Goal: Task Accomplishment & Management: Complete application form

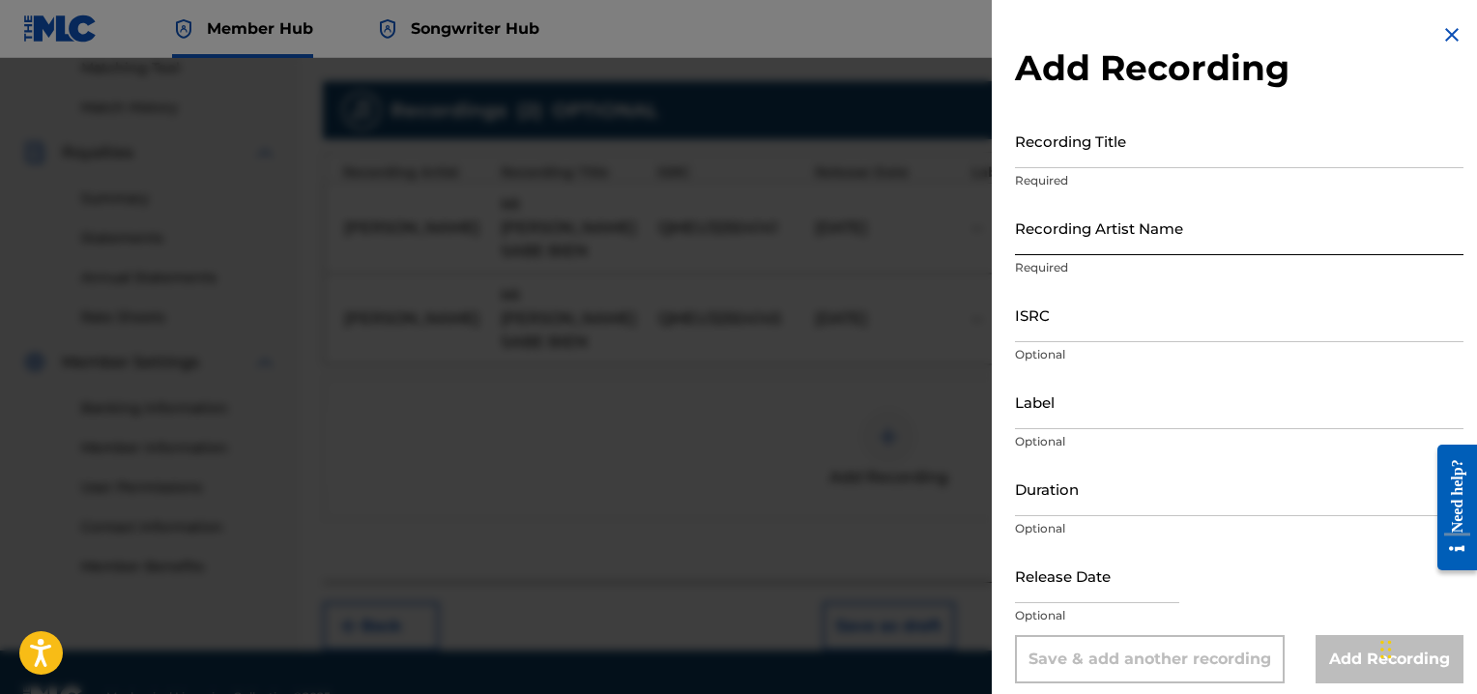
scroll to position [505, 0]
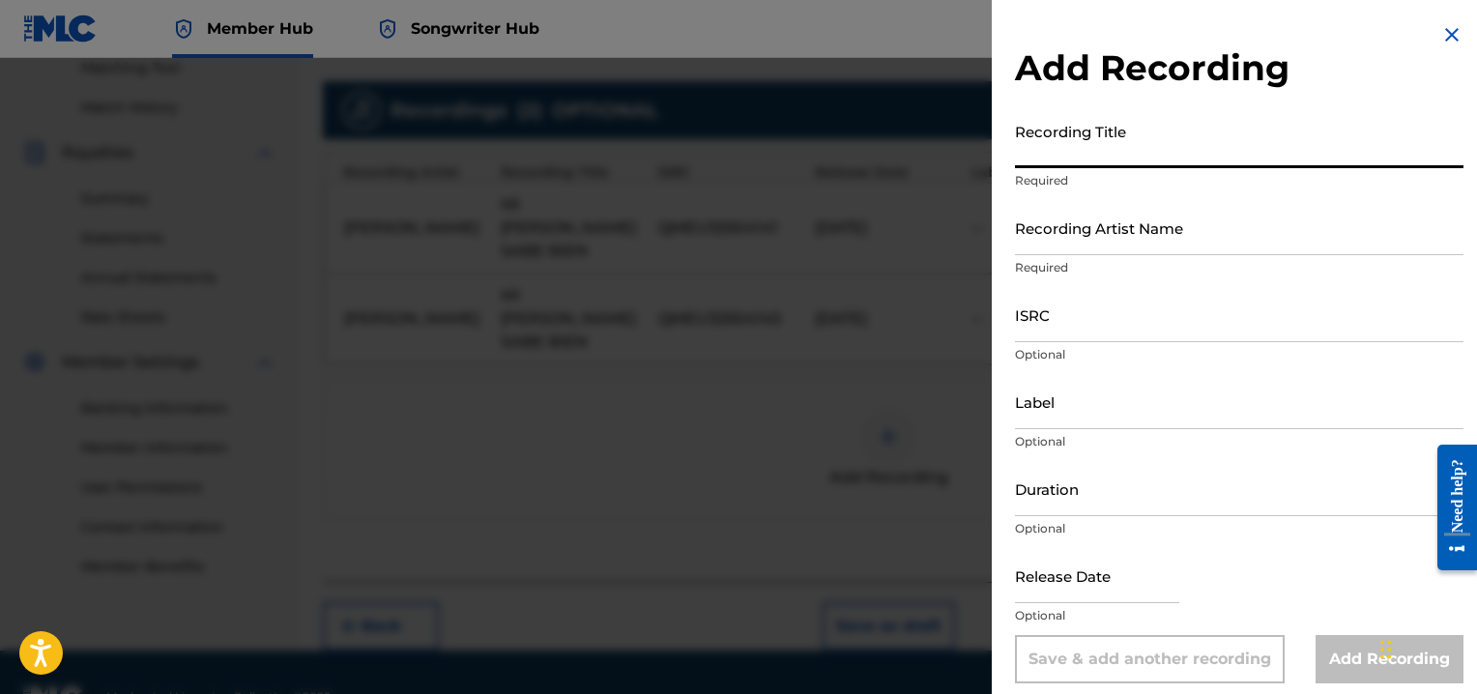
click at [1067, 148] on input "Recording Title" at bounding box center [1239, 140] width 448 height 55
type input "LLEGASTE A MI VIDA"
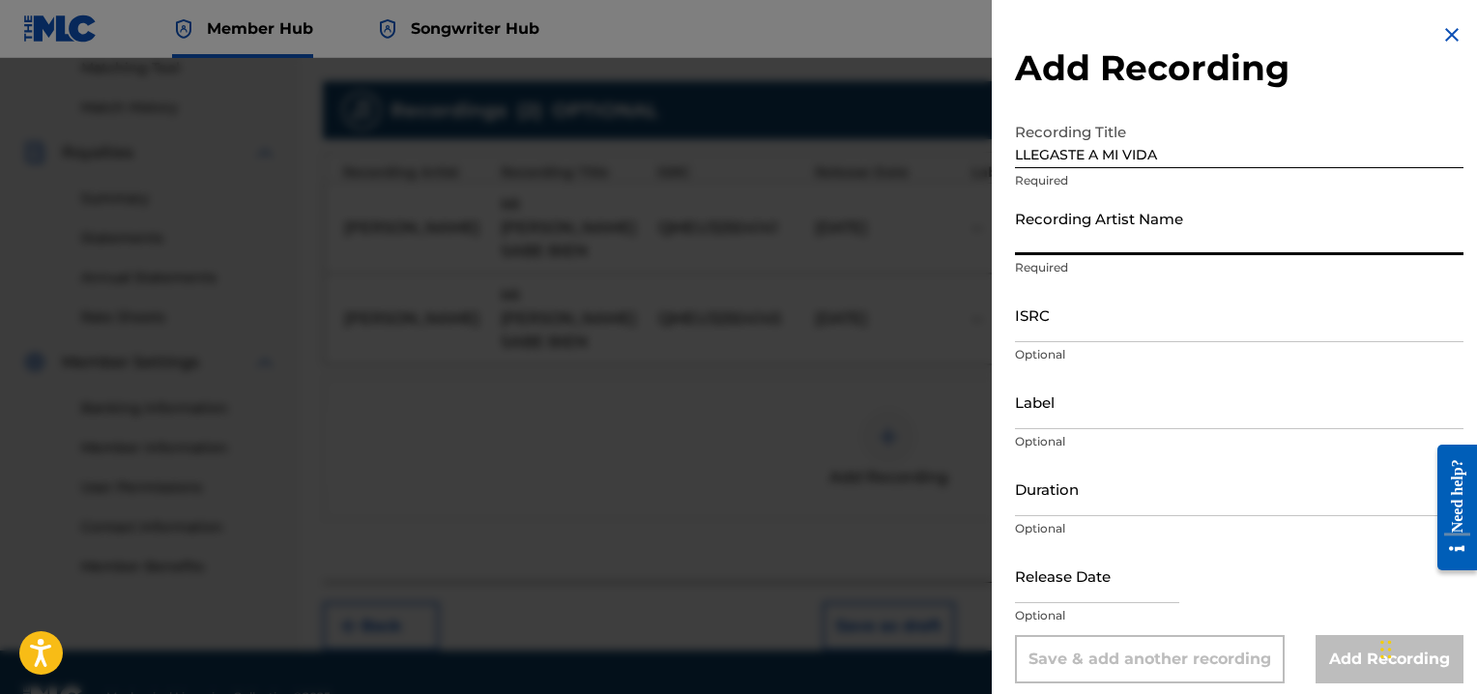
click at [1071, 232] on input "Recording Artist Name" at bounding box center [1239, 227] width 448 height 55
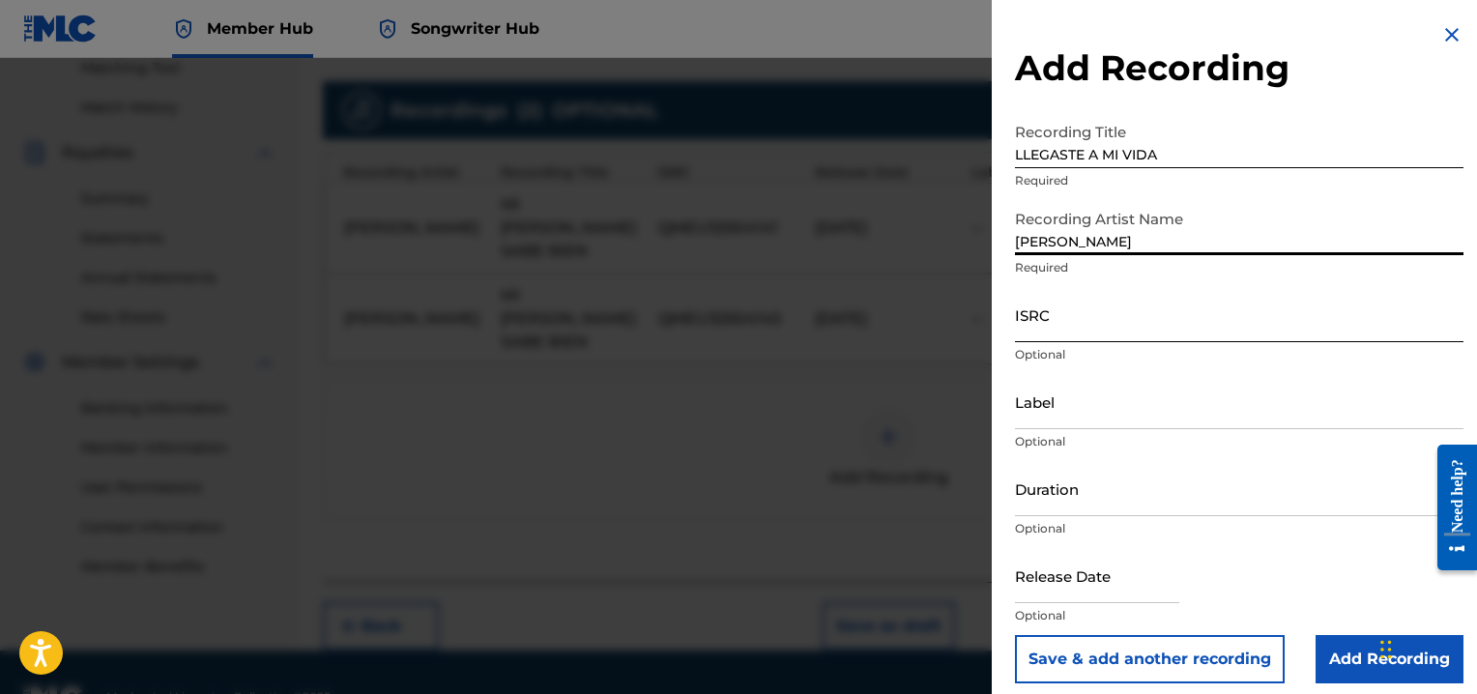
type input "[PERSON_NAME]"
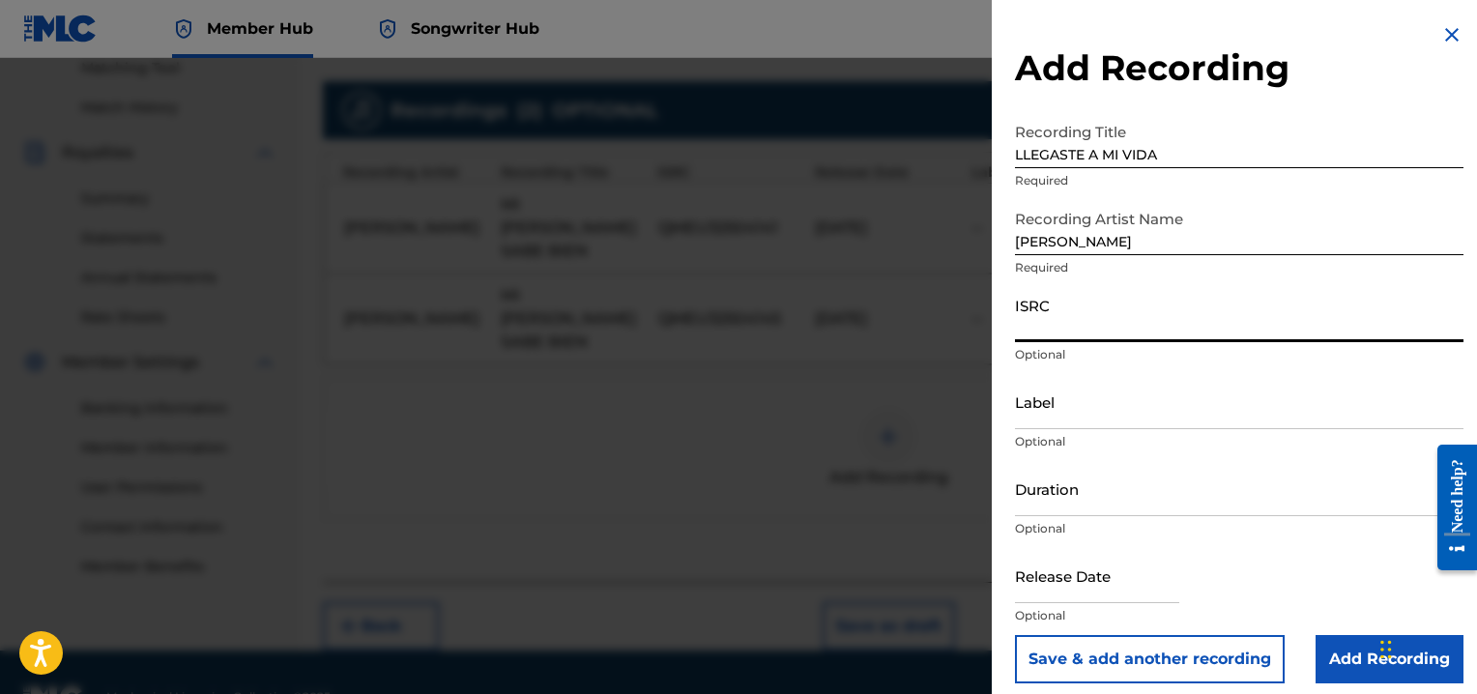
click at [1040, 319] on input "ISRC" at bounding box center [1239, 314] width 448 height 55
type input "GX5MX2153335"
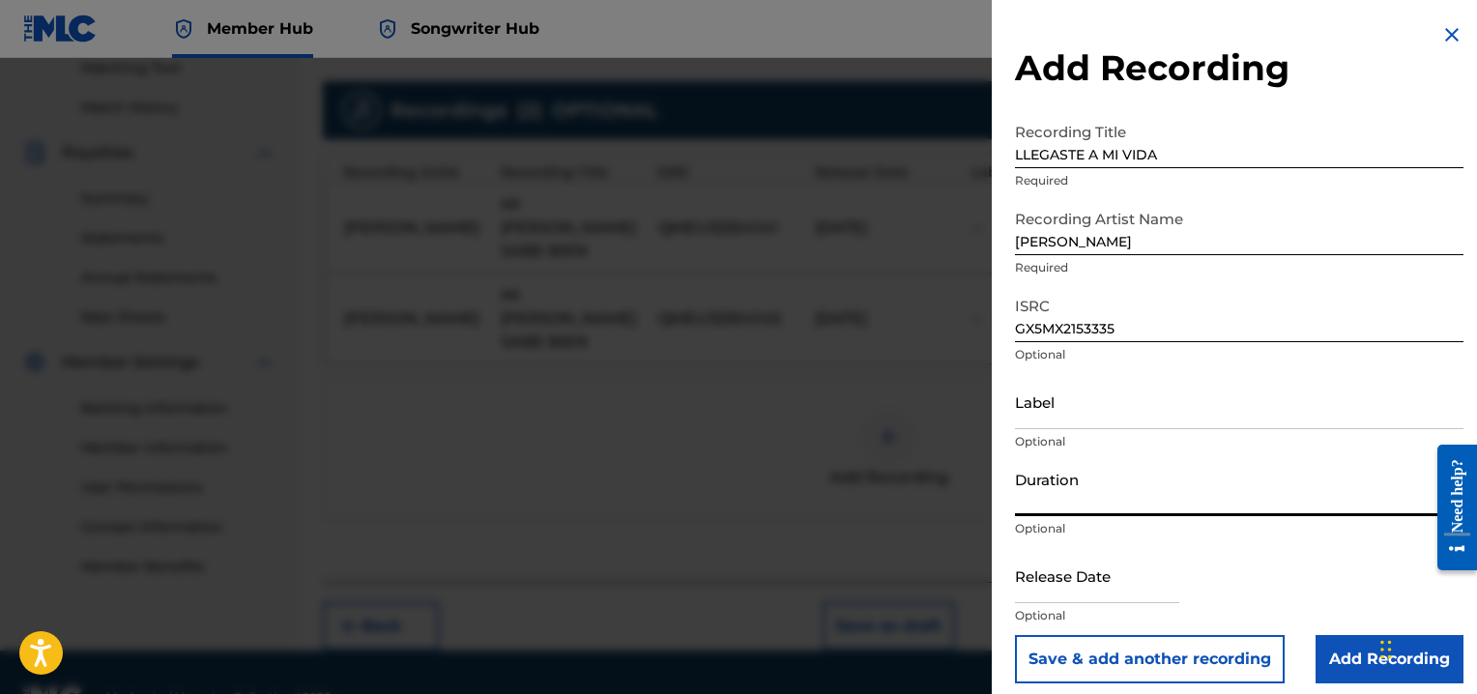
click at [1056, 488] on input "Duration" at bounding box center [1239, 488] width 448 height 55
type input "04:34"
click at [1030, 567] on input "text" at bounding box center [1097, 575] width 164 height 55
select select "8"
select select "2025"
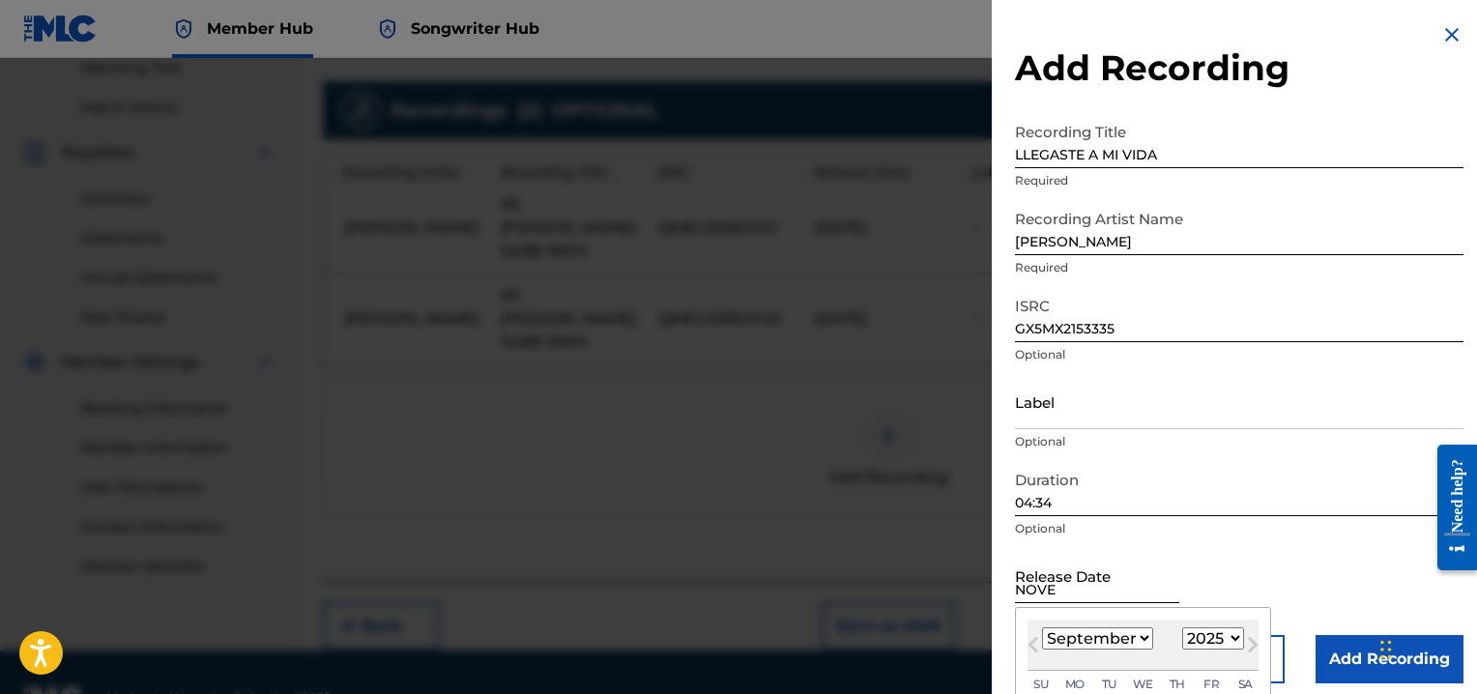
type input "[DATE]"
select select "10"
select select "2022"
click at [1099, 587] on input "November 32021" at bounding box center [1097, 575] width 164 height 55
type input "[DATE]"
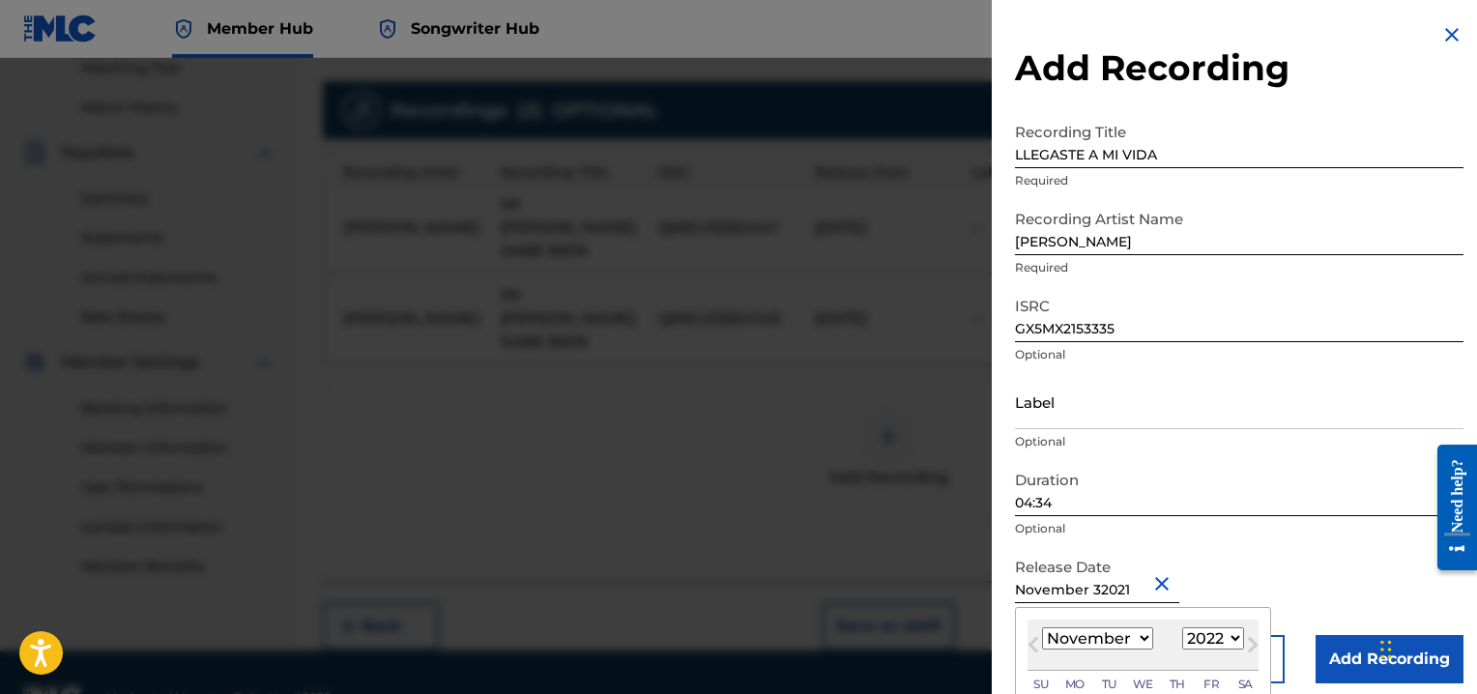
select select "2021"
type input "[DATE]"
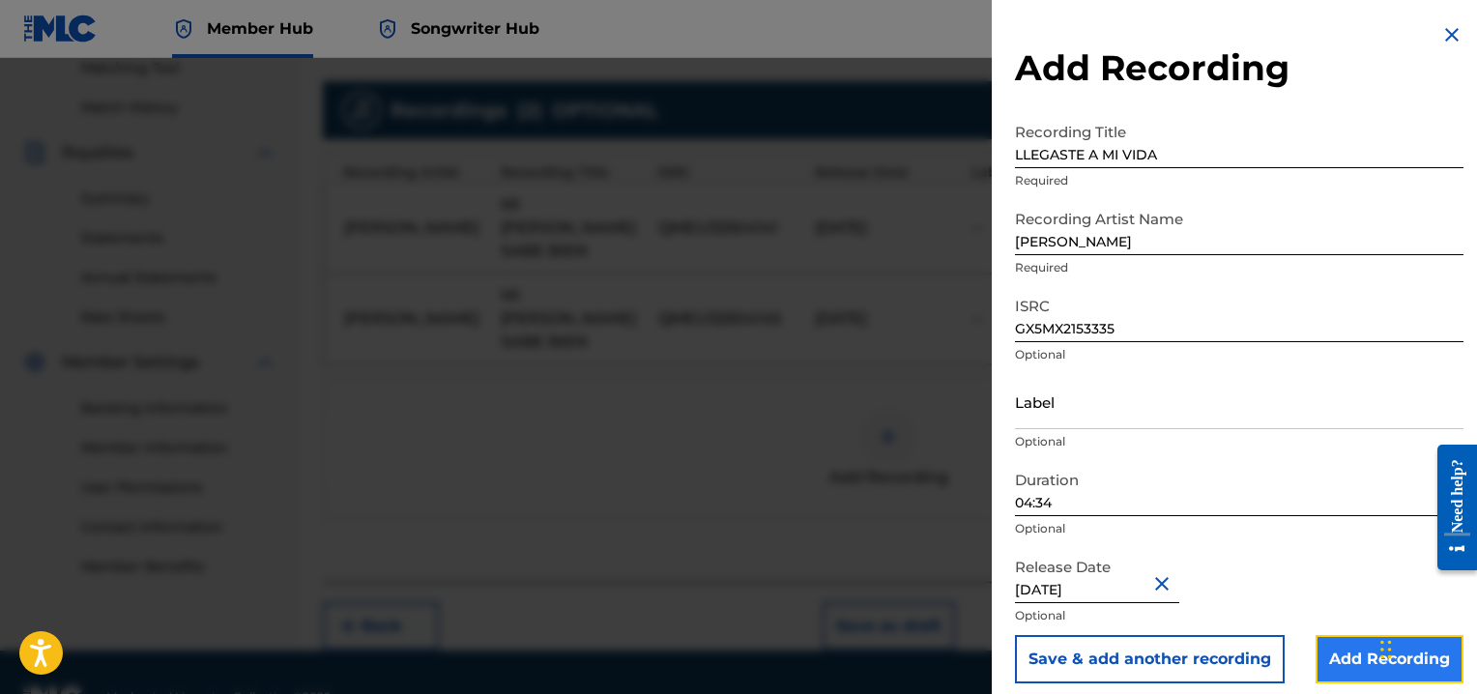
click at [1351, 661] on input "Add Recording" at bounding box center [1389, 659] width 148 height 48
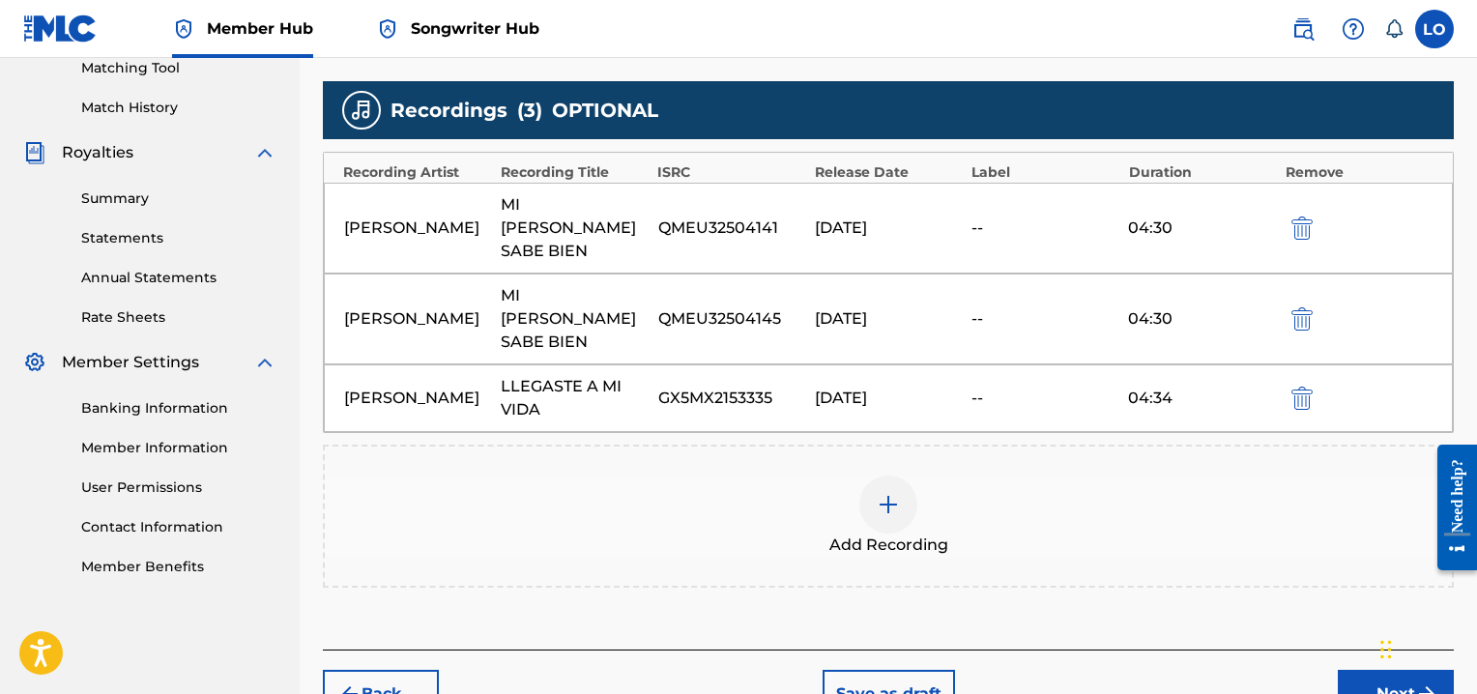
click at [896, 493] on img at bounding box center [887, 504] width 23 height 23
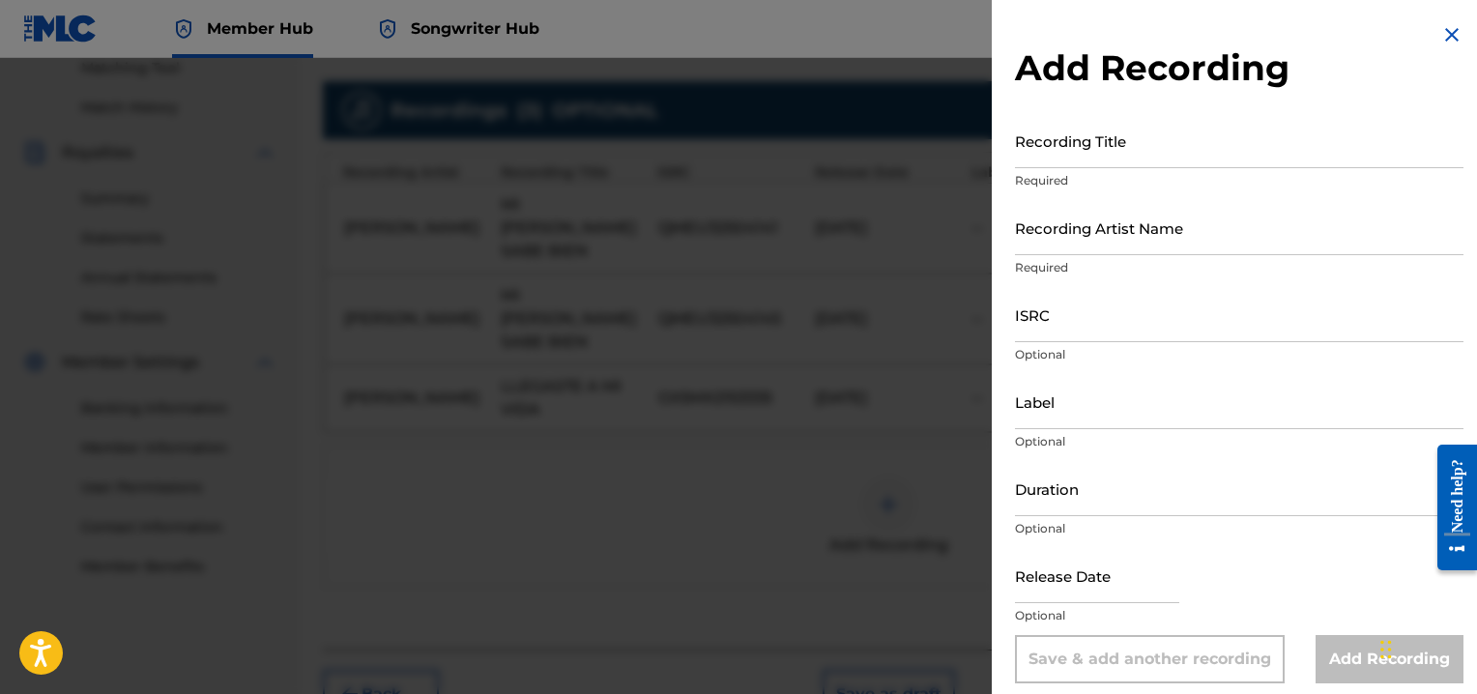
scroll to position [572, 0]
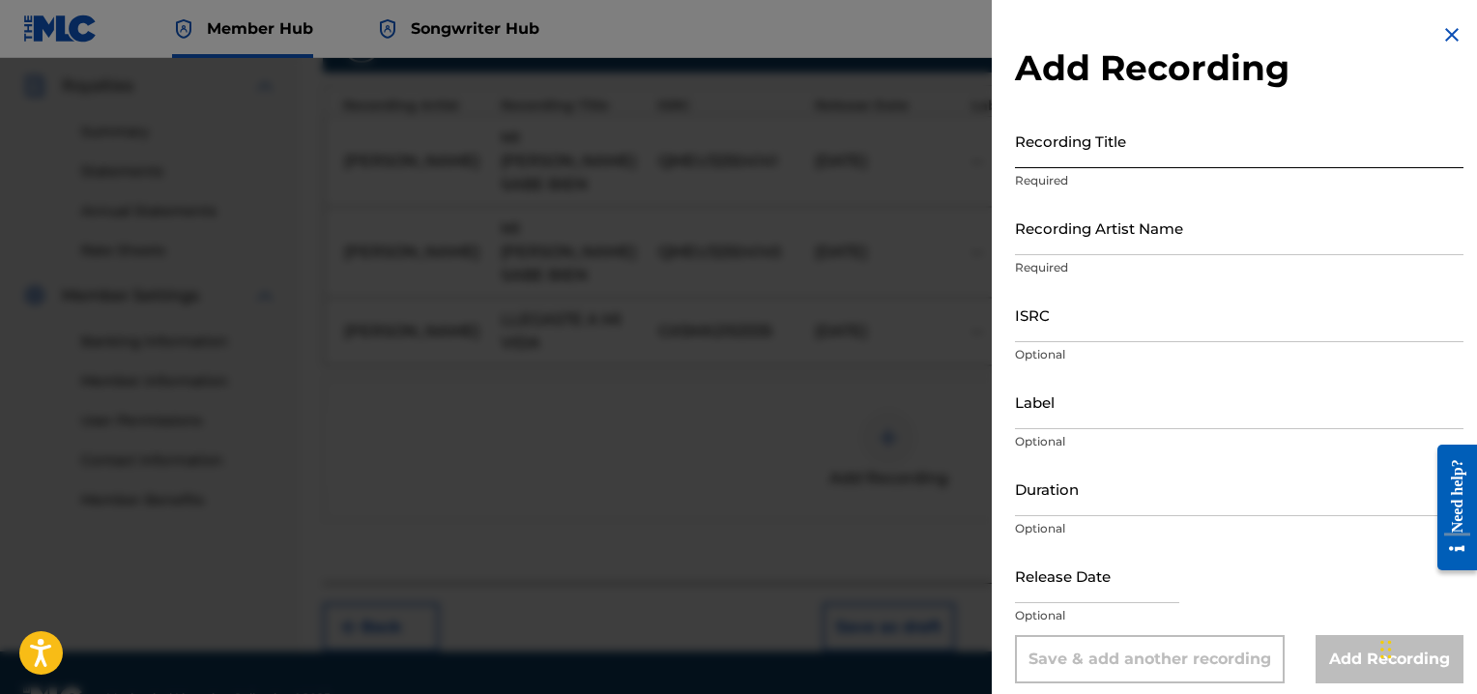
click at [1044, 156] on input "Recording Title" at bounding box center [1239, 140] width 448 height 55
type input "N"
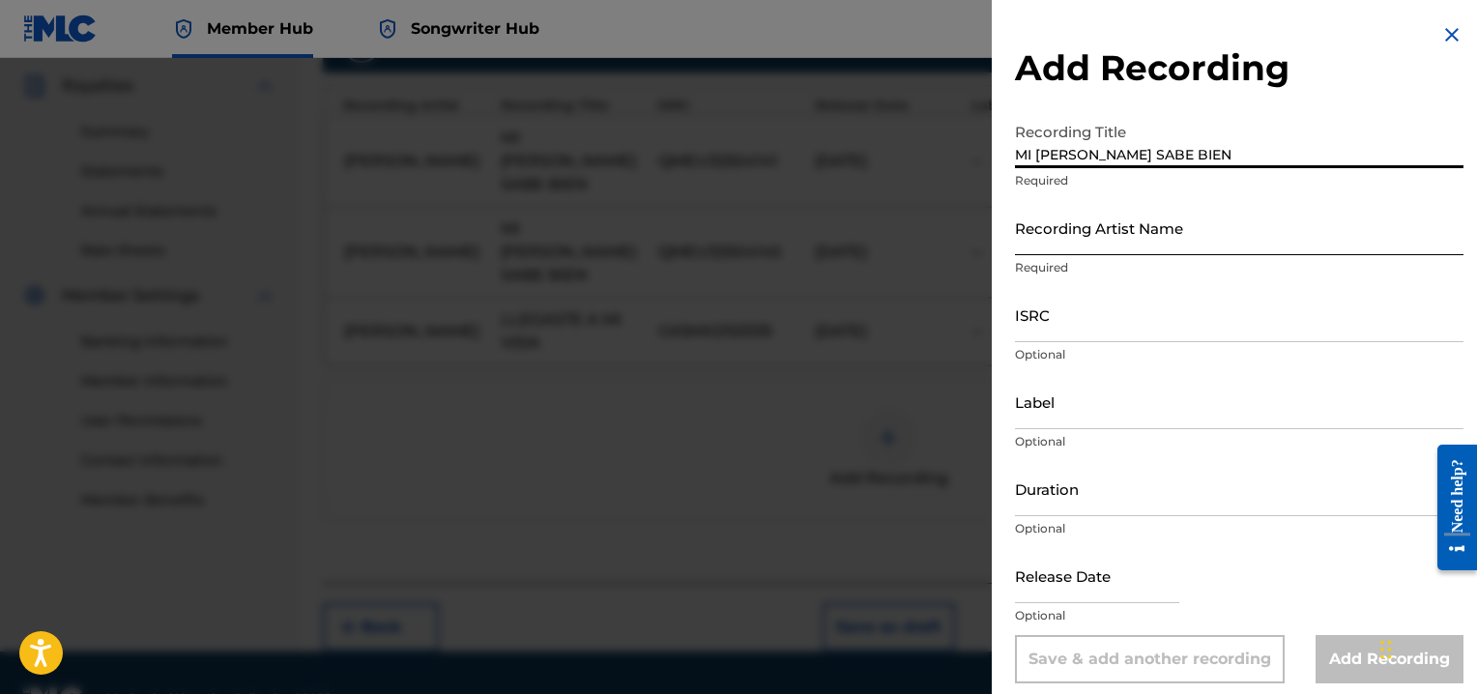
type input "MI [PERSON_NAME] SABE BIEN"
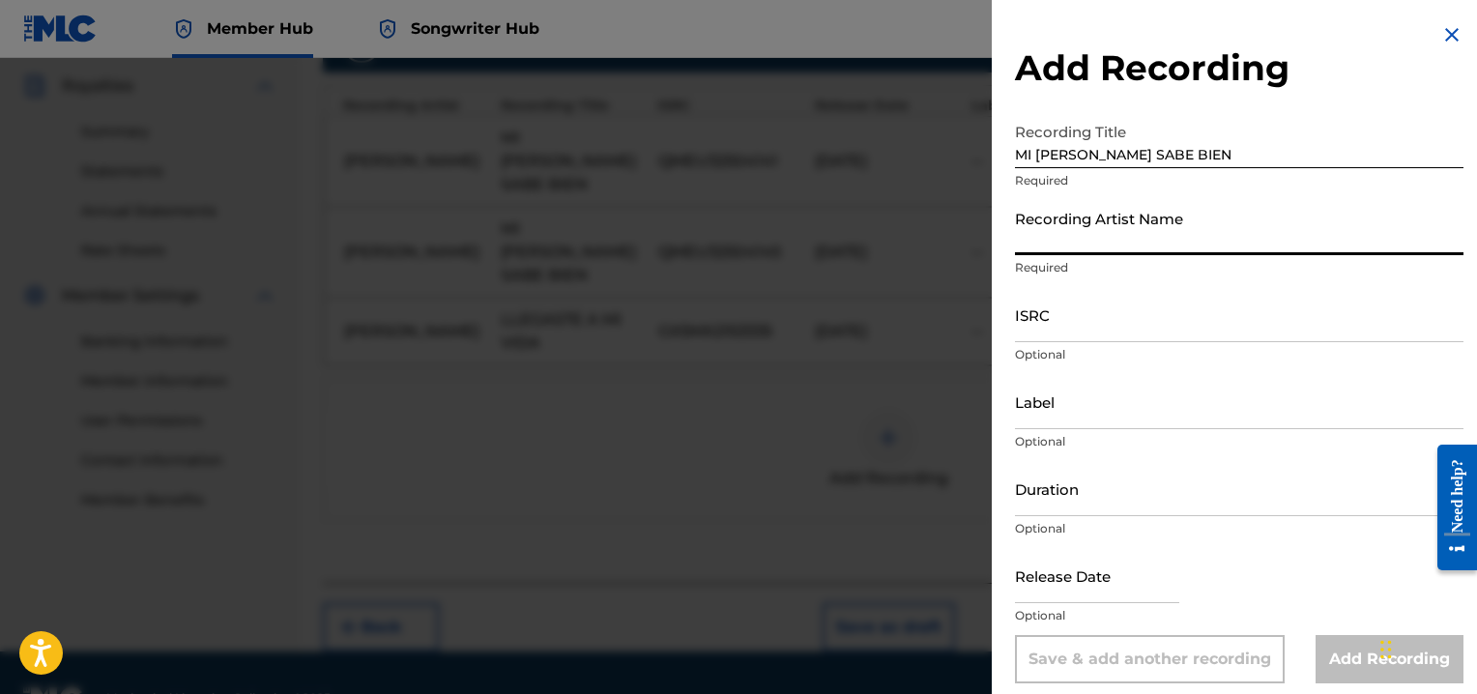
click at [1048, 235] on input "Recording Artist Name" at bounding box center [1239, 227] width 448 height 55
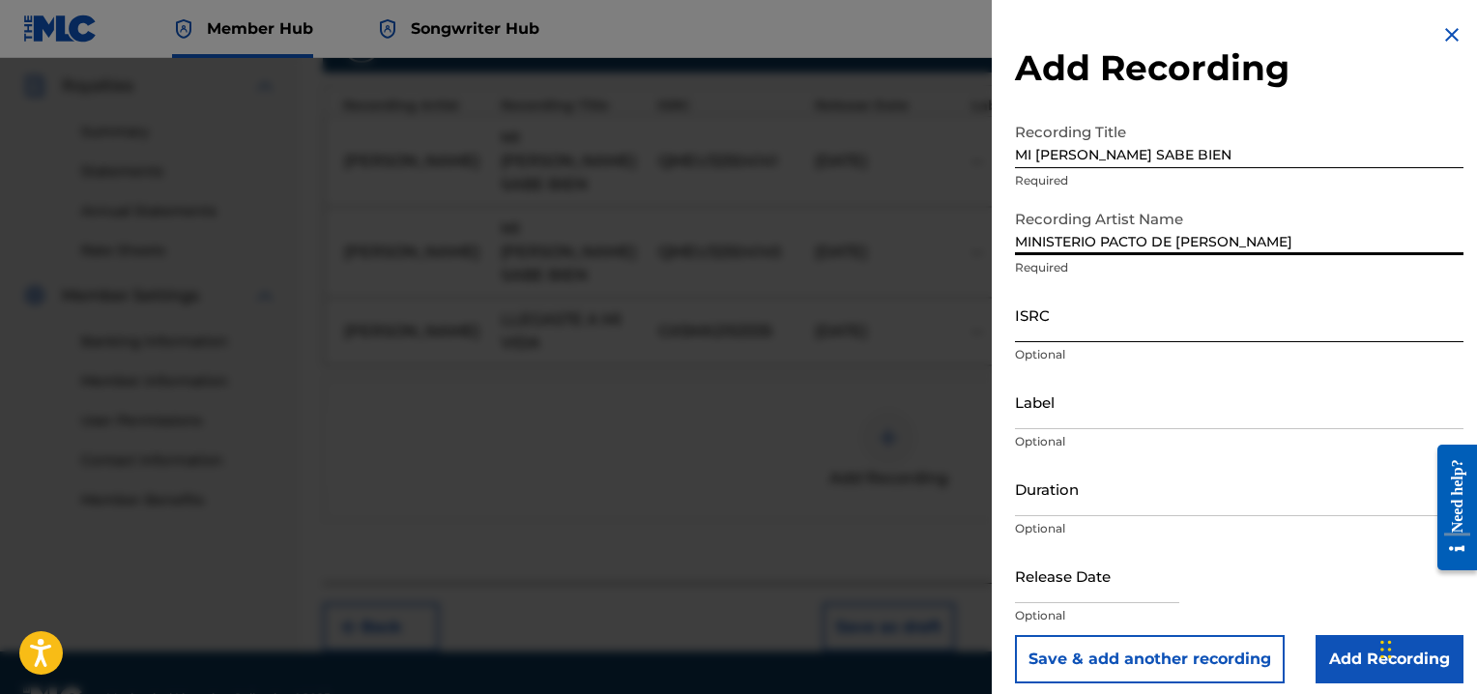
type input "MINISTERIO PACTO DE [PERSON_NAME]"
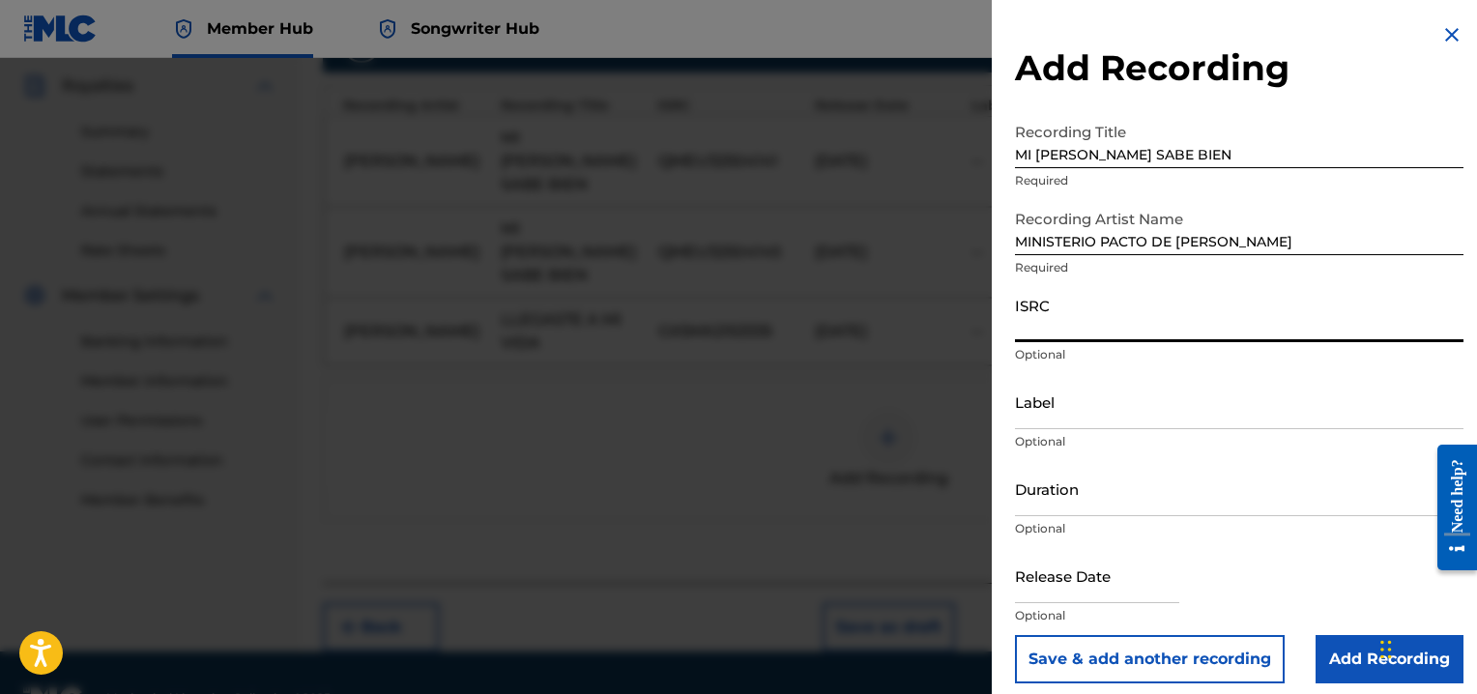
click at [1050, 330] on input "ISRC" at bounding box center [1239, 314] width 448 height 55
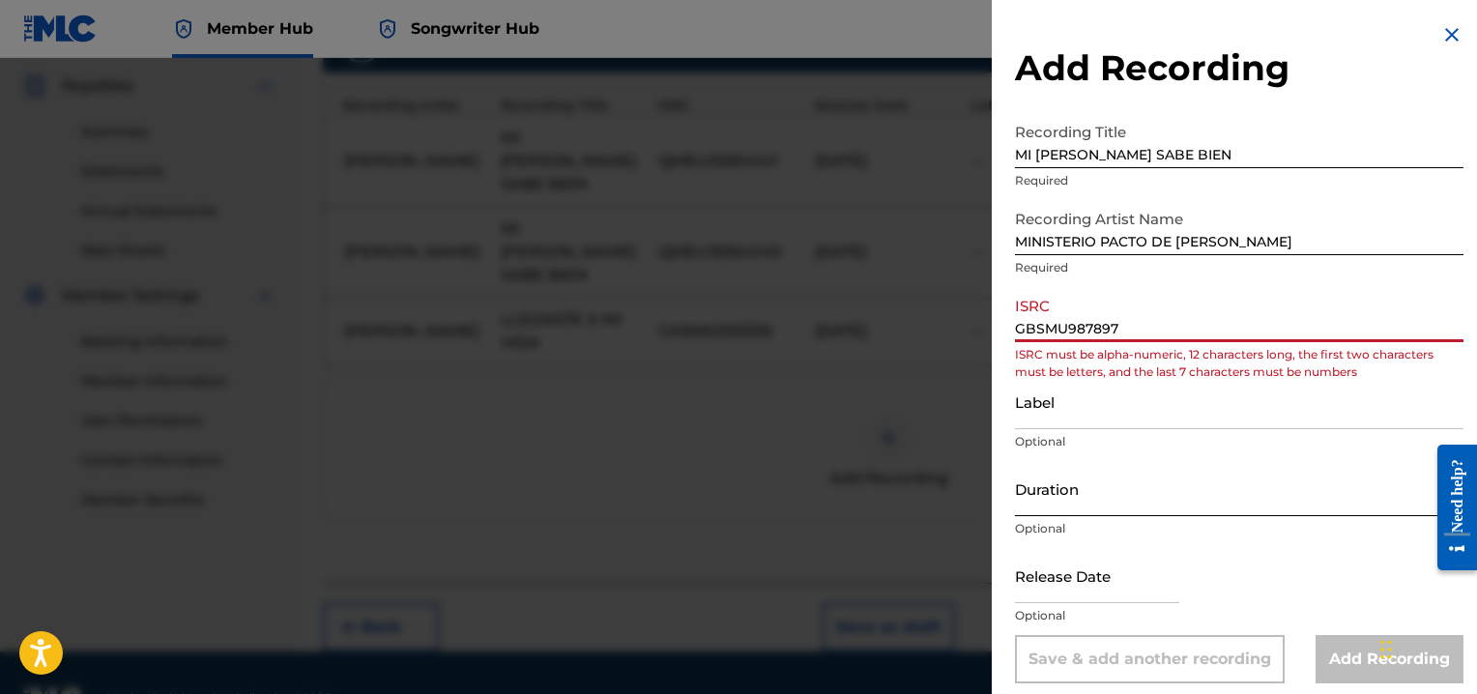
type input "GBSMU987897"
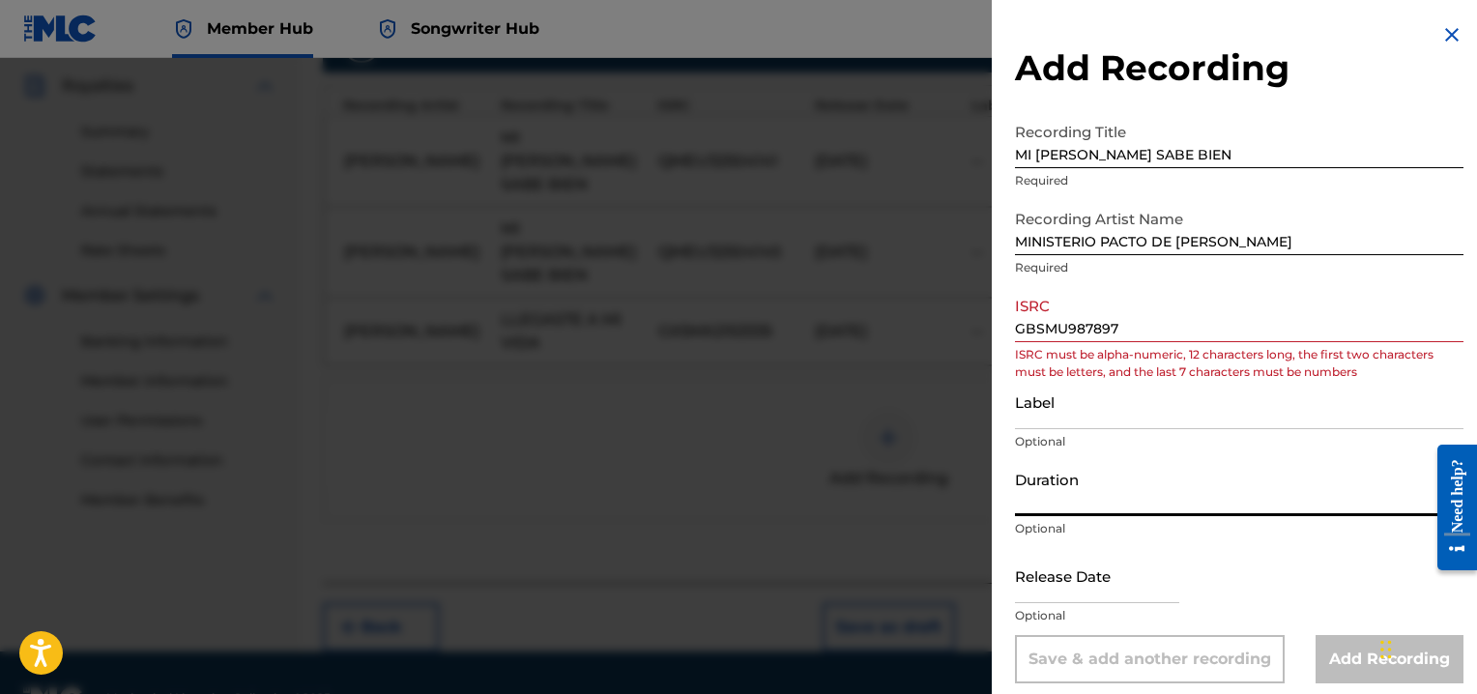
click at [1043, 496] on input "Duration" at bounding box center [1239, 488] width 448 height 55
click at [1182, 486] on input "Duration" at bounding box center [1239, 488] width 448 height 55
click at [1325, 306] on input "GBSMU987897" at bounding box center [1239, 314] width 448 height 55
click at [1047, 495] on input "Duration" at bounding box center [1239, 488] width 448 height 55
type input "04:13"
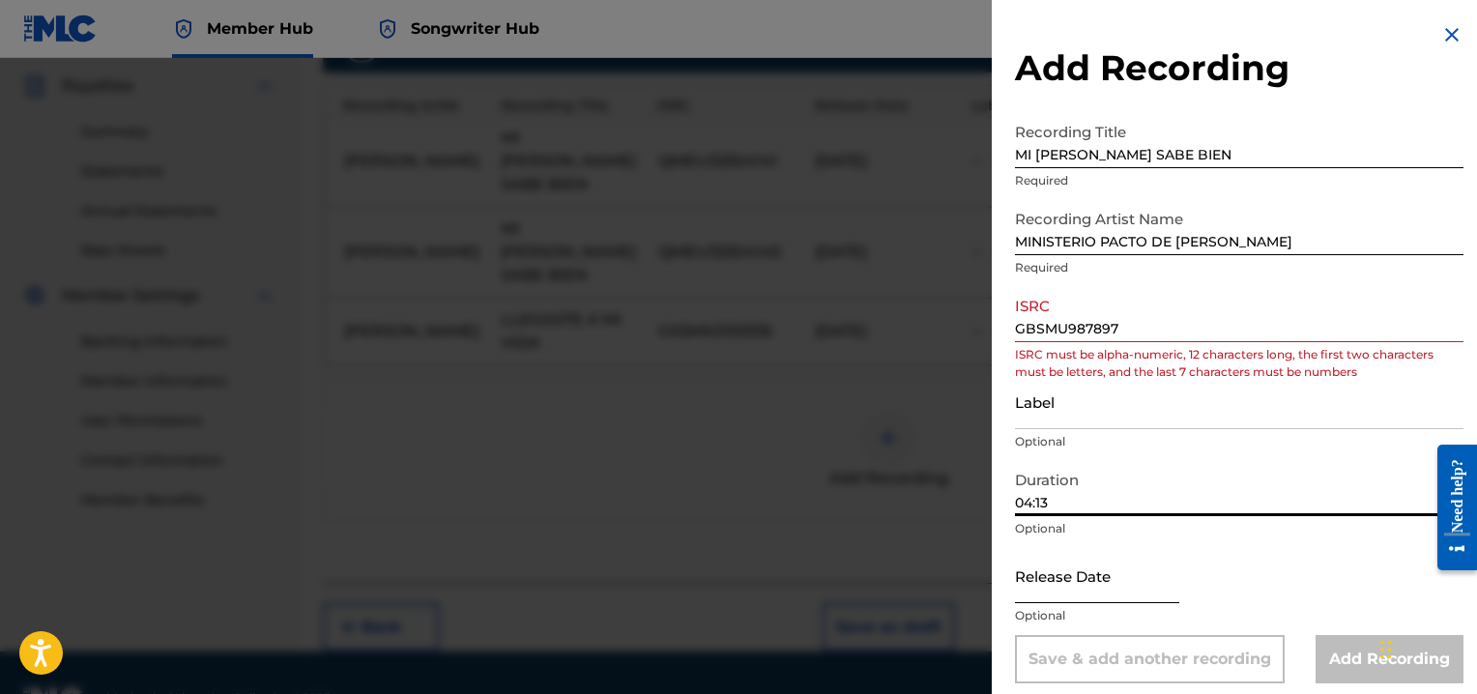
select select "8"
select select "2025"
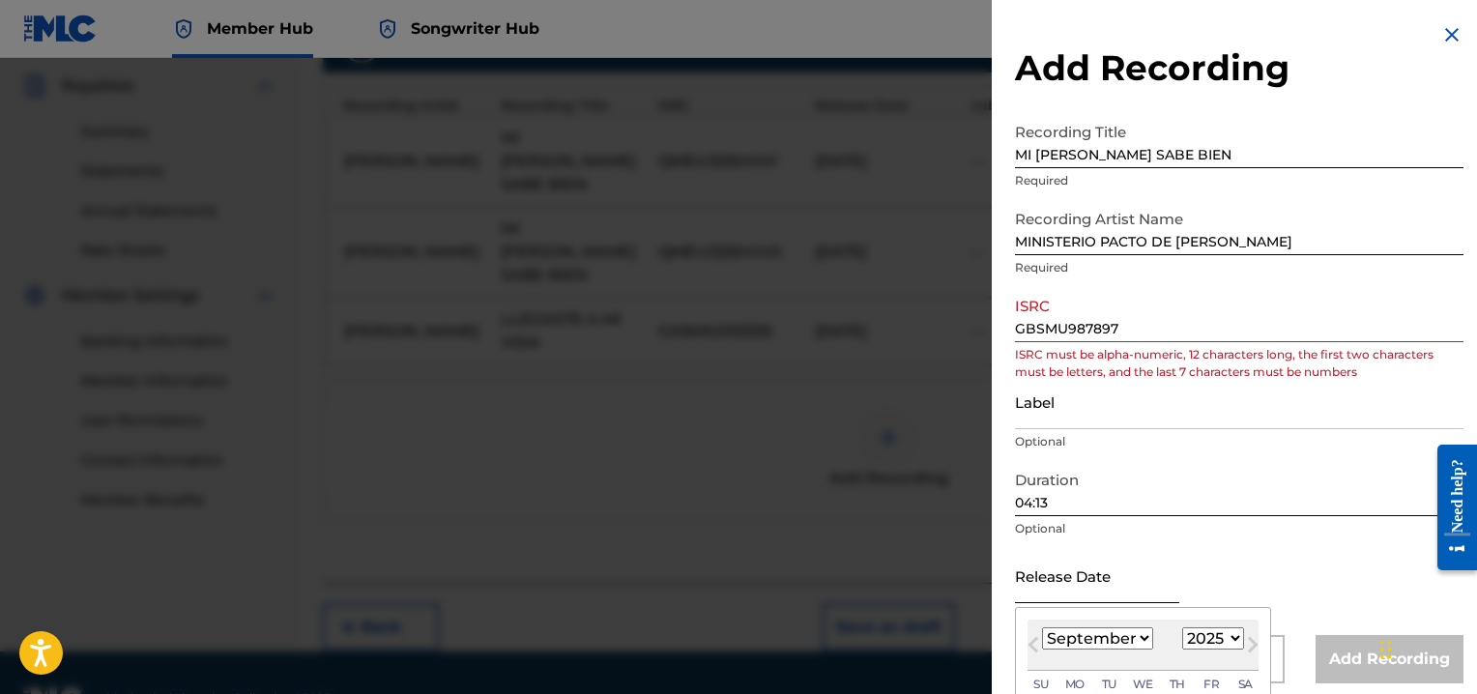
click at [1040, 582] on input "text" at bounding box center [1097, 575] width 164 height 55
type input "[DATE]"
select select "0"
select select "1996"
type input "[DATE]"
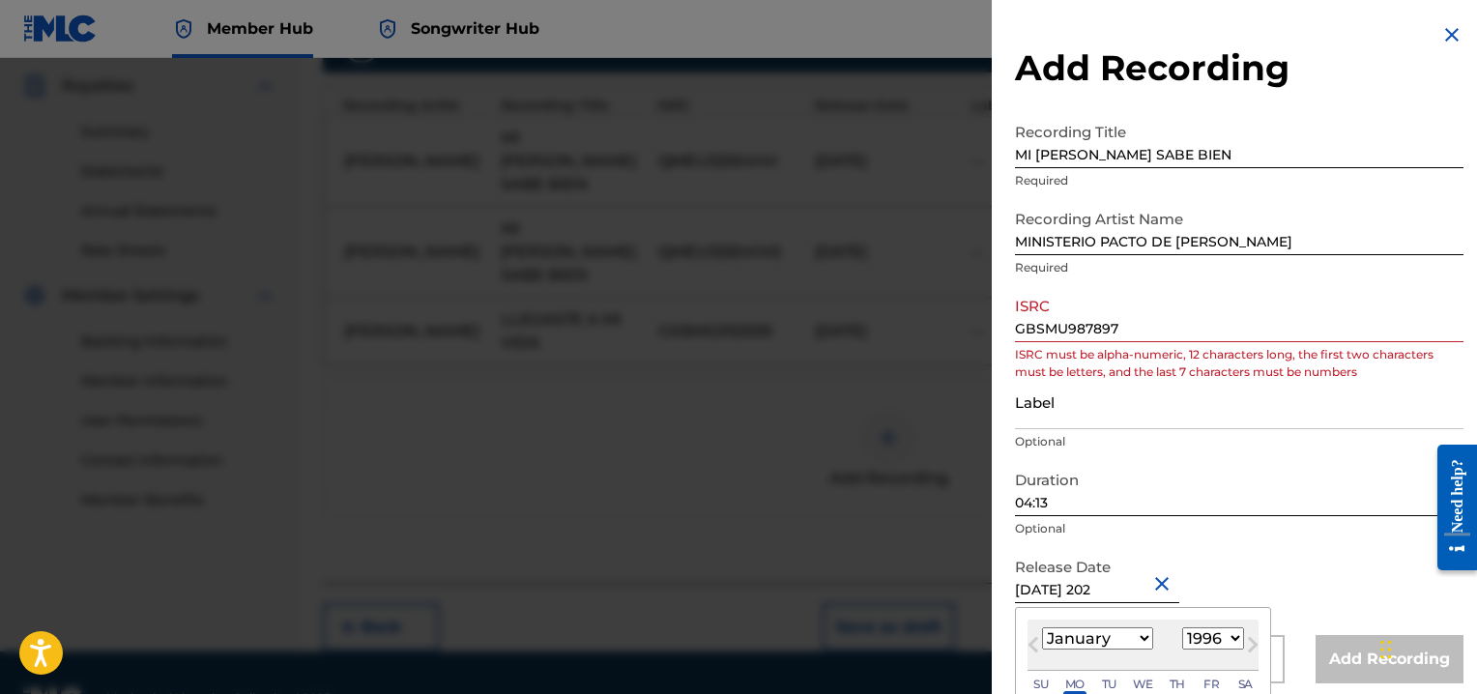
select select "2021"
type input "[DATE]"
click at [1291, 589] on div "Release Date [DATE] Optional" at bounding box center [1239, 591] width 448 height 87
click at [1148, 325] on input "GBSMU987897" at bounding box center [1239, 314] width 448 height 55
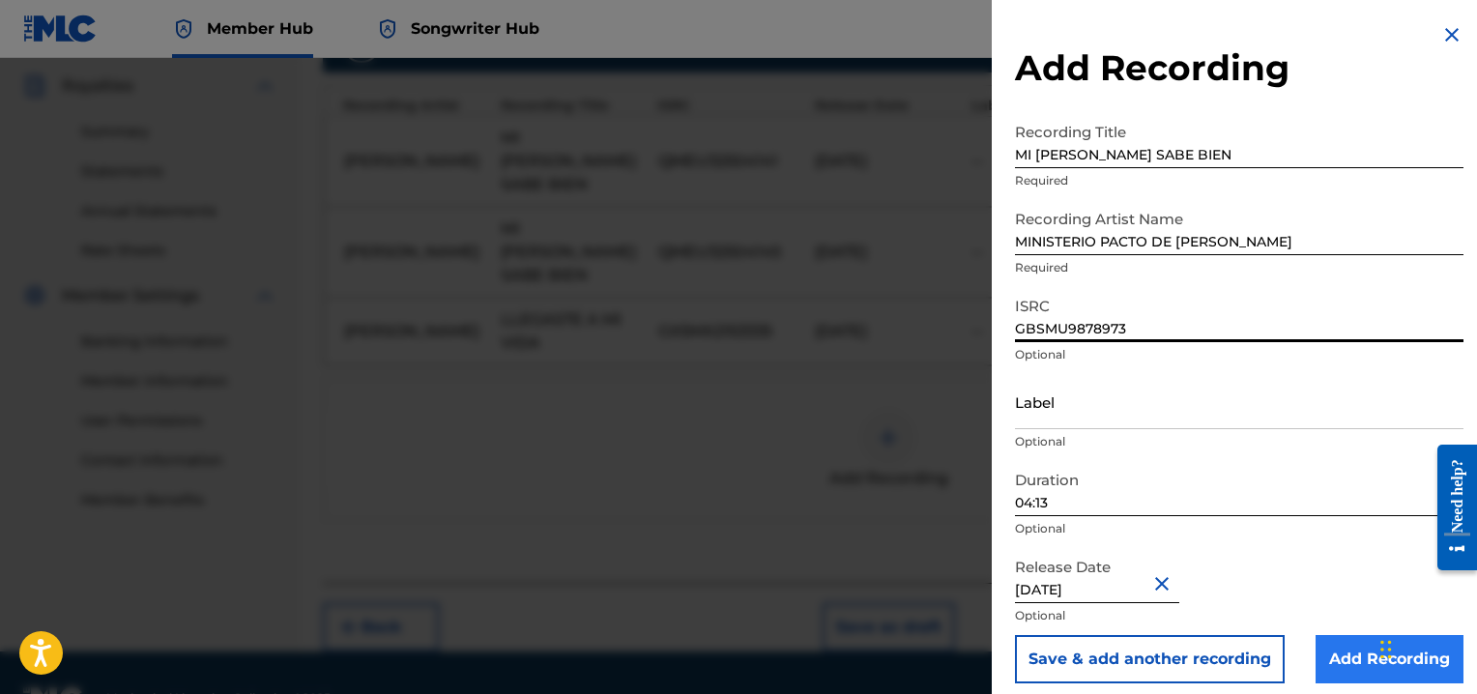
type input "GBSMU9878973"
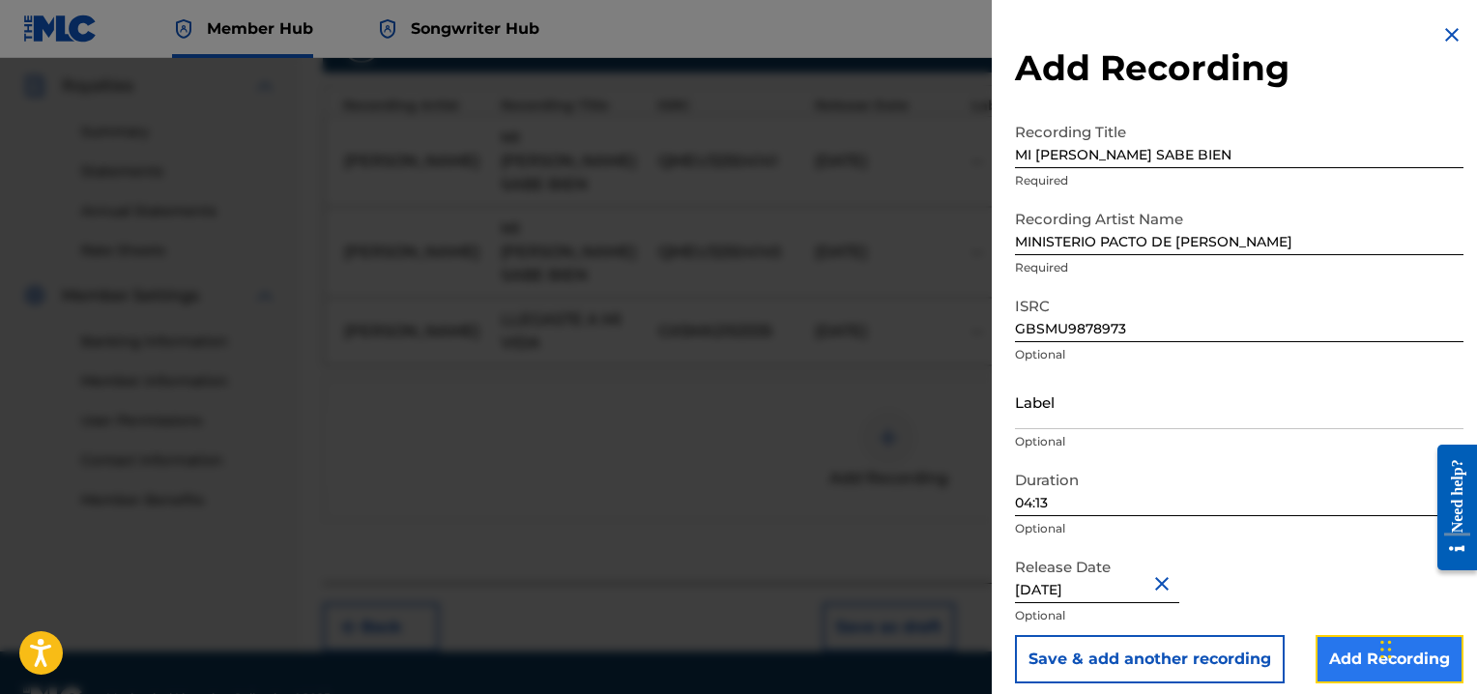
click at [1339, 655] on input "Add Recording" at bounding box center [1389, 659] width 148 height 48
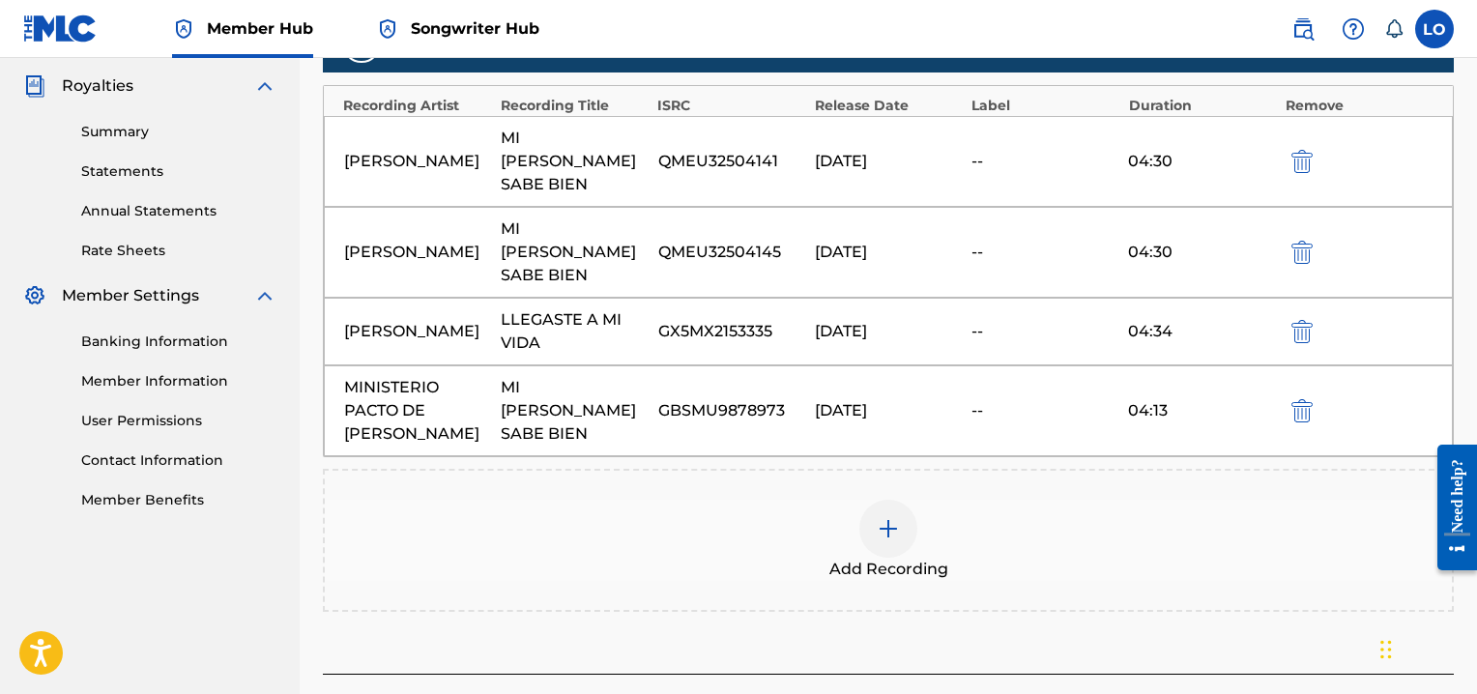
click at [879, 517] on img at bounding box center [887, 528] width 23 height 23
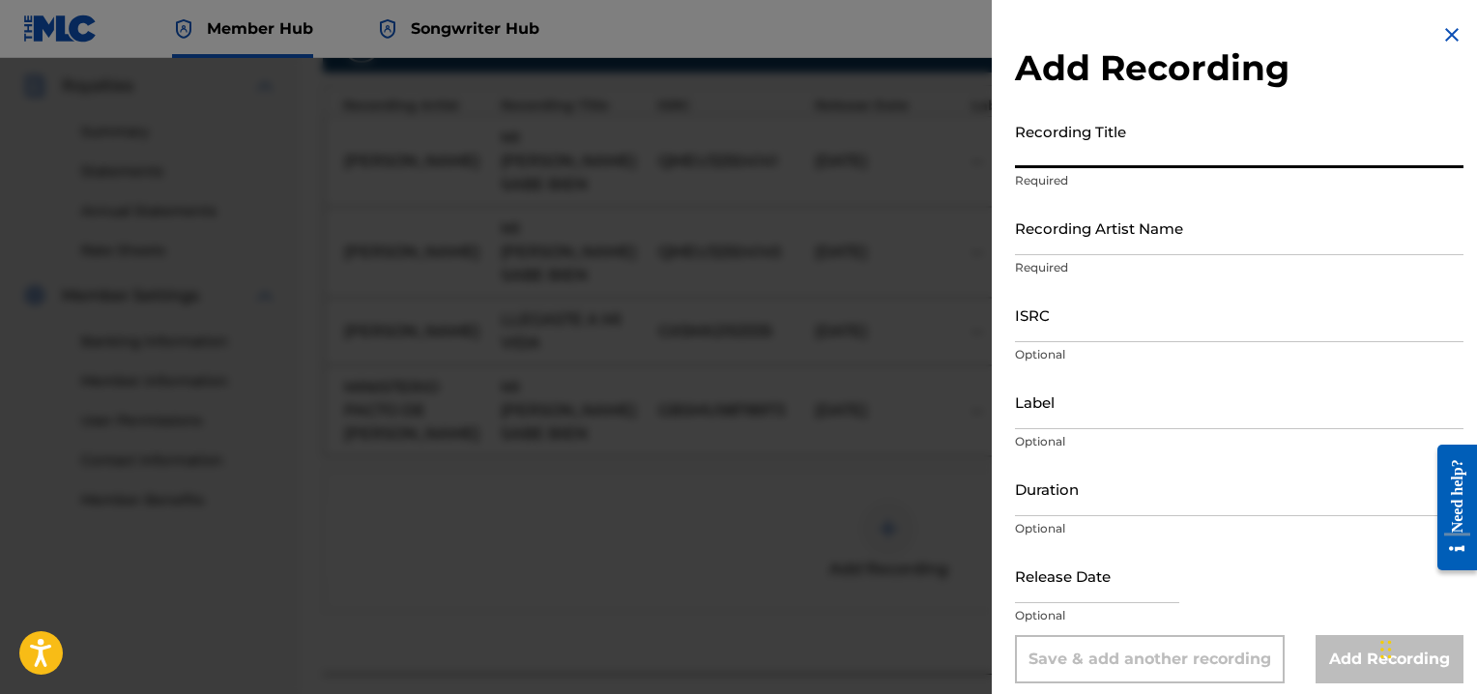
click at [1051, 142] on input "Recording Title" at bounding box center [1239, 140] width 448 height 55
type input "MI [PERSON_NAME] SABE BIEN"
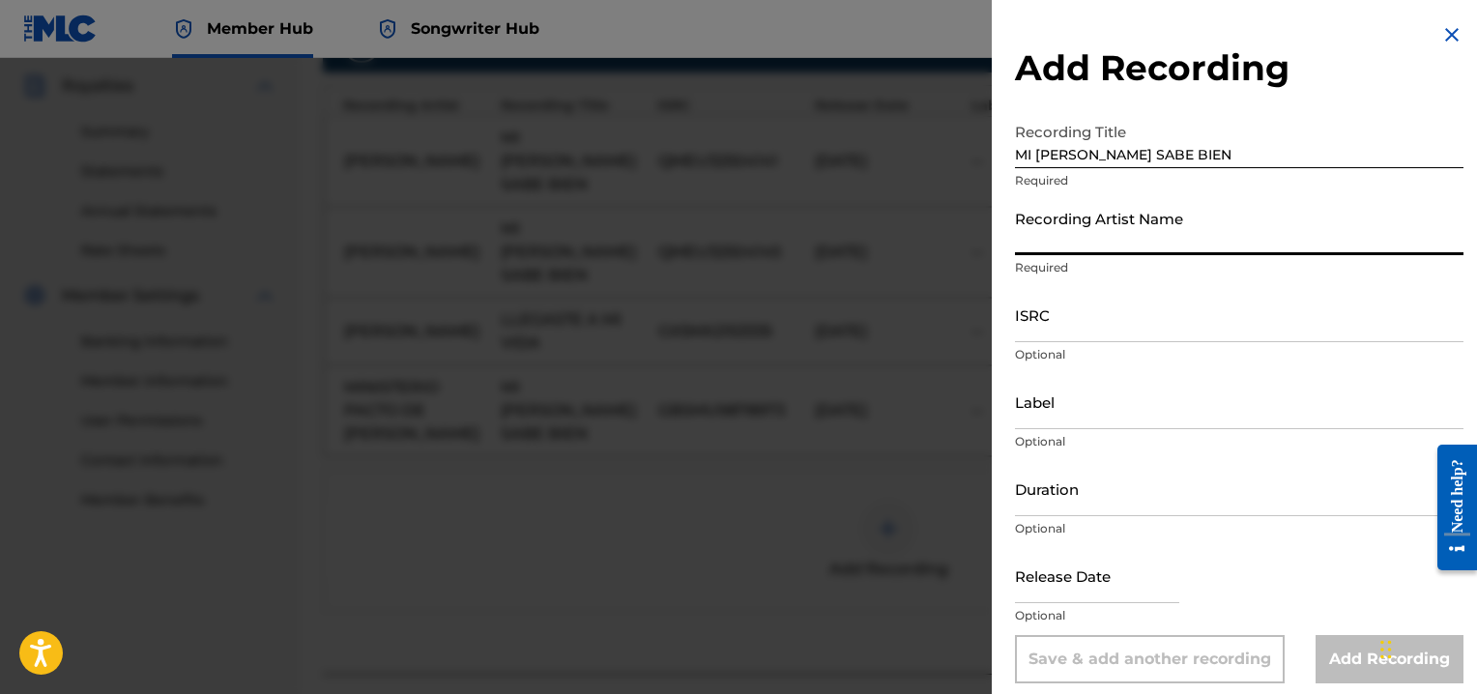
click at [1061, 252] on input "Recording Artist Name" at bounding box center [1239, 227] width 448 height 55
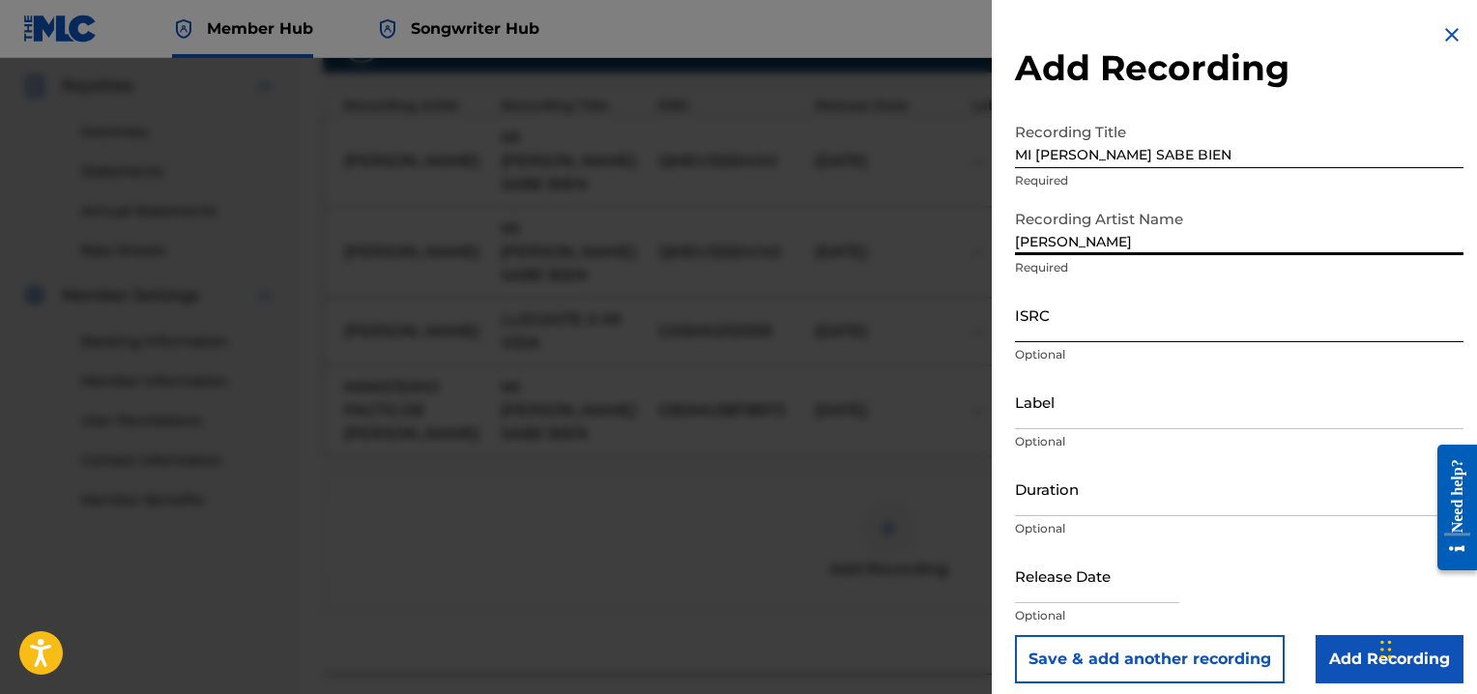
type input "[PERSON_NAME]"
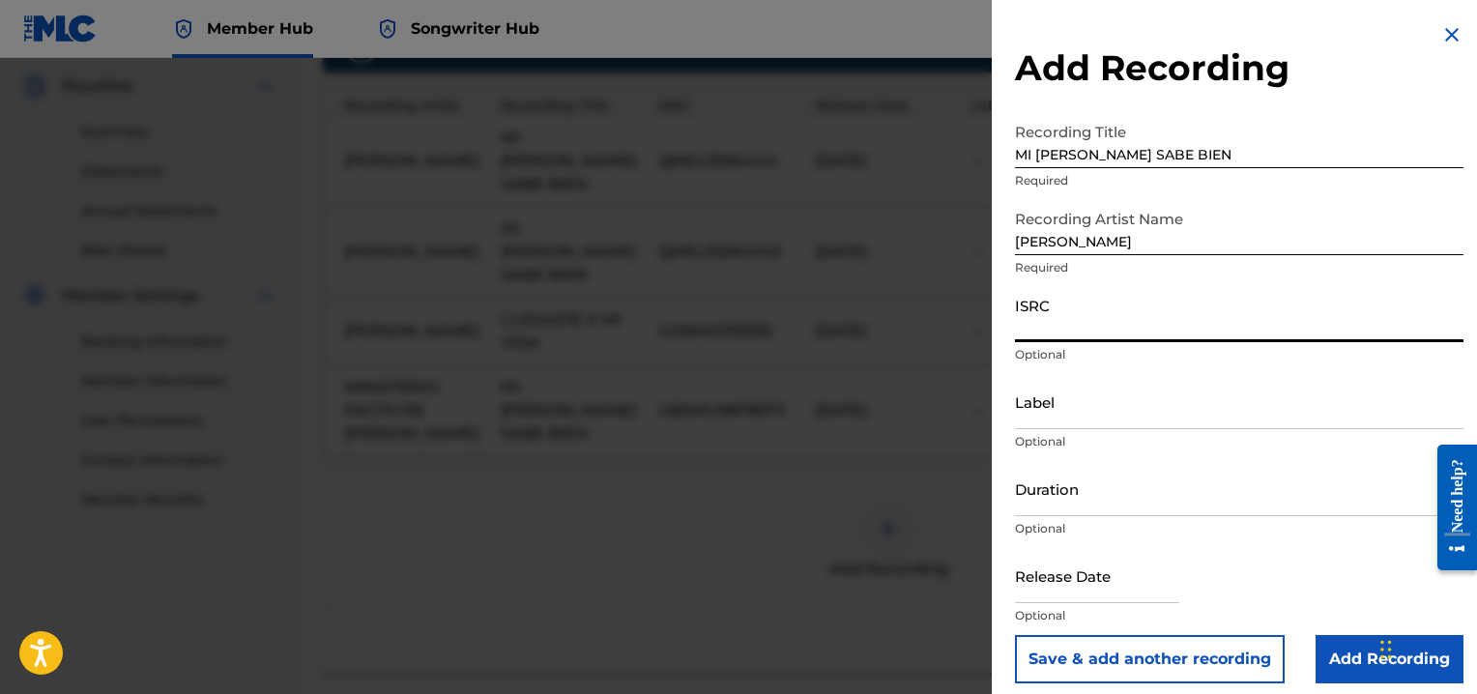
click at [1049, 319] on input "ISRC" at bounding box center [1239, 314] width 448 height 55
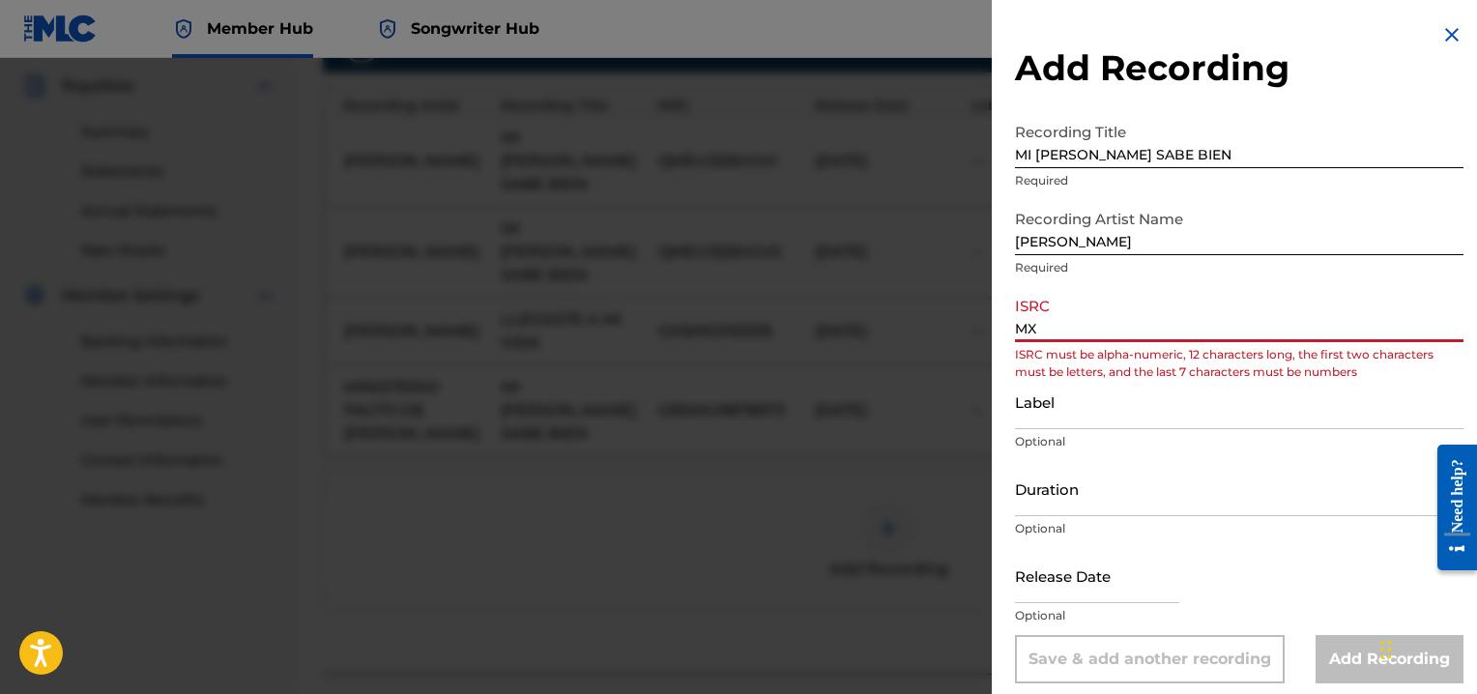
type input "M"
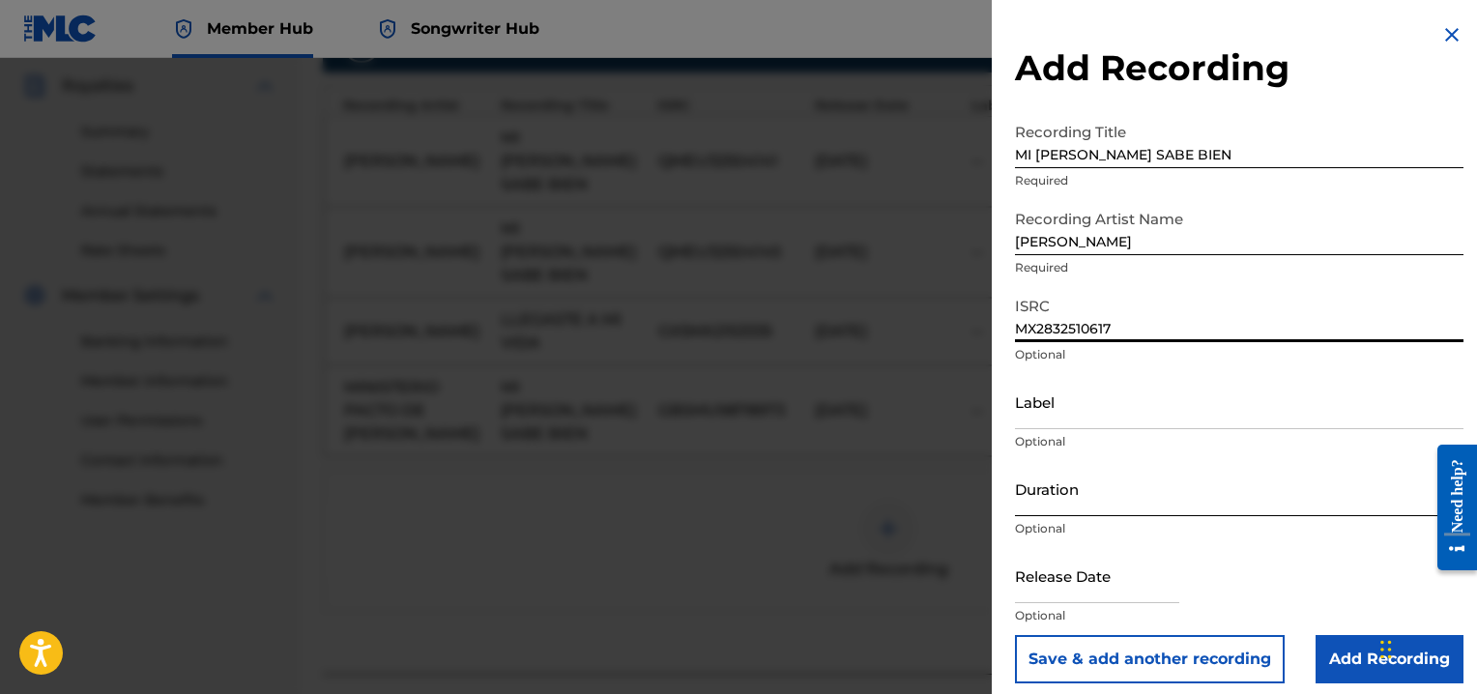
type input "MX2832510617"
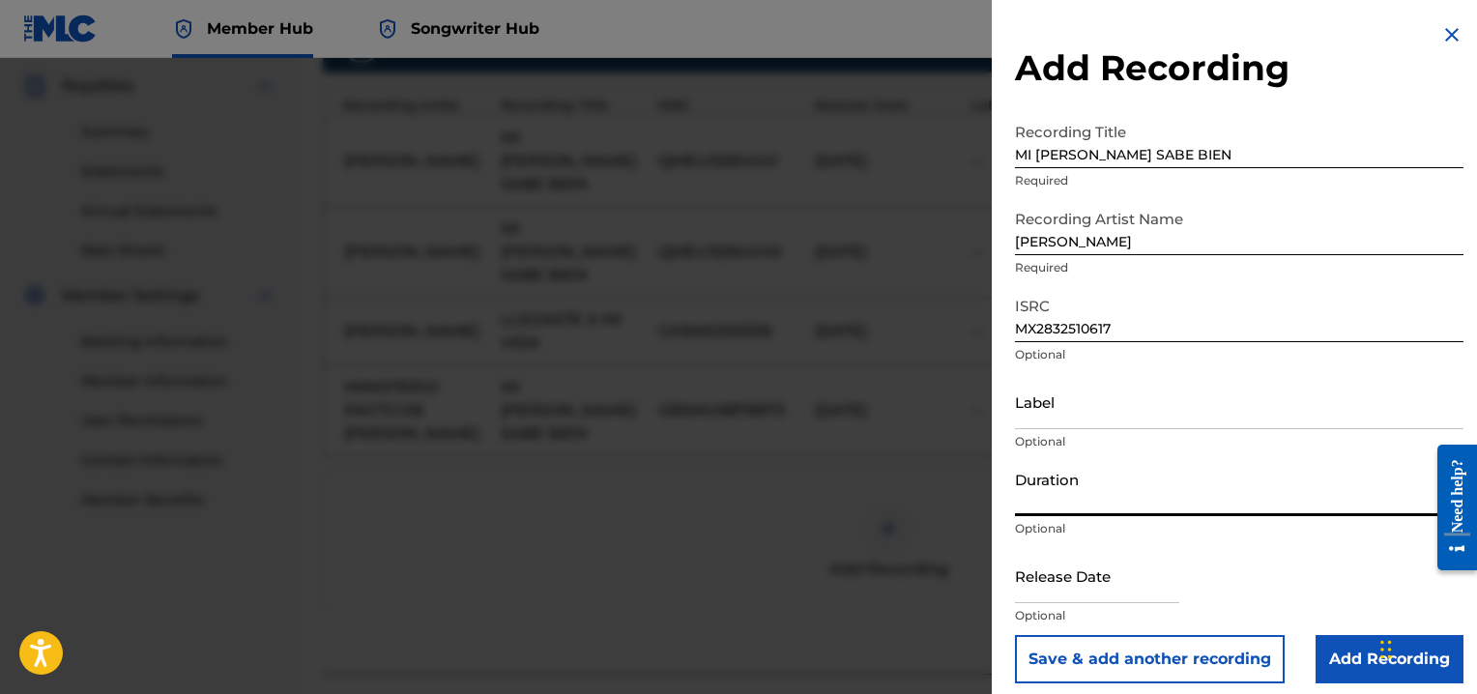
click at [1051, 501] on input "Duration" at bounding box center [1239, 488] width 448 height 55
type input "05:20"
click at [1041, 592] on input "text" at bounding box center [1097, 575] width 164 height 55
select select "8"
select select "2025"
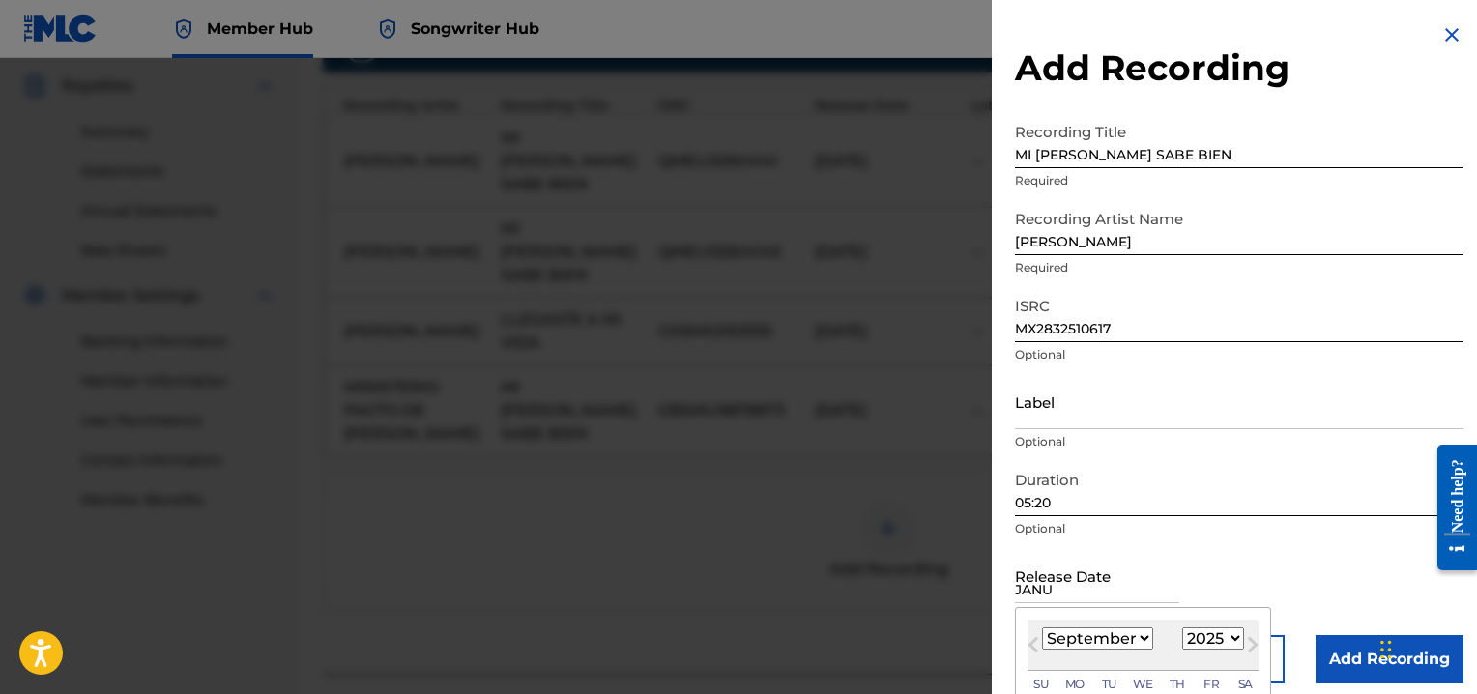
type input "[DATE]"
select select "0"
select select "1996"
type input "[DATE]"
select select "2025"
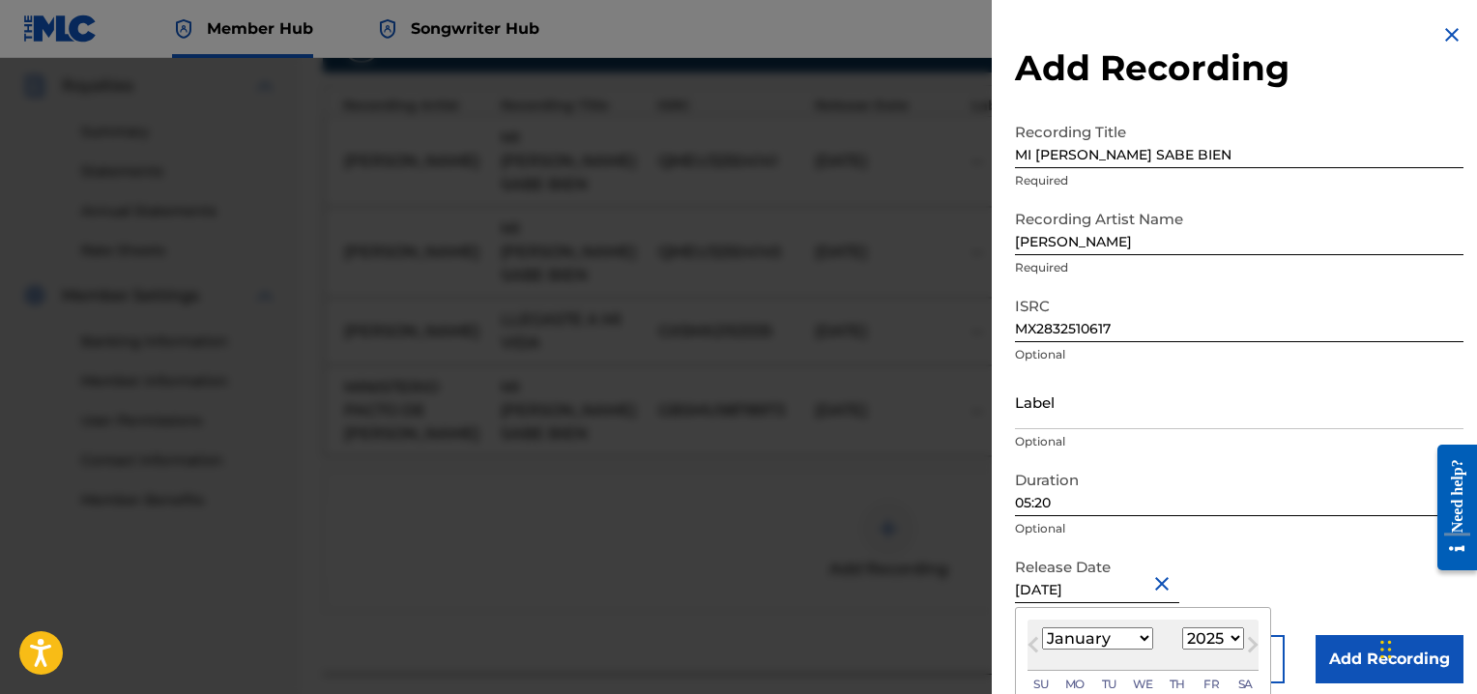
type input "[DATE]"
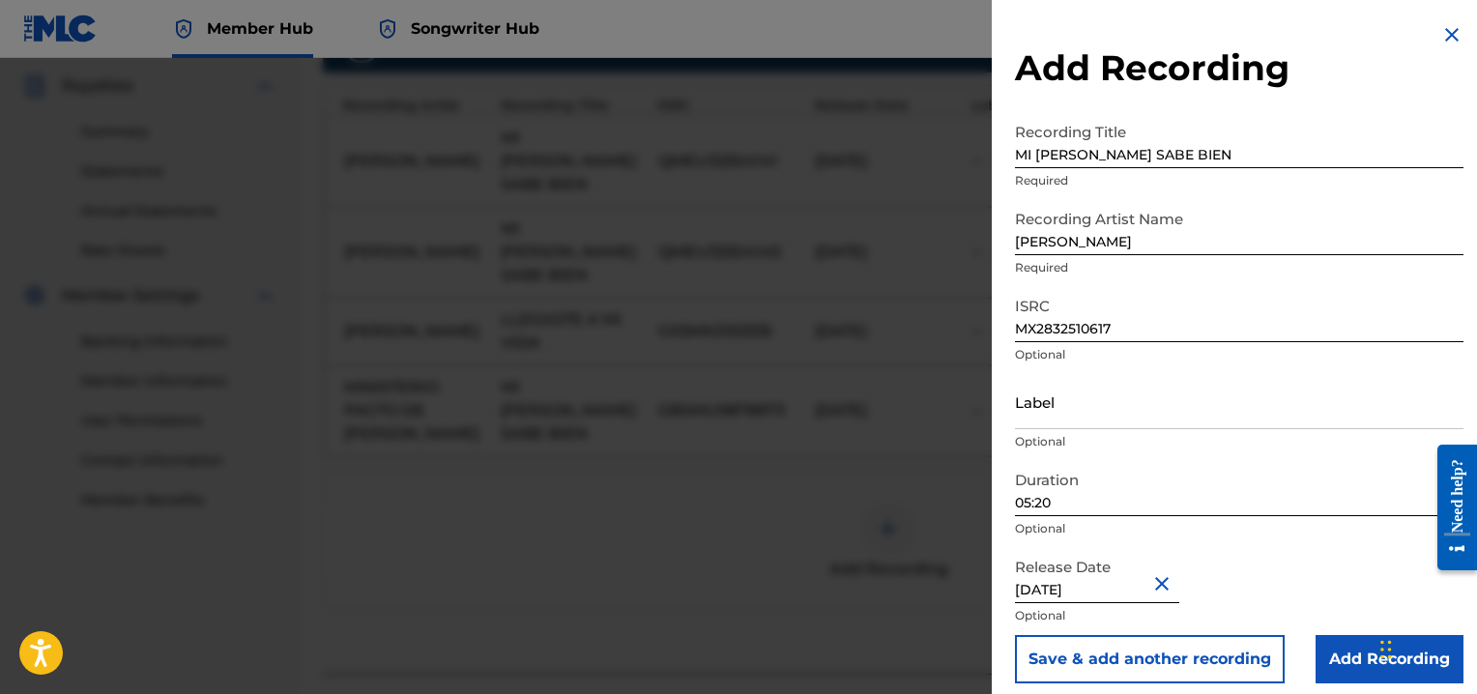
click at [1299, 565] on div "Release Date [DATE] Optional" at bounding box center [1239, 591] width 448 height 87
click at [1372, 657] on input "Add Recording" at bounding box center [1389, 659] width 148 height 48
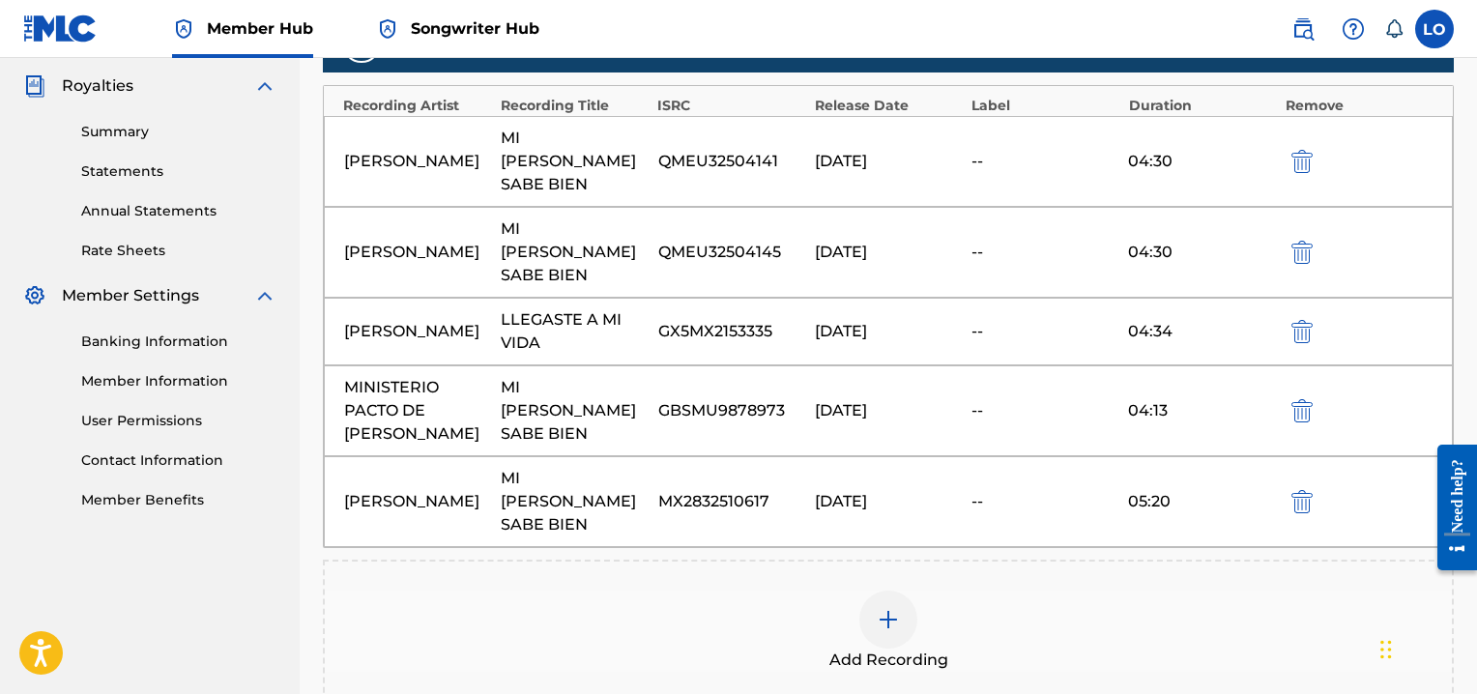
click at [897, 608] on img at bounding box center [887, 619] width 23 height 23
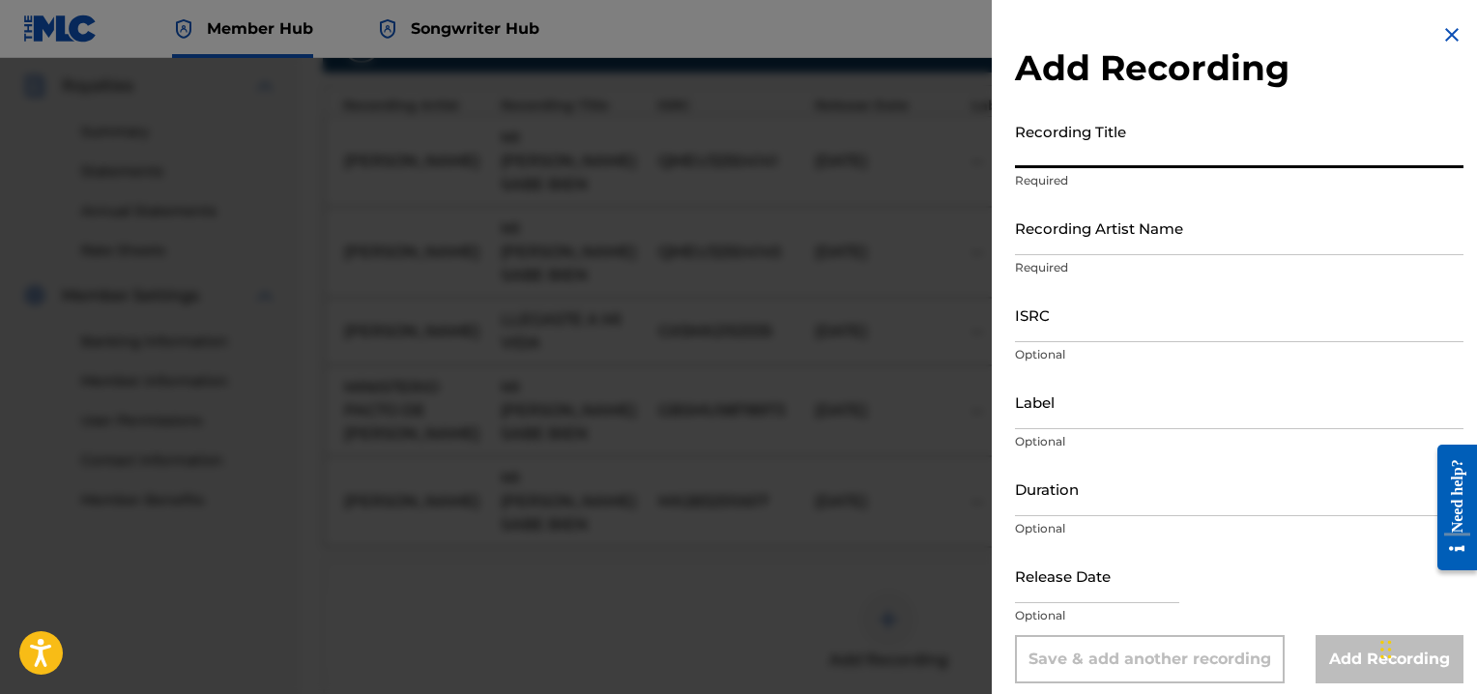
click at [1078, 154] on input "Recording Title" at bounding box center [1239, 140] width 448 height 55
type input "MI [PERSON_NAME] SABE BIEN"
click at [1064, 237] on input "Recording Artist Name" at bounding box center [1239, 227] width 448 height 55
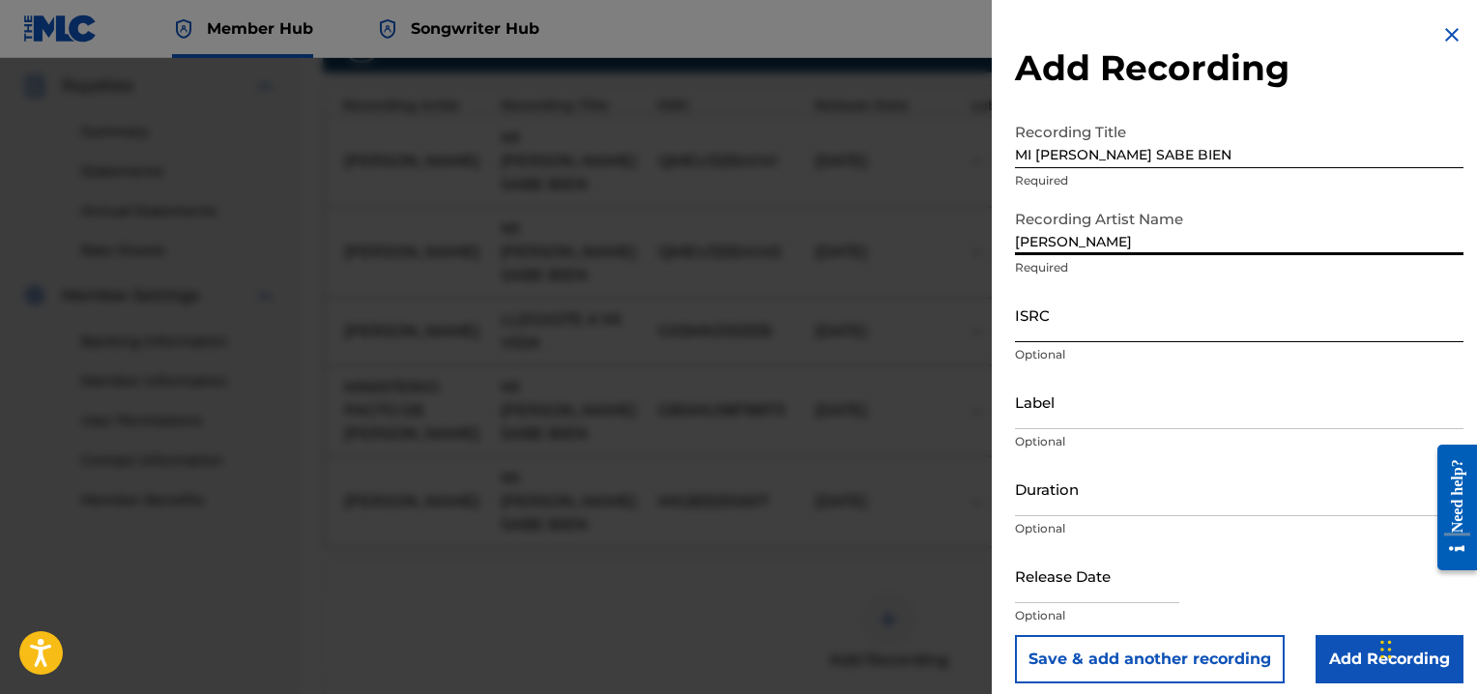
type input "[PERSON_NAME]"
click at [1045, 322] on input "ISRC" at bounding box center [1239, 314] width 448 height 55
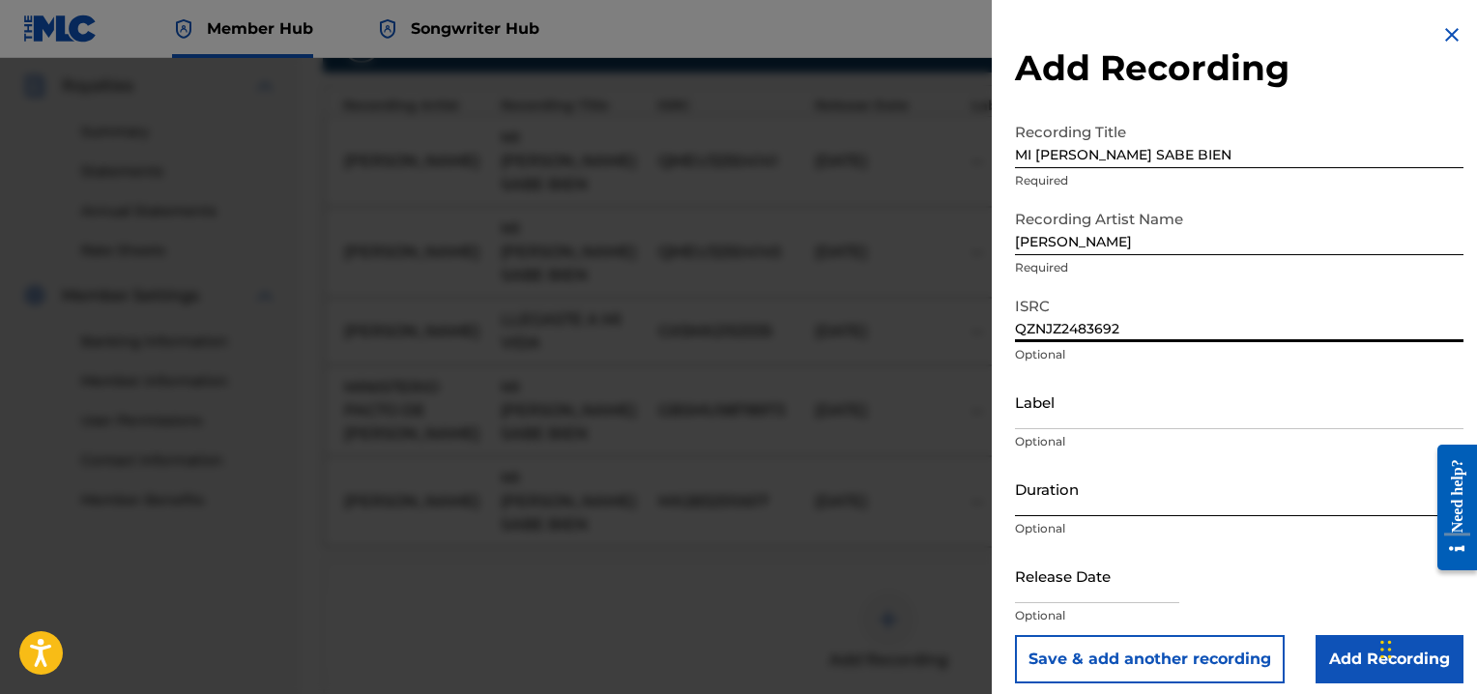
type input "QZNJZ2483692"
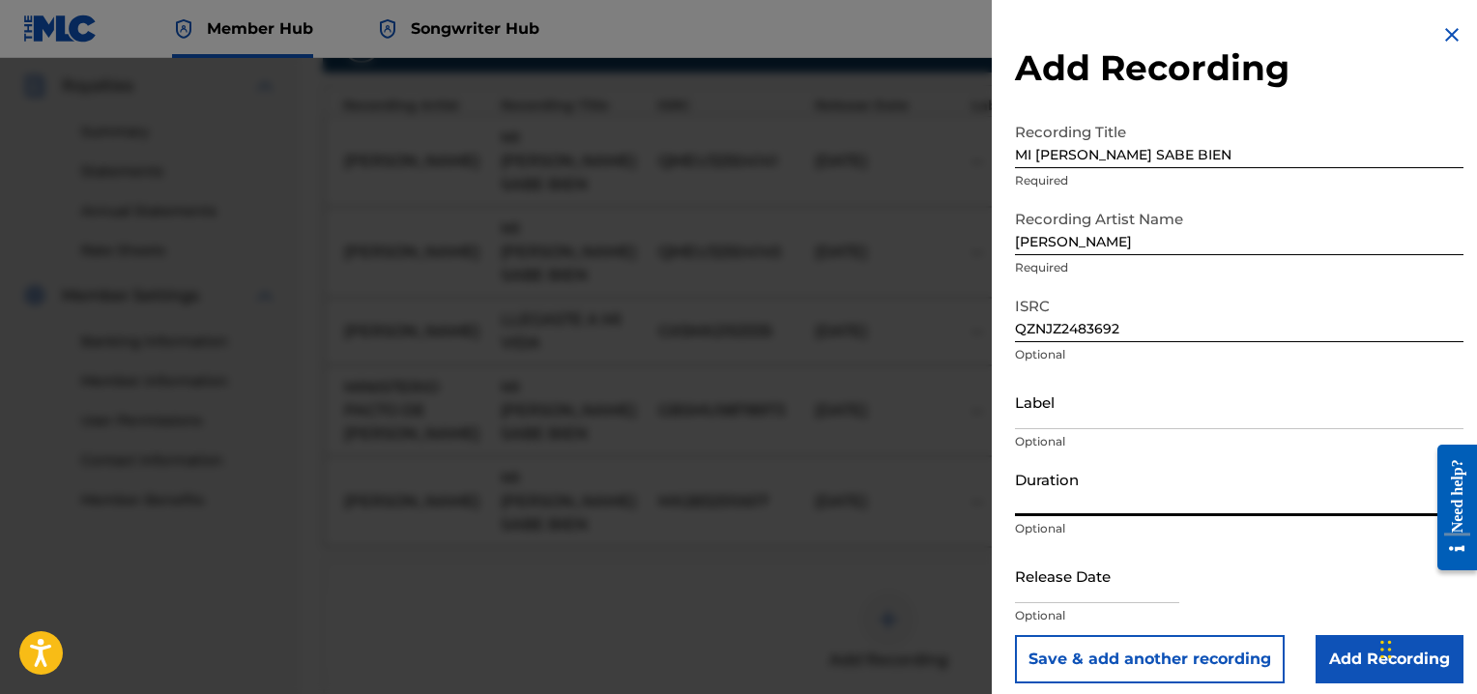
click at [1043, 482] on input "Duration" at bounding box center [1239, 488] width 448 height 55
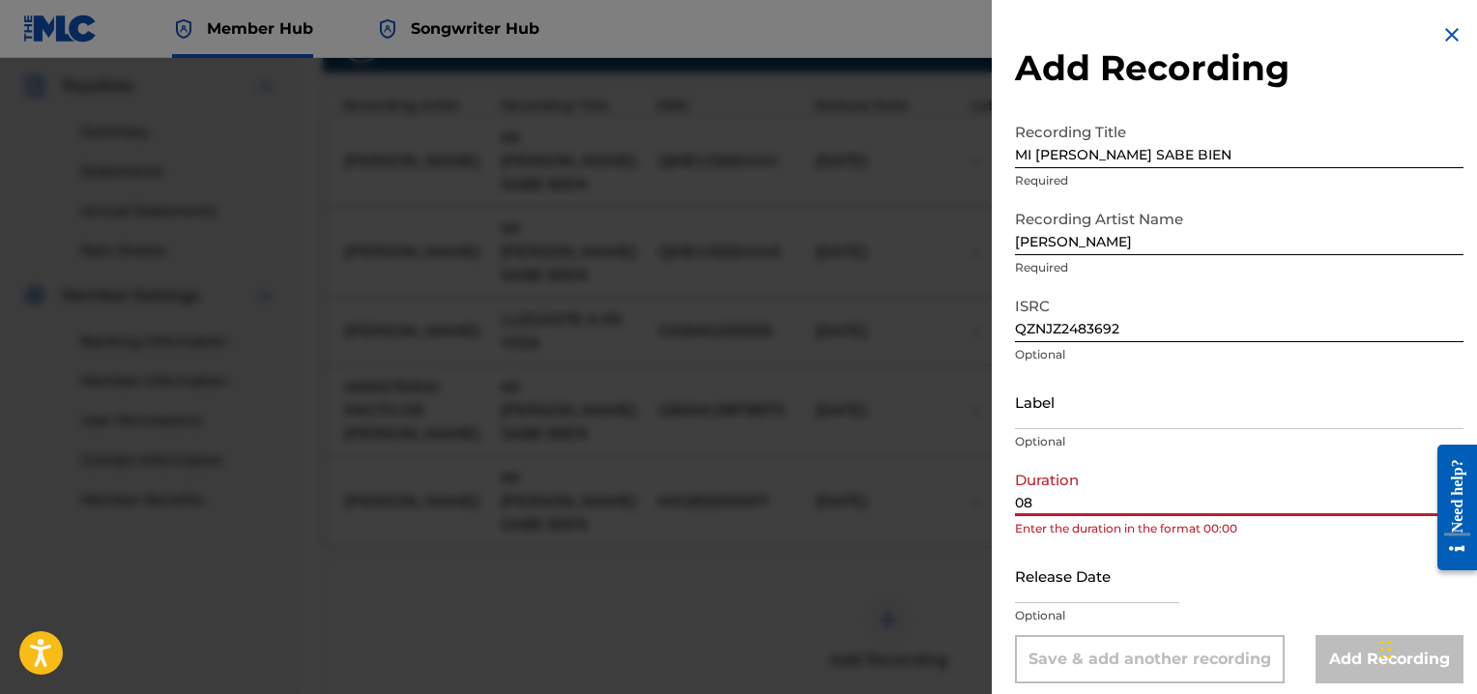
type input "0"
type input "A"
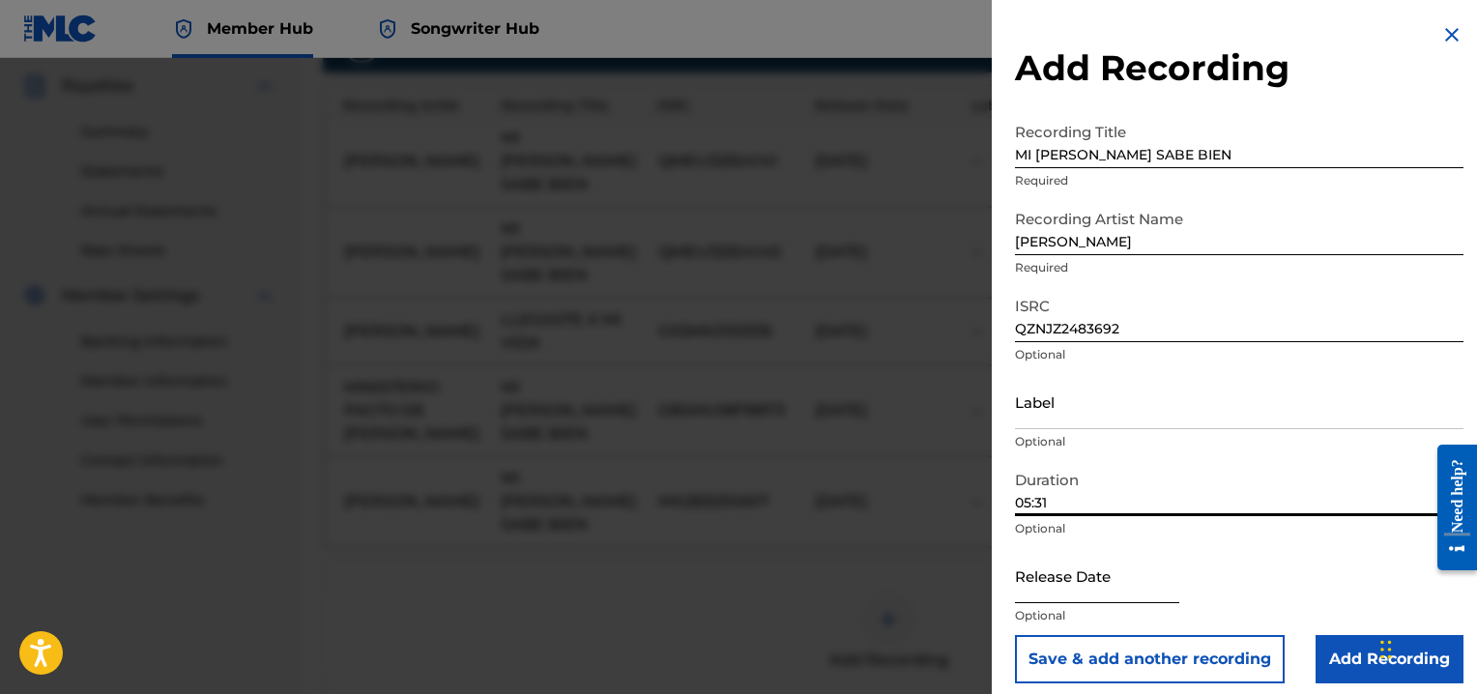
type input "05:31"
select select "8"
select select "2025"
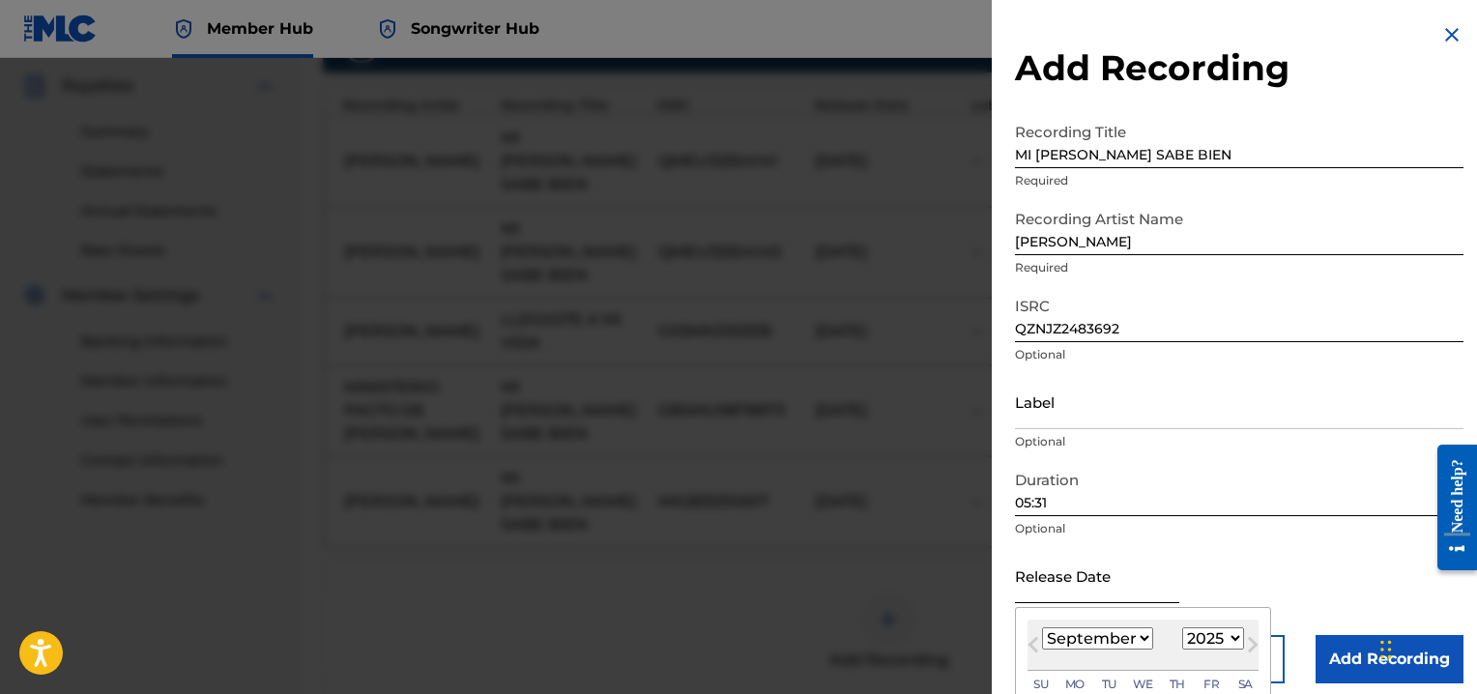
click at [1040, 593] on input "text" at bounding box center [1097, 575] width 164 height 55
click at [1143, 639] on select "January February March April May June July August September October November De…" at bounding box center [1097, 638] width 111 height 22
click at [1042, 627] on select "January February March April May June July August September October November De…" at bounding box center [1097, 638] width 111 height 22
click at [1237, 638] on button "Next Month" at bounding box center [1252, 648] width 31 height 31
click at [1147, 639] on select "January February March April May June July August September October November De…" at bounding box center [1097, 638] width 111 height 22
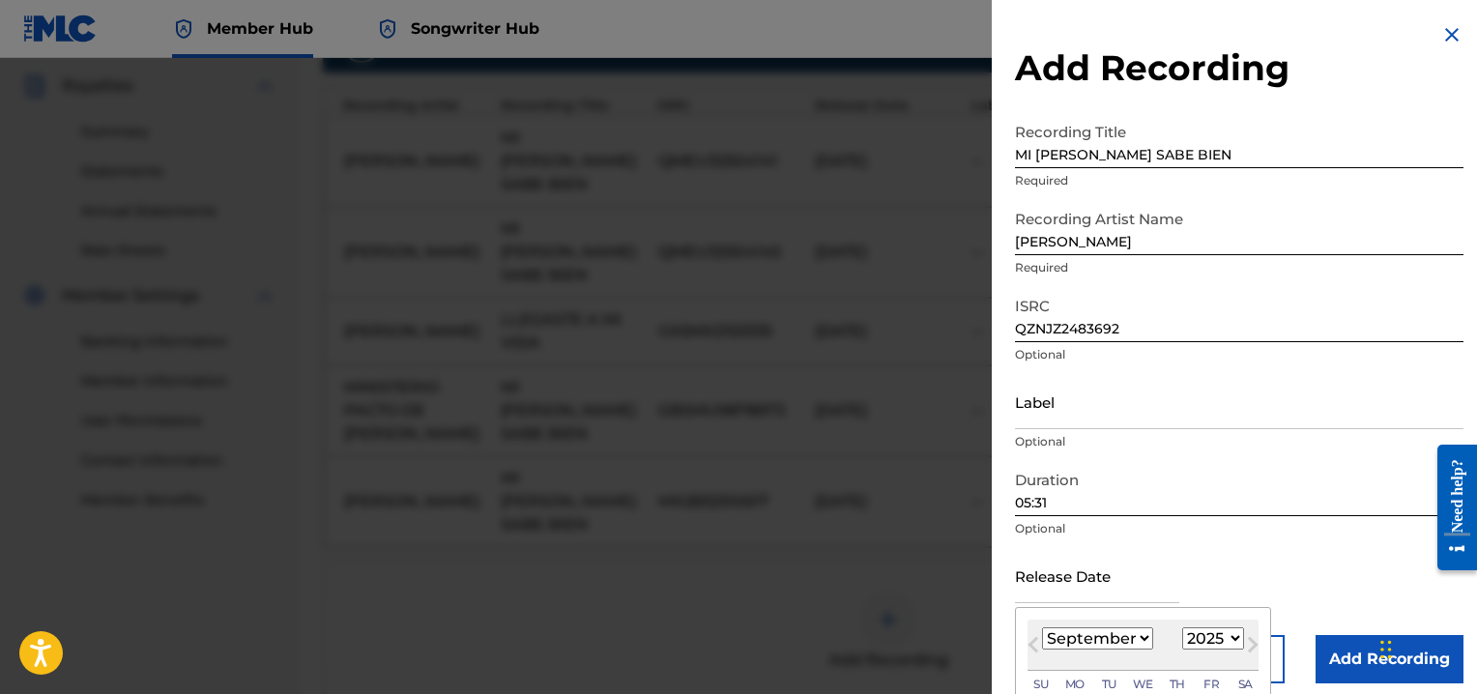
select select "7"
click at [1042, 627] on select "January February March April May June July August September October November De…" at bounding box center [1097, 638] width 111 height 22
click at [1210, 677] on span "Fr" at bounding box center [1210, 683] width 15 height 17
click at [1078, 584] on input "text" at bounding box center [1097, 575] width 164 height 55
type input "[DATE]"
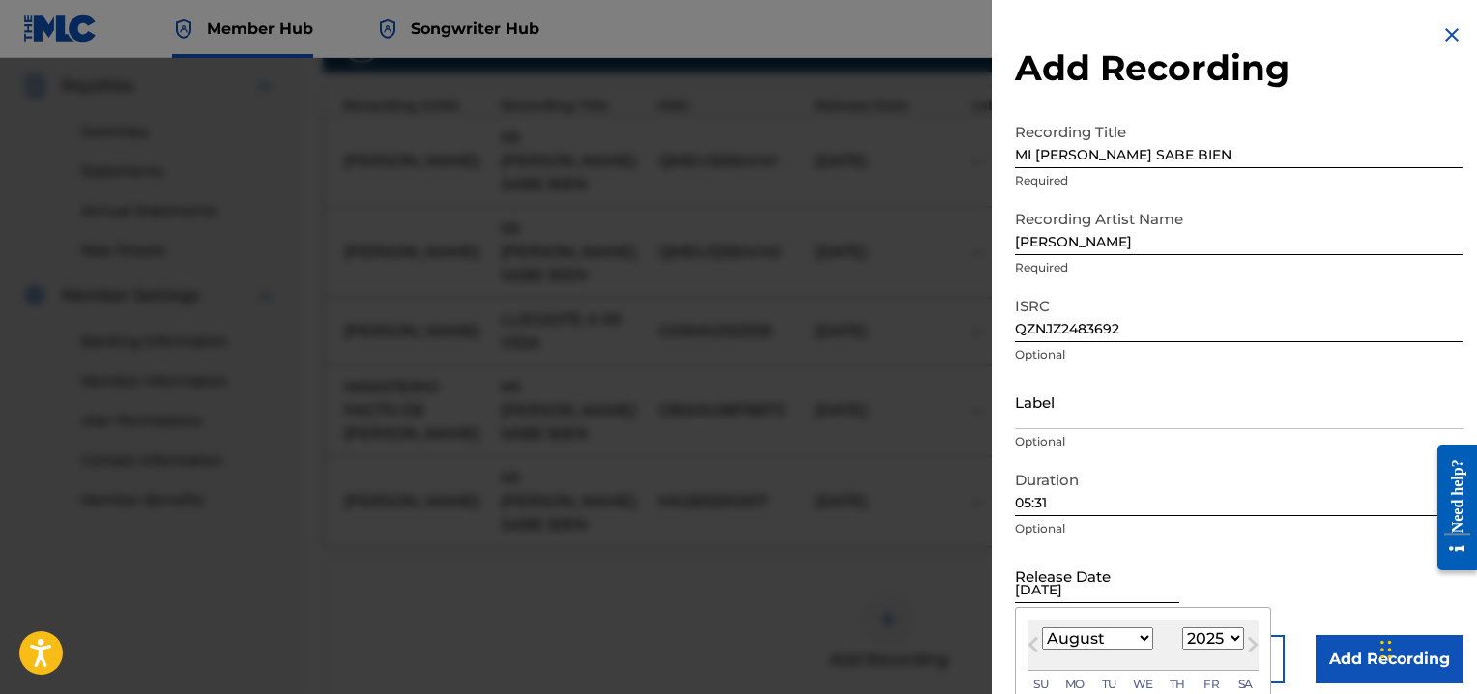
select select "2011"
type input "[DATE]"
select select "2024"
type input "[DATE]"
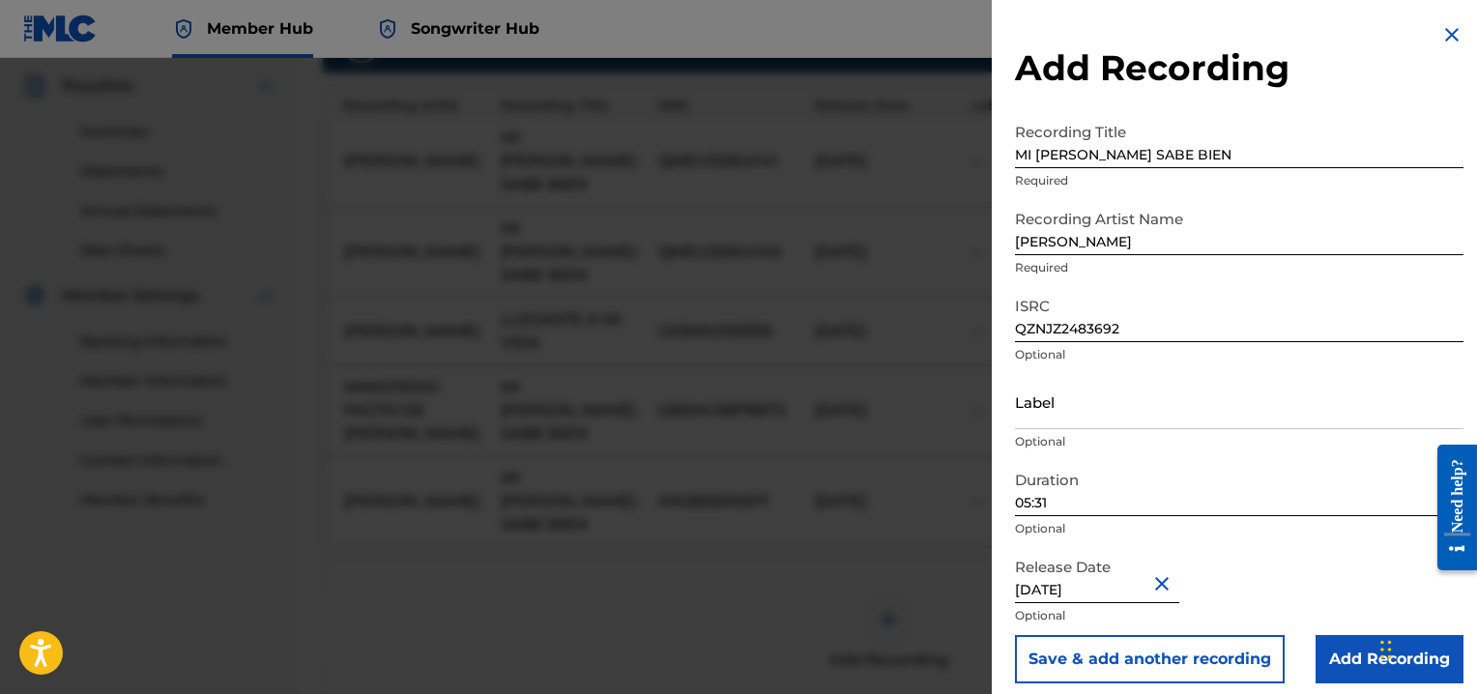
click at [1285, 561] on div "Release Date [DATE] Optional" at bounding box center [1239, 591] width 448 height 87
click at [1343, 660] on input "Add Recording" at bounding box center [1389, 659] width 148 height 48
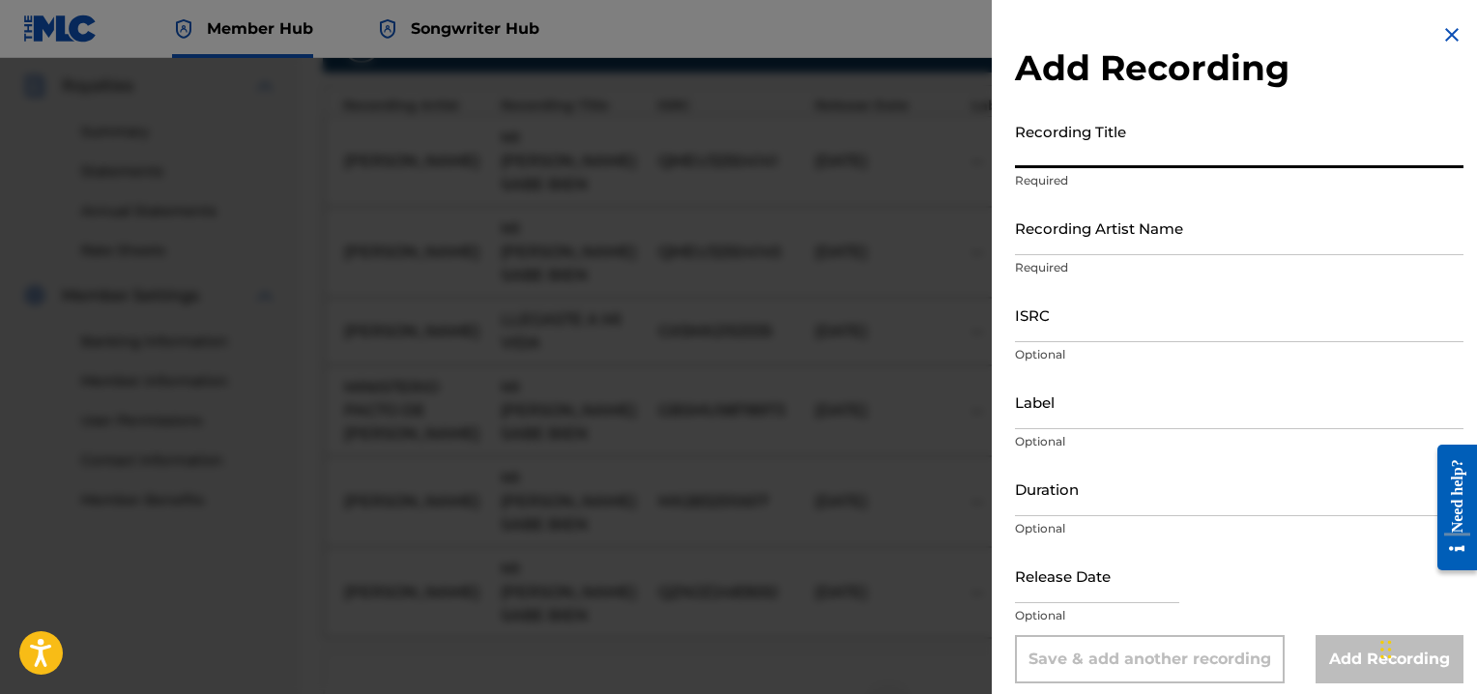
click at [1049, 153] on input "Recording Title" at bounding box center [1239, 140] width 448 height 55
type input "J"
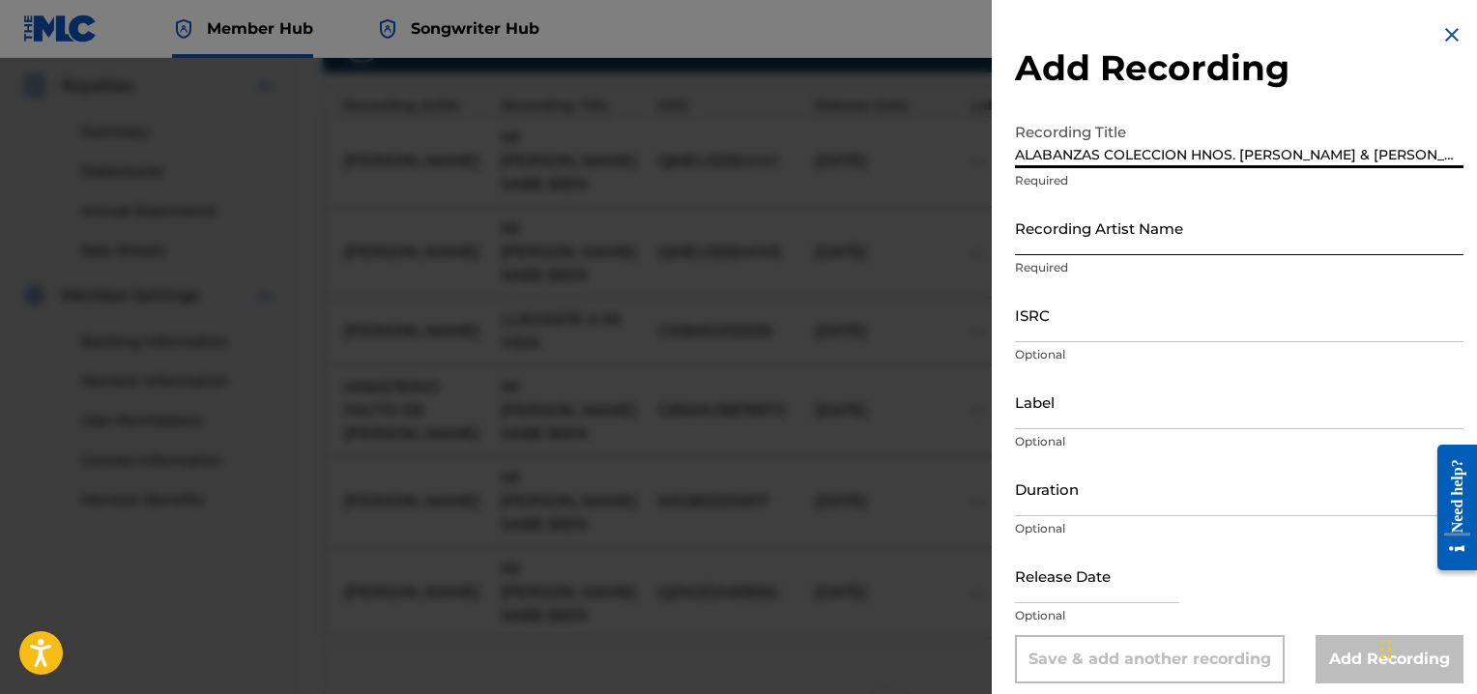
type input "ALABANZAS COLECCION HNOS. [PERSON_NAME] & [PERSON_NAME]"
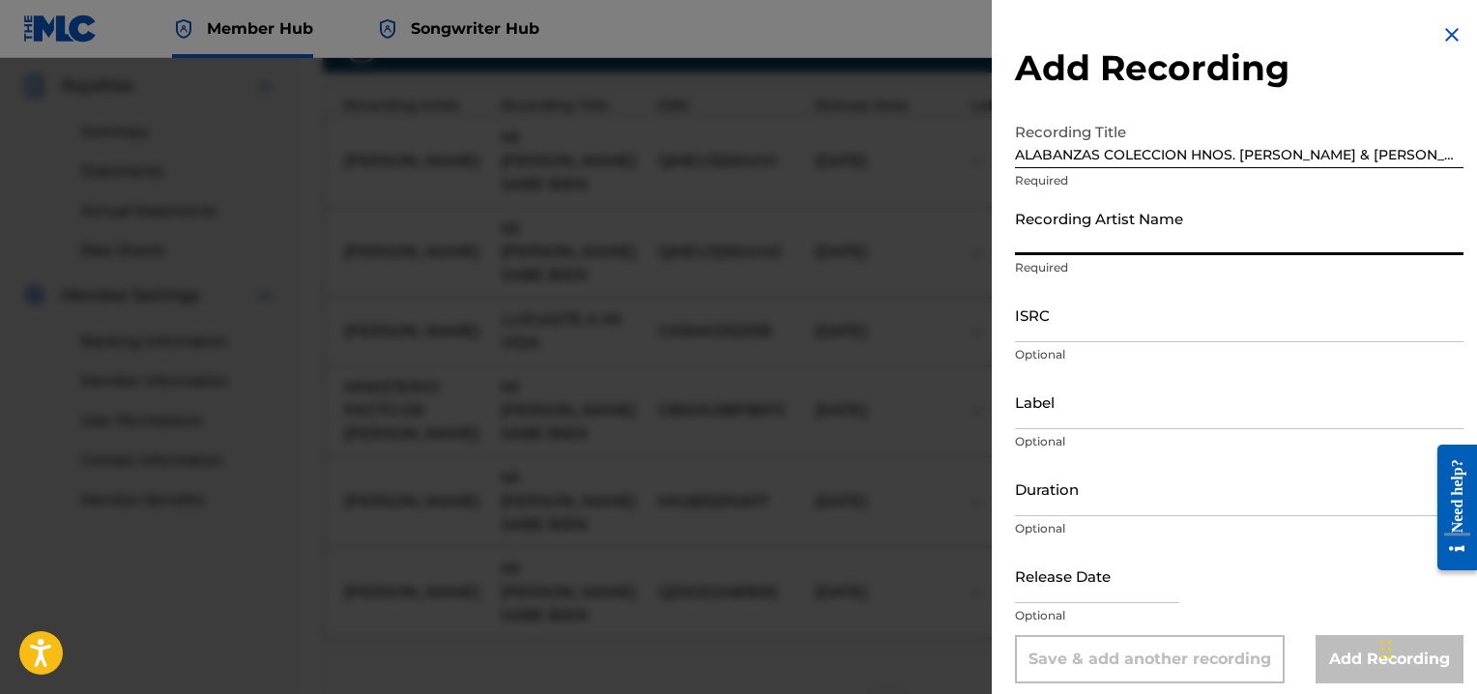
click at [1108, 238] on input "Recording Artist Name" at bounding box center [1239, 227] width 448 height 55
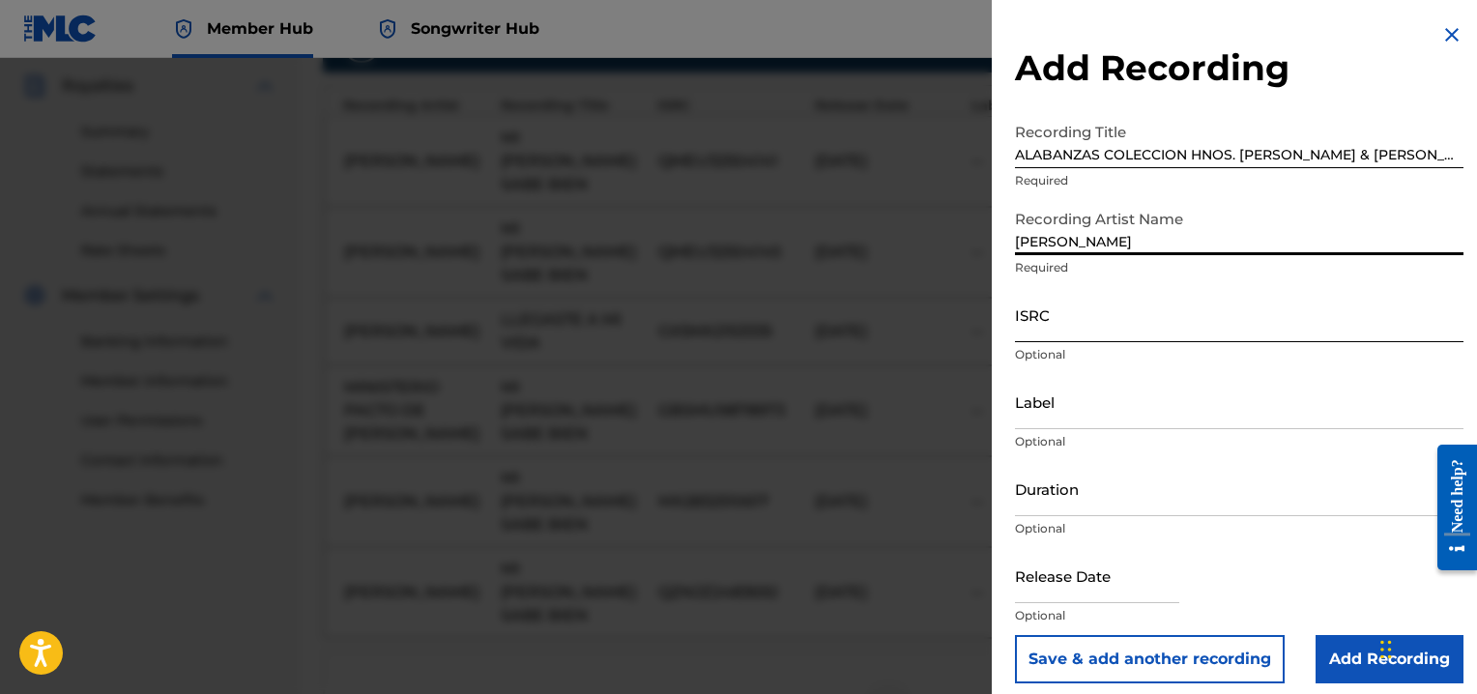
type input "[PERSON_NAME]"
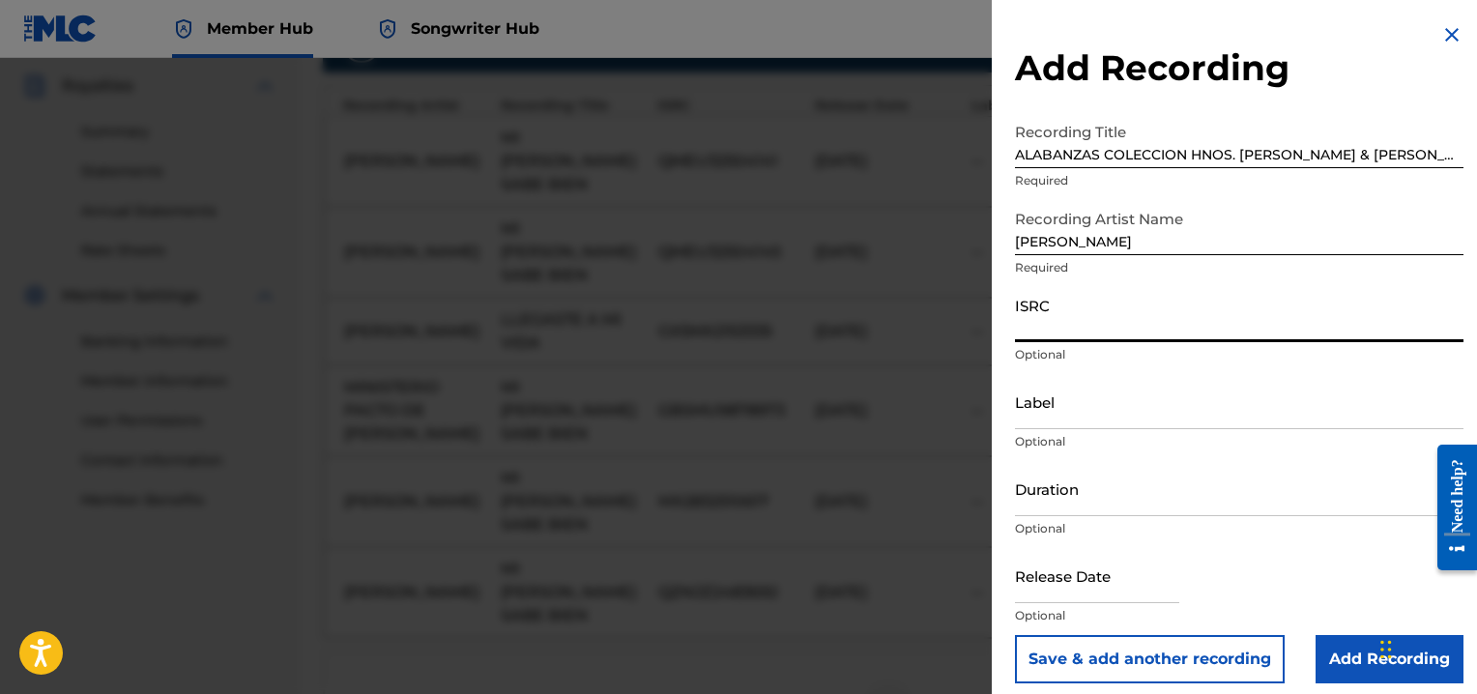
click at [1037, 336] on input "ISRC" at bounding box center [1239, 314] width 448 height 55
type input "QZTAX2344662"
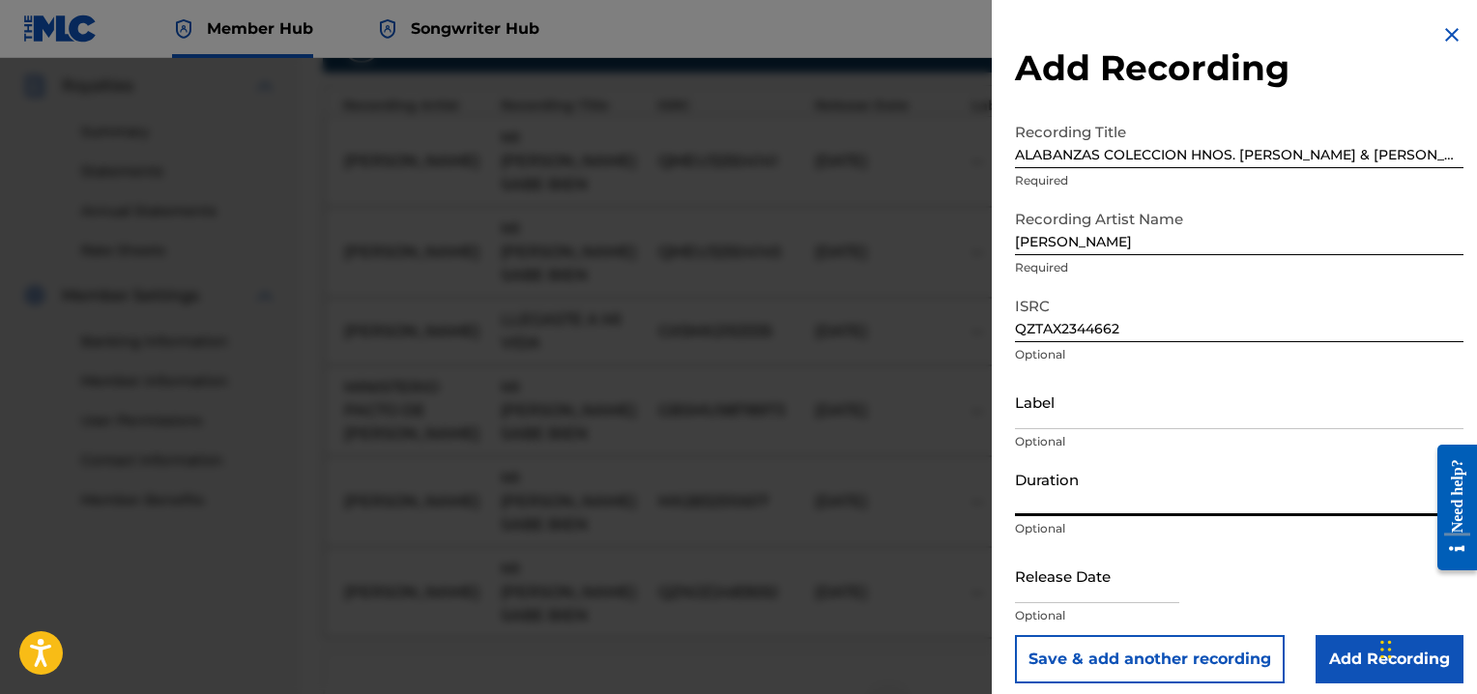
click at [1055, 499] on input "Duration" at bounding box center [1239, 488] width 448 height 55
type input "04:08"
click at [1036, 589] on input "text" at bounding box center [1097, 575] width 164 height 55
select select "8"
select select "2025"
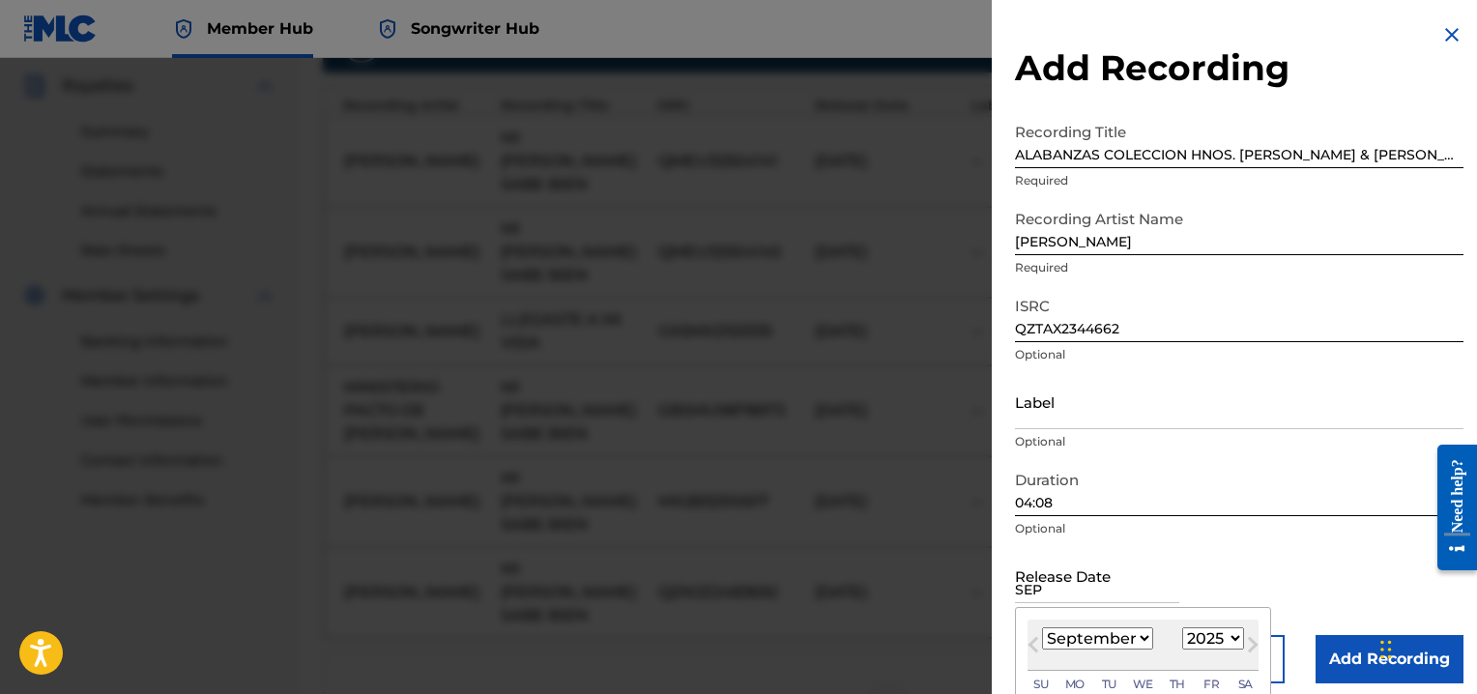
type input "[DATE]"
select select "1998"
type input "[DATE]"
select select "2023"
type input "[DATE]"
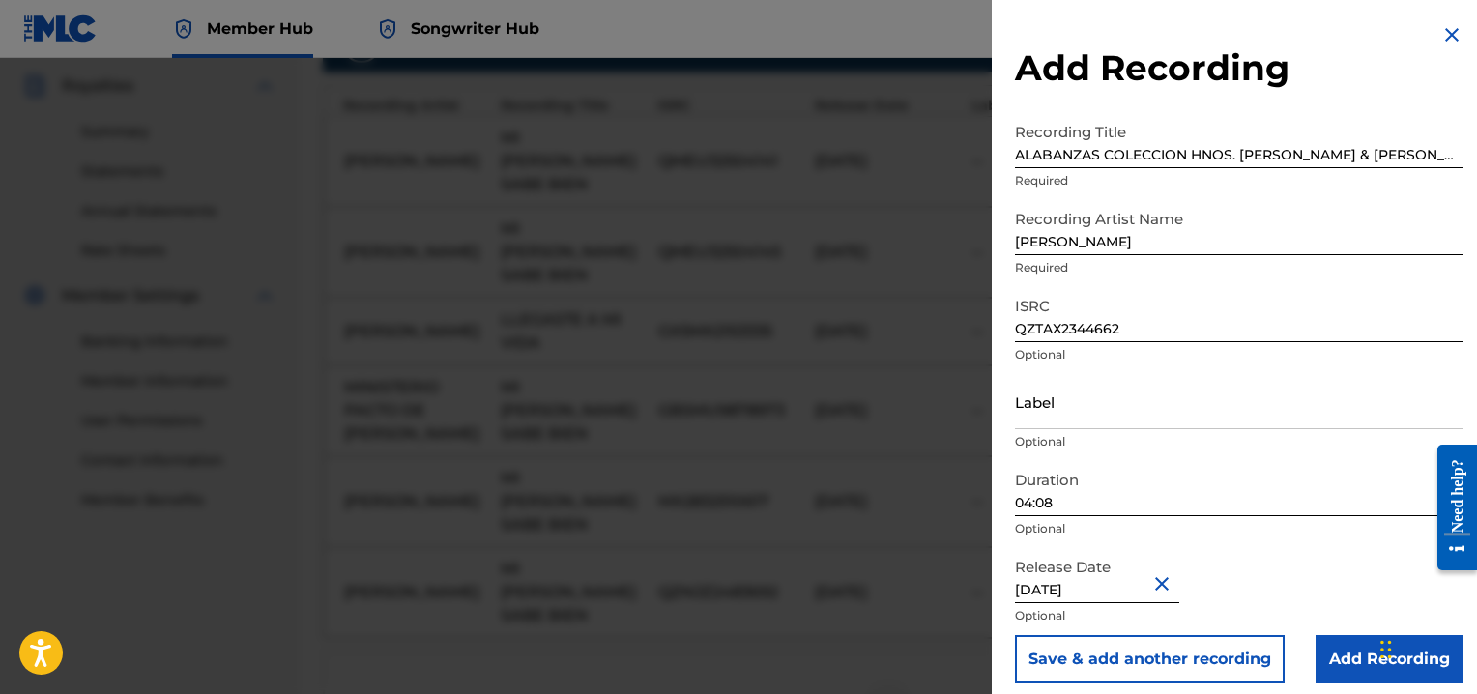
click at [1322, 564] on div "Release Date [DATE] Optional" at bounding box center [1239, 591] width 448 height 87
click at [1371, 660] on input "Add Recording" at bounding box center [1389, 659] width 148 height 48
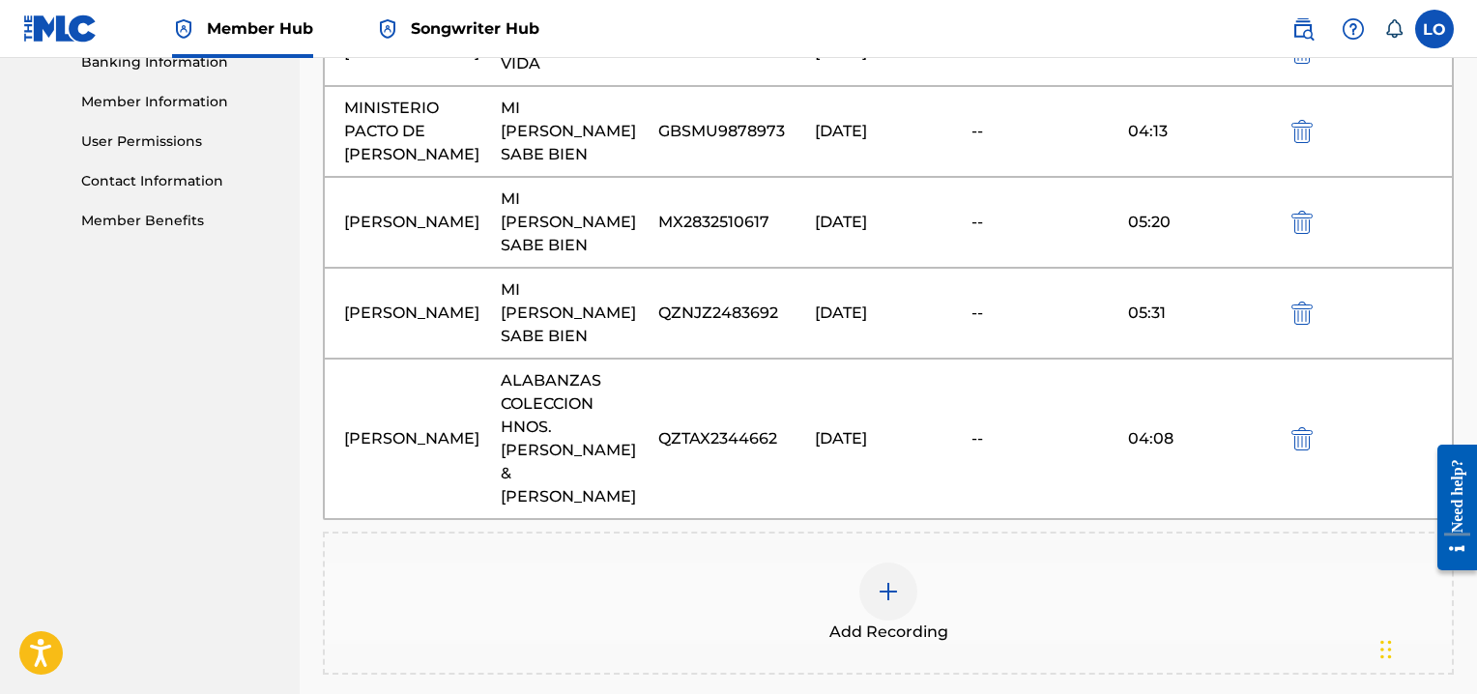
scroll to position [856, 0]
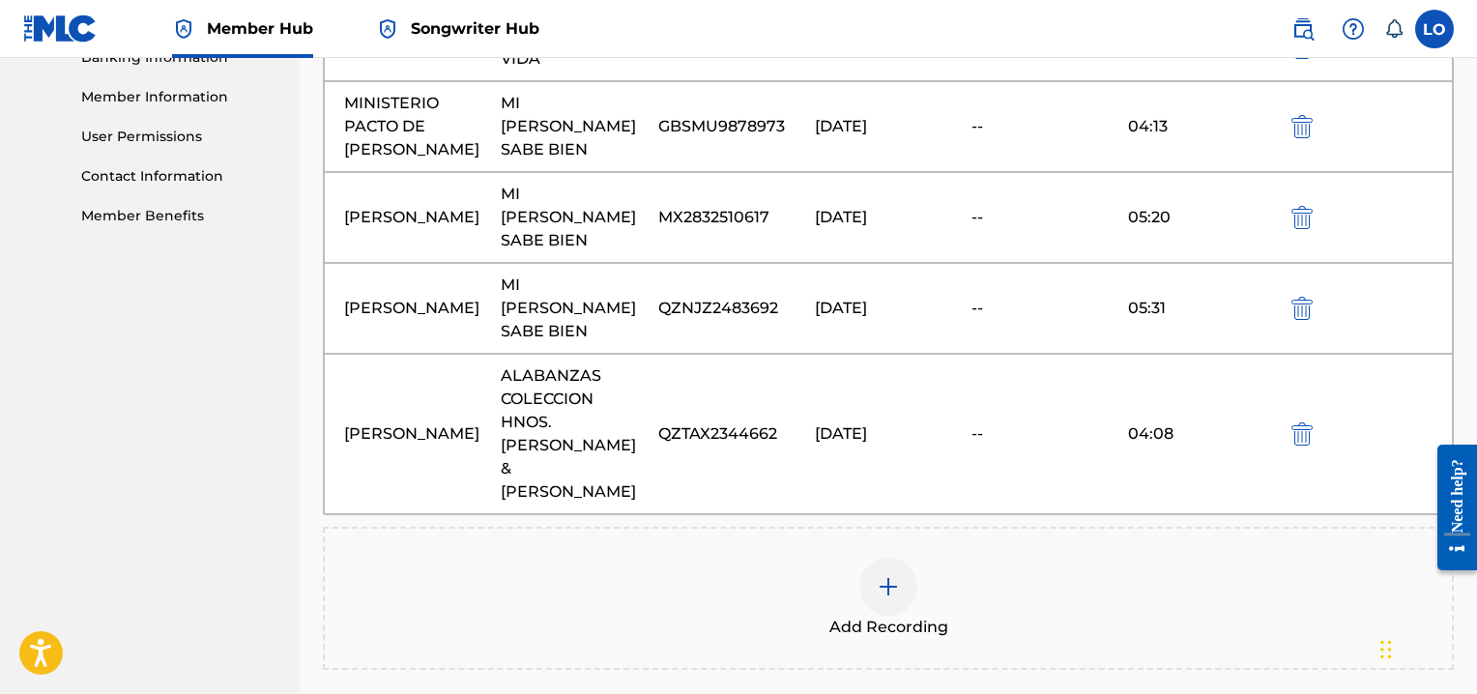
click at [897, 575] on img at bounding box center [887, 586] width 23 height 23
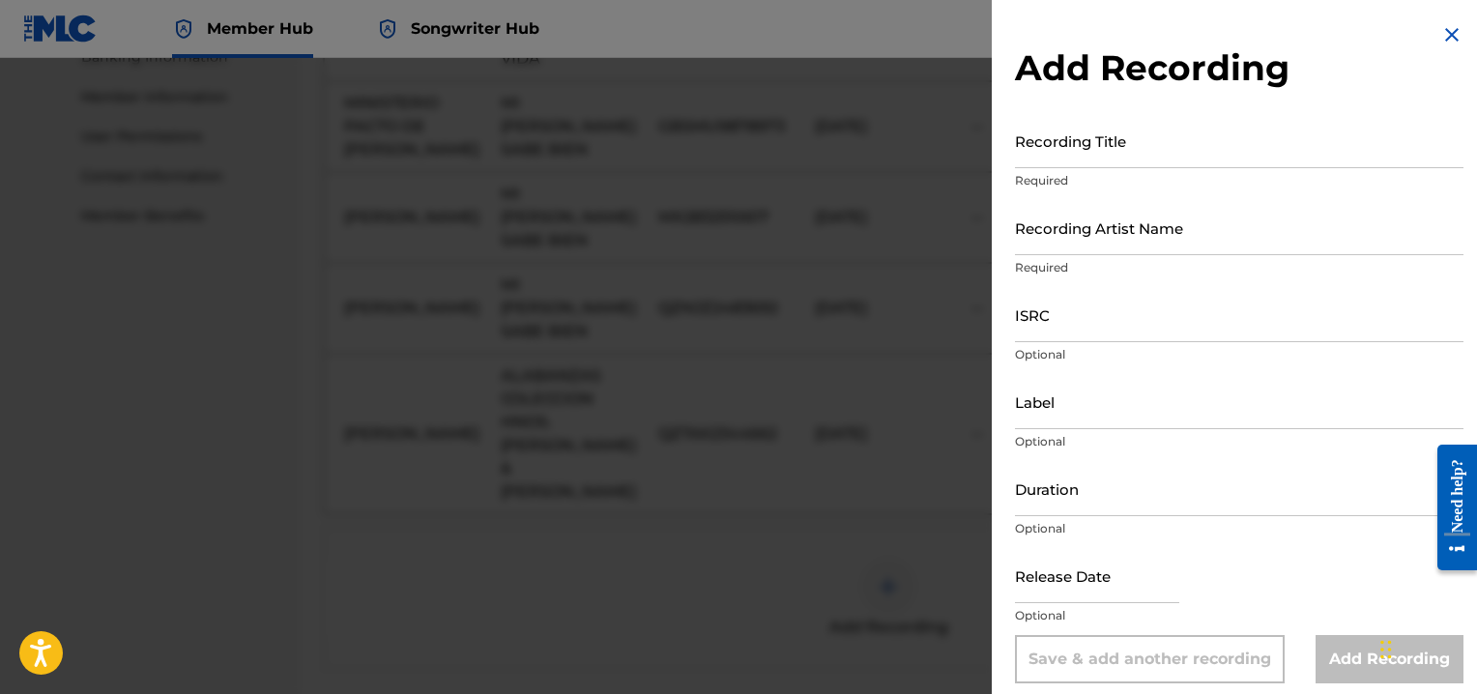
click at [1444, 32] on img at bounding box center [1451, 34] width 23 height 23
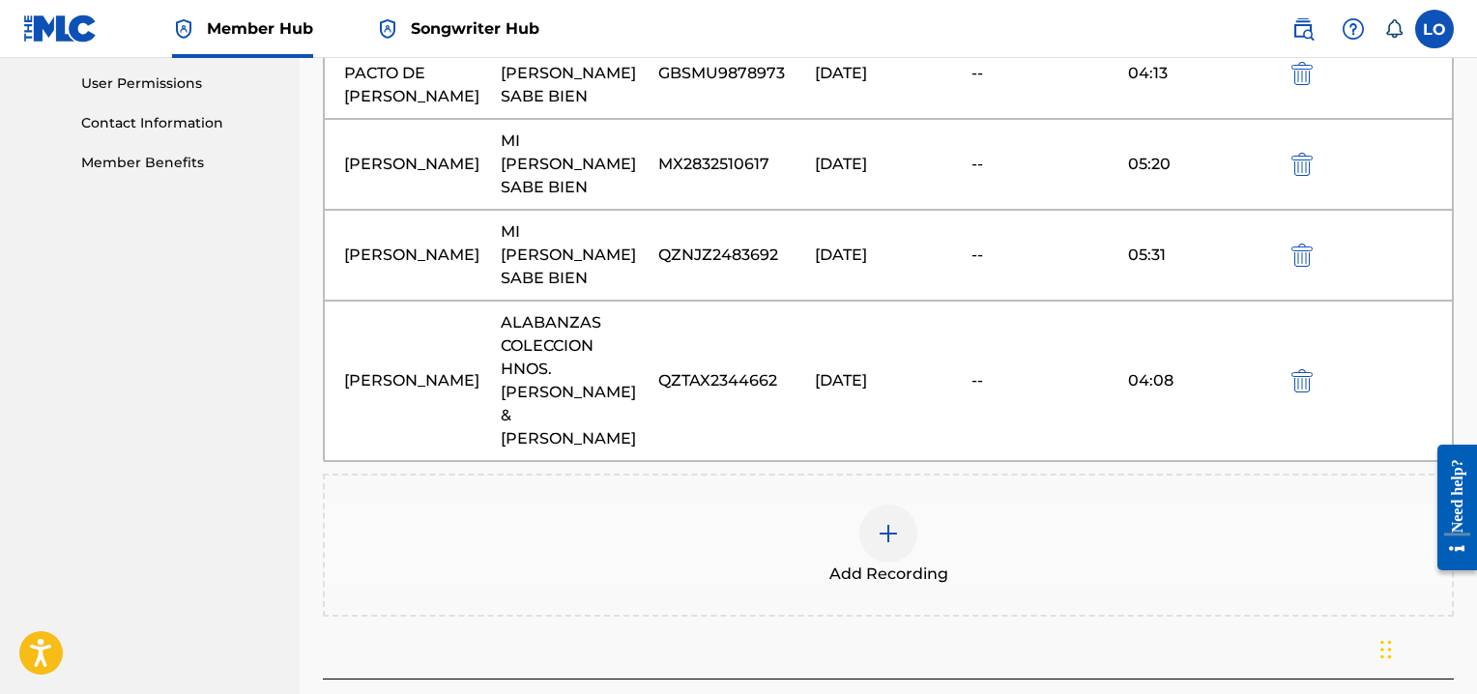
scroll to position [911, 0]
click at [884, 520] on img at bounding box center [887, 531] width 23 height 23
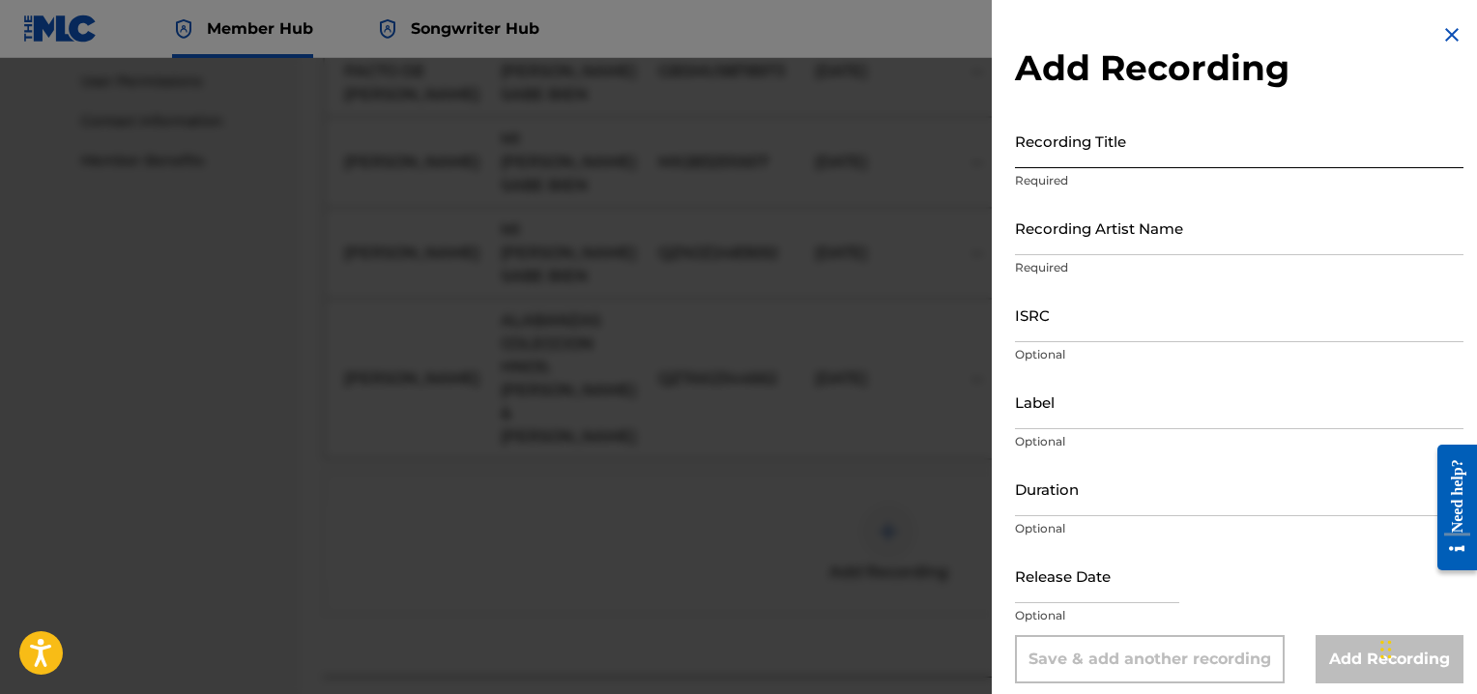
click at [1034, 145] on input "Recording Title" at bounding box center [1239, 140] width 448 height 55
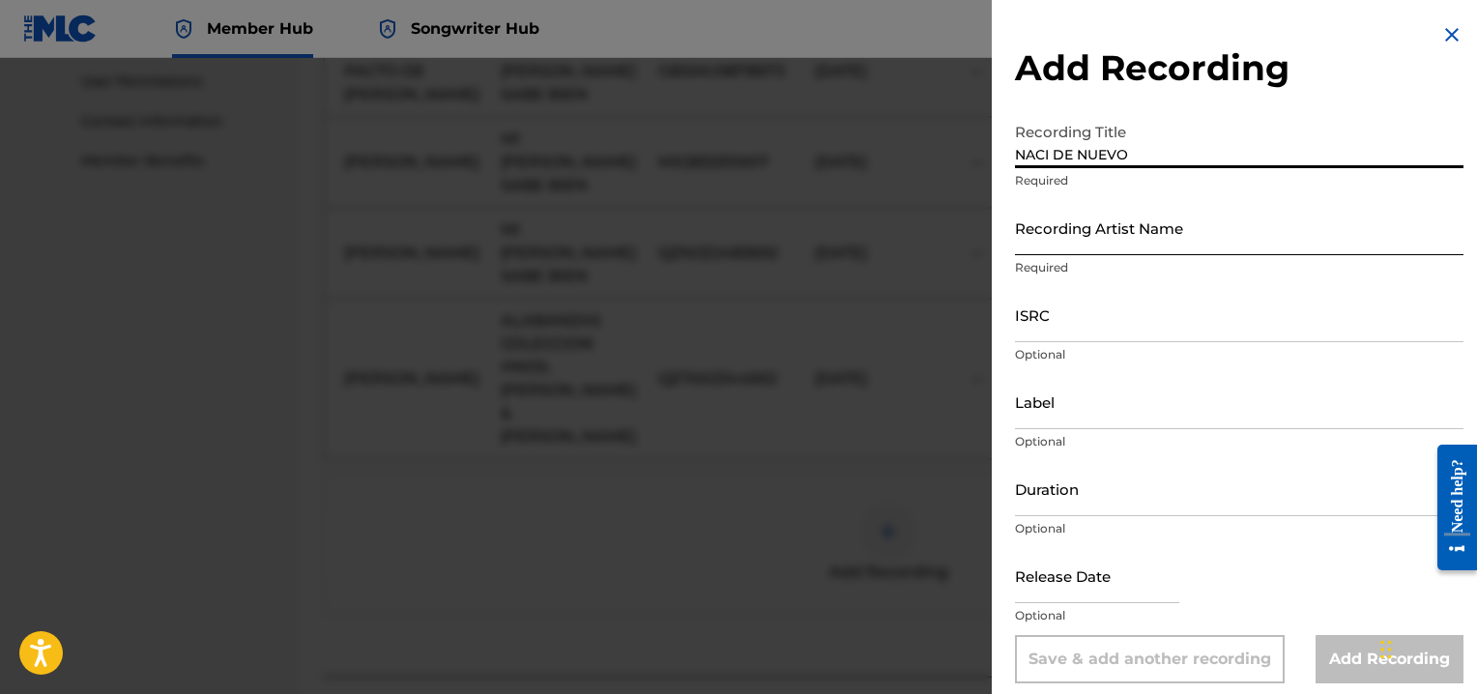
type input "NACI DE NUEVO"
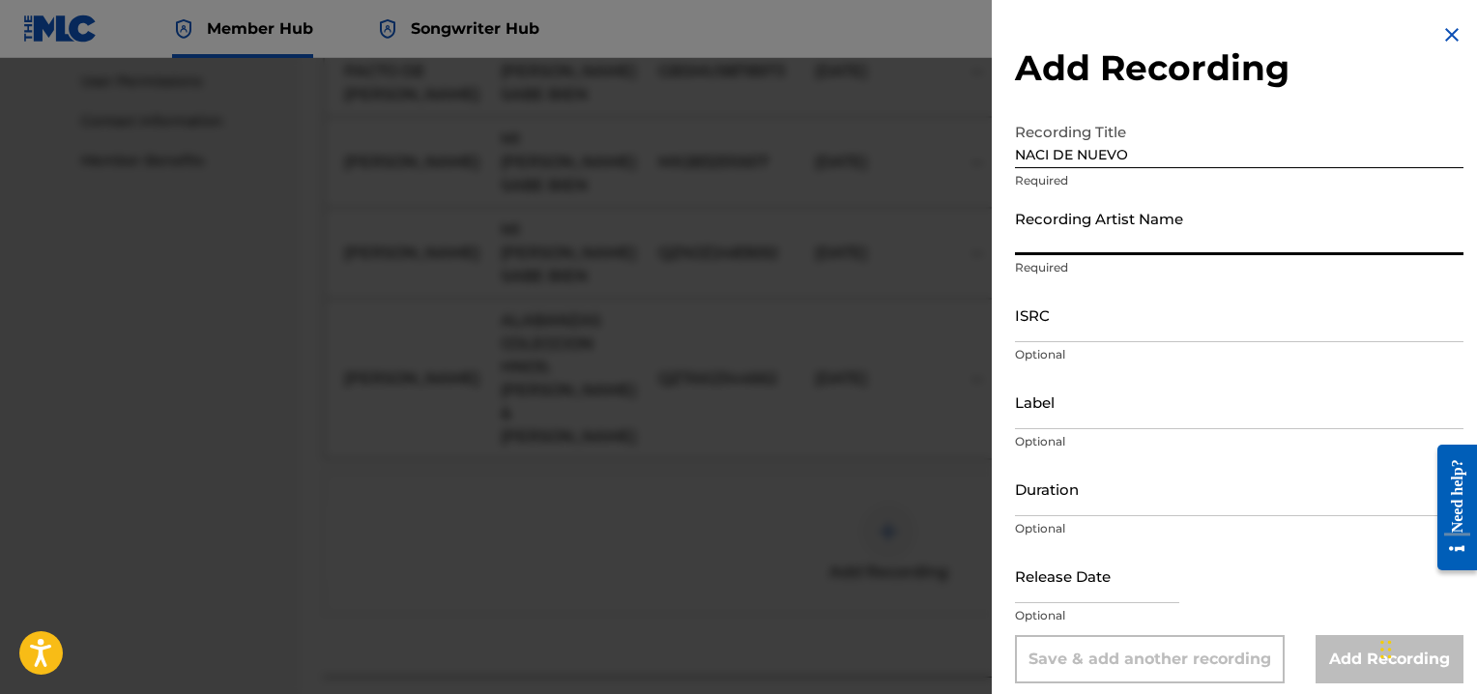
click at [1063, 243] on input "Recording Artist Name" at bounding box center [1239, 227] width 448 height 55
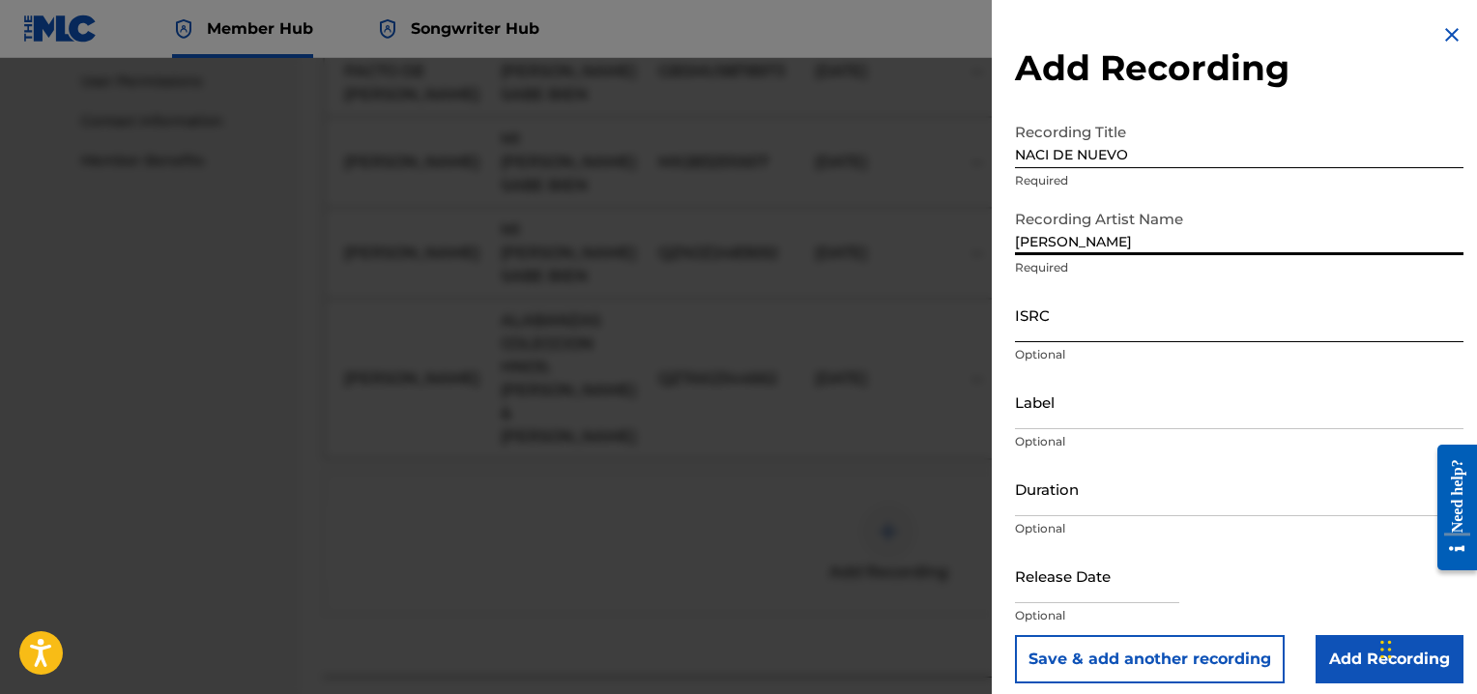
type input "[PERSON_NAME]"
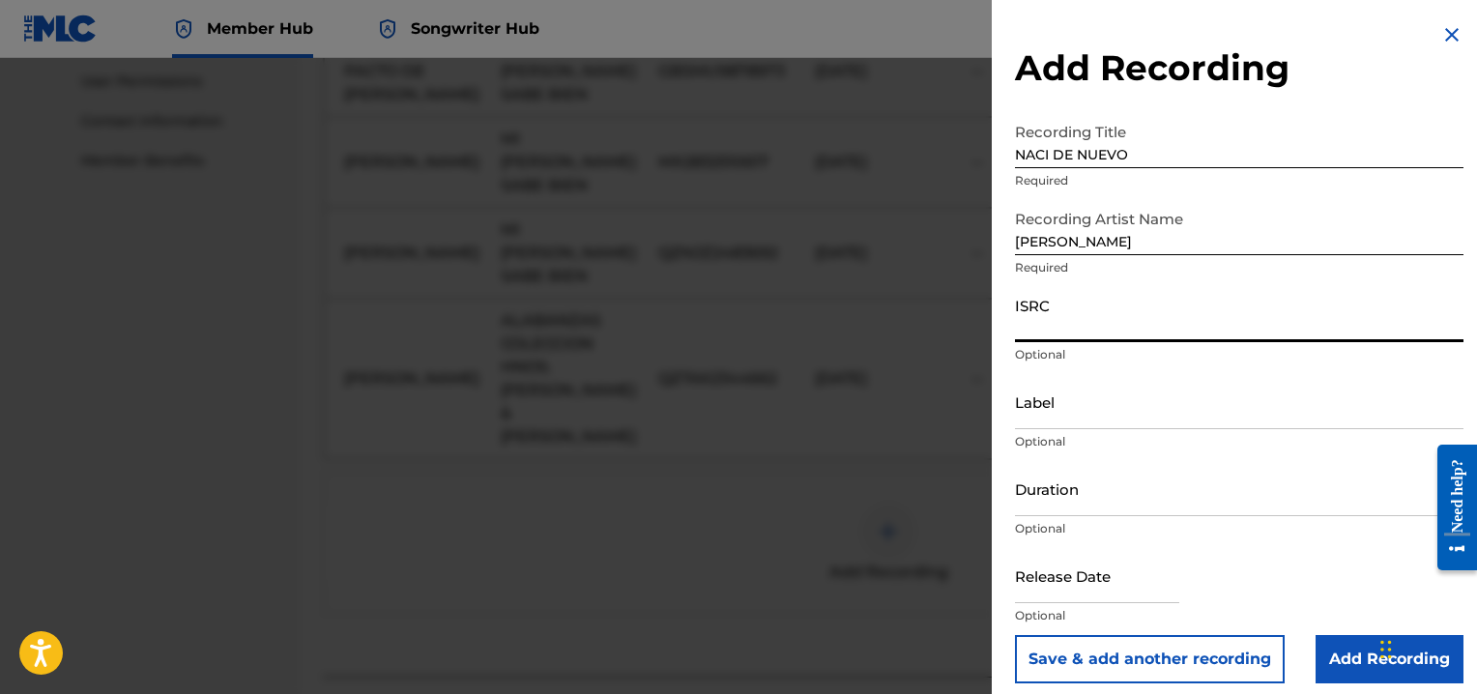
click at [1049, 326] on input "ISRC" at bounding box center [1239, 314] width 448 height 55
type input "QZGLS2416579"
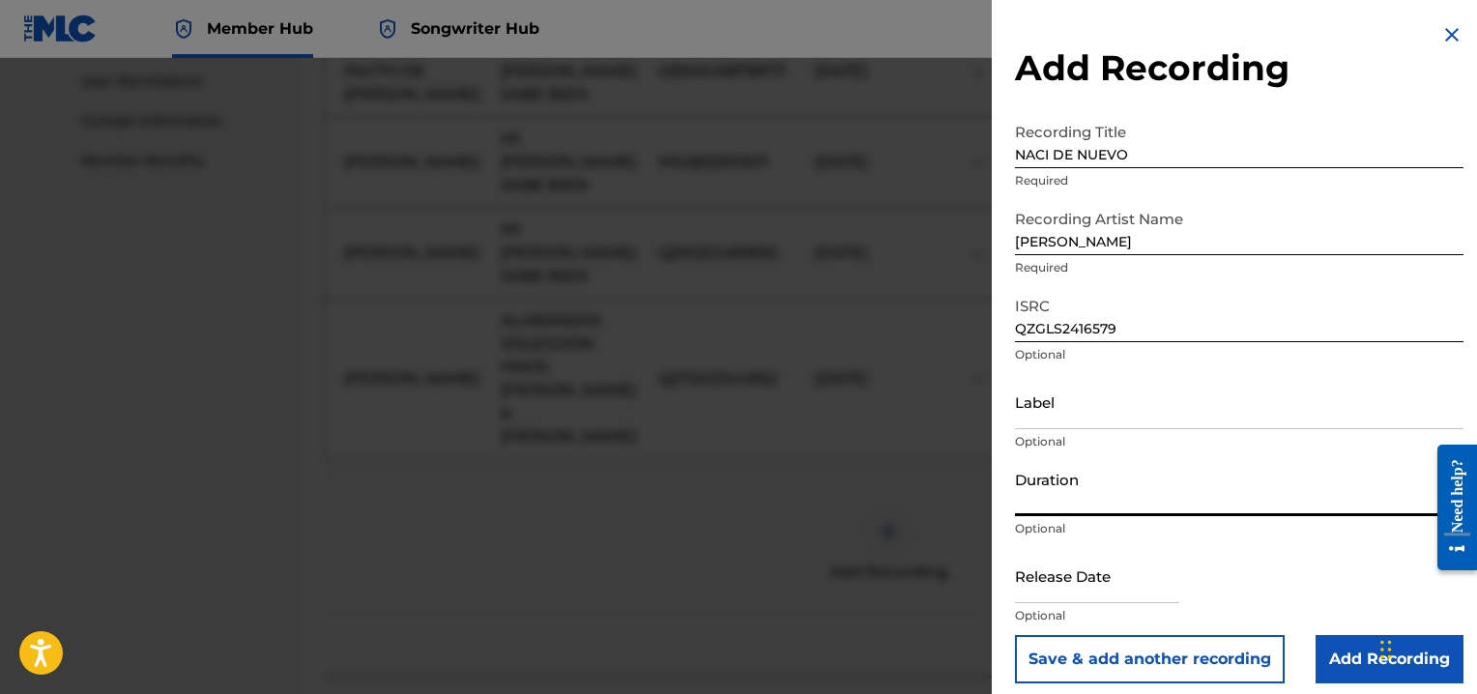
click at [1055, 504] on input "Duration" at bounding box center [1239, 488] width 448 height 55
type input "04:07"
click at [1090, 586] on input "text" at bounding box center [1097, 575] width 164 height 55
select select "8"
select select "2025"
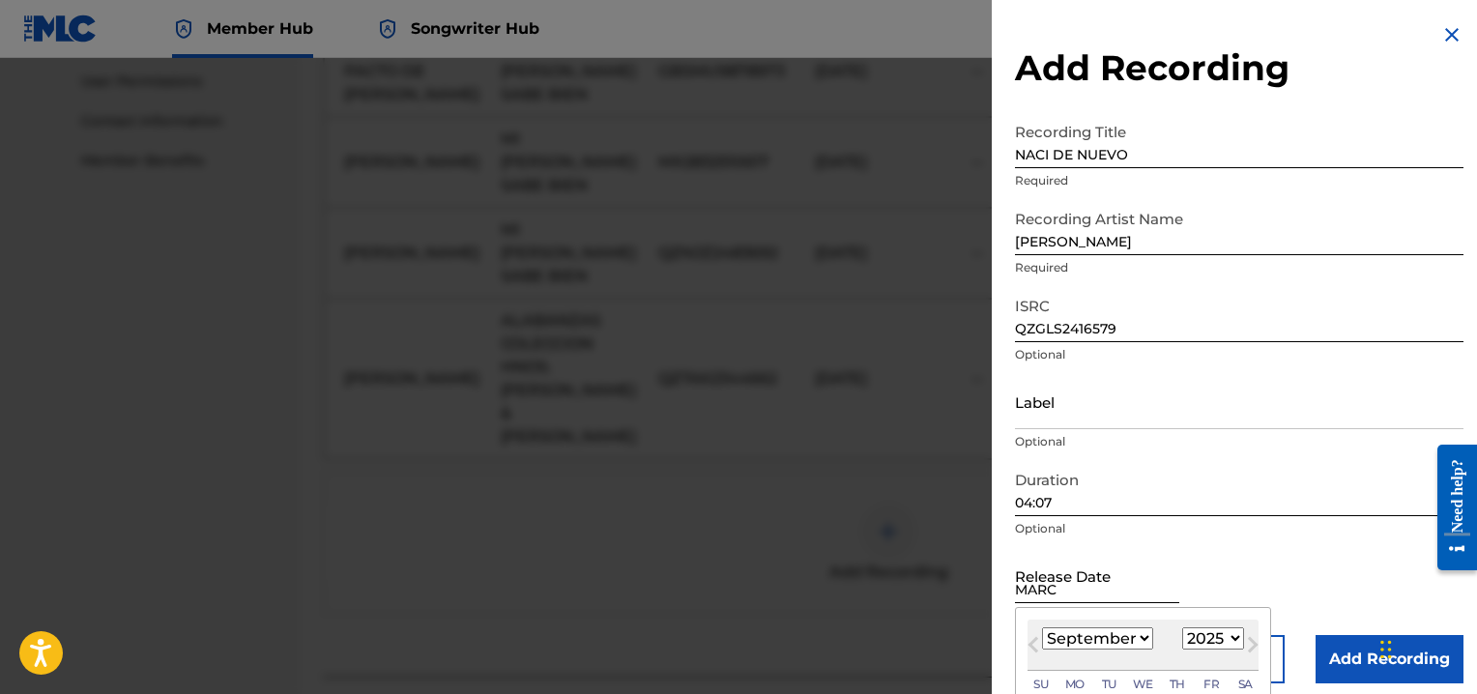
type input "[DATE]"
select select "2"
select select "2018"
type input "[DATE]"
select select "2024"
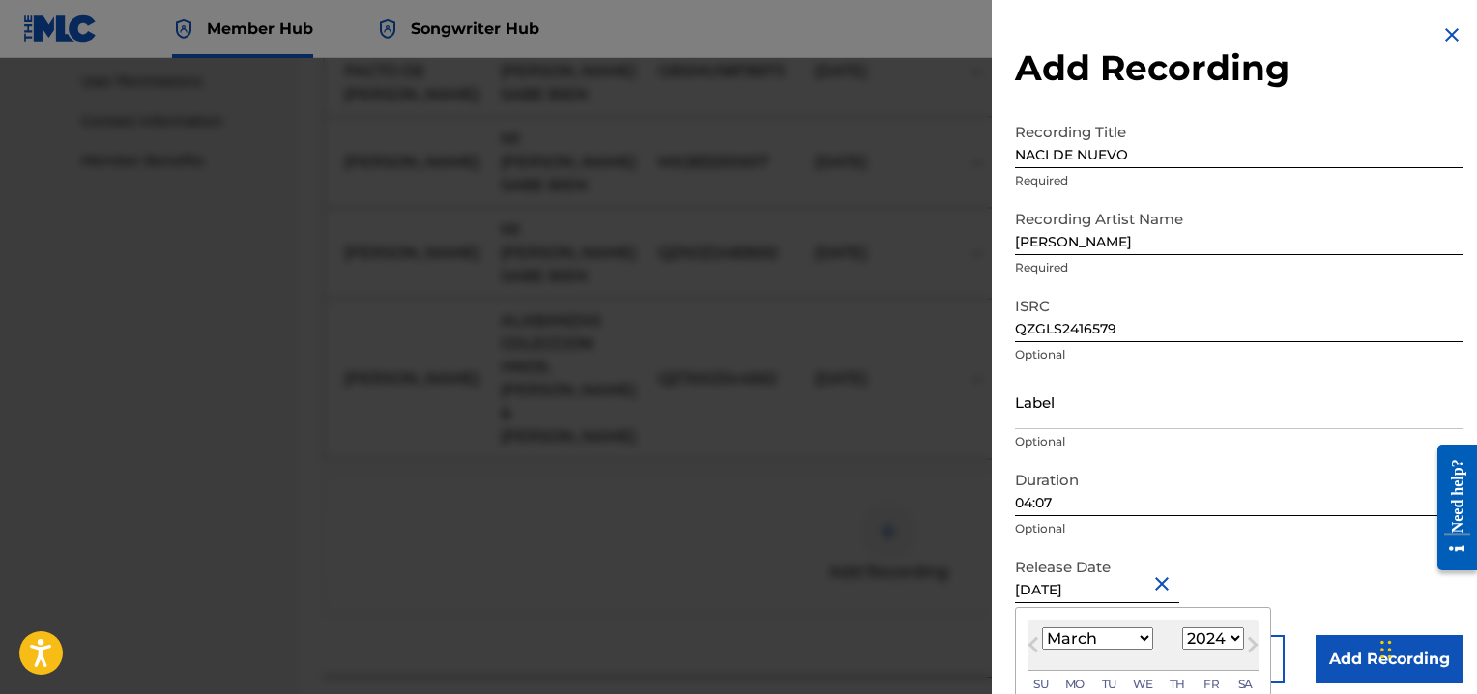
type input "[DATE]"
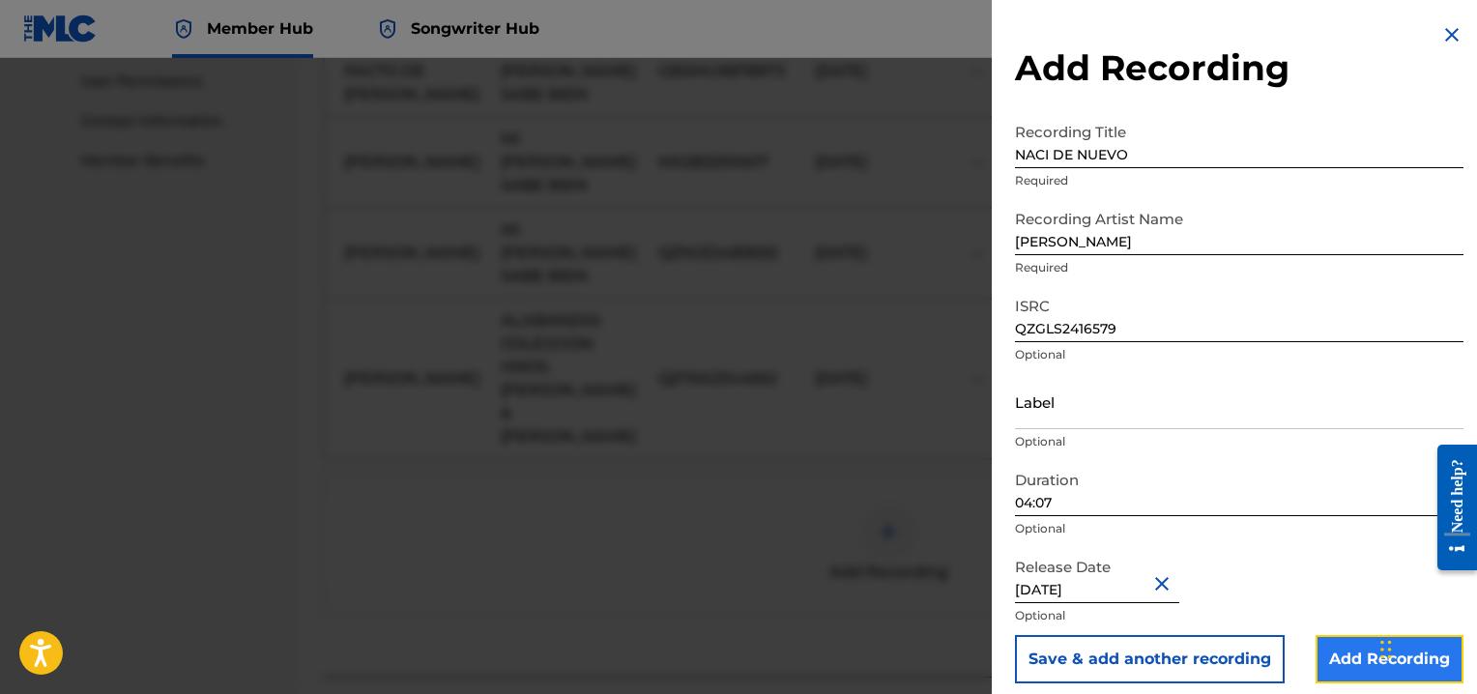
click at [1352, 658] on input "Add Recording" at bounding box center [1389, 659] width 148 height 48
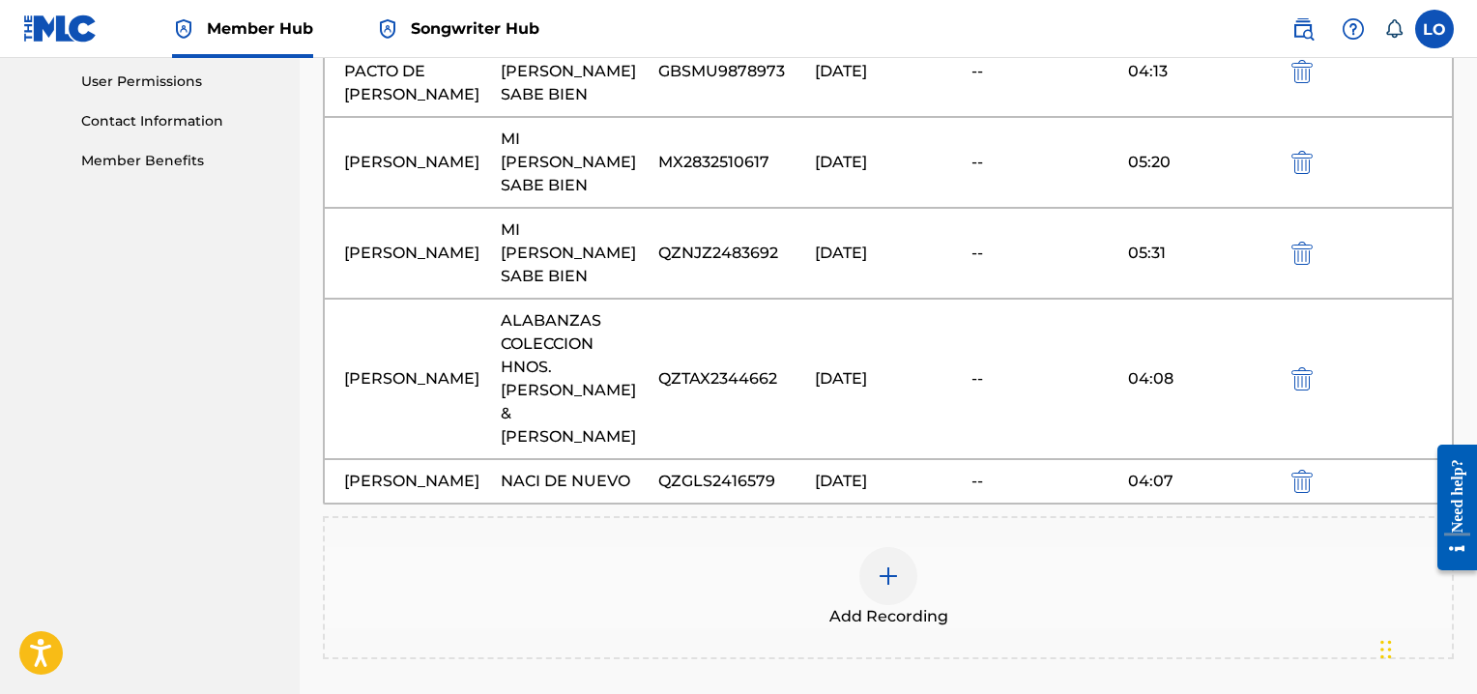
click at [887, 564] on img at bounding box center [887, 575] width 23 height 23
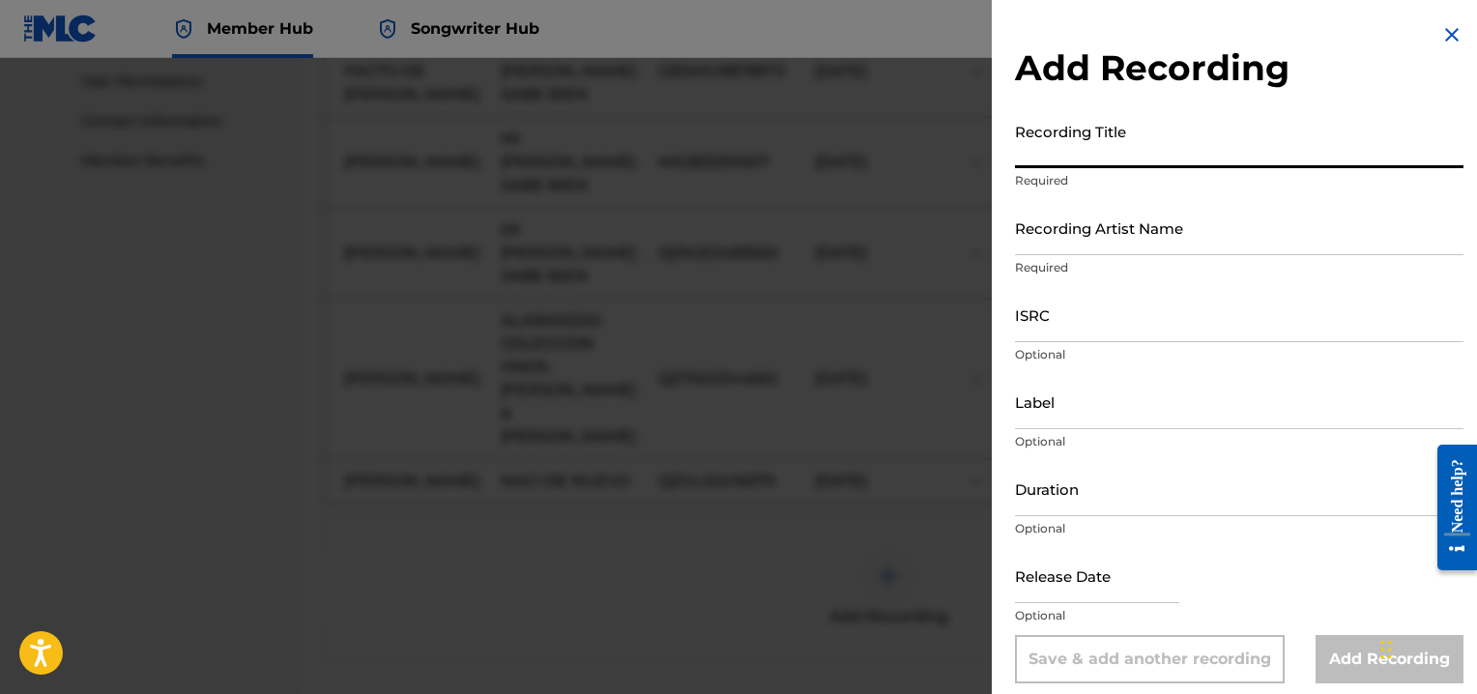
click at [1059, 140] on input "Recording Title" at bounding box center [1239, 140] width 448 height 55
type input "SOLDADO LUCHADOR VOL.3"
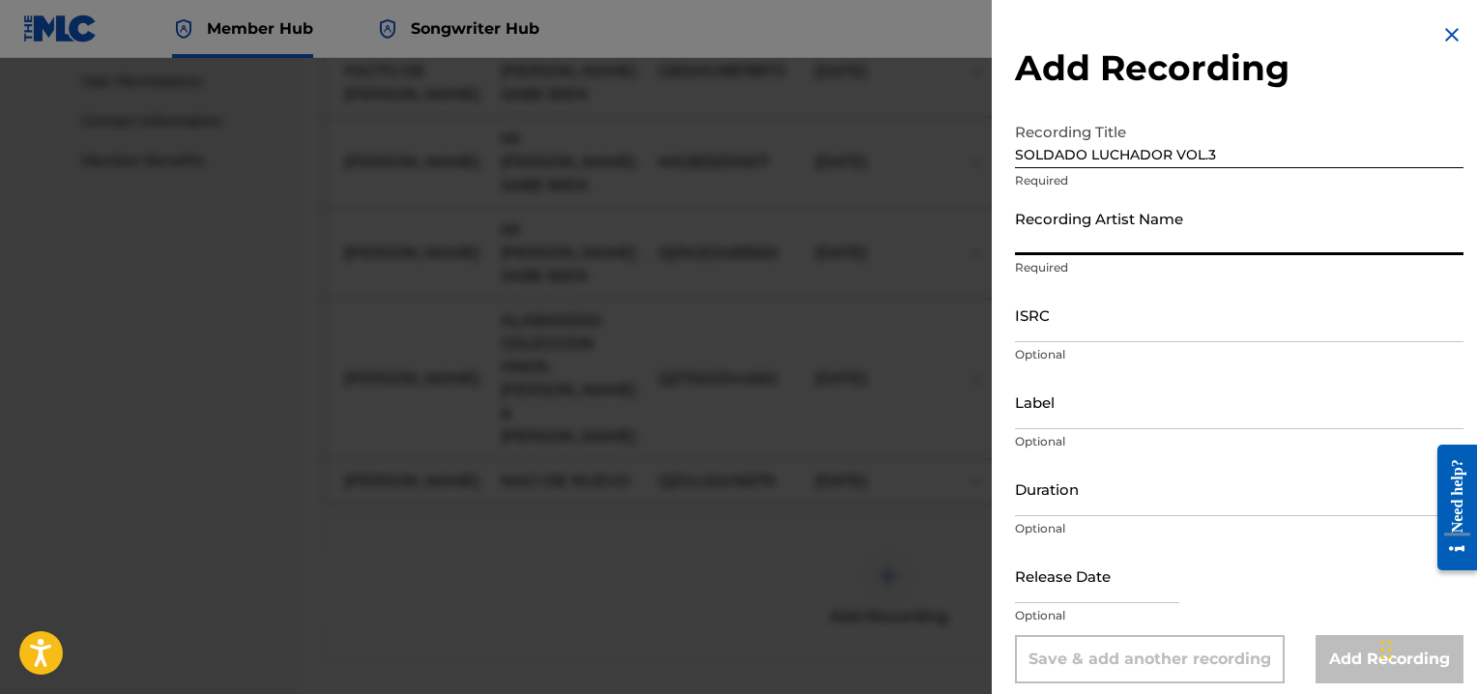
click at [1044, 247] on input "Recording Artist Name" at bounding box center [1239, 227] width 448 height 55
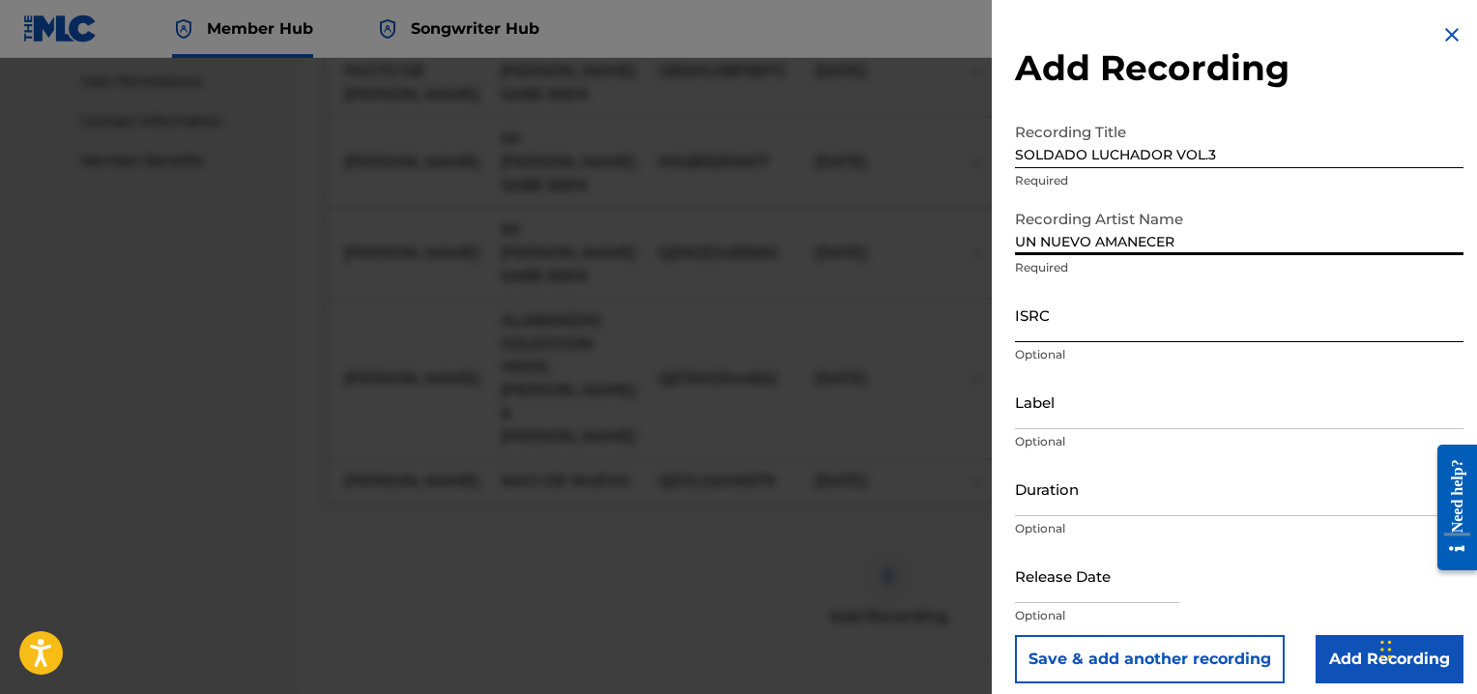
type input "UN NUEVO AMANECER"
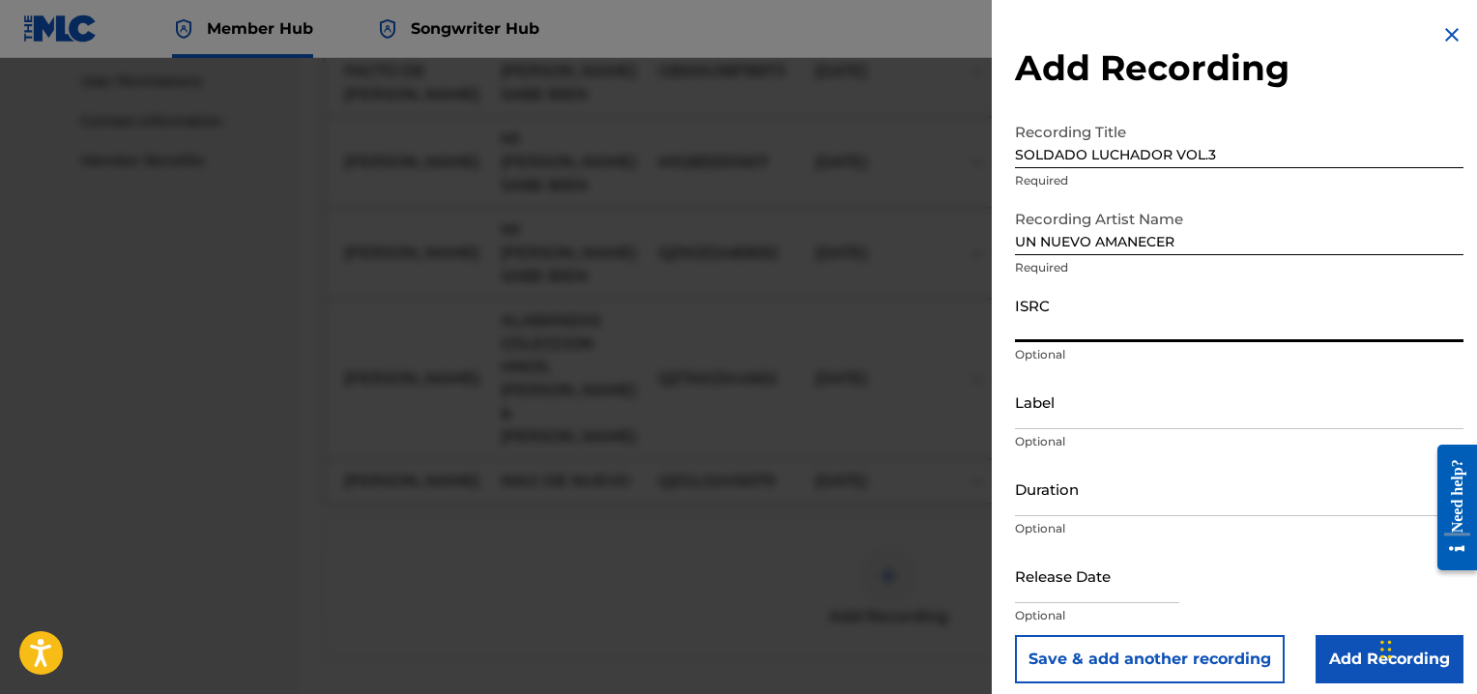
click at [1078, 323] on input "ISRC" at bounding box center [1239, 314] width 448 height 55
type input "MX3742400167"
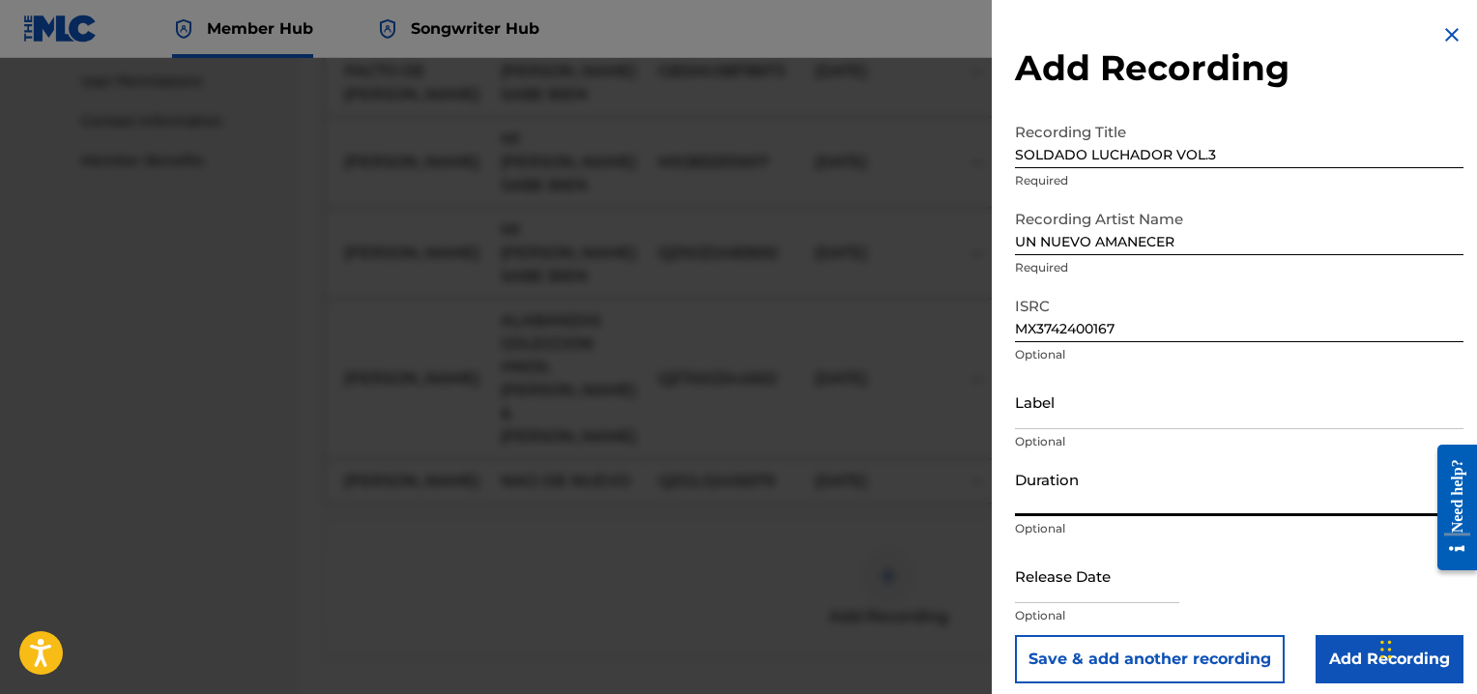
click at [1036, 499] on input "Duration" at bounding box center [1239, 488] width 448 height 55
type input "05:16"
click at [1054, 589] on input "text" at bounding box center [1097, 575] width 164 height 55
select select "8"
select select "2025"
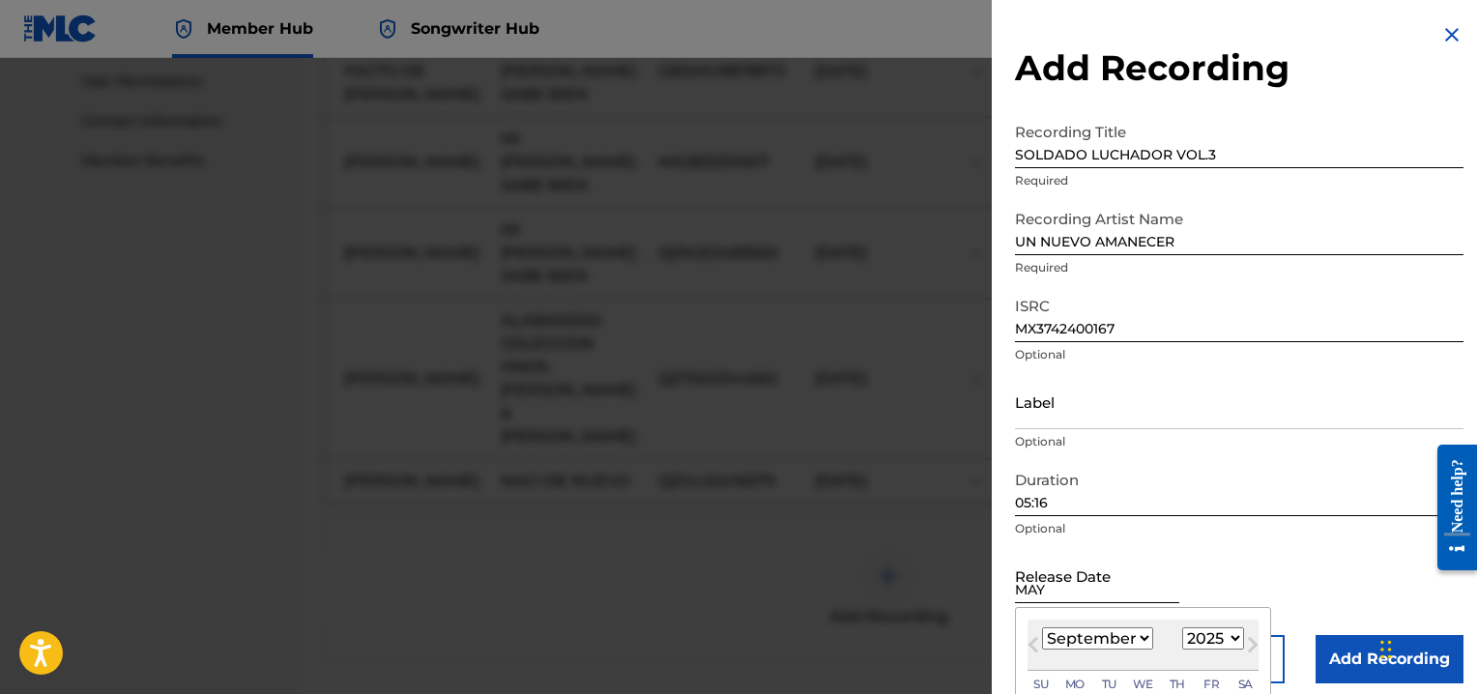
type input "[DATE]"
select select "4"
select select "2020"
type input "[DATE]"
select select "2024"
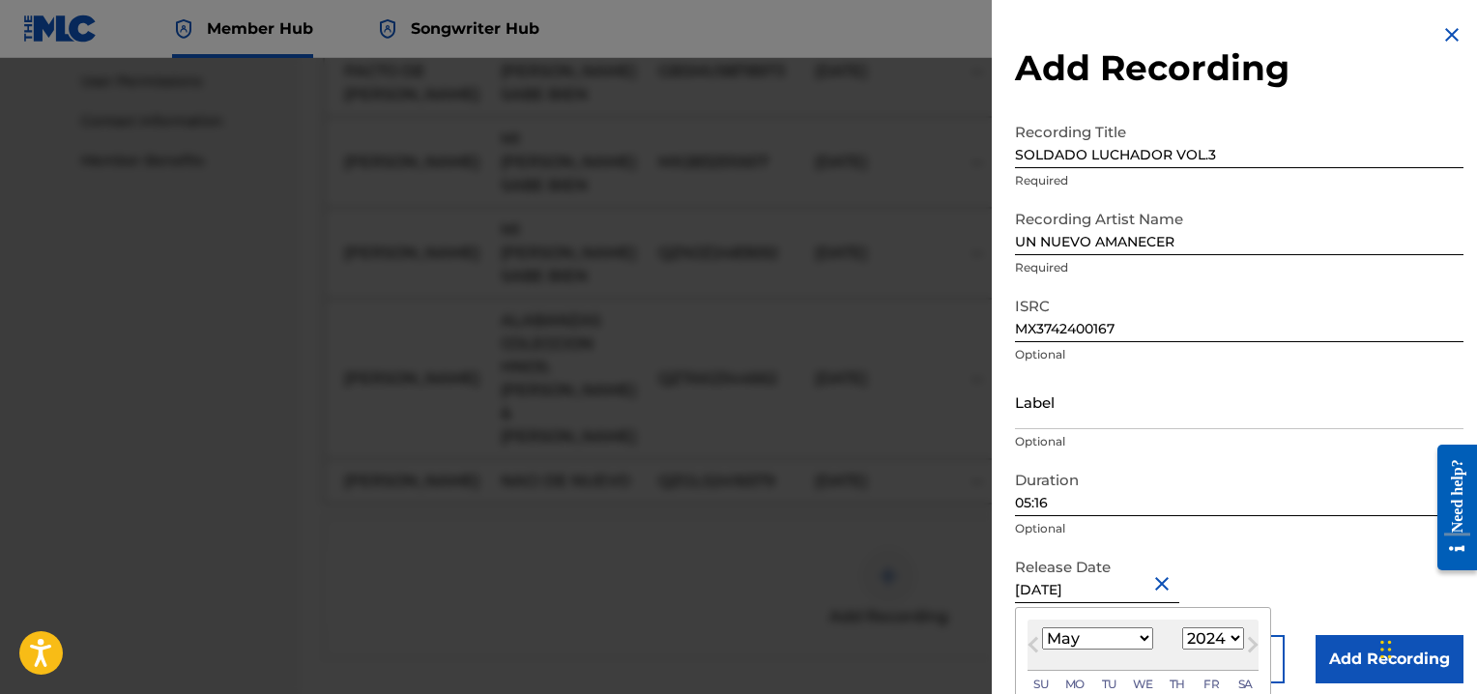
type input "[DATE]"
click at [1322, 573] on div "Release Date [DATE] [DATE] Previous Month Next Month May [DATE] February March …" at bounding box center [1239, 591] width 448 height 87
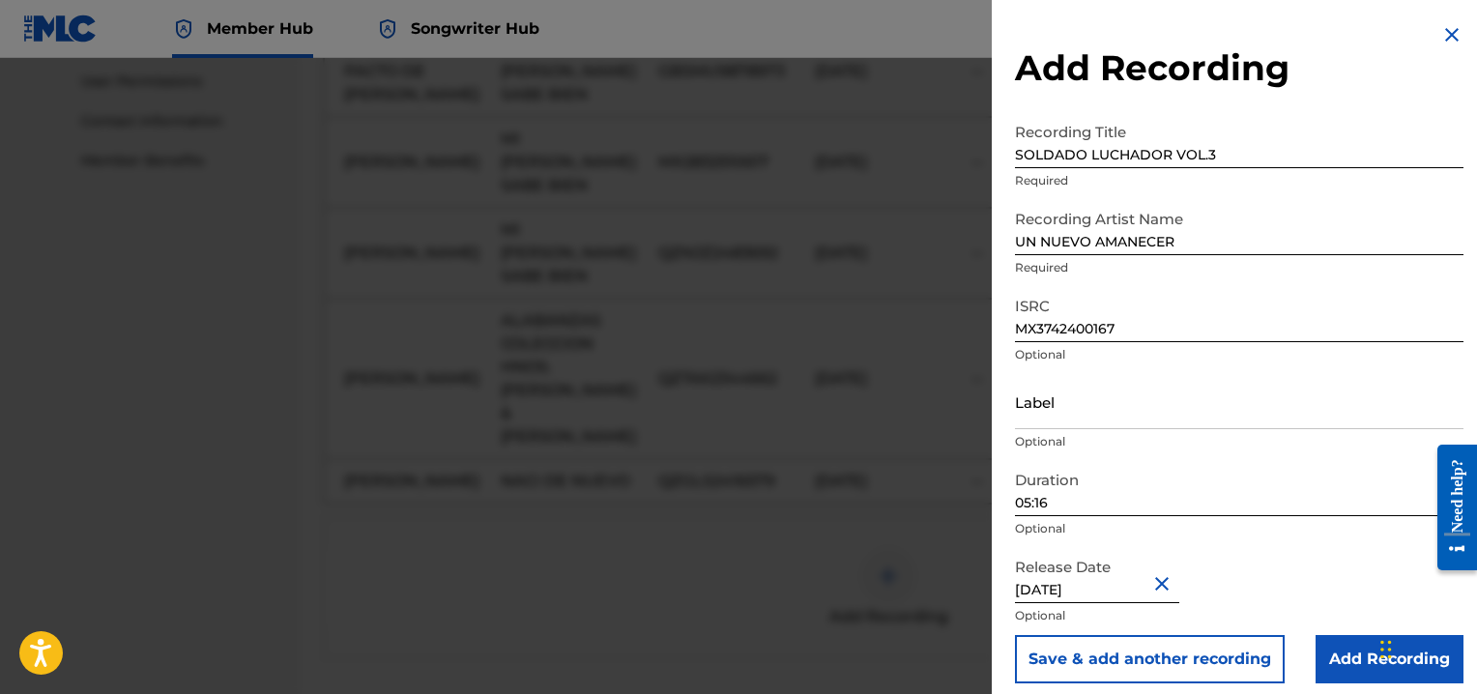
scroll to position [955, 0]
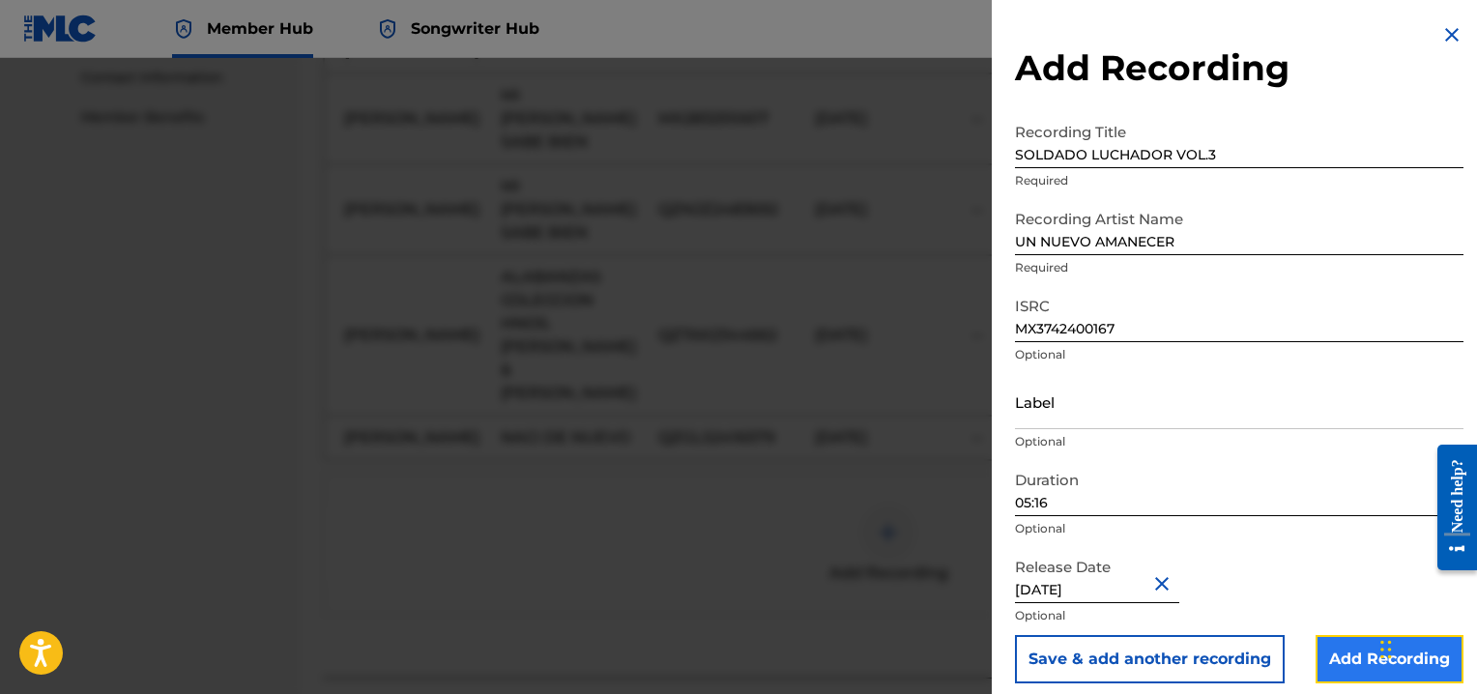
click at [1352, 660] on input "Add Recording" at bounding box center [1389, 659] width 148 height 48
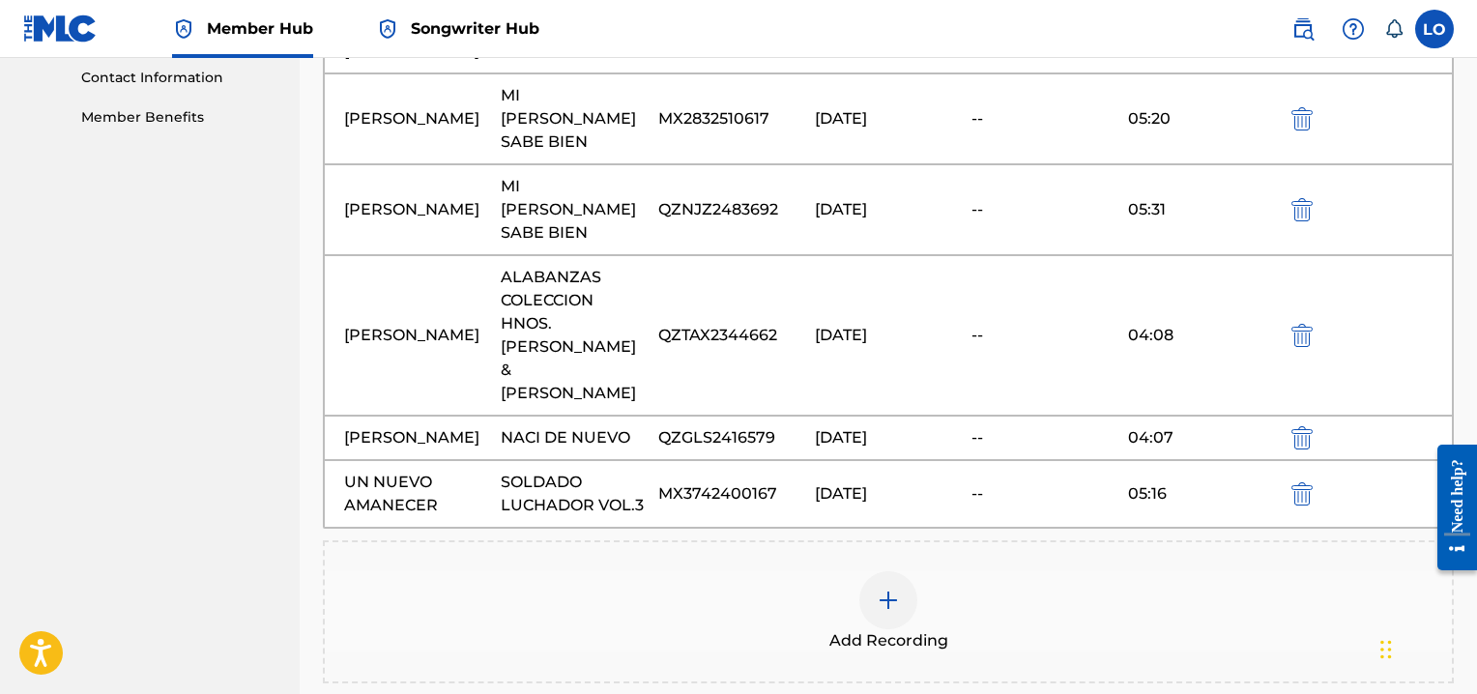
click at [885, 589] on img at bounding box center [887, 600] width 23 height 23
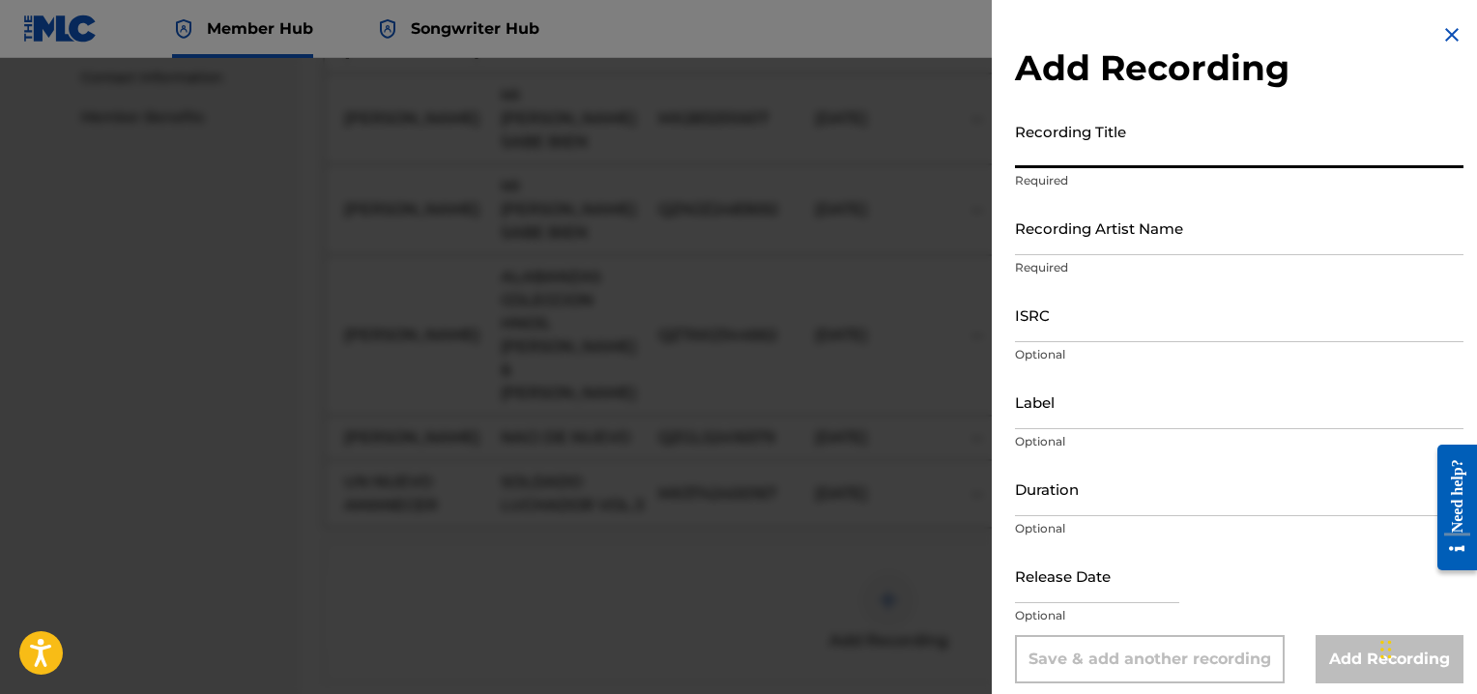
click at [1049, 144] on input "Recording Title" at bounding box center [1239, 140] width 448 height 55
type input "MI TESTIMONIO"
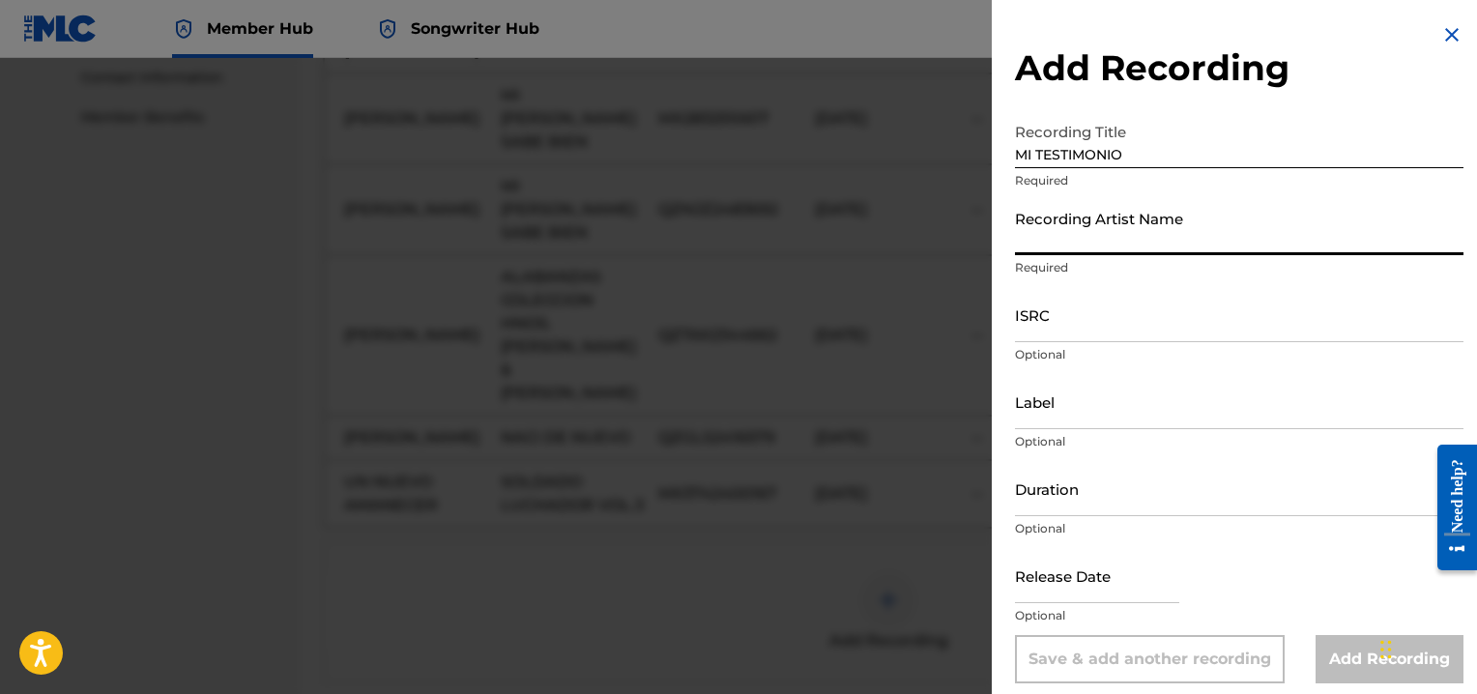
click at [1043, 239] on input "Recording Artist Name" at bounding box center [1239, 227] width 448 height 55
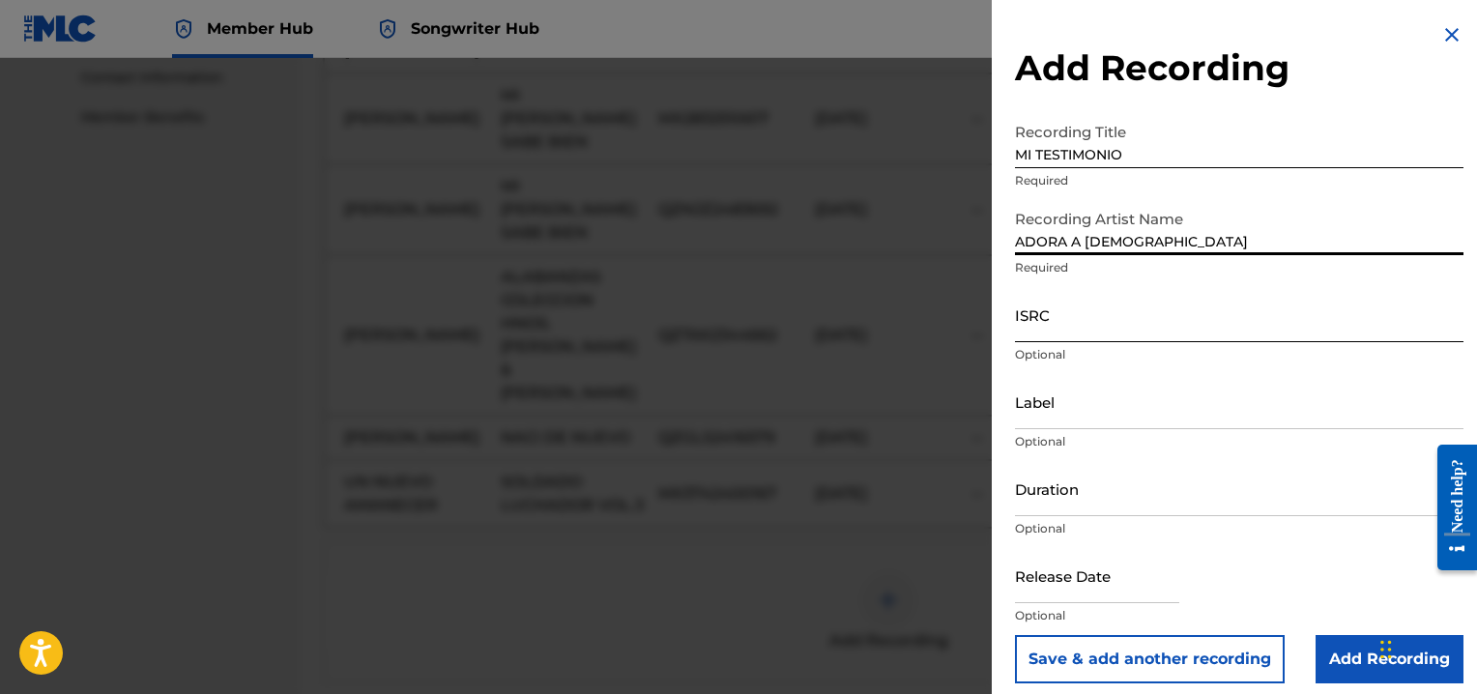
type input "ADORA A [DEMOGRAPHIC_DATA]"
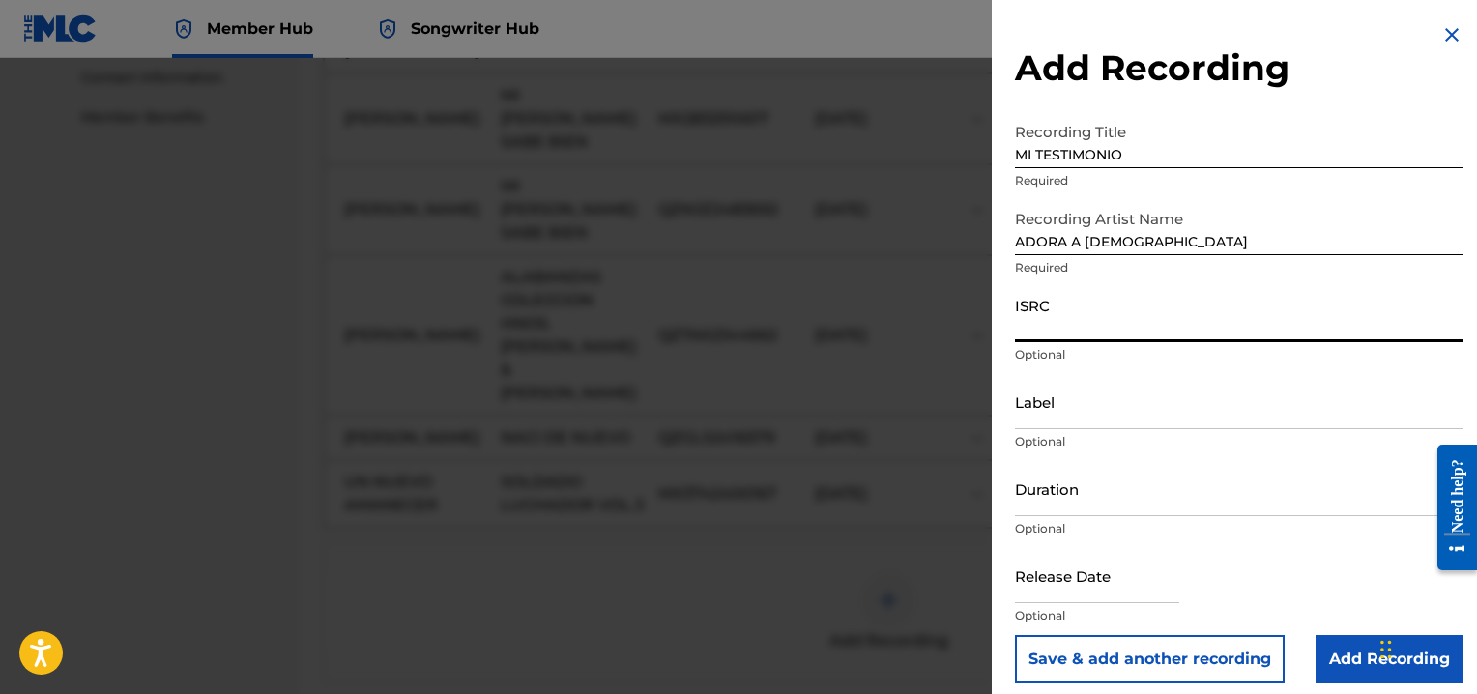
click at [1040, 332] on input "ISRC" at bounding box center [1239, 314] width 448 height 55
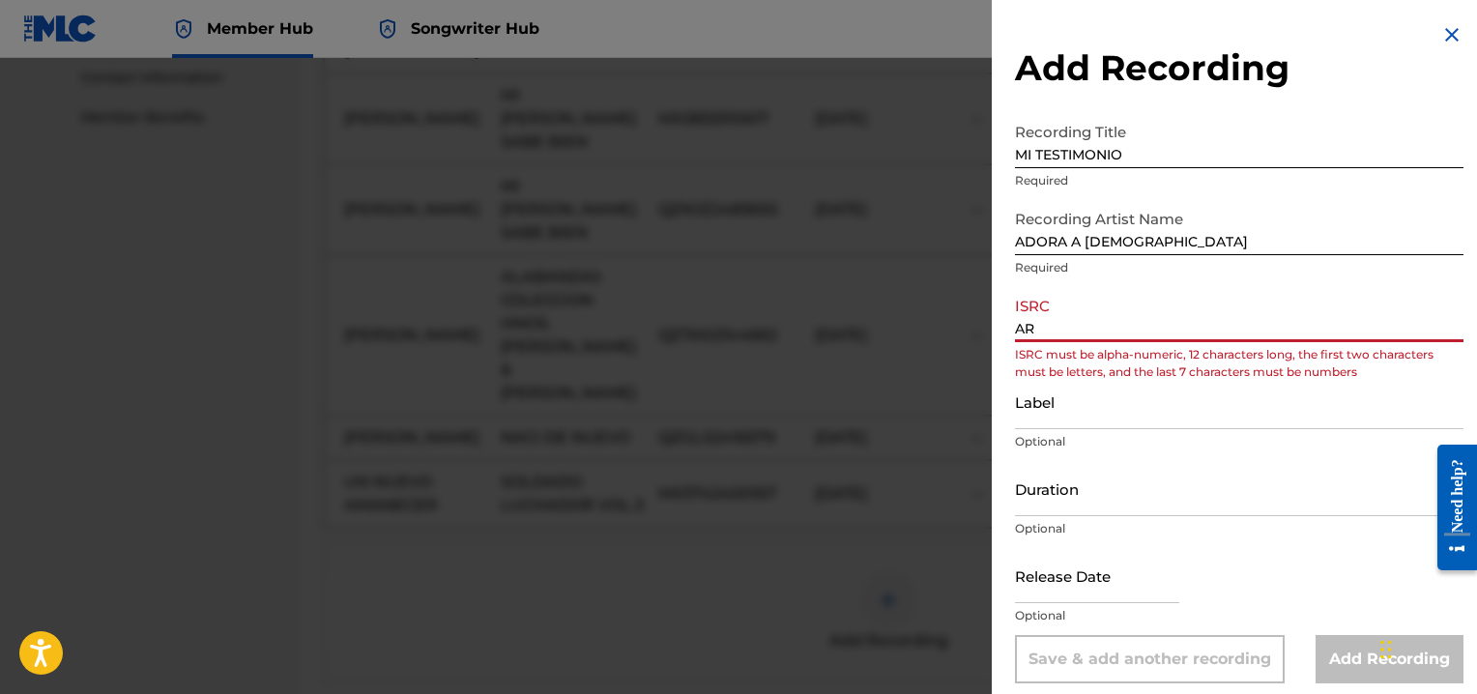
type input "A"
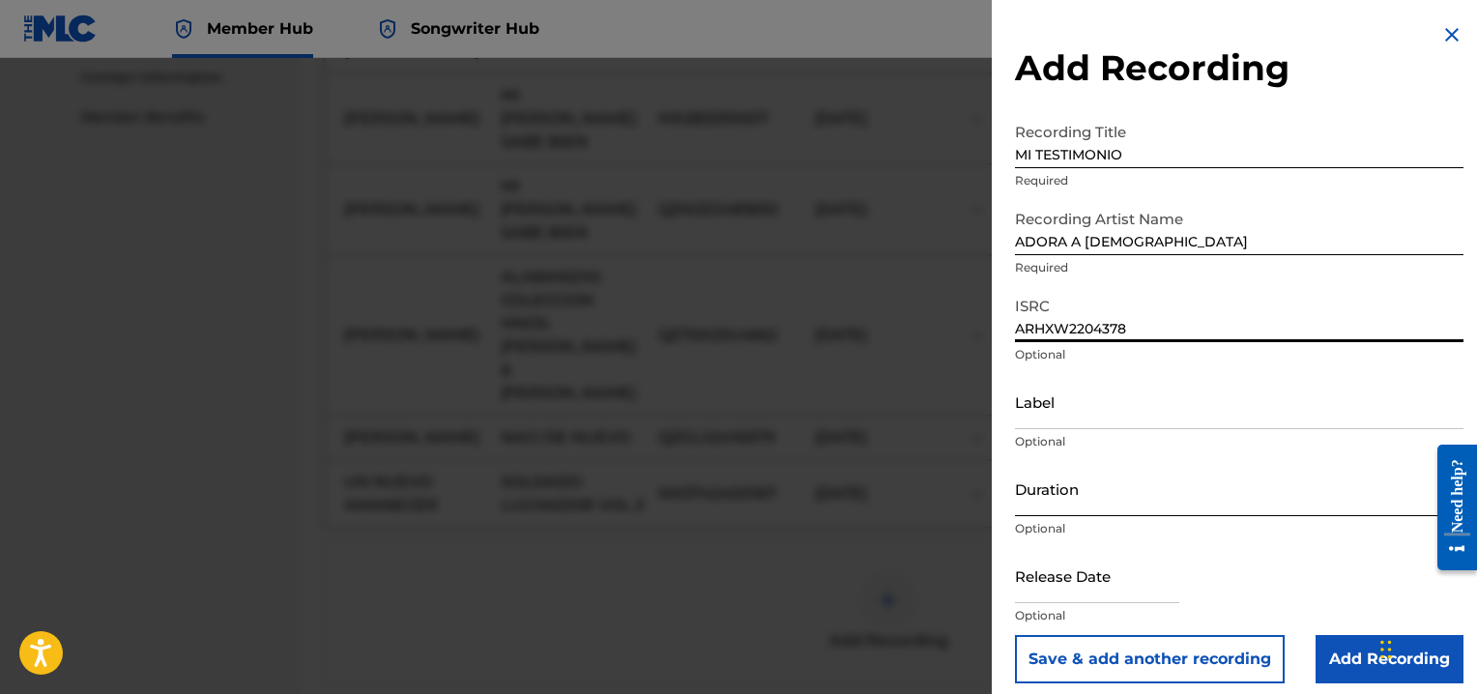
type input "ARHXW2204378"
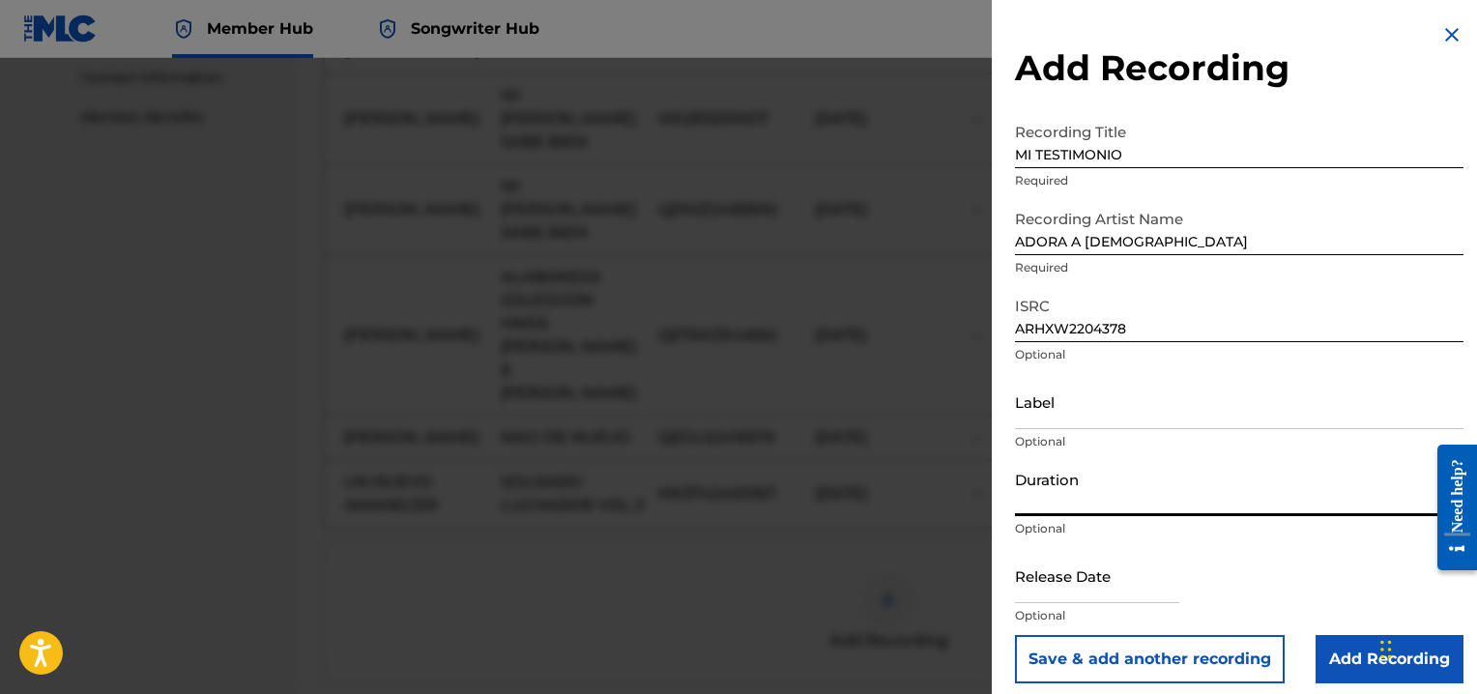
click at [1051, 488] on input "Duration" at bounding box center [1239, 488] width 448 height 55
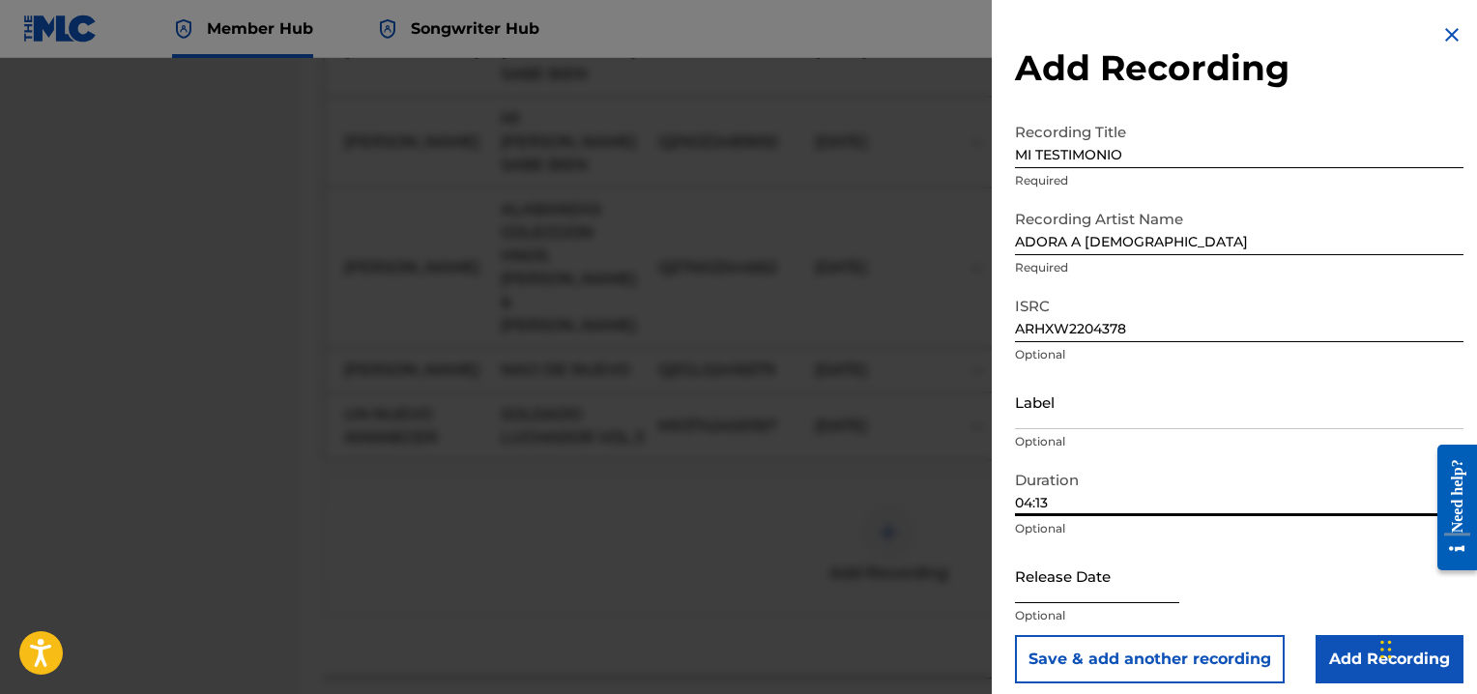
type input "04:13"
click at [1036, 585] on input "text" at bounding box center [1097, 575] width 164 height 55
select select "8"
select select "2025"
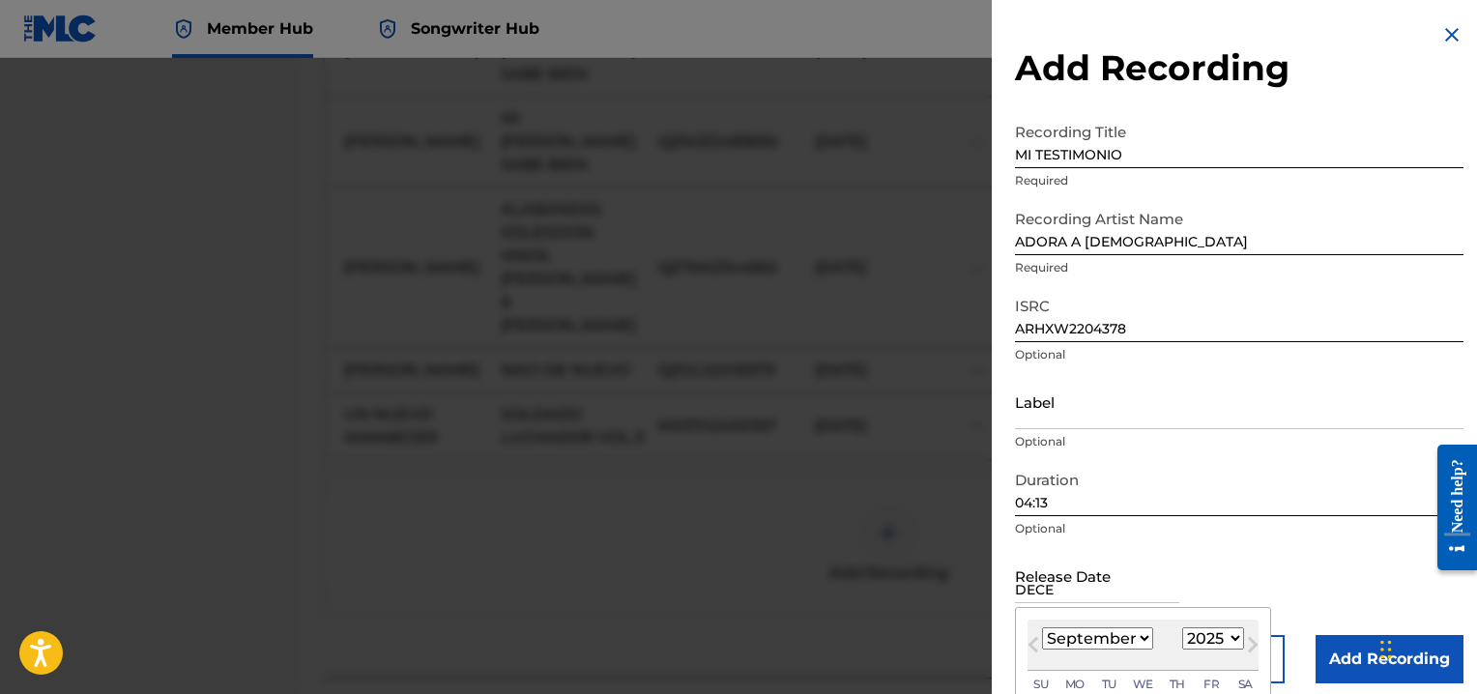
type input "[DATE]"
select select "11"
select select "2019"
type input "[DATE]"
select select "2022"
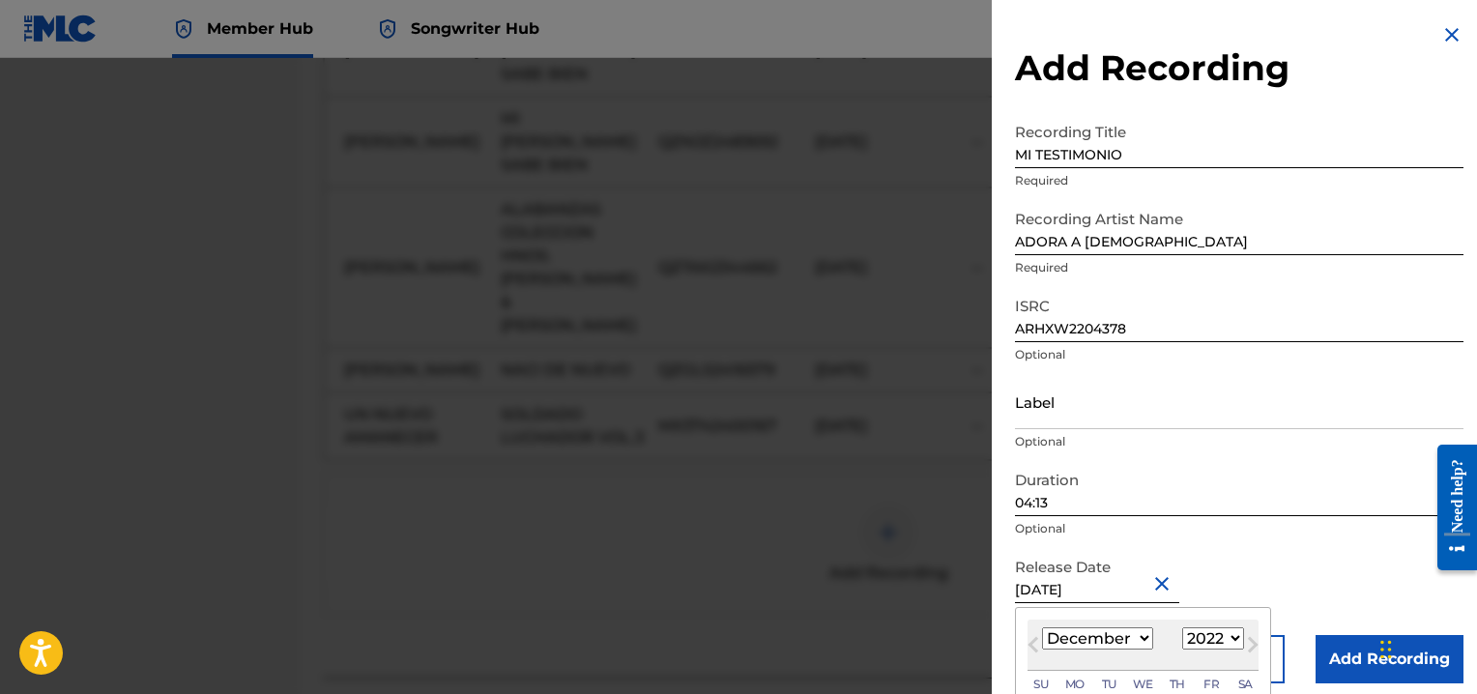
type input "[DATE]"
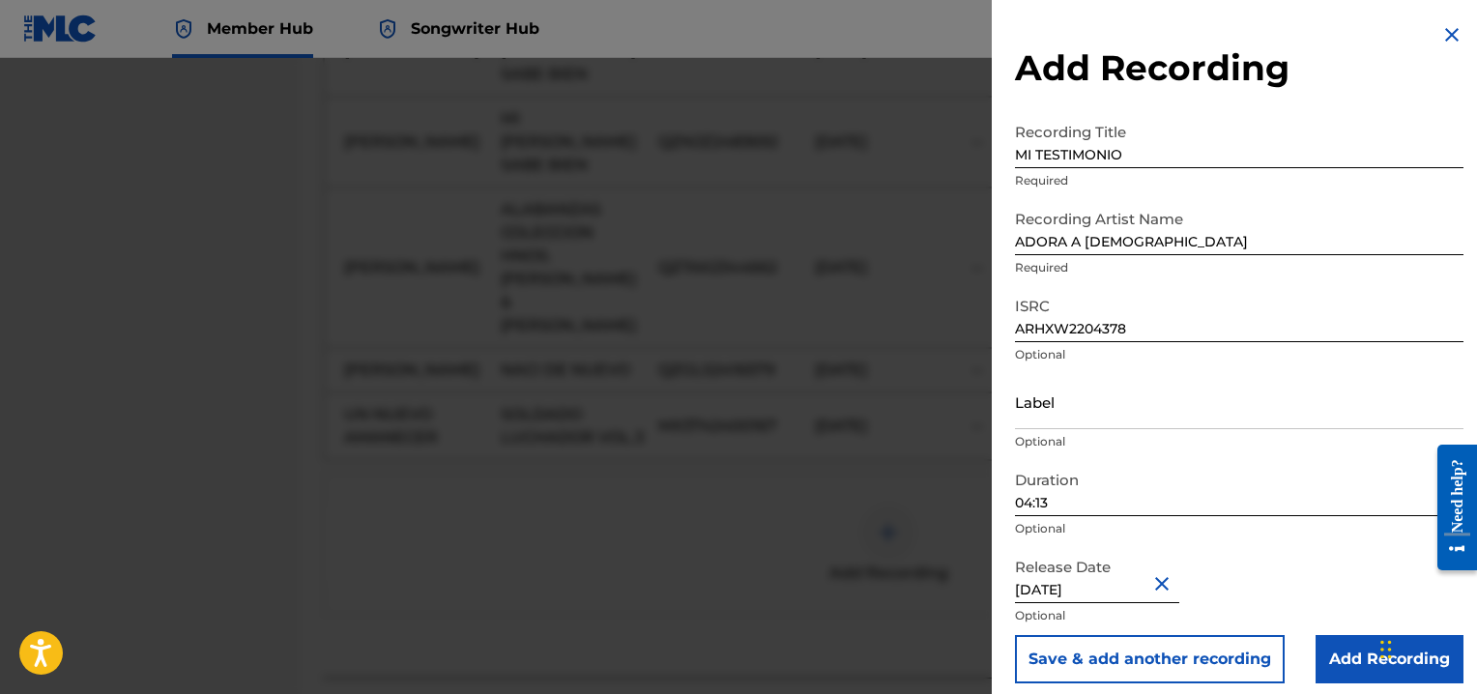
click at [1315, 556] on div "Release Date [DATE] Optional" at bounding box center [1239, 591] width 448 height 87
click at [1368, 650] on input "Add Recording" at bounding box center [1389, 659] width 148 height 48
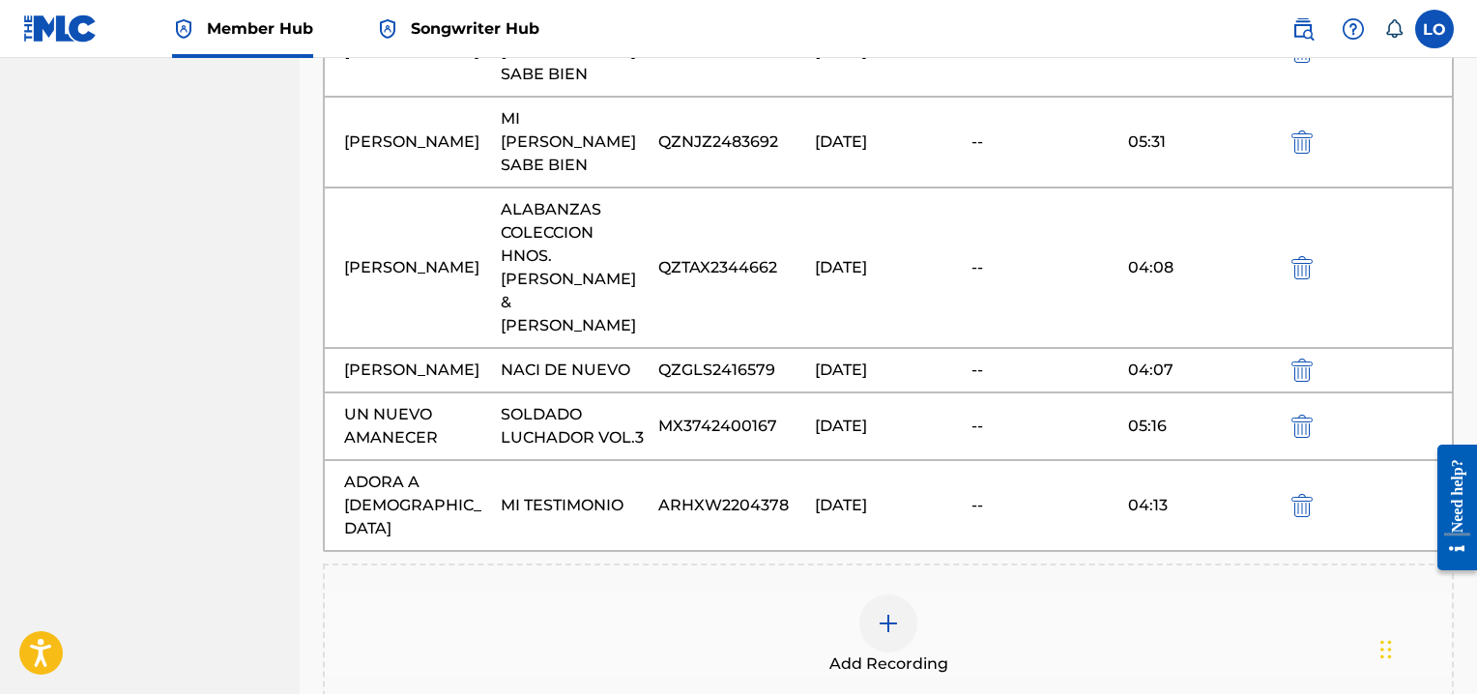
click at [881, 612] on img at bounding box center [887, 623] width 23 height 23
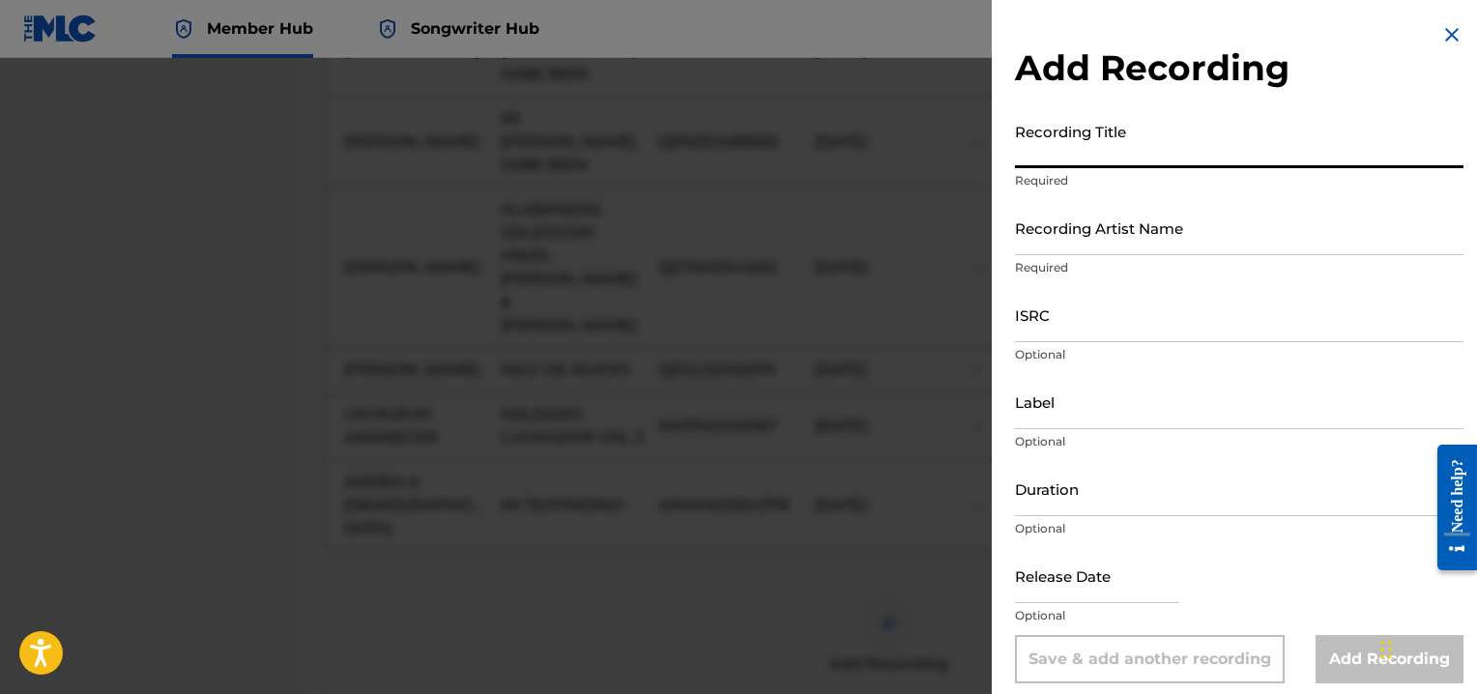
click at [1098, 156] on input "Recording Title" at bounding box center [1239, 140] width 448 height 55
type input "MI [PERSON_NAME] SABE BIEN"
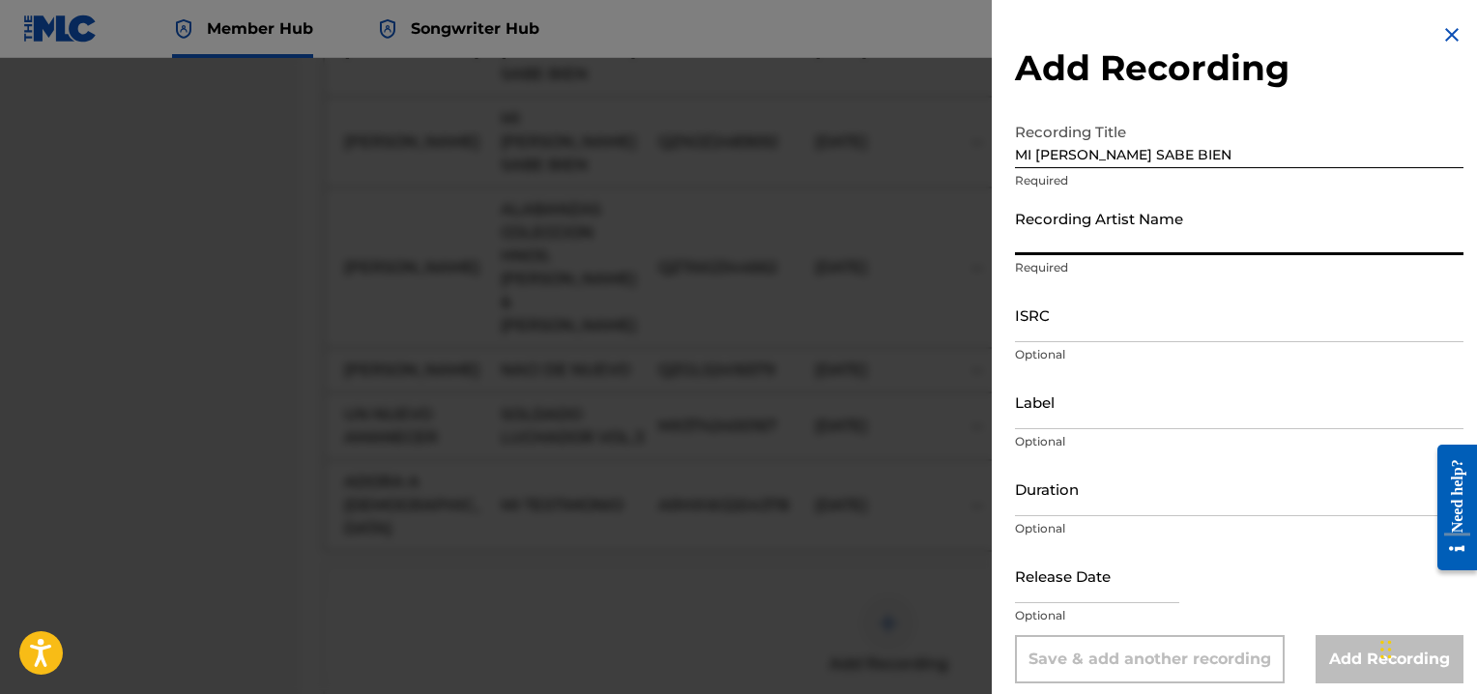
click at [1051, 246] on input "Recording Artist Name" at bounding box center [1239, 227] width 448 height 55
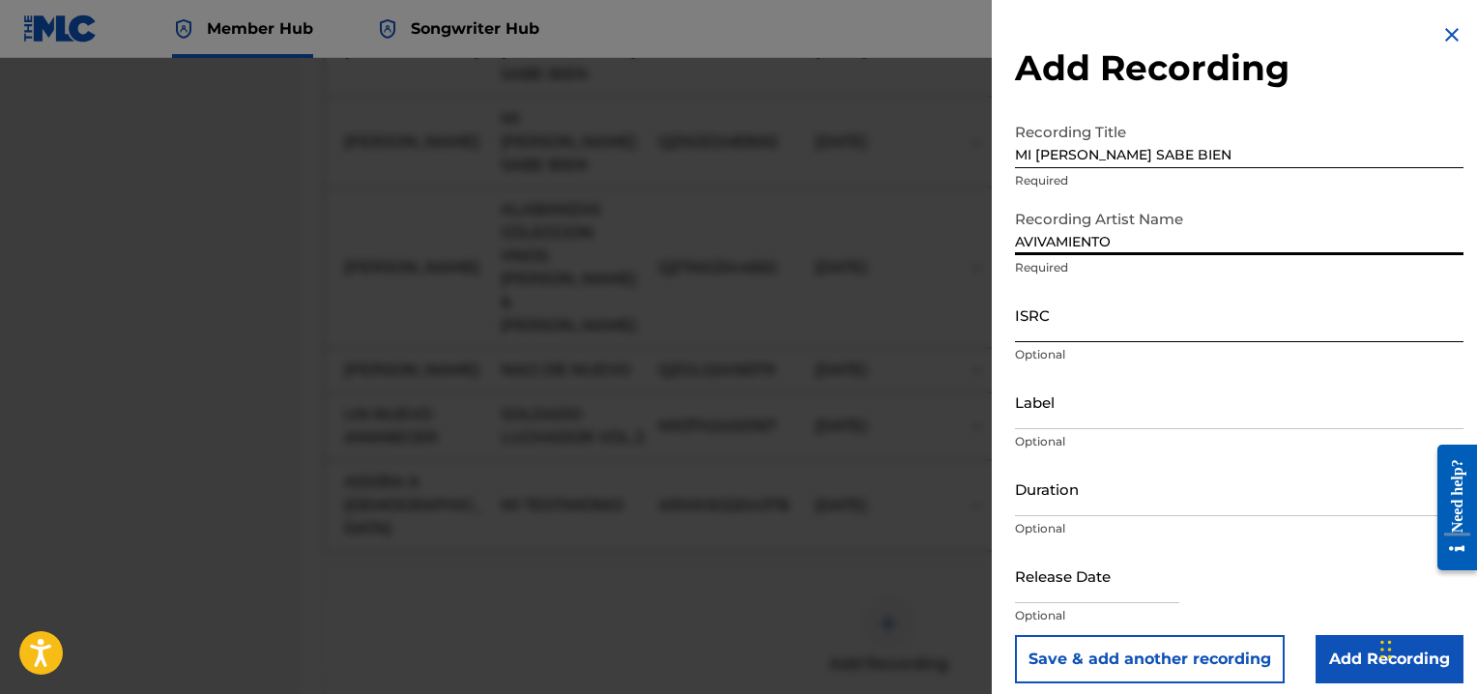
type input "AVIVAMIENTO"
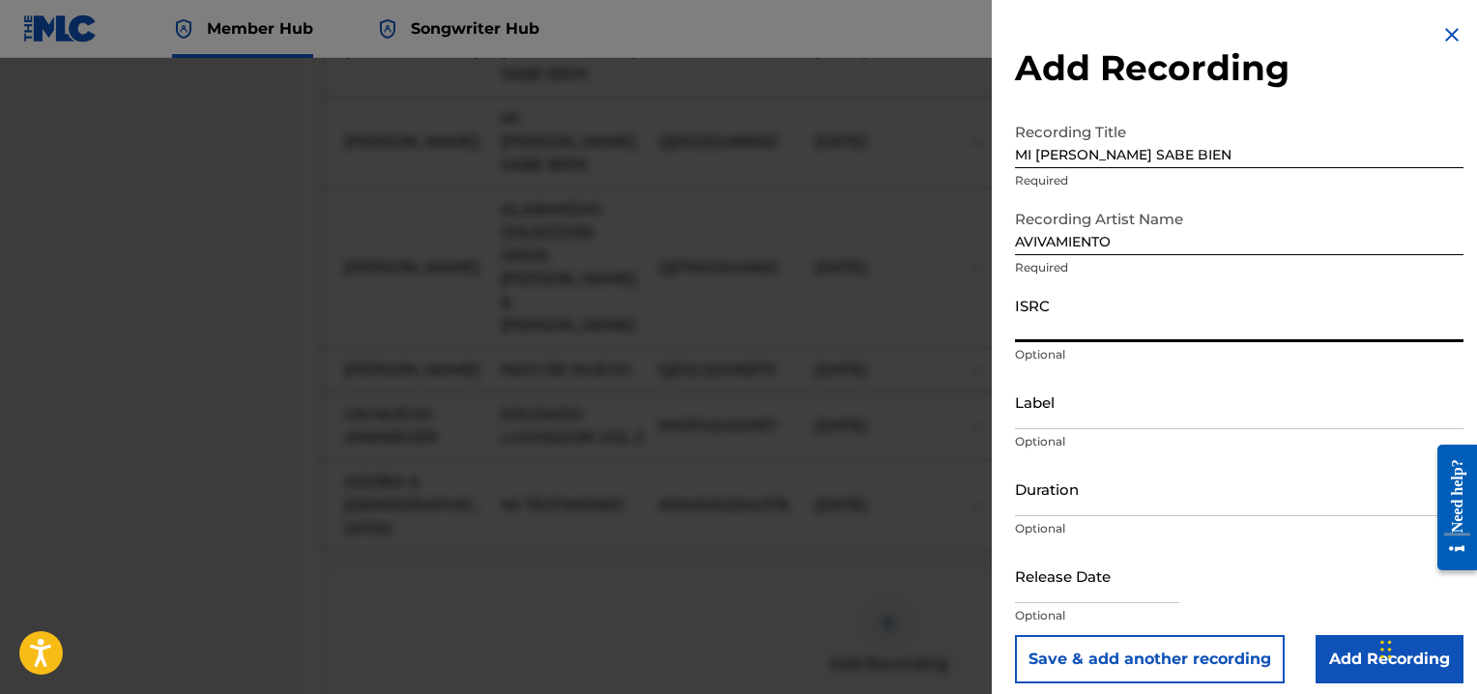
click at [1046, 324] on input "ISRC" at bounding box center [1239, 314] width 448 height 55
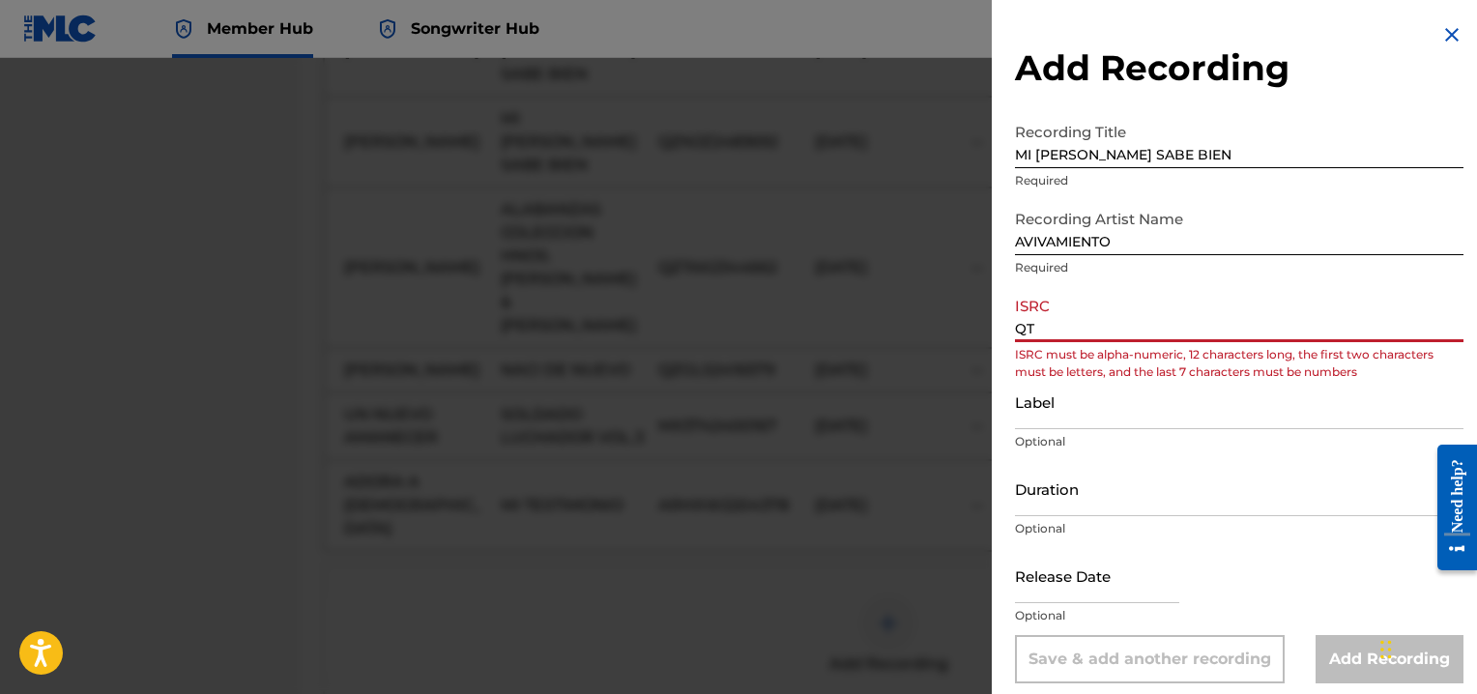
type input "Q"
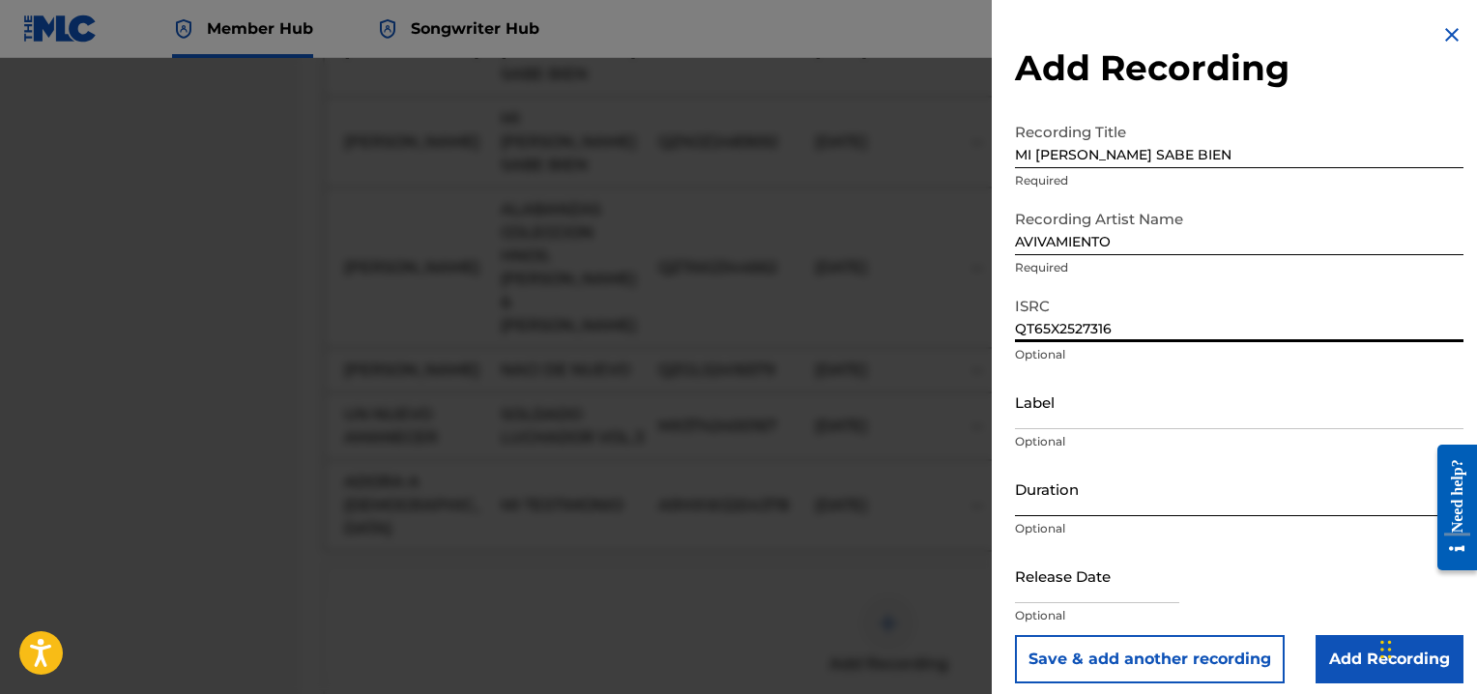
type input "QT65X2527316"
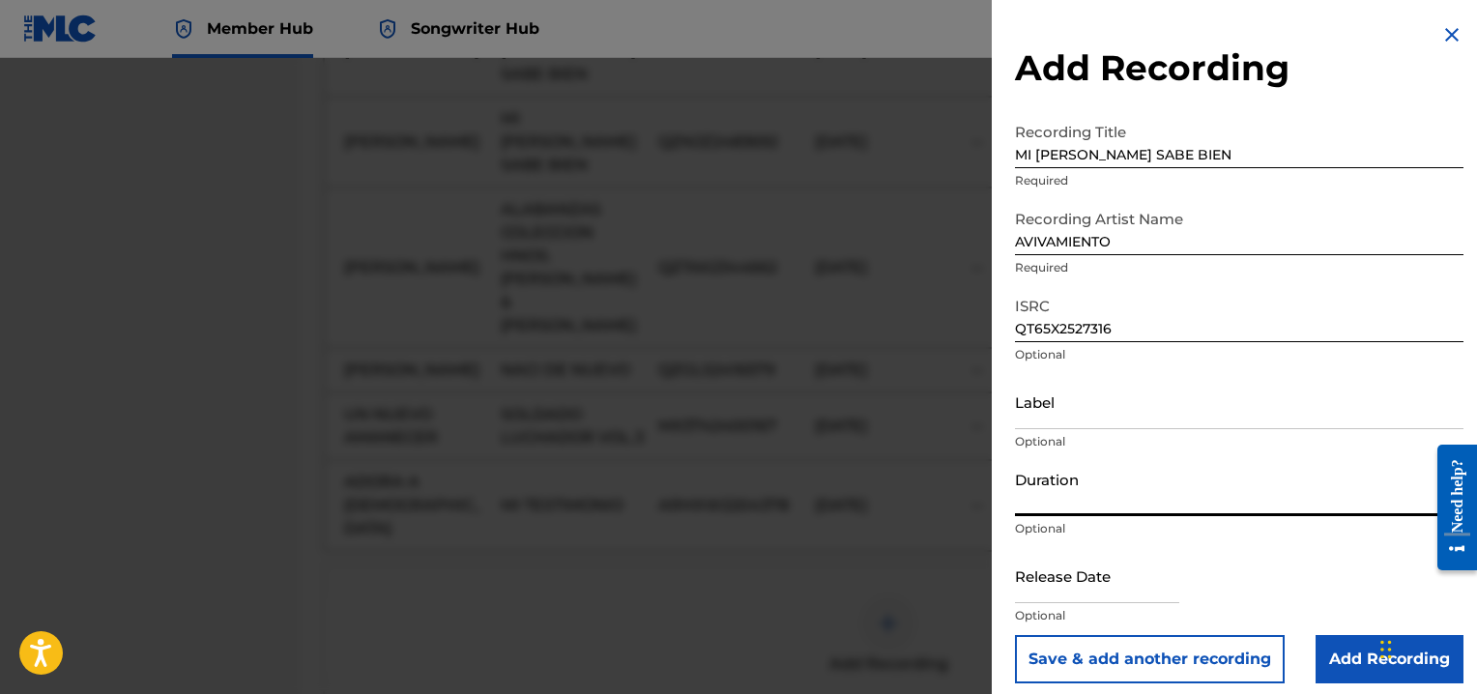
click at [1063, 500] on input "Duration" at bounding box center [1239, 488] width 448 height 55
type input "05:51"
select select "8"
select select "2025"
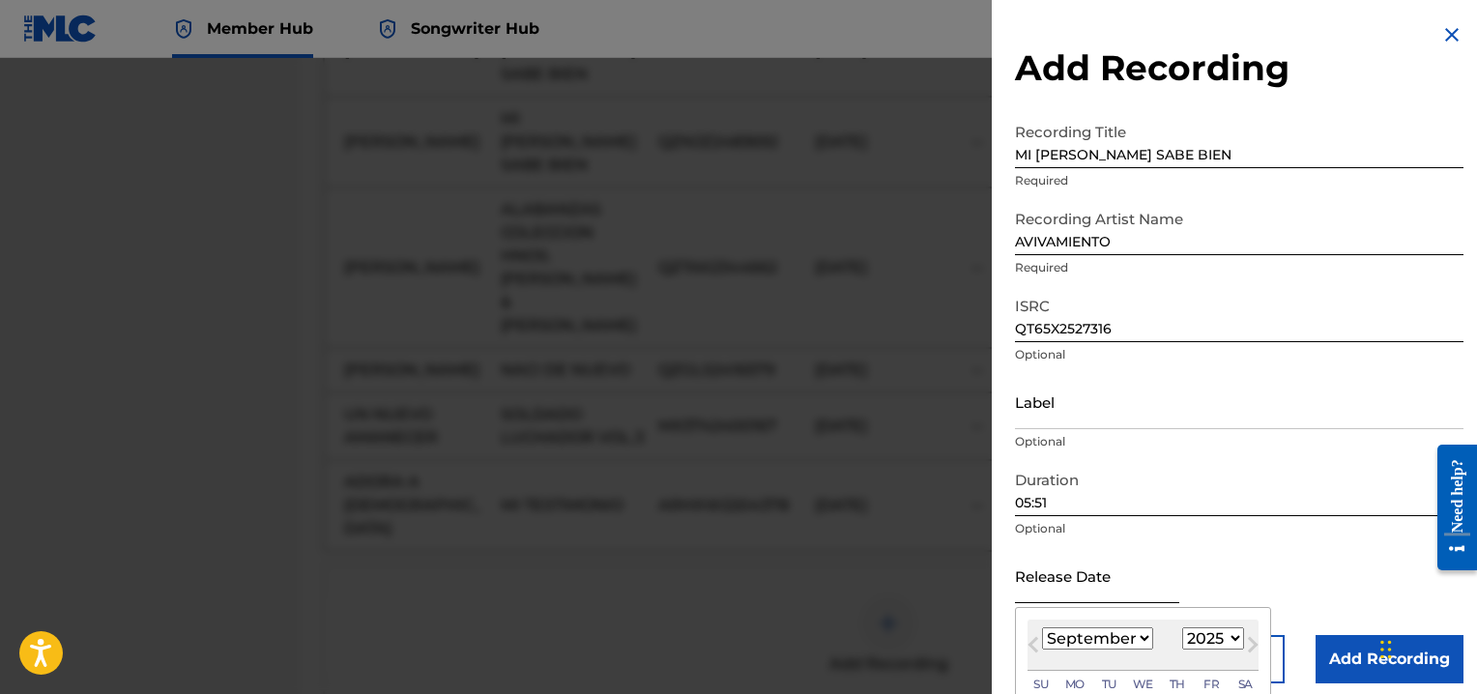
click at [1057, 589] on input "text" at bounding box center [1097, 575] width 164 height 55
click at [1140, 640] on select "January February March April May June July August September October November De…" at bounding box center [1097, 638] width 111 height 22
click at [1042, 627] on select "January February March April May June July August September October November De…" at bounding box center [1097, 638] width 111 height 22
click at [1077, 577] on input "text" at bounding box center [1097, 575] width 164 height 55
type input "[DATE]"
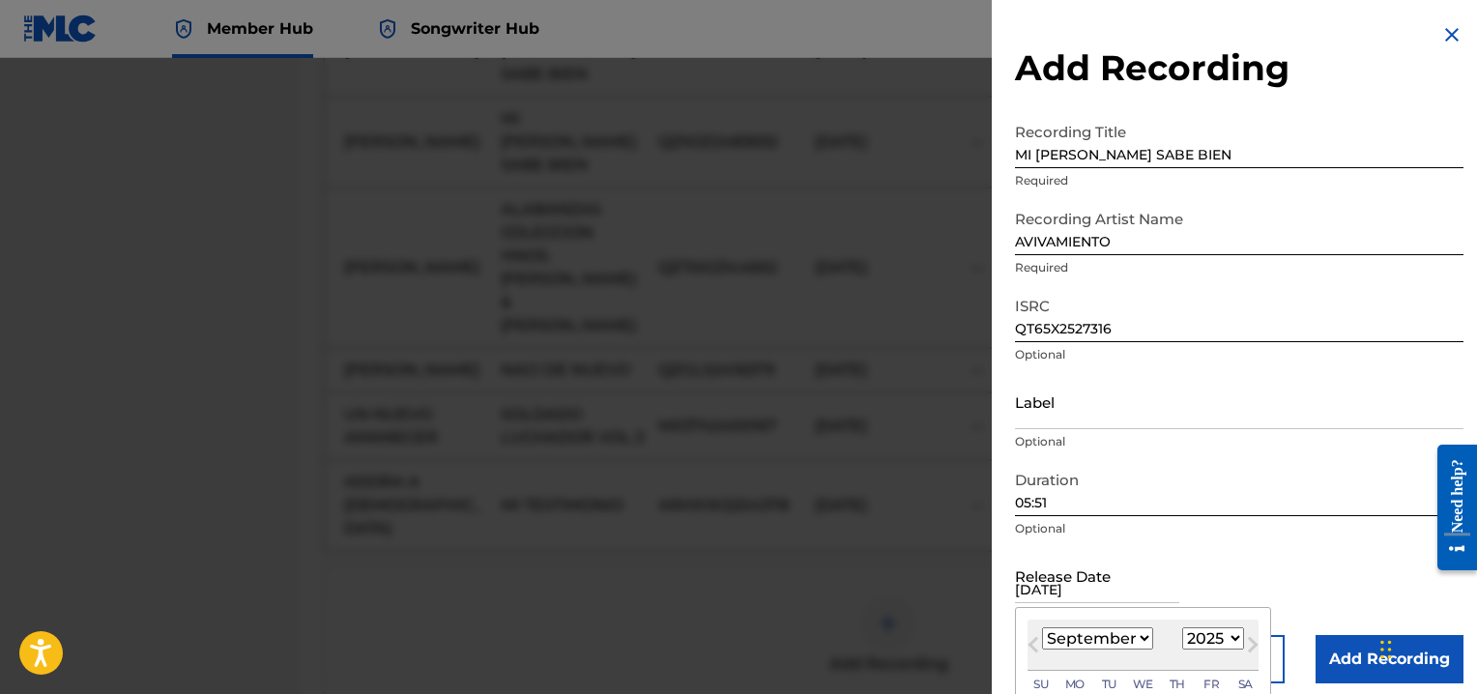
select select "1998"
type input "[DATE]"
select select "2025"
type input "[DATE]"
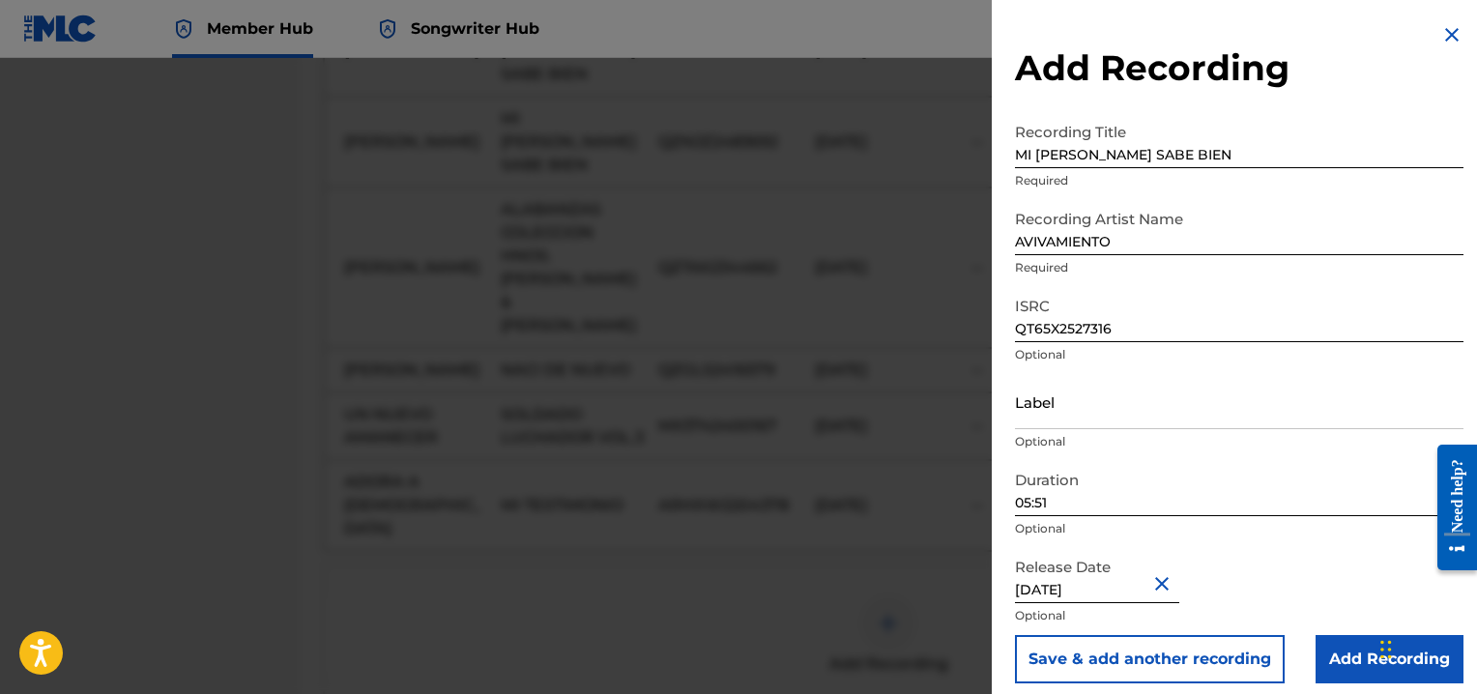
click at [1249, 565] on div "Release Date [DATE] Optional" at bounding box center [1239, 591] width 448 height 87
click at [1349, 648] on input "Add Recording" at bounding box center [1389, 659] width 148 height 48
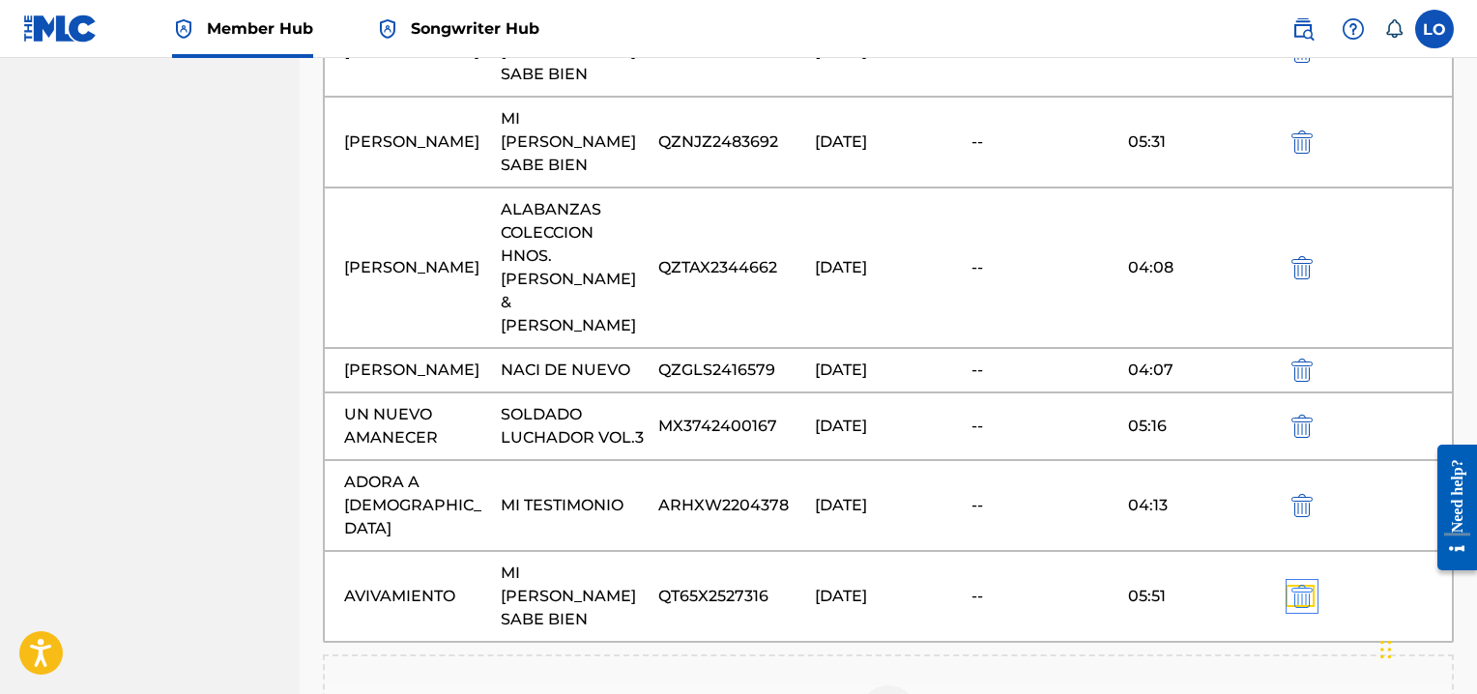
click at [1306, 585] on img "submit" at bounding box center [1301, 596] width 21 height 23
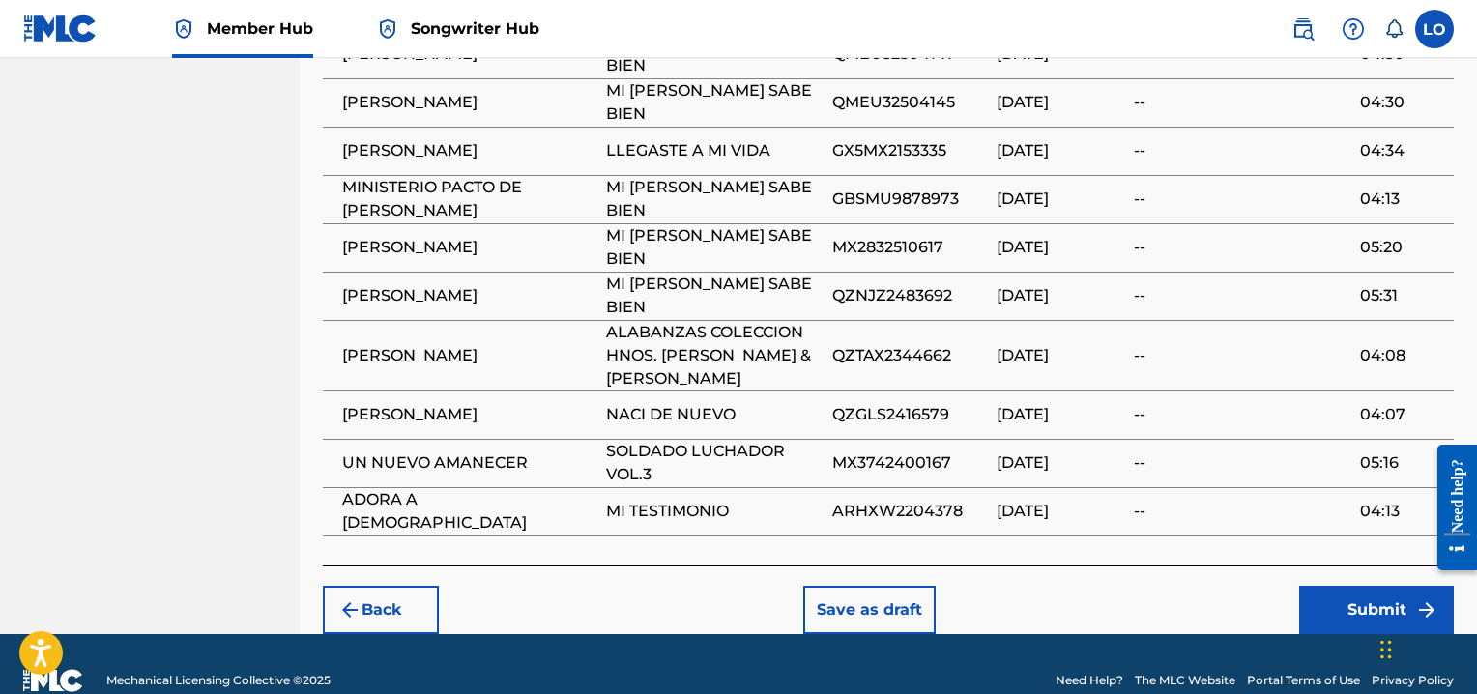
scroll to position [1394, 0]
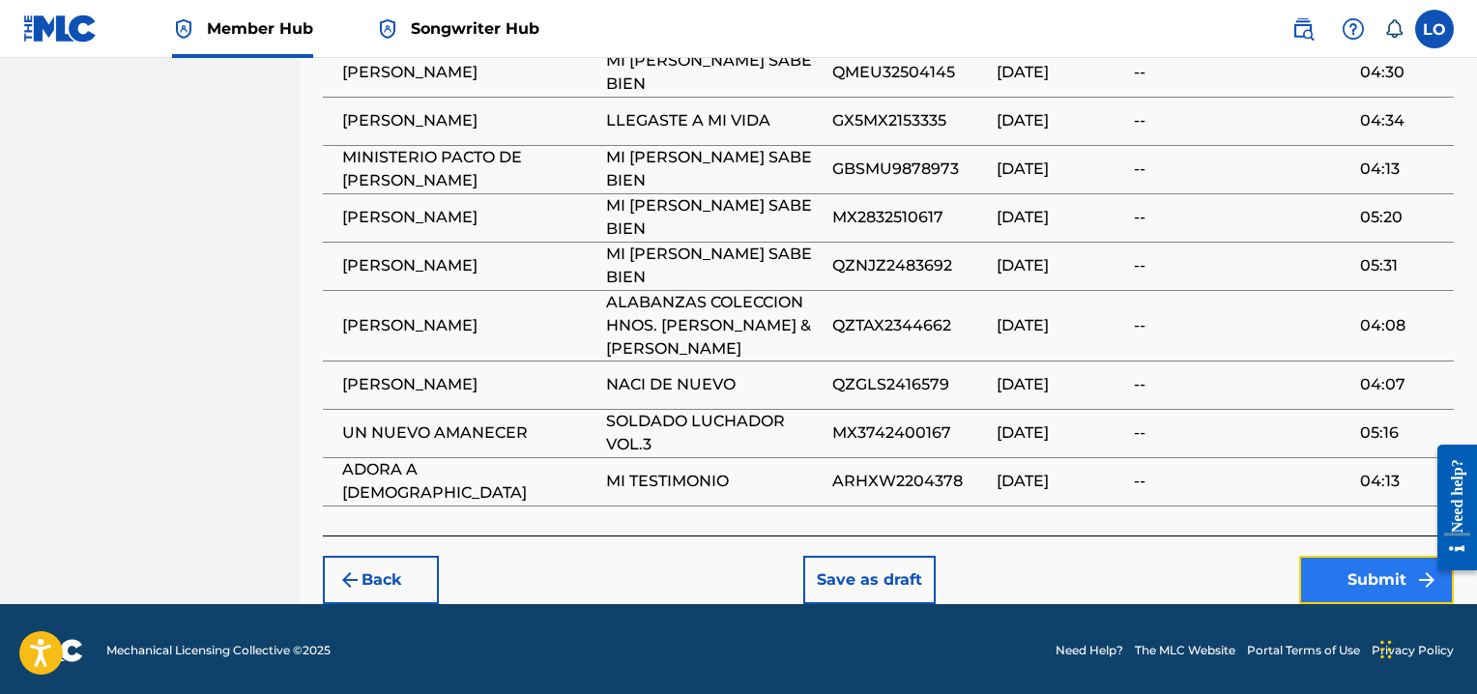
click at [1375, 580] on button "Submit" at bounding box center [1376, 580] width 155 height 48
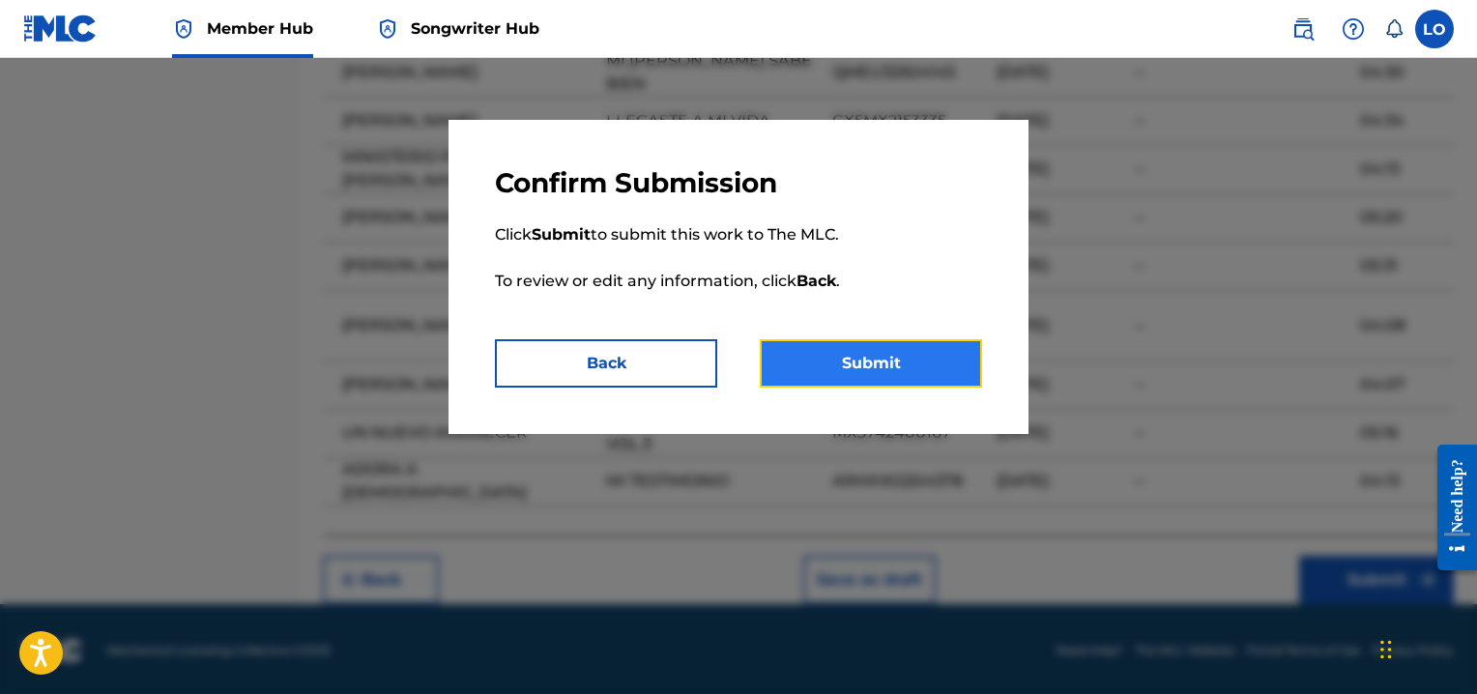
click at [896, 354] on button "Submit" at bounding box center [871, 363] width 222 height 48
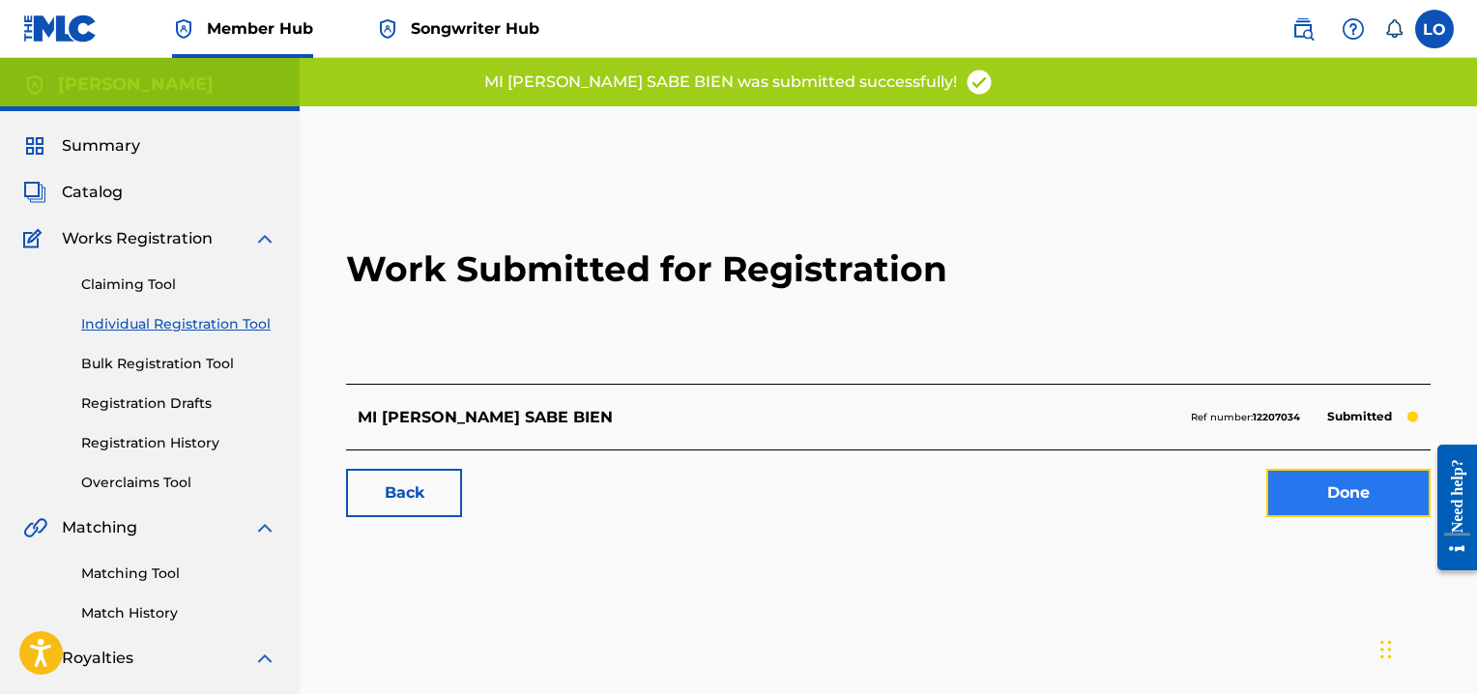
click at [1325, 502] on link "Done" at bounding box center [1348, 493] width 164 height 48
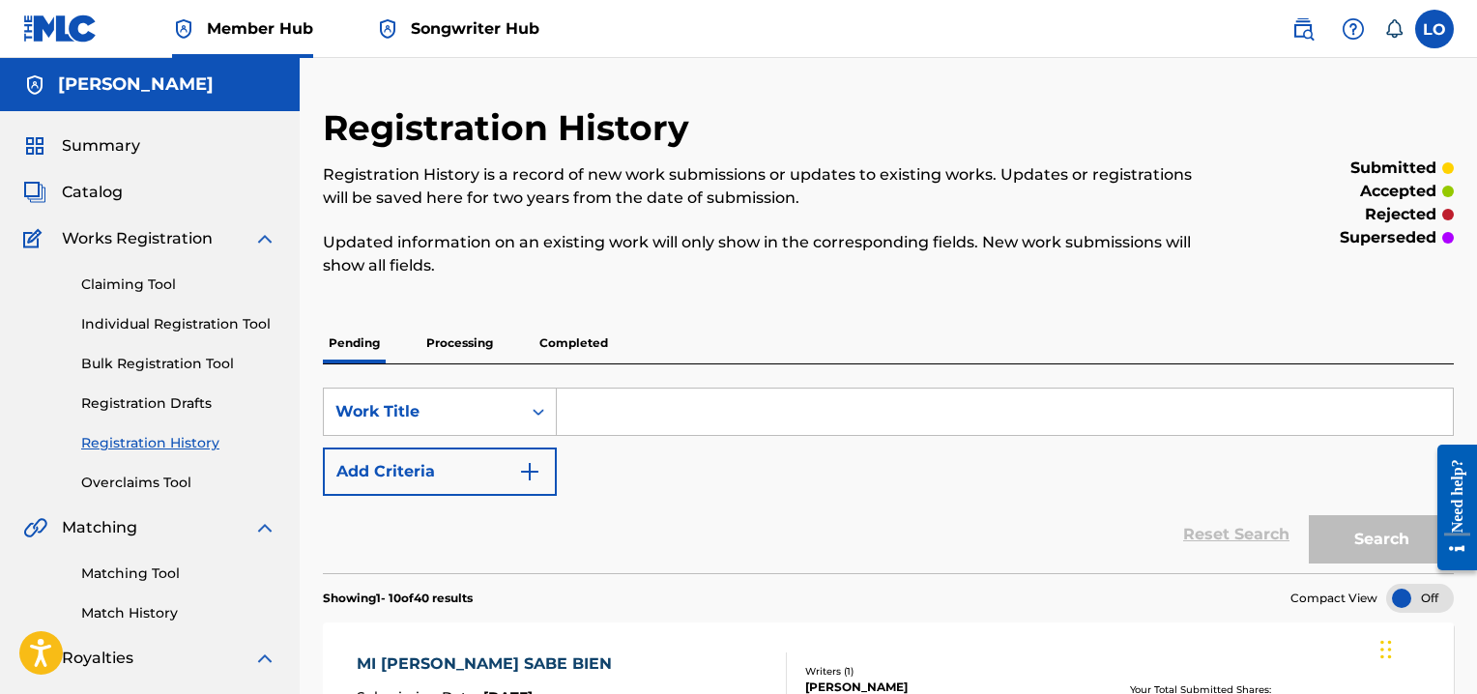
click at [143, 438] on link "Registration History" at bounding box center [178, 443] width 195 height 20
click at [149, 444] on link "Registration History" at bounding box center [178, 443] width 195 height 20
click at [646, 413] on input "Search Form" at bounding box center [1005, 411] width 896 height 46
type input "ALMA"
click at [1390, 529] on button "Search" at bounding box center [1380, 539] width 145 height 48
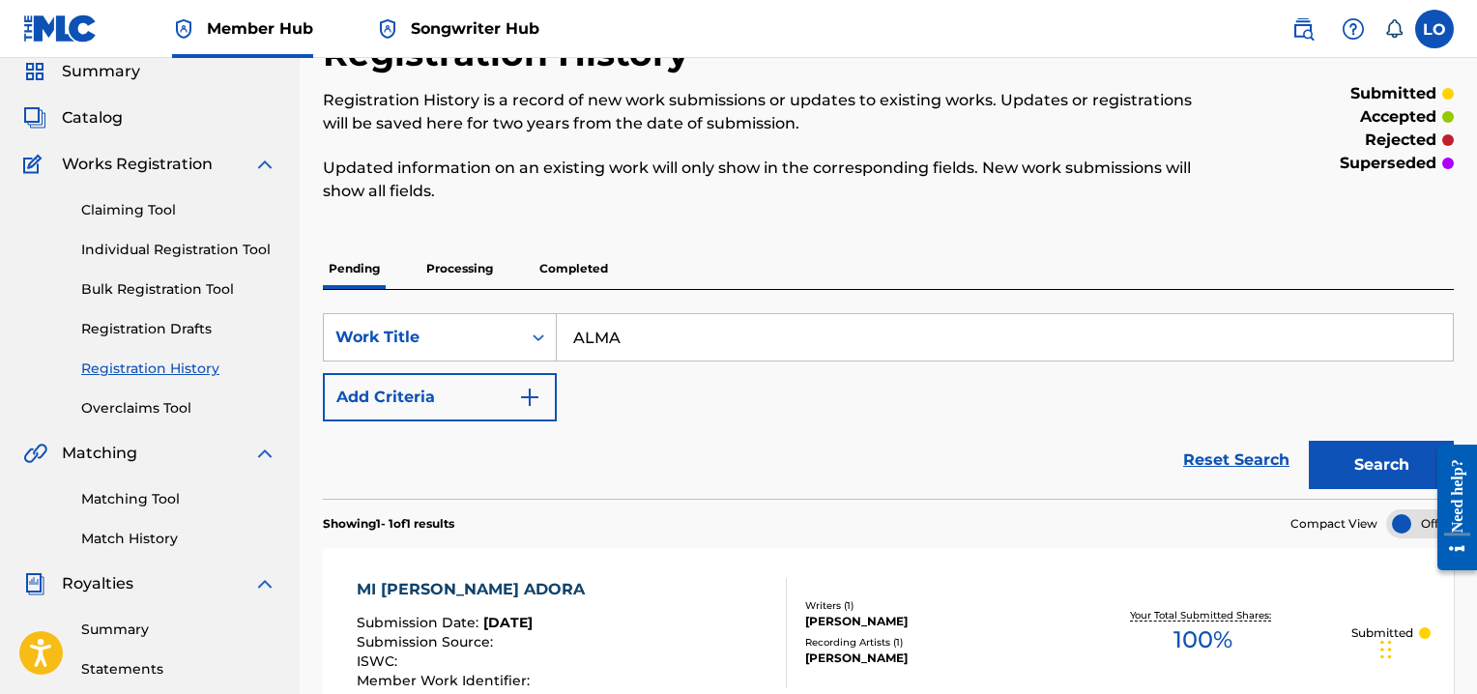
scroll to position [130, 0]
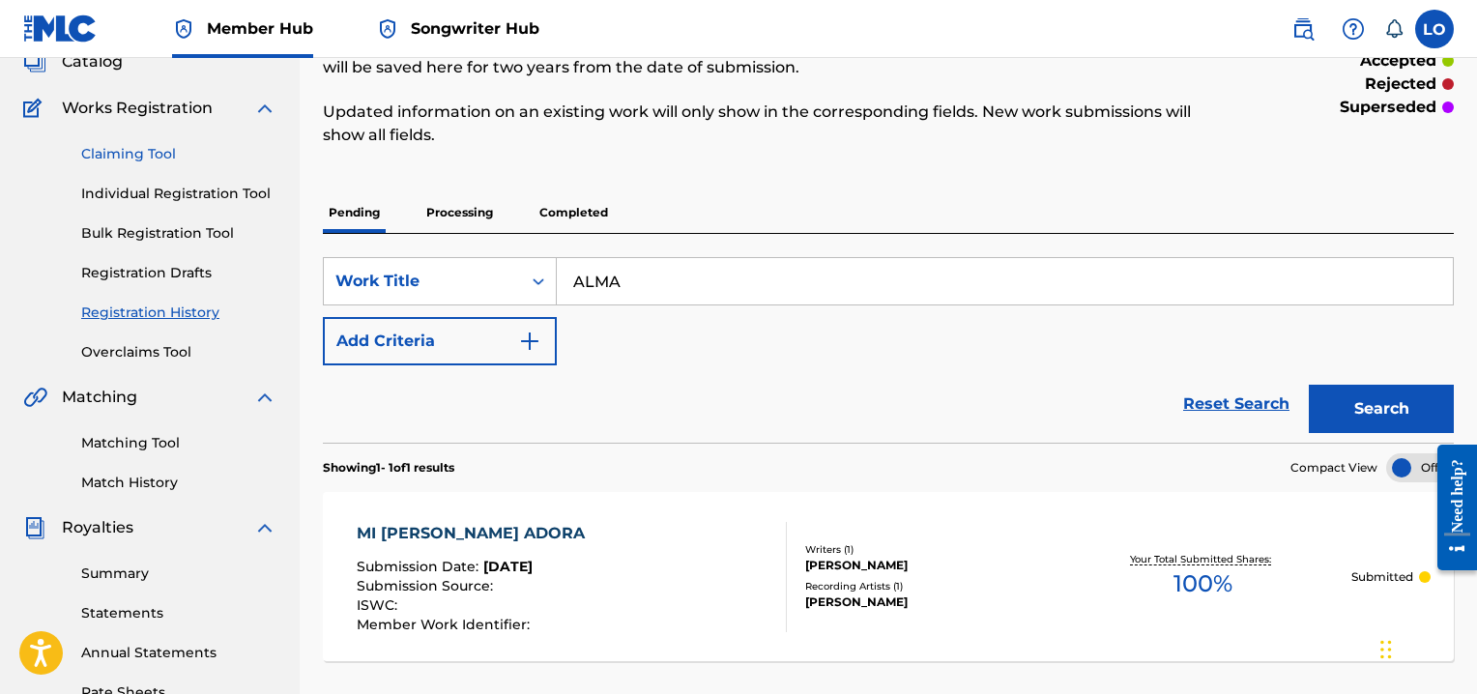
click at [151, 150] on link "Claiming Tool" at bounding box center [178, 154] width 195 height 20
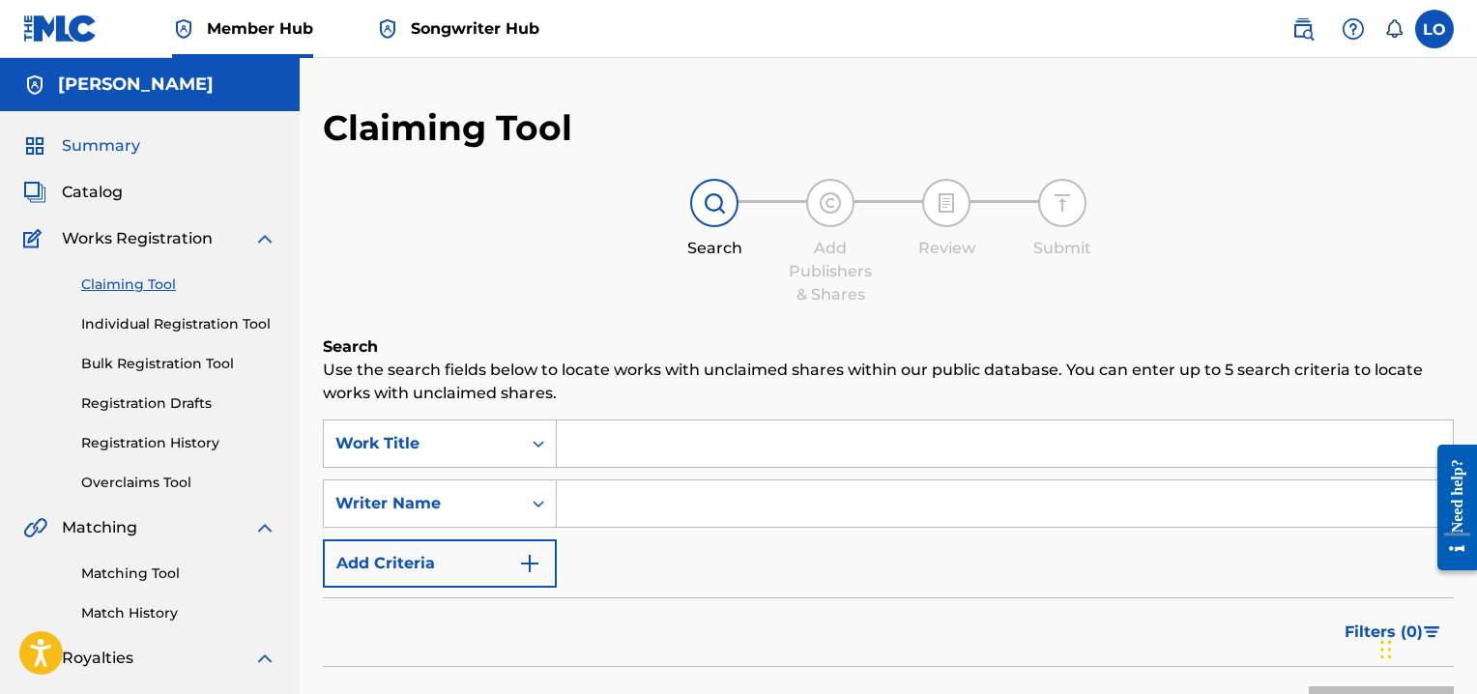
click at [128, 149] on span "Summary" at bounding box center [101, 145] width 78 height 23
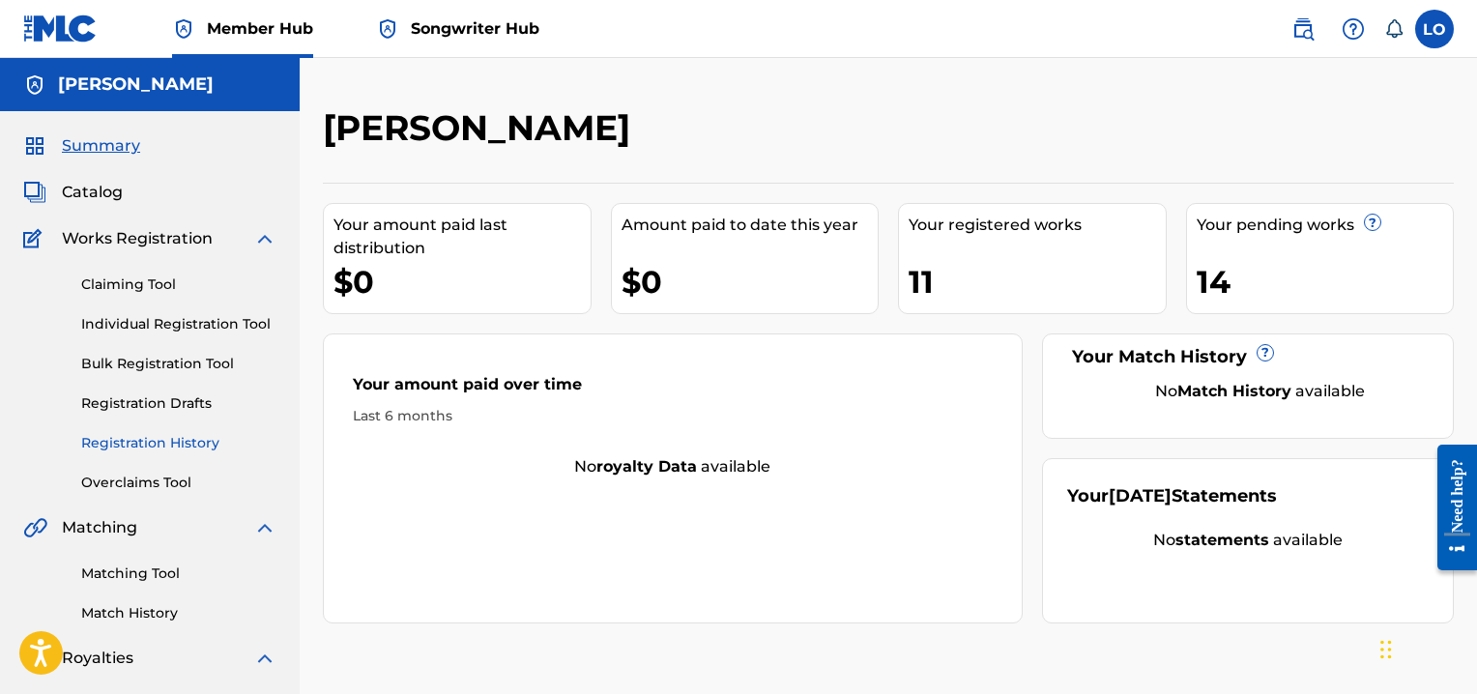
click at [146, 442] on link "Registration History" at bounding box center [178, 443] width 195 height 20
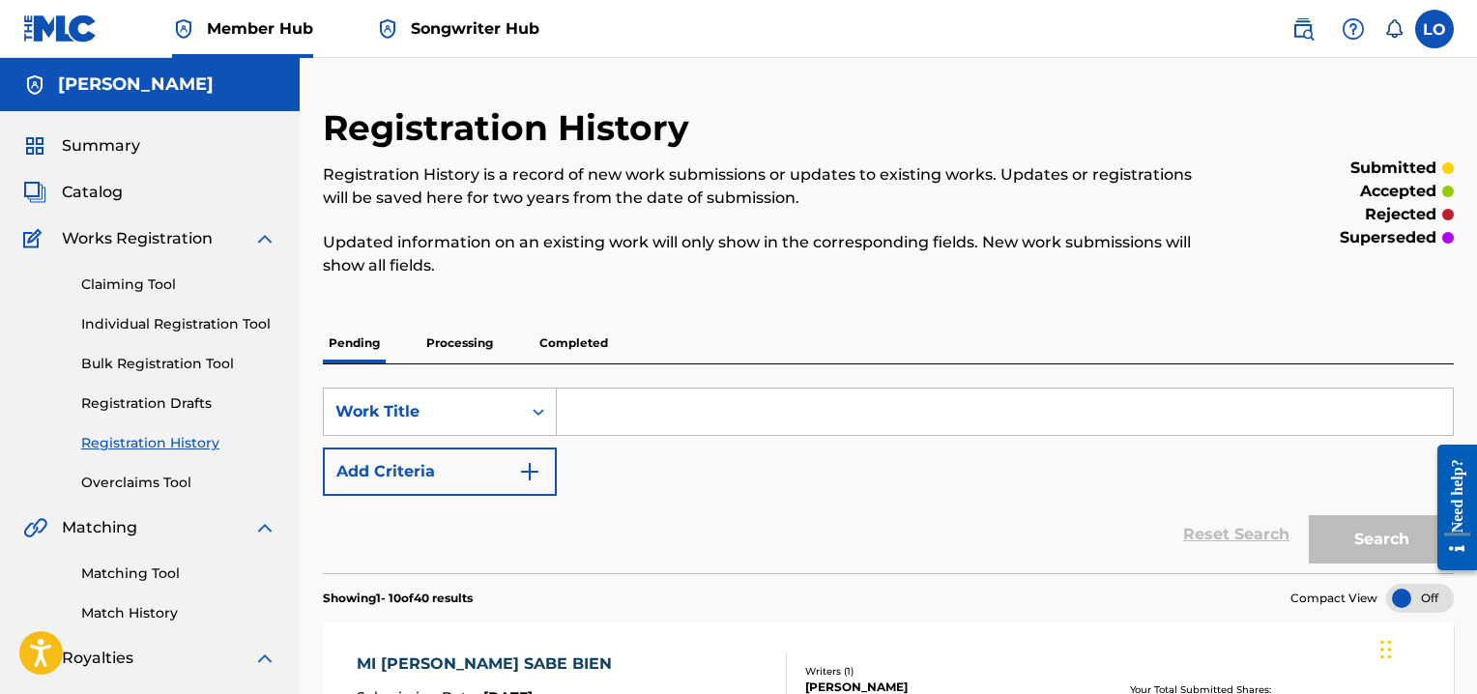
click at [456, 340] on p "Processing" at bounding box center [459, 343] width 78 height 41
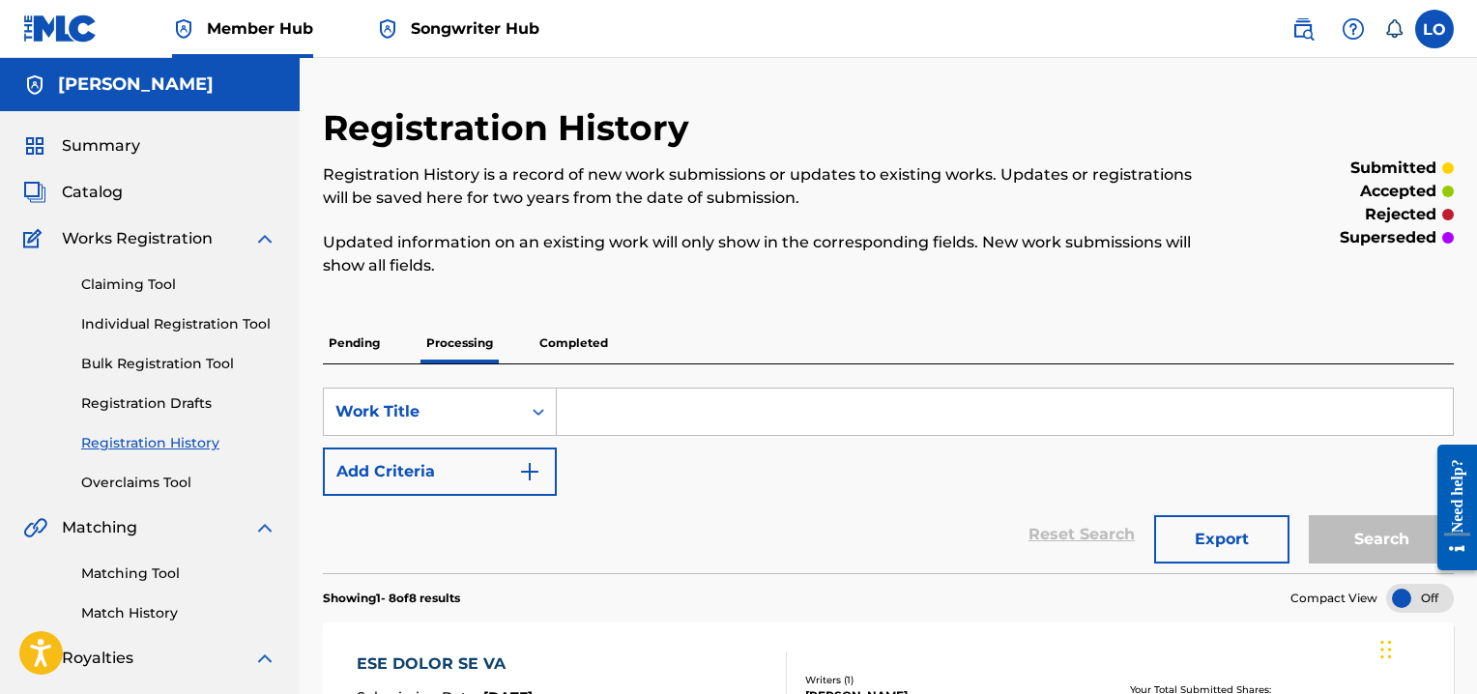
click at [588, 341] on p "Completed" at bounding box center [573, 343] width 80 height 41
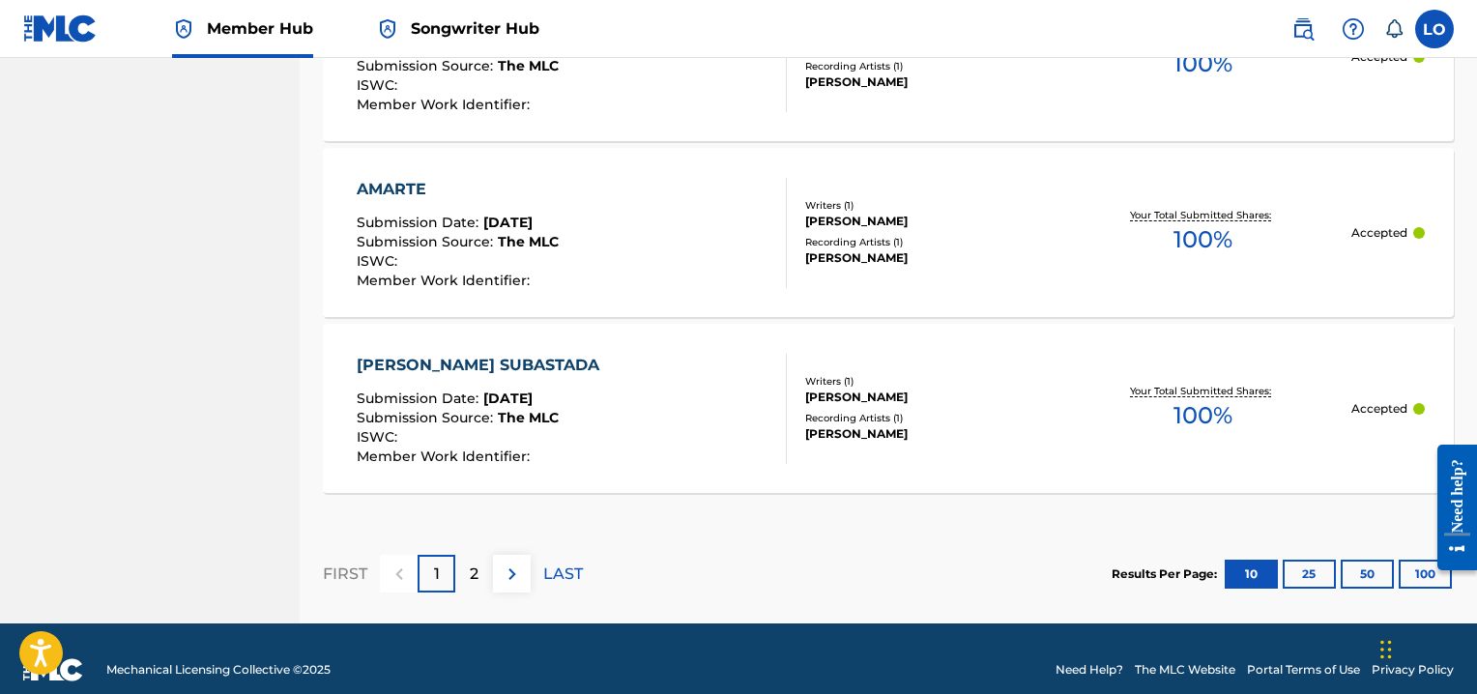
scroll to position [1964, 0]
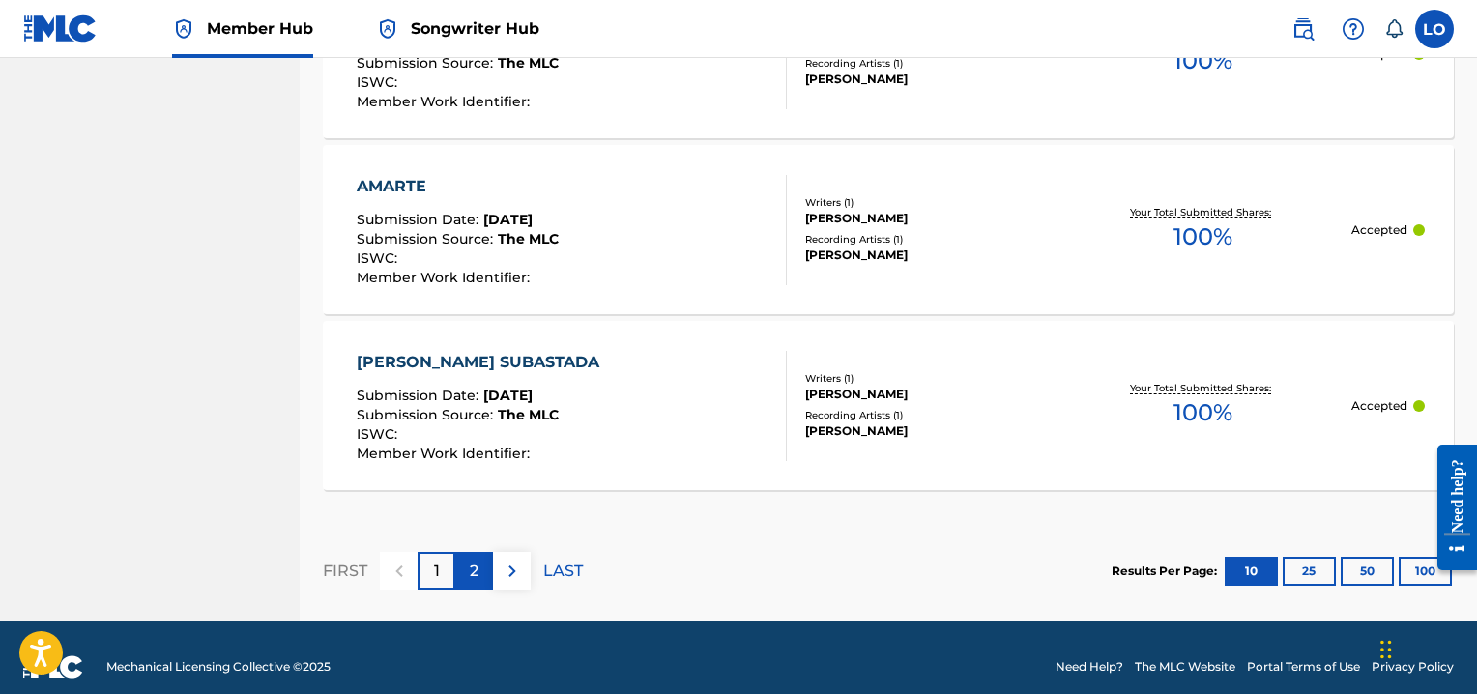
click at [479, 566] on div "2" at bounding box center [474, 571] width 38 height 38
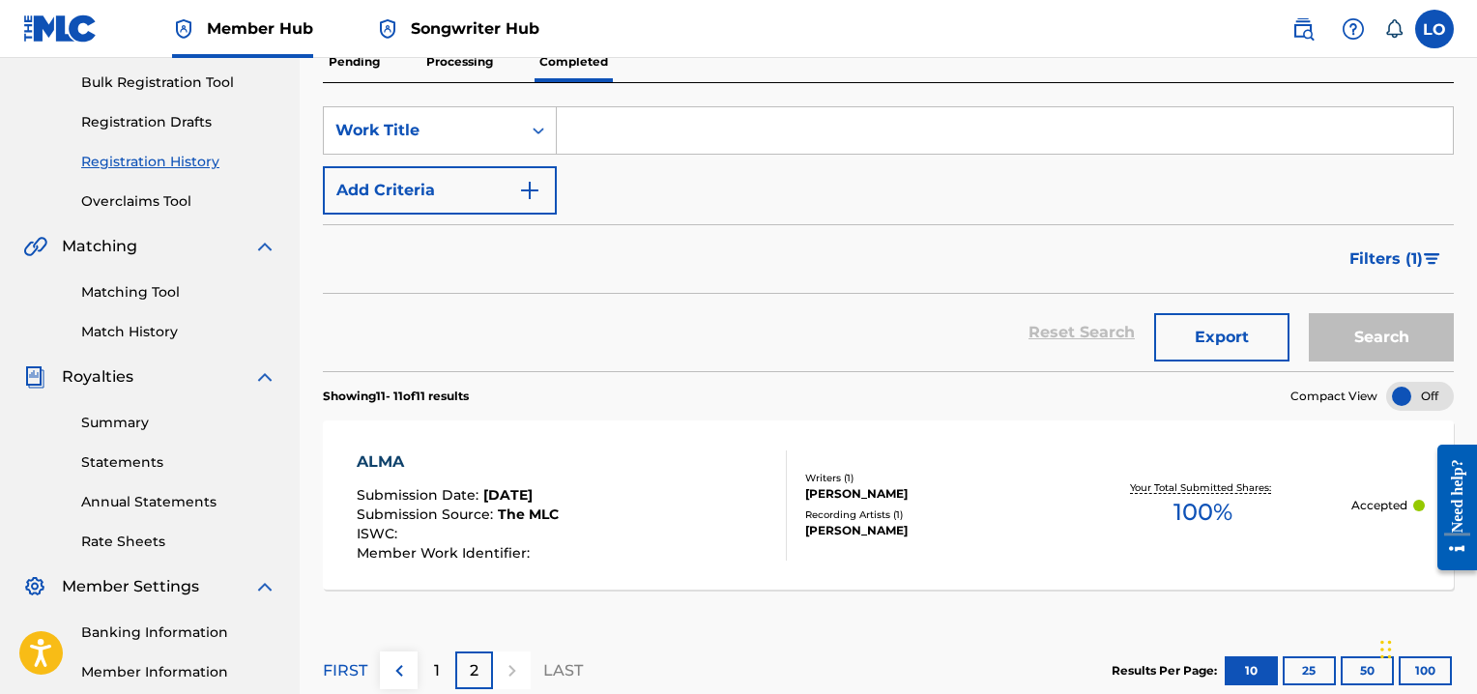
scroll to position [286, 0]
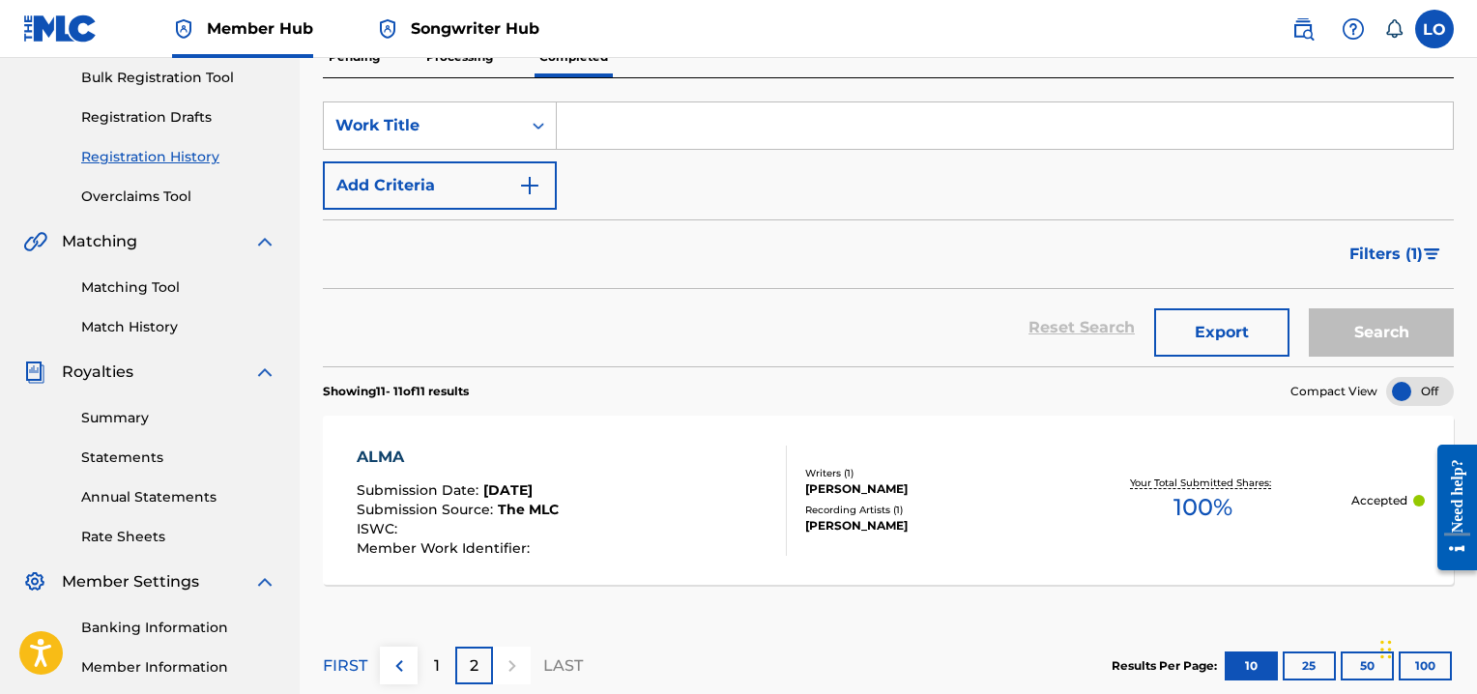
click at [608, 129] on input "Search Form" at bounding box center [1005, 125] width 896 height 46
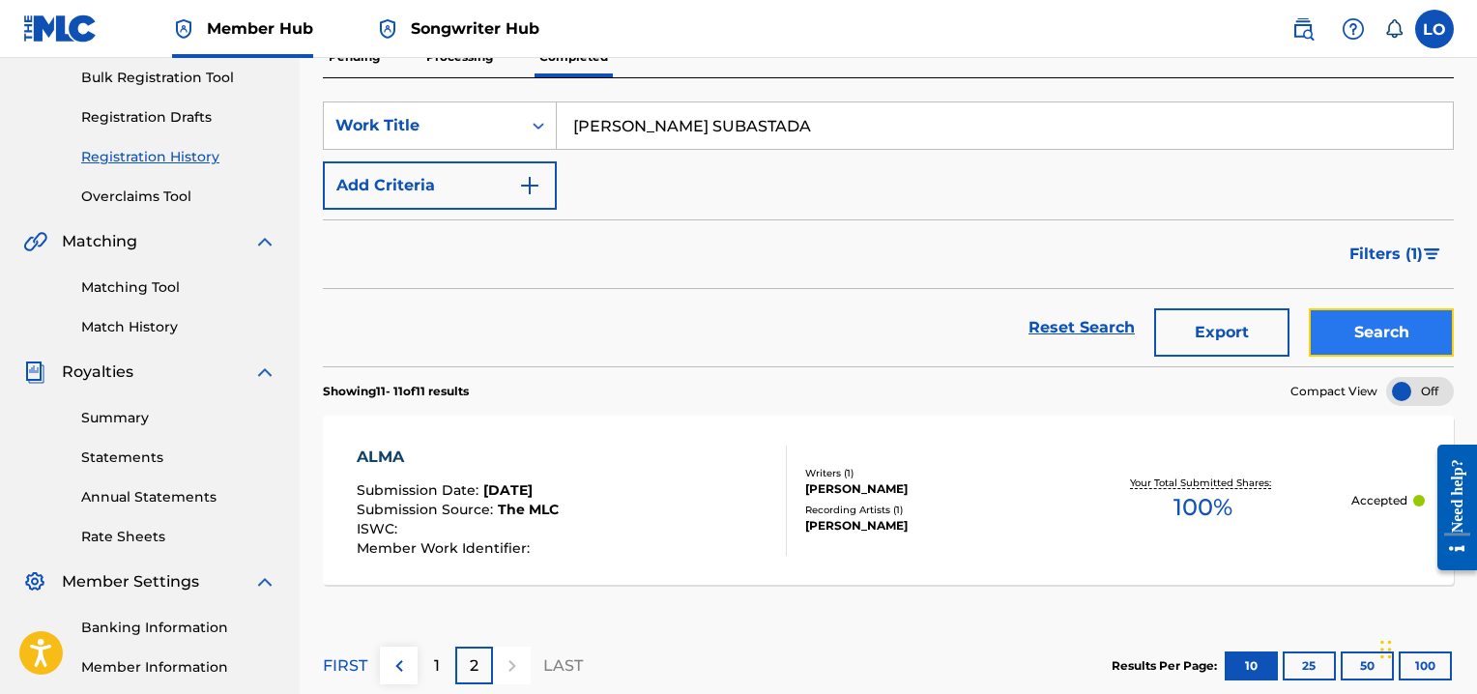
click at [1396, 341] on button "Search" at bounding box center [1380, 332] width 145 height 48
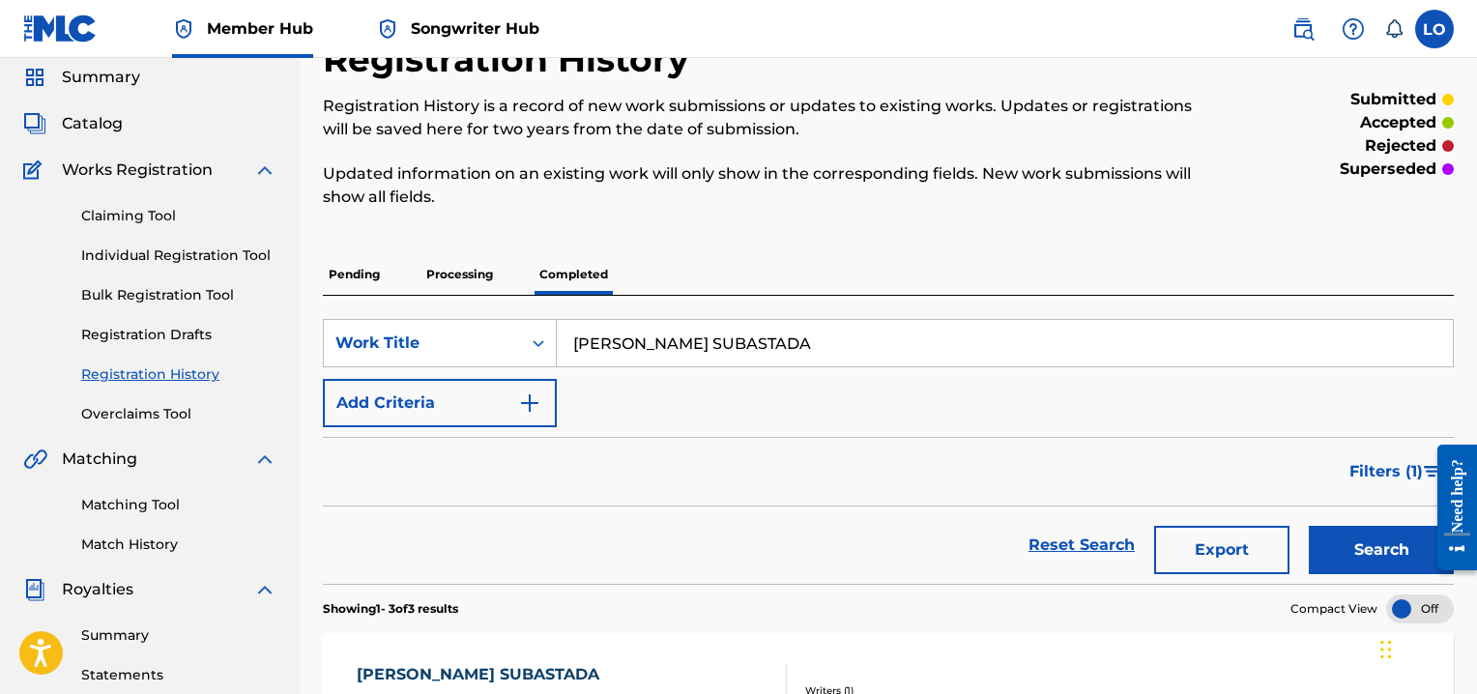
scroll to position [0, 0]
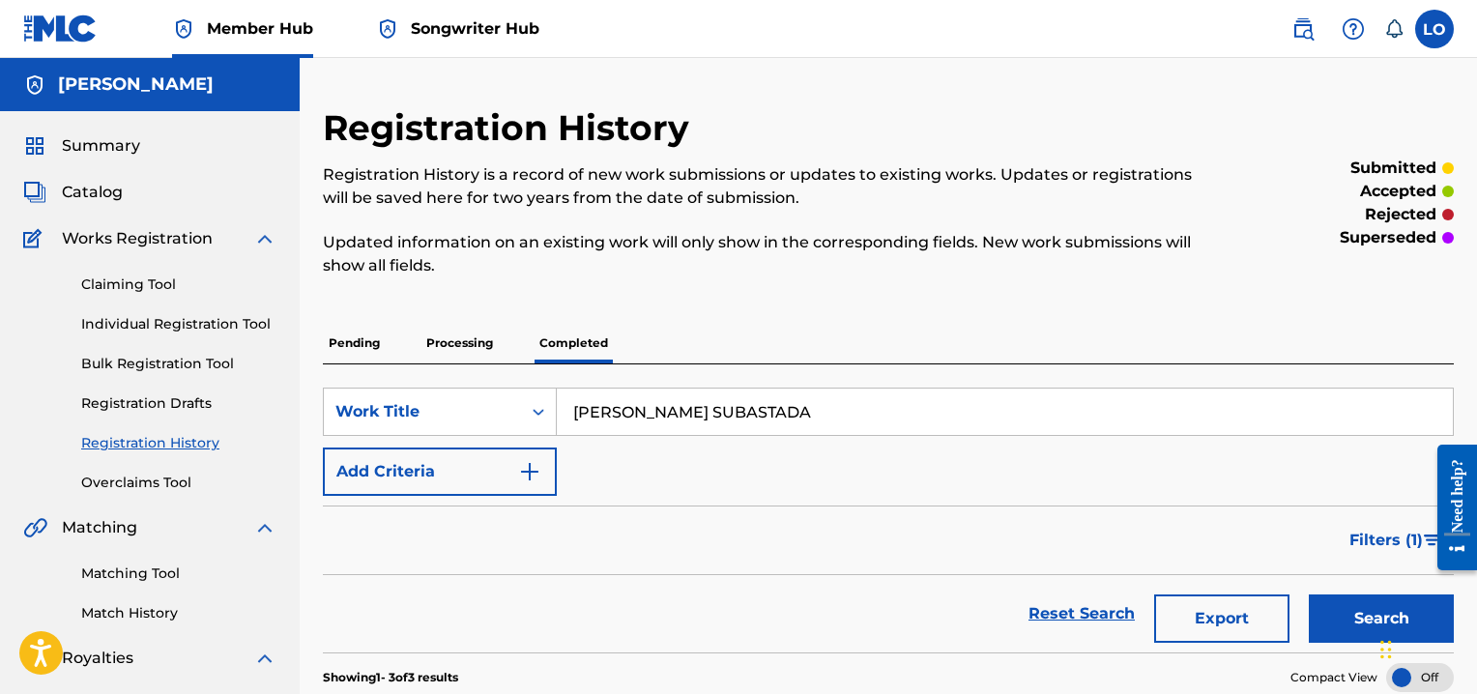
click at [744, 418] on input "[PERSON_NAME] SUBASTADA" at bounding box center [1005, 411] width 896 height 46
type input "A"
type input "AMARTE"
click at [1374, 606] on iframe "Widget de chat" at bounding box center [1422, 647] width 97 height 93
click at [471, 337] on p "Processing" at bounding box center [459, 343] width 78 height 41
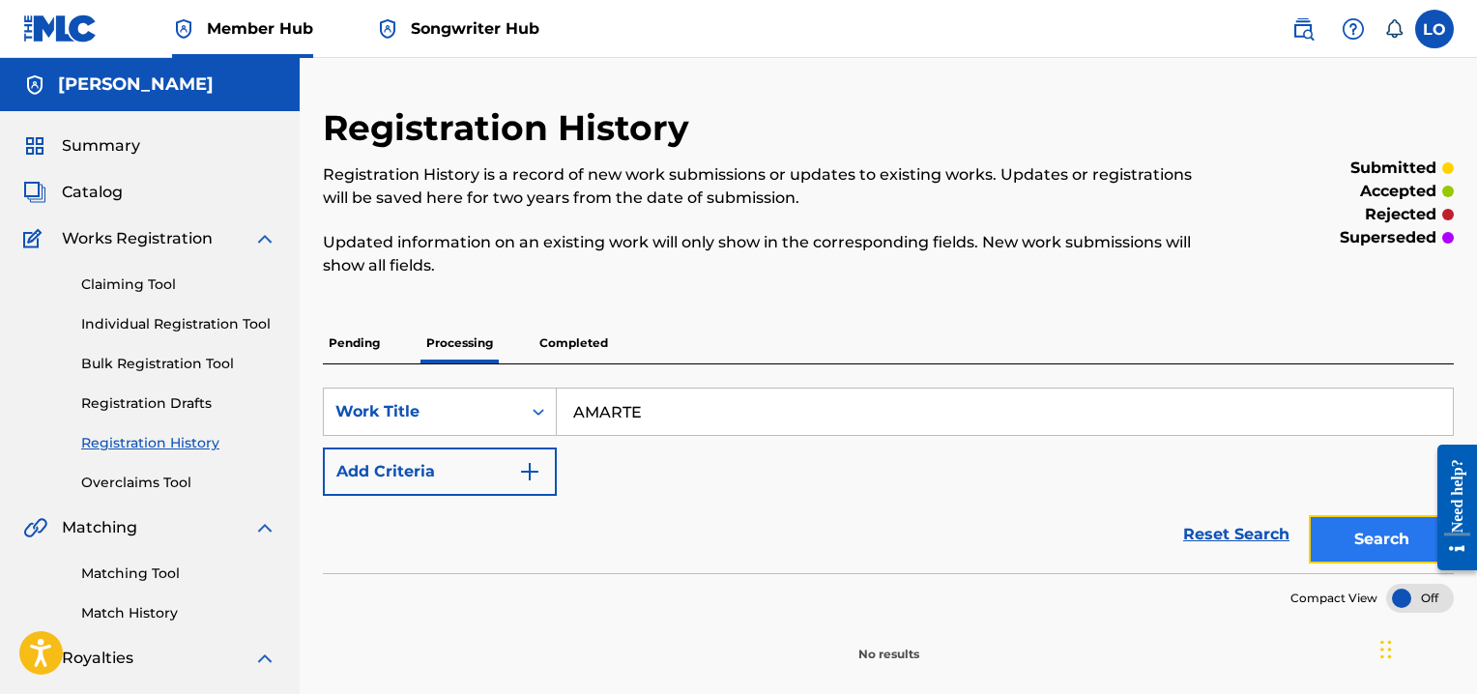
click at [1339, 532] on button "Search" at bounding box center [1380, 539] width 145 height 48
click at [356, 345] on p "Pending" at bounding box center [354, 343] width 63 height 41
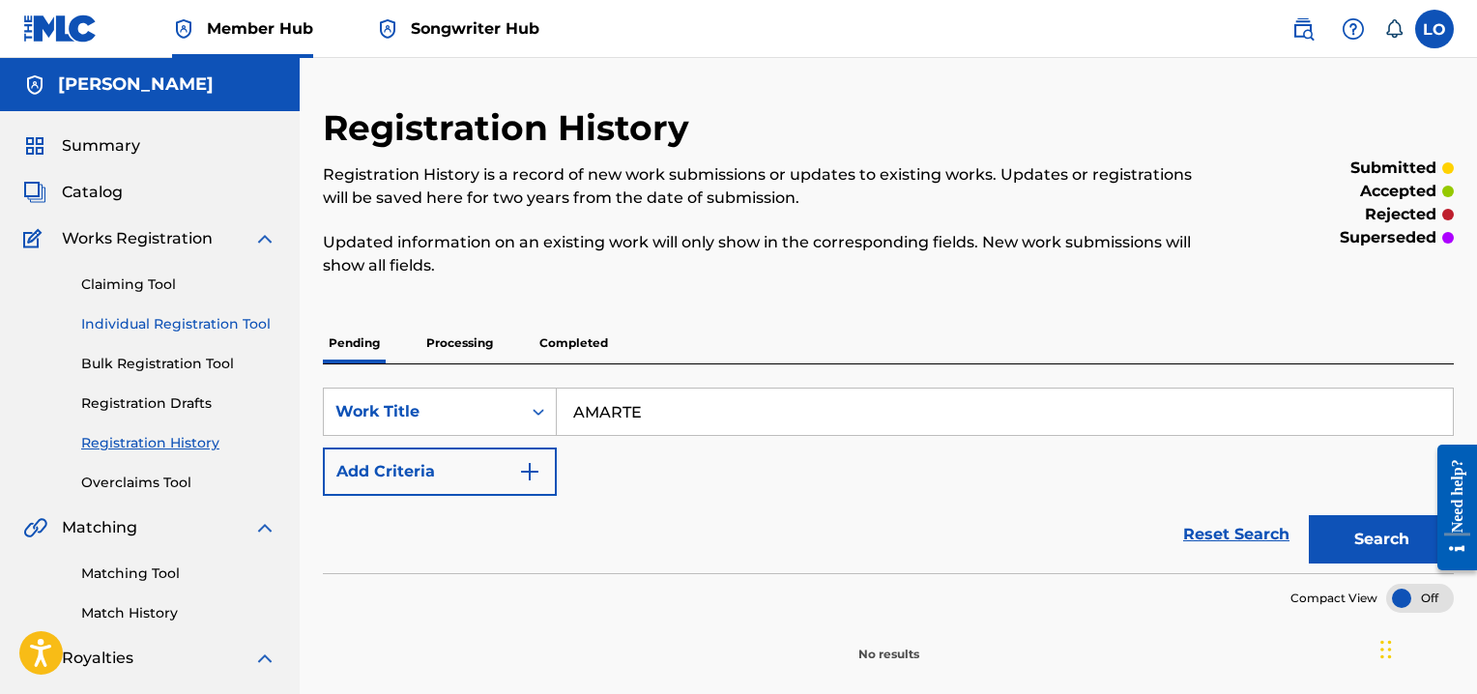
click at [148, 318] on link "Individual Registration Tool" at bounding box center [178, 324] width 195 height 20
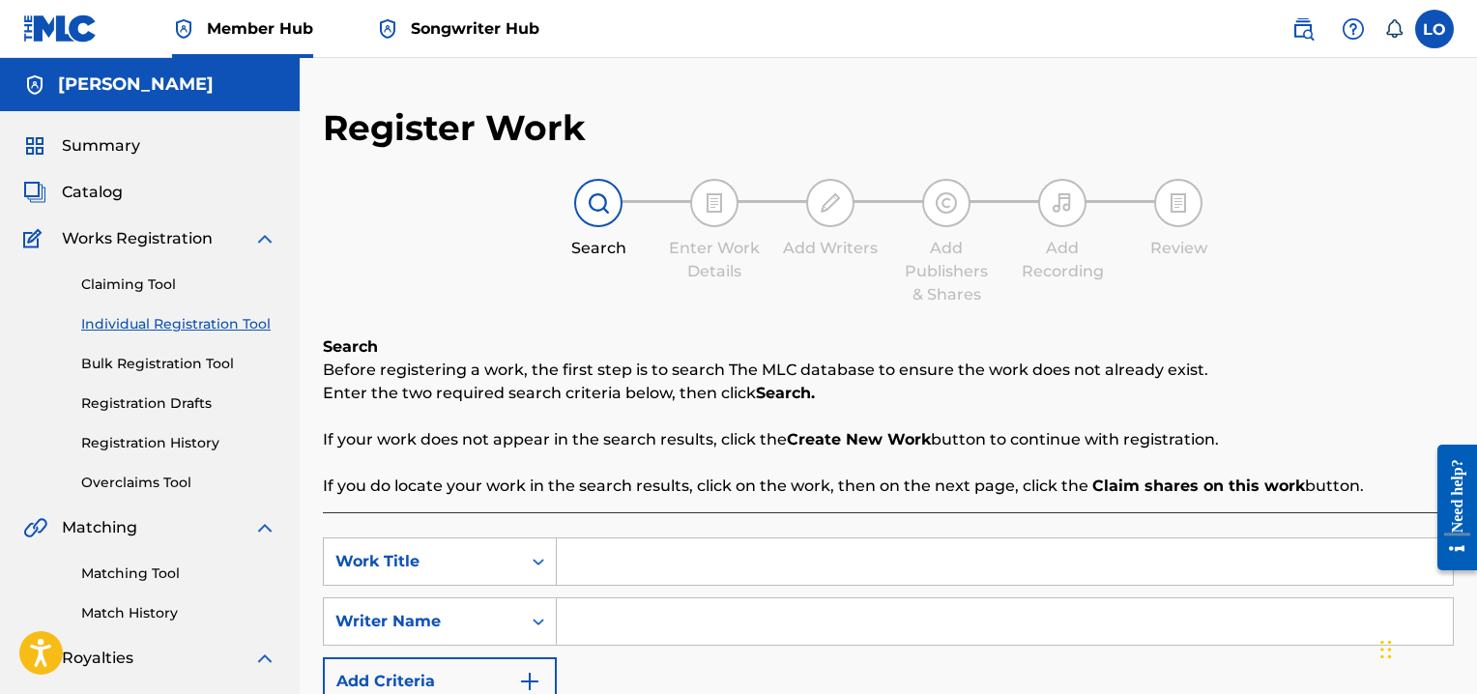
click at [597, 567] on input "Search Form" at bounding box center [1005, 561] width 896 height 46
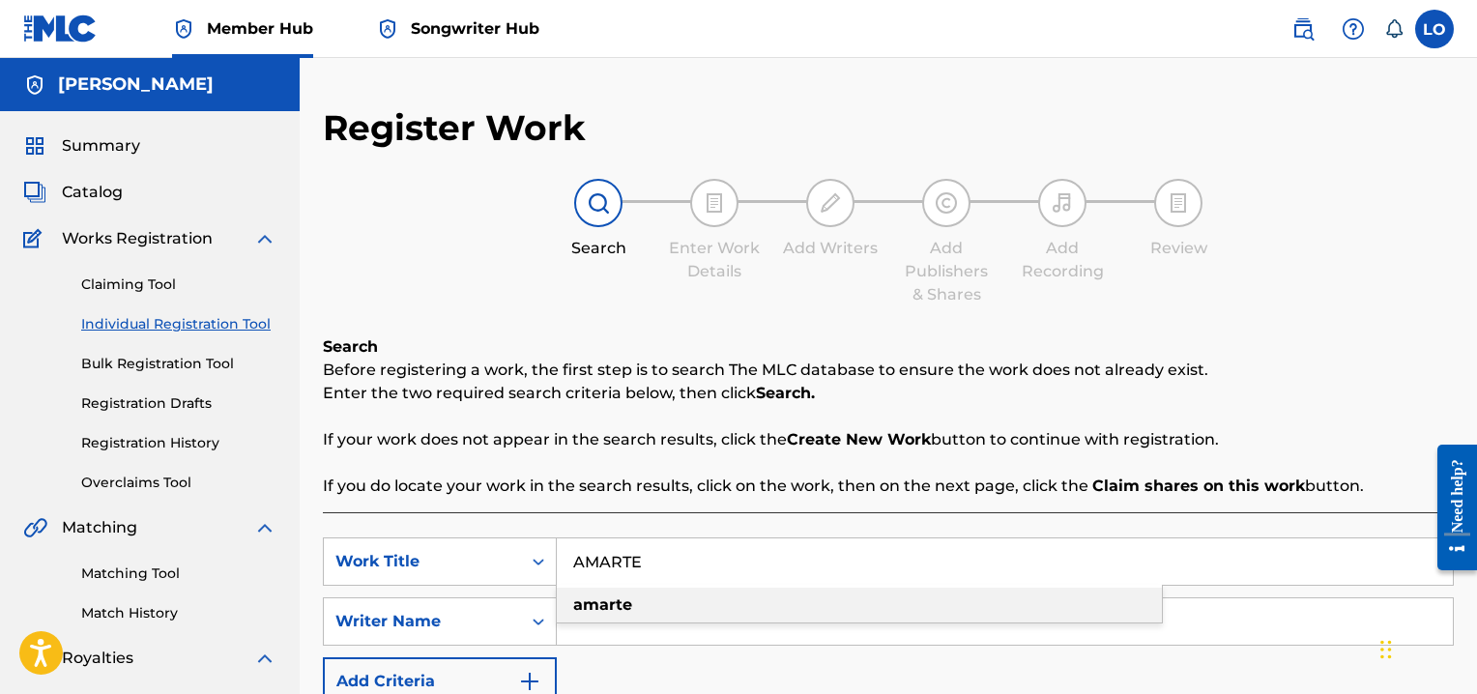
click at [617, 607] on strong "amarte" at bounding box center [602, 604] width 59 height 18
type input "amarte"
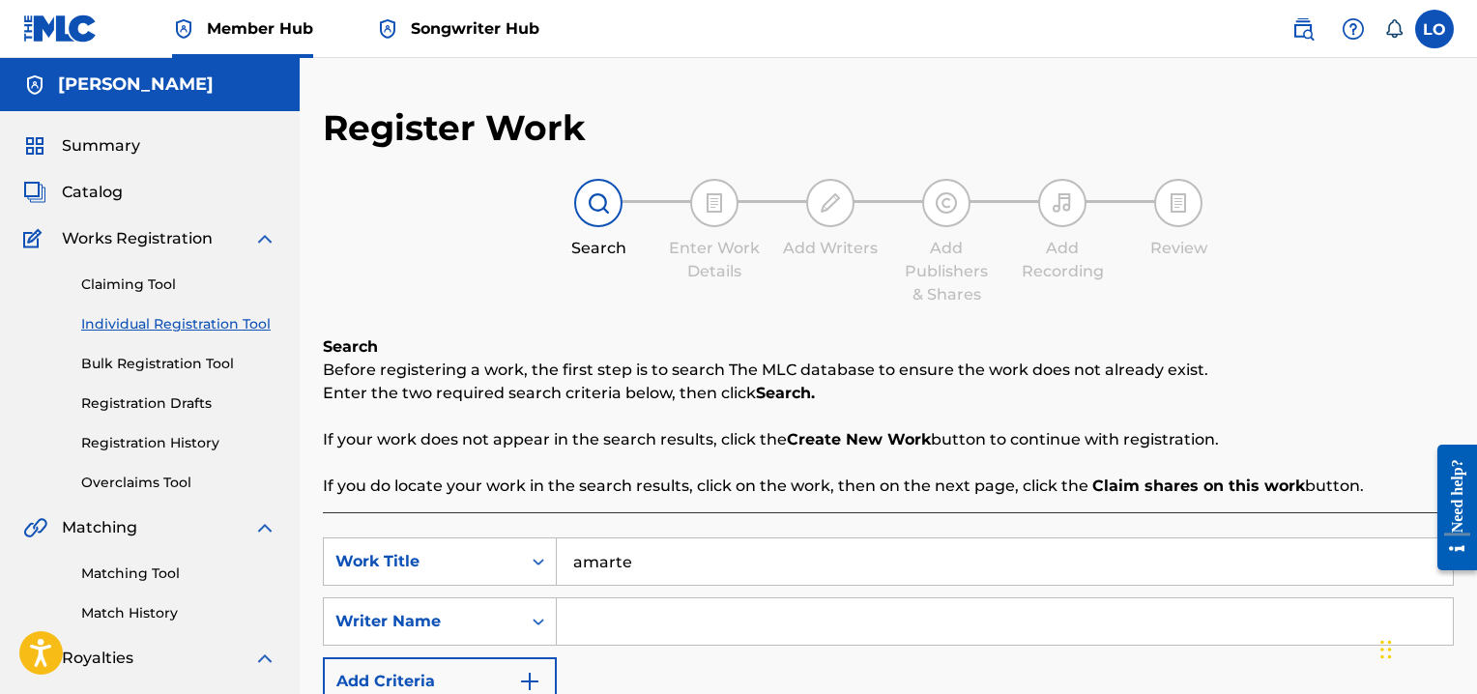
click at [606, 622] on input "Search Form" at bounding box center [1005, 621] width 896 height 46
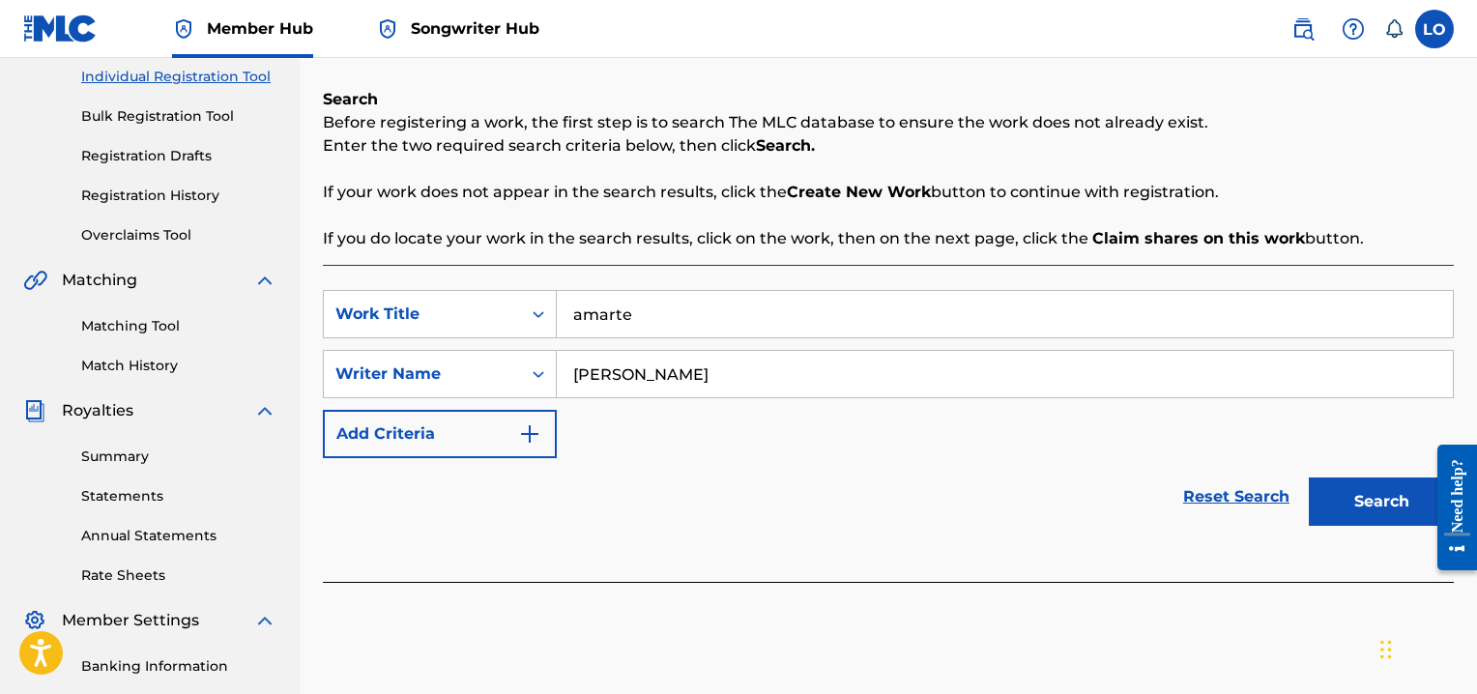
scroll to position [248, 0]
type input "[PERSON_NAME]"
click at [1360, 490] on button "Search" at bounding box center [1380, 500] width 145 height 48
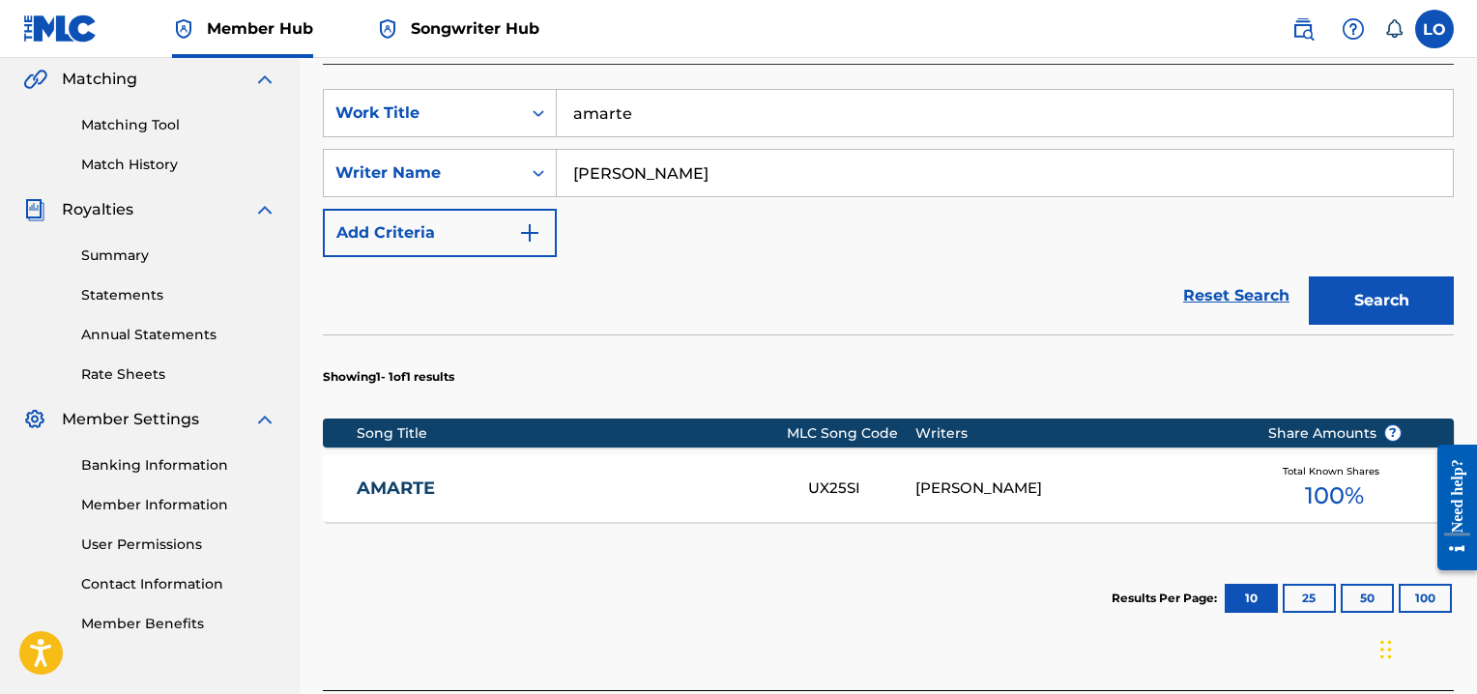
scroll to position [446, 0]
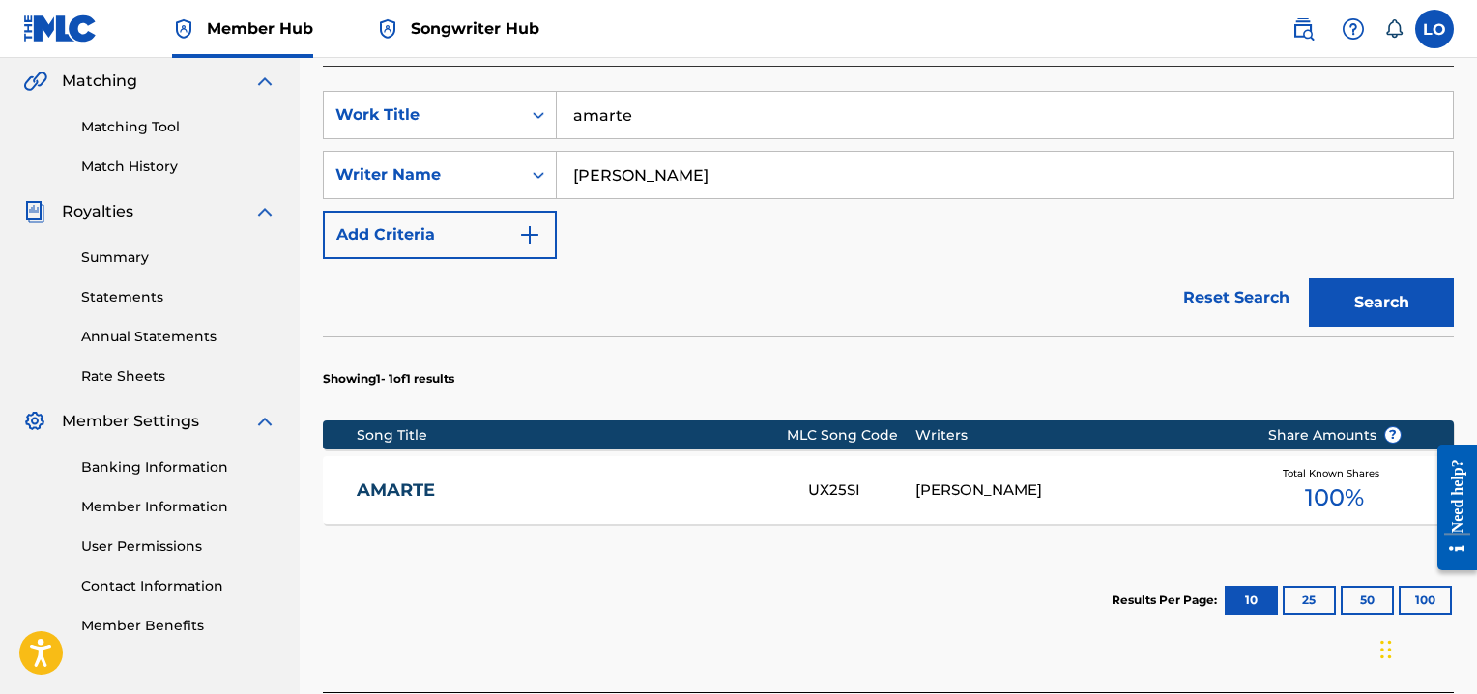
click at [398, 489] on link "AMARTE" at bounding box center [569, 490] width 425 height 22
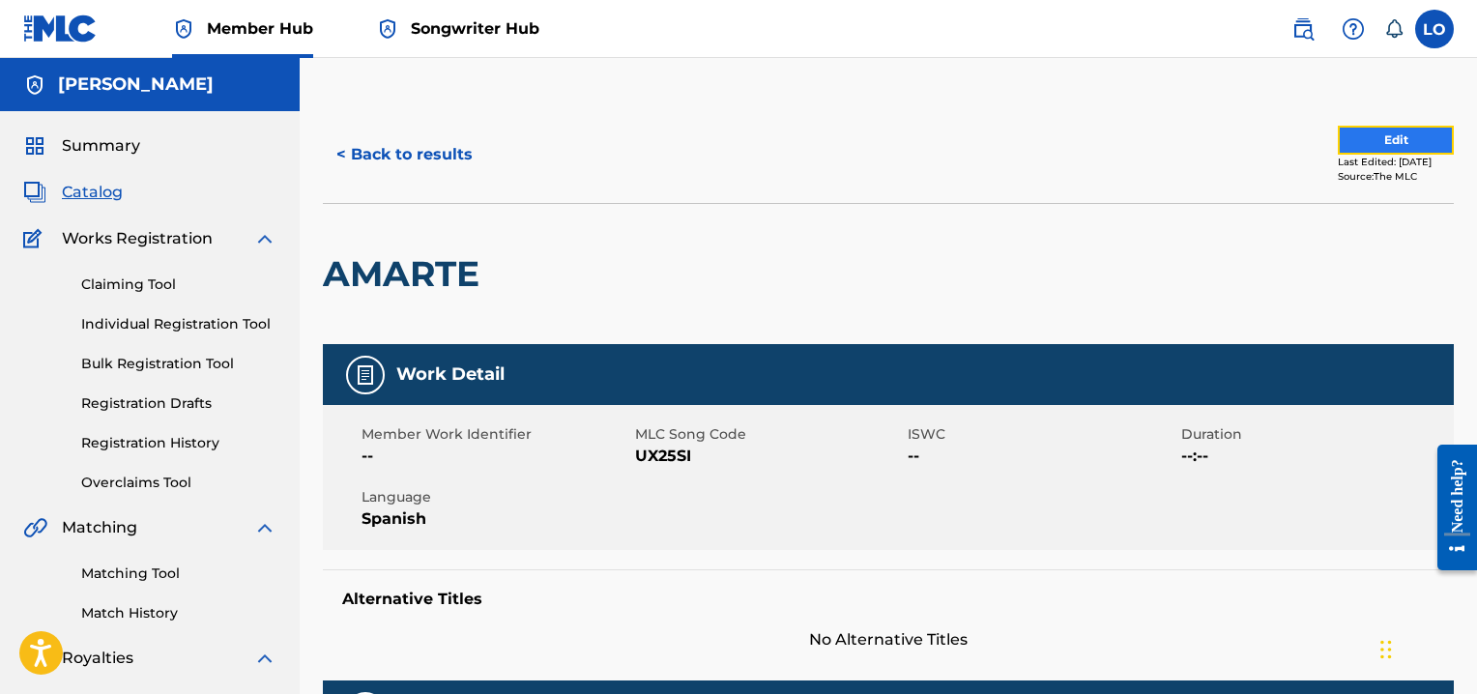
click at [1364, 135] on button "Edit" at bounding box center [1395, 140] width 116 height 29
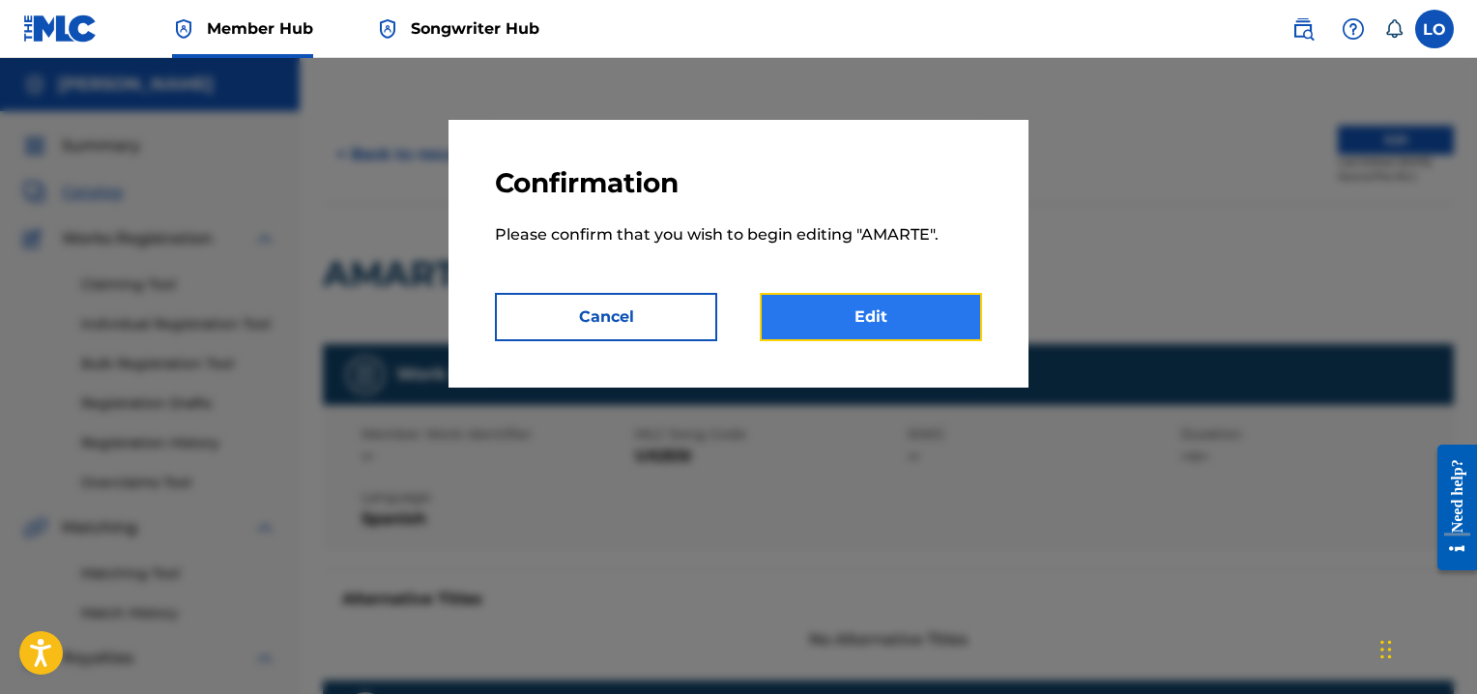
click at [866, 320] on link "Edit" at bounding box center [871, 317] width 222 height 48
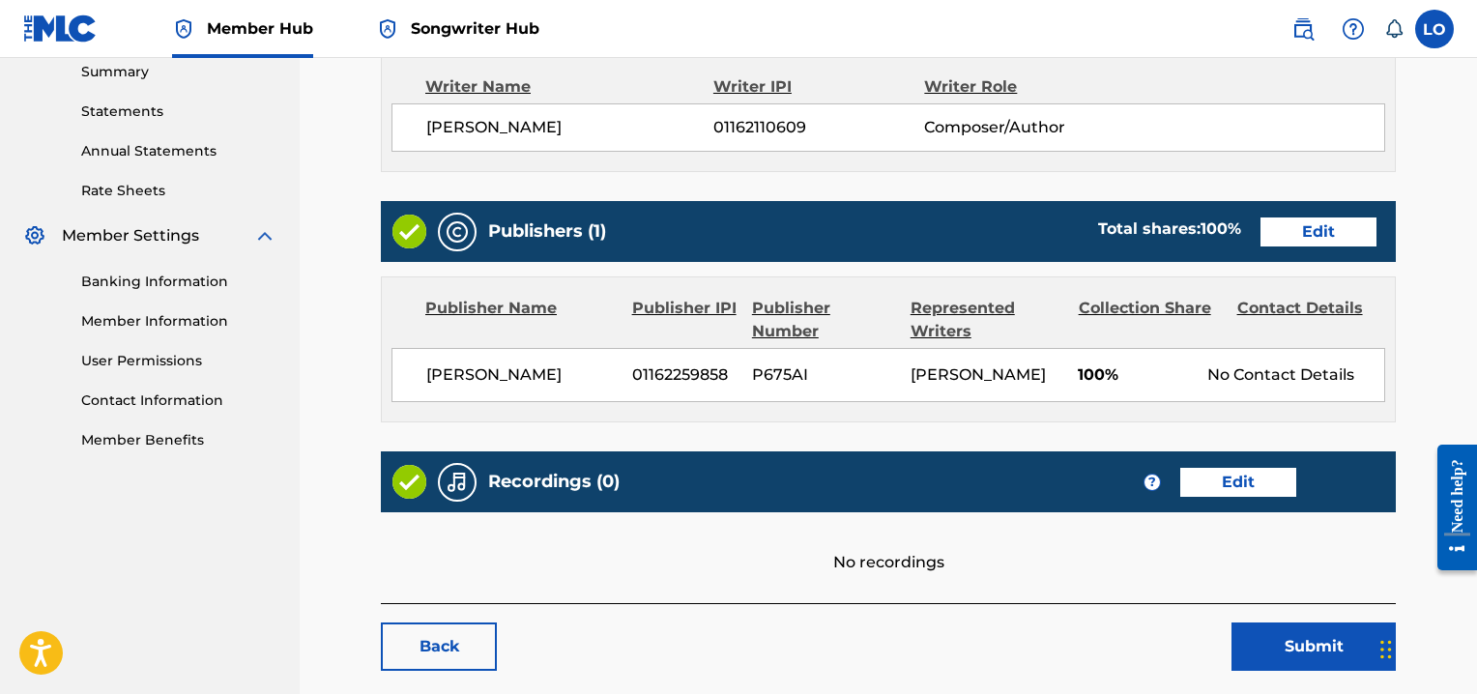
scroll to position [726, 0]
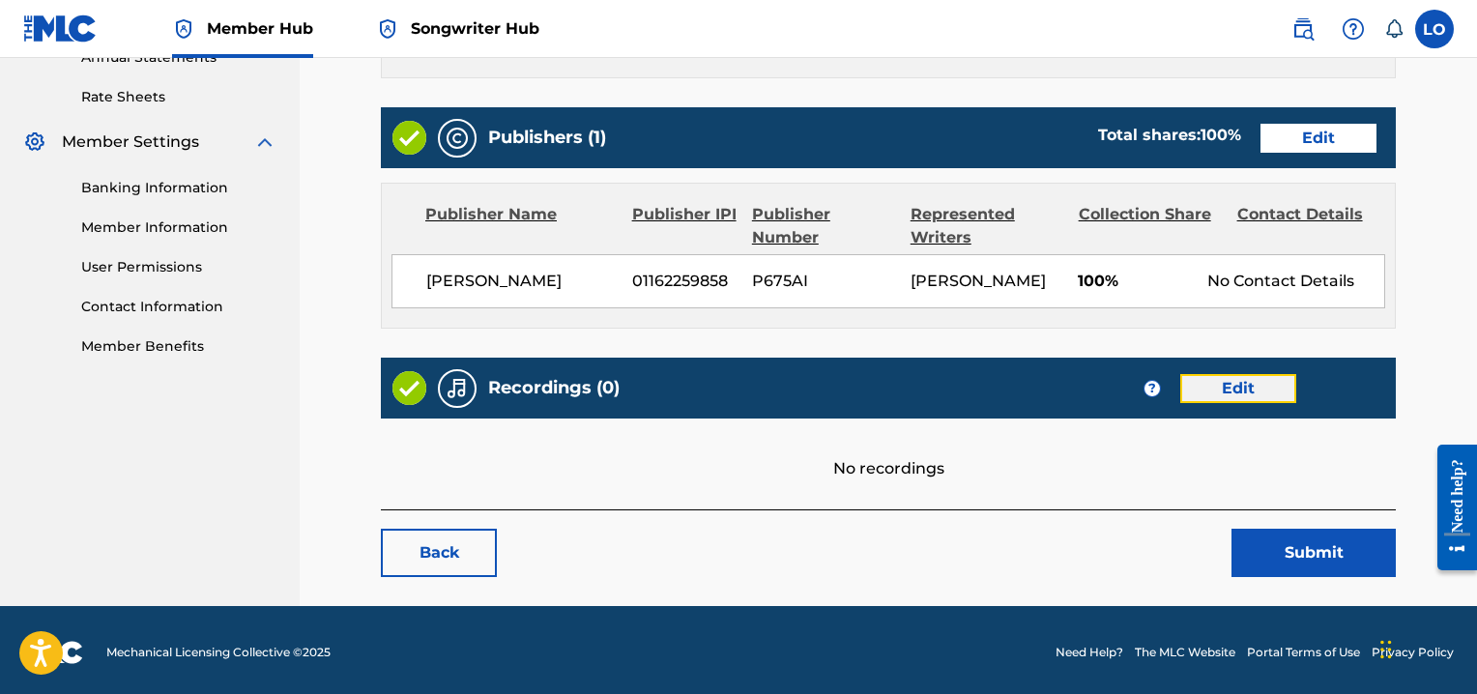
click at [1236, 382] on link "Edit" at bounding box center [1238, 388] width 116 height 29
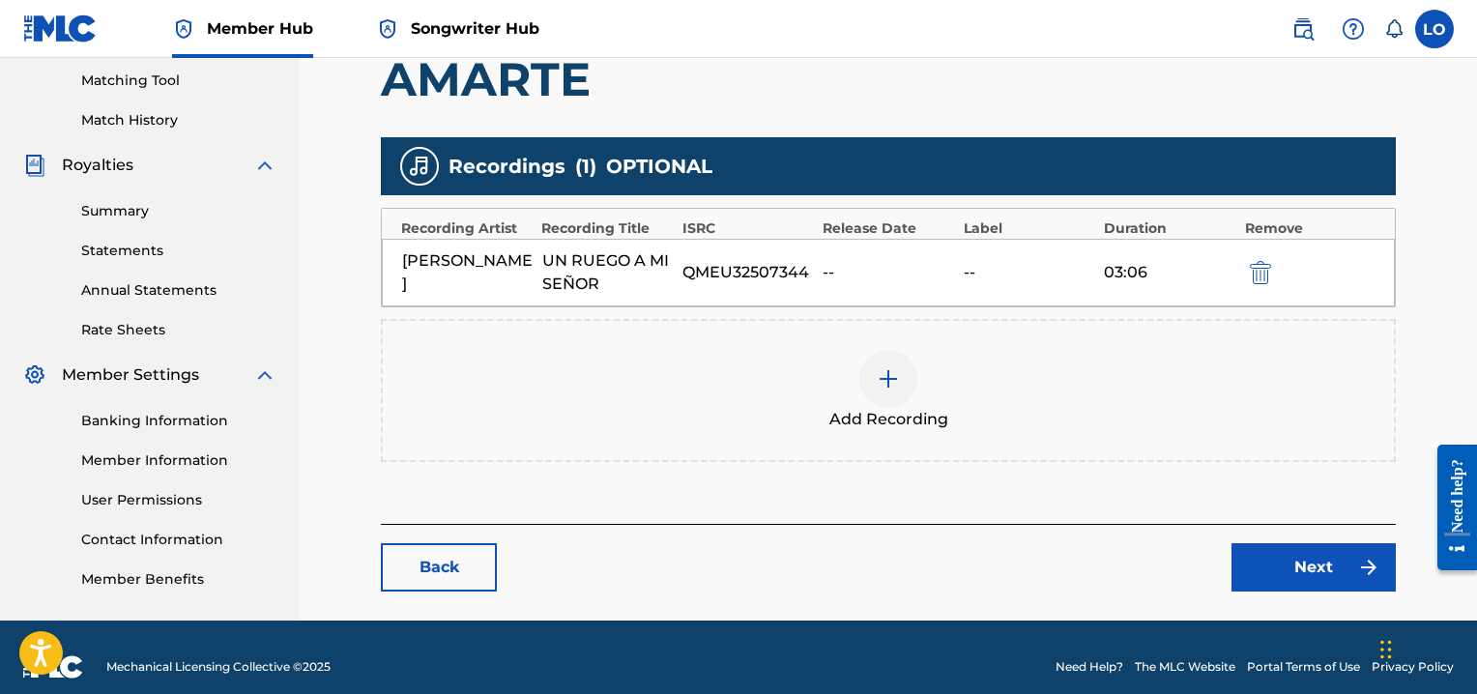
scroll to position [510, 0]
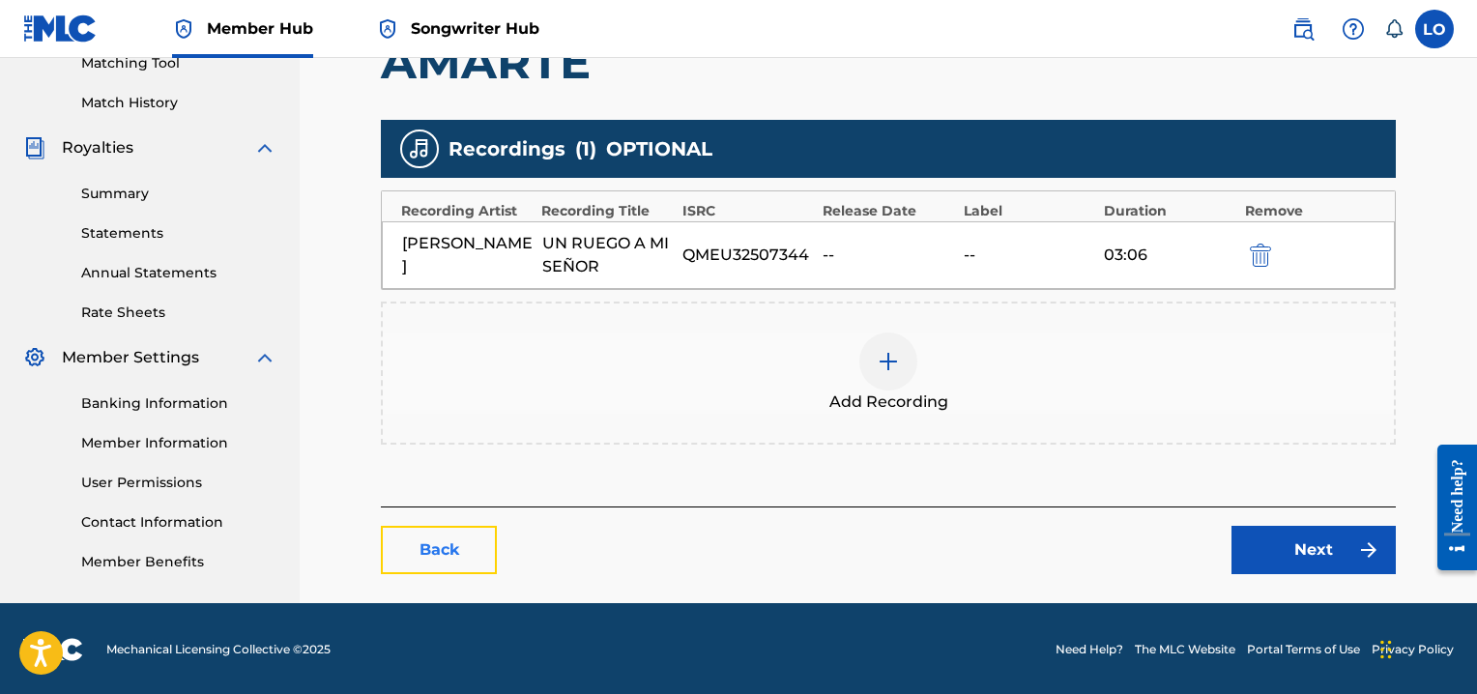
click at [457, 531] on link "Back" at bounding box center [439, 550] width 116 height 48
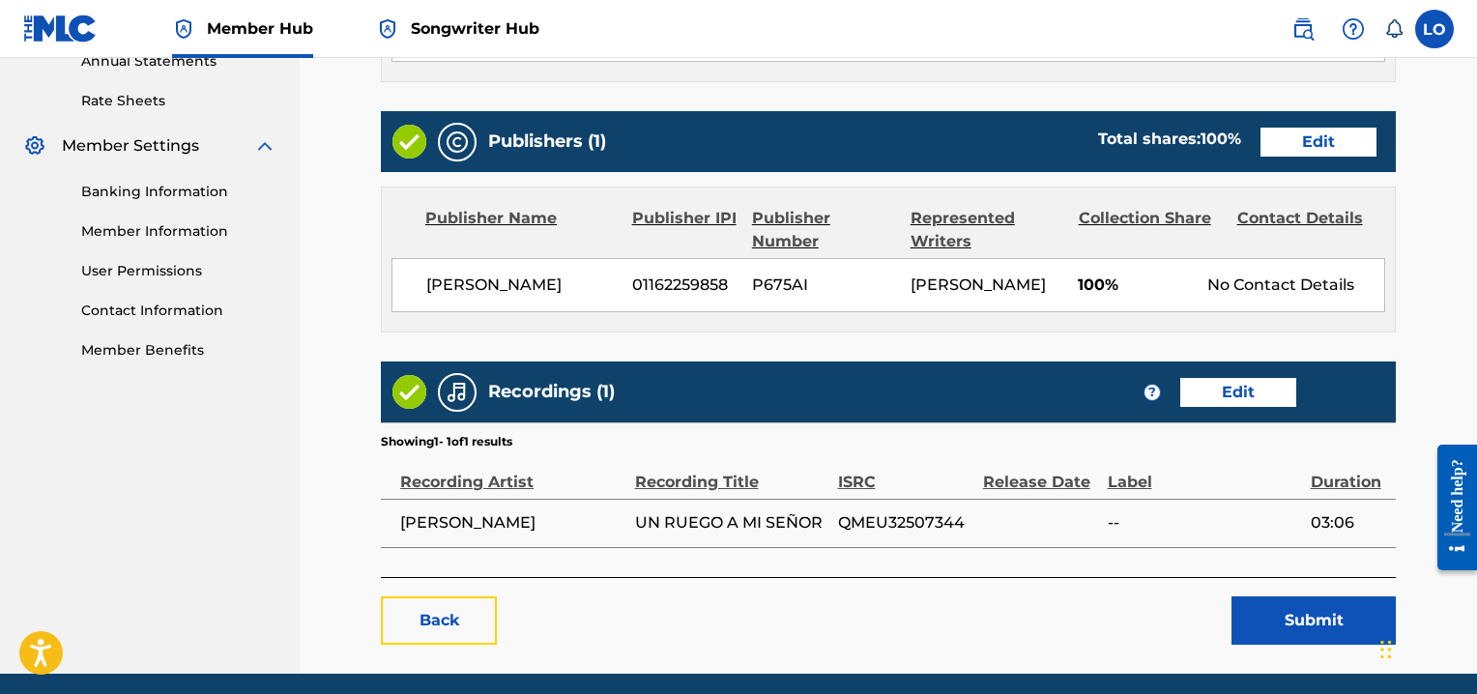
scroll to position [724, 0]
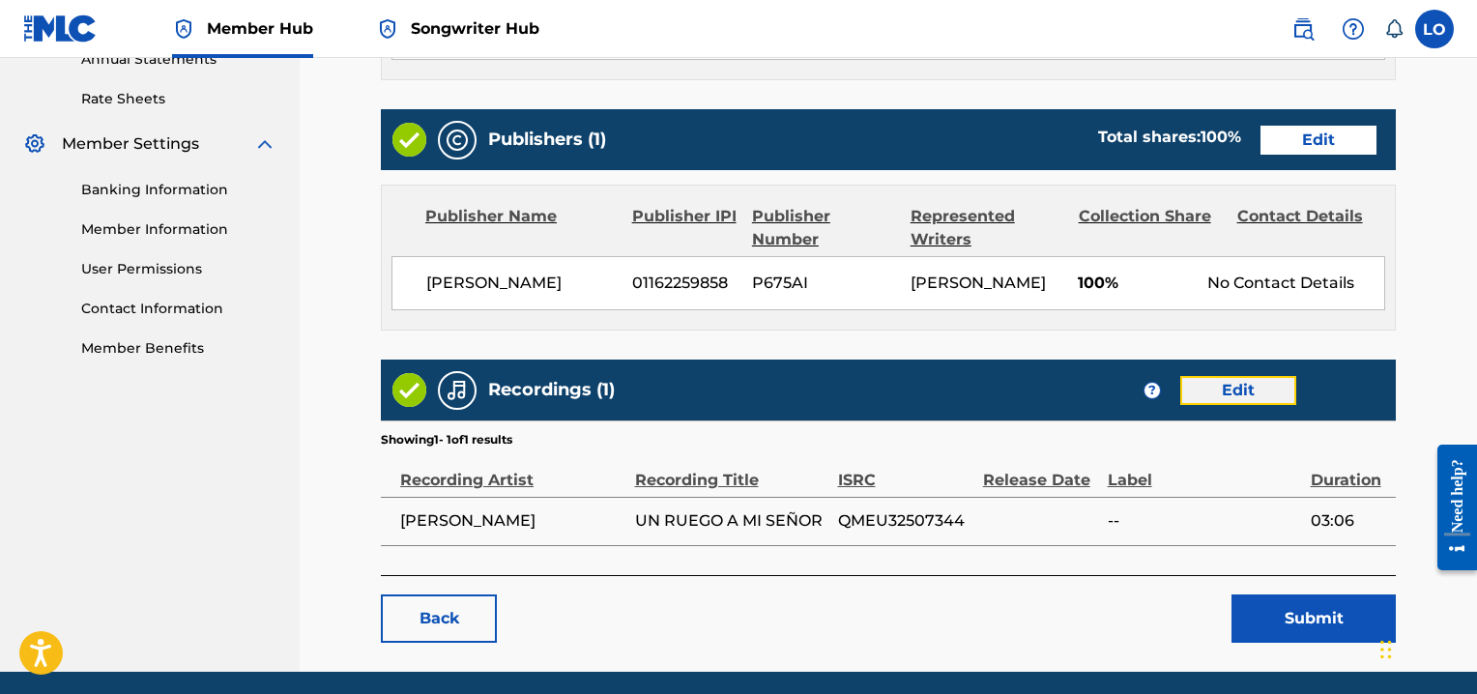
click at [1270, 387] on link "Edit" at bounding box center [1238, 390] width 116 height 29
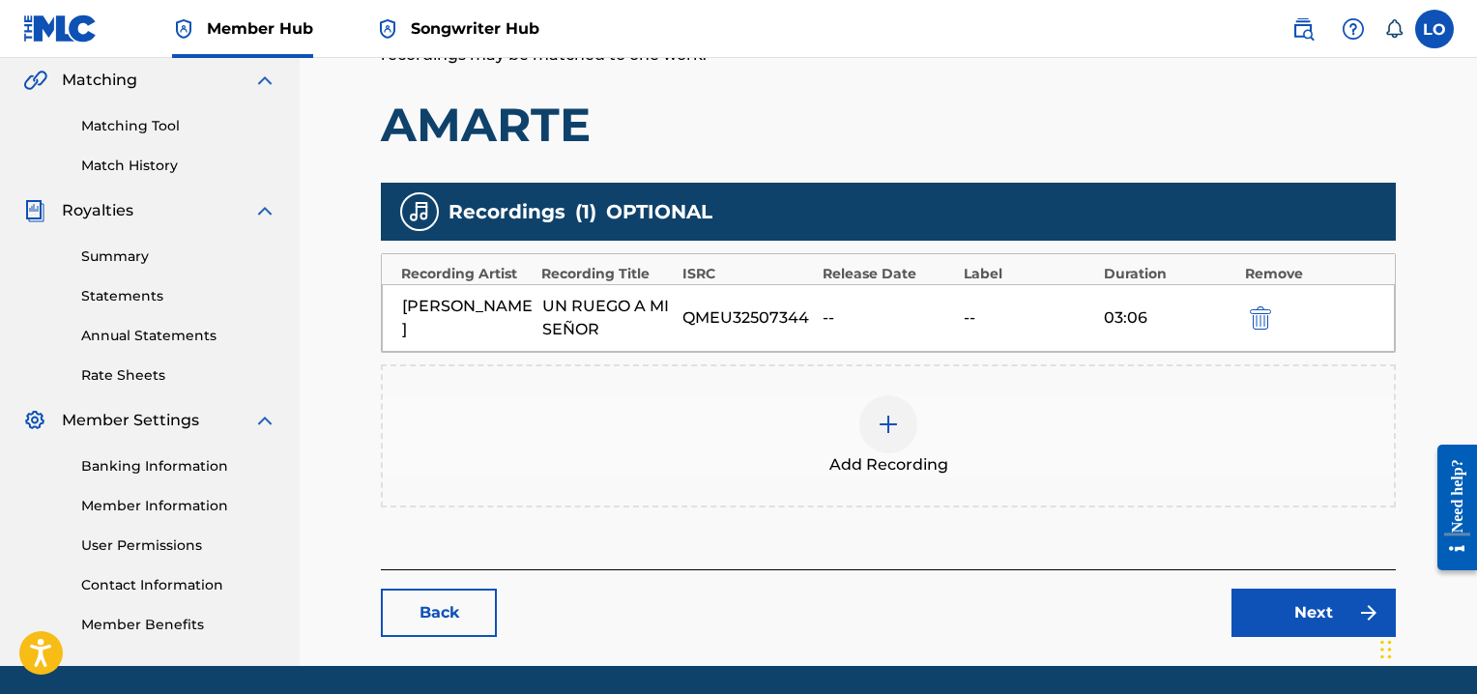
scroll to position [448, 0]
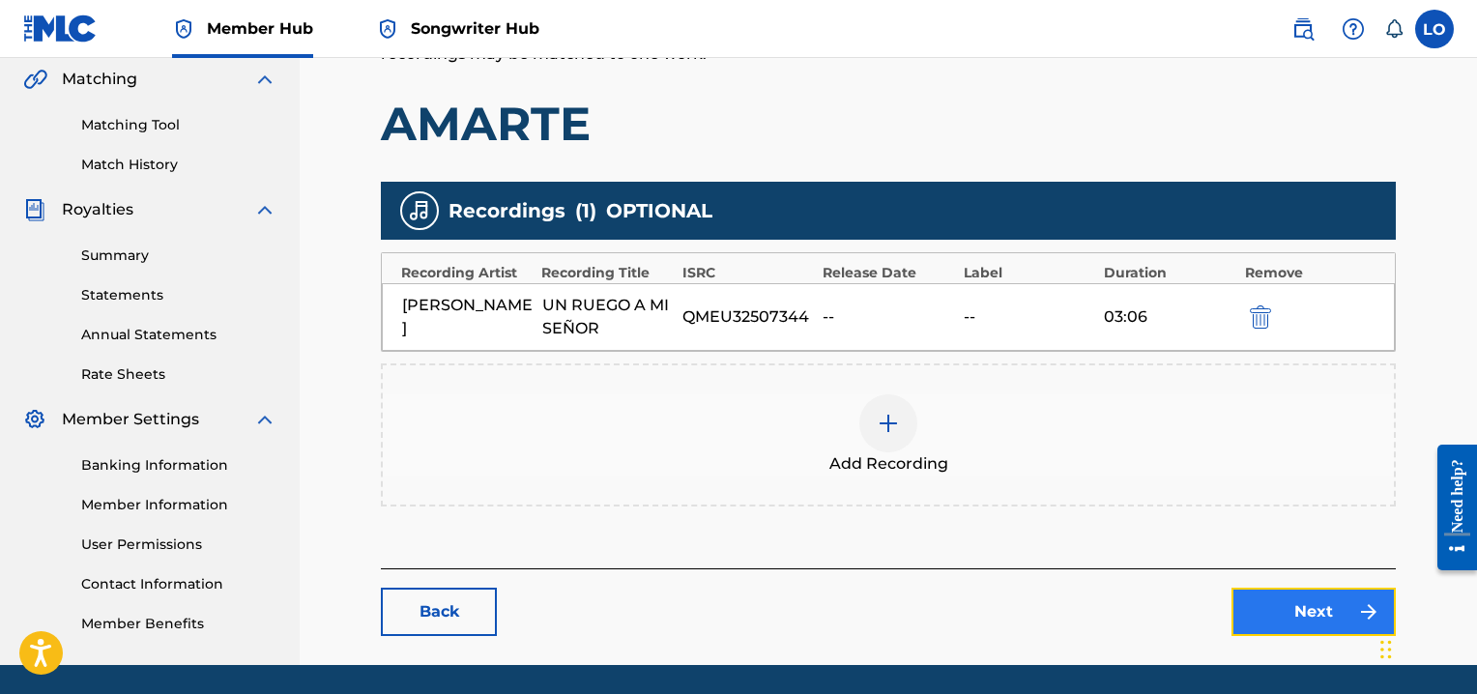
click at [1299, 601] on link "Next" at bounding box center [1313, 612] width 164 height 48
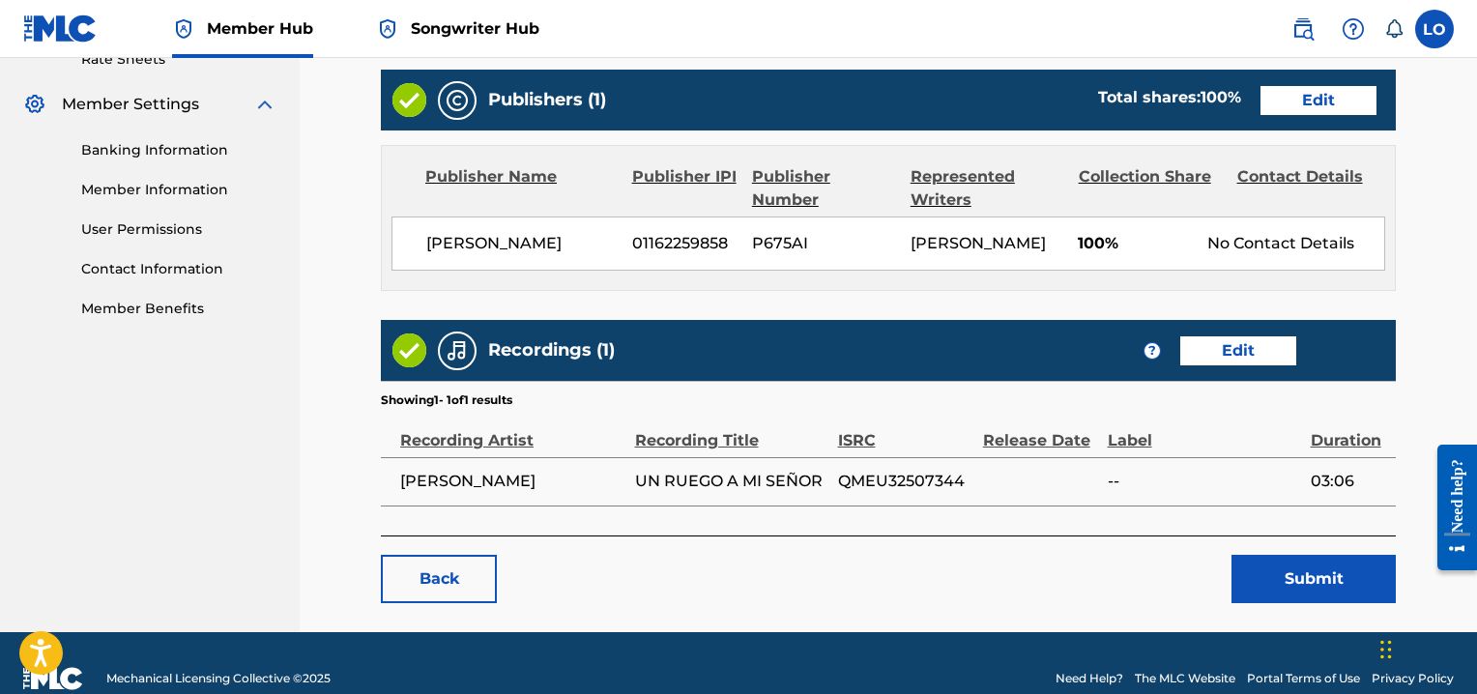
scroll to position [791, 0]
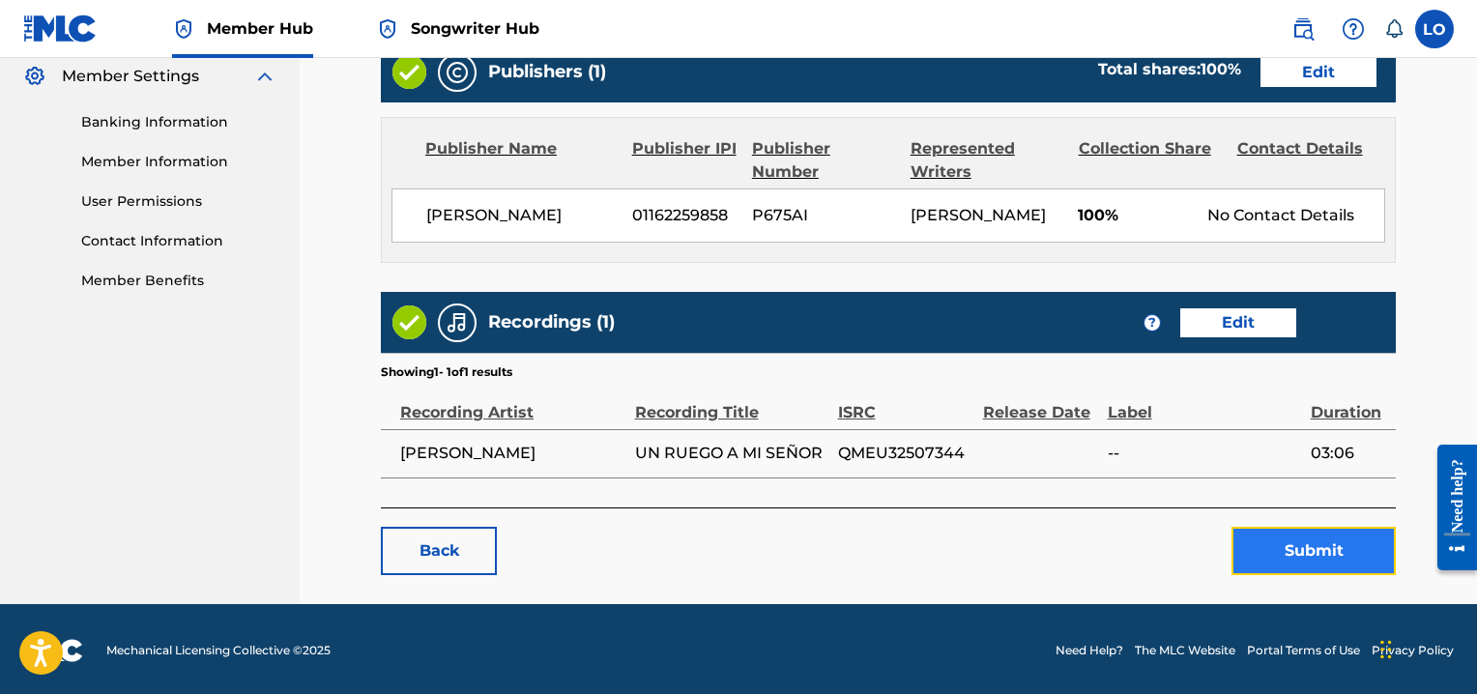
click at [1285, 558] on button "Submit" at bounding box center [1313, 551] width 164 height 48
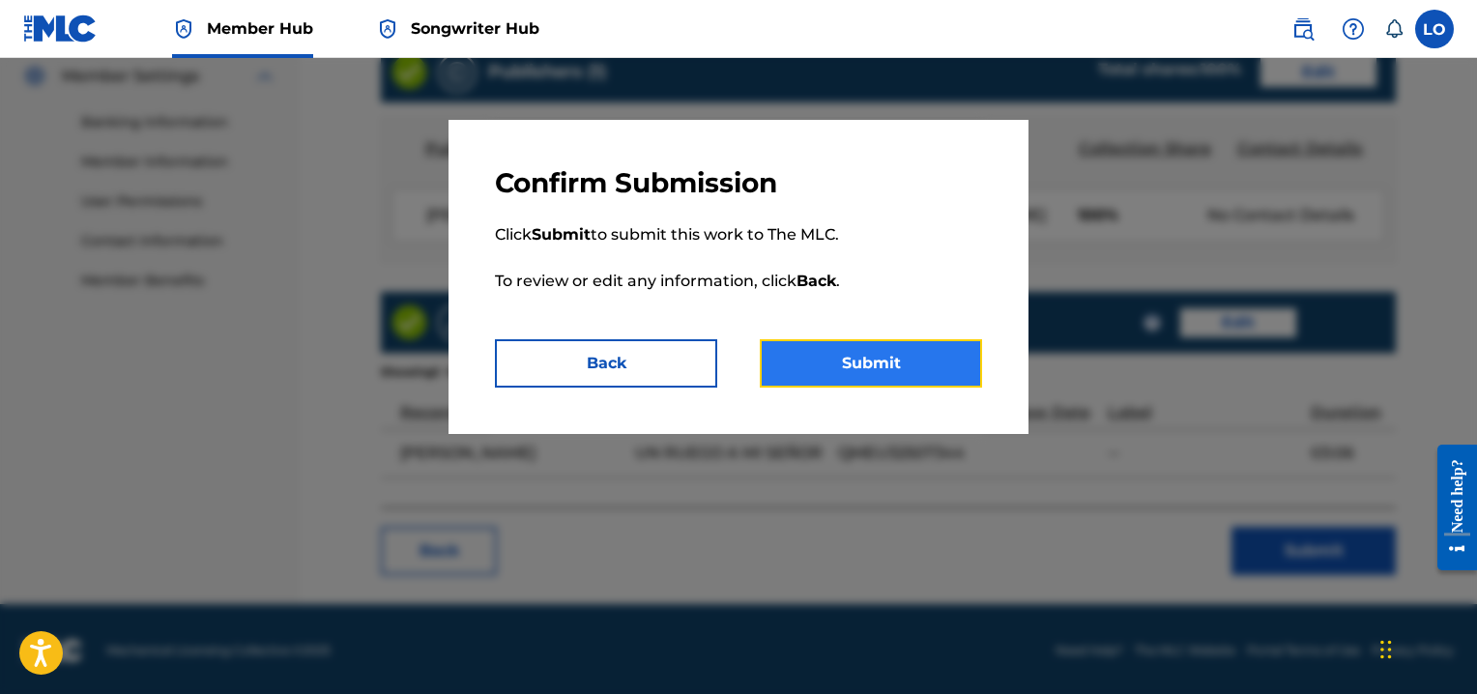
click at [875, 380] on button "Submit" at bounding box center [871, 363] width 222 height 48
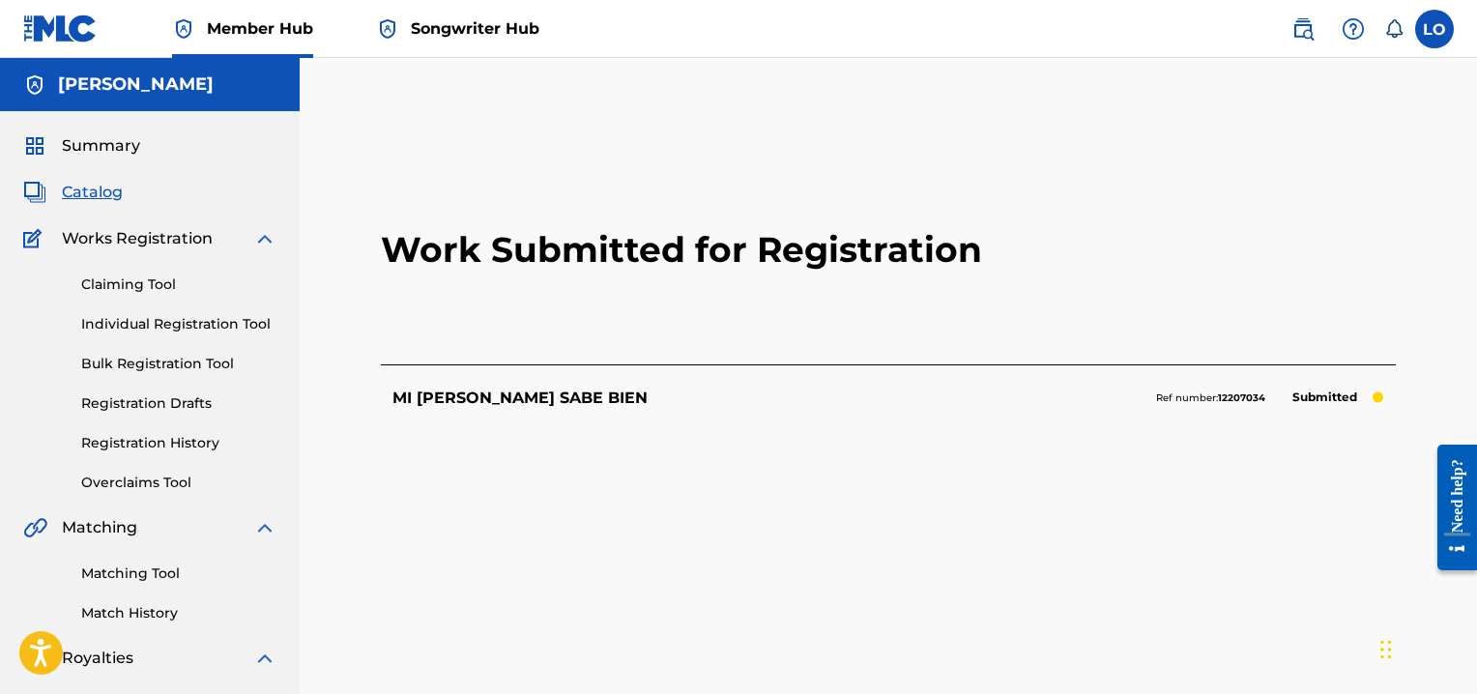
click at [89, 190] on span "Catalog" at bounding box center [92, 192] width 61 height 23
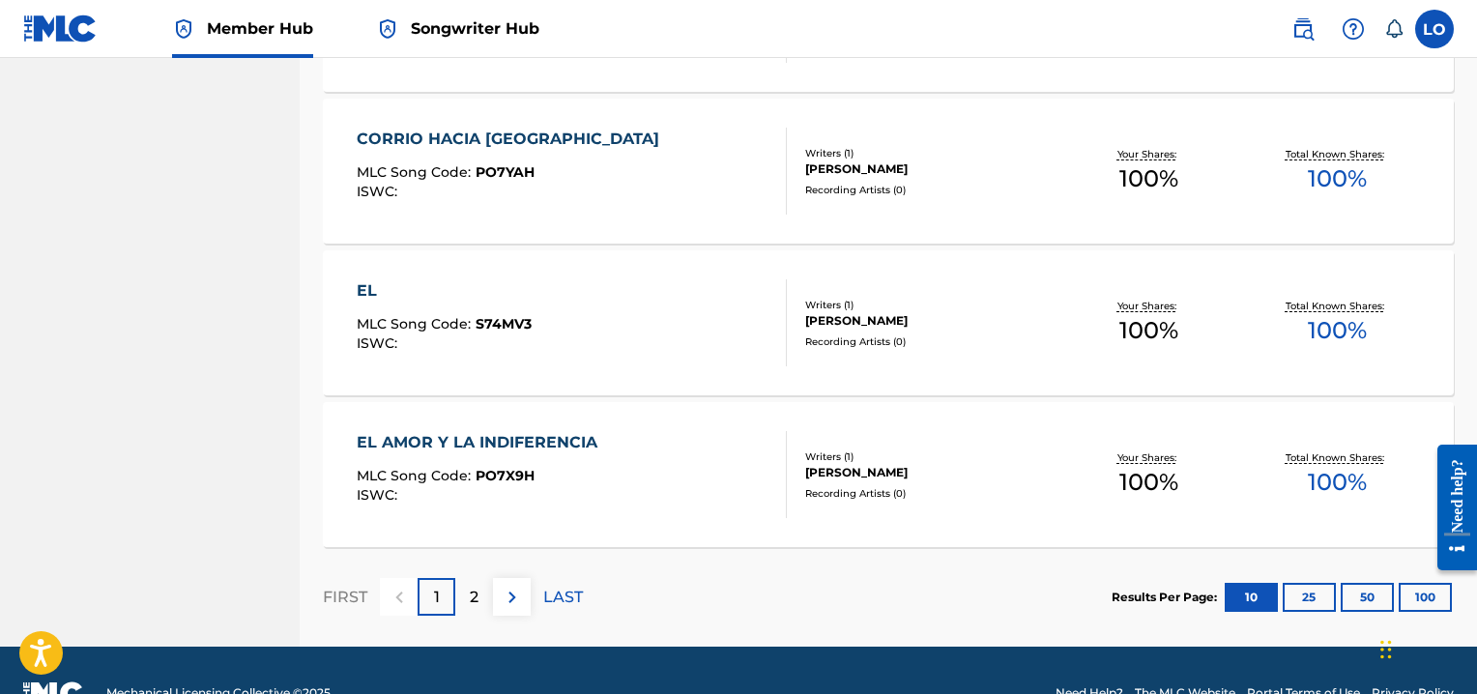
scroll to position [1492, 0]
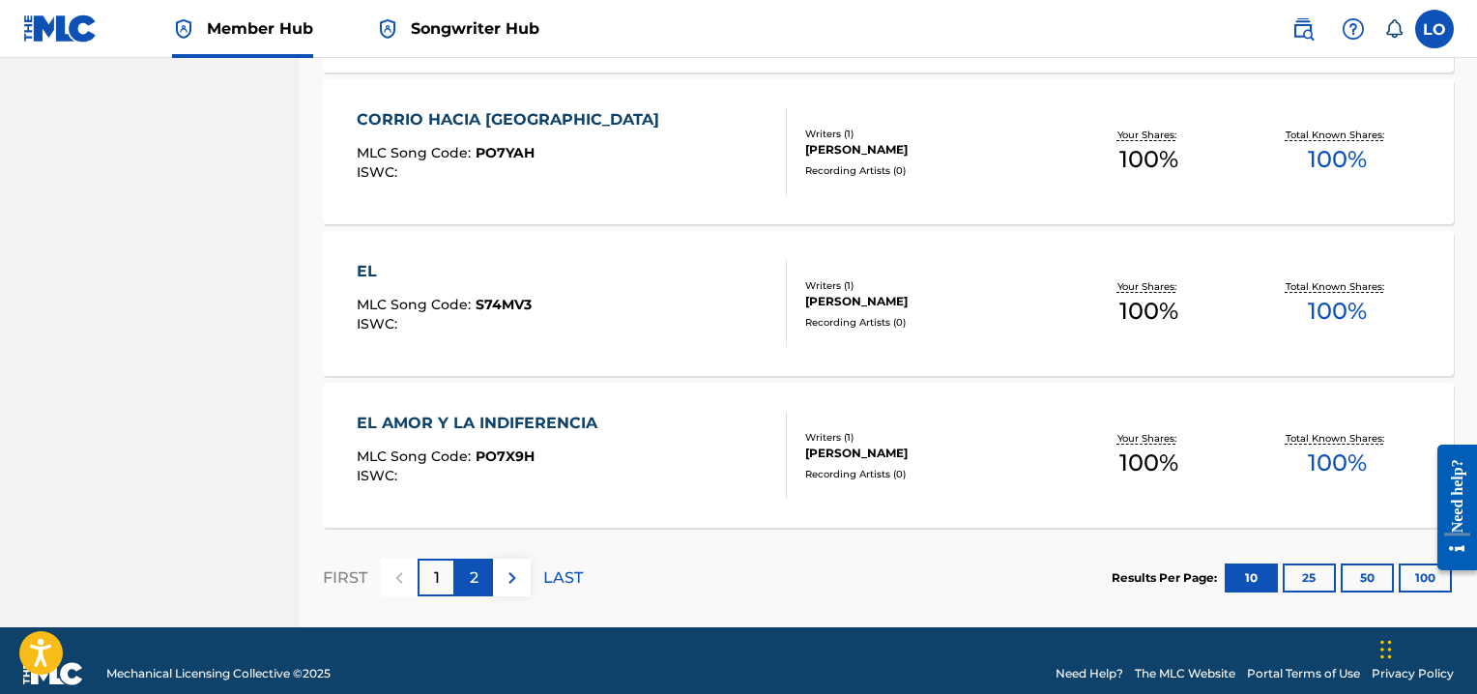
click at [477, 569] on p "2" at bounding box center [474, 577] width 9 height 23
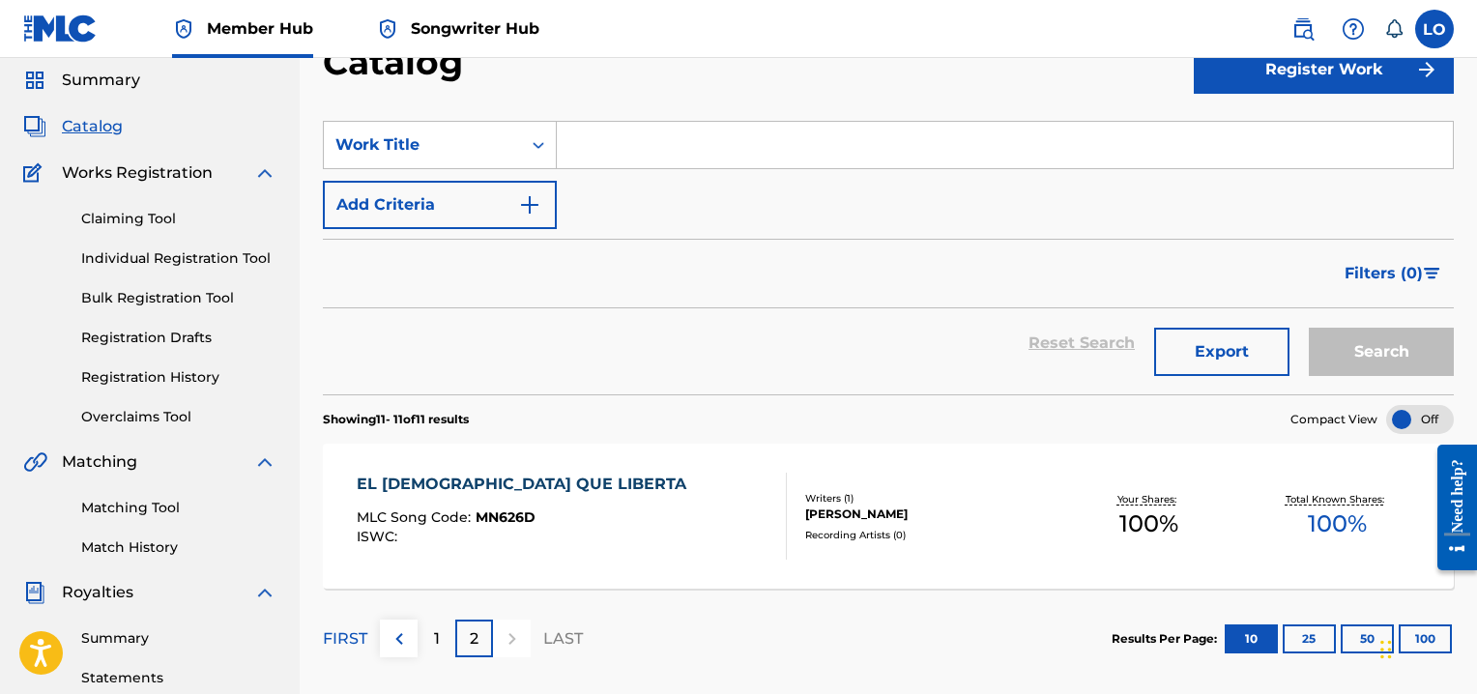
scroll to position [0, 0]
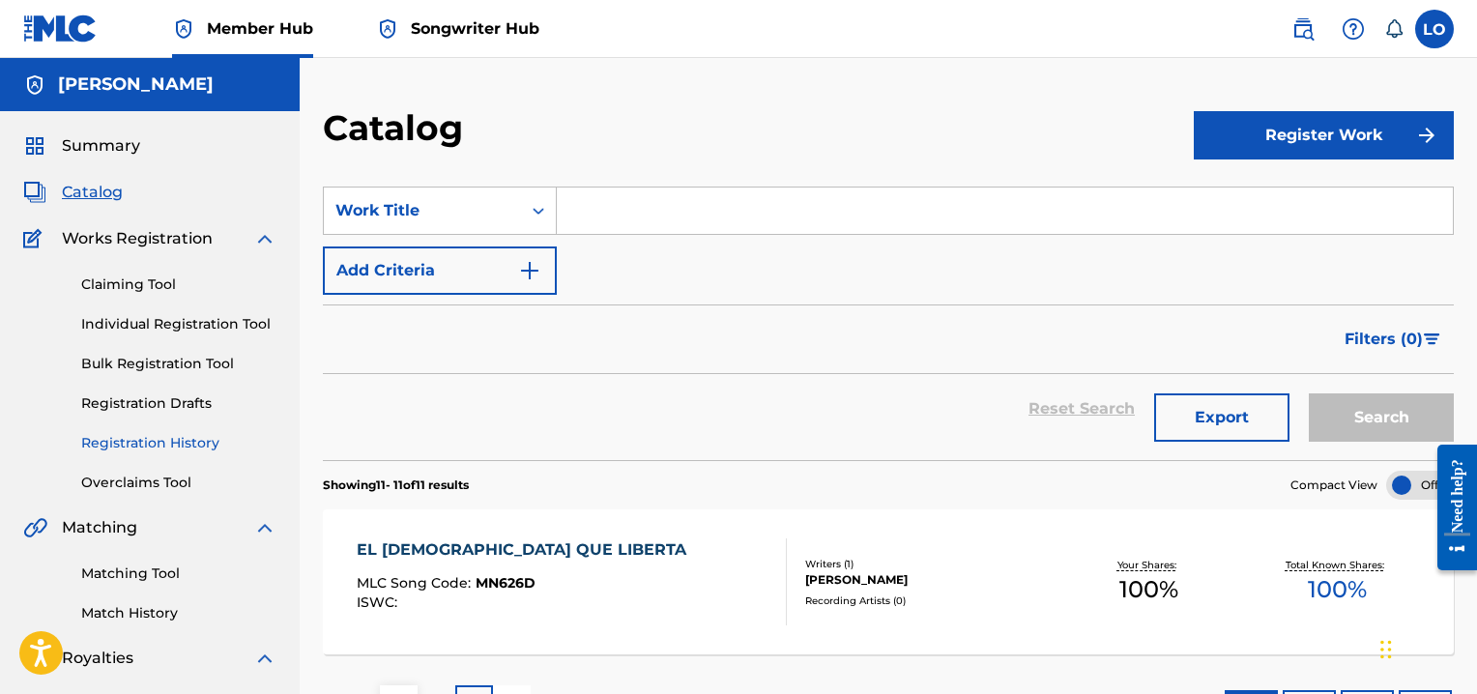
click at [129, 440] on link "Registration History" at bounding box center [178, 443] width 195 height 20
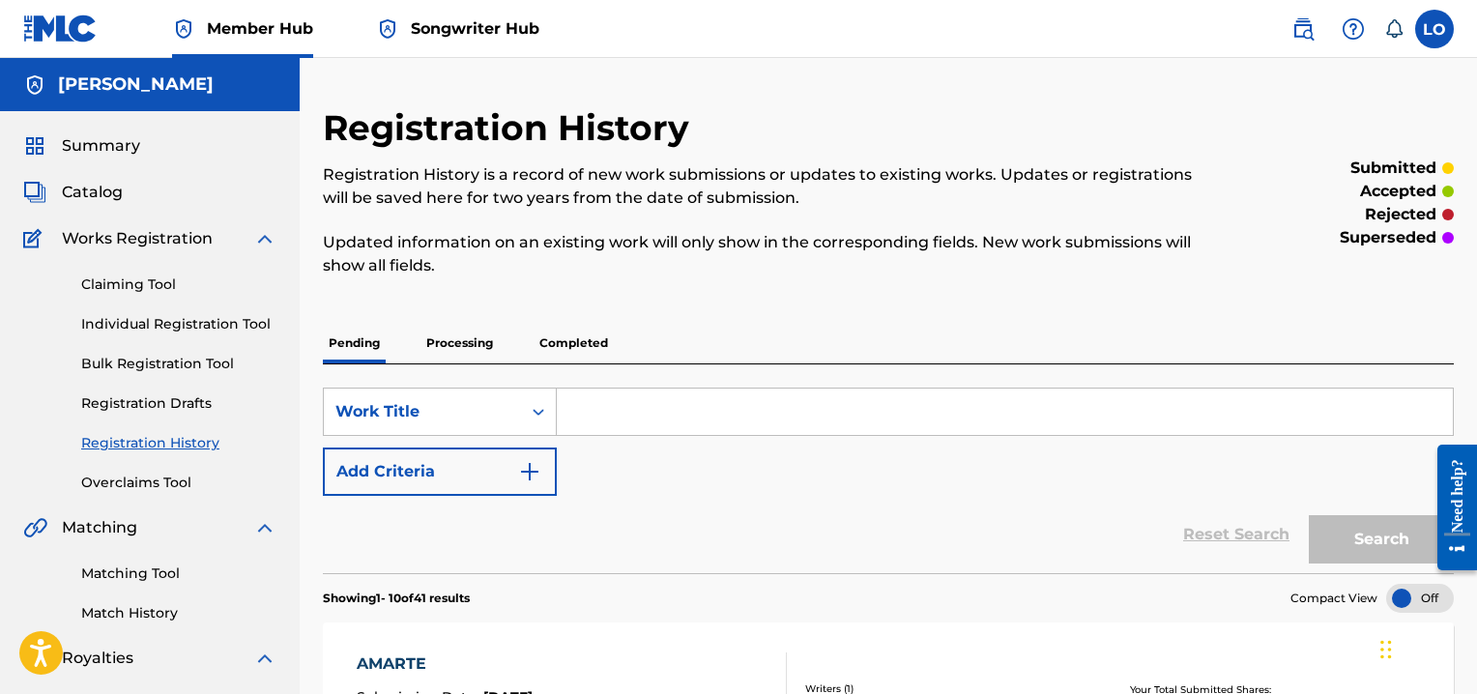
click at [607, 410] on input "Search Form" at bounding box center [1005, 411] width 896 height 46
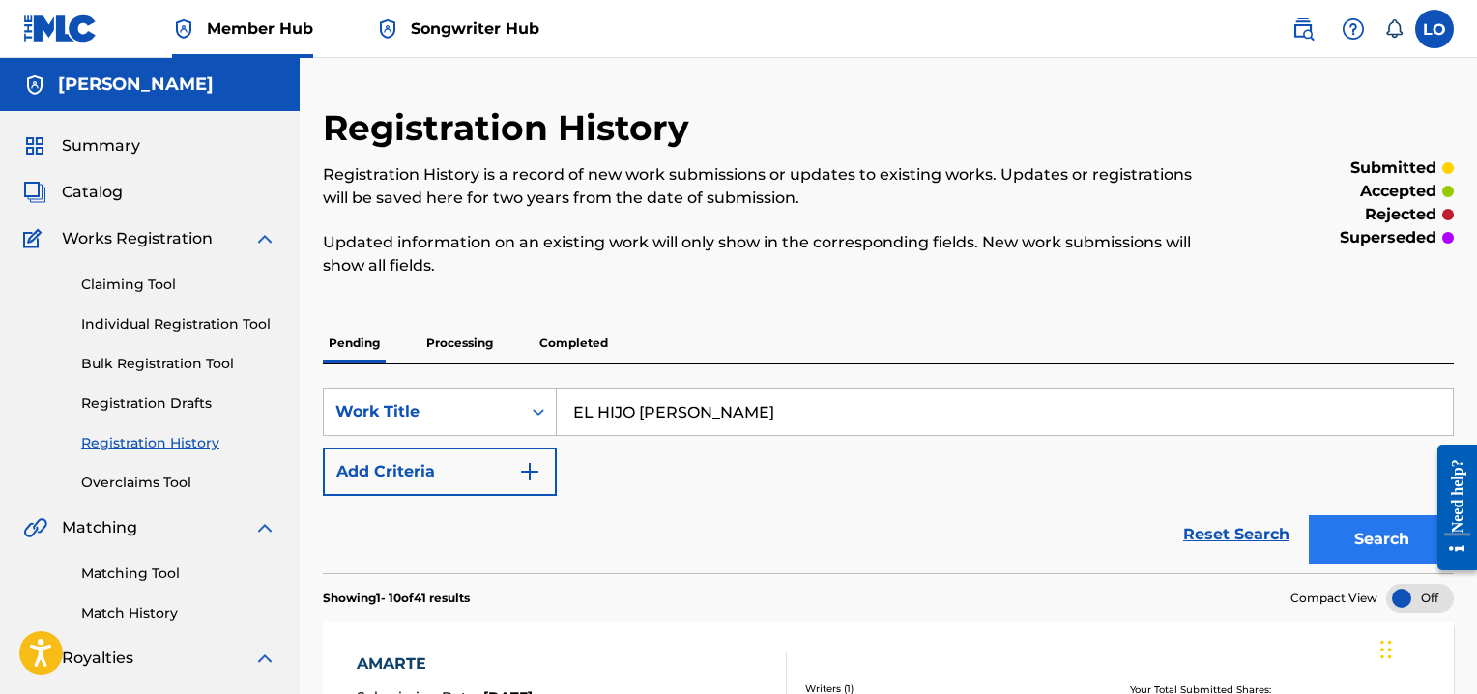
type input "EL HIJO [PERSON_NAME]"
click at [1348, 537] on button "Search" at bounding box center [1380, 539] width 145 height 48
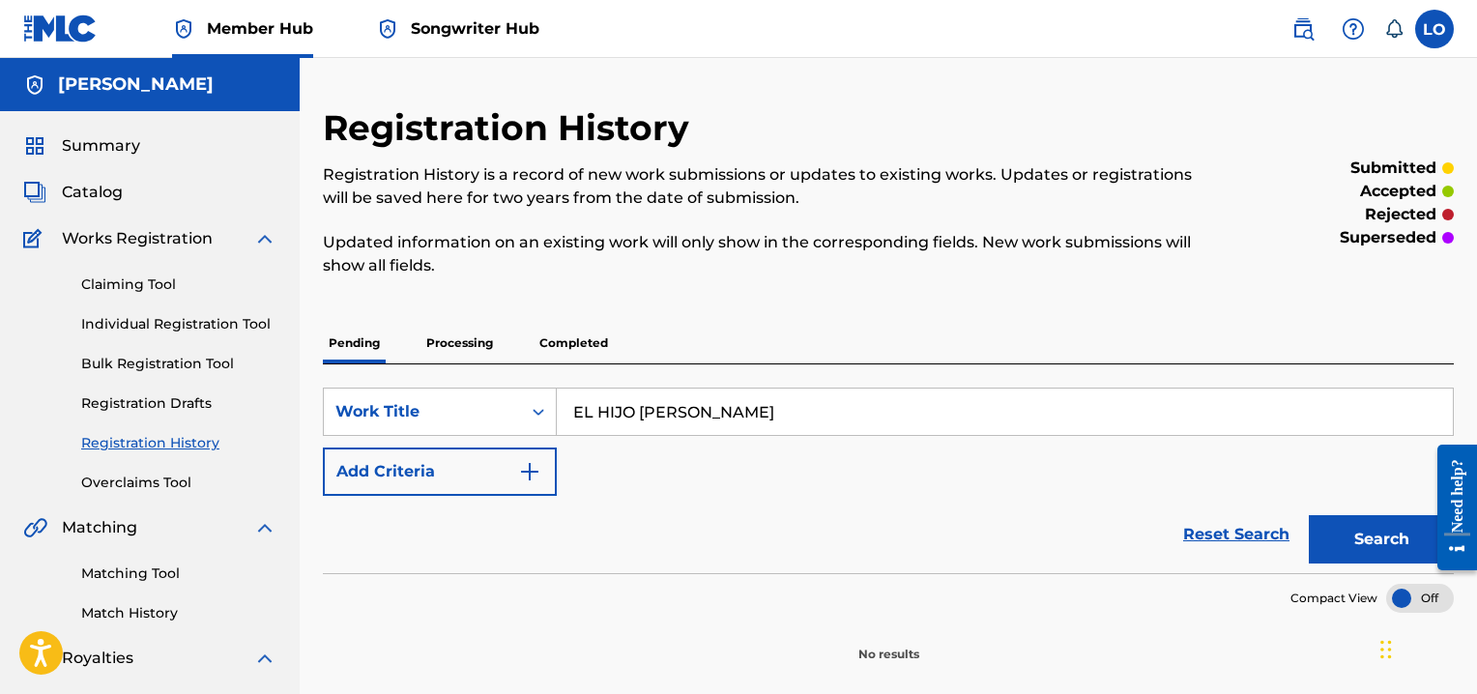
click at [568, 341] on p "Completed" at bounding box center [573, 343] width 80 height 41
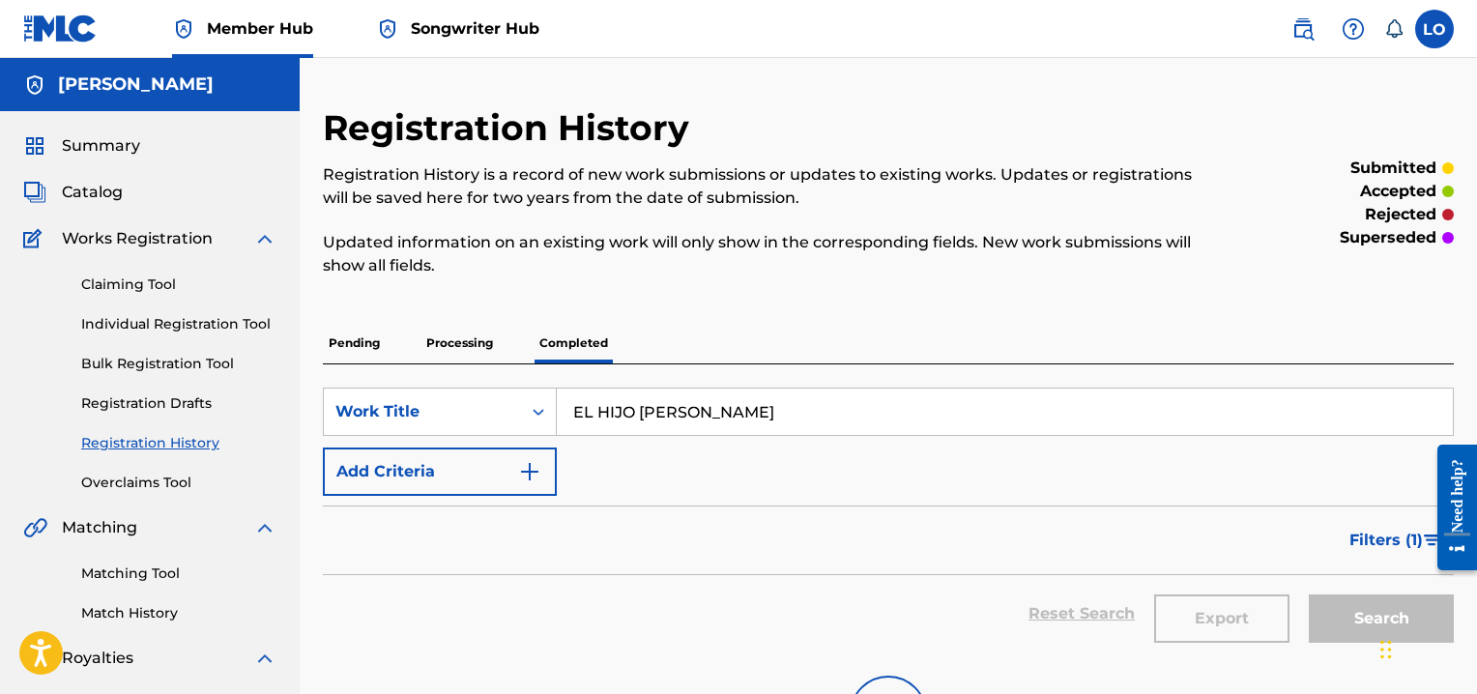
click at [355, 333] on p "Pending" at bounding box center [354, 343] width 63 height 41
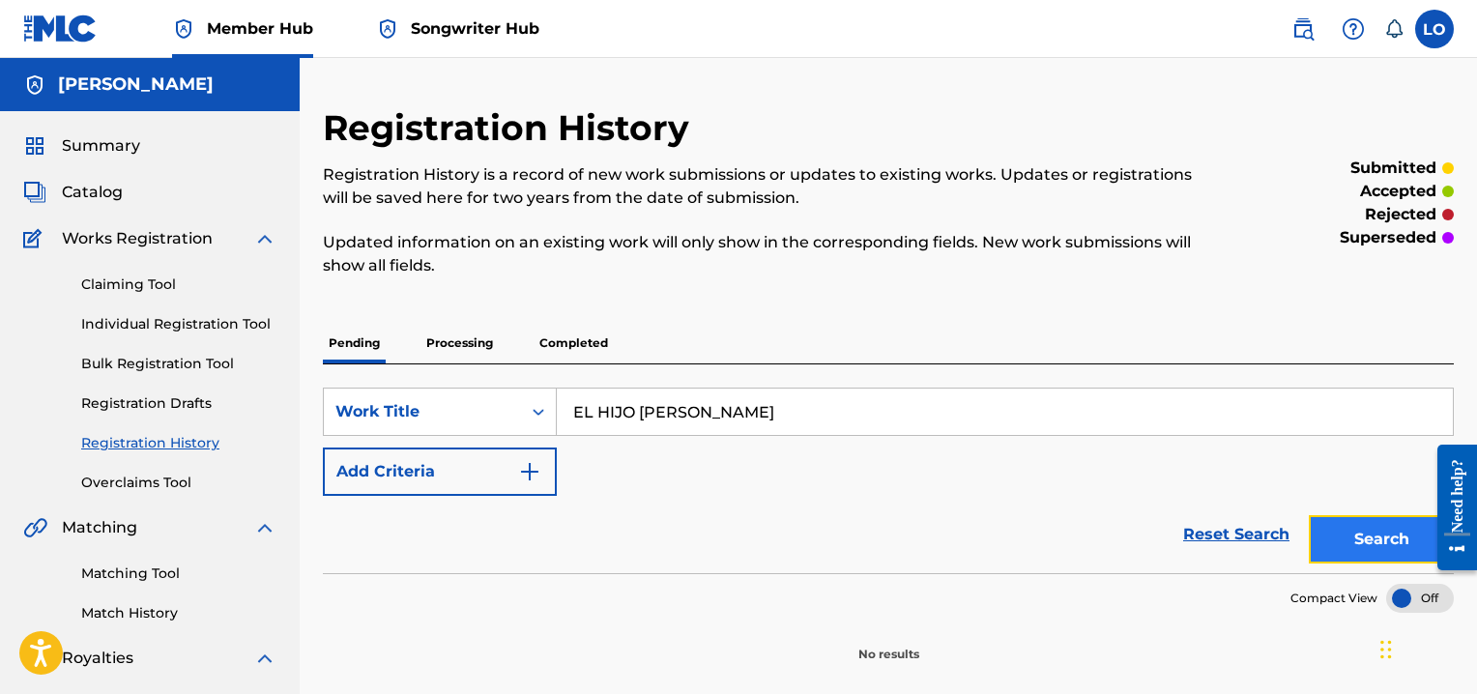
click at [1374, 537] on button "Search" at bounding box center [1380, 539] width 145 height 48
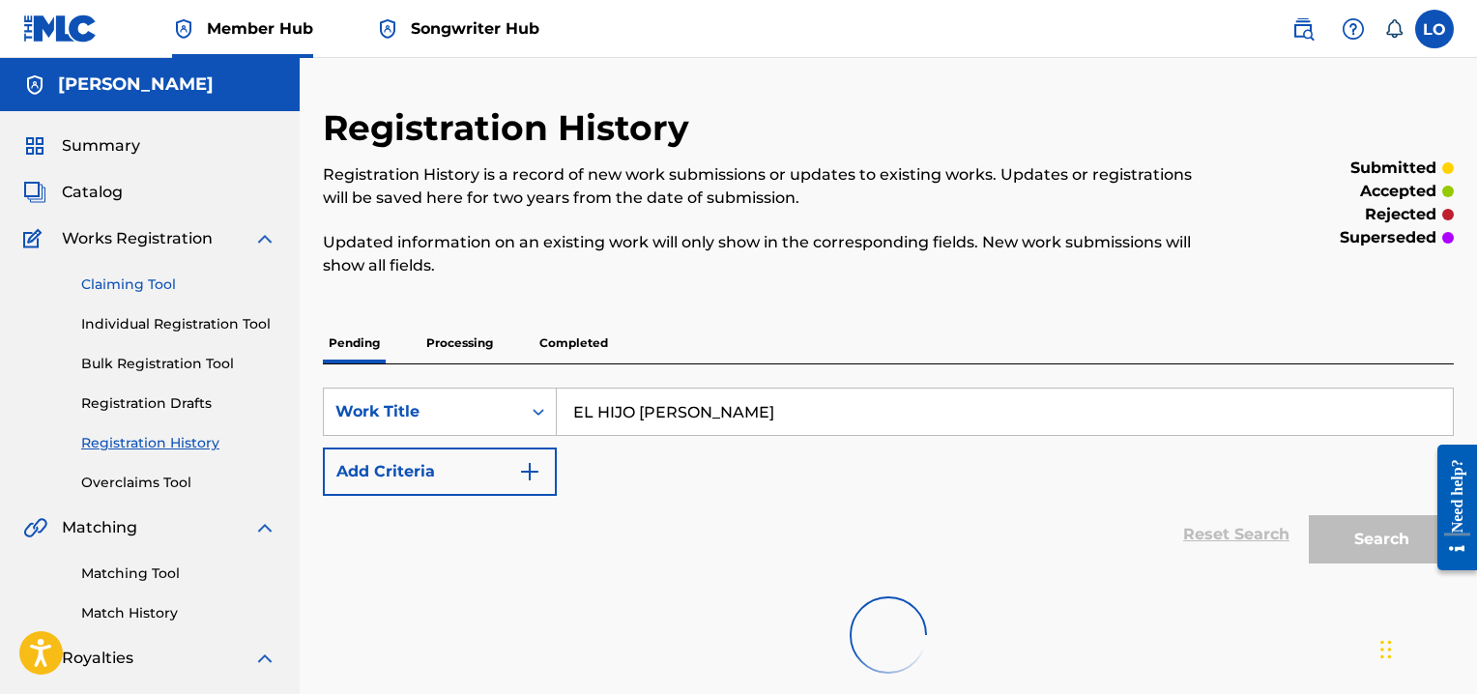
click at [116, 279] on link "Claiming Tool" at bounding box center [178, 284] width 195 height 20
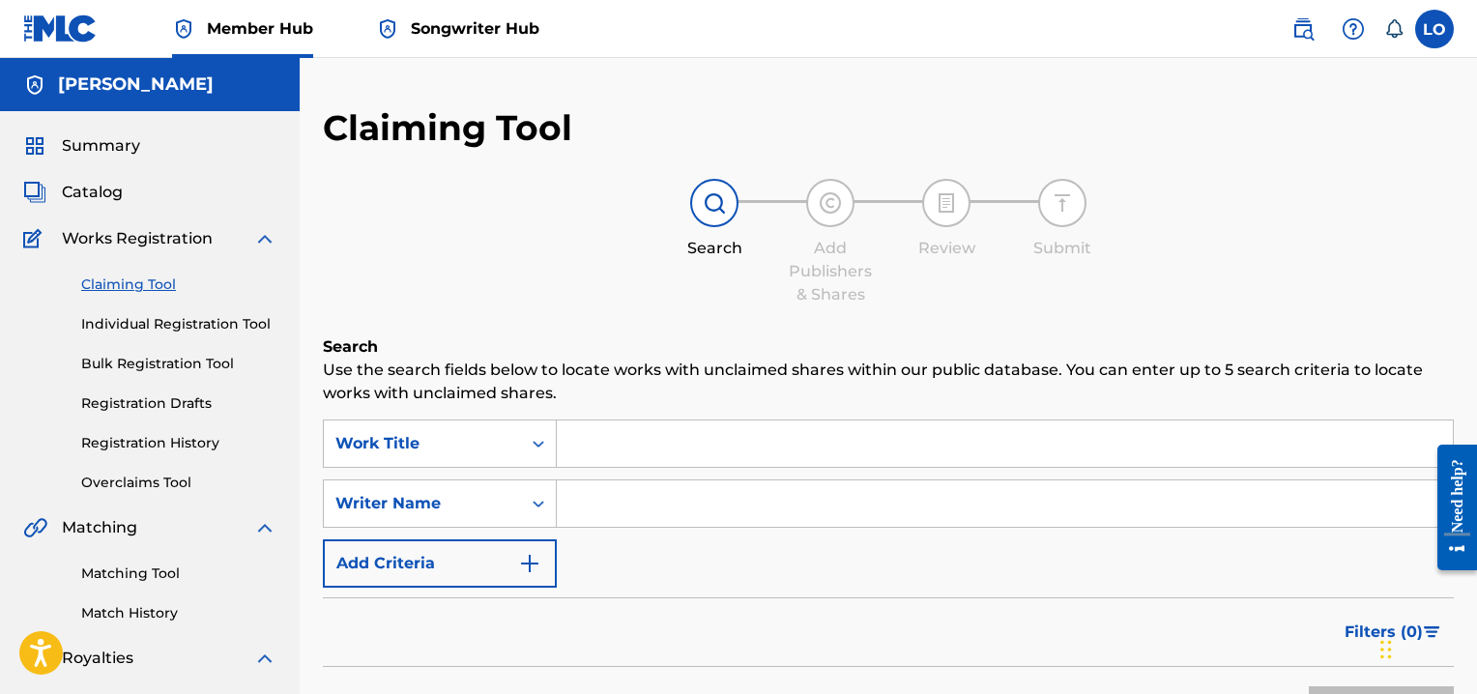
click at [642, 453] on input "Search Form" at bounding box center [1005, 443] width 896 height 46
type input "EL HIJO [PERSON_NAME]"
click at [608, 485] on input "Search Form" at bounding box center [1005, 503] width 896 height 46
type input "[PERSON_NAME]"
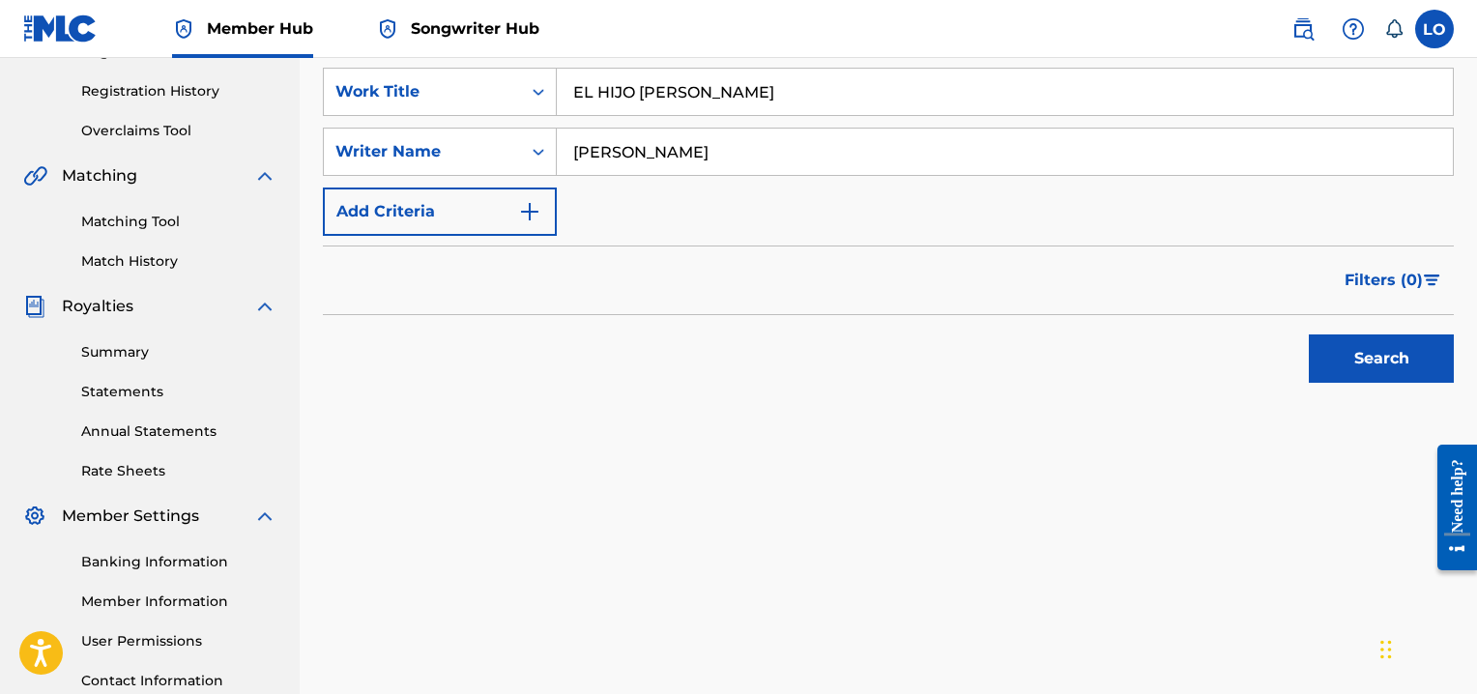
scroll to position [353, 0]
click at [1356, 349] on button "Search" at bounding box center [1380, 357] width 145 height 48
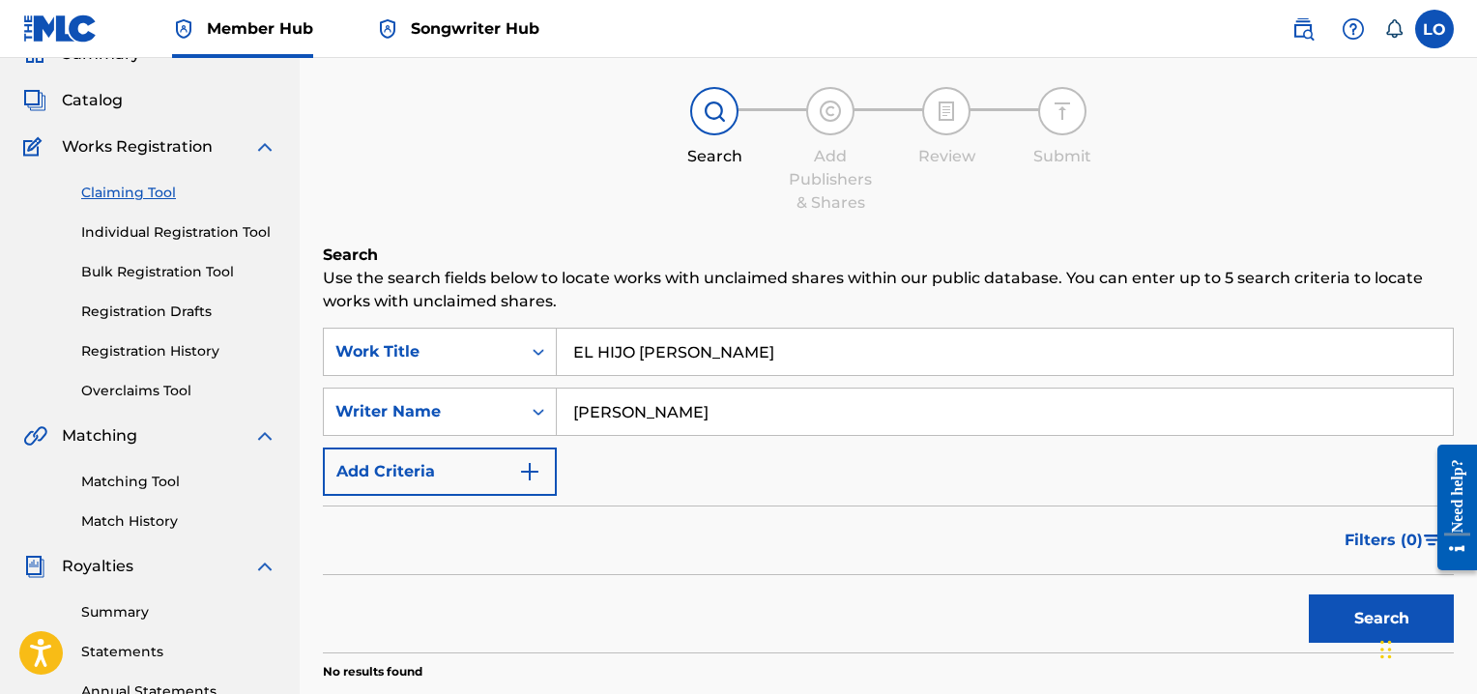
scroll to position [50, 0]
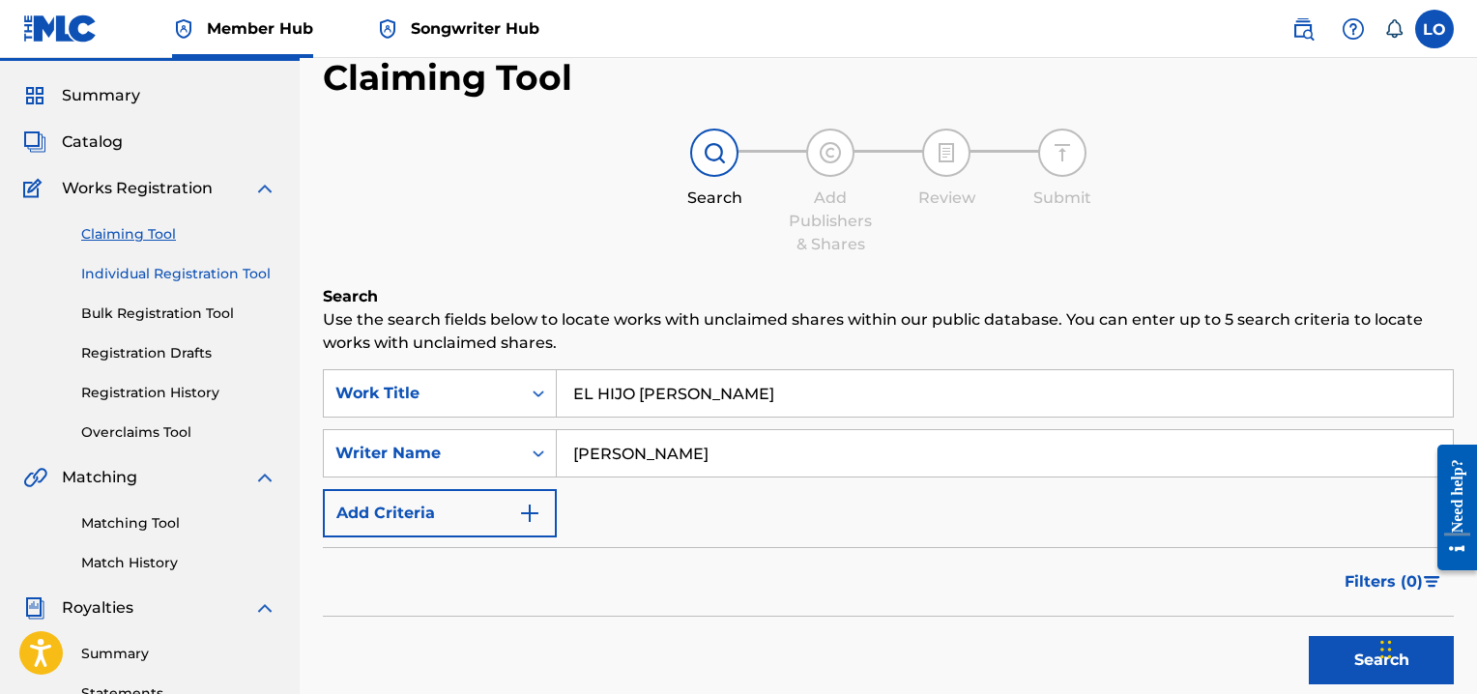
click at [212, 267] on link "Individual Registration Tool" at bounding box center [178, 274] width 195 height 20
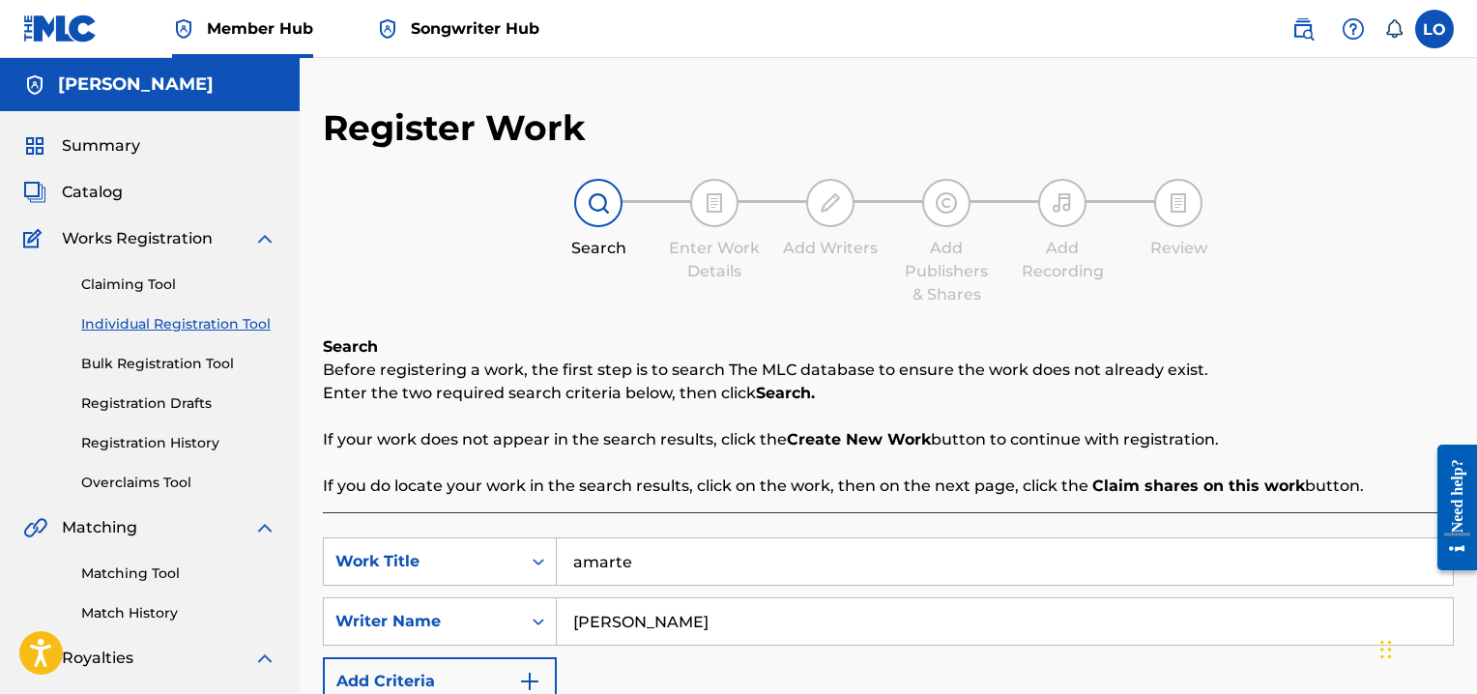
click at [673, 564] on input "amarte" at bounding box center [1005, 561] width 896 height 46
type input "a"
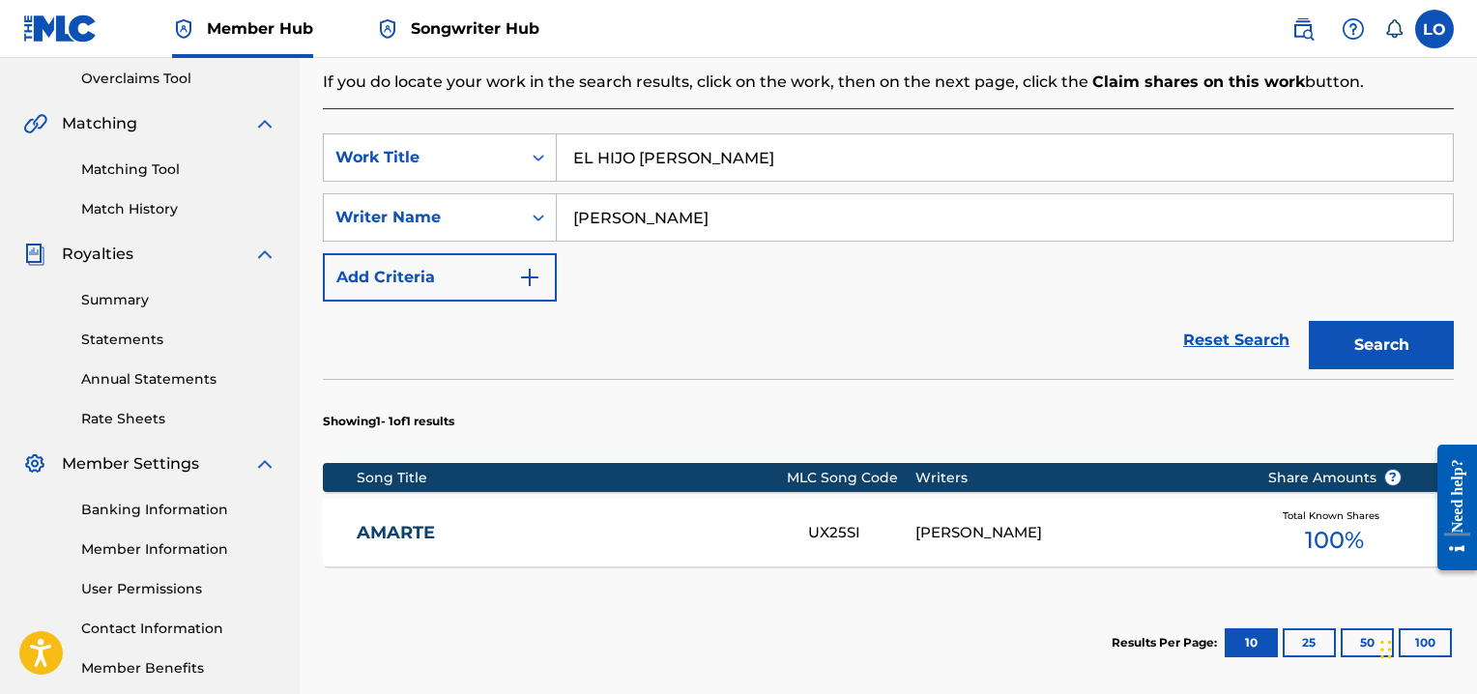
scroll to position [418, 0]
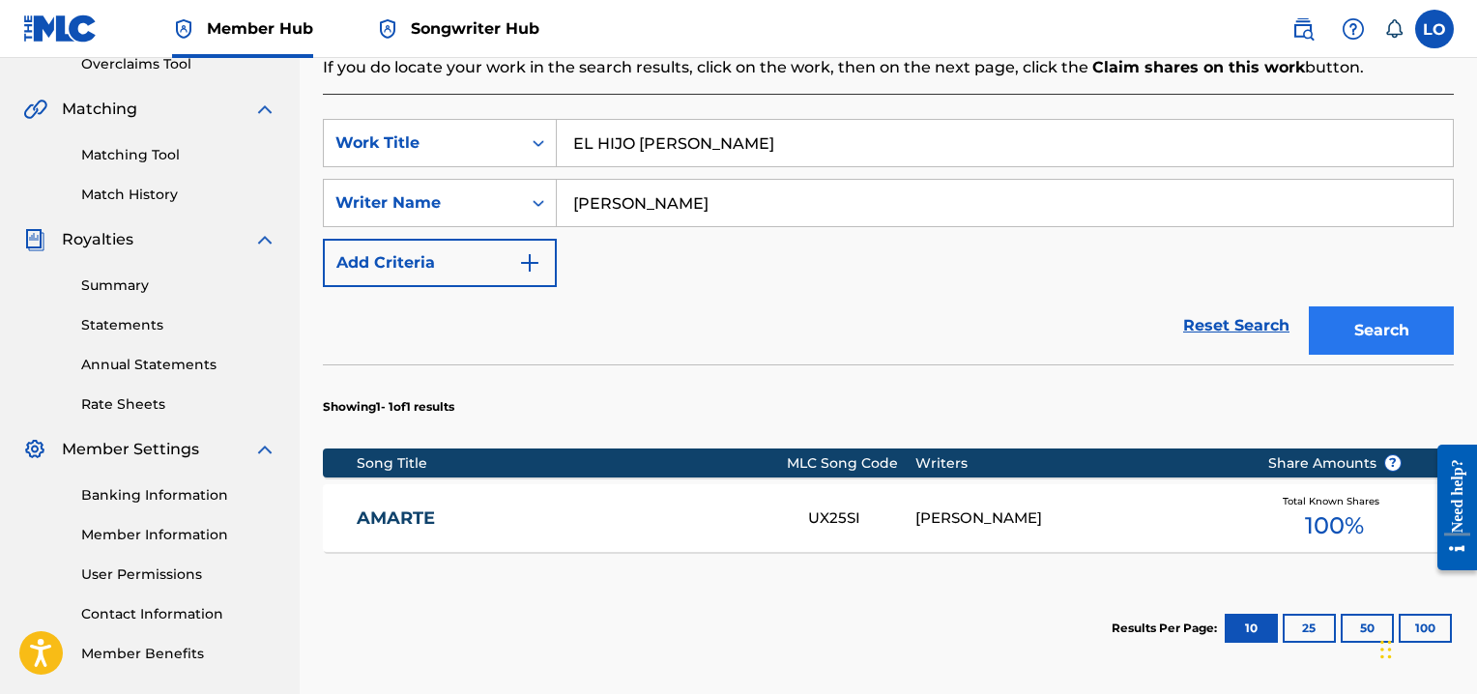
type input "EL HIJO [PERSON_NAME]"
click at [1399, 326] on button "Search" at bounding box center [1380, 330] width 145 height 48
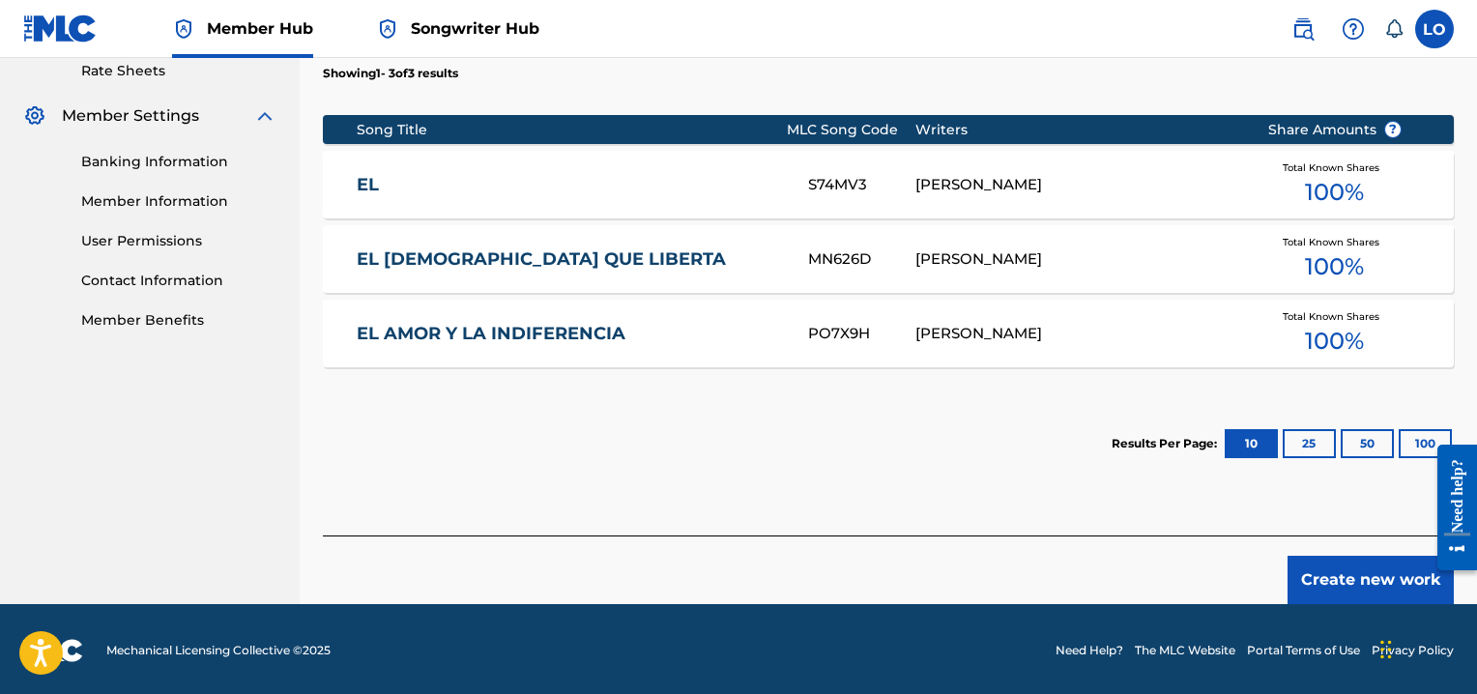
scroll to position [754, 0]
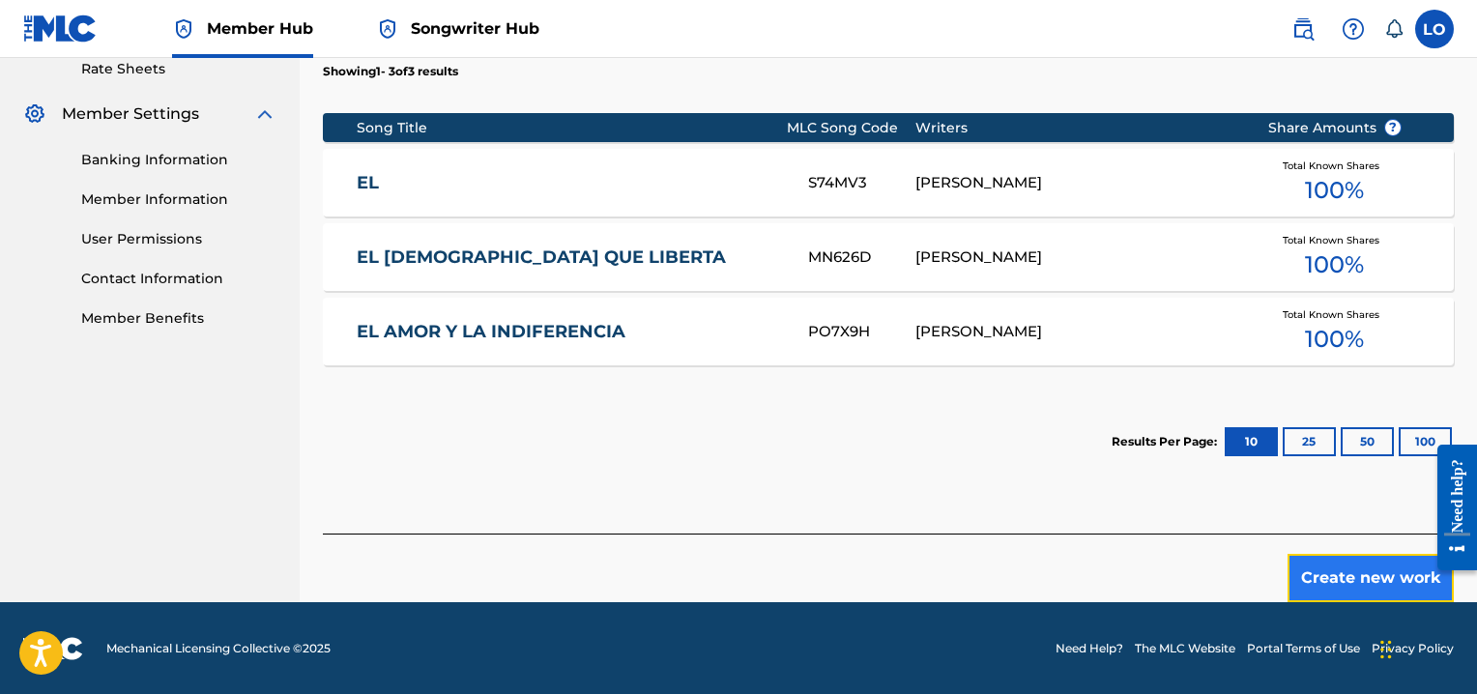
click at [1330, 566] on button "Create new work" at bounding box center [1370, 578] width 166 height 48
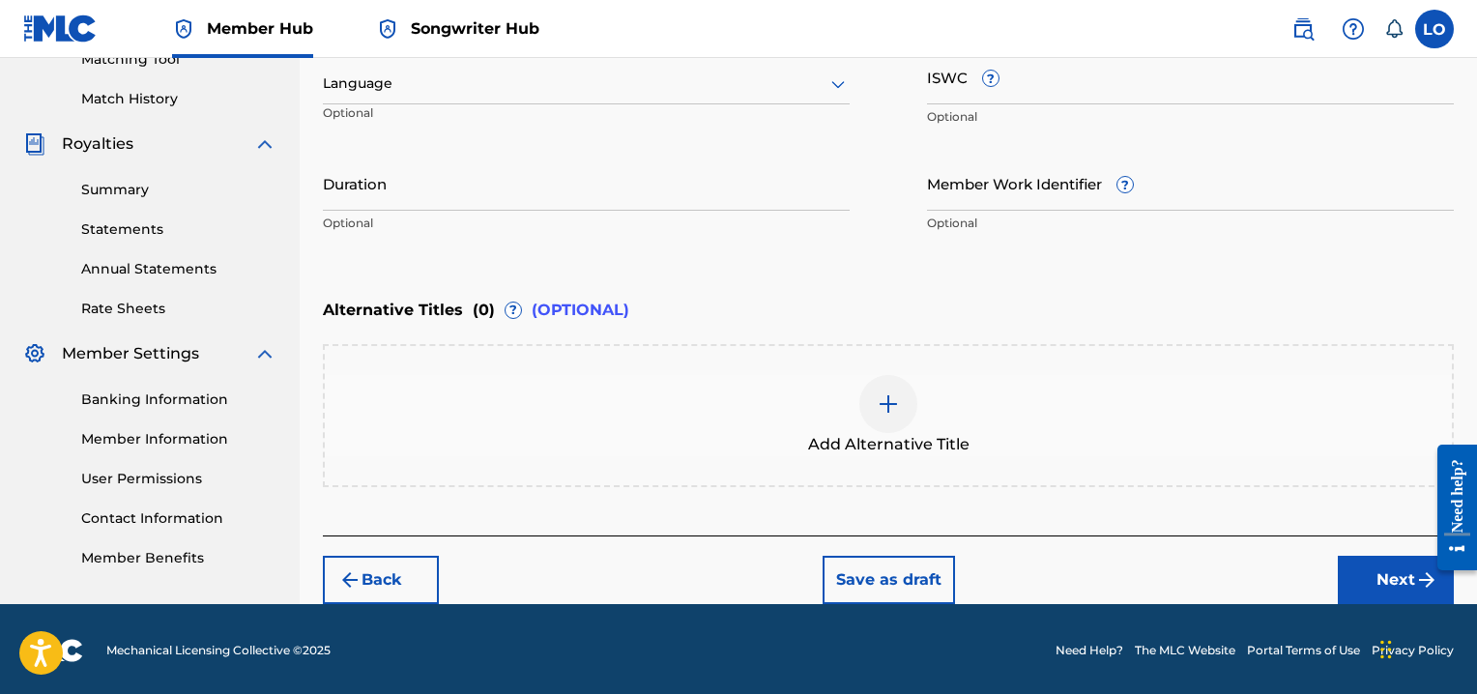
click at [840, 78] on icon at bounding box center [837, 83] width 23 height 23
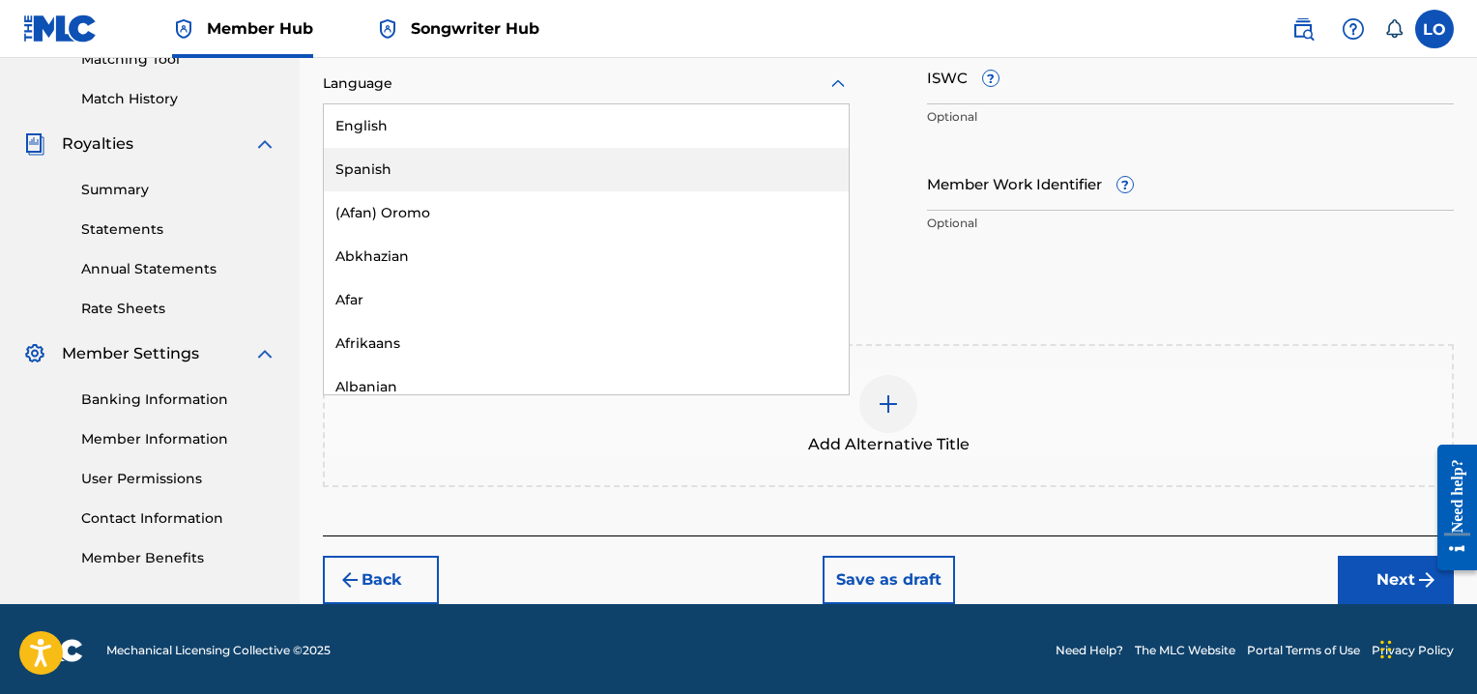
click at [416, 161] on div "Spanish" at bounding box center [586, 169] width 525 height 43
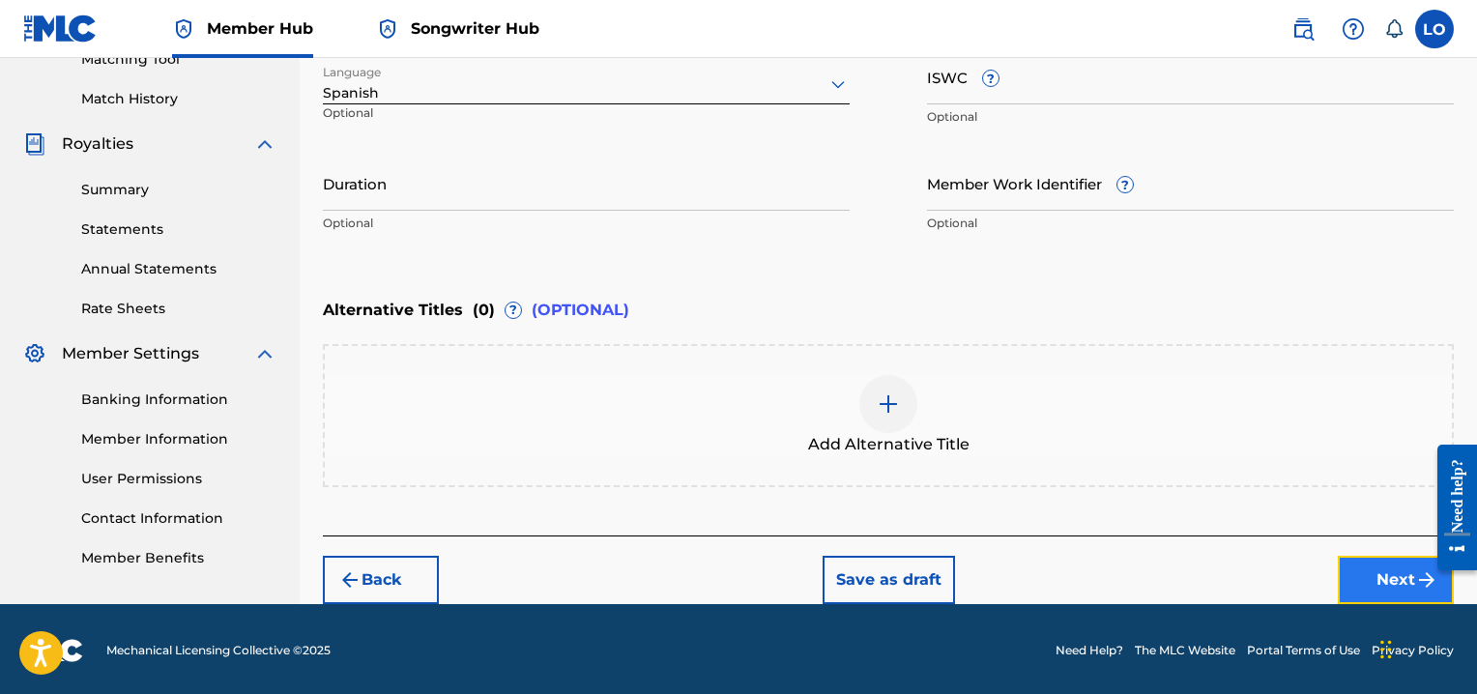
click at [1368, 573] on button "Next" at bounding box center [1395, 580] width 116 height 48
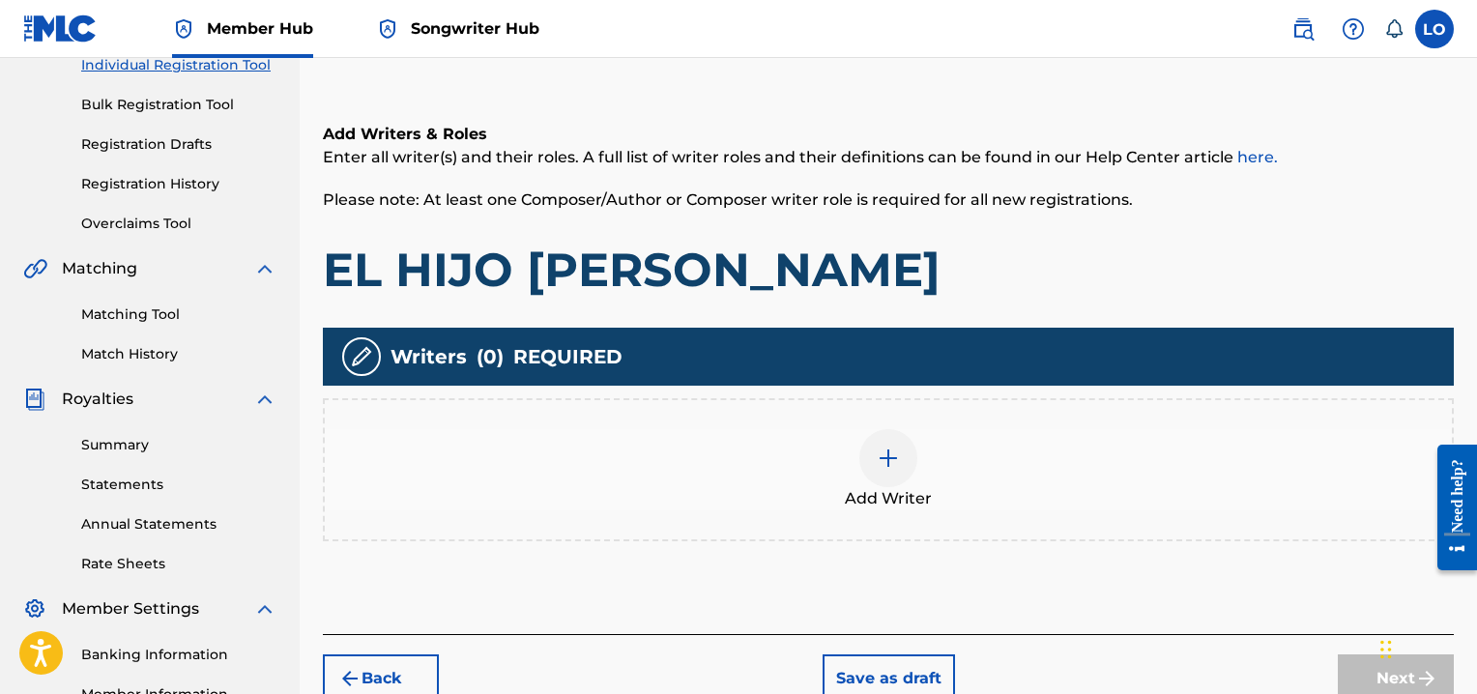
scroll to position [265, 0]
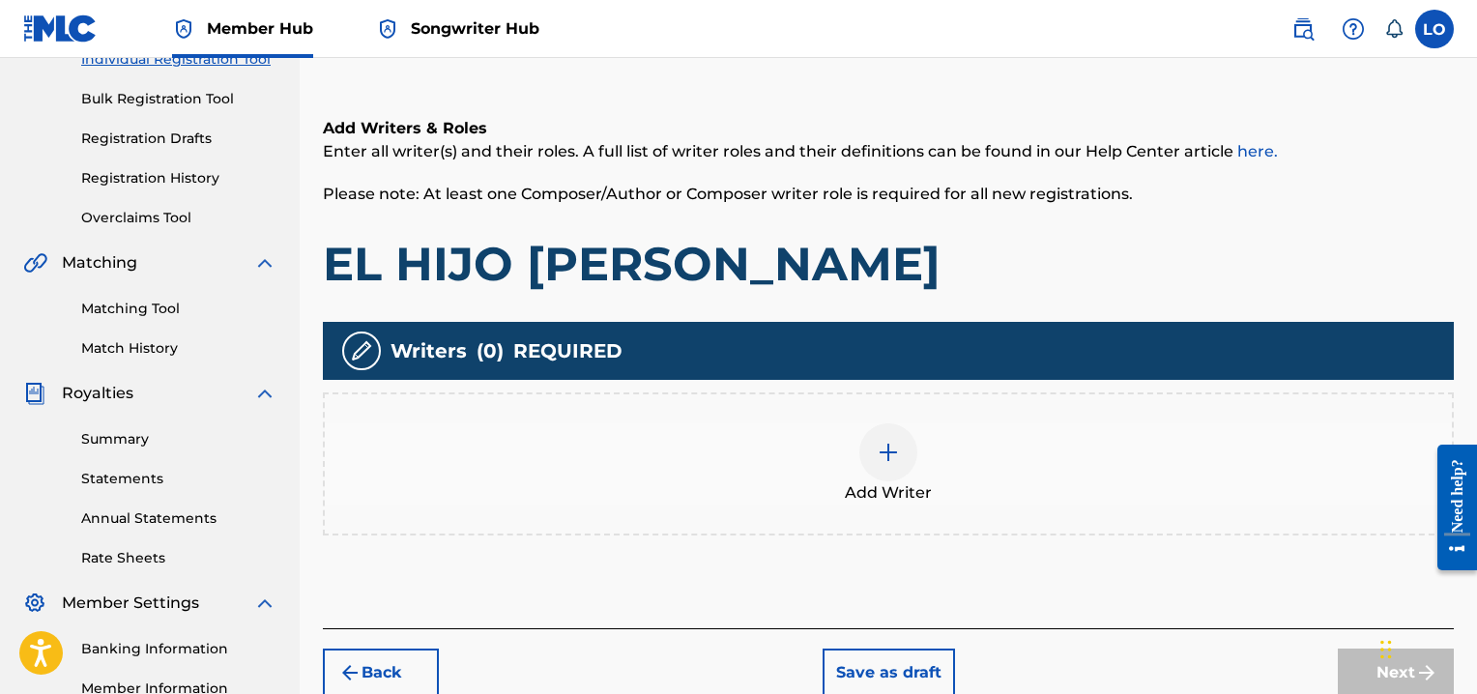
click at [889, 452] on img at bounding box center [887, 452] width 23 height 23
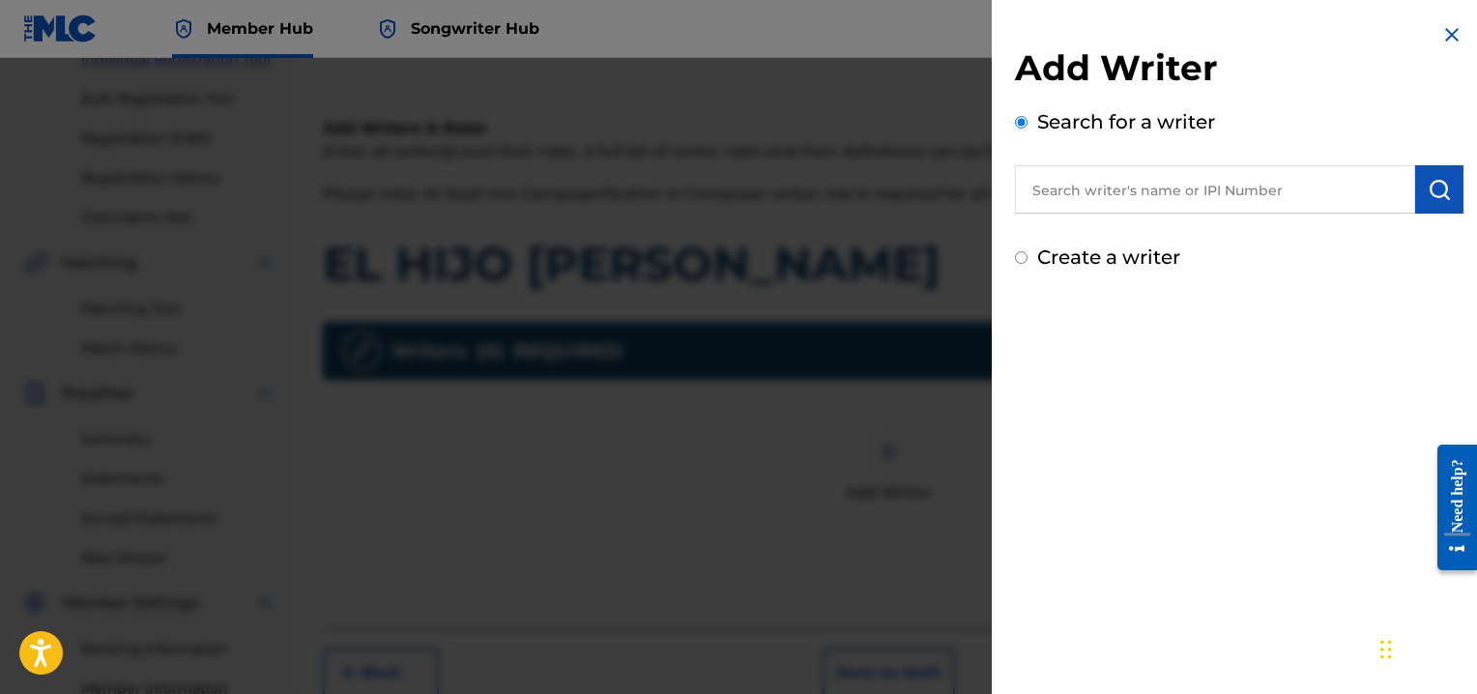
click at [1095, 187] on input "text" at bounding box center [1215, 189] width 400 height 48
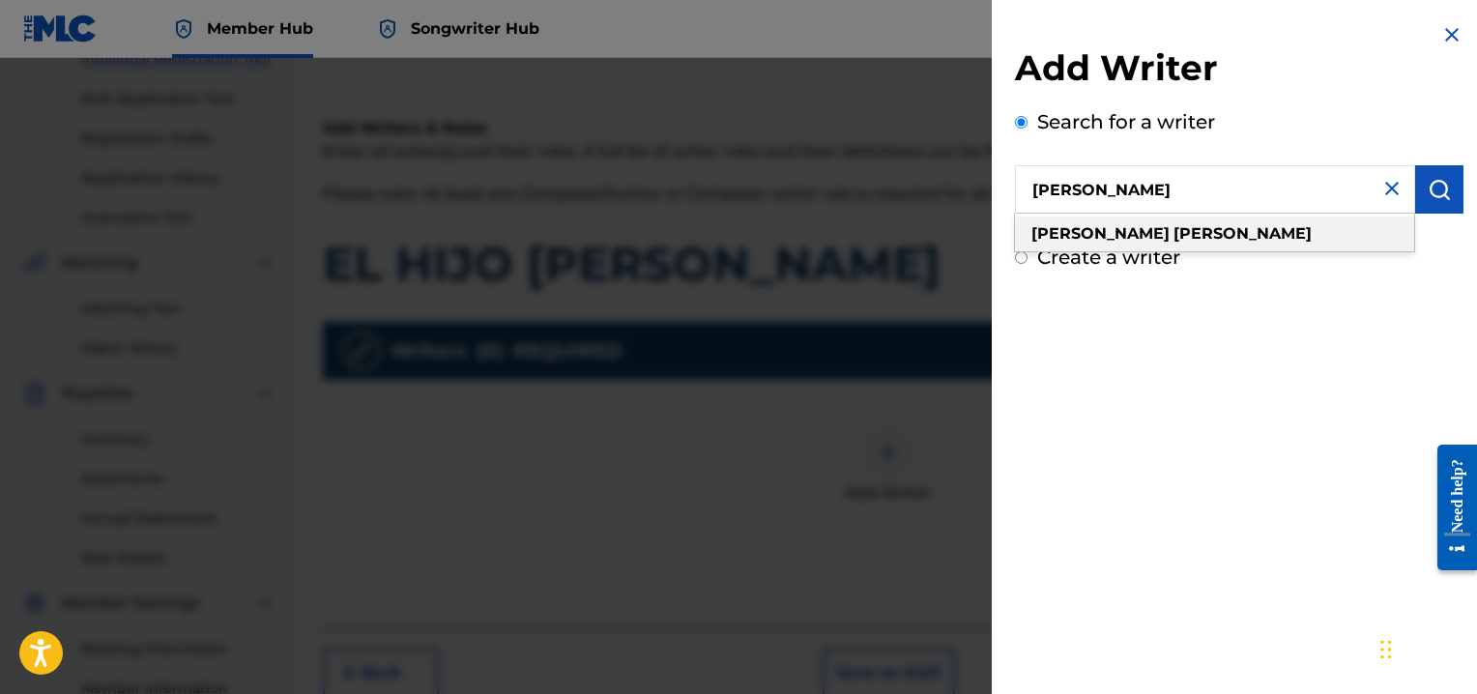
click at [1171, 229] on div "[PERSON_NAME]" at bounding box center [1214, 233] width 399 height 35
type input "[PERSON_NAME]"
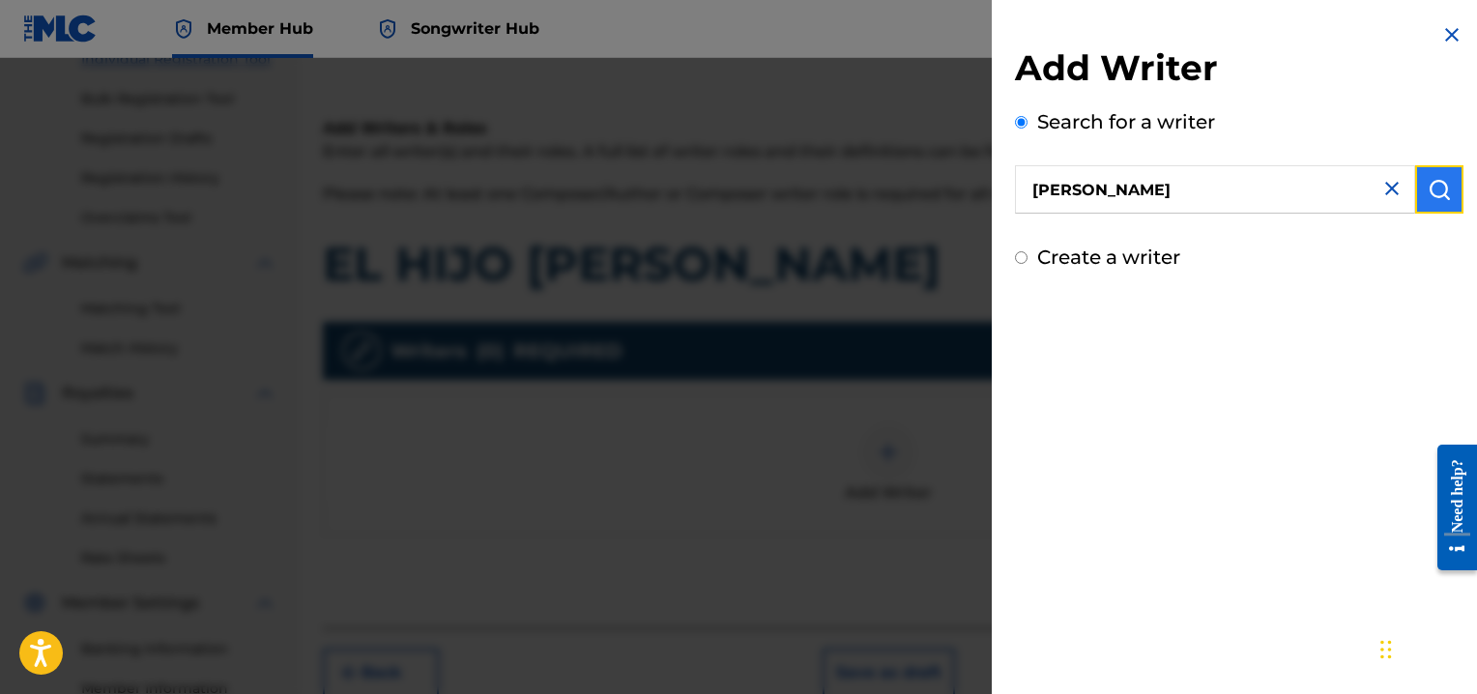
click at [1434, 187] on img "submit" at bounding box center [1438, 189] width 23 height 23
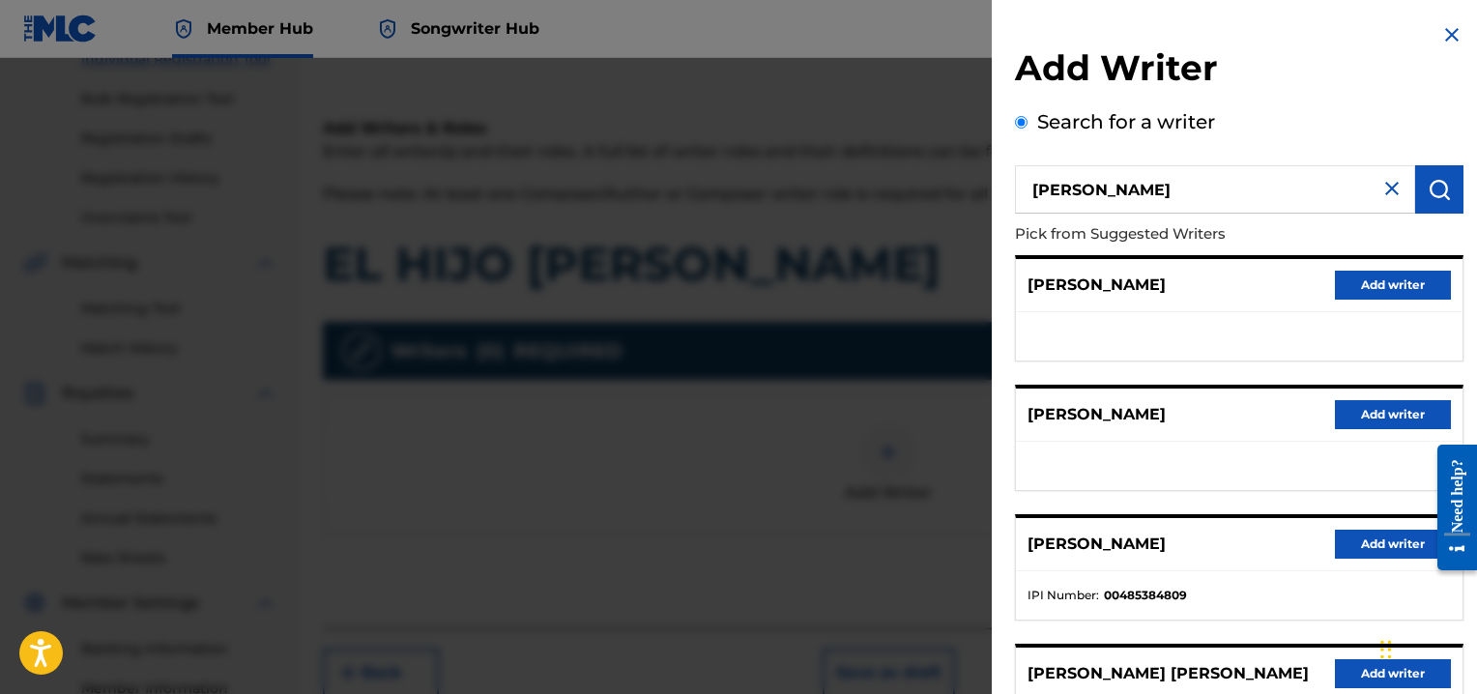
click at [1195, 291] on div "[PERSON_NAME] Add writer" at bounding box center [1239, 285] width 446 height 53
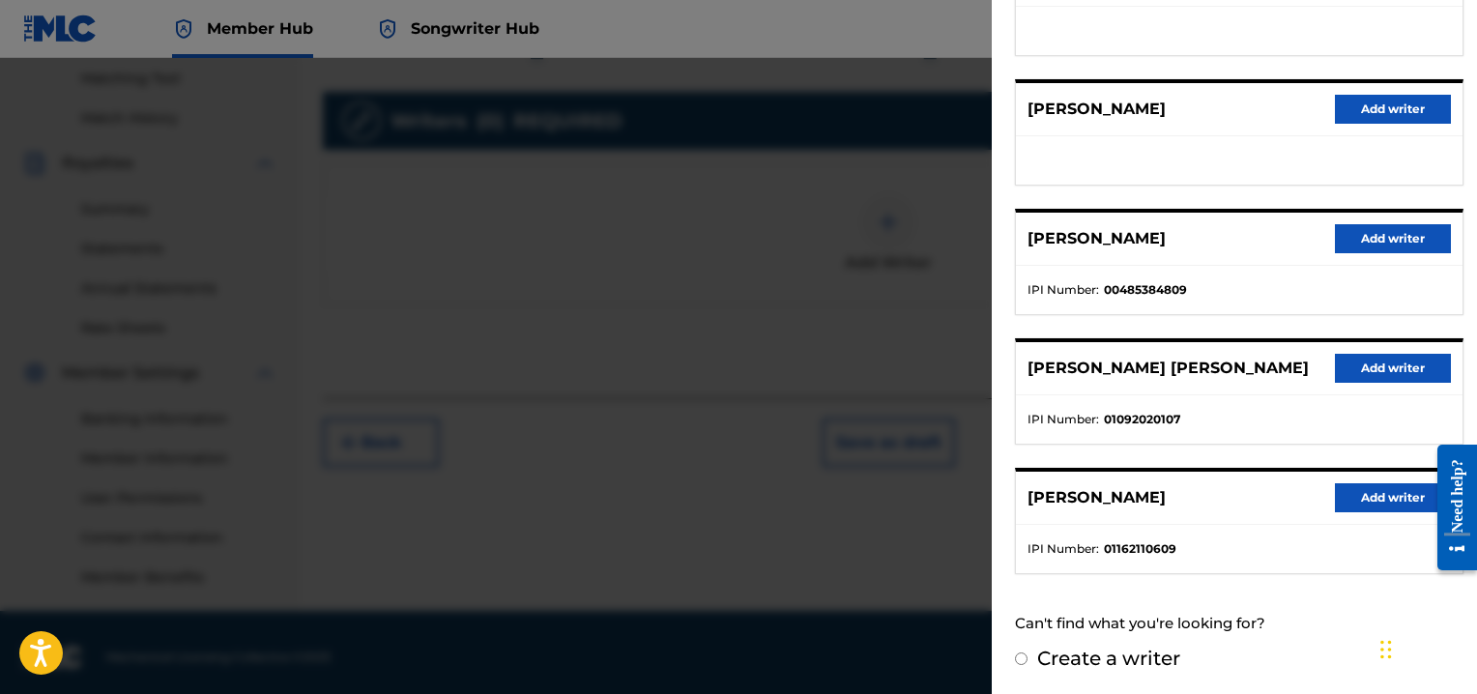
scroll to position [503, 0]
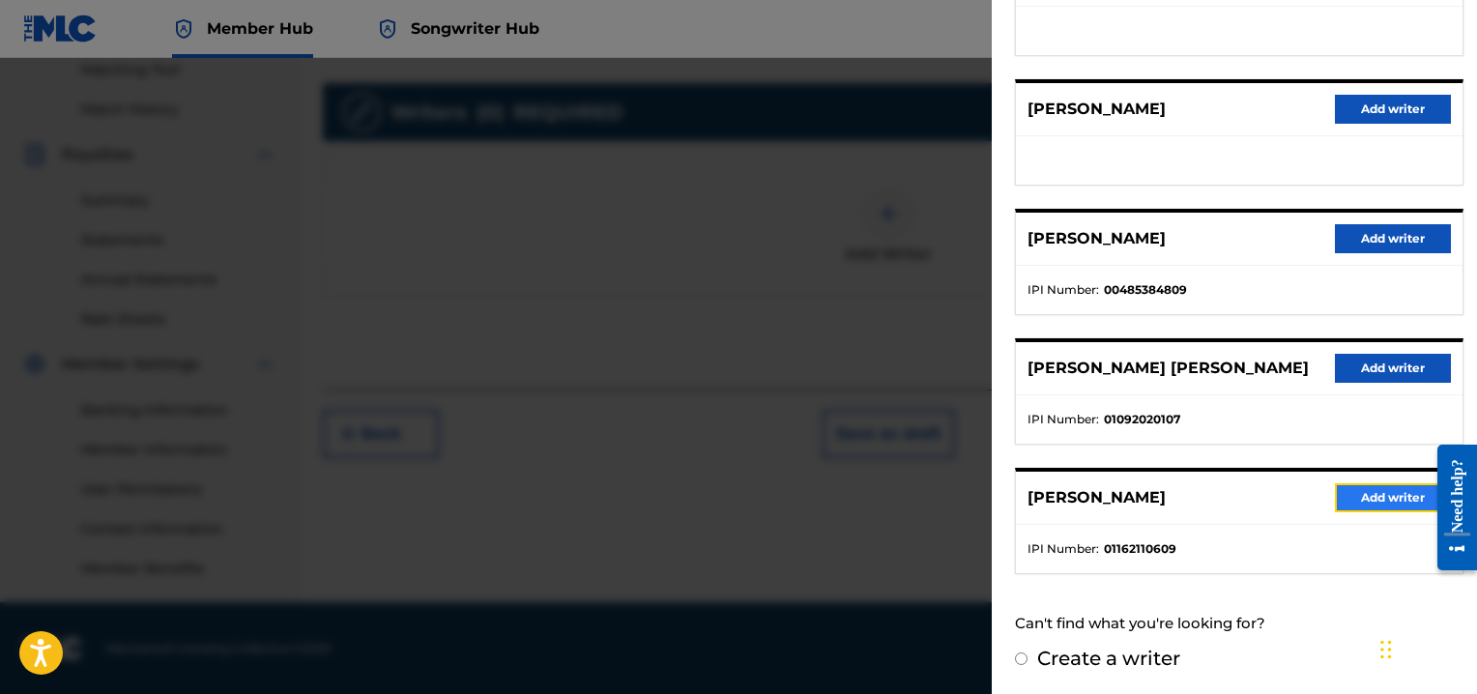
click at [1362, 499] on button "Add writer" at bounding box center [1393, 497] width 116 height 29
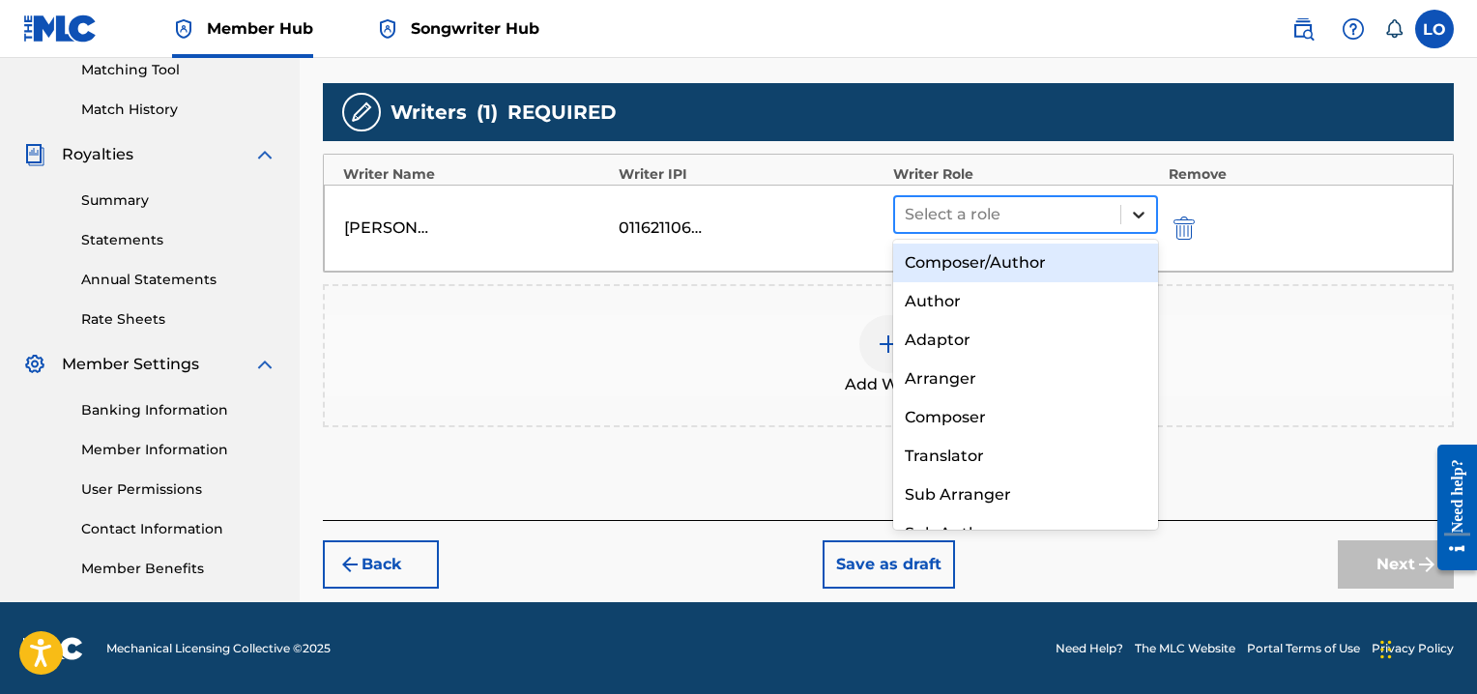
click at [1133, 215] on icon at bounding box center [1138, 214] width 19 height 19
click at [1005, 258] on div "Composer/Author" at bounding box center [1025, 263] width 265 height 39
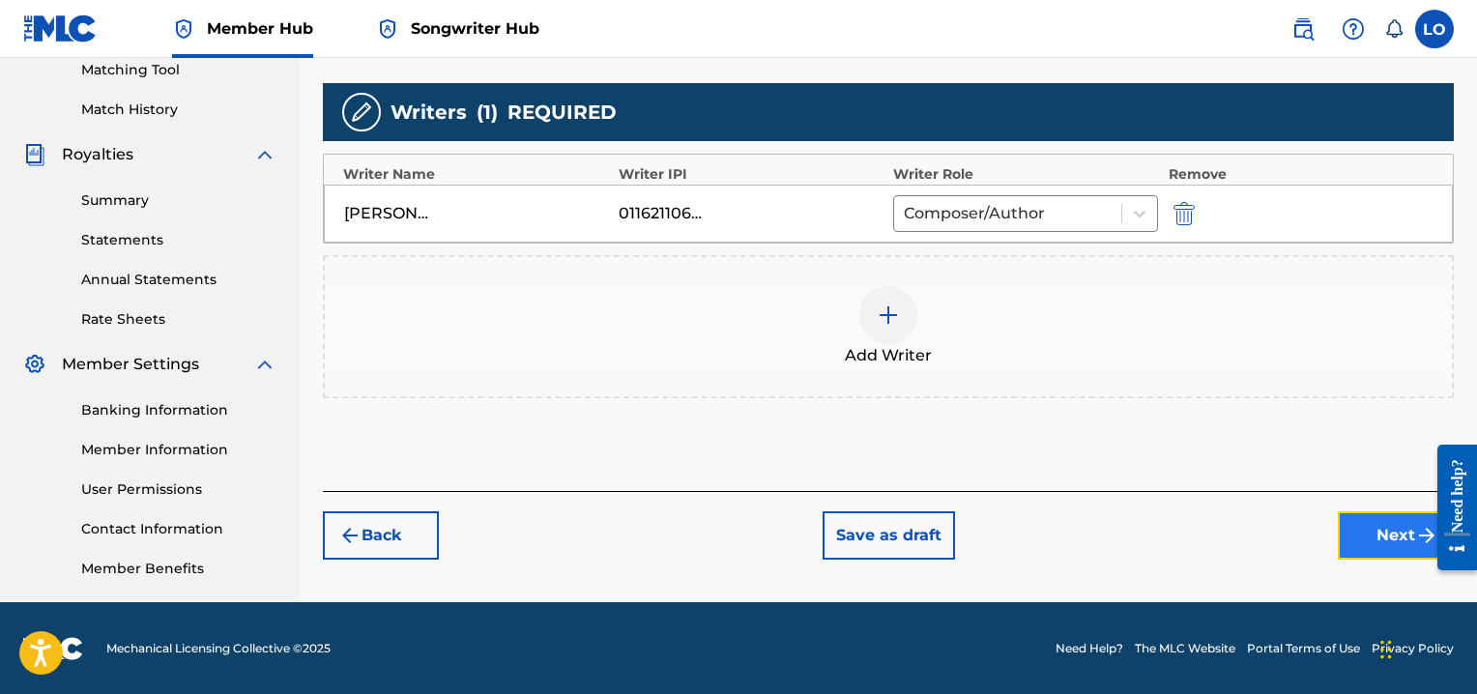
click at [1368, 543] on button "Next" at bounding box center [1395, 535] width 116 height 48
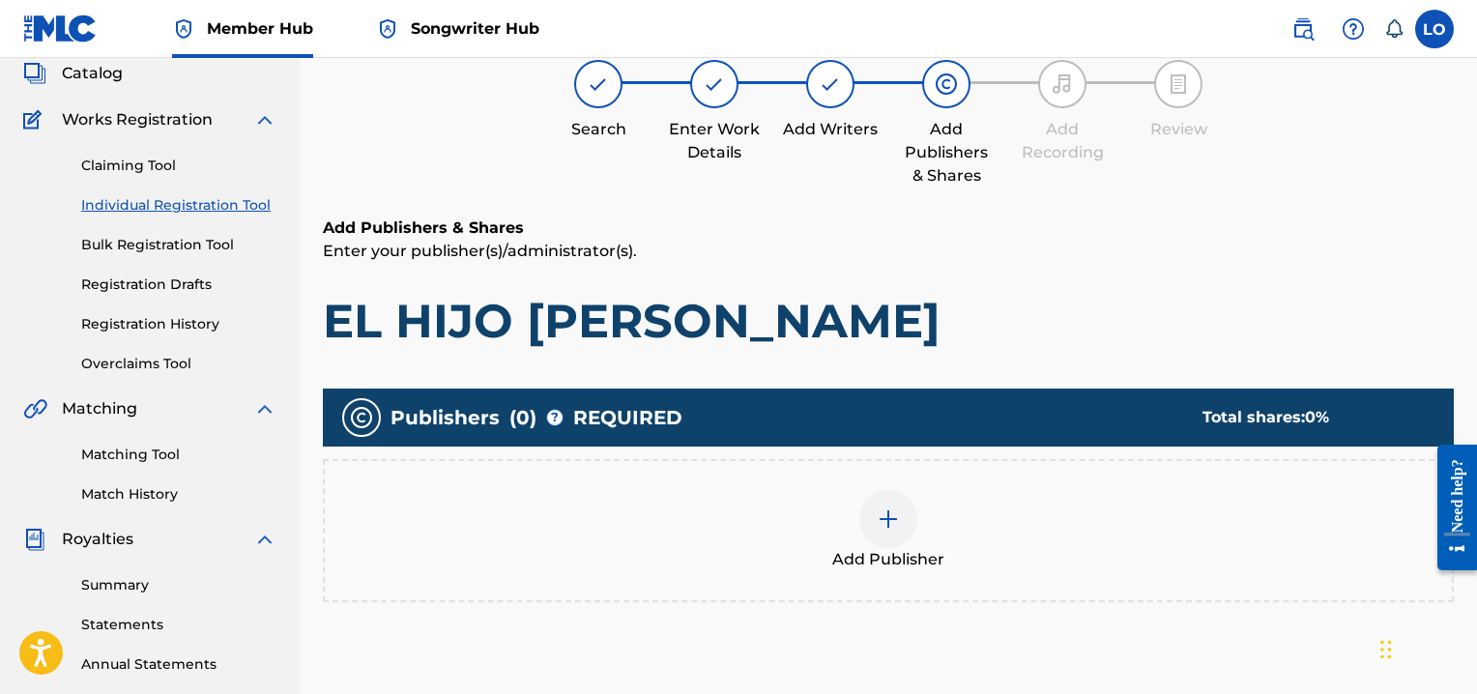
scroll to position [87, 0]
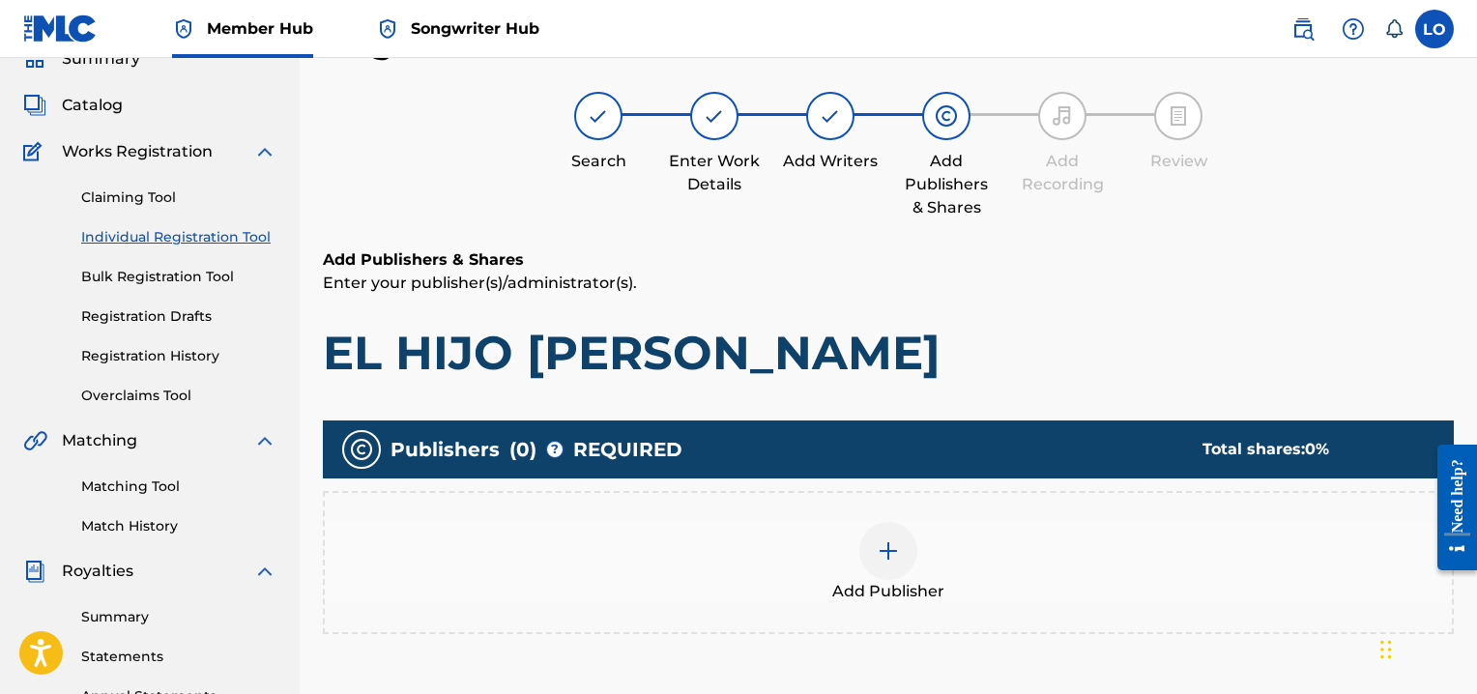
click at [890, 546] on img at bounding box center [887, 550] width 23 height 23
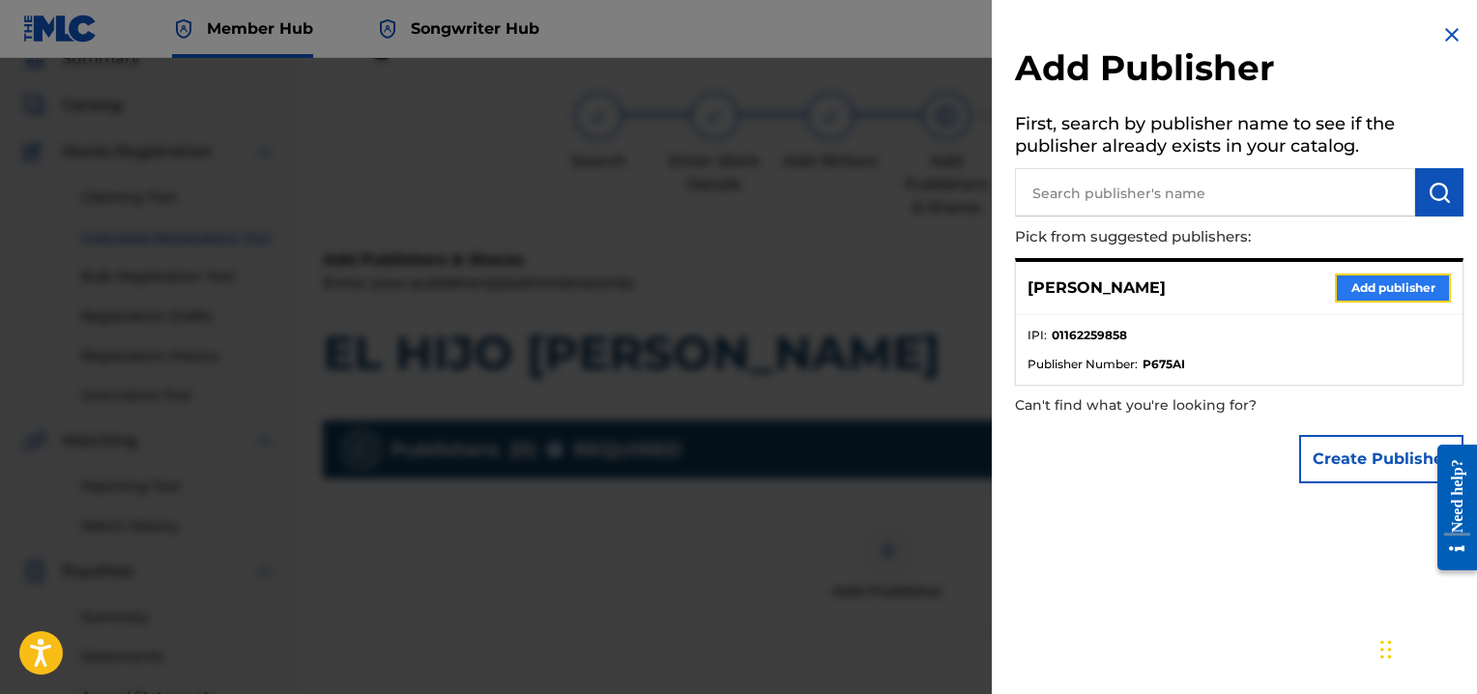
click at [1362, 292] on button "Add publisher" at bounding box center [1393, 287] width 116 height 29
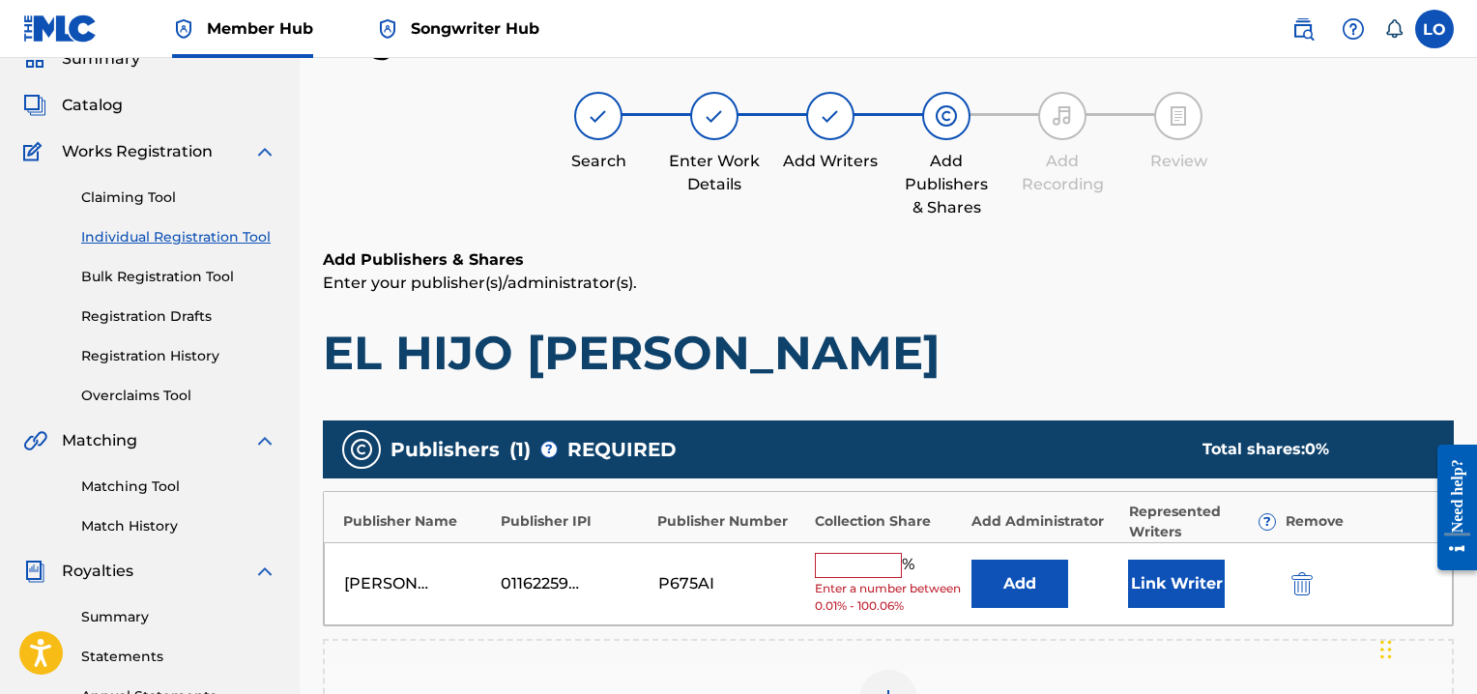
click at [855, 562] on input "text" at bounding box center [858, 565] width 87 height 25
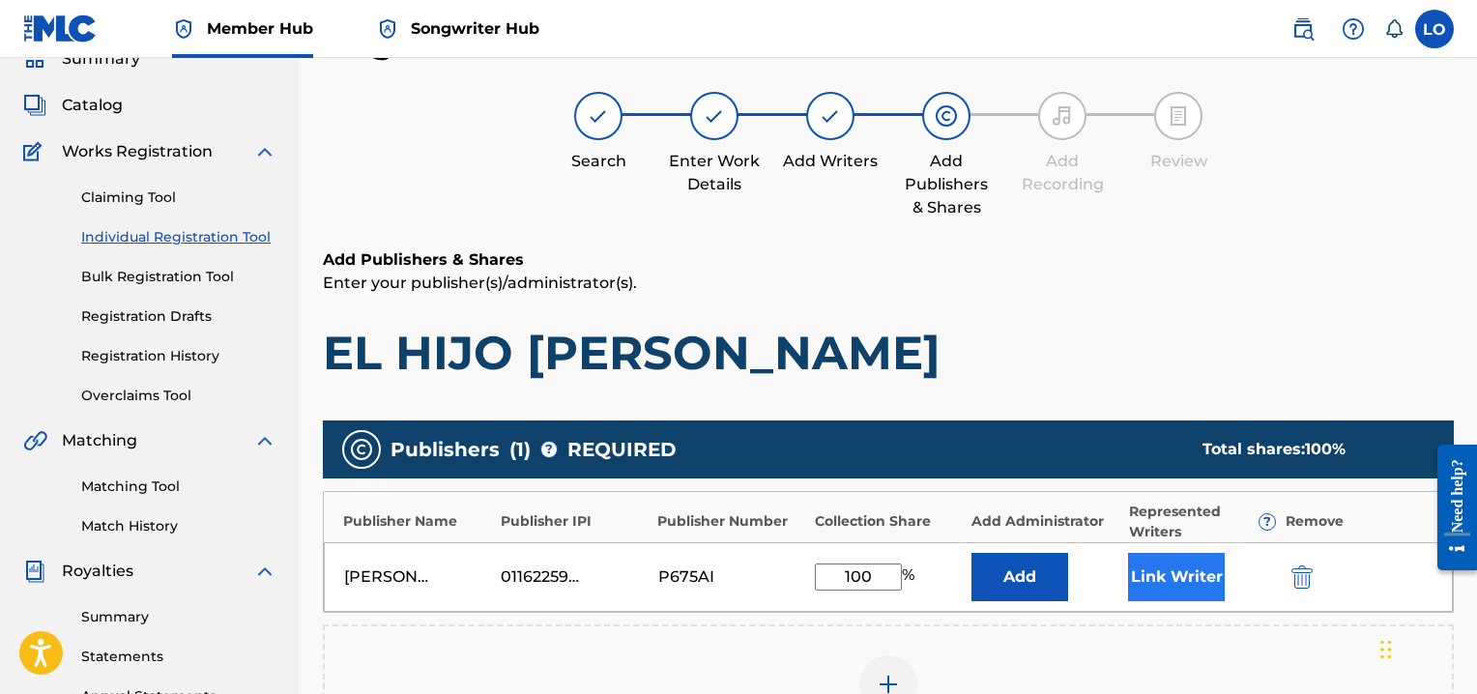
type input "100"
click at [1162, 581] on button "Link Writer" at bounding box center [1176, 577] width 97 height 48
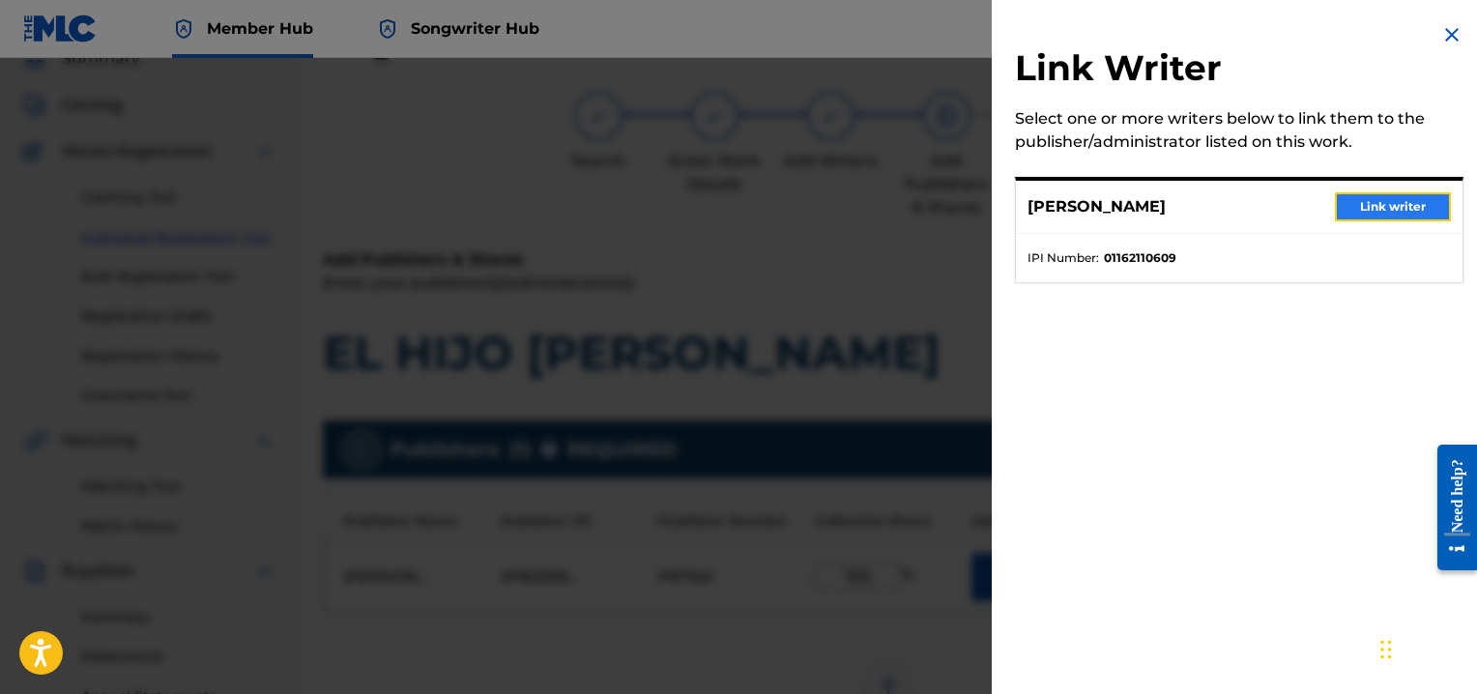
click at [1390, 207] on button "Link writer" at bounding box center [1393, 206] width 116 height 29
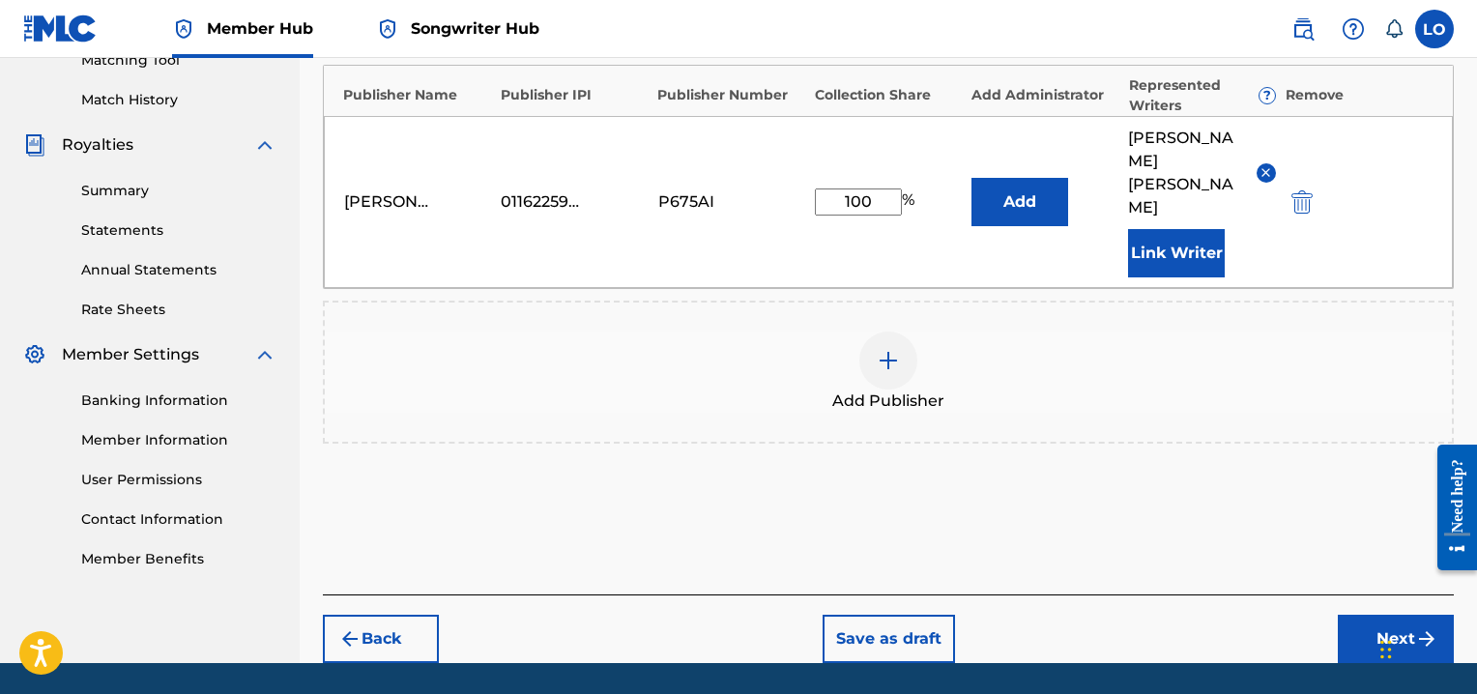
scroll to position [526, 0]
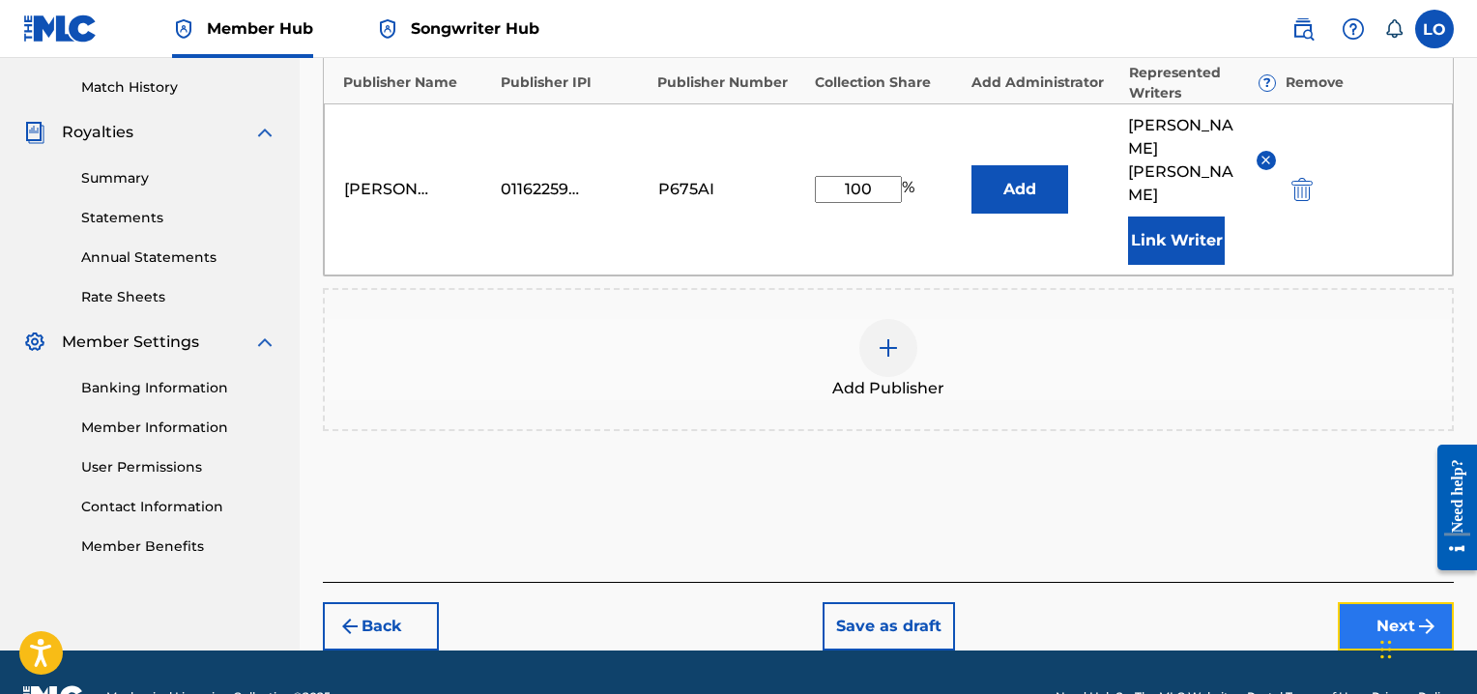
click at [1400, 602] on button "Next" at bounding box center [1395, 626] width 116 height 48
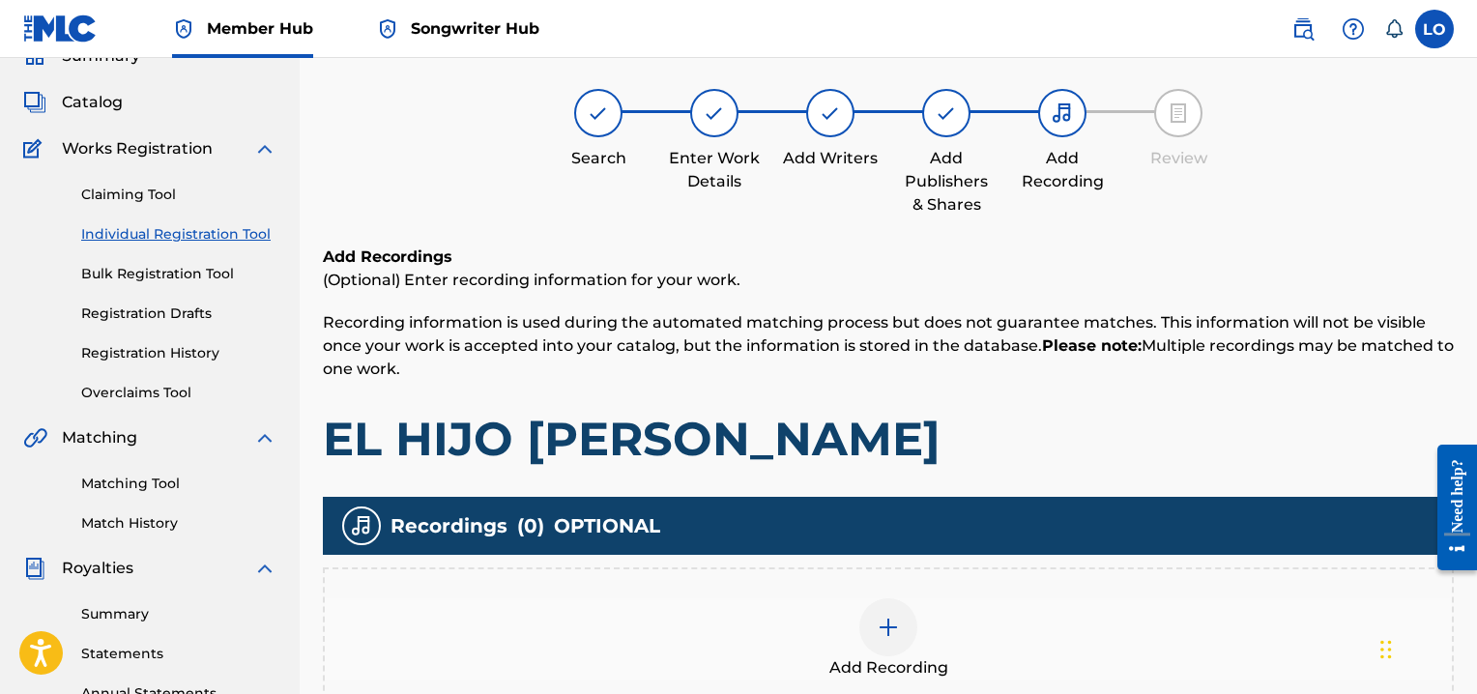
scroll to position [87, 0]
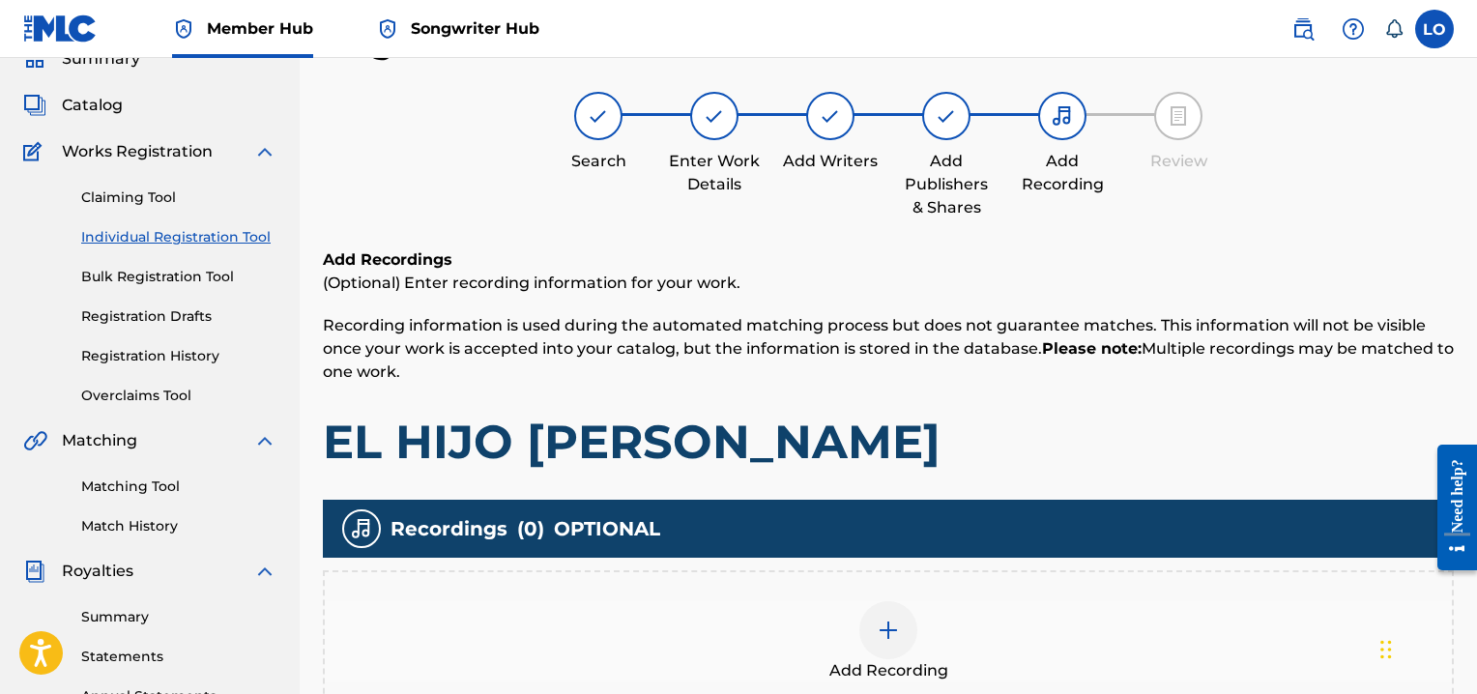
click at [890, 625] on img at bounding box center [887, 629] width 23 height 23
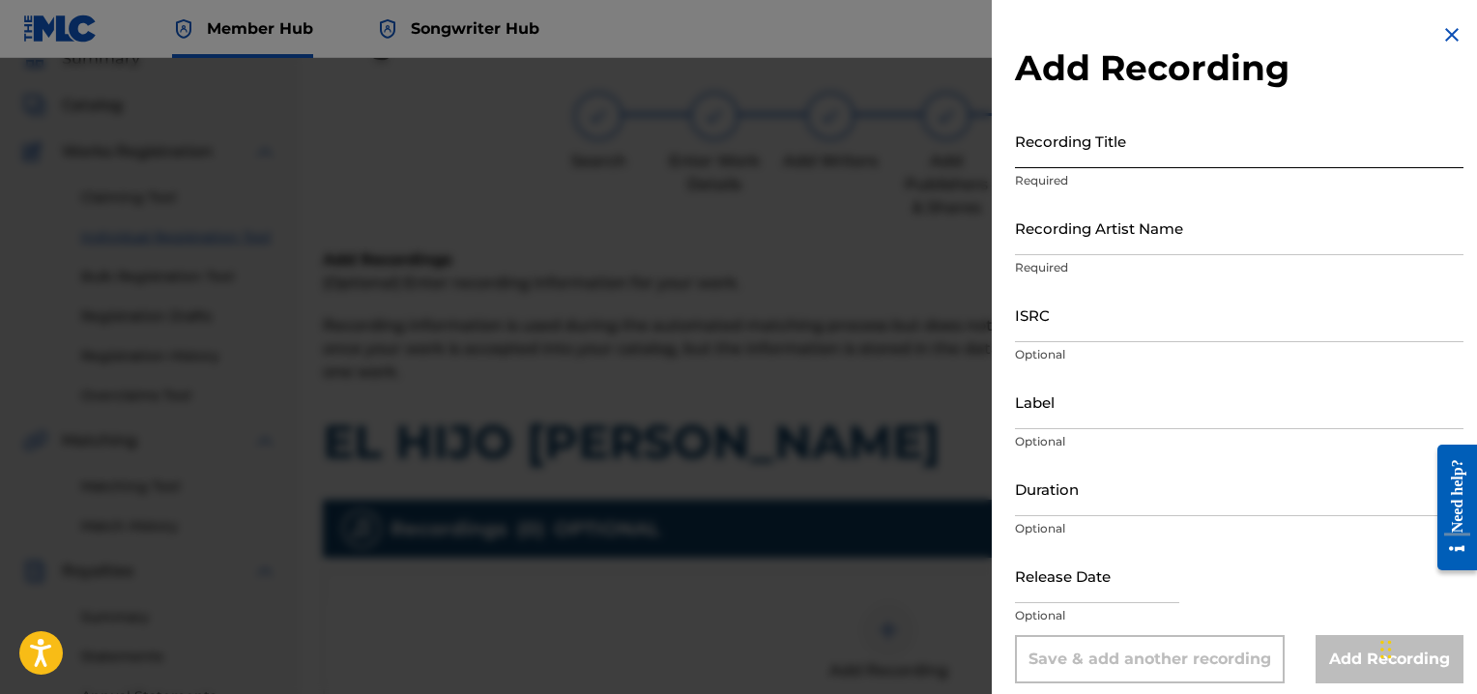
click at [1055, 144] on input "Recording Title" at bounding box center [1239, 140] width 448 height 55
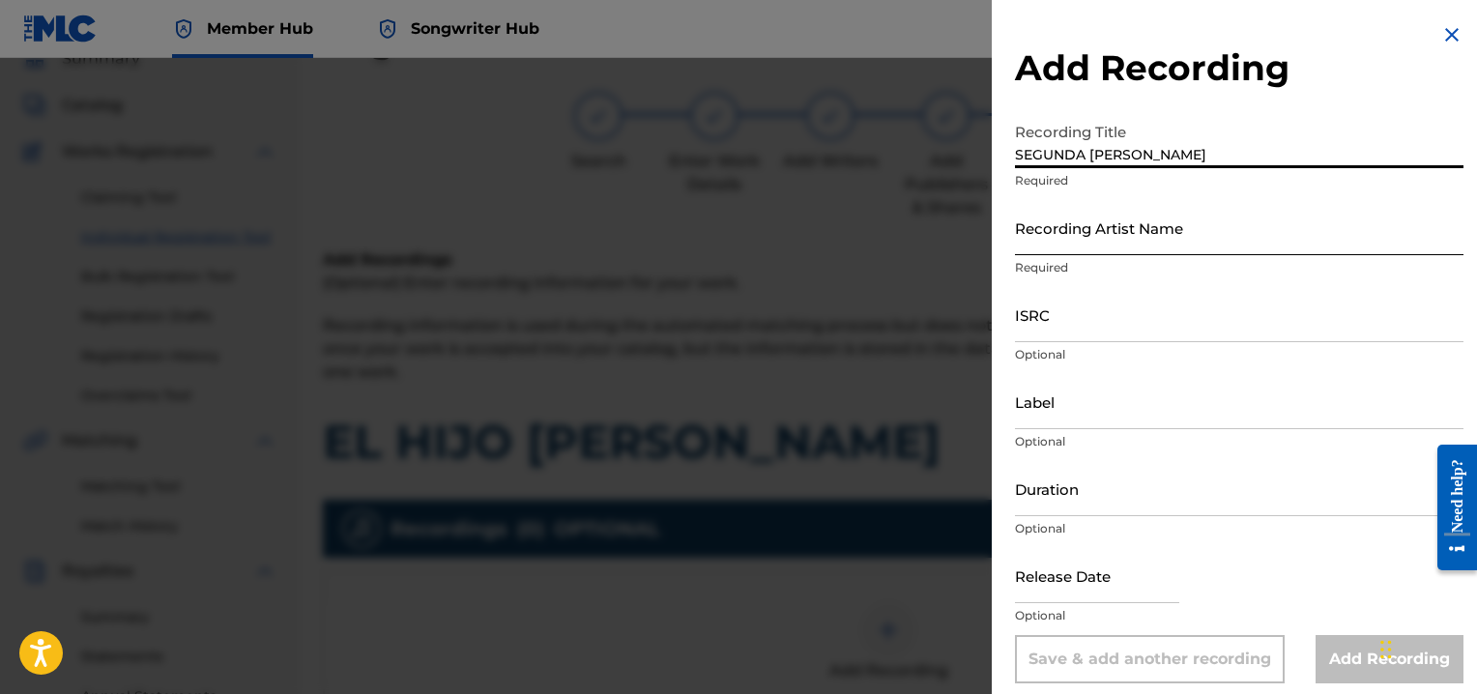
type input "SEGUNDA [PERSON_NAME]"
click at [1047, 233] on input "Recording Artist Name" at bounding box center [1239, 227] width 448 height 55
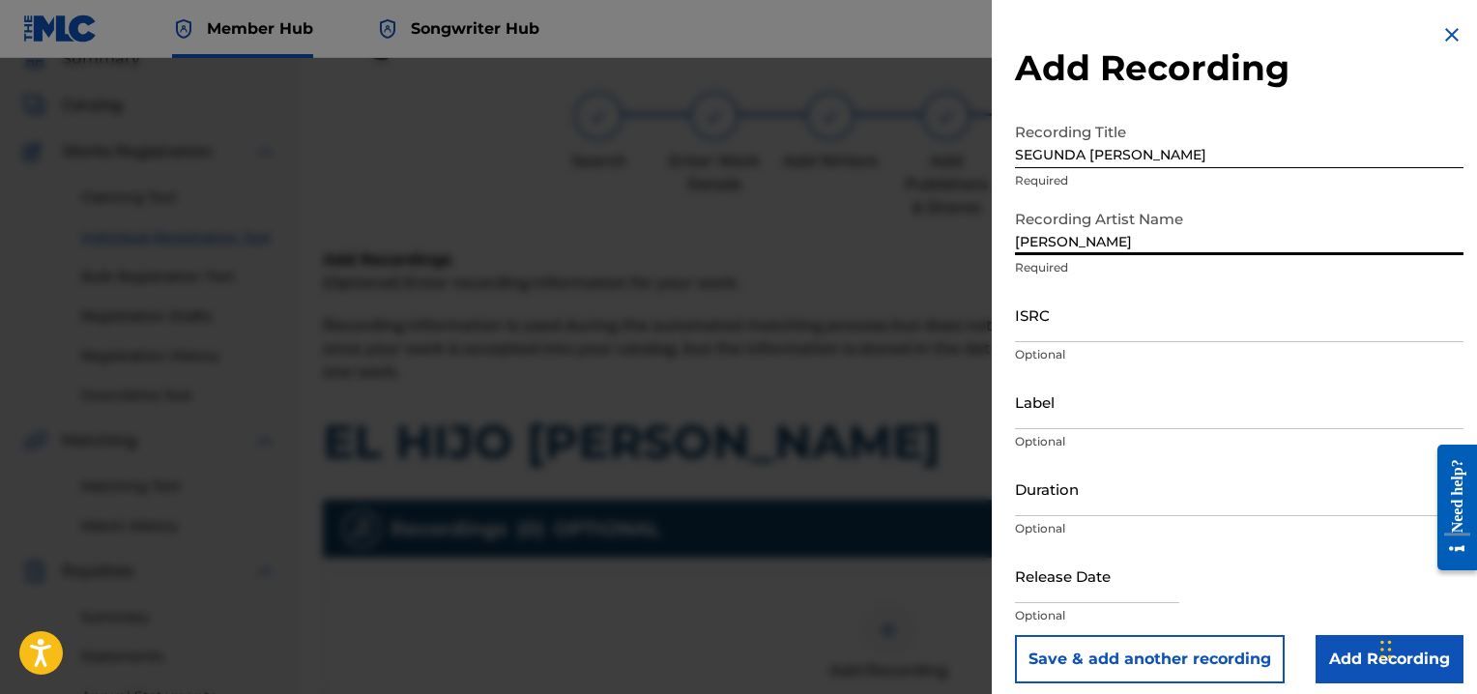
type input "[PERSON_NAME]"
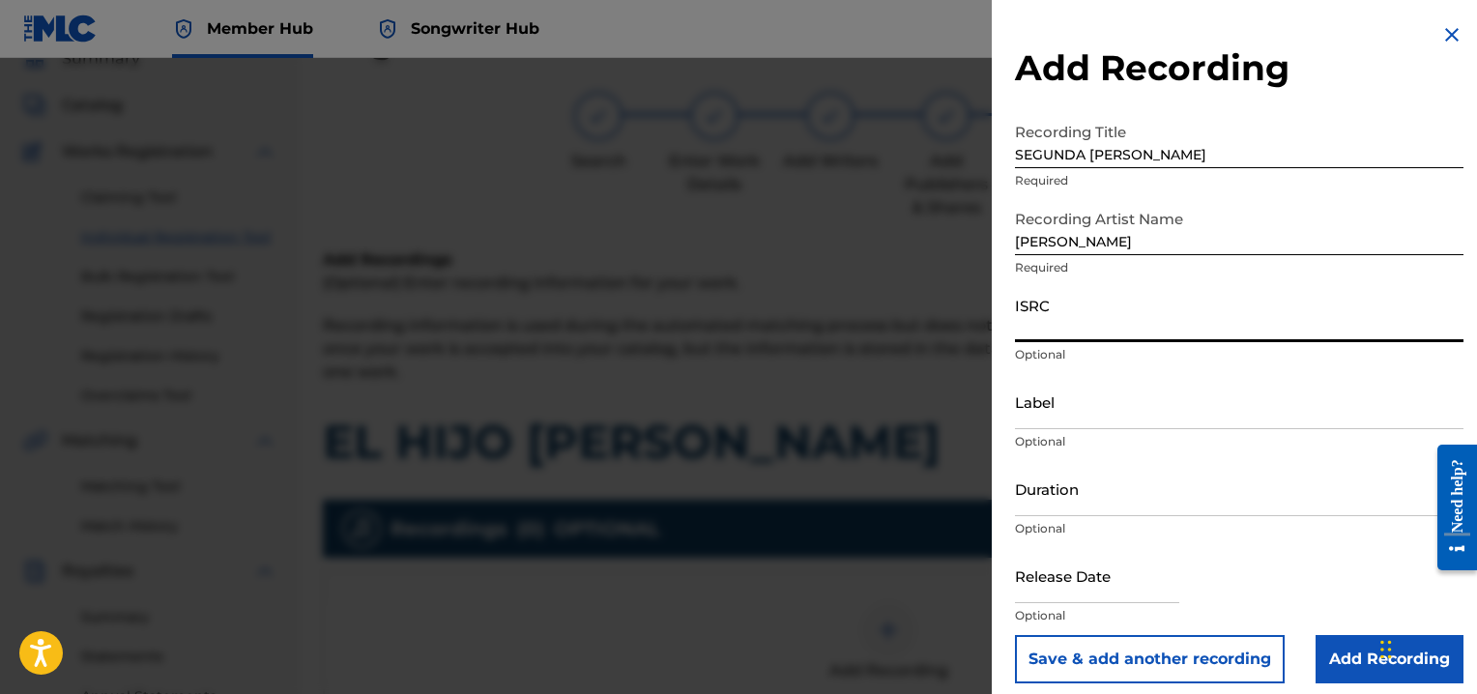
click at [1040, 326] on input "ISRC" at bounding box center [1239, 314] width 448 height 55
type input "QMEU32508280"
click at [1038, 499] on input "Duration" at bounding box center [1239, 488] width 448 height 55
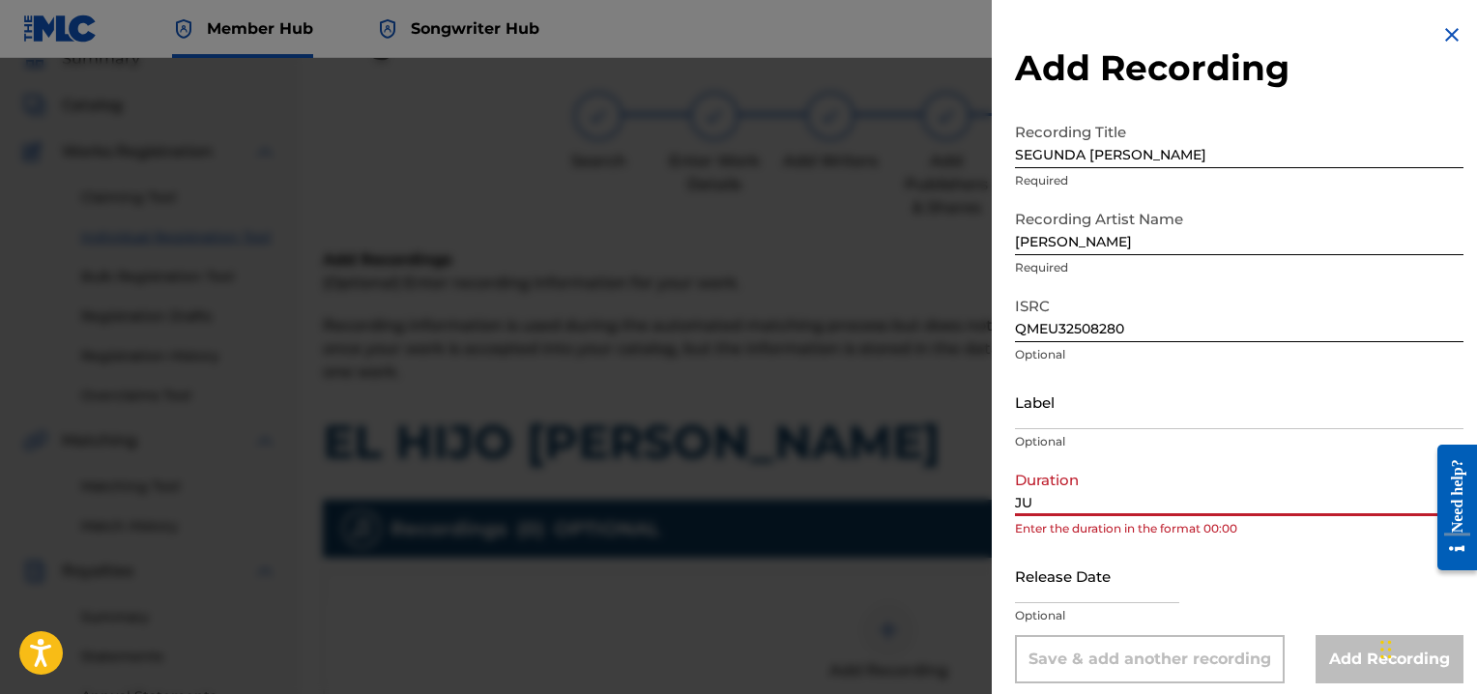
type input "J"
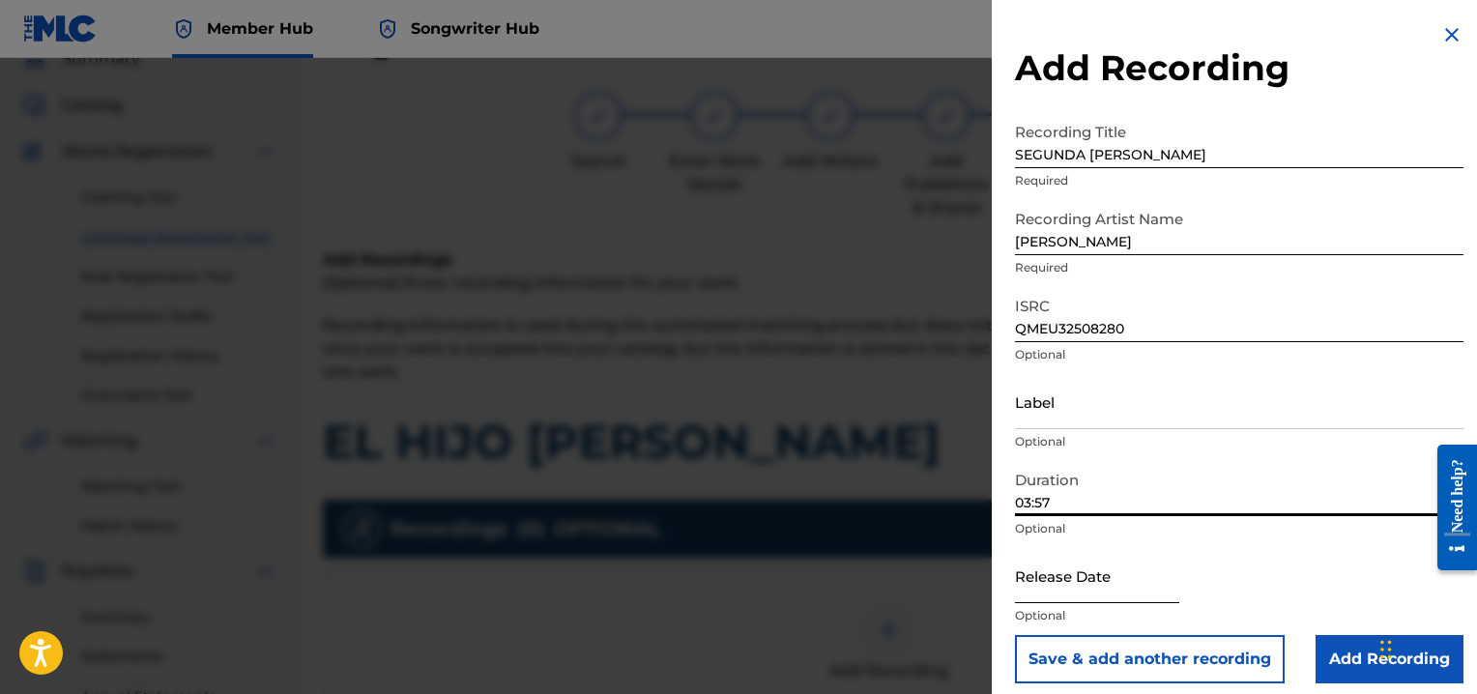
type input "03:57"
select select "8"
select select "2025"
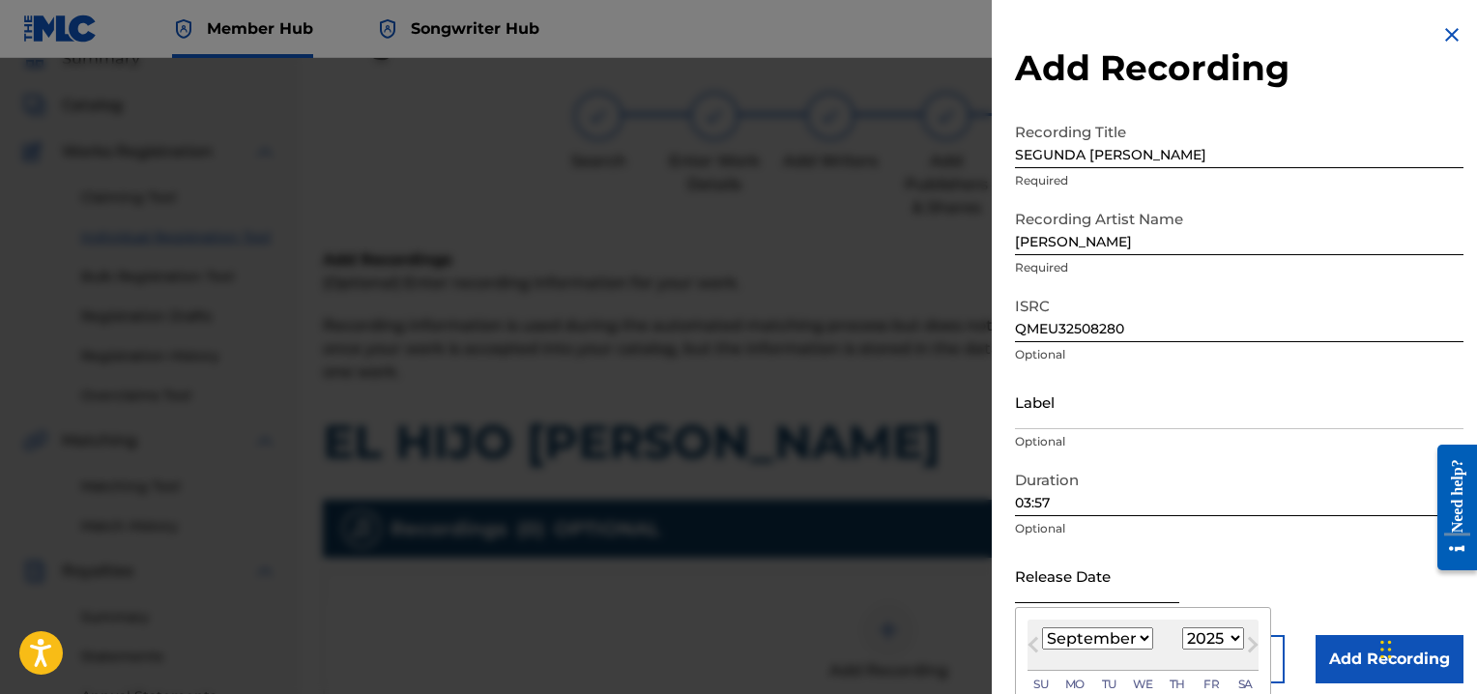
click at [1066, 580] on input "text" at bounding box center [1097, 575] width 164 height 55
type input "[DATE]"
select select "5"
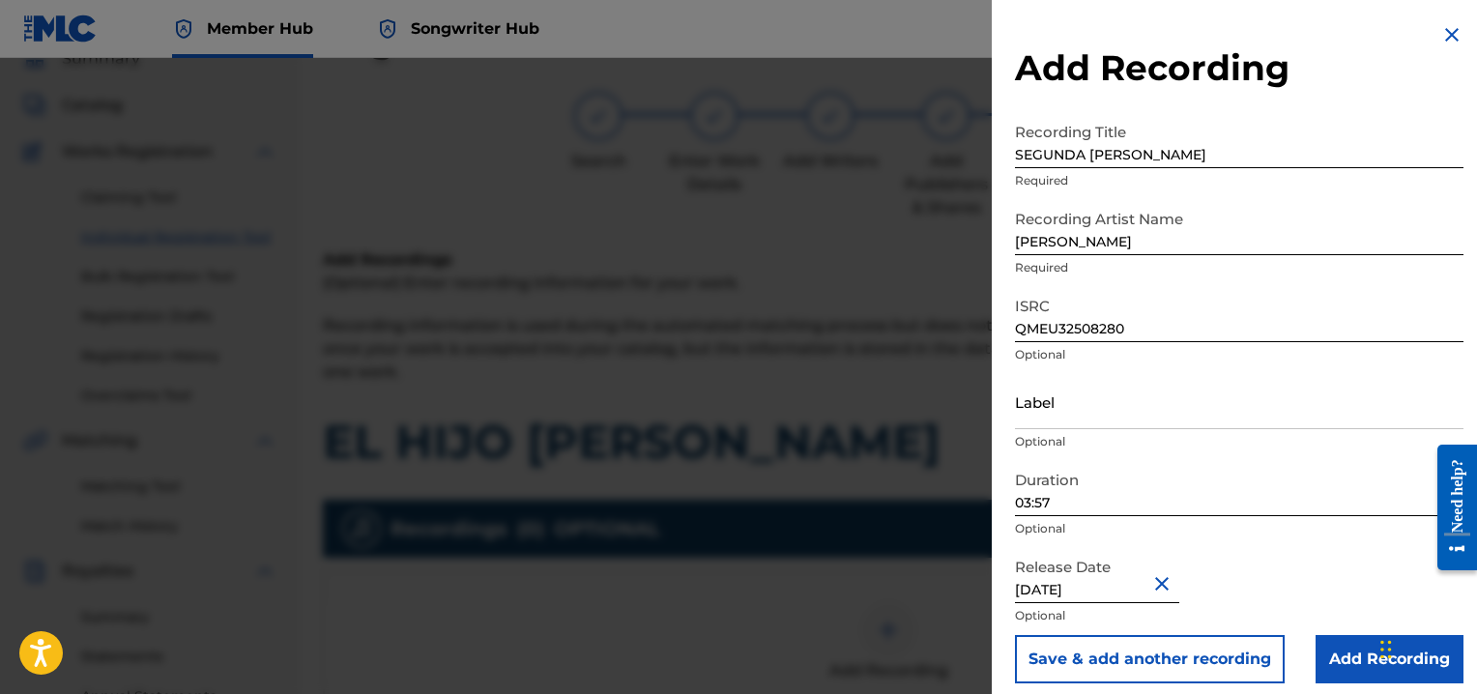
click at [1256, 564] on div "Release Date [DATE] Optional" at bounding box center [1239, 591] width 448 height 87
click at [1342, 658] on input "Add Recording" at bounding box center [1389, 659] width 148 height 48
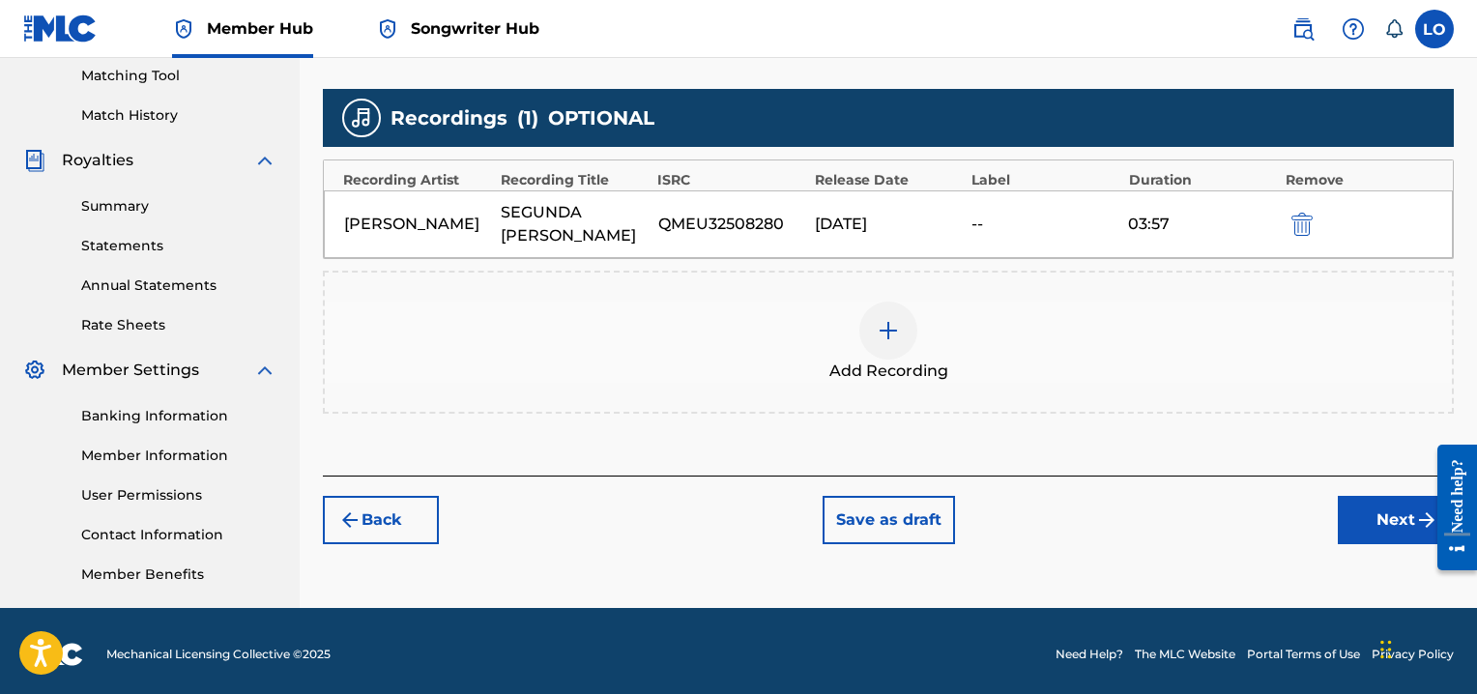
scroll to position [503, 0]
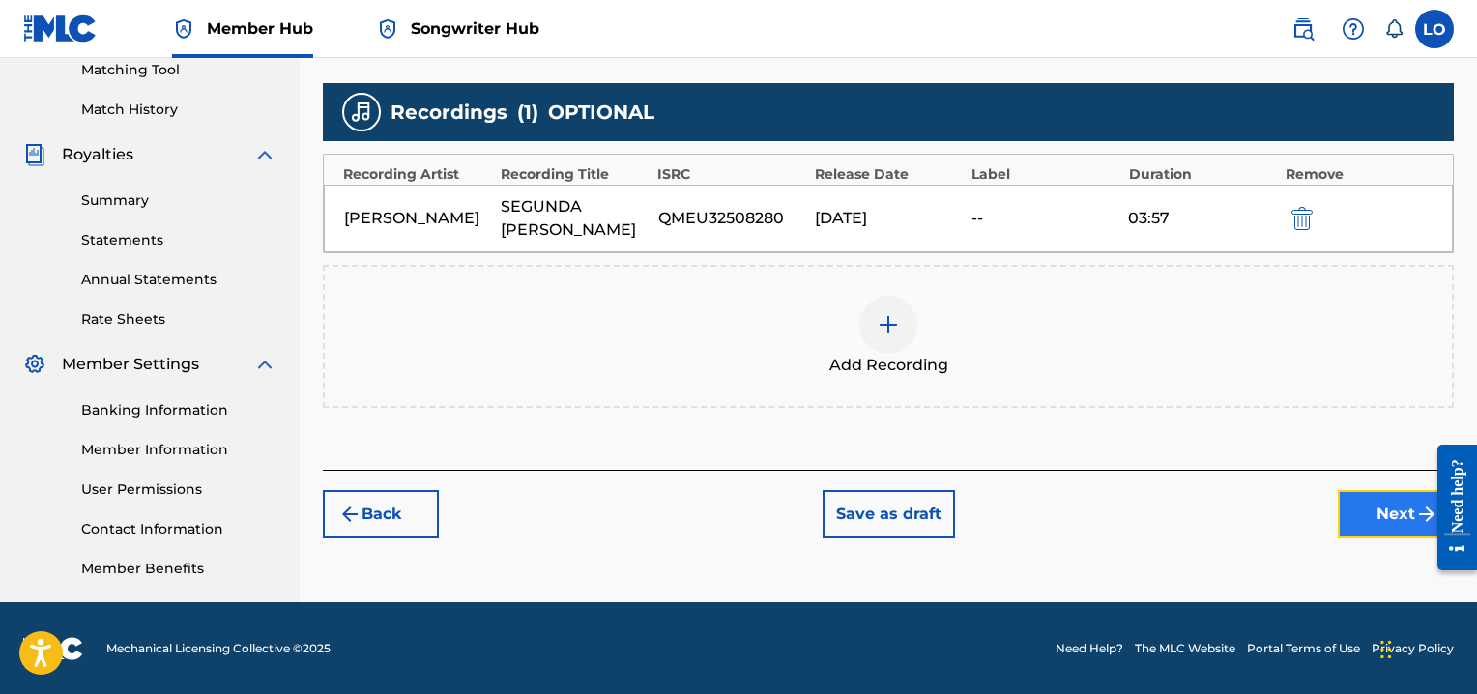
click at [1369, 497] on button "Next" at bounding box center [1395, 514] width 116 height 48
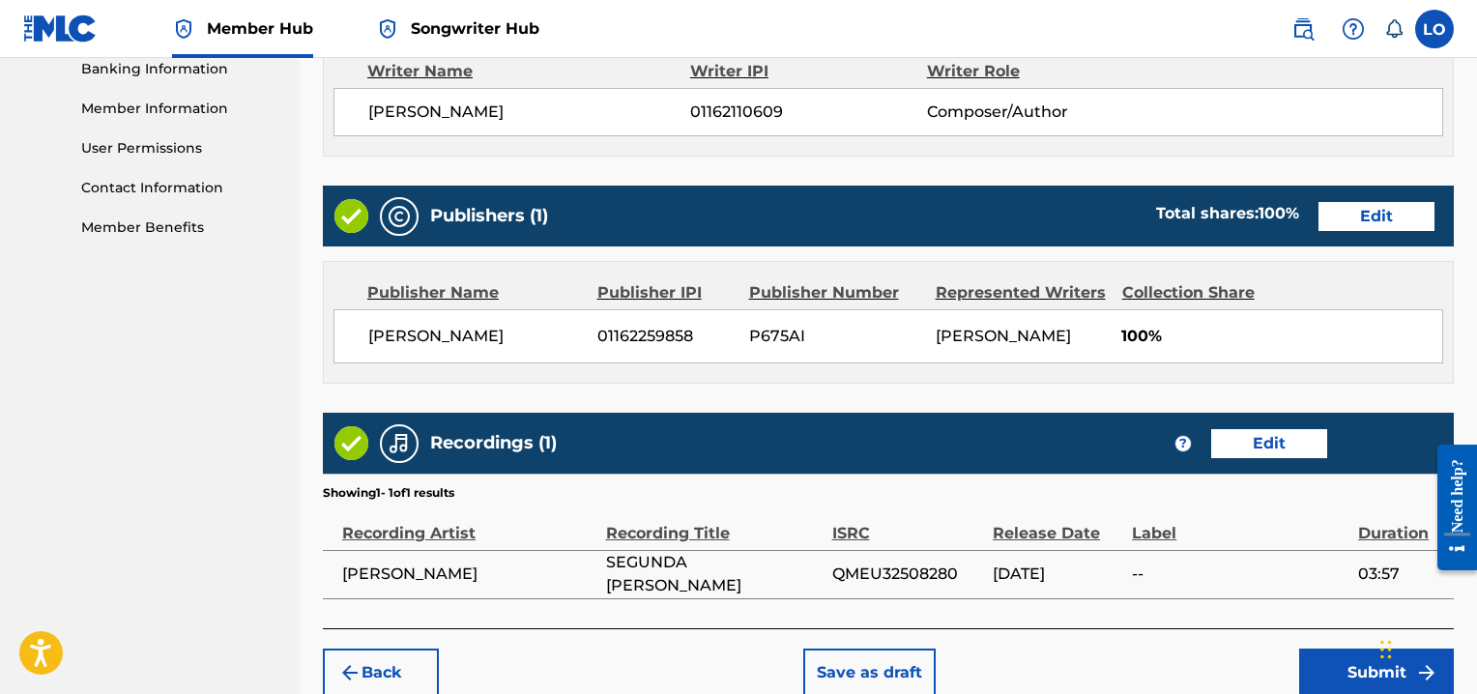
scroll to position [937, 0]
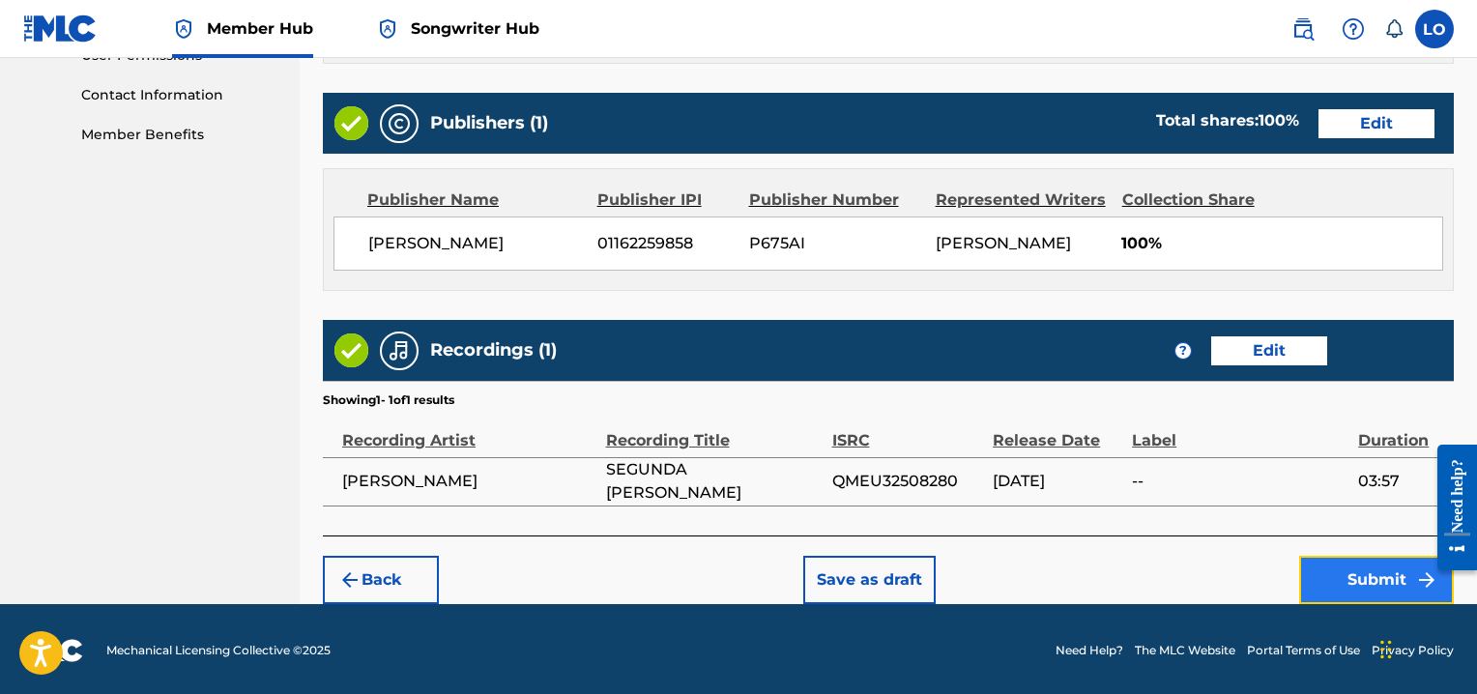
click at [1369, 580] on button "Submit" at bounding box center [1376, 580] width 155 height 48
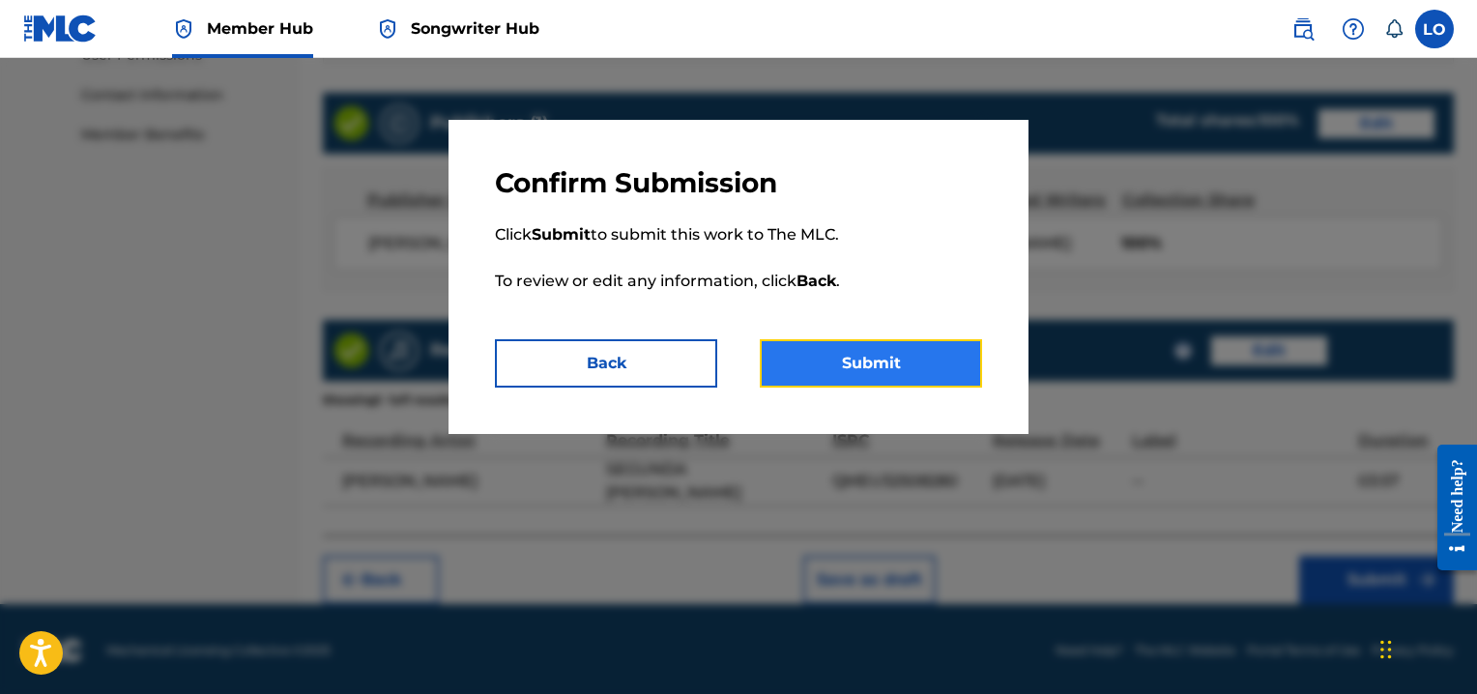
click at [839, 364] on button "Submit" at bounding box center [871, 363] width 222 height 48
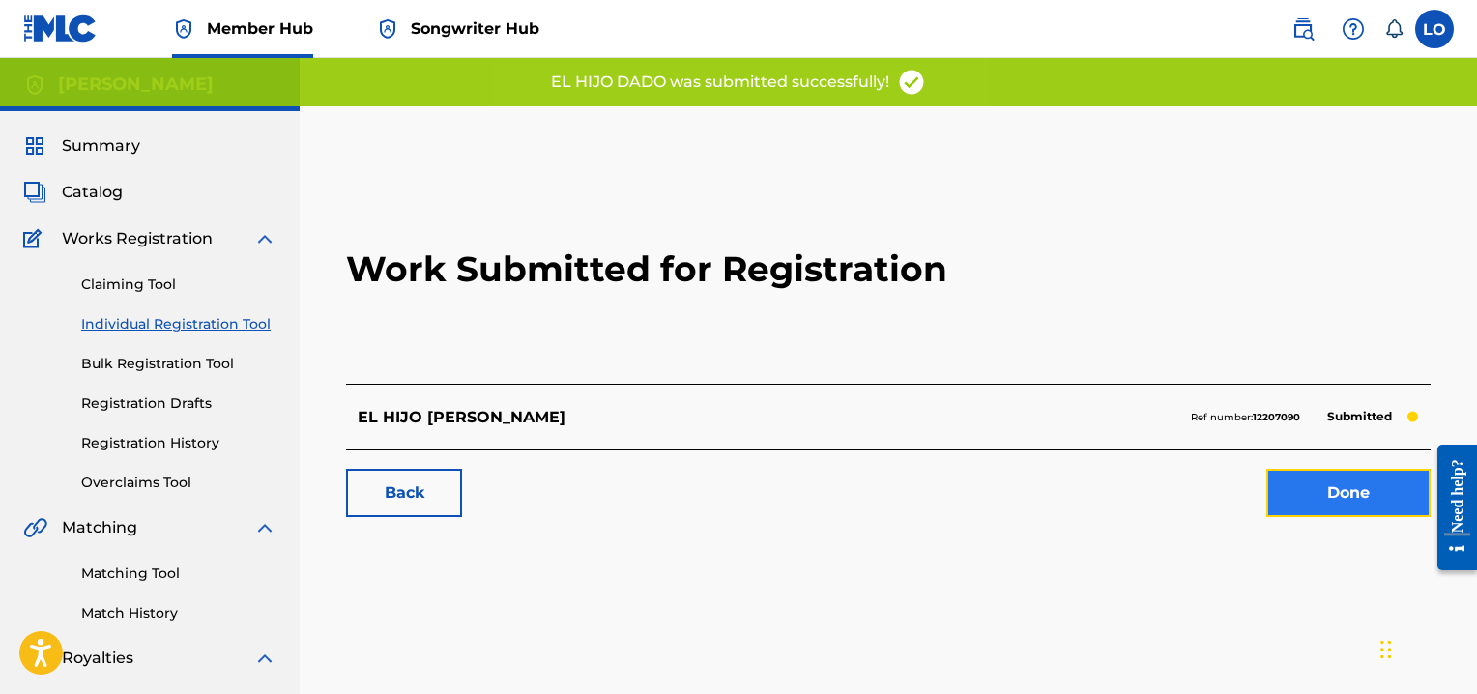
click at [1332, 490] on link "Done" at bounding box center [1348, 493] width 164 height 48
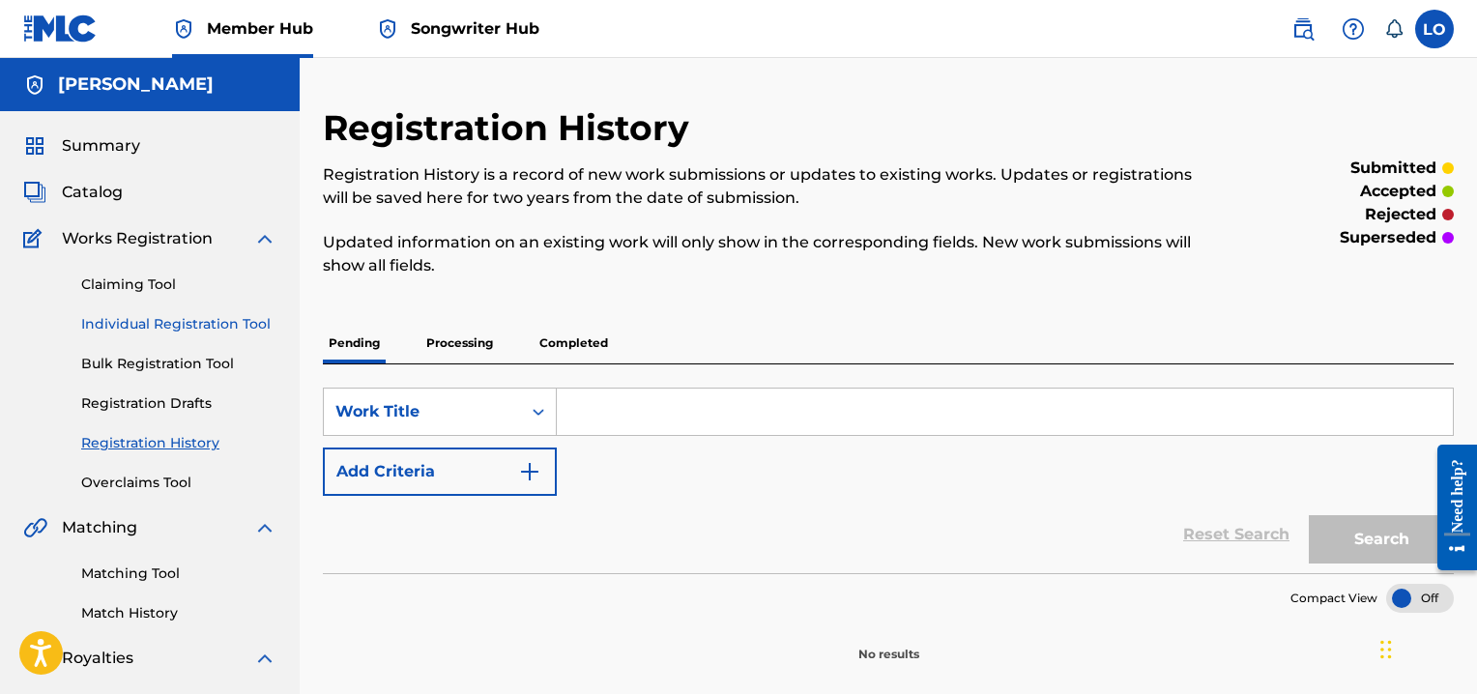
click at [186, 319] on link "Individual Registration Tool" at bounding box center [178, 324] width 195 height 20
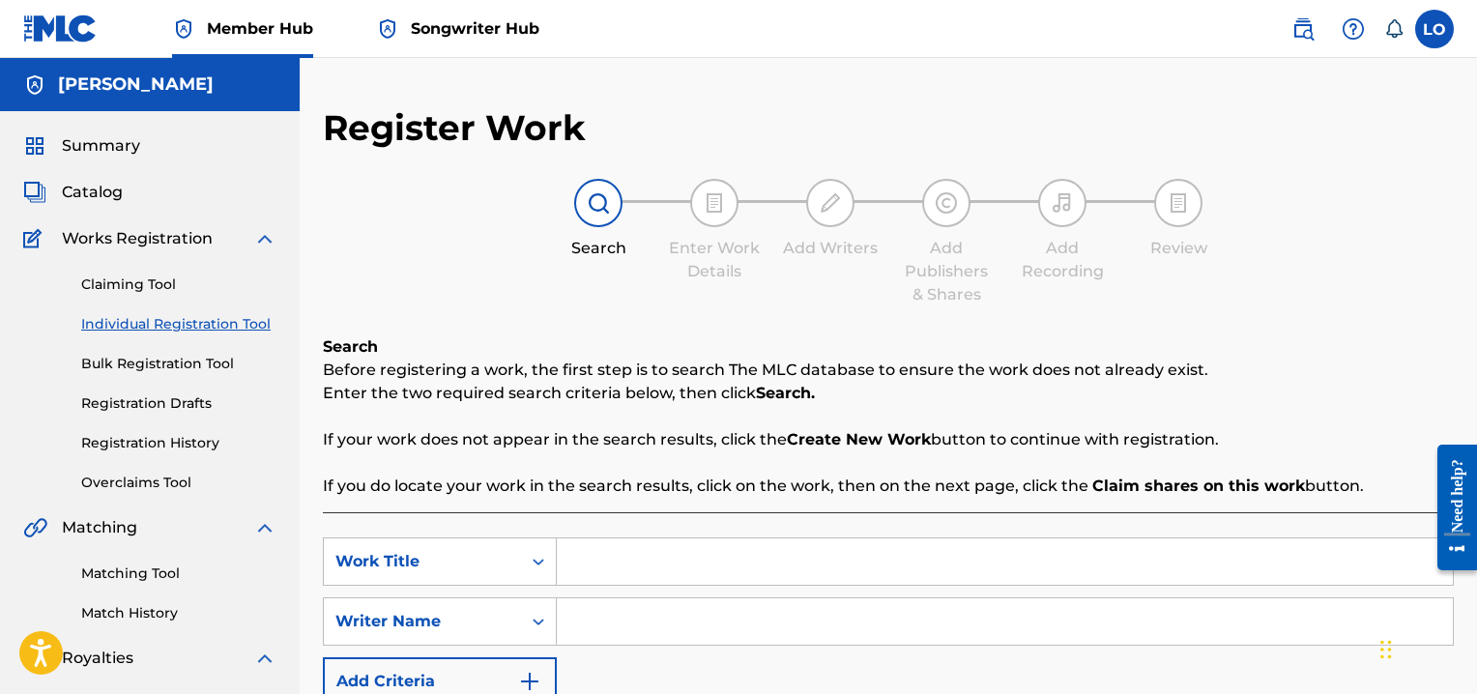
click at [576, 554] on input "Search Form" at bounding box center [1005, 561] width 896 height 46
type input "EL PERSONAJE"
click at [590, 618] on input "Search Form" at bounding box center [1005, 621] width 896 height 46
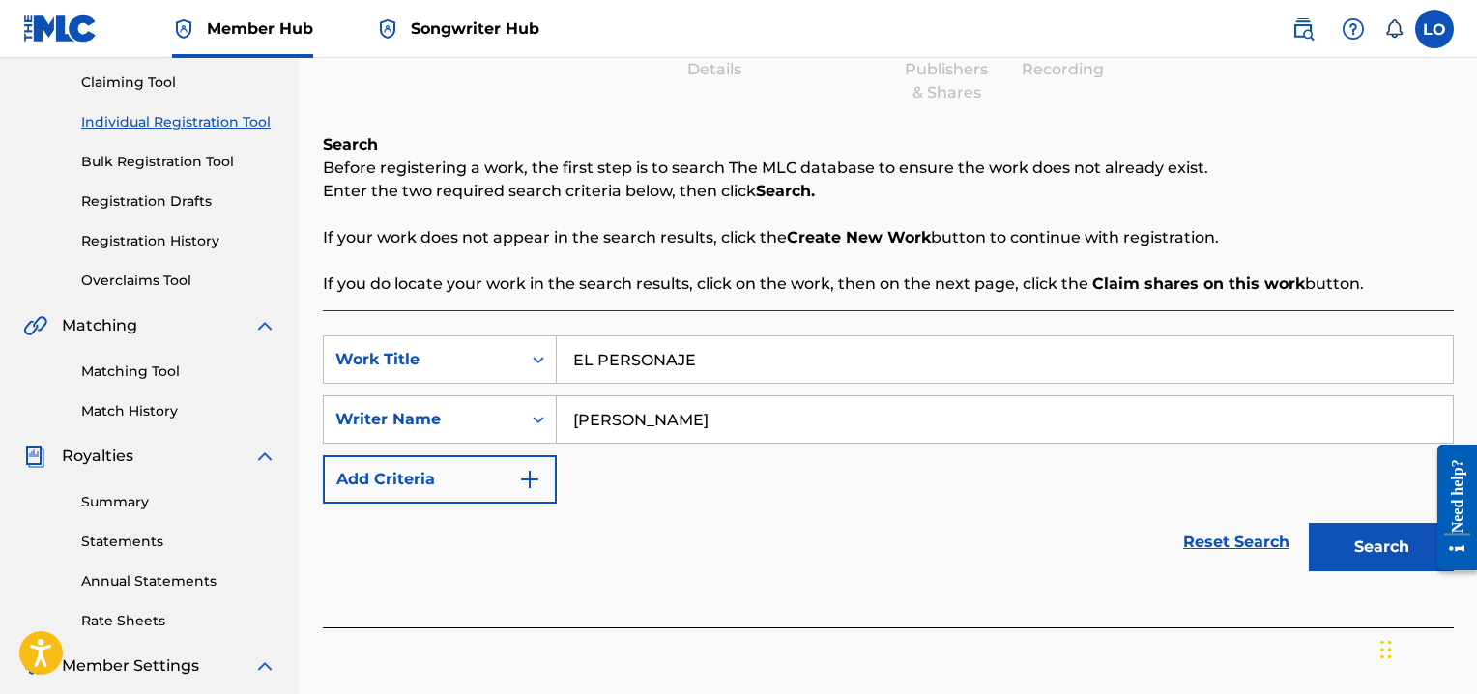
scroll to position [275, 0]
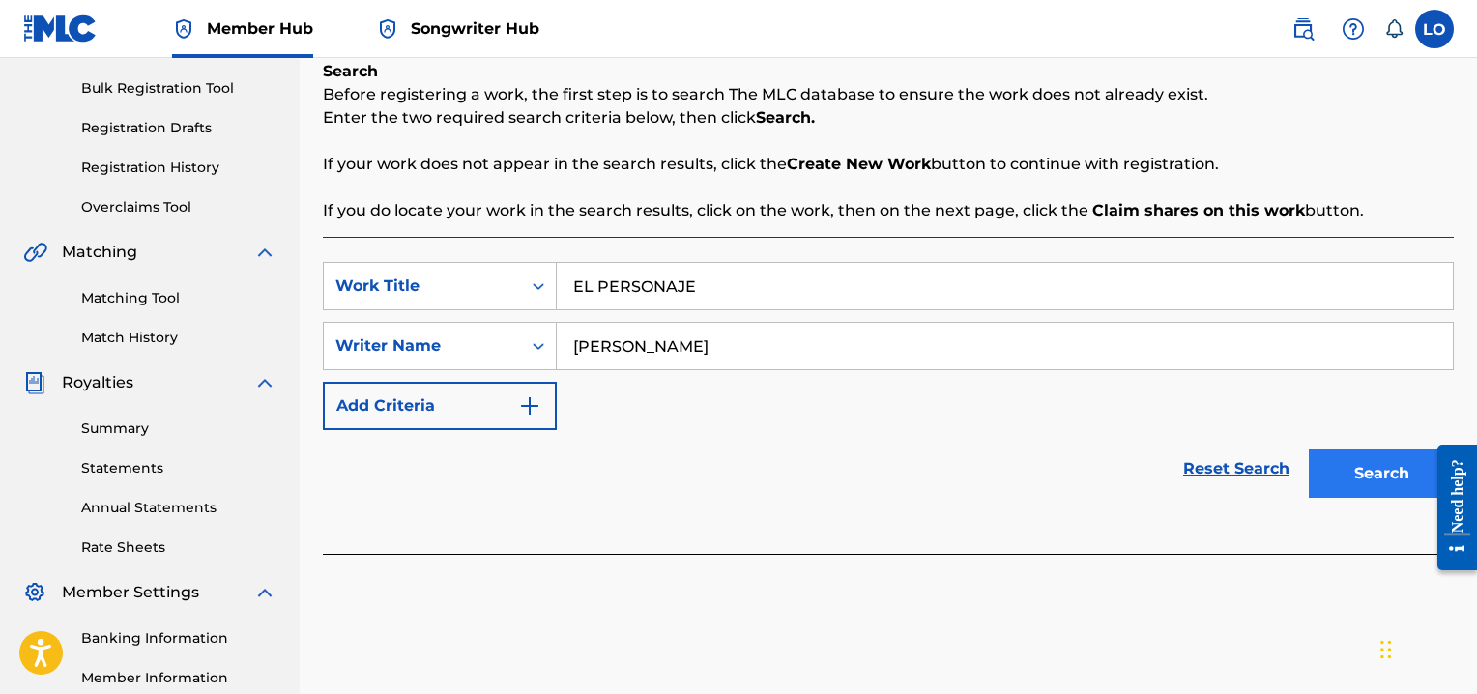
type input "[PERSON_NAME]"
click at [1346, 465] on button "Search" at bounding box center [1380, 473] width 145 height 48
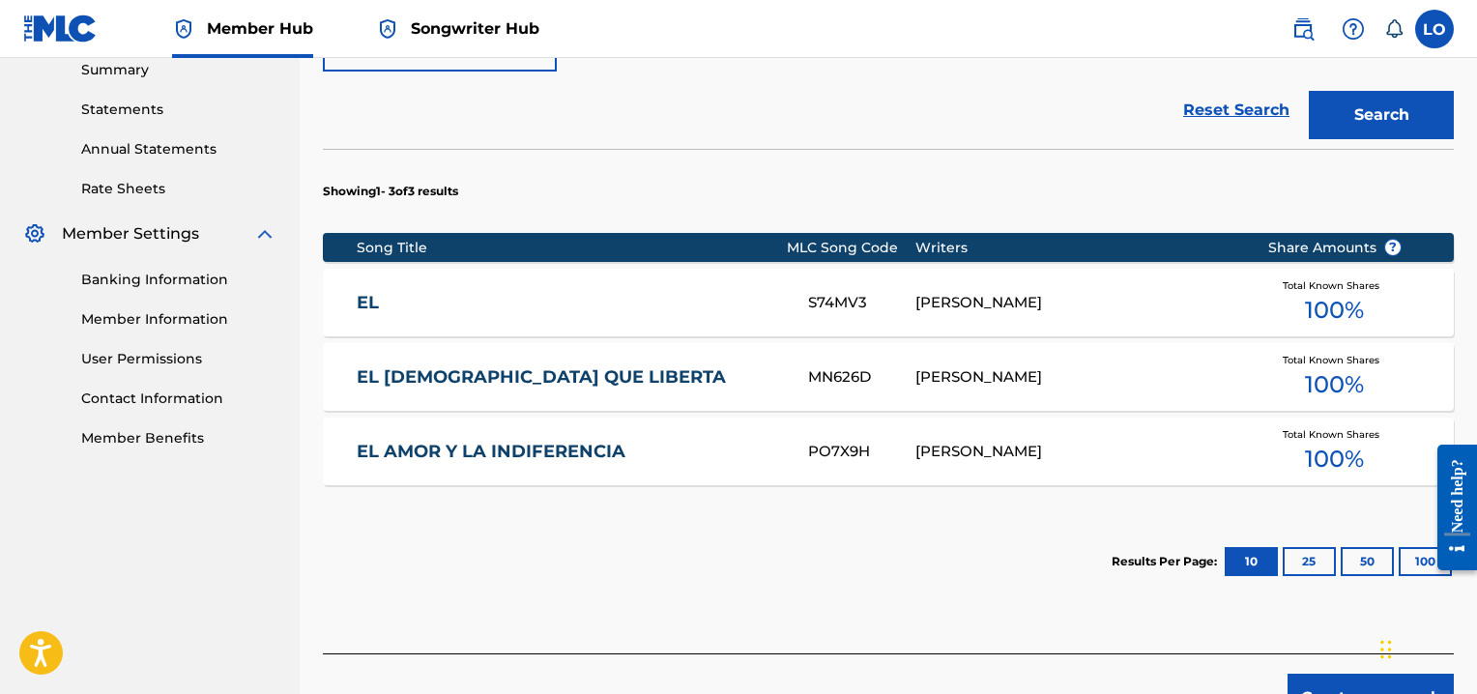
scroll to position [719, 0]
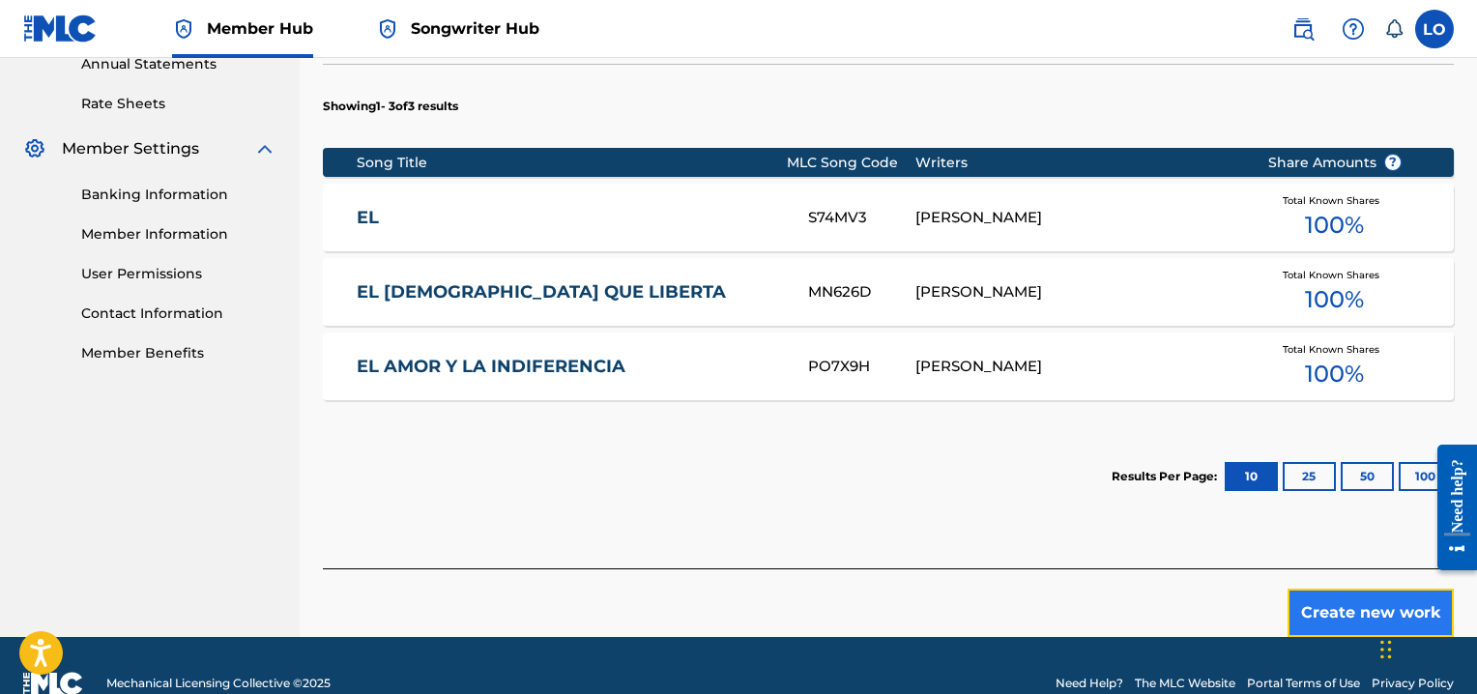
click at [1360, 616] on button "Create new work" at bounding box center [1370, 613] width 166 height 48
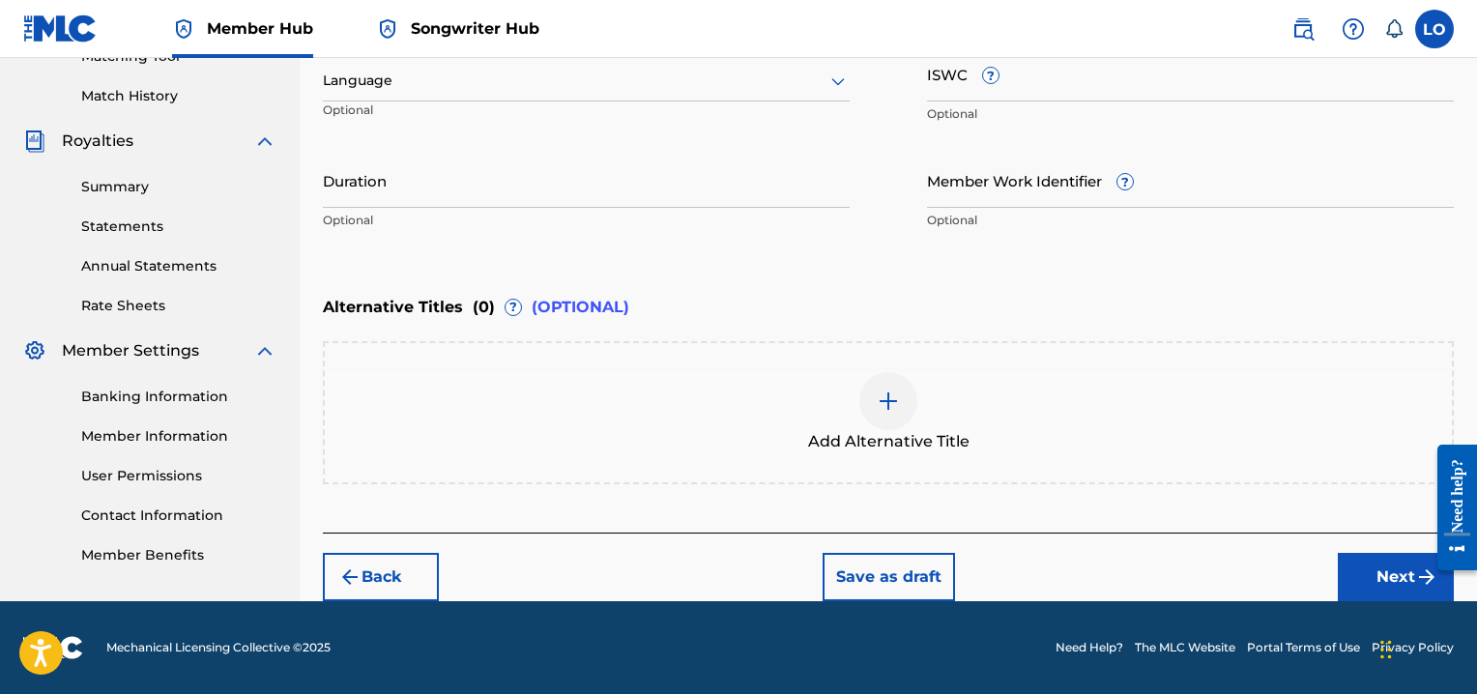
scroll to position [514, 0]
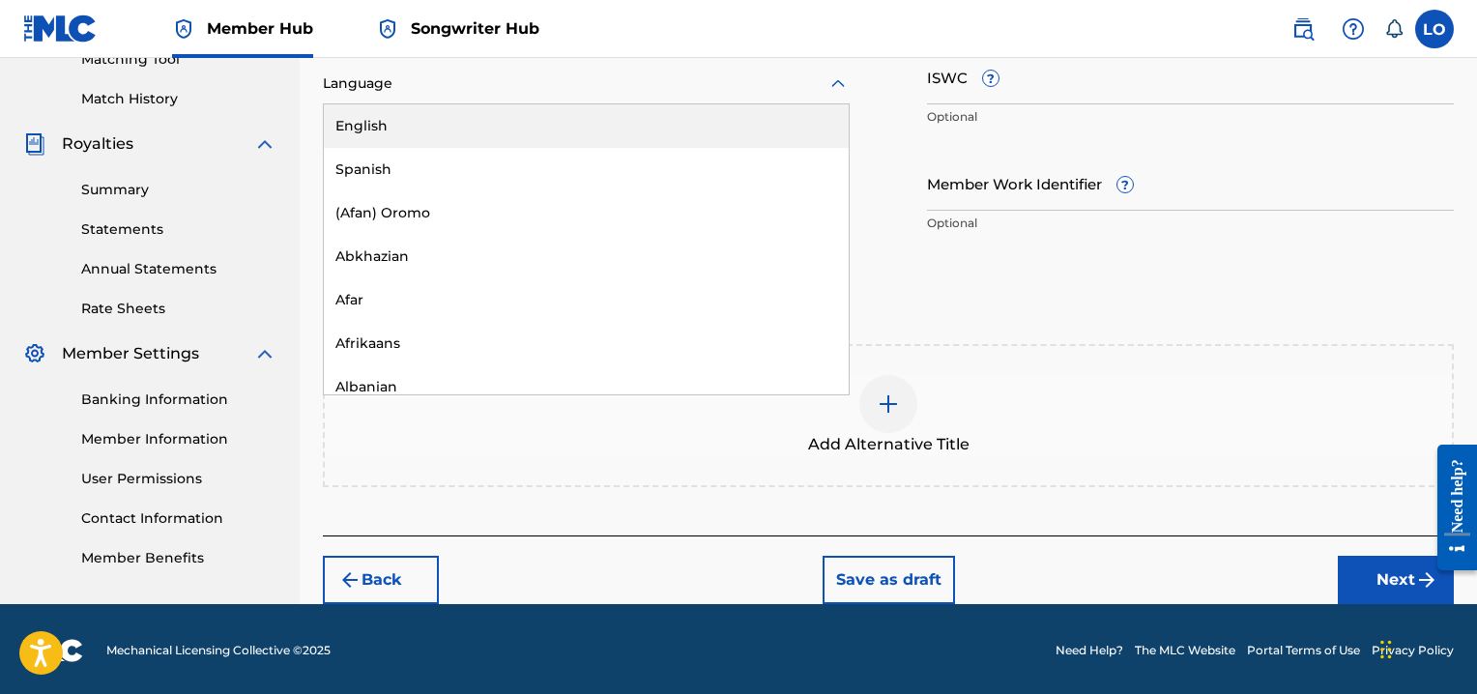
click at [840, 86] on icon at bounding box center [837, 83] width 23 height 23
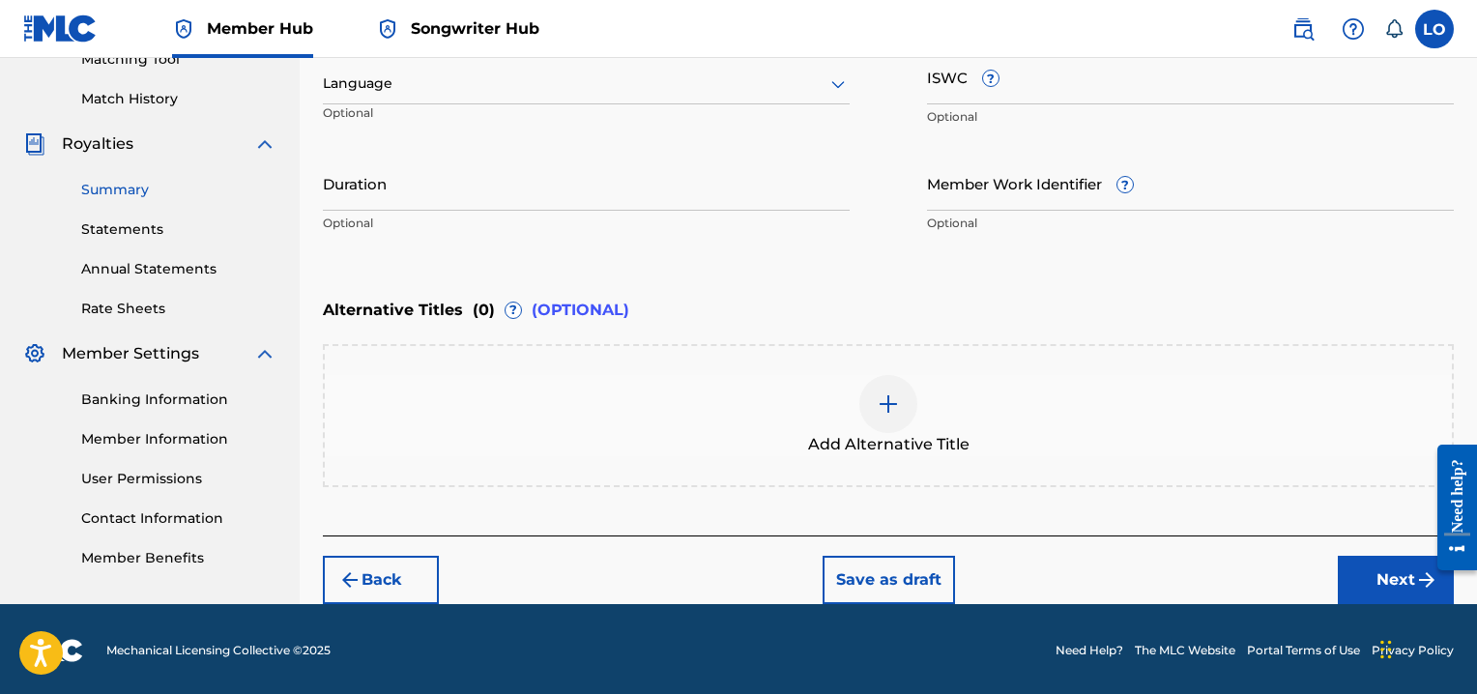
click at [126, 195] on link "Summary" at bounding box center [178, 190] width 195 height 20
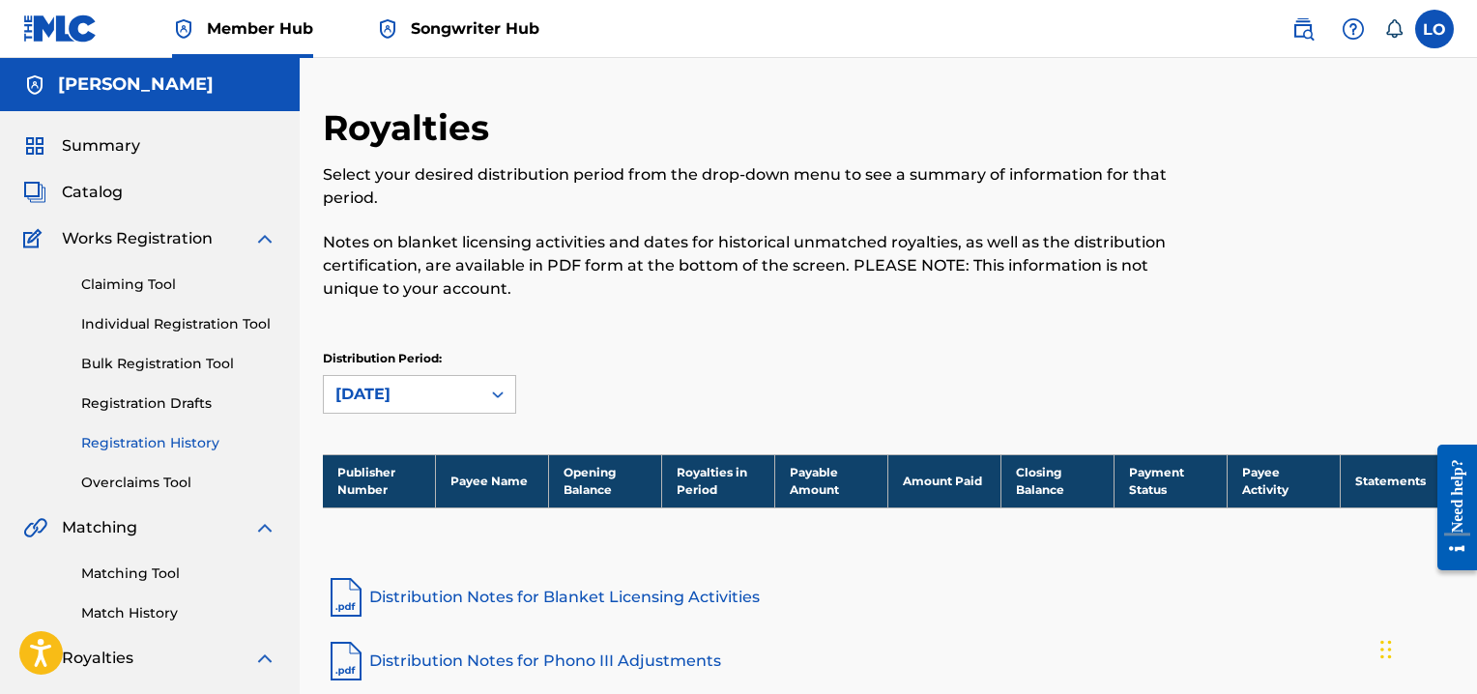
click at [120, 442] on link "Registration History" at bounding box center [178, 443] width 195 height 20
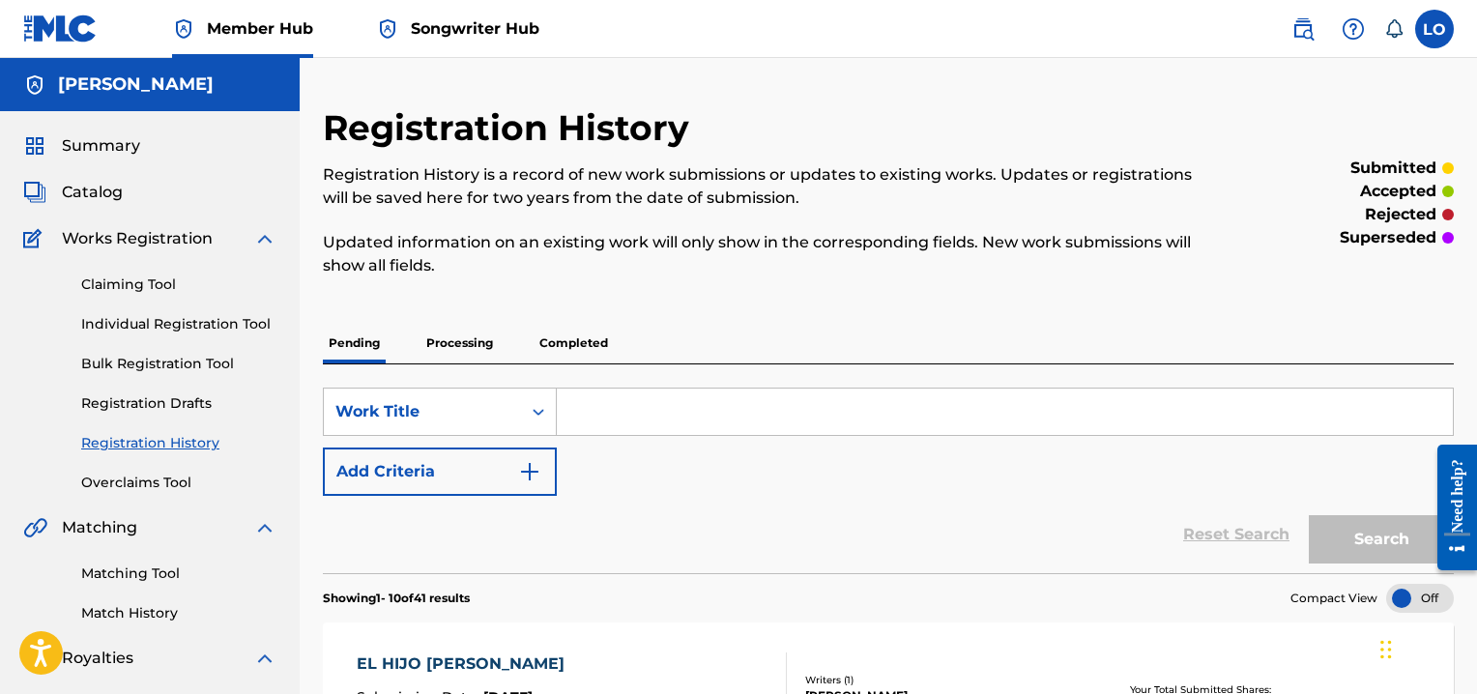
click at [600, 418] on input "Search Form" at bounding box center [1005, 411] width 896 height 46
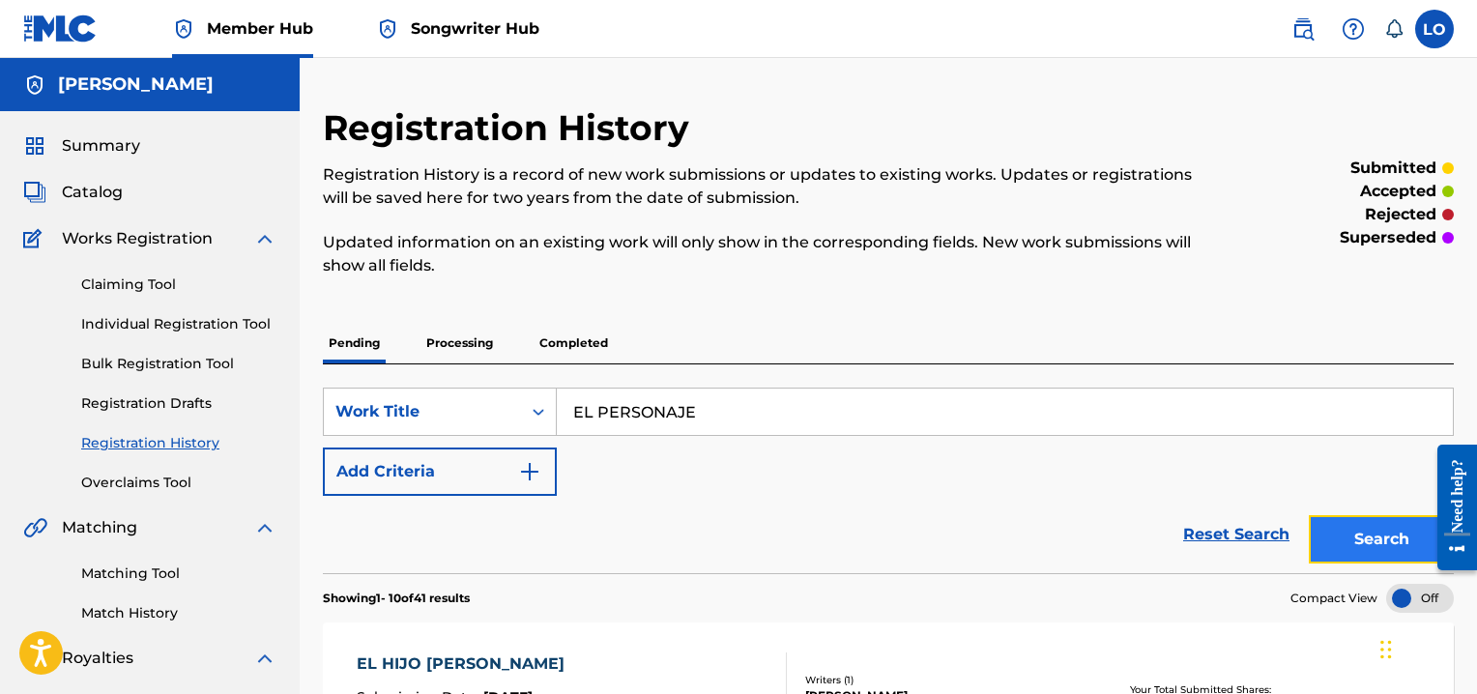
click at [1371, 534] on button "Search" at bounding box center [1380, 539] width 145 height 48
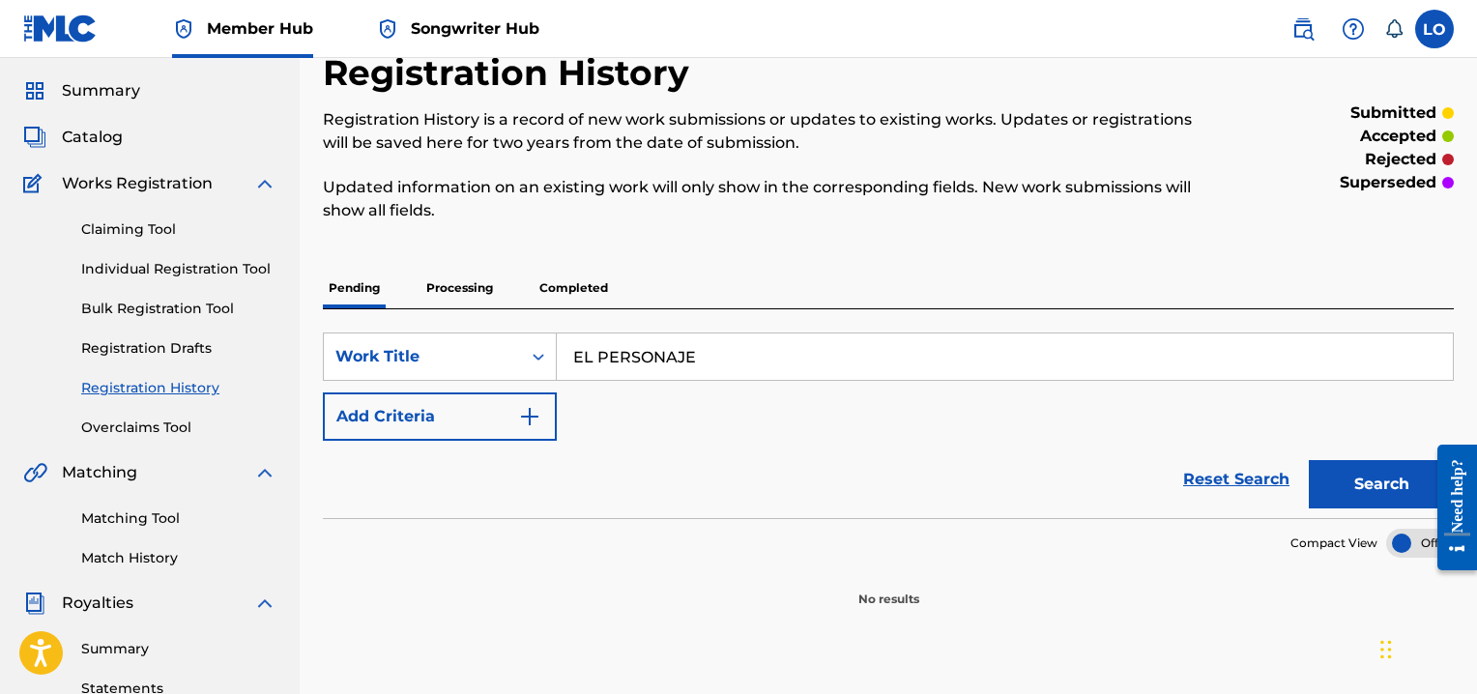
scroll to position [38, 0]
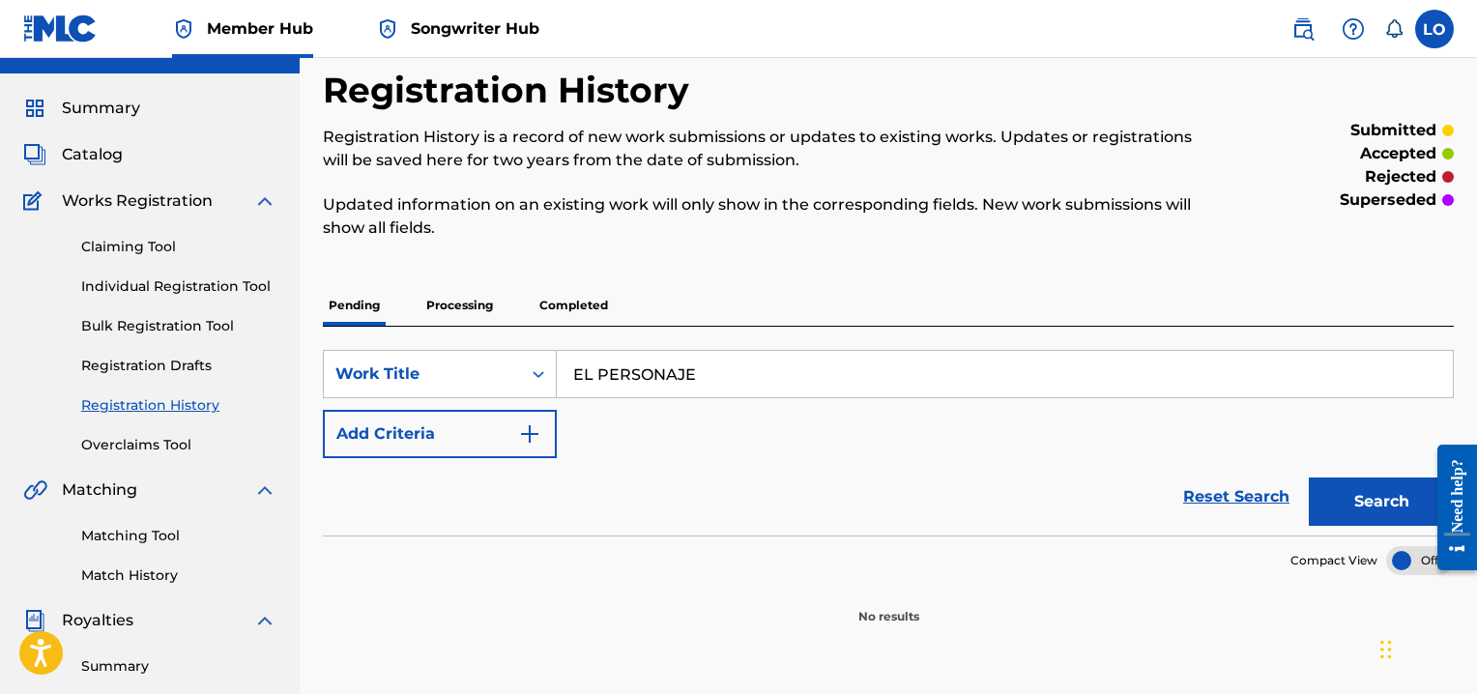
click at [746, 358] on input "EL PERSONAJE" at bounding box center [1005, 374] width 896 height 46
type input "E"
type input "EL HIJO [PERSON_NAME]"
click at [1387, 501] on button "Search" at bounding box center [1380, 501] width 145 height 48
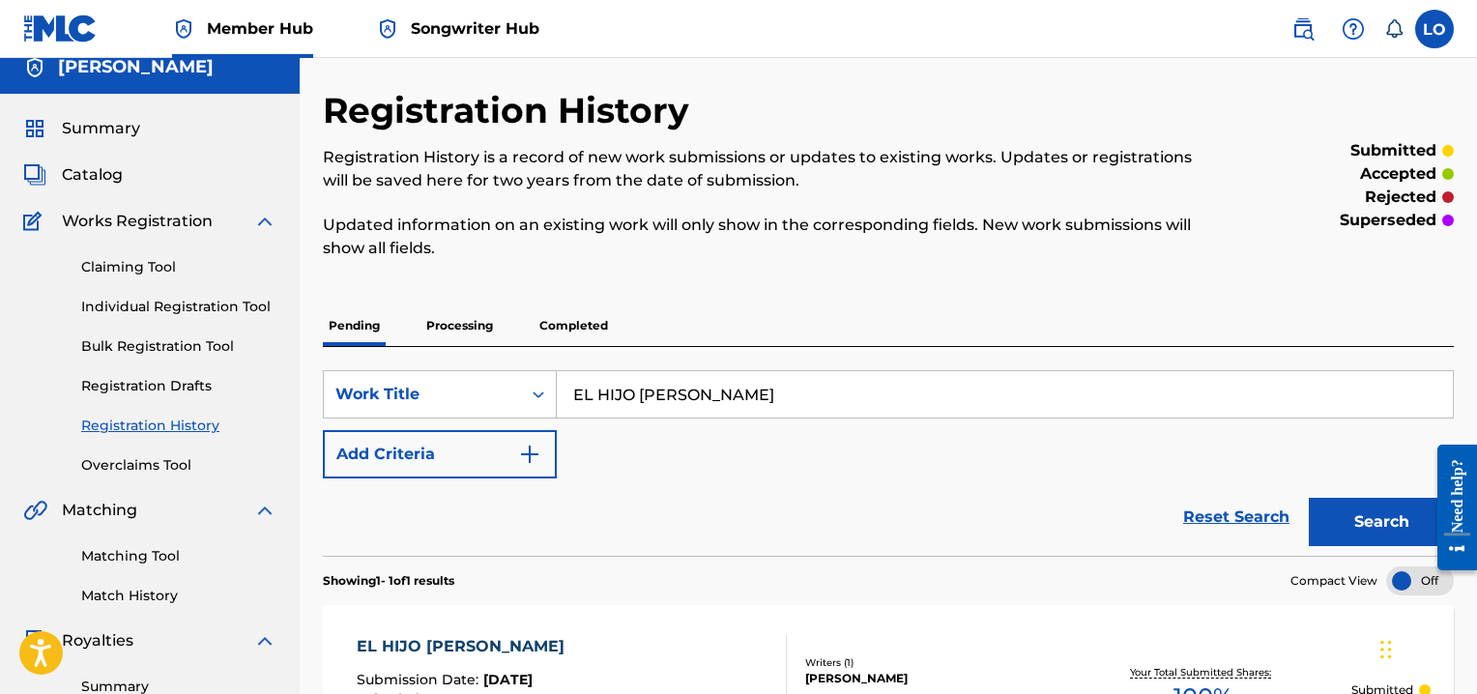
scroll to position [0, 0]
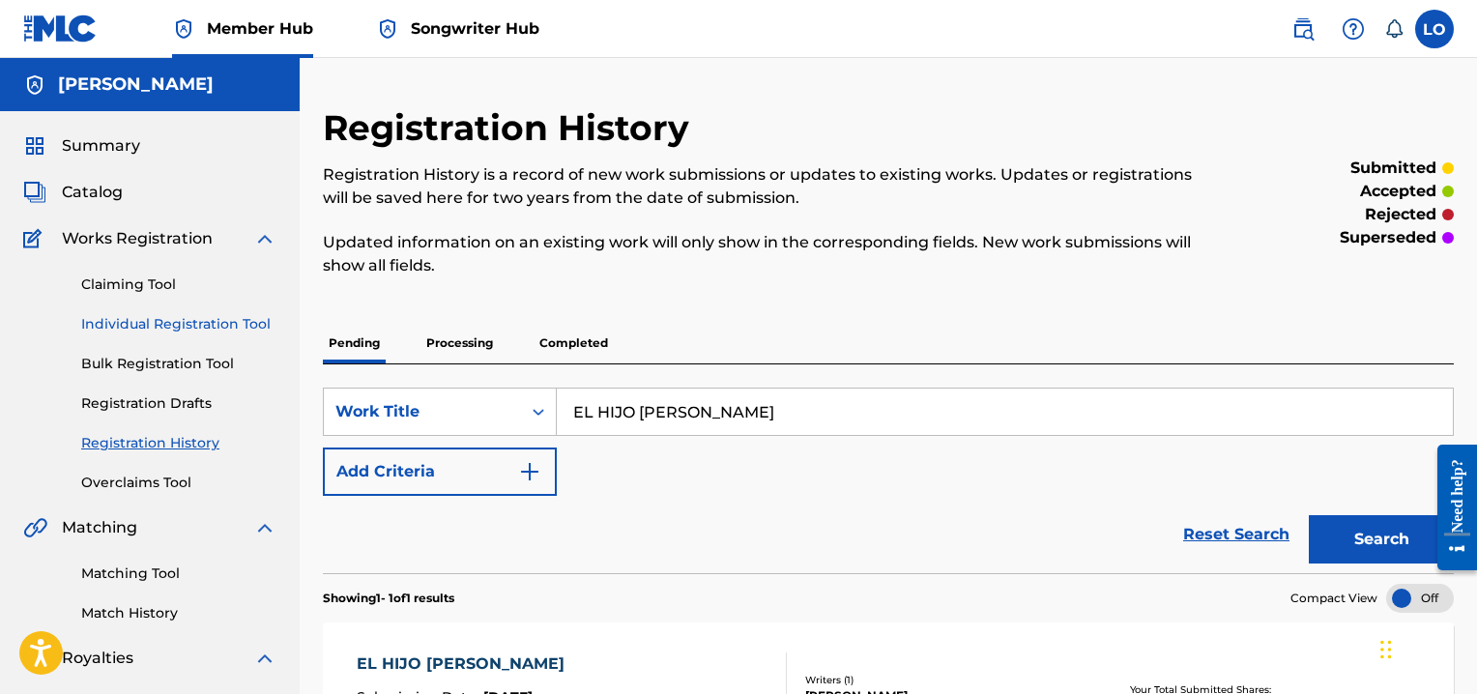
click at [138, 322] on link "Individual Registration Tool" at bounding box center [178, 324] width 195 height 20
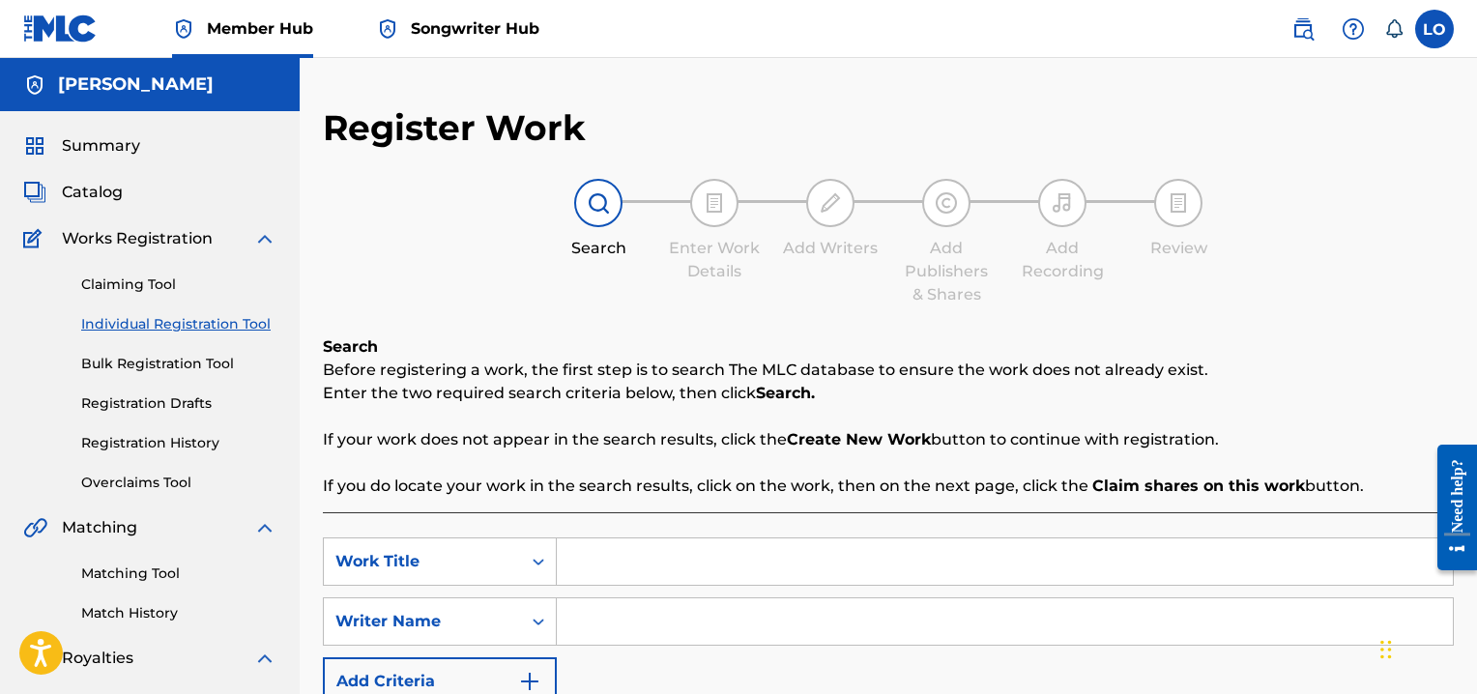
click at [661, 578] on input "Search Form" at bounding box center [1005, 561] width 896 height 46
type input "EL PERSONAJE"
click at [581, 623] on input "Search Form" at bounding box center [1005, 621] width 896 height 46
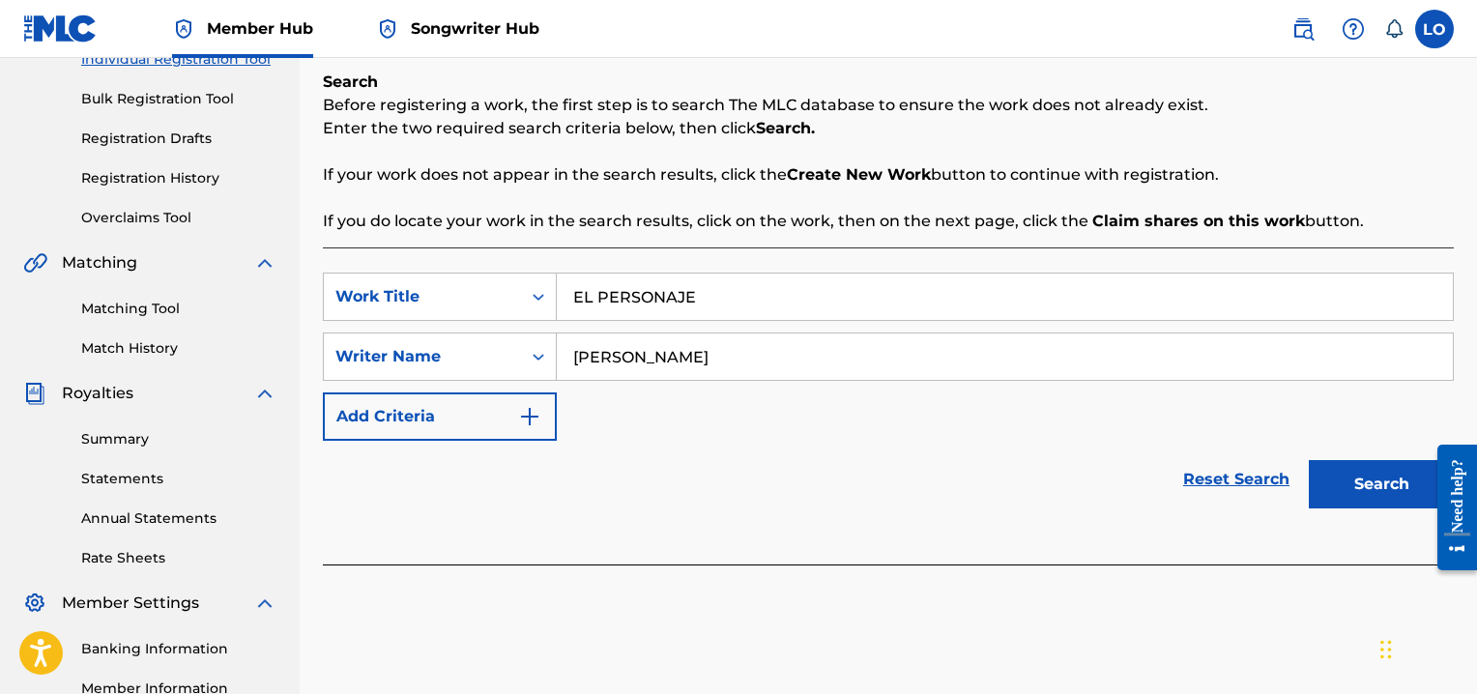
scroll to position [267, 0]
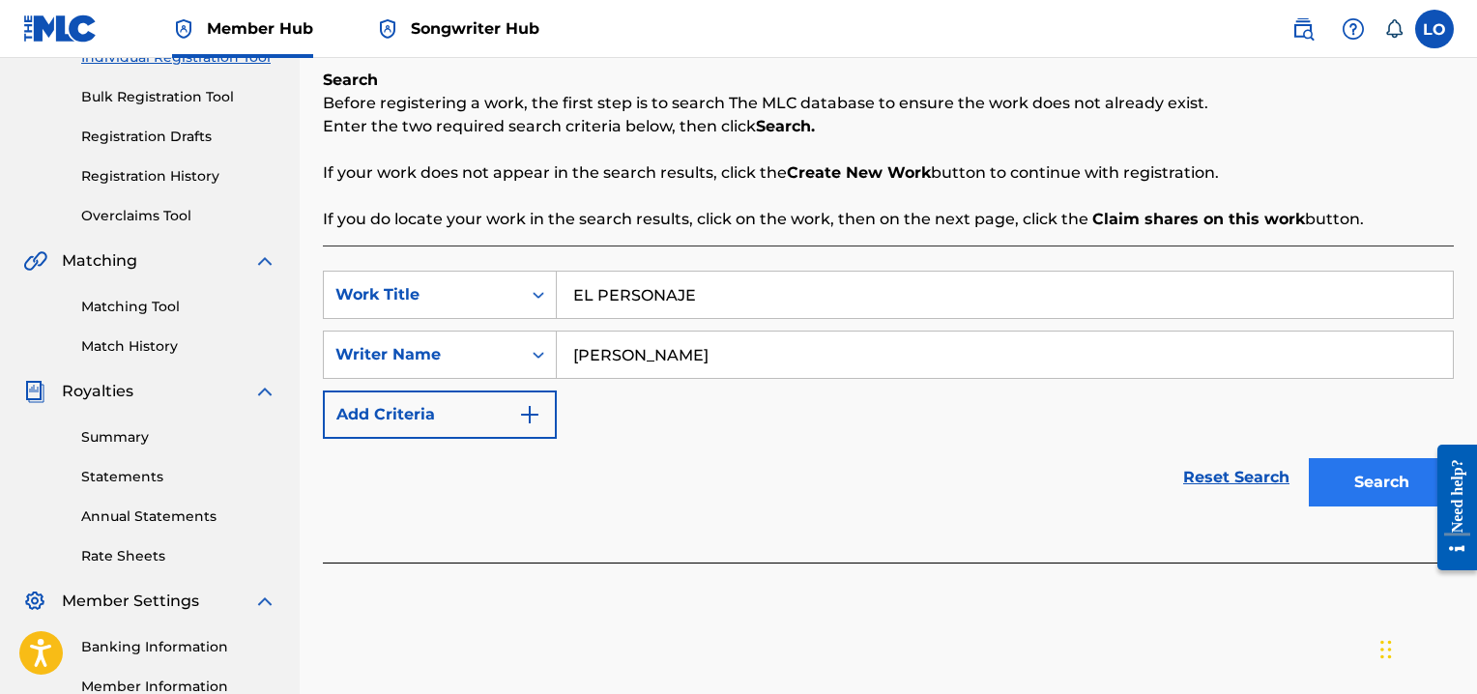
type input "[PERSON_NAME]"
click at [1346, 486] on button "Search" at bounding box center [1380, 482] width 145 height 48
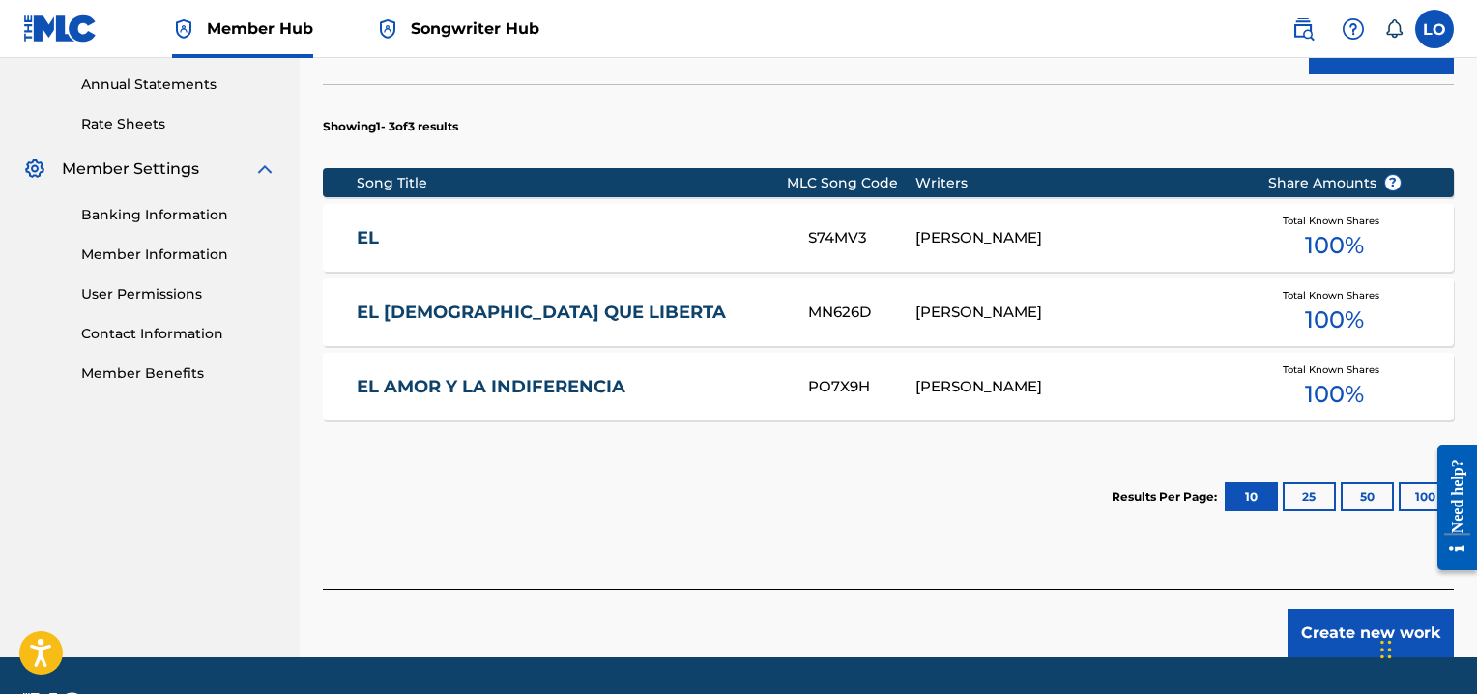
scroll to position [754, 0]
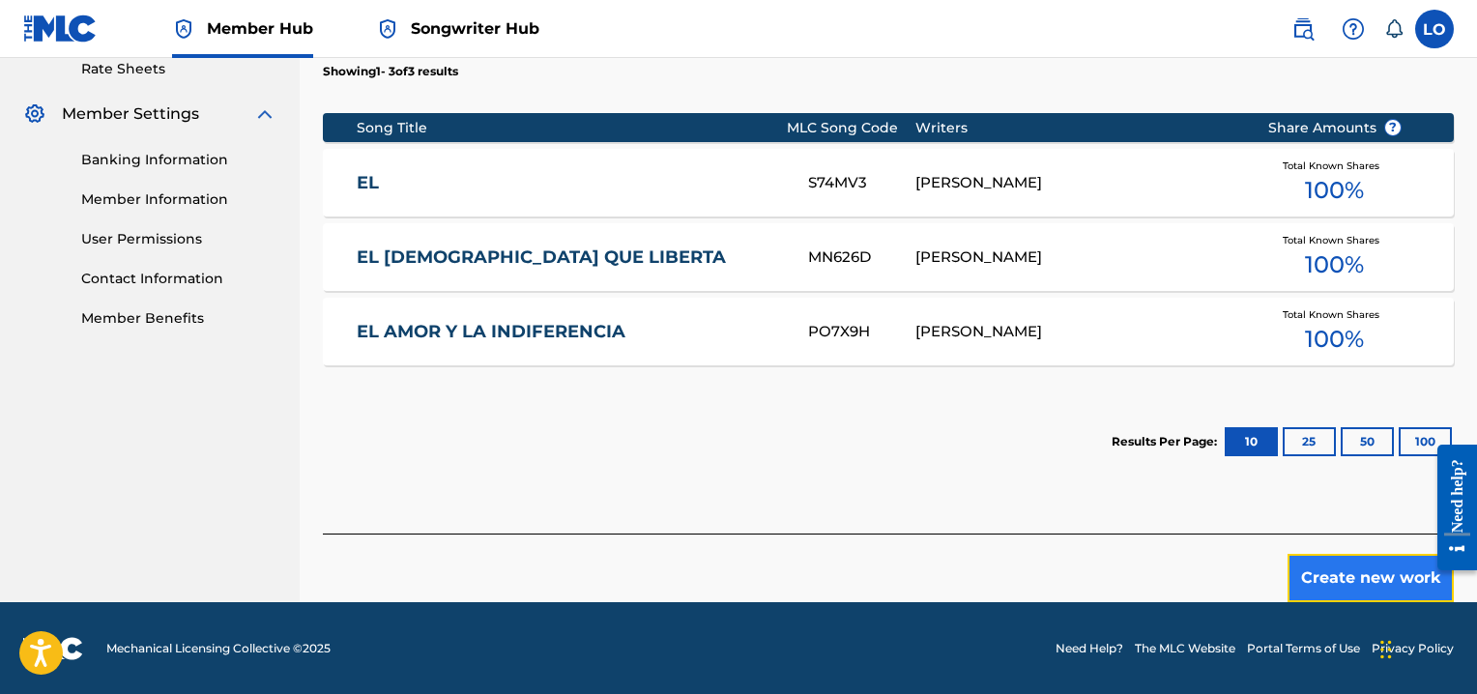
click at [1396, 573] on button "Create new work" at bounding box center [1370, 578] width 166 height 48
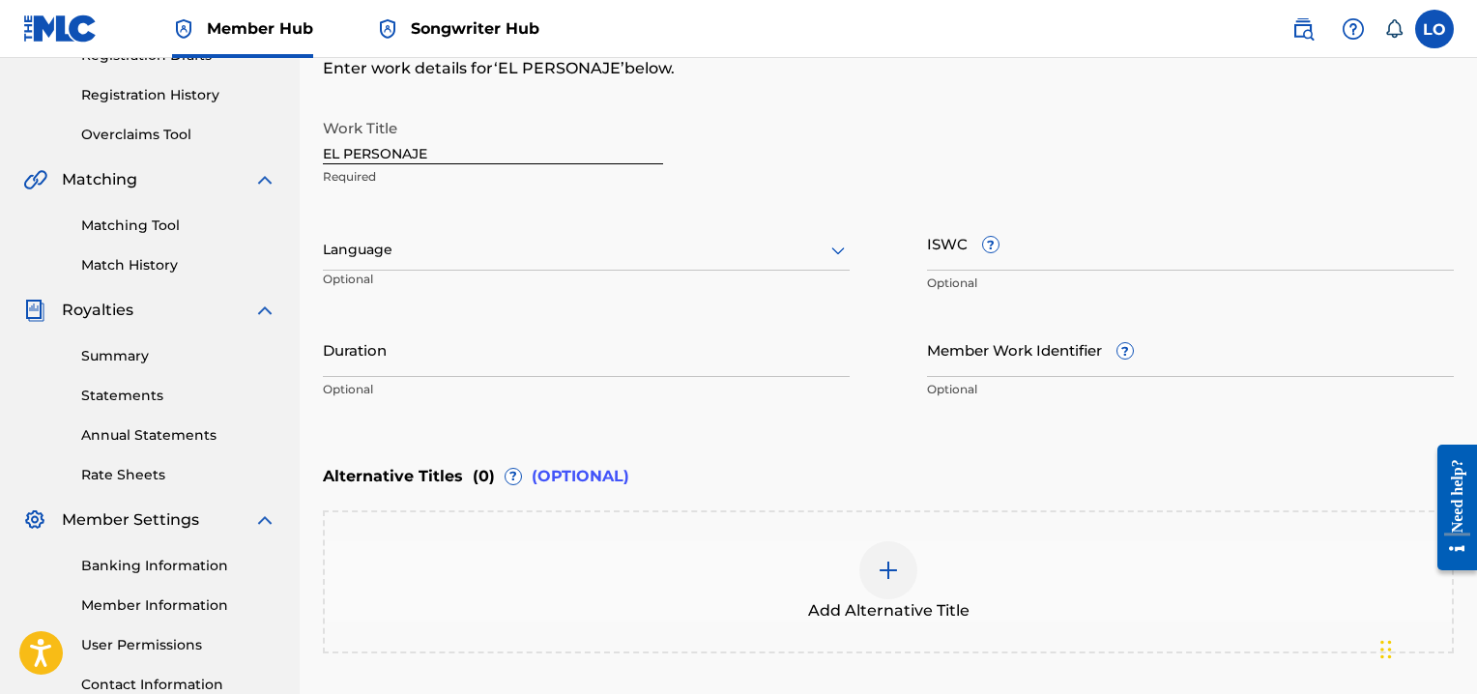
scroll to position [357, 0]
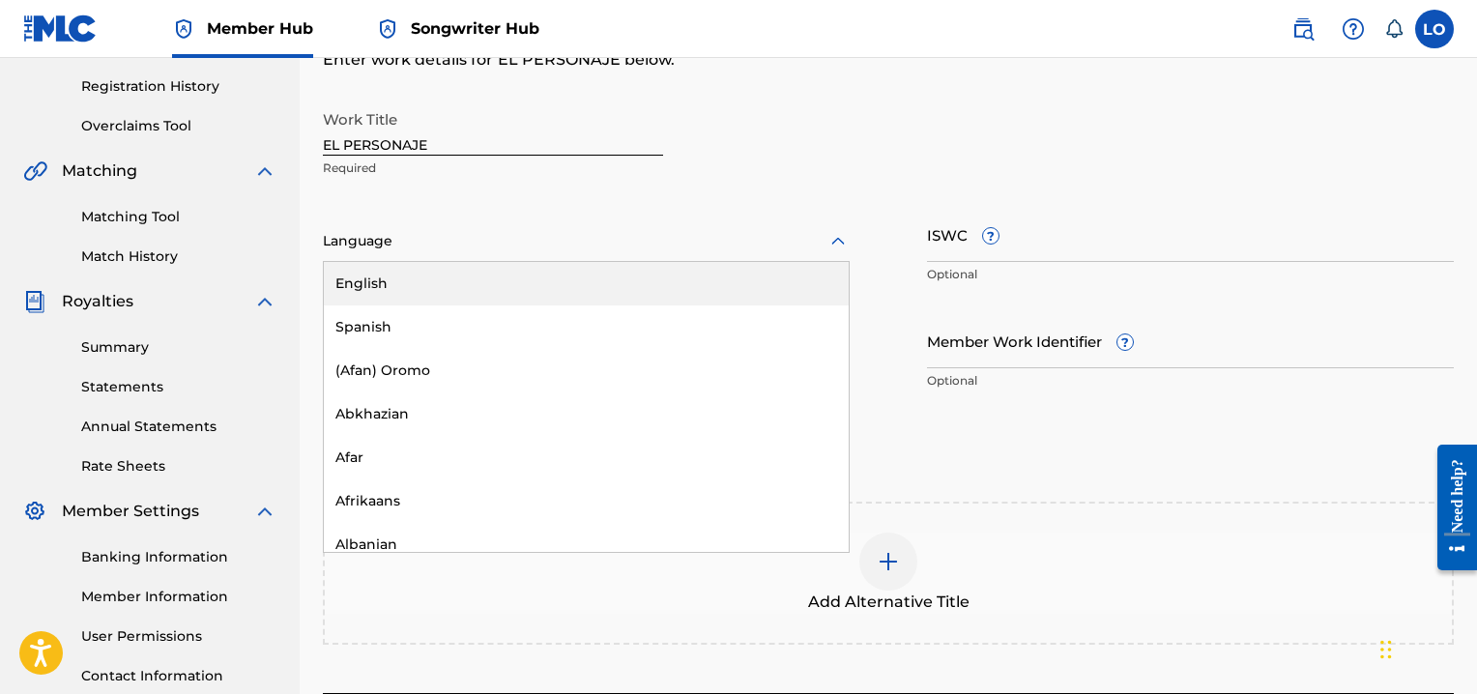
click at [840, 234] on icon at bounding box center [837, 241] width 23 height 23
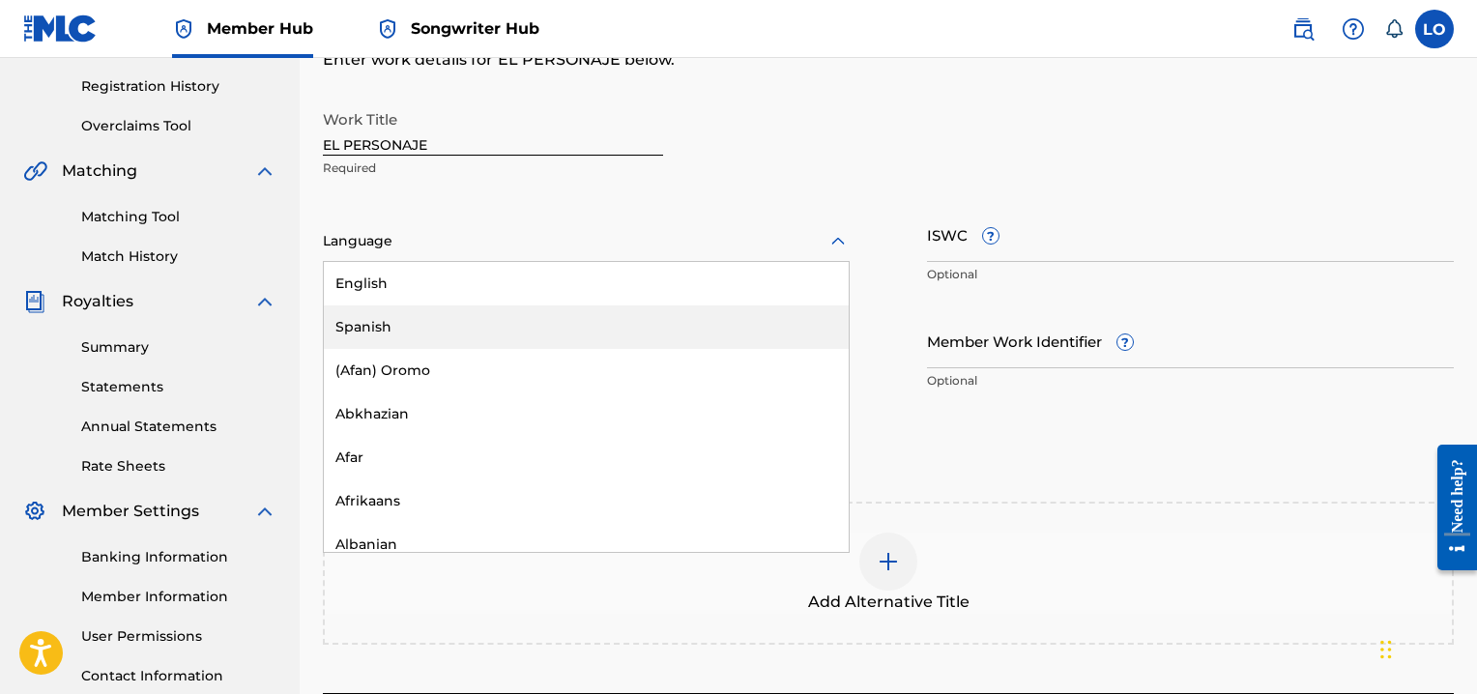
click at [402, 325] on div "Spanish" at bounding box center [586, 326] width 525 height 43
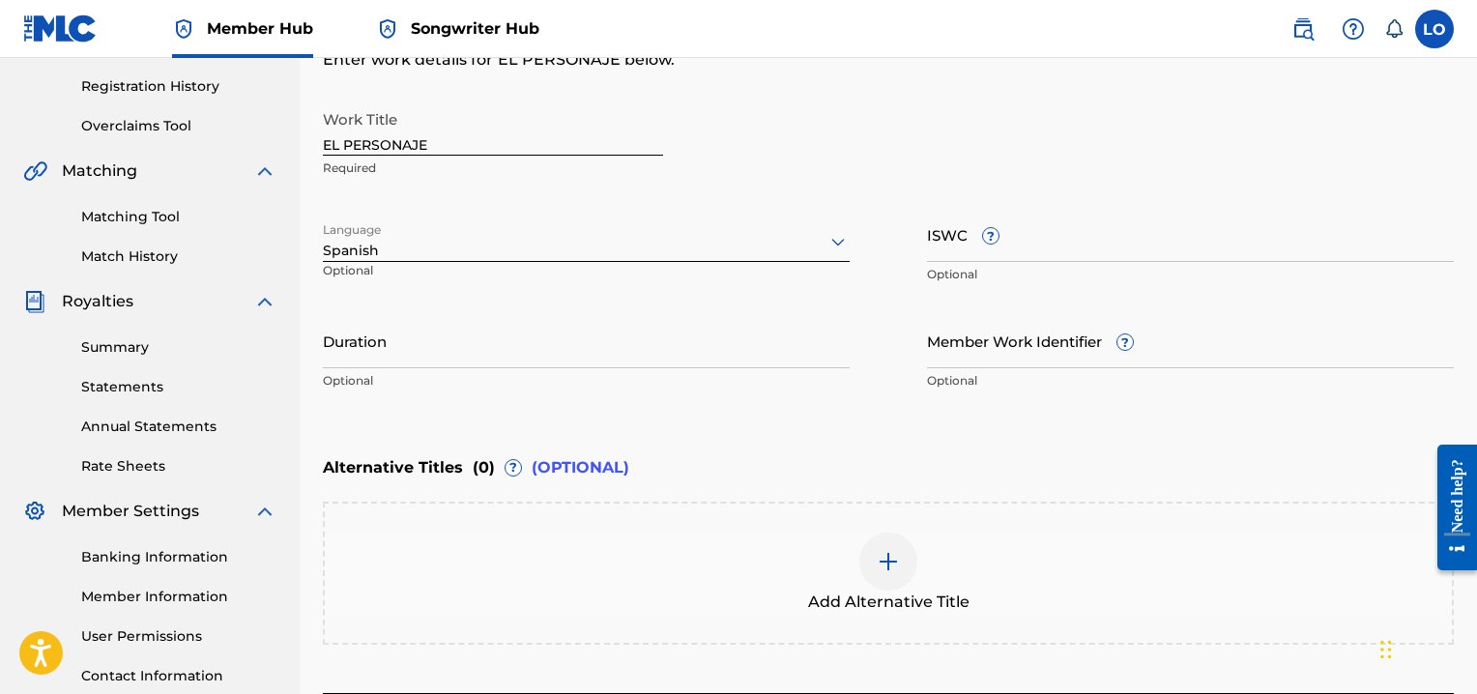
scroll to position [514, 0]
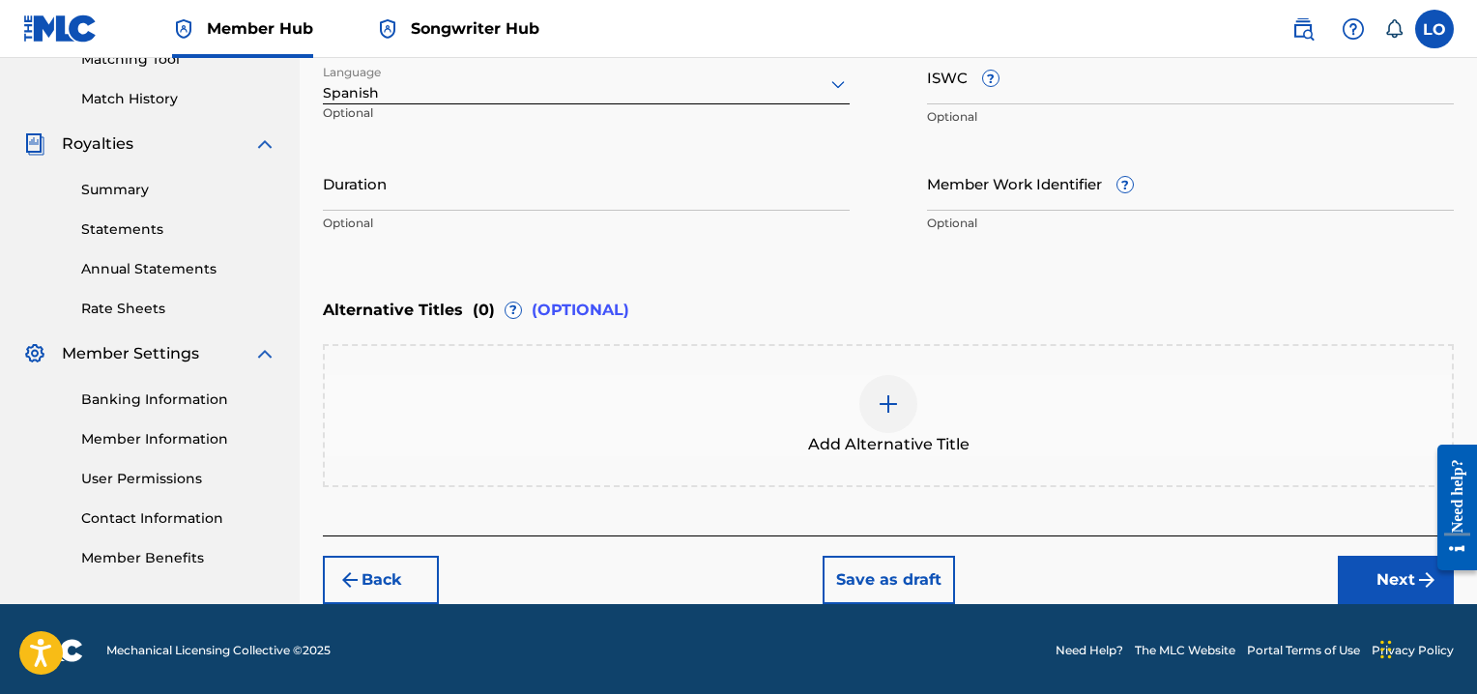
drag, startPoint x: 1480, startPoint y: 291, endPoint x: 15, endPoint y: 24, distance: 1489.1
click at [1376, 575] on button "Next" at bounding box center [1395, 580] width 116 height 48
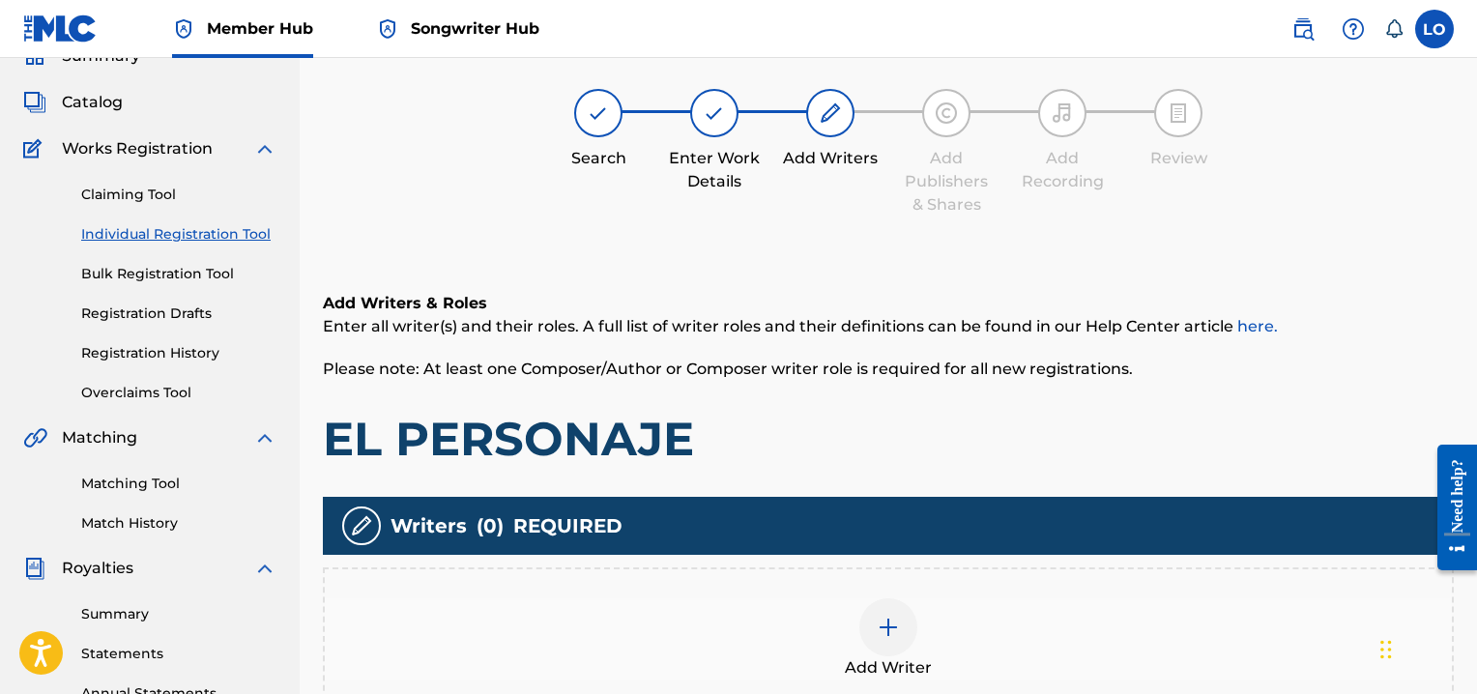
scroll to position [87, 0]
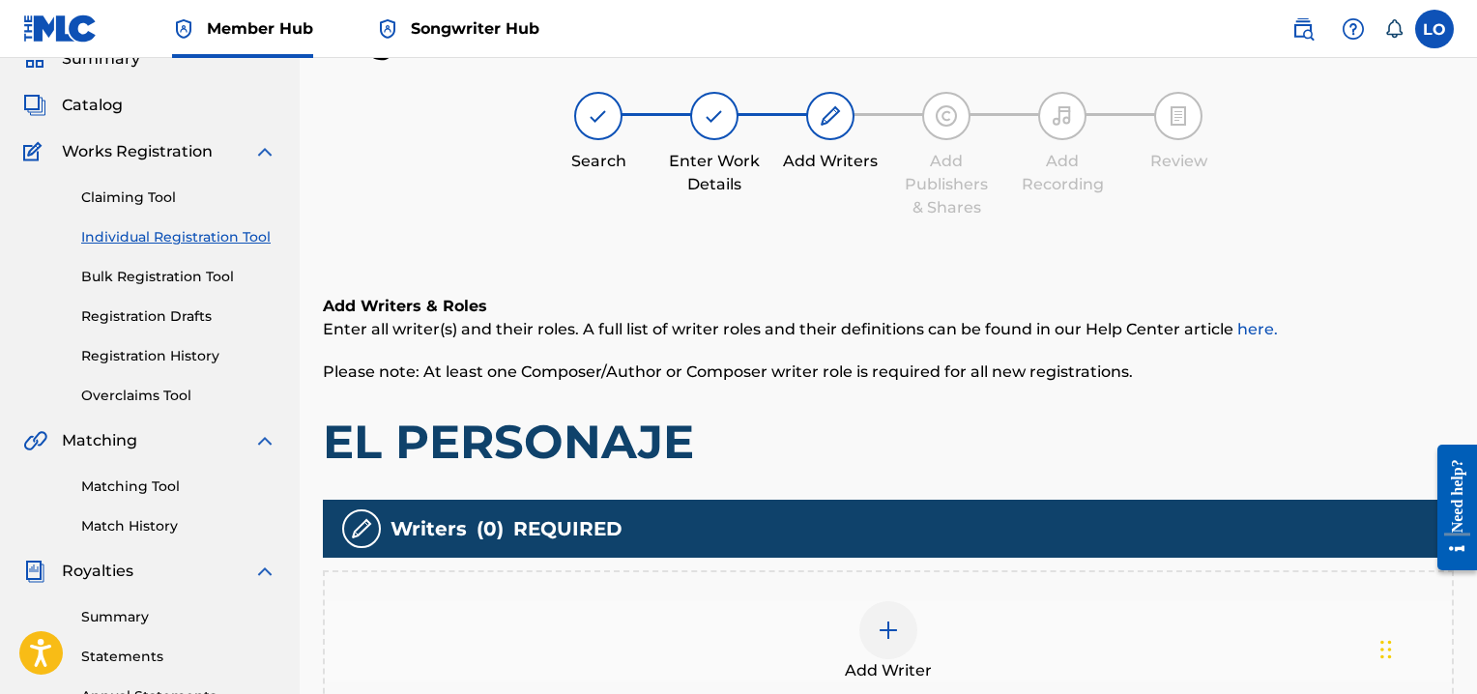
click at [890, 632] on img at bounding box center [887, 629] width 23 height 23
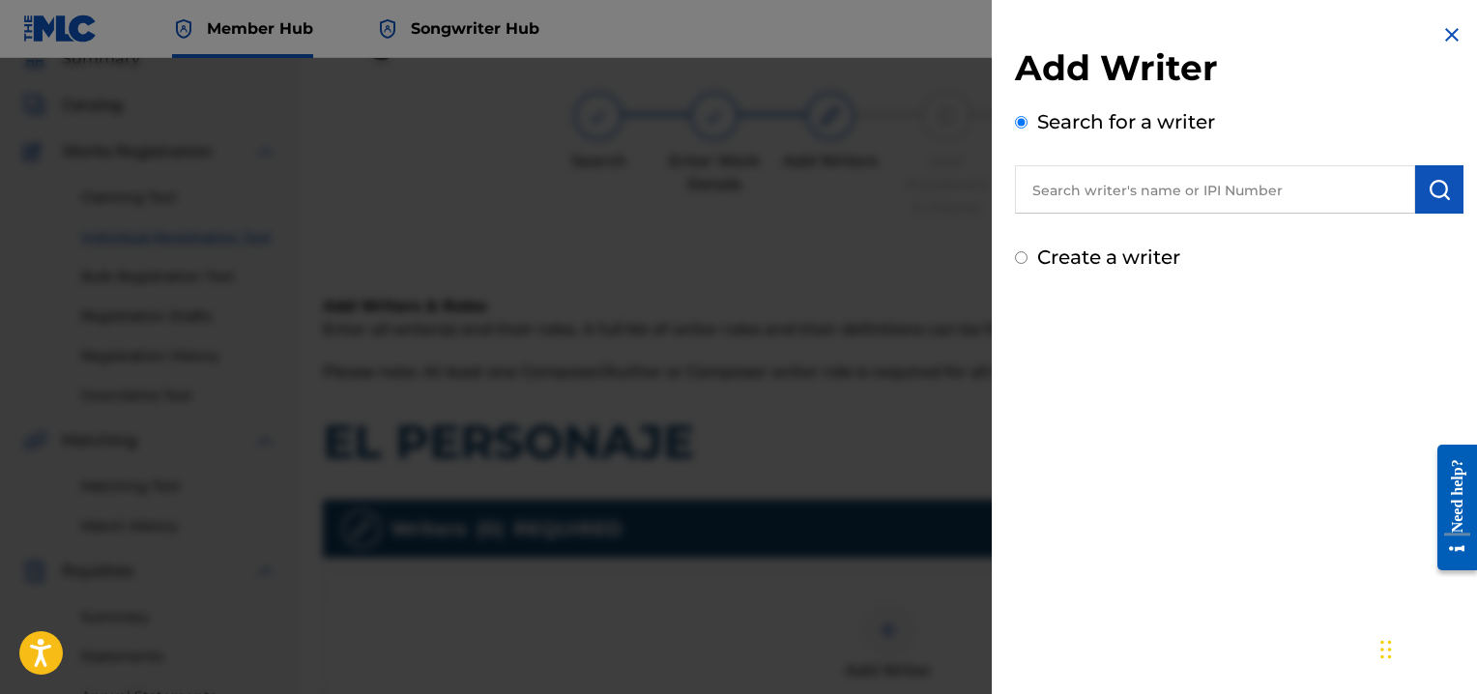
click at [1077, 187] on input "text" at bounding box center [1215, 189] width 400 height 48
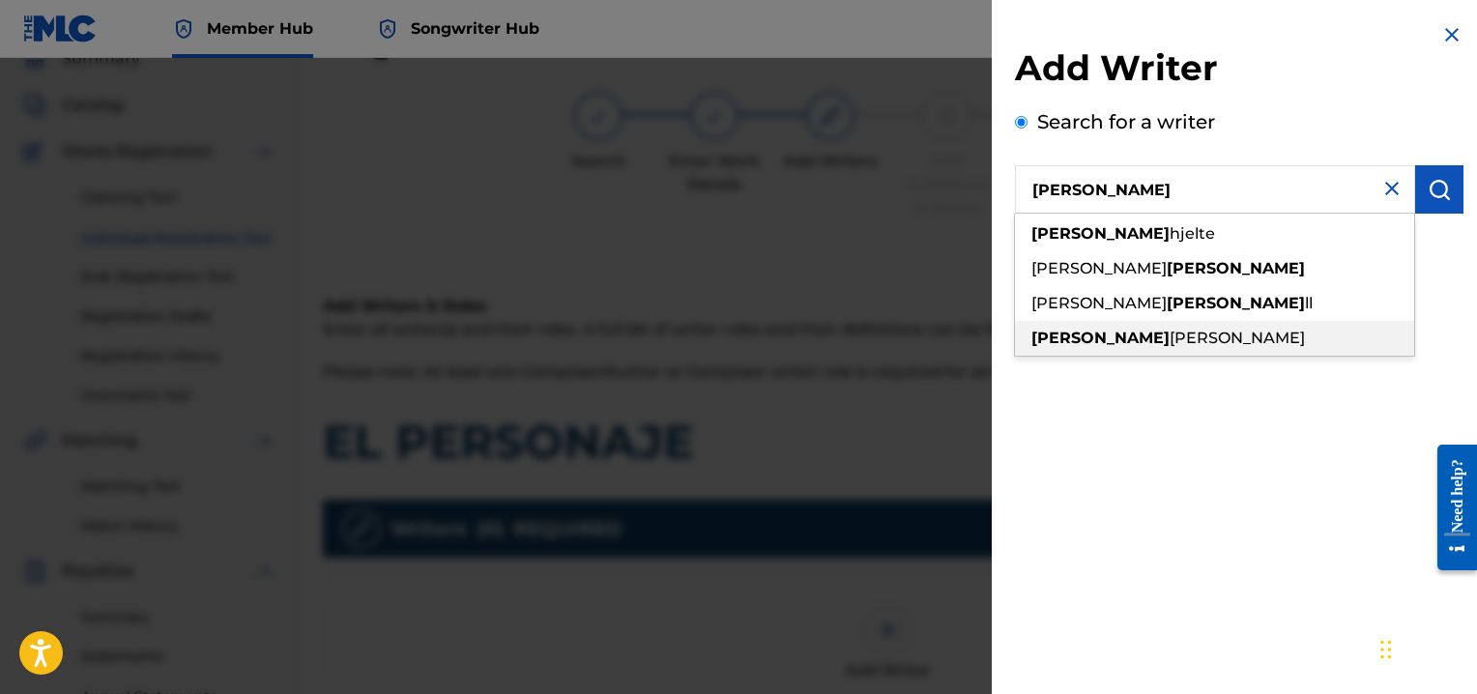
click at [1169, 340] on span "[PERSON_NAME]" at bounding box center [1236, 338] width 135 height 18
type input "[PERSON_NAME]"
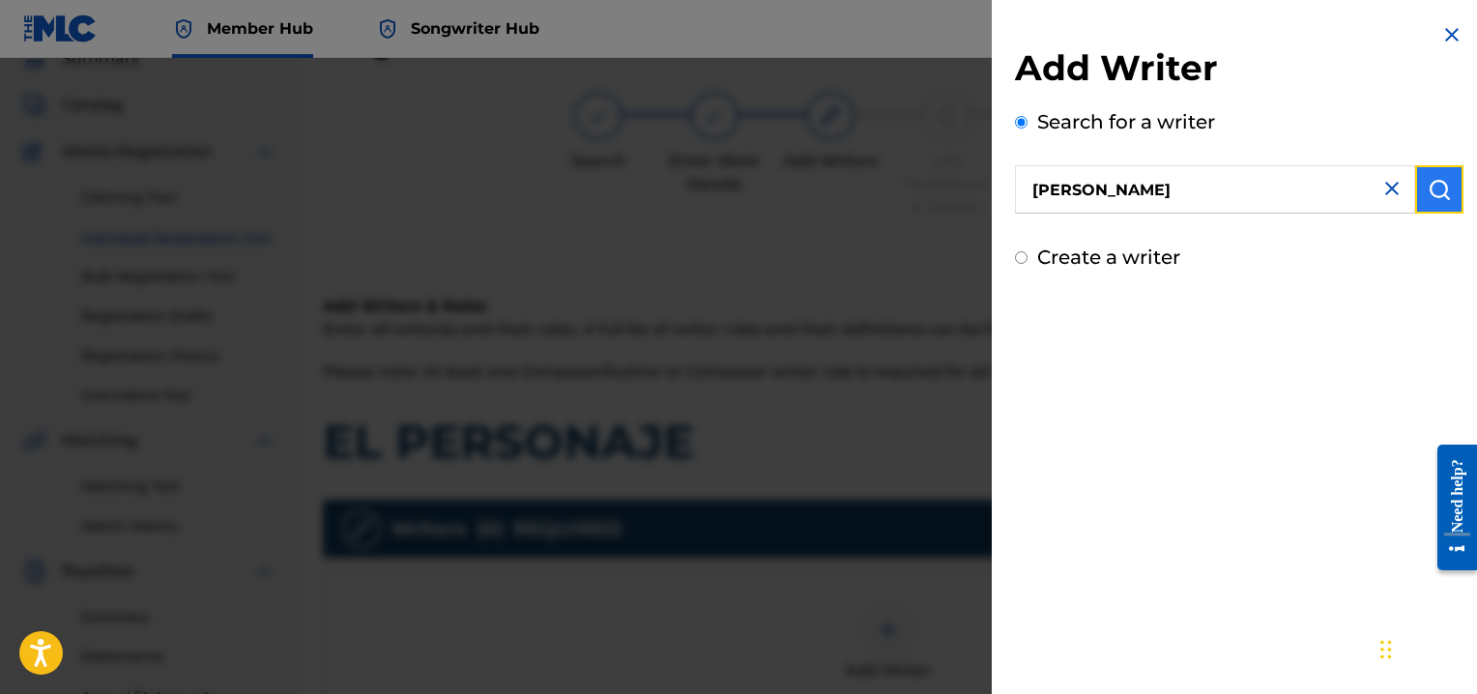
click at [1438, 187] on img "submit" at bounding box center [1438, 189] width 23 height 23
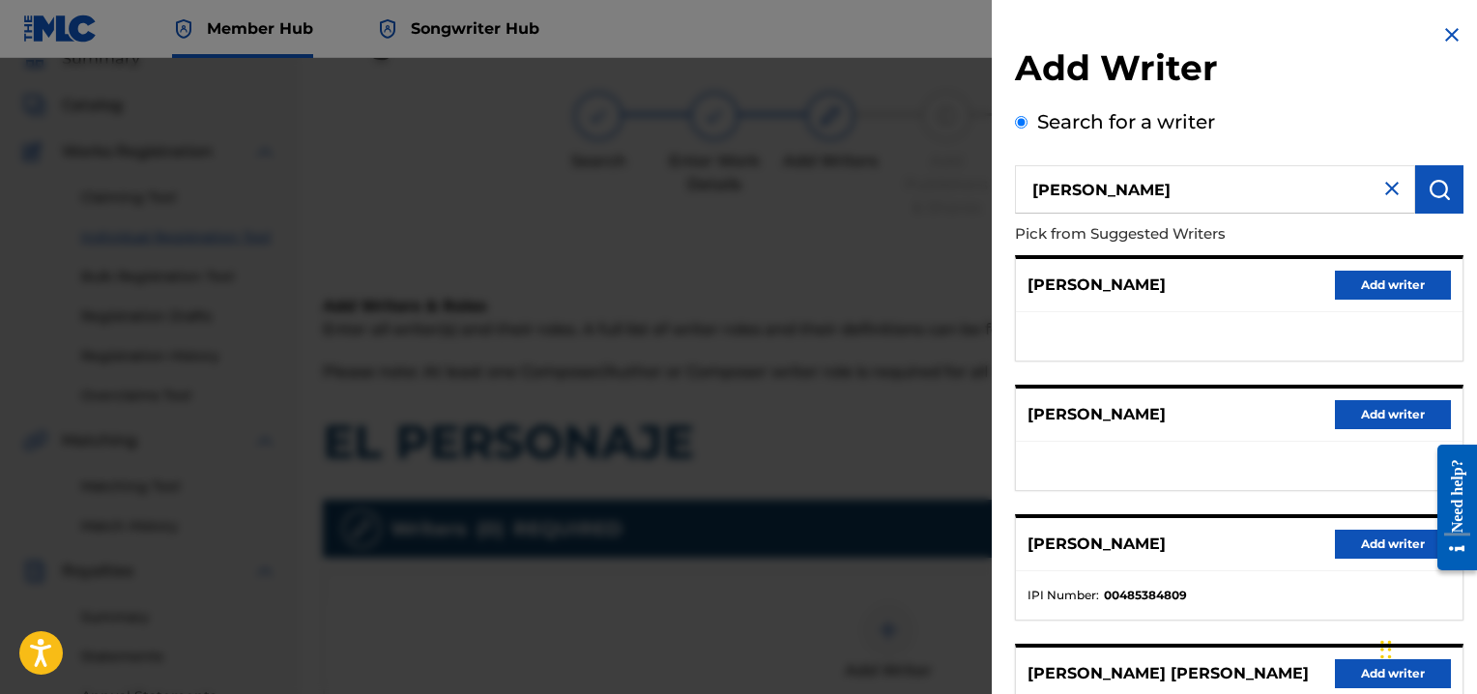
click at [1237, 291] on div "[PERSON_NAME] Add writer" at bounding box center [1239, 285] width 446 height 53
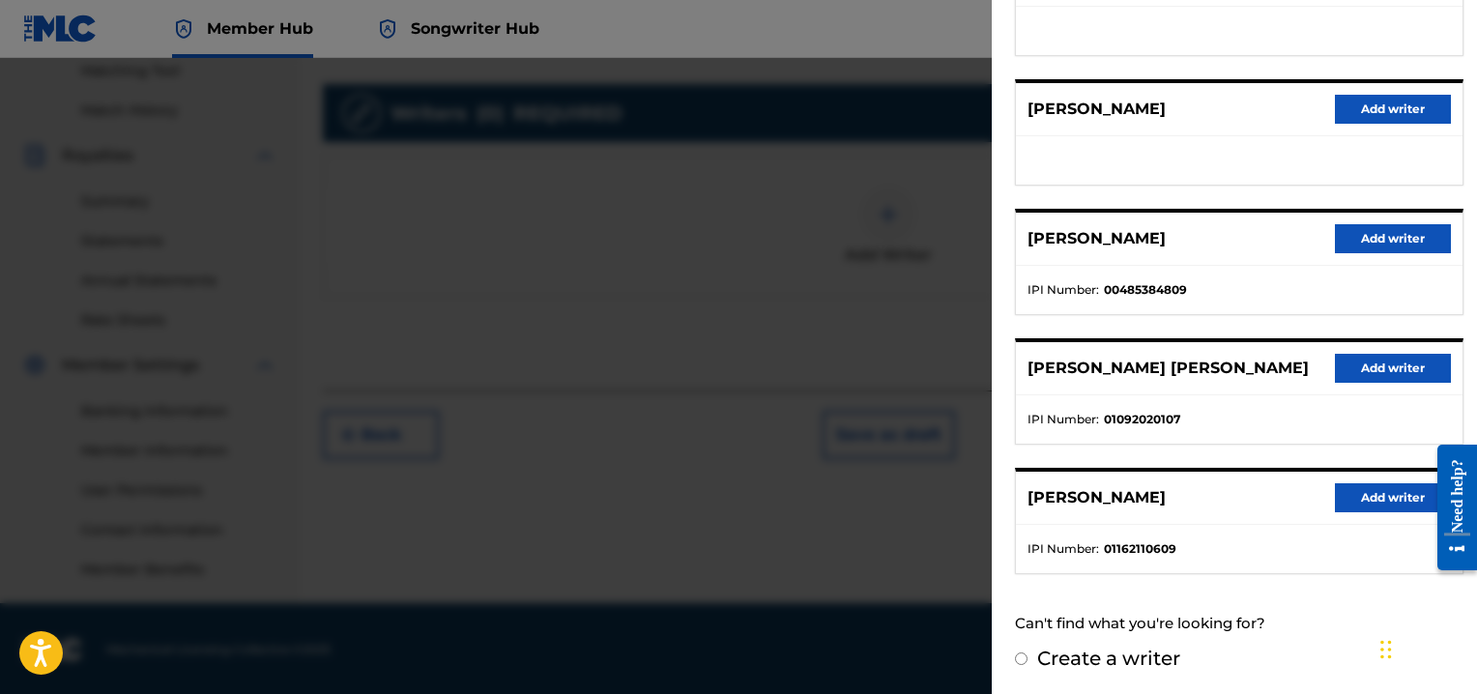
scroll to position [503, 0]
click at [1380, 500] on button "Add writer" at bounding box center [1393, 497] width 116 height 29
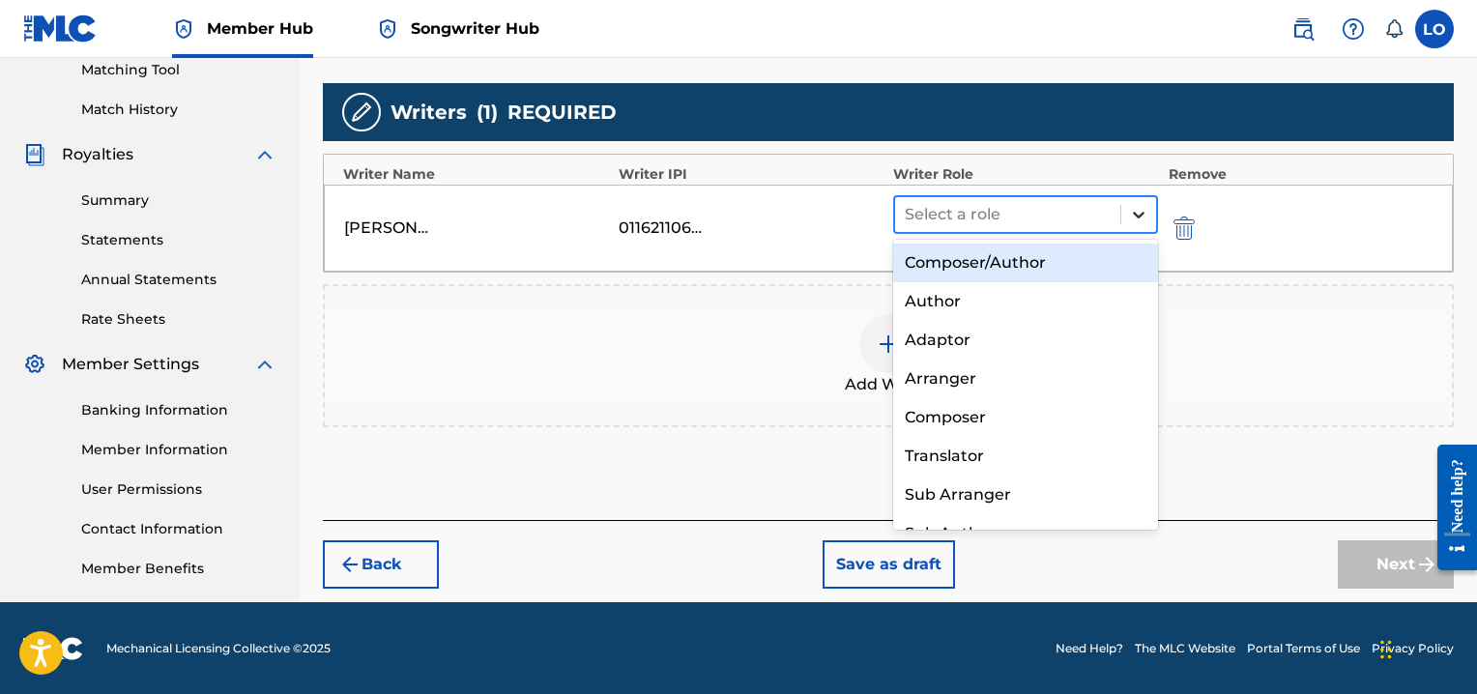
click at [1139, 217] on icon at bounding box center [1138, 214] width 19 height 19
click at [937, 277] on div "Composer/Author" at bounding box center [1025, 263] width 265 height 39
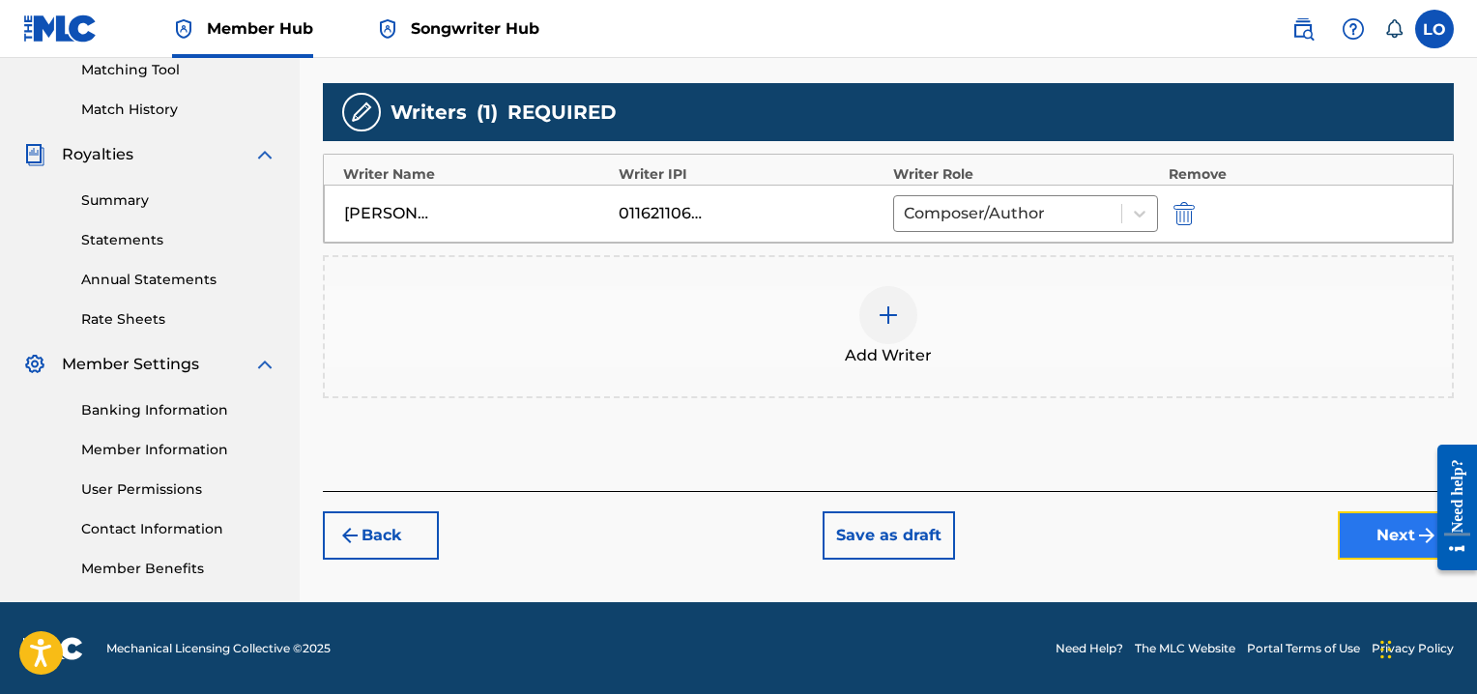
click at [1368, 536] on button "Next" at bounding box center [1395, 535] width 116 height 48
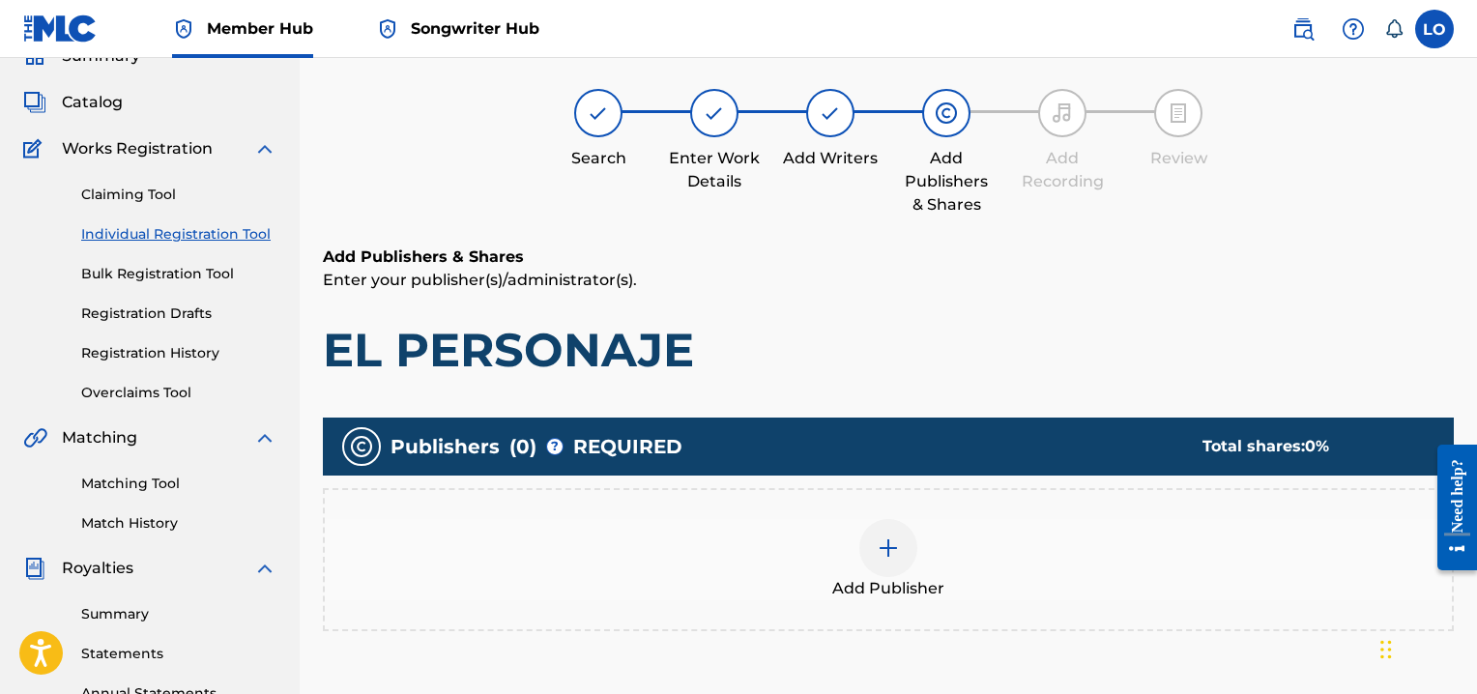
scroll to position [87, 0]
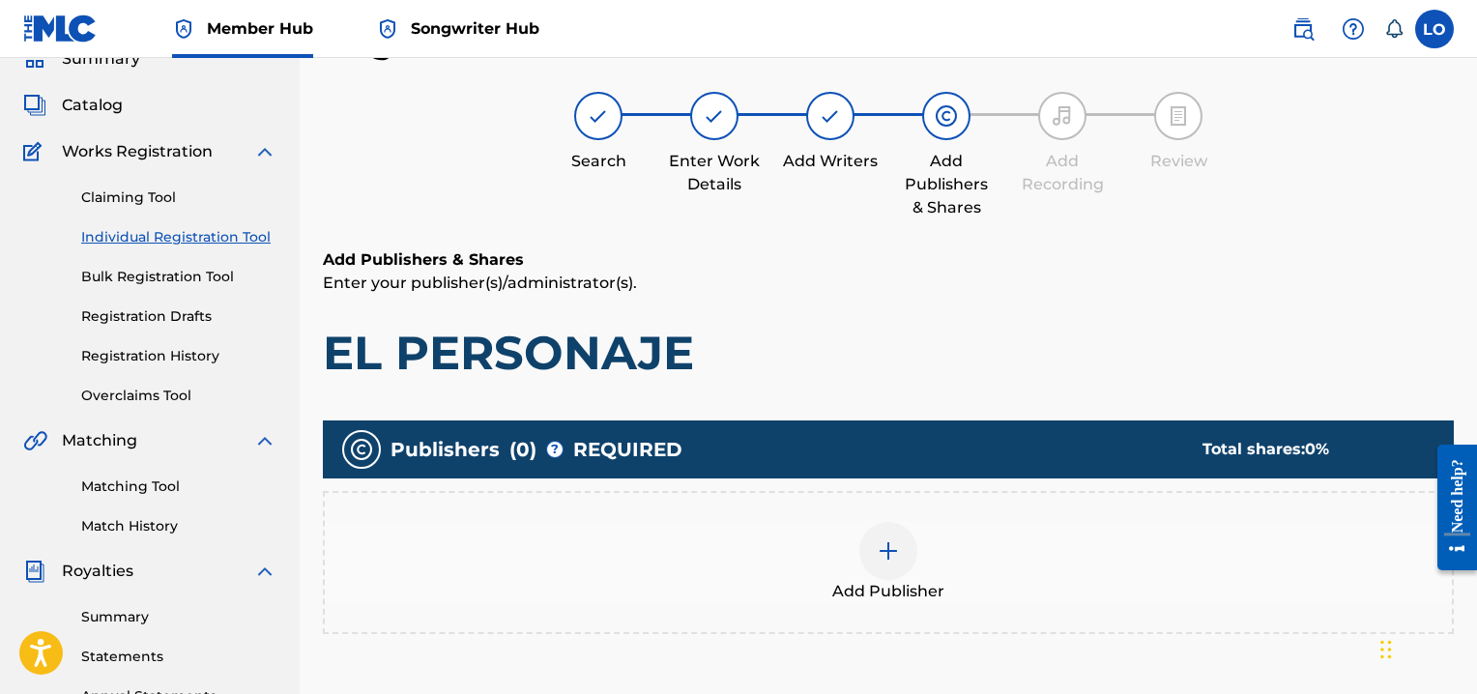
click at [884, 550] on img at bounding box center [887, 550] width 23 height 23
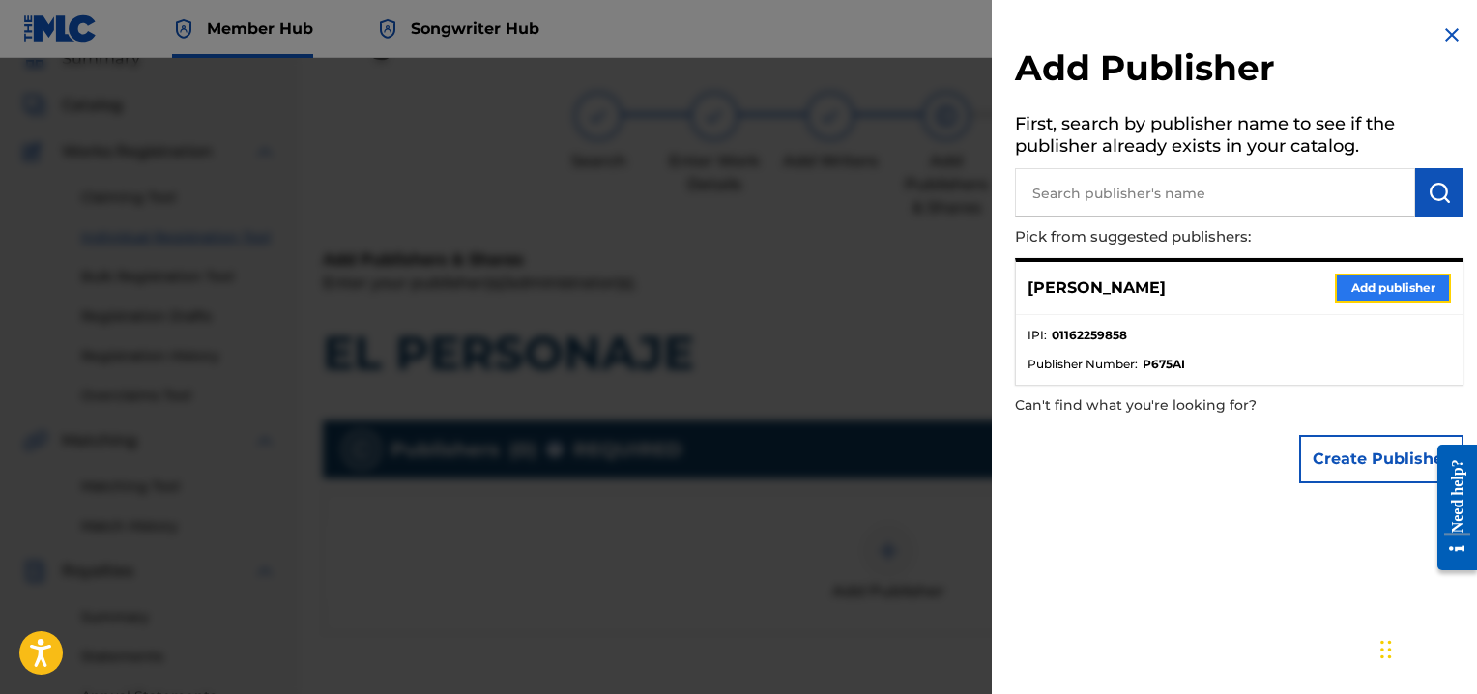
click at [1356, 283] on button "Add publisher" at bounding box center [1393, 287] width 116 height 29
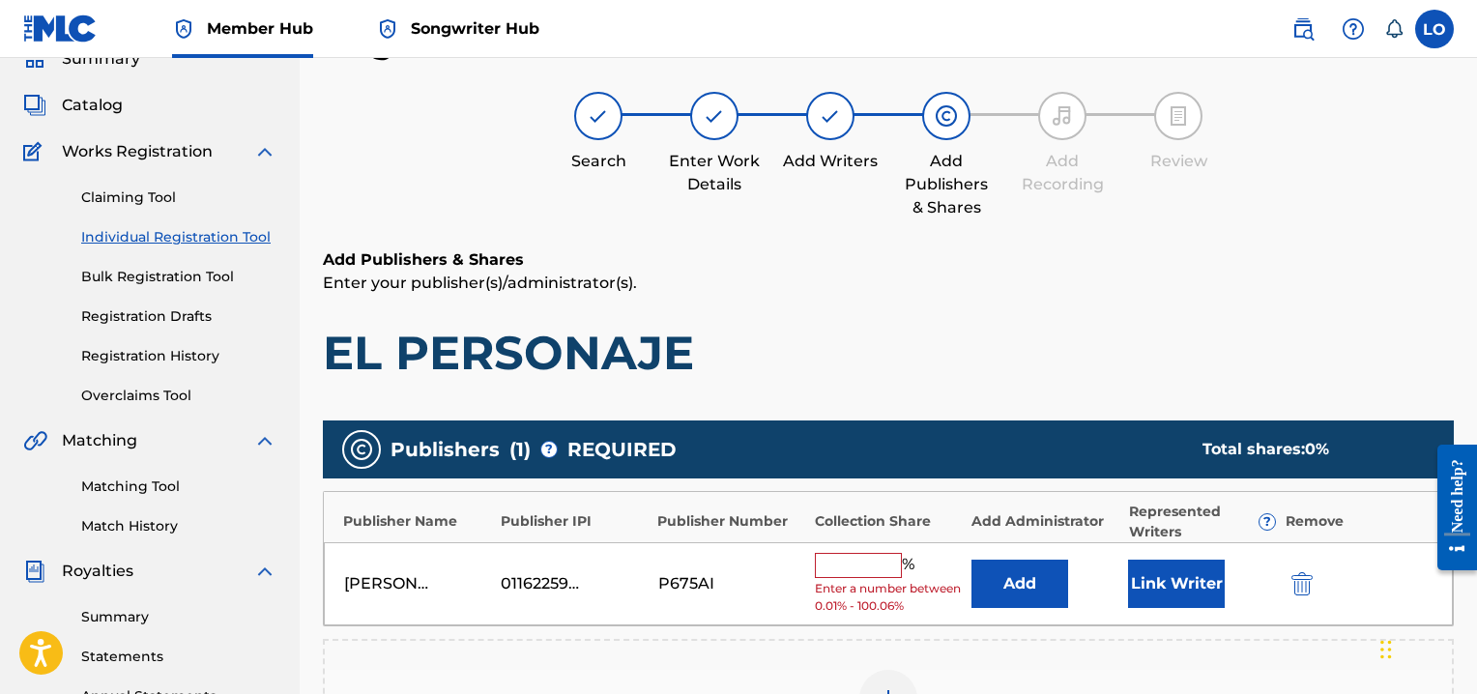
click at [834, 562] on input "text" at bounding box center [858, 565] width 87 height 25
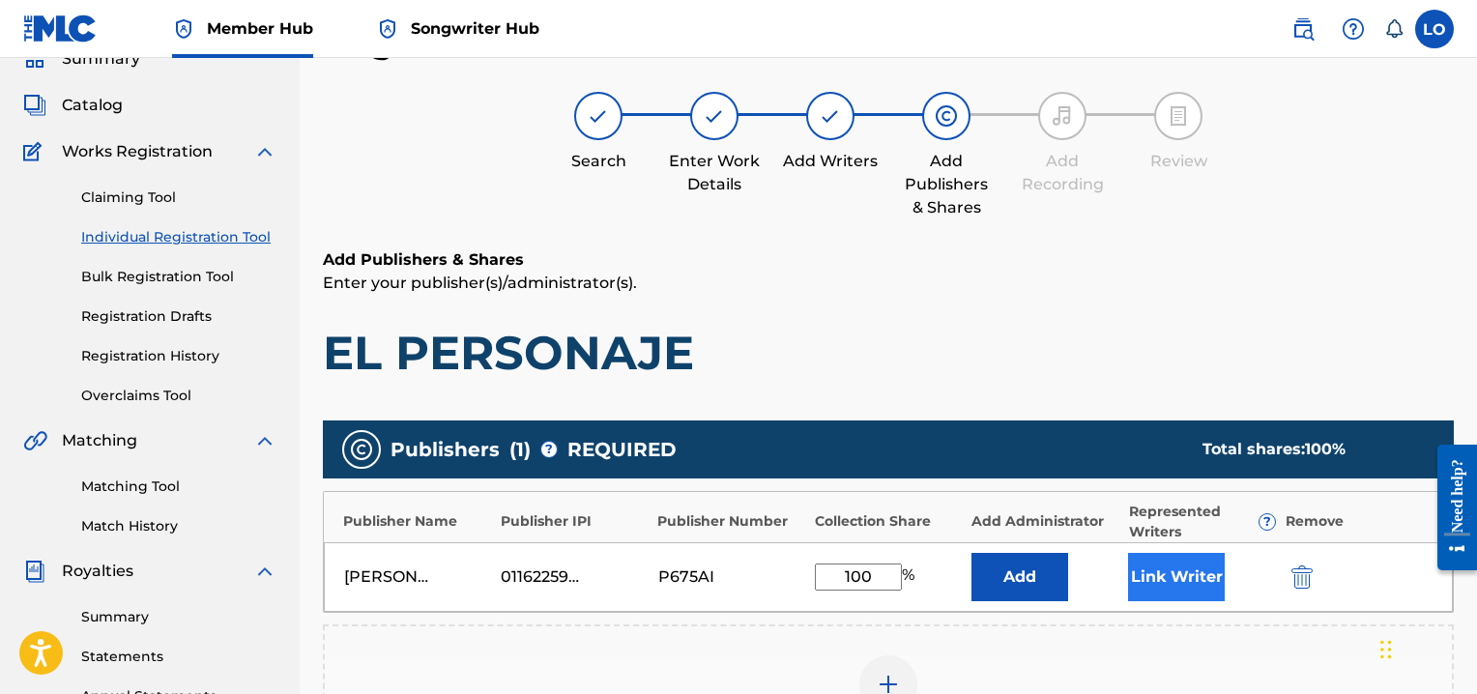
type input "100"
click at [1184, 566] on button "Link Writer" at bounding box center [1176, 577] width 97 height 48
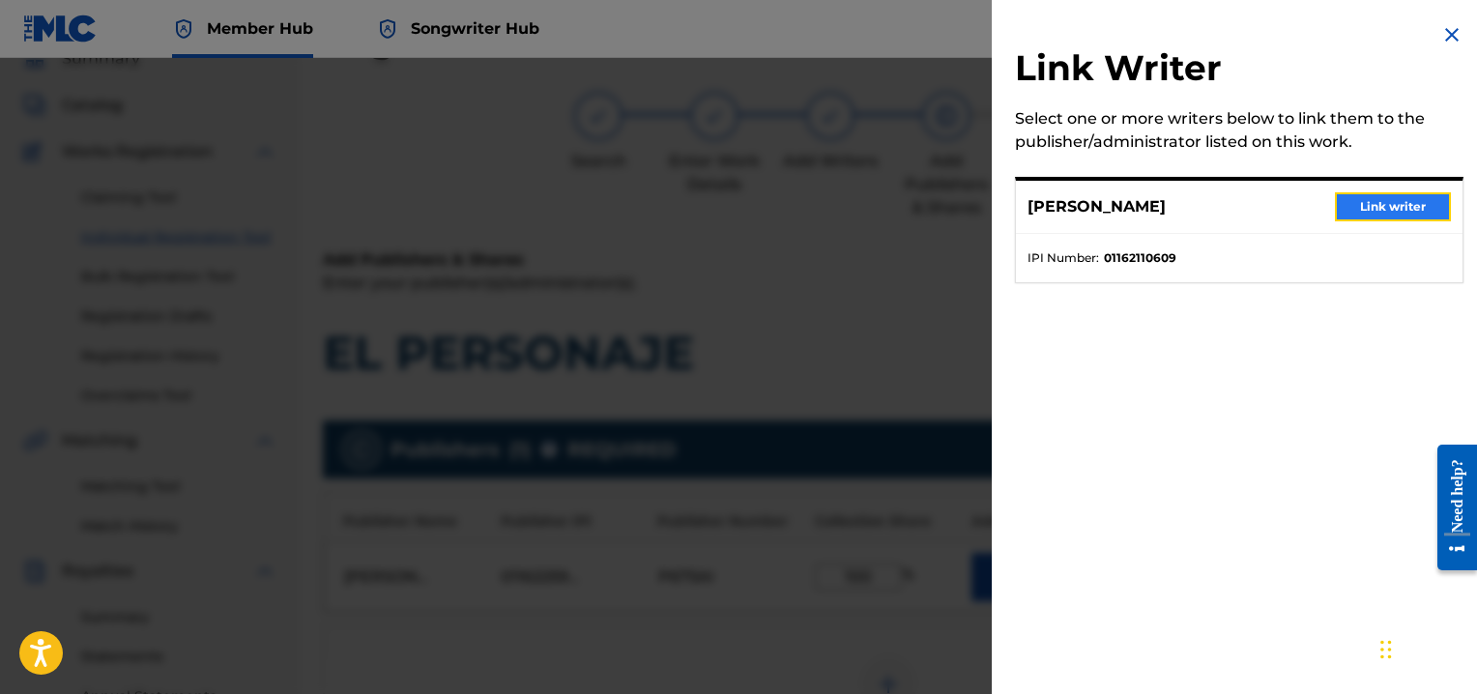
click at [1384, 206] on button "Link writer" at bounding box center [1393, 206] width 116 height 29
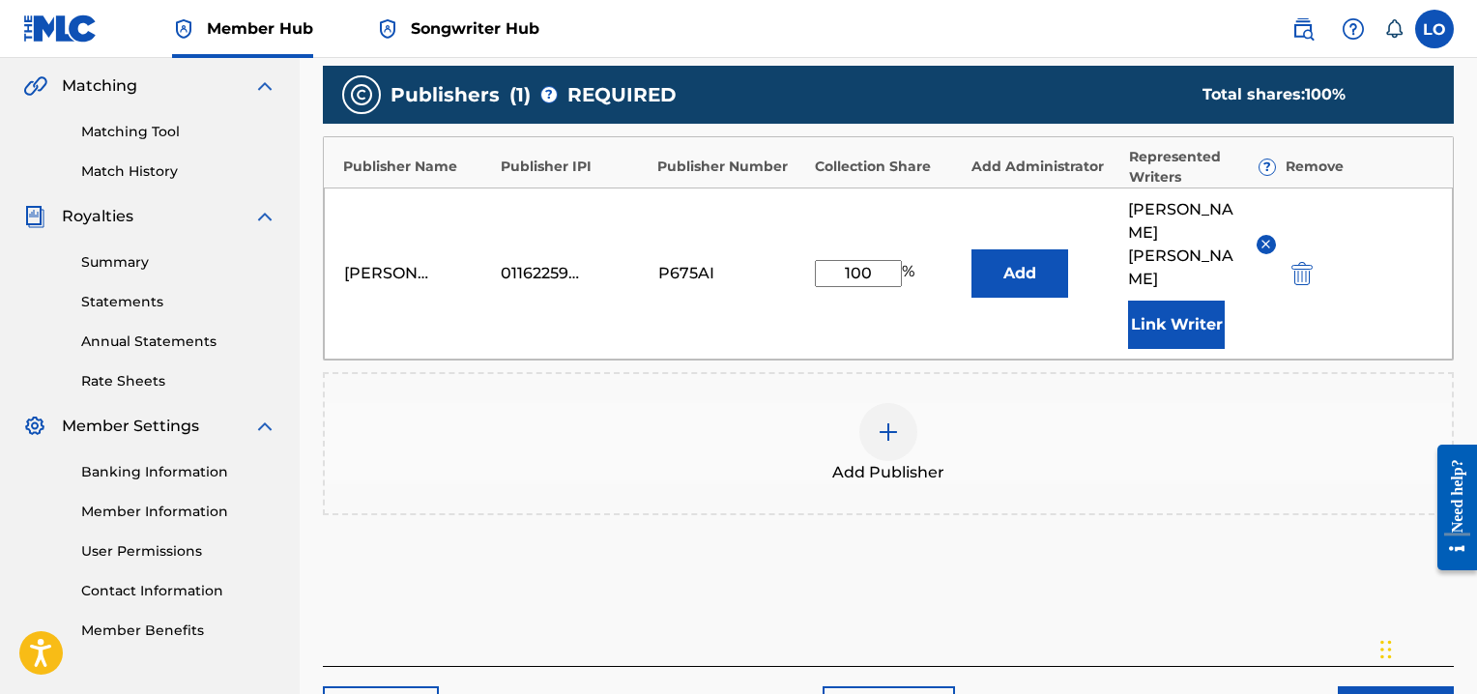
scroll to position [526, 0]
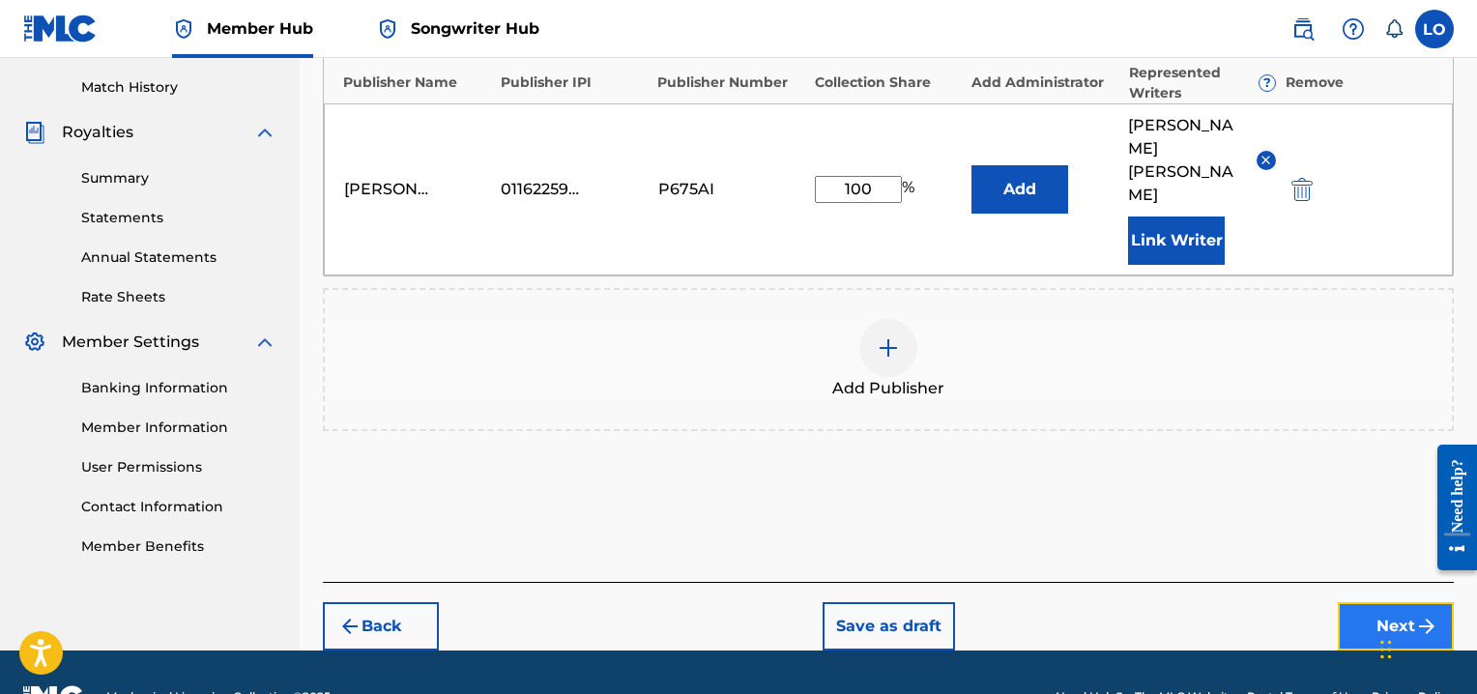
click at [1357, 602] on button "Next" at bounding box center [1395, 626] width 116 height 48
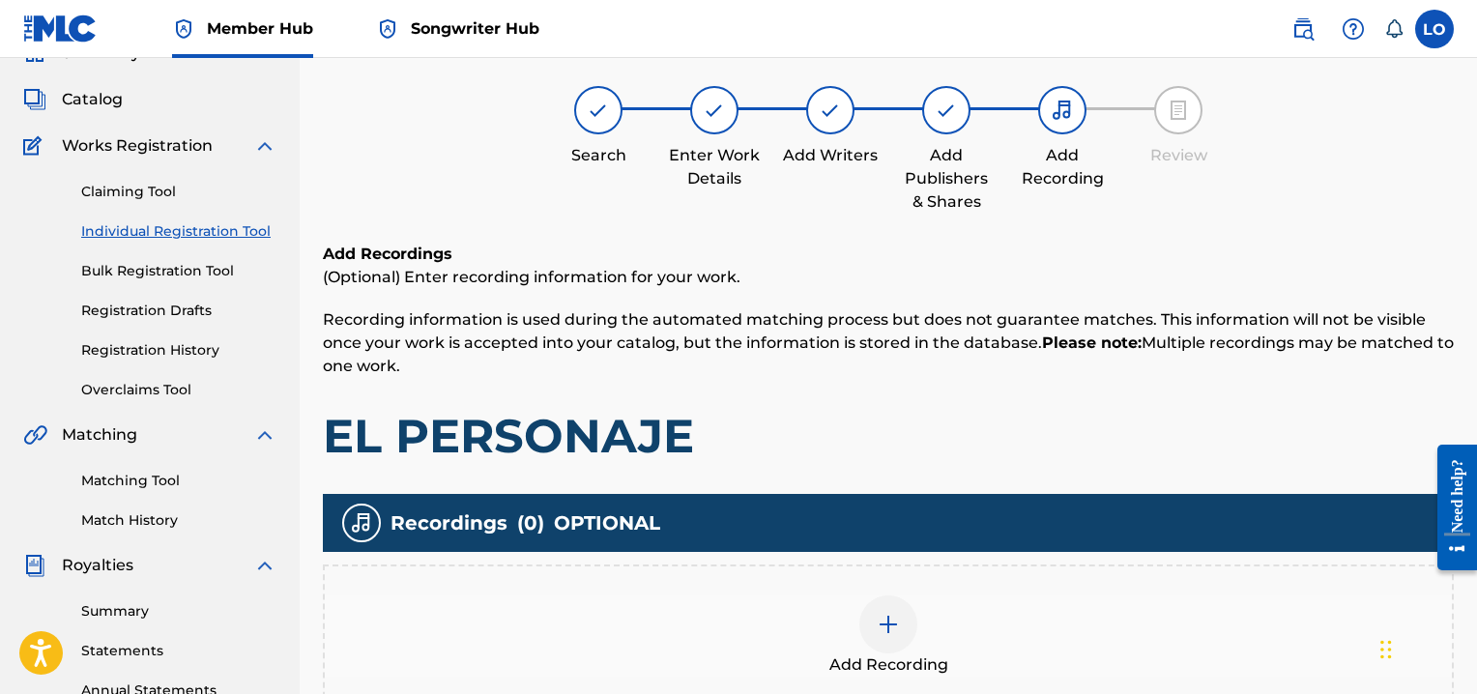
scroll to position [87, 0]
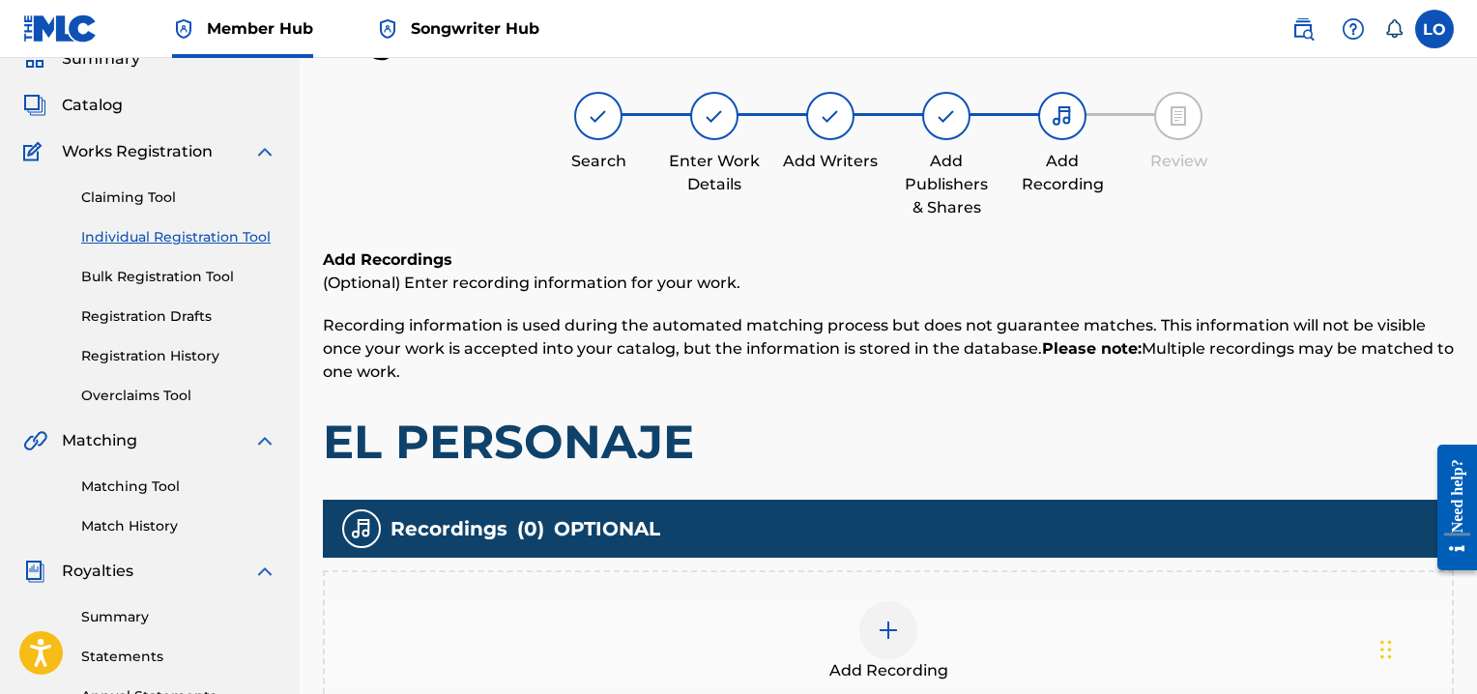
click at [881, 610] on div at bounding box center [888, 630] width 58 height 58
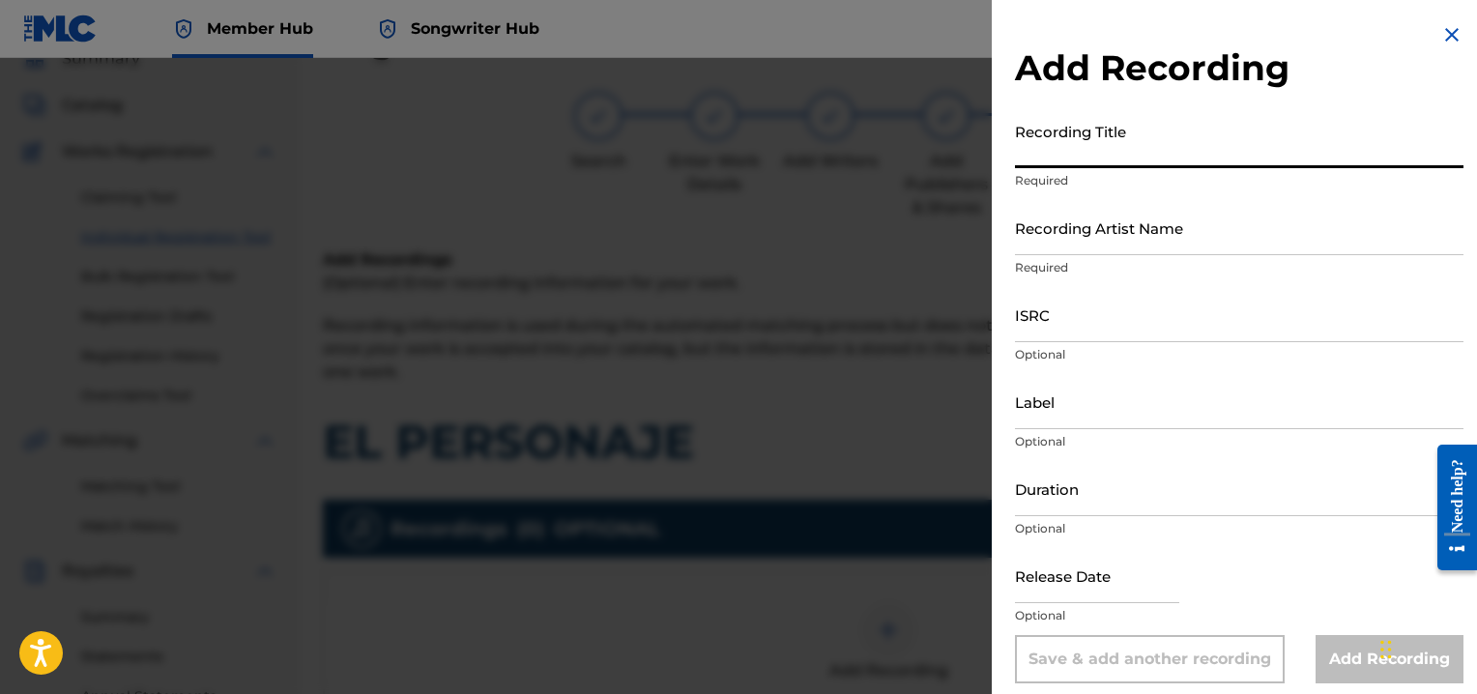
click at [1071, 156] on input "Recording Title" at bounding box center [1239, 140] width 448 height 55
type input "[DEMOGRAPHIC_DATA]"
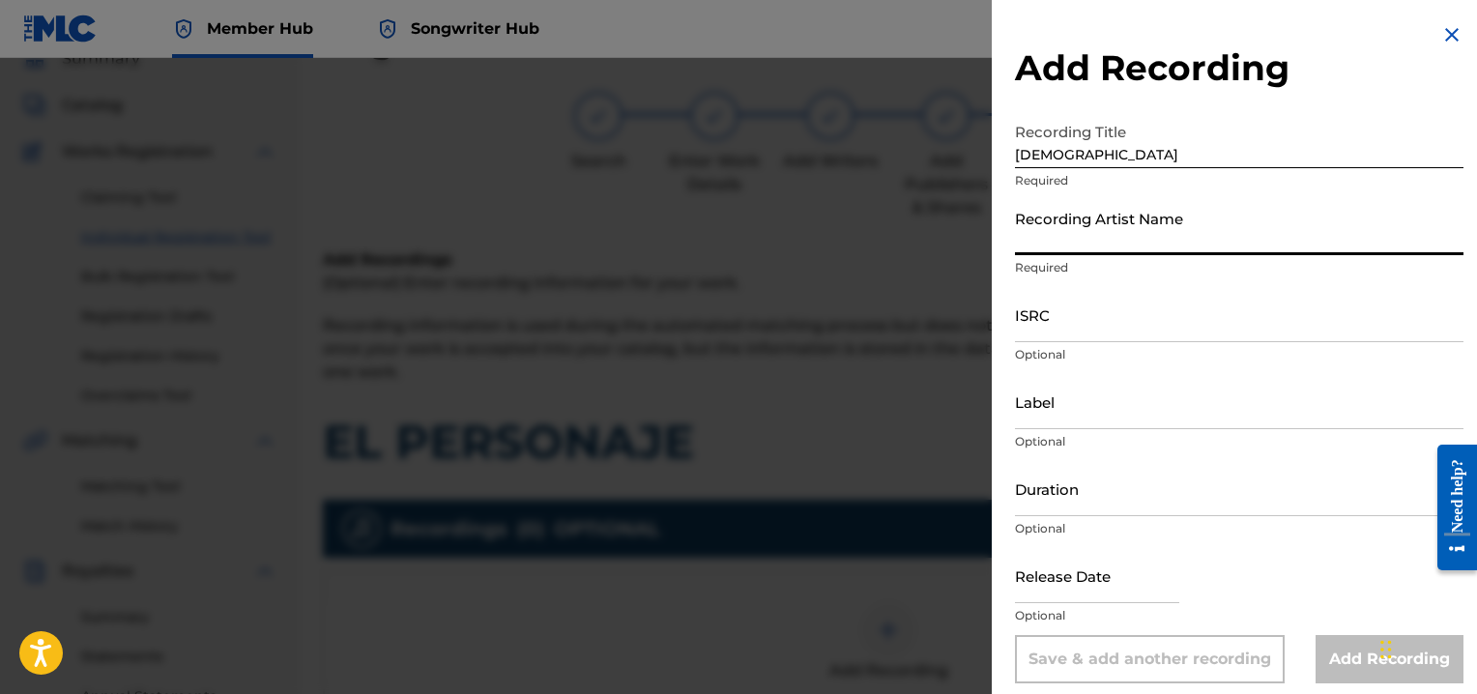
click at [1054, 235] on input "Recording Artist Name" at bounding box center [1239, 227] width 448 height 55
type input "[PERSON_NAME]"
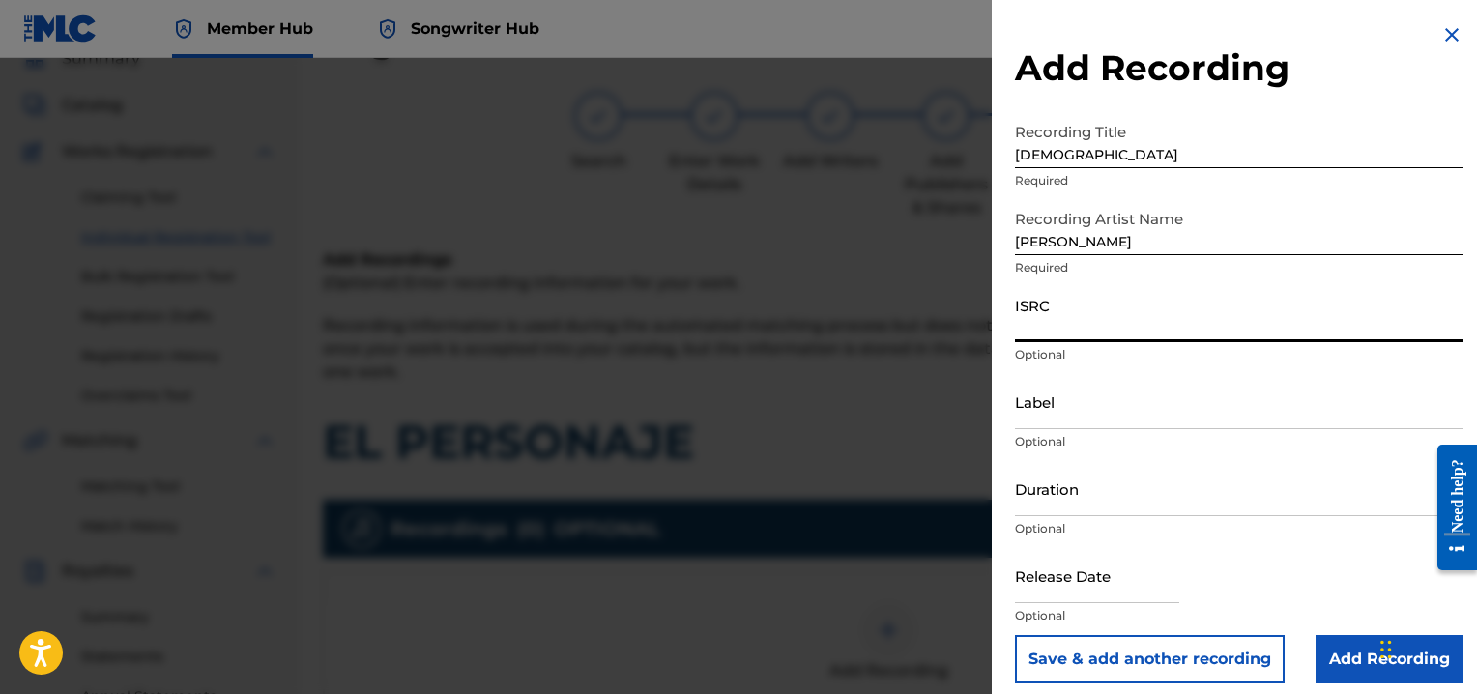
click at [1031, 322] on input "ISRC" at bounding box center [1239, 314] width 448 height 55
type input "QMEU32507357"
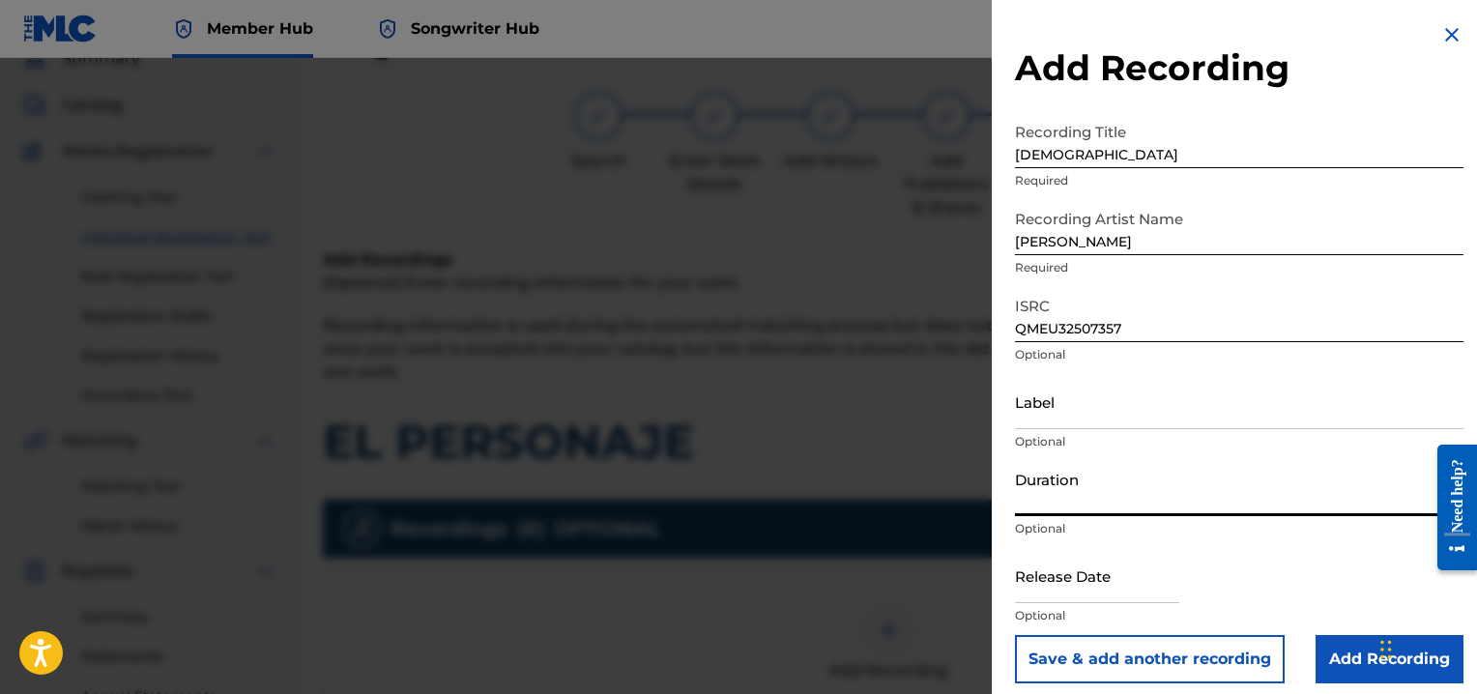
click at [1032, 492] on input "Duration" at bounding box center [1239, 488] width 448 height 55
type input "04:53"
select select "8"
select select "2025"
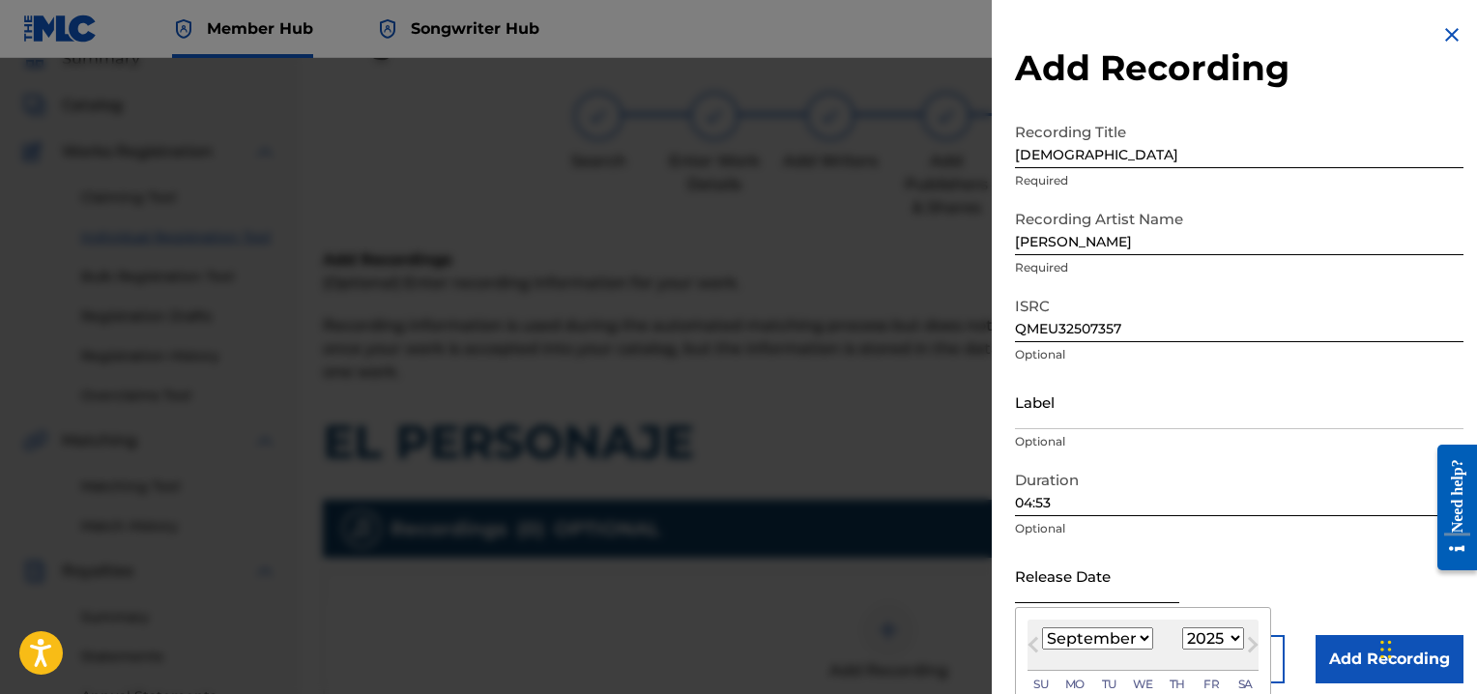
click at [1053, 573] on input "text" at bounding box center [1097, 575] width 164 height 55
type input "[DATE]"
select select "0"
select select "1998"
type input "[DATE]"
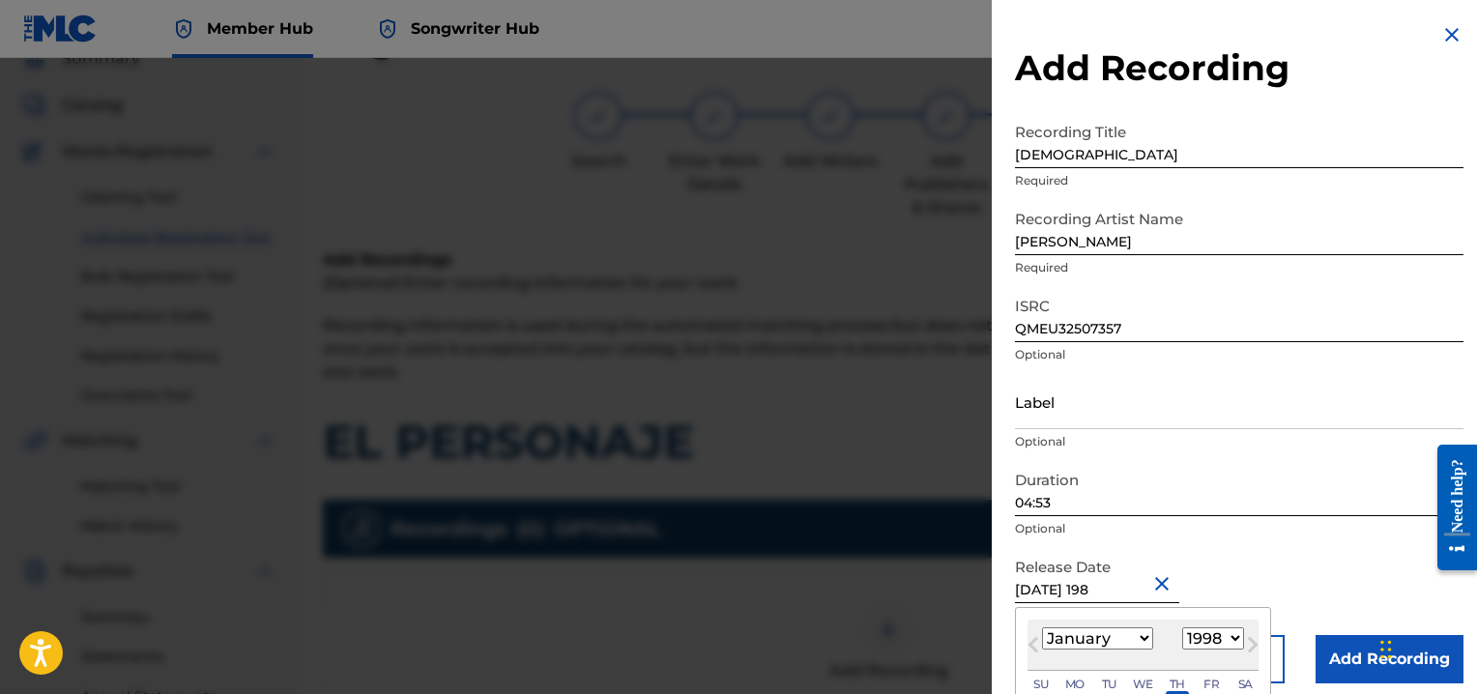
select select "1989"
type input "[DATE]"
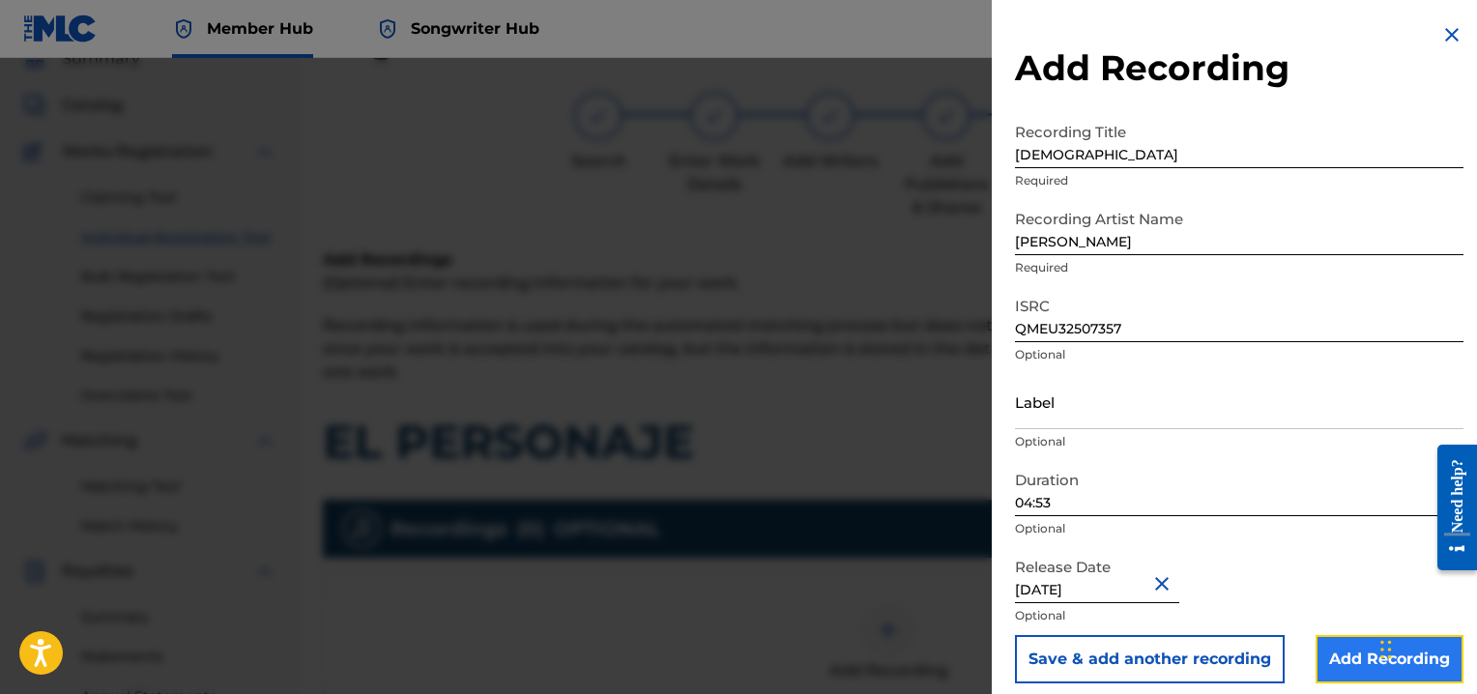
click at [1350, 663] on input "Add Recording" at bounding box center [1389, 659] width 148 height 48
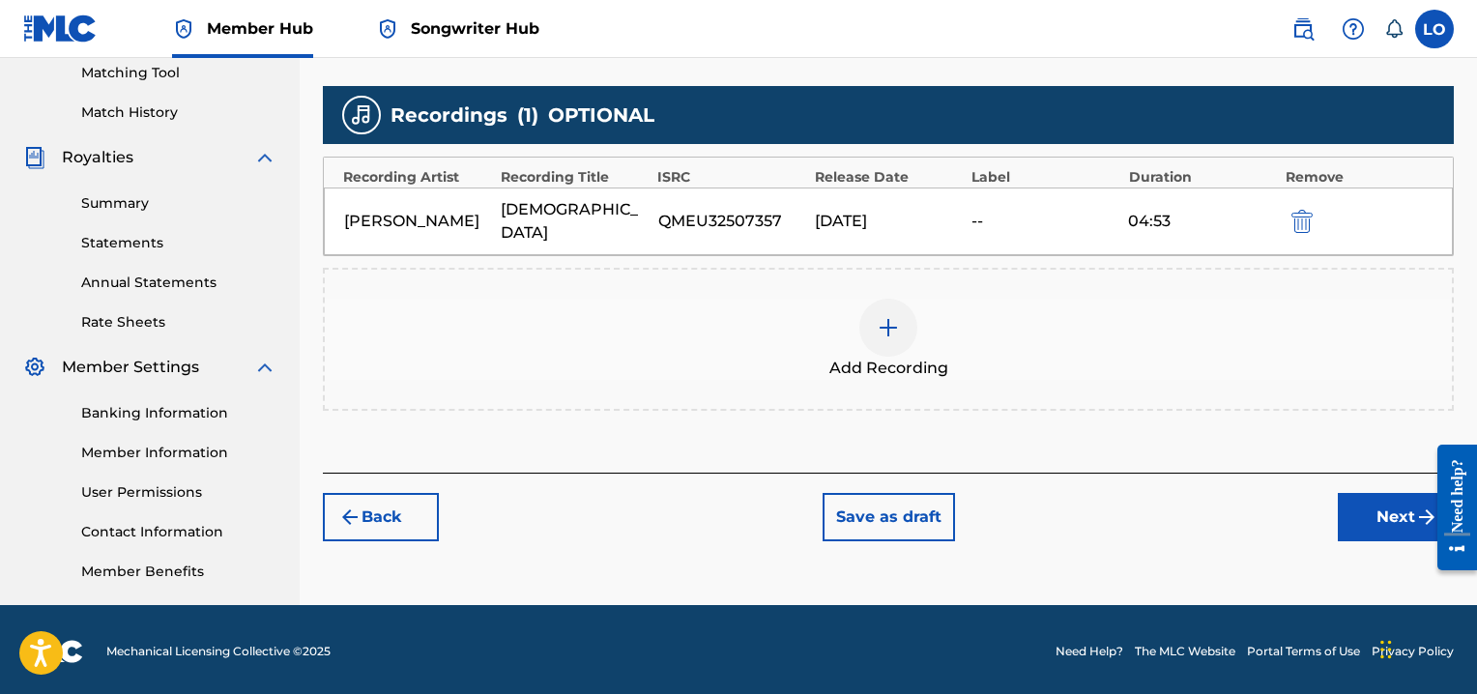
scroll to position [503, 0]
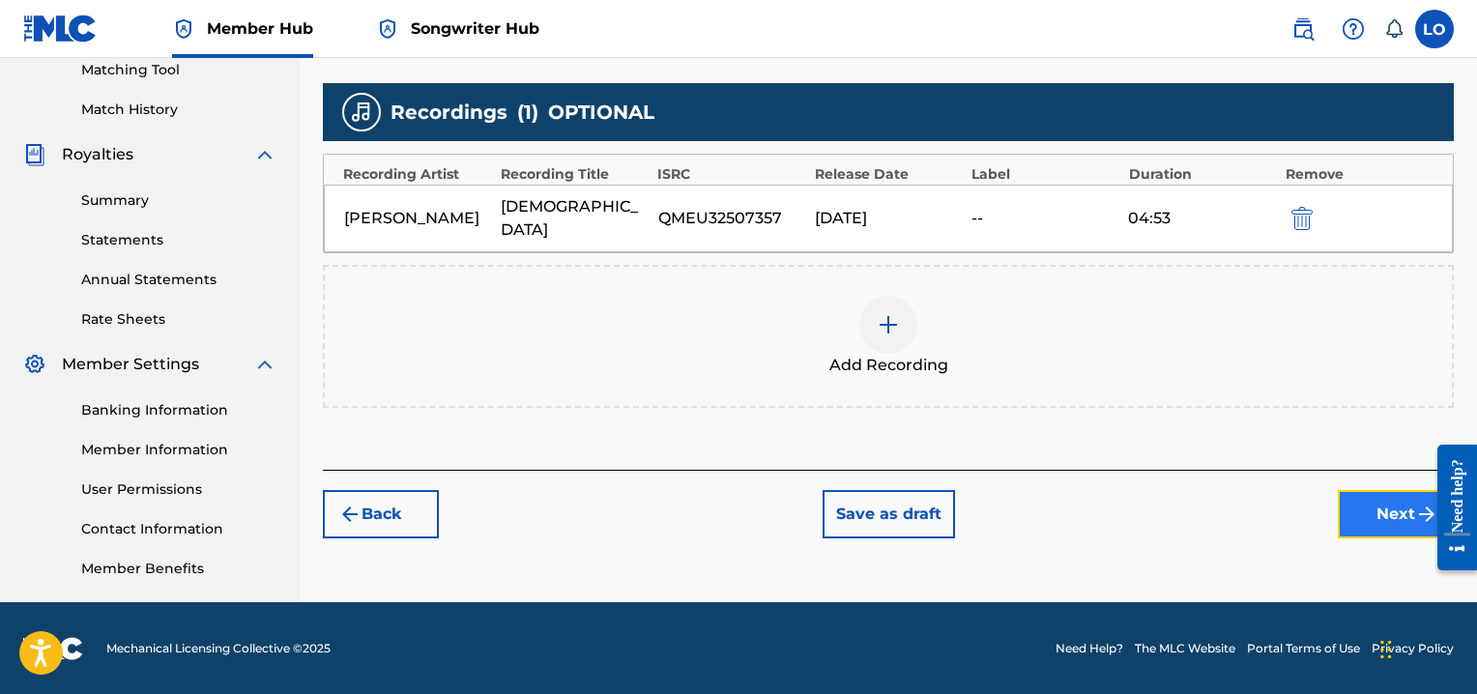
click at [1395, 490] on button "Next" at bounding box center [1395, 514] width 116 height 48
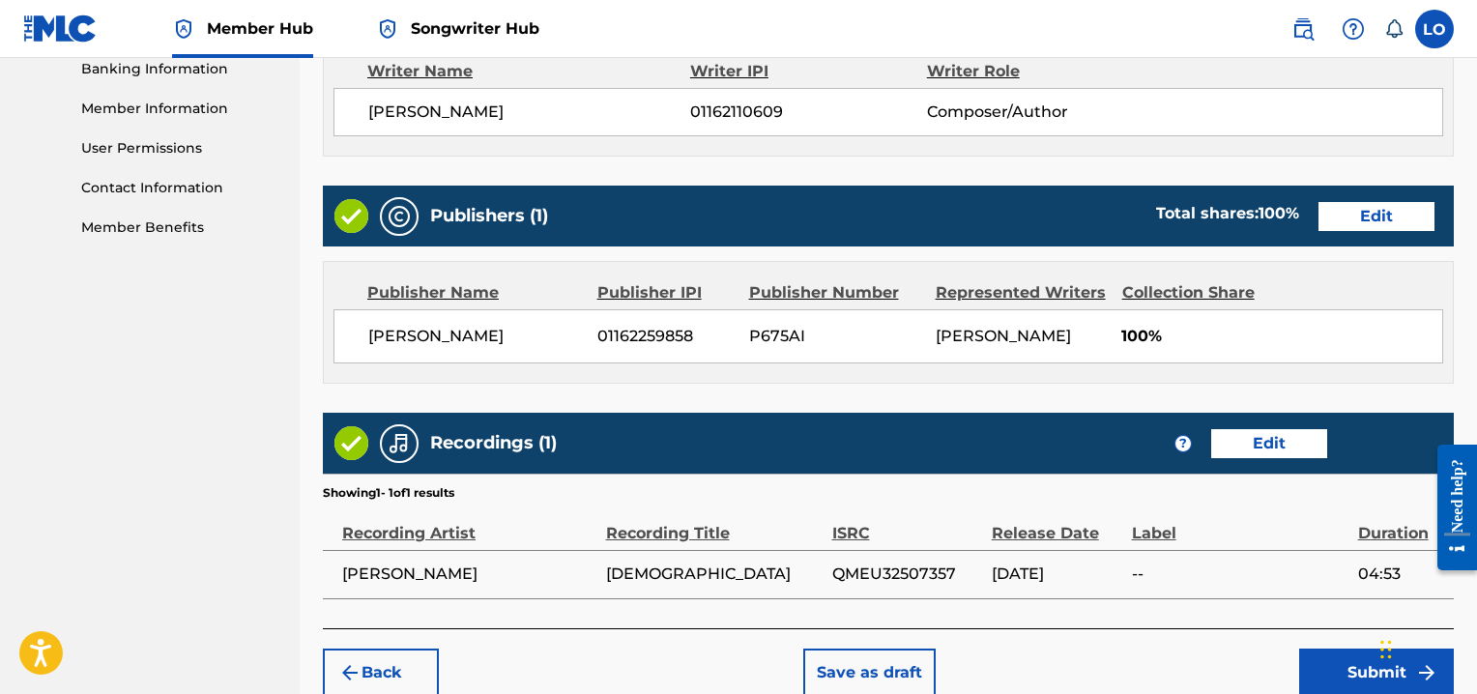
scroll to position [937, 0]
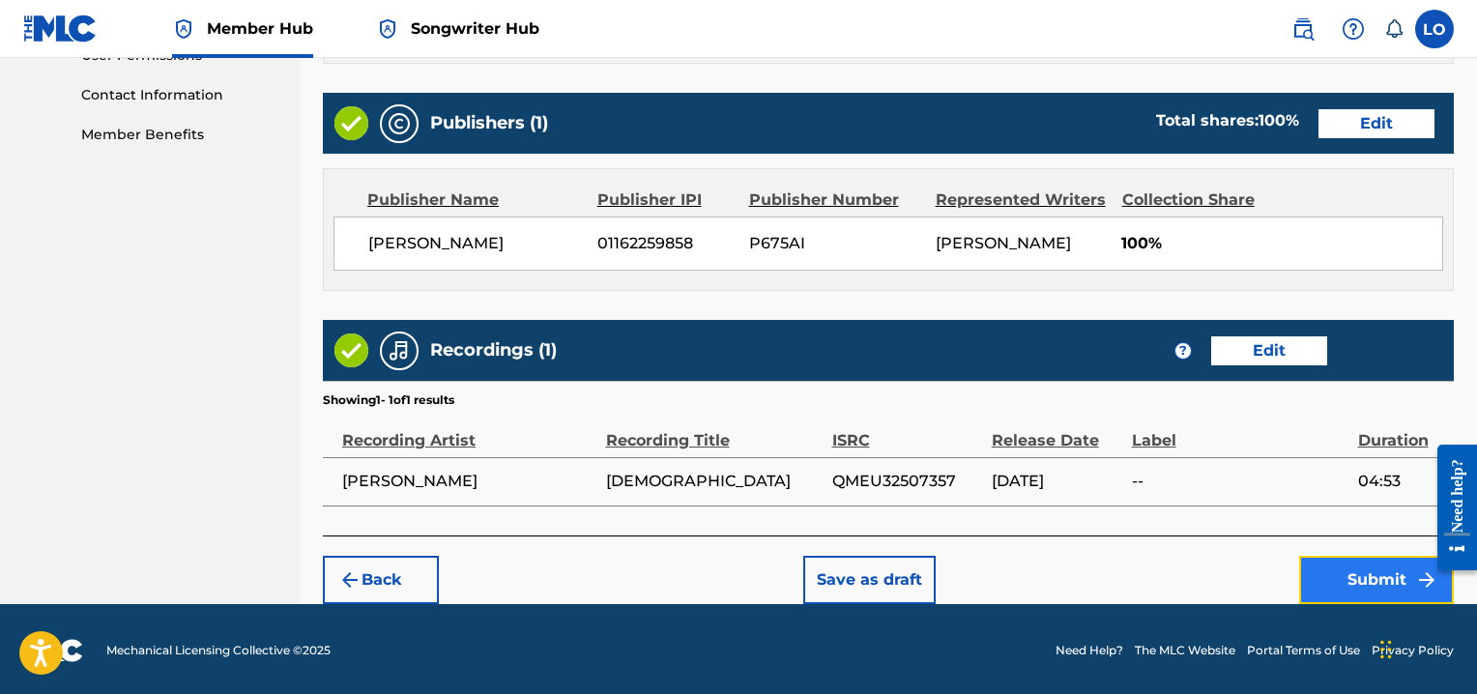
click at [1353, 577] on button "Submit" at bounding box center [1376, 580] width 155 height 48
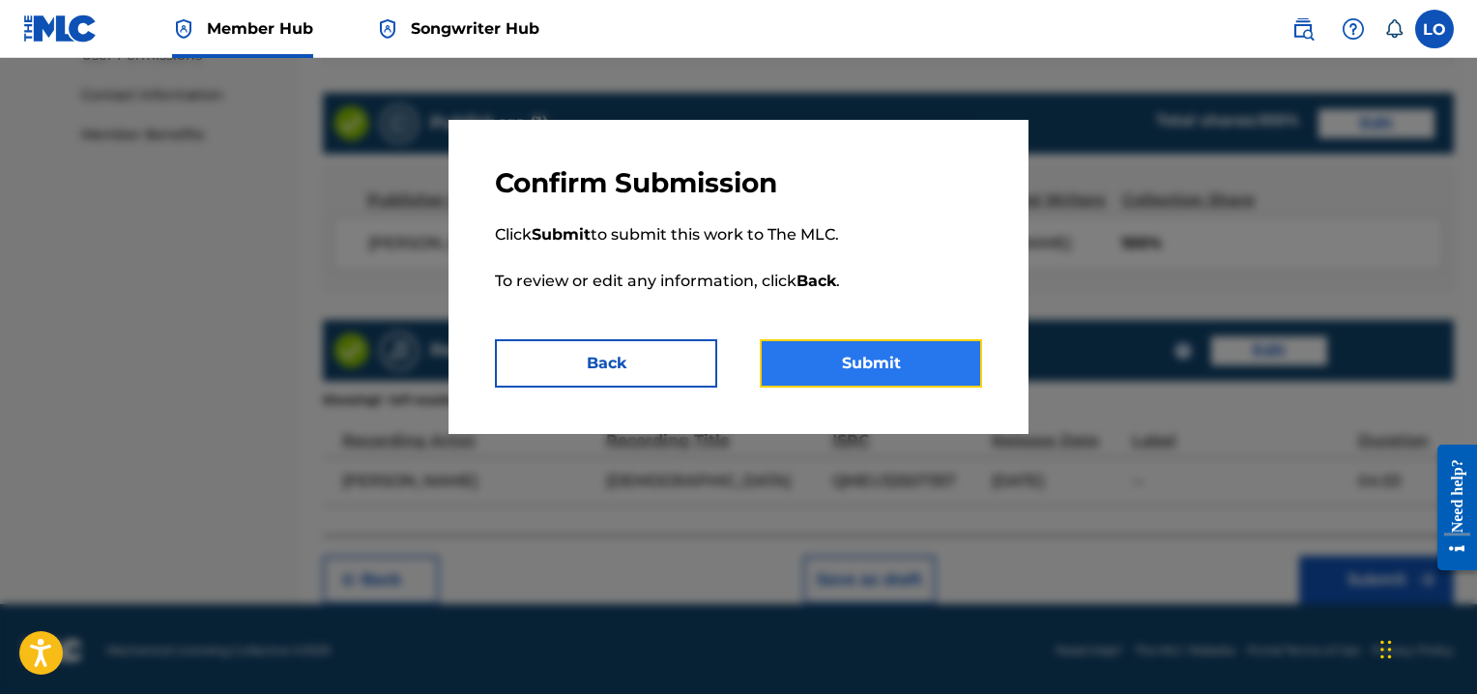
click at [869, 364] on button "Submit" at bounding box center [871, 363] width 222 height 48
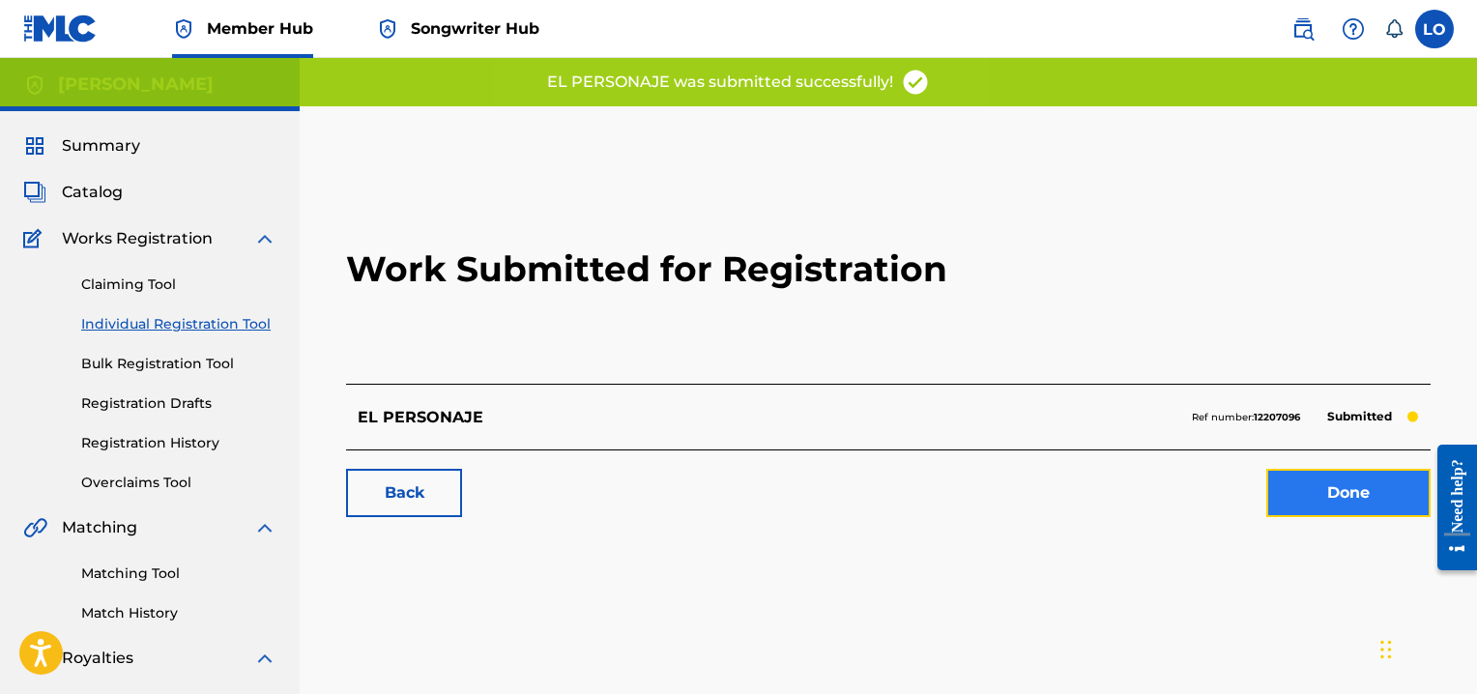
click at [1347, 482] on link "Done" at bounding box center [1348, 493] width 164 height 48
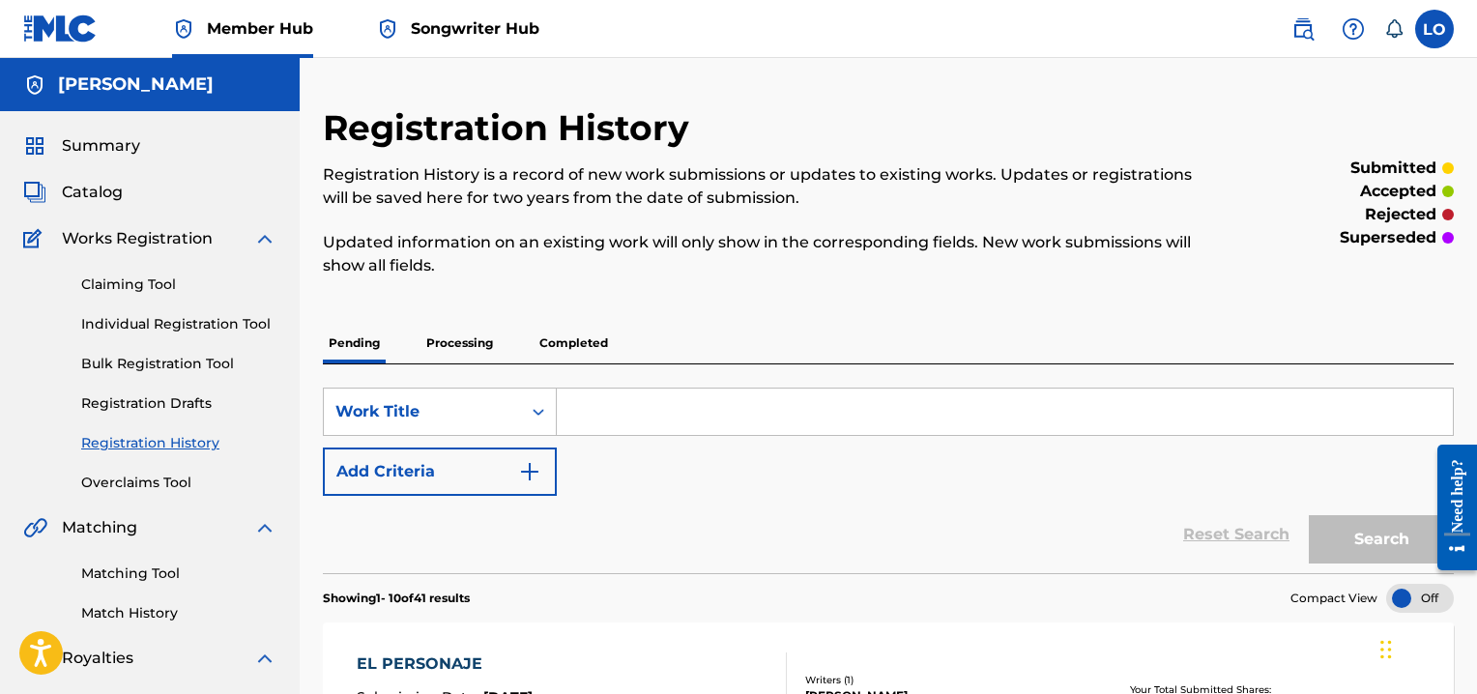
click at [468, 336] on p "Processing" at bounding box center [459, 343] width 78 height 41
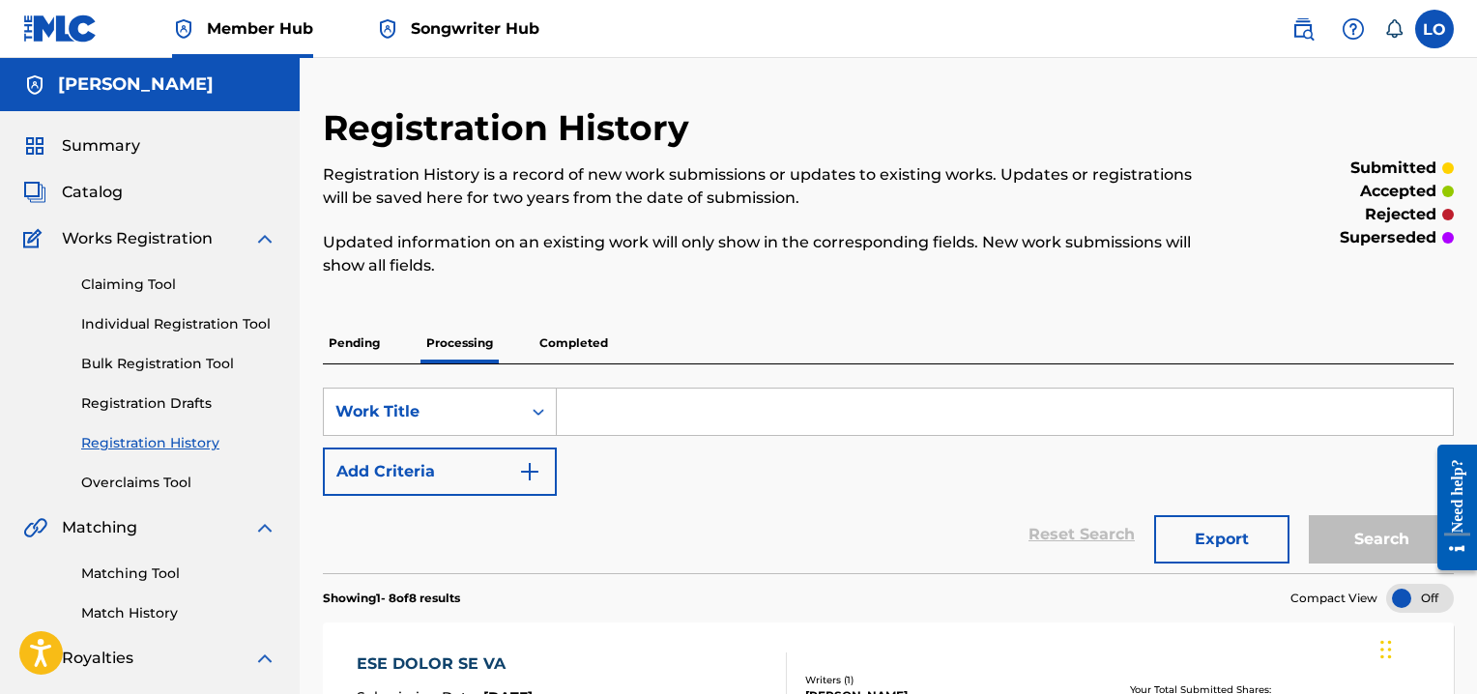
drag, startPoint x: 1475, startPoint y: 116, endPoint x: 1475, endPoint y: 173, distance: 57.0
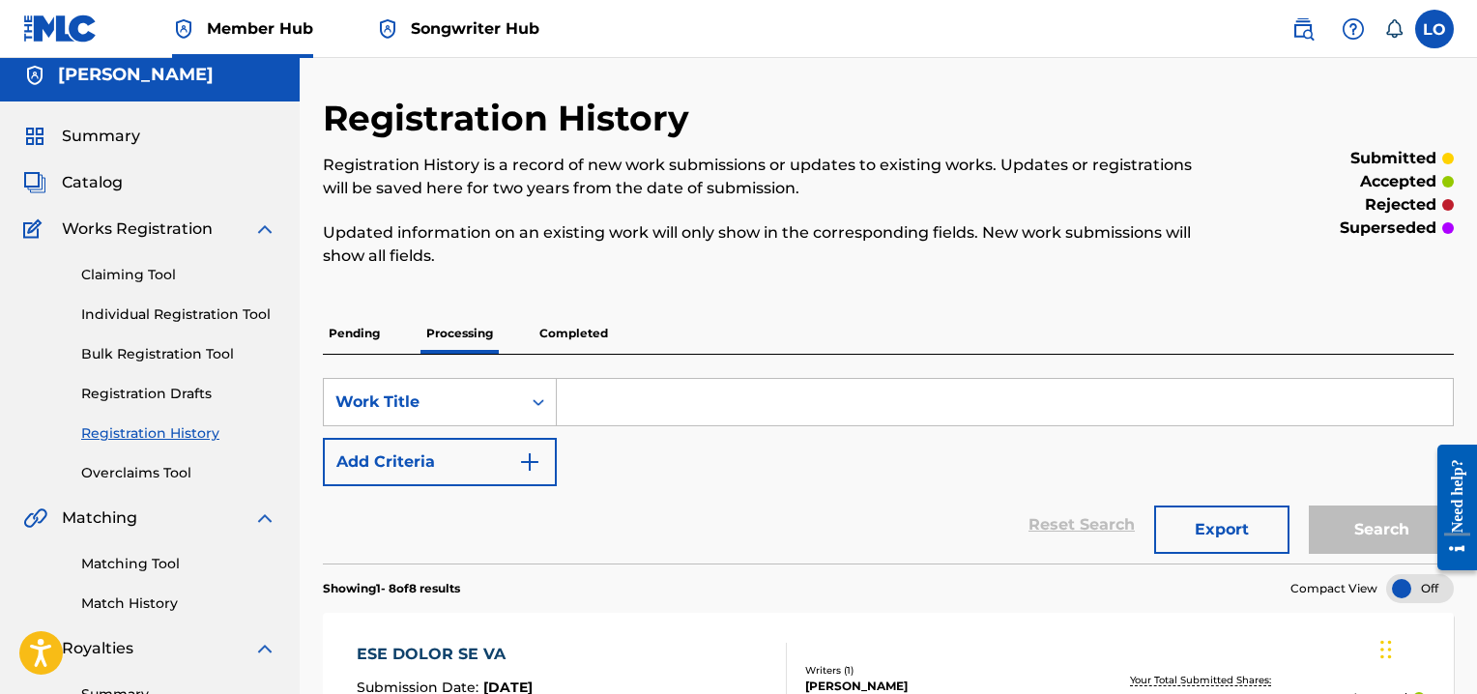
scroll to position [2, 0]
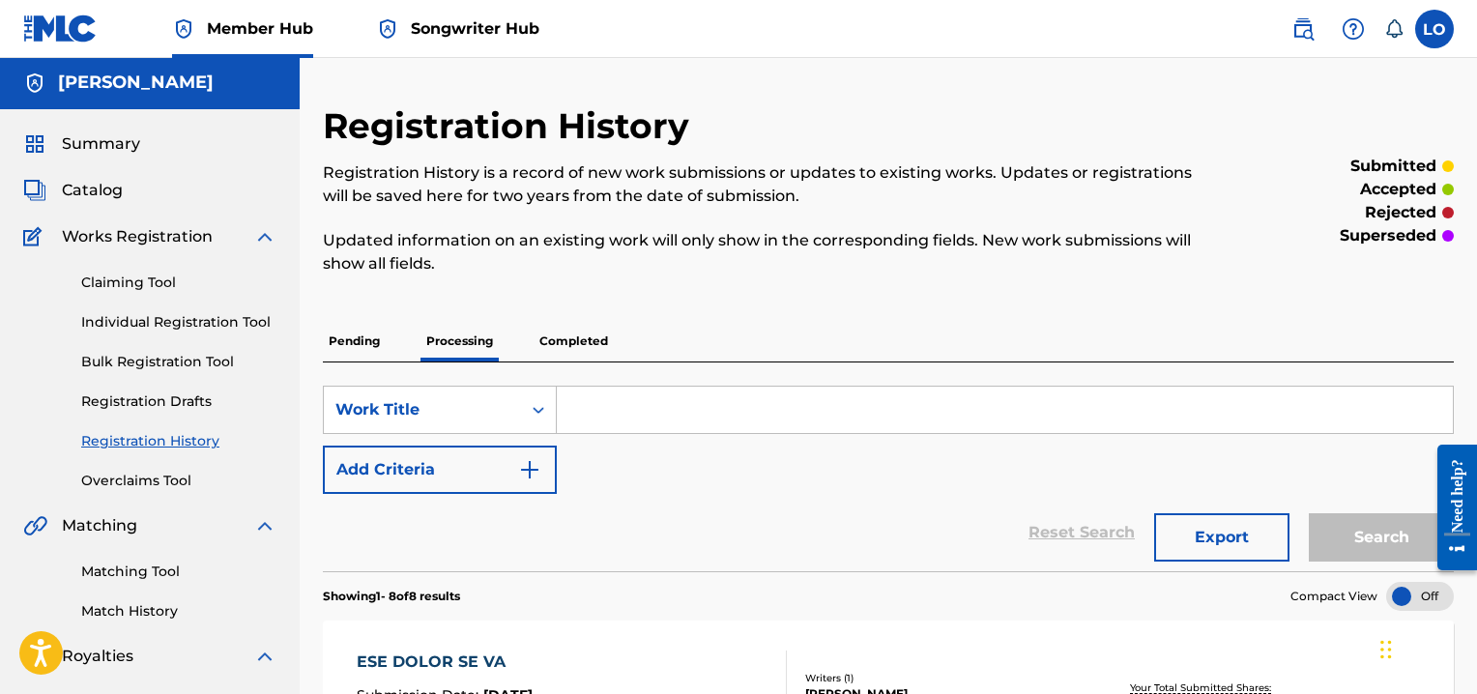
click at [367, 337] on p "Pending" at bounding box center [354, 341] width 63 height 41
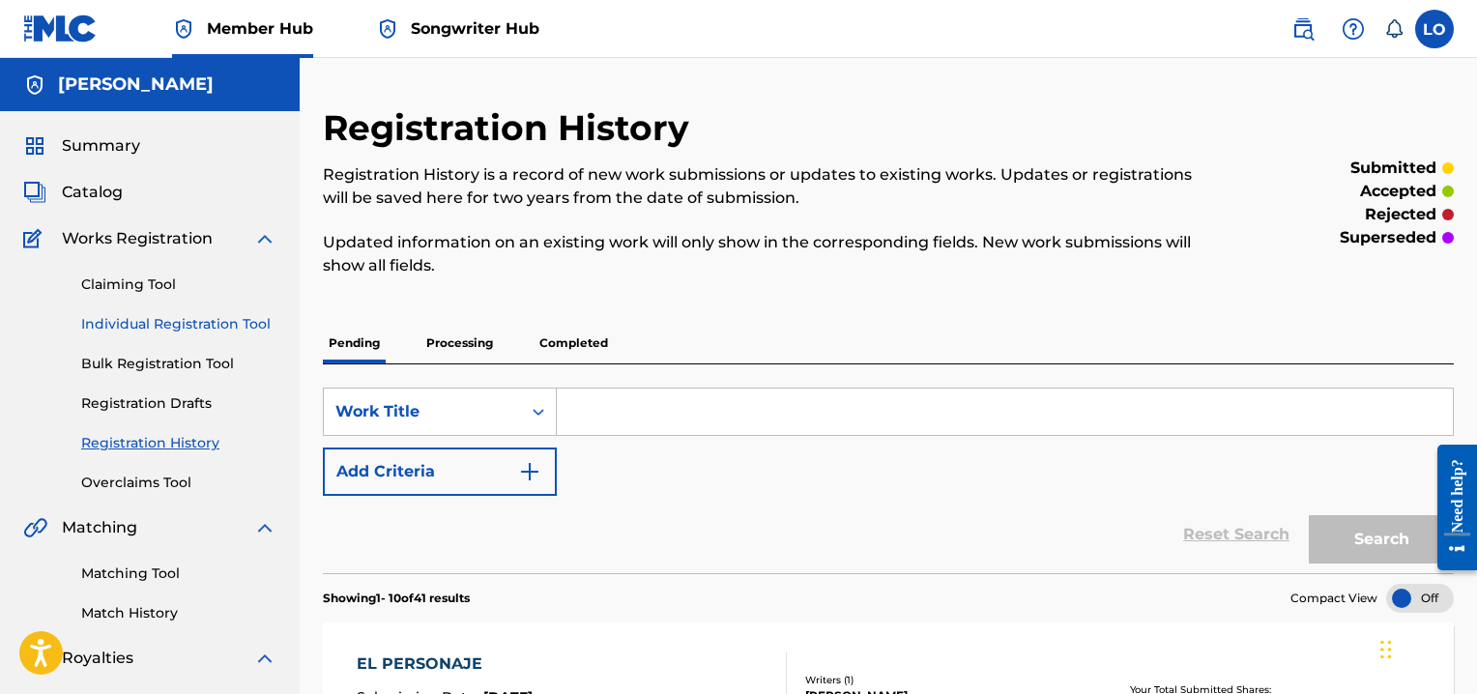
click at [147, 318] on link "Individual Registration Tool" at bounding box center [178, 324] width 195 height 20
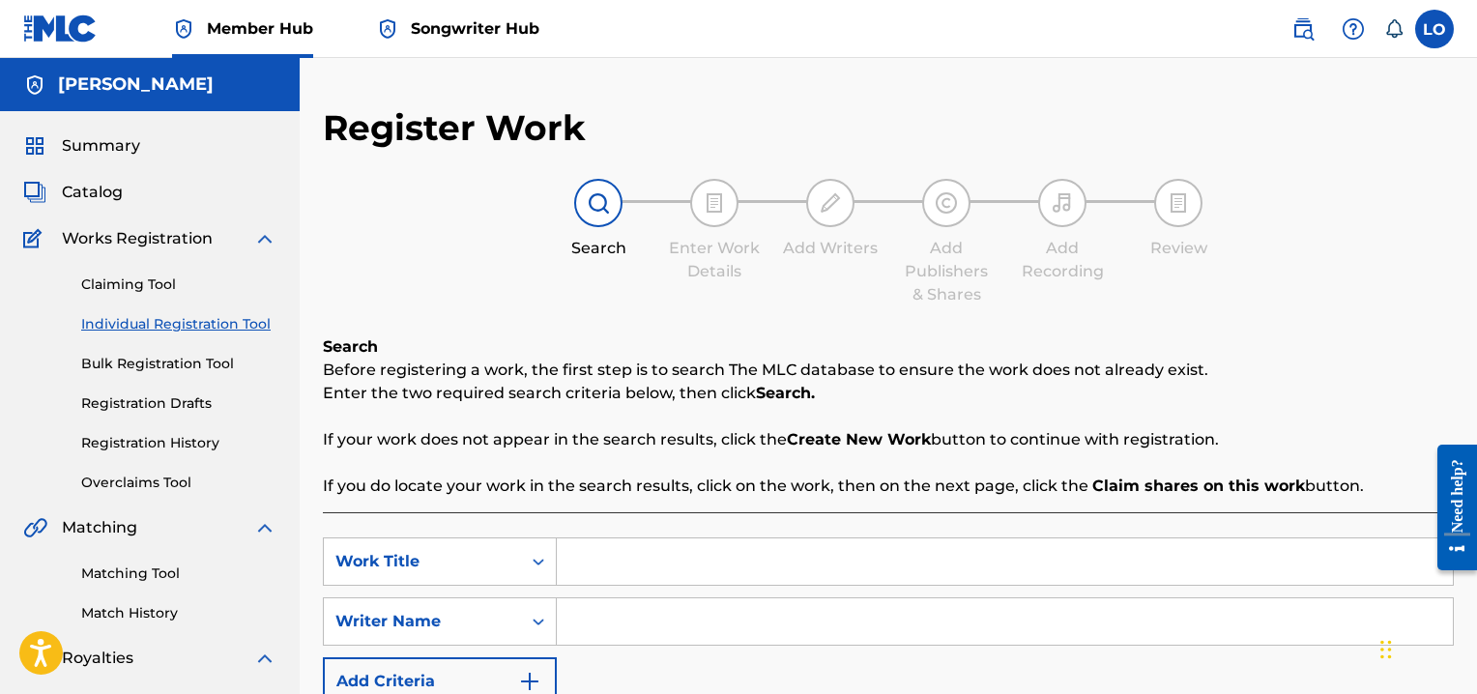
click at [600, 563] on input "Search Form" at bounding box center [1005, 561] width 896 height 46
type input "EN EL NIOMBRE DE [DEMOGRAPHIC_DATA]"
click at [603, 632] on input "Search Form" at bounding box center [1005, 621] width 896 height 46
type input "[PERSON_NAME]"
drag, startPoint x: 1476, startPoint y: 287, endPoint x: 1480, endPoint y: 440, distance: 152.8
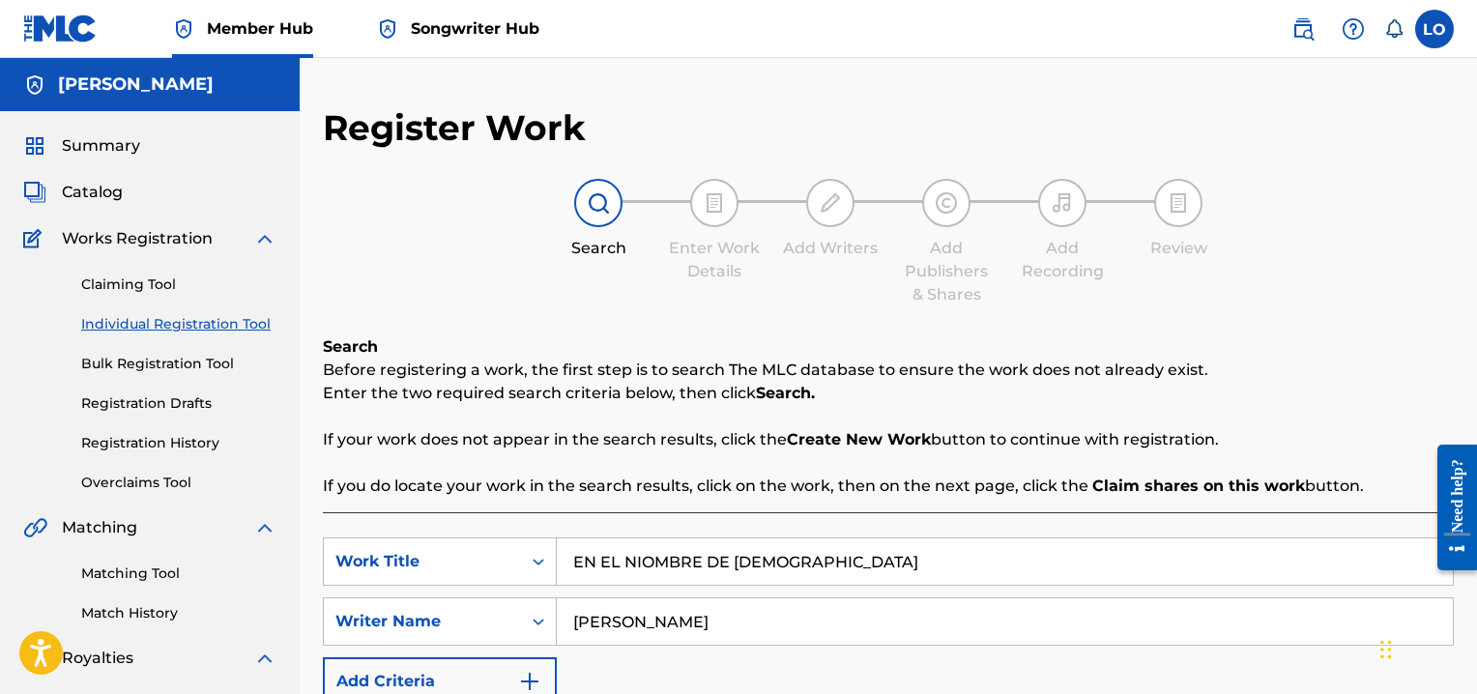
click at [1476, 440] on html "Accessibility Screen-Reader Guide, Feedback, and Issue Reporting | New window C…" at bounding box center [738, 347] width 1477 height 694
click at [1341, 303] on div "Search Enter Work Details Add Writers Add Publishers & Shares Add Recording Rev…" at bounding box center [888, 243] width 1131 height 128
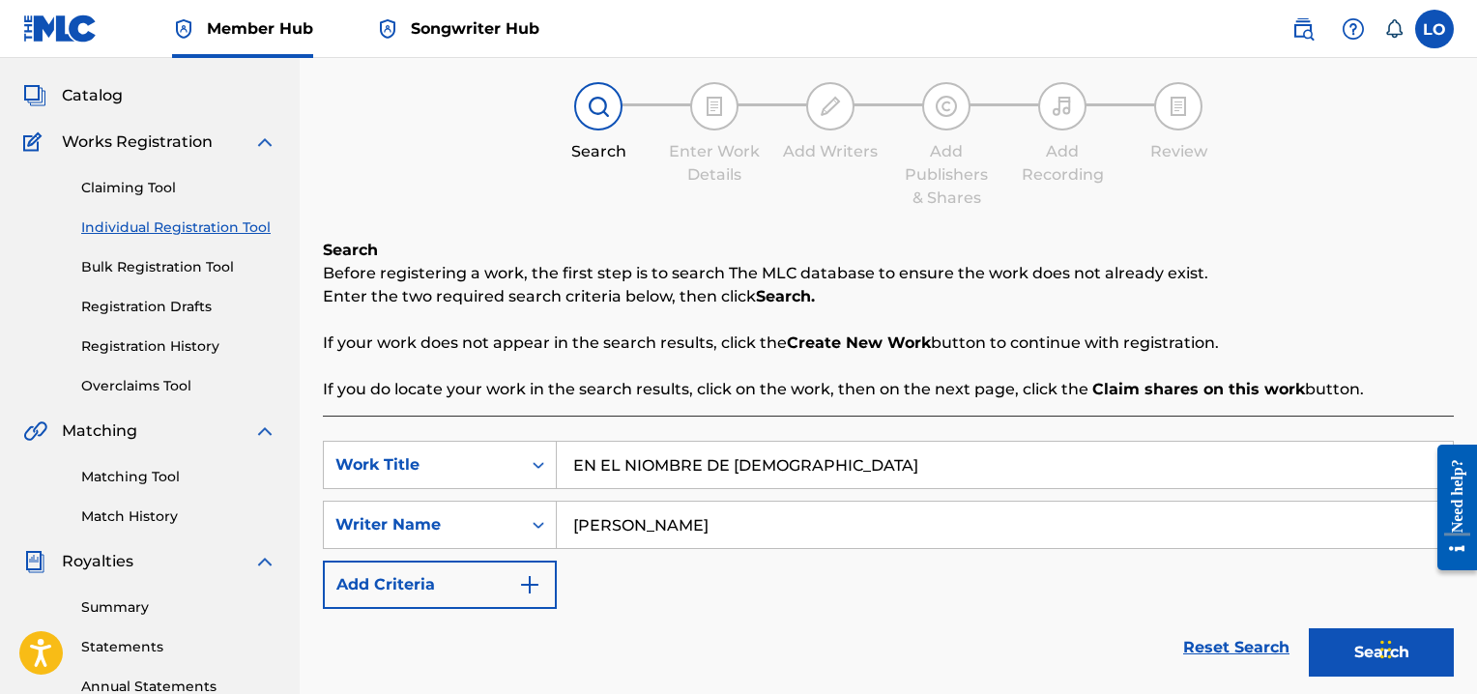
scroll to position [241, 0]
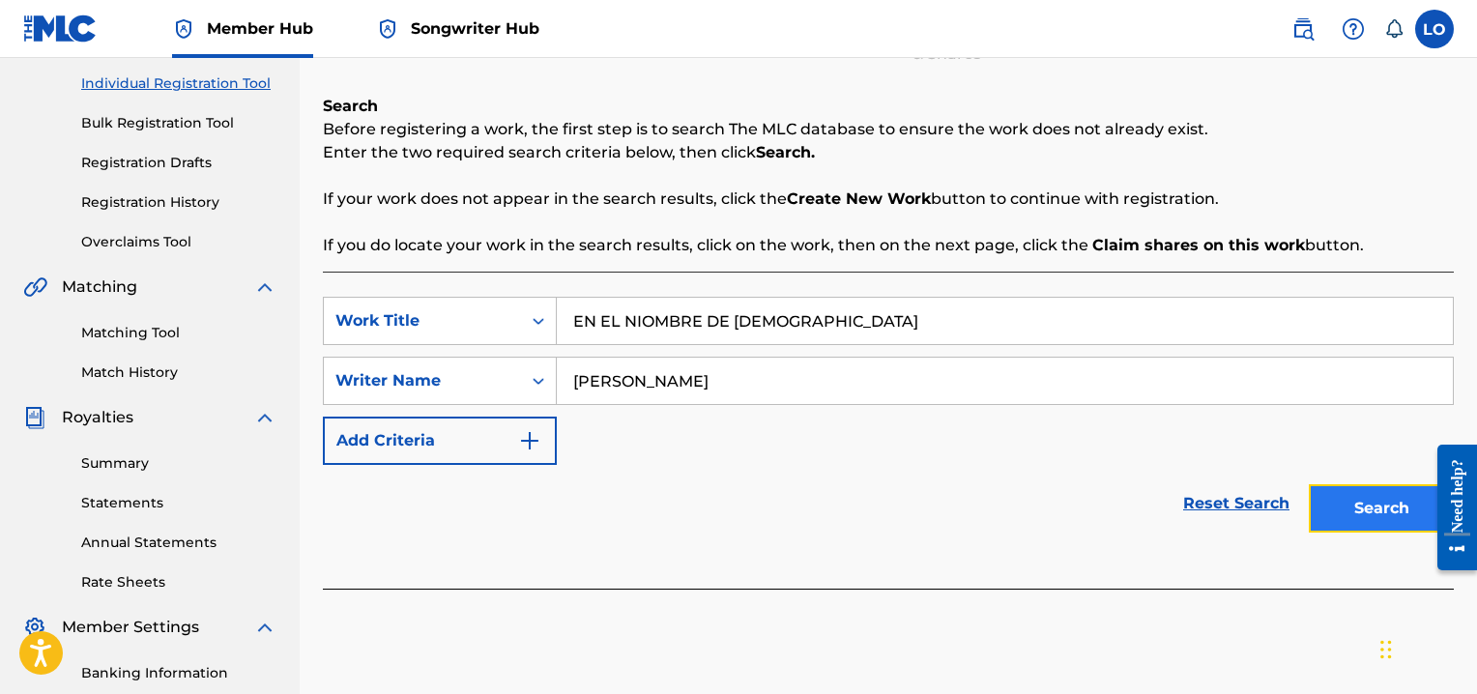
click at [1372, 508] on button "Search" at bounding box center [1380, 508] width 145 height 48
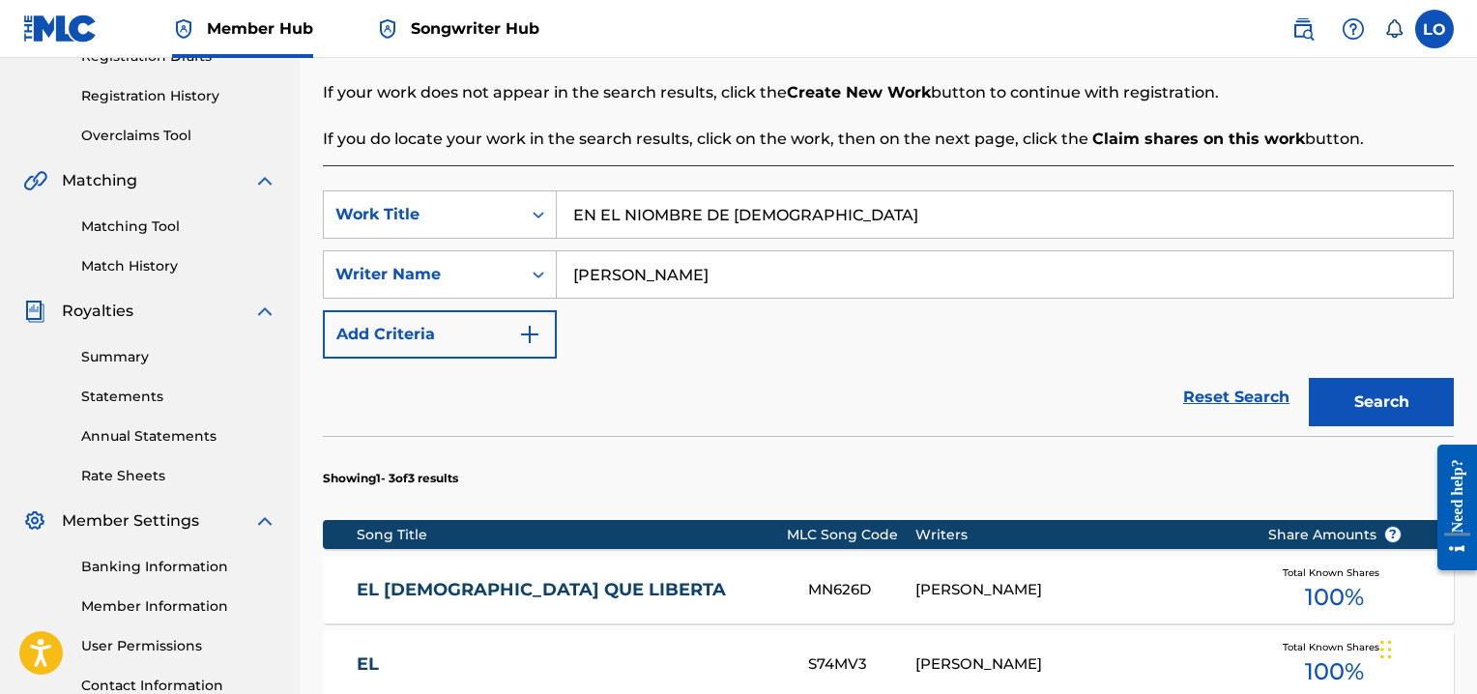
scroll to position [344, 0]
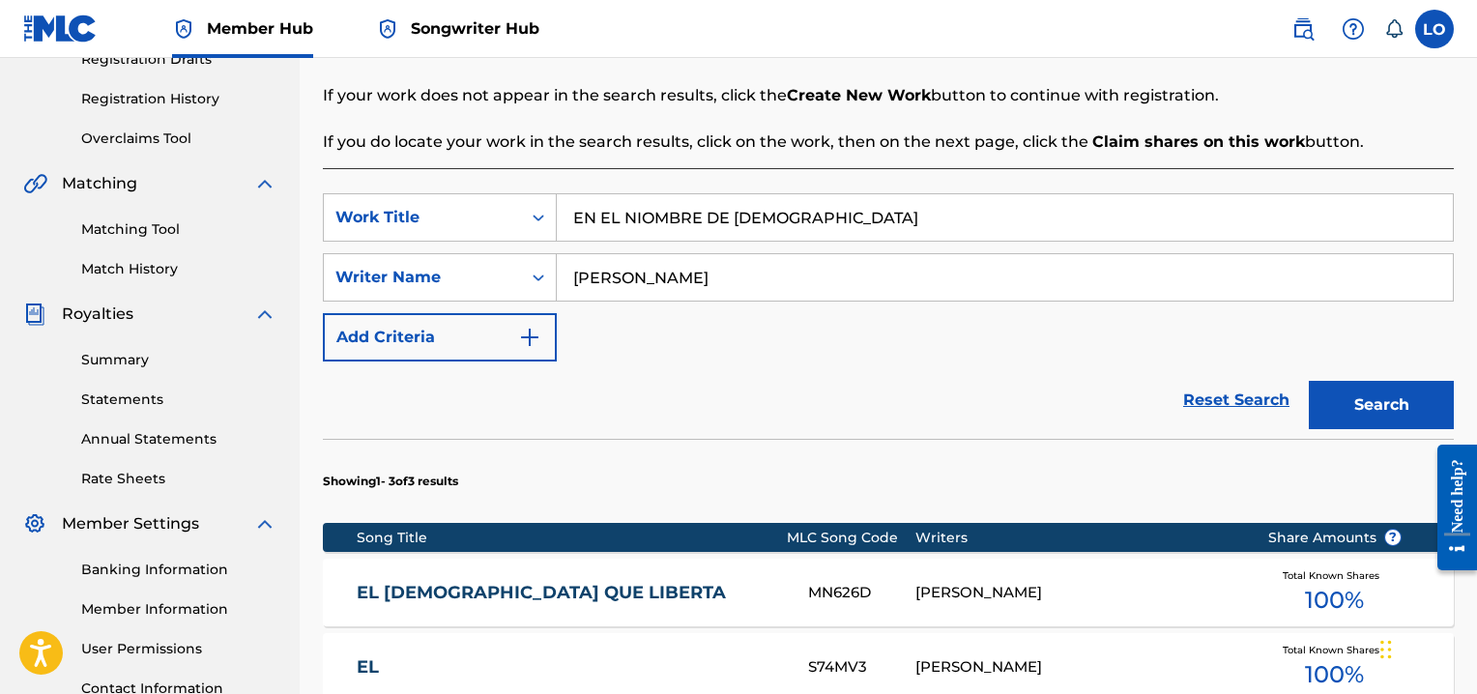
click at [797, 215] on input "EN EL NIOMBRE DE [DEMOGRAPHIC_DATA]" at bounding box center [1005, 217] width 896 height 46
type input "EN EL NOMBRE DE [DEMOGRAPHIC_DATA]"
click at [1395, 387] on button "Search" at bounding box center [1380, 405] width 145 height 48
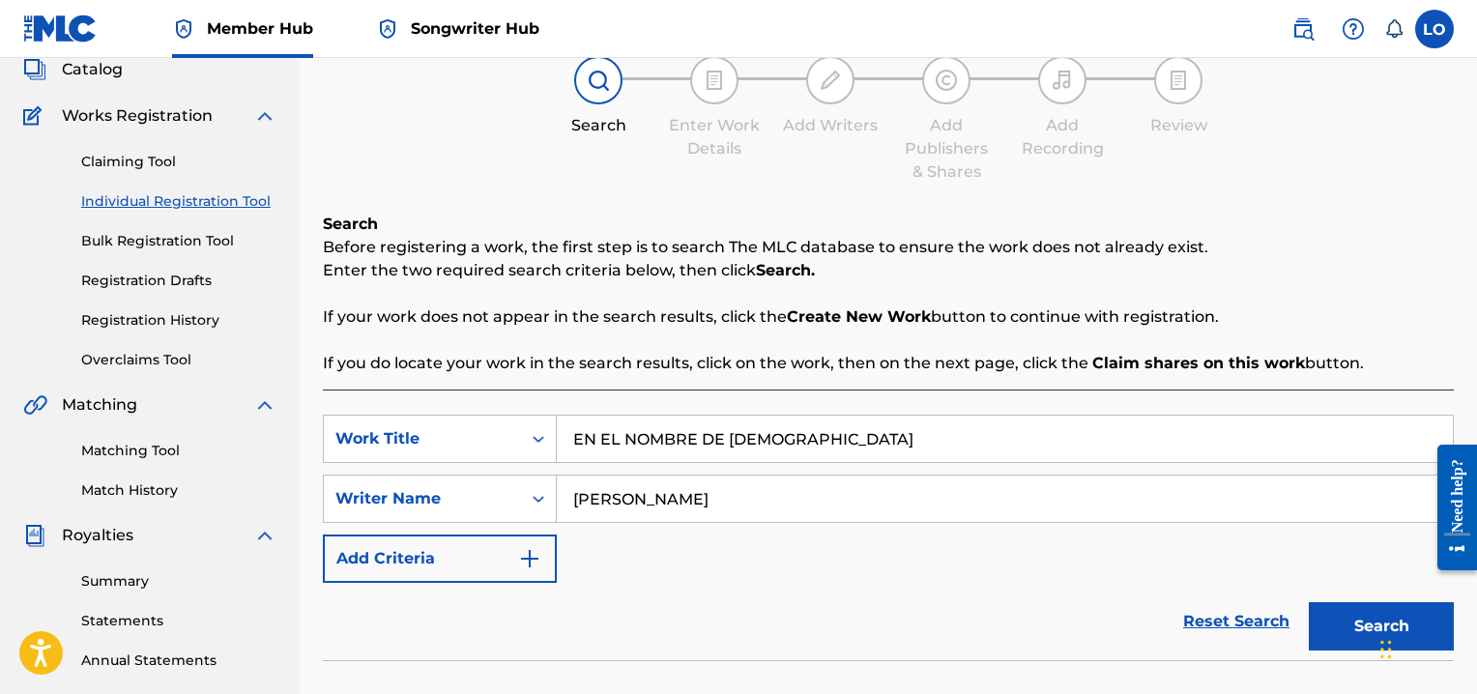
scroll to position [0, 0]
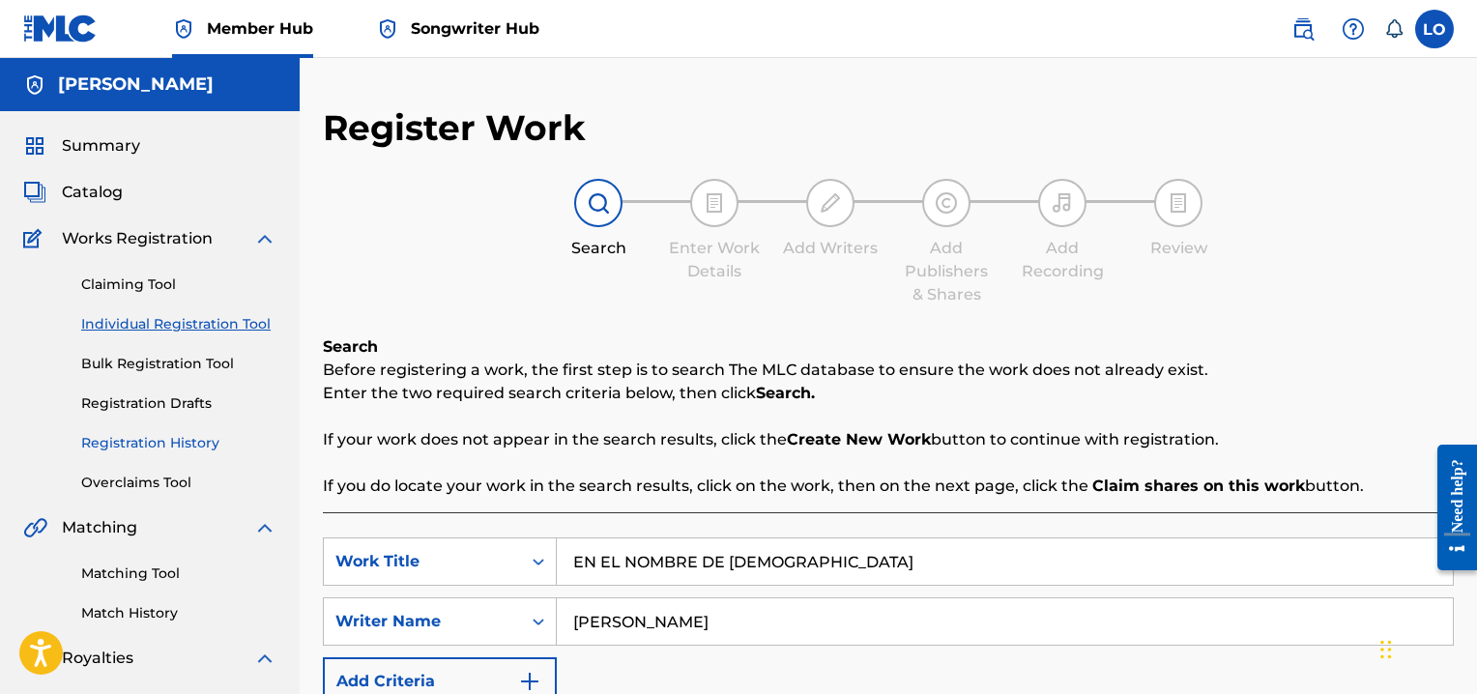
click at [184, 436] on link "Registration History" at bounding box center [178, 443] width 195 height 20
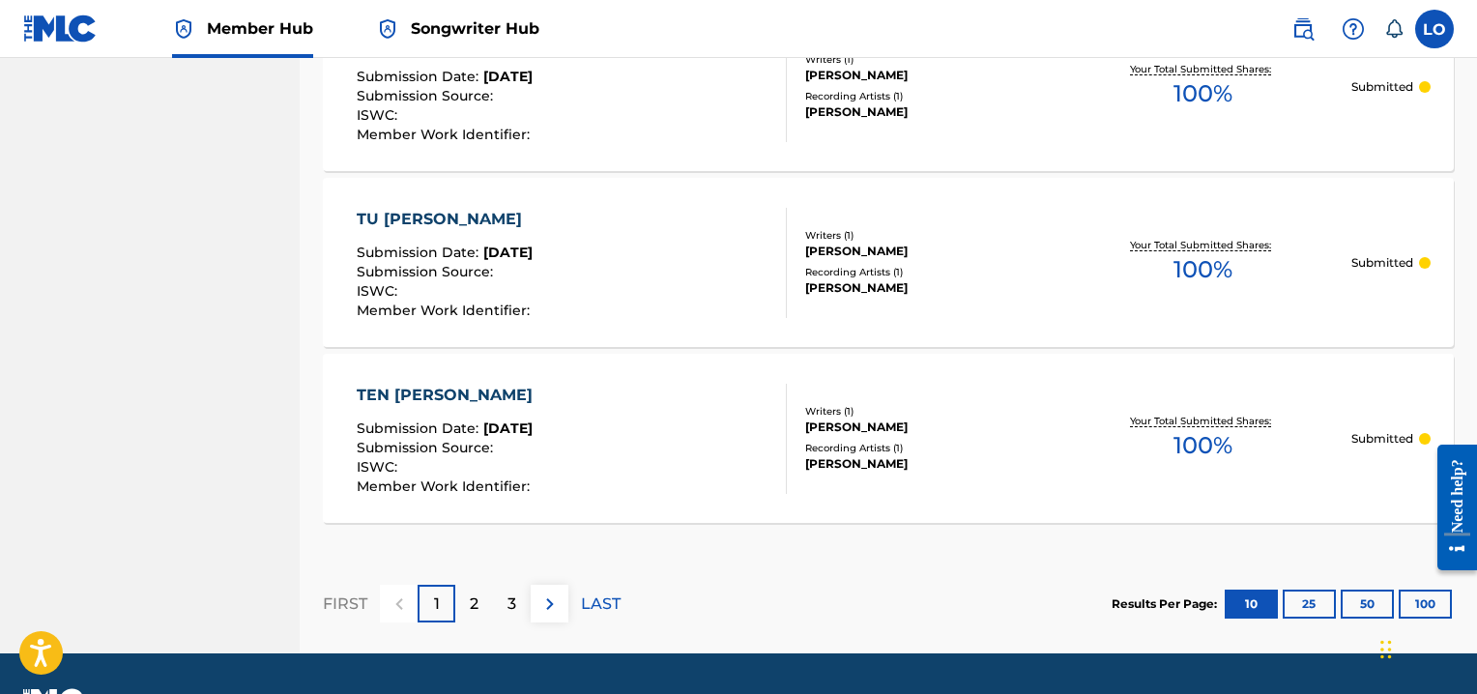
scroll to position [1868, 0]
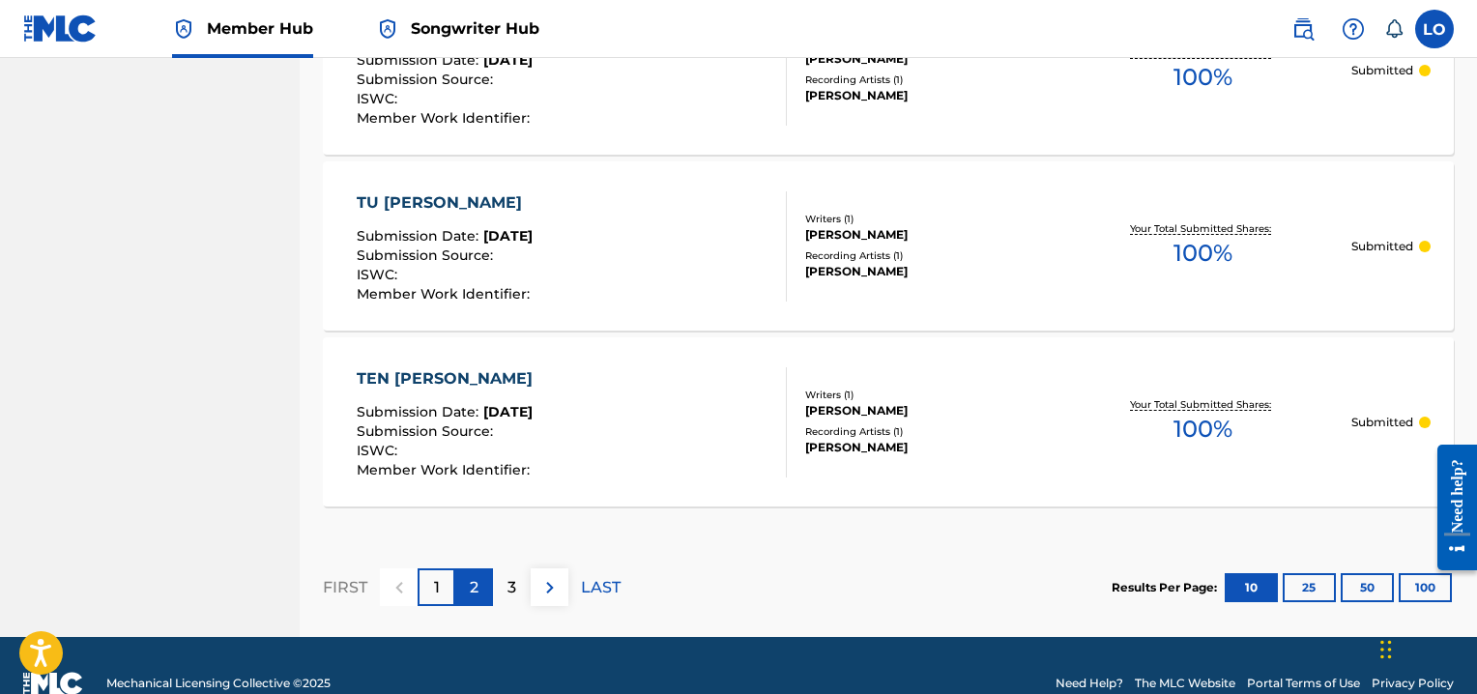
click at [476, 595] on p "2" at bounding box center [474, 587] width 9 height 23
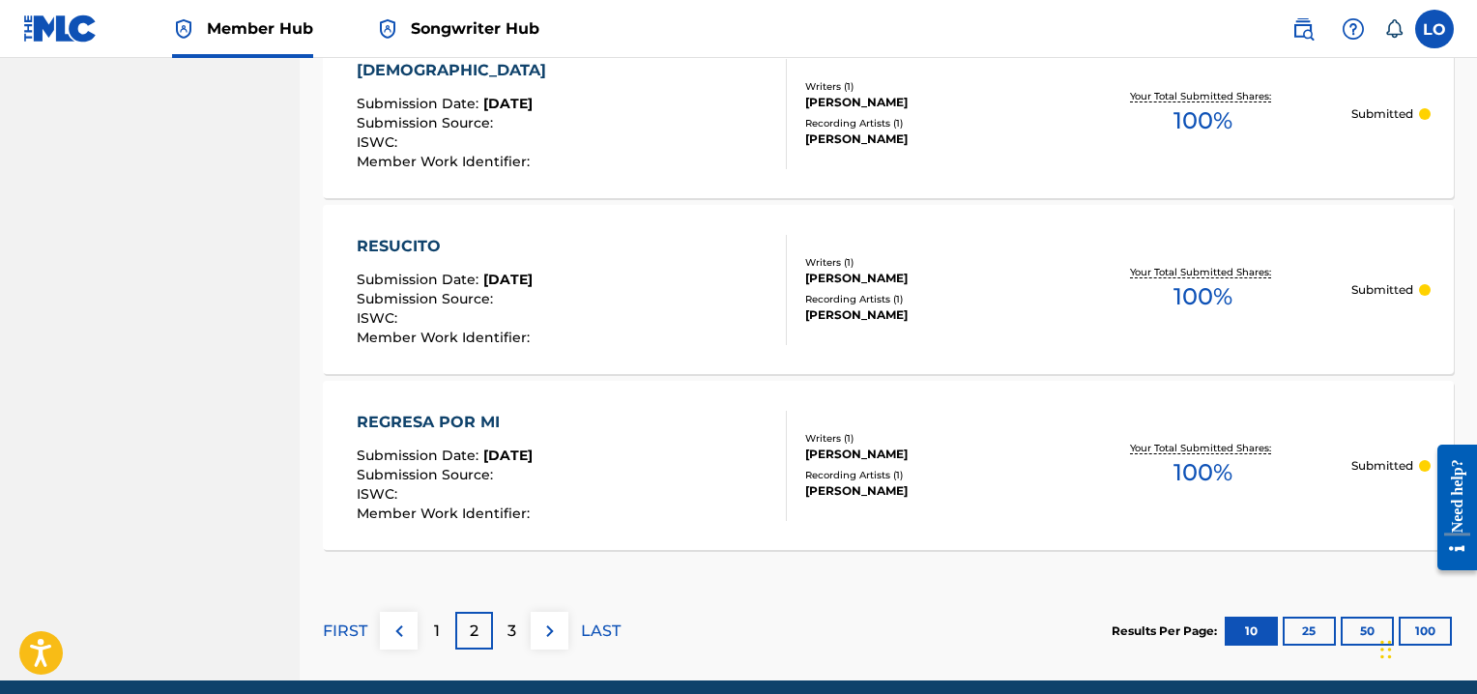
scroll to position [1903, 0]
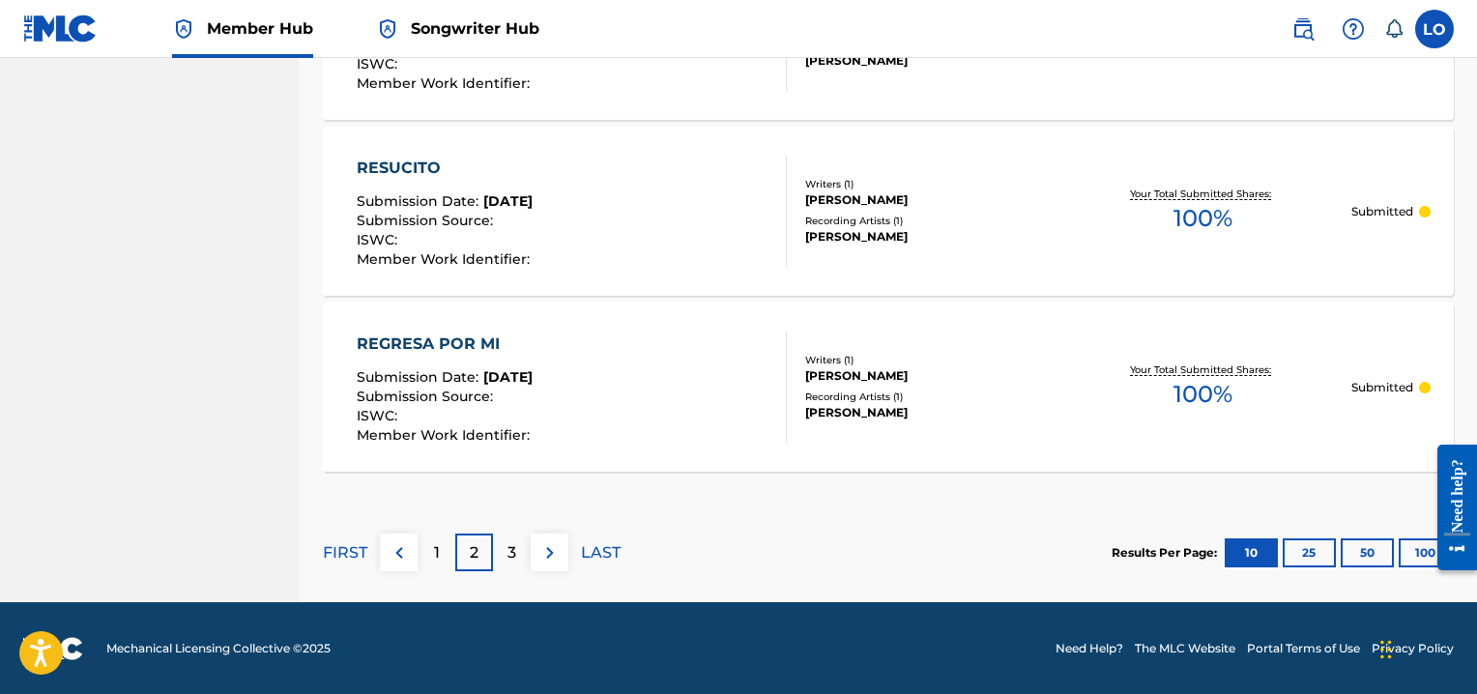
drag, startPoint x: 1480, startPoint y: 544, endPoint x: 49, endPoint y: 140, distance: 1487.1
click at [514, 554] on p "3" at bounding box center [511, 552] width 9 height 23
click at [510, 555] on p "4" at bounding box center [511, 552] width 11 height 23
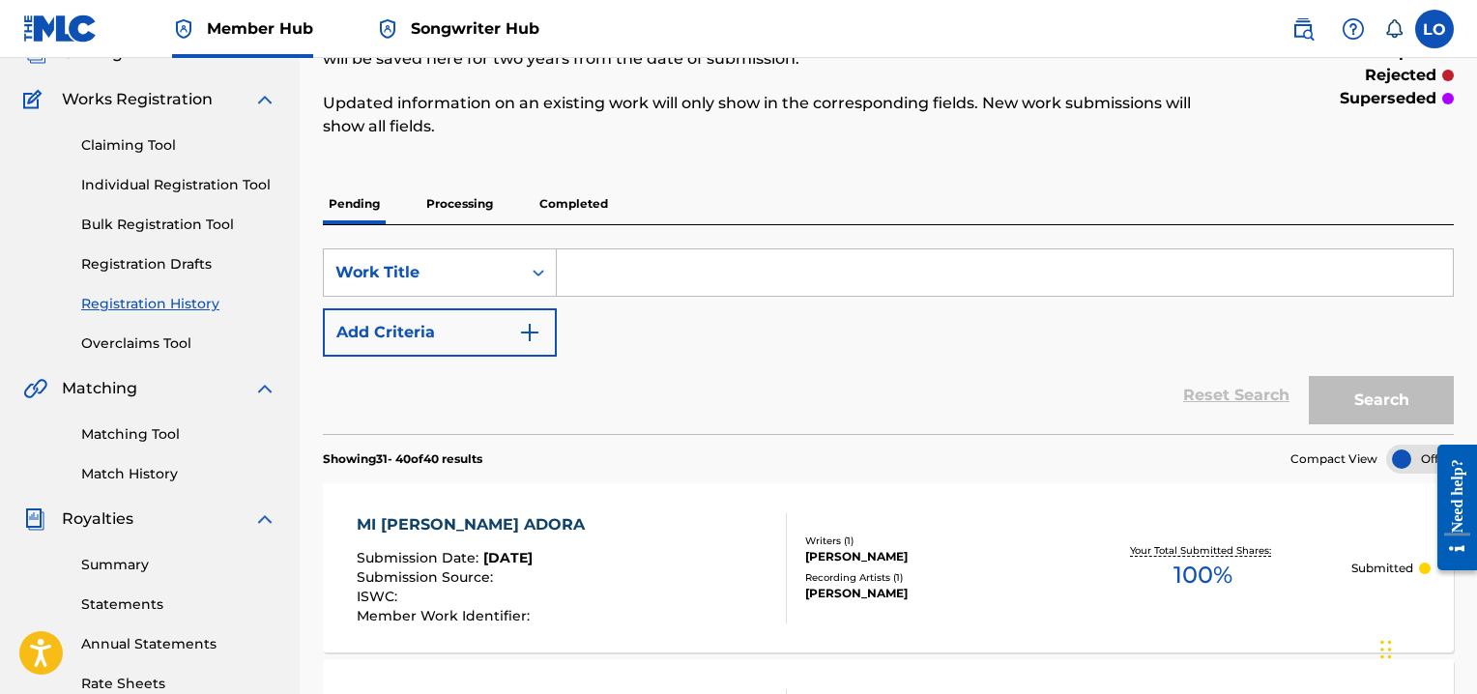
scroll to position [28, 0]
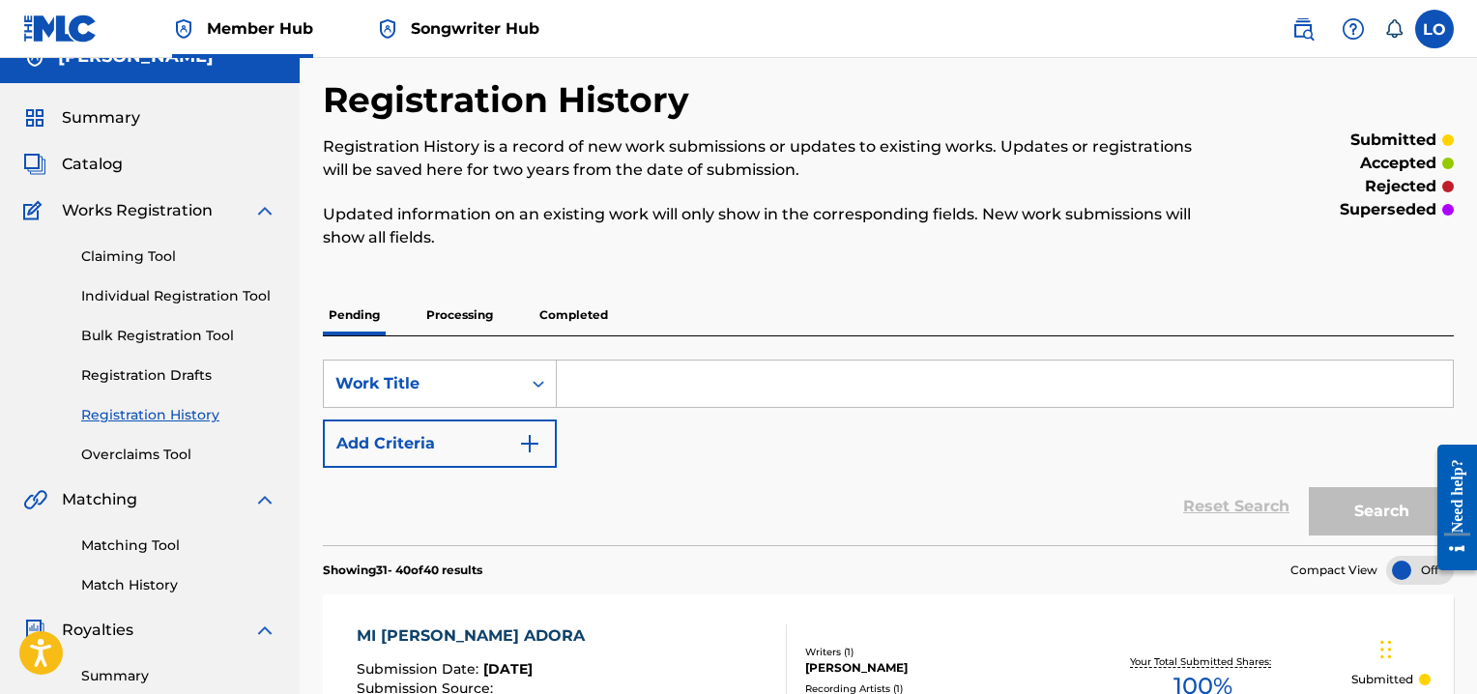
click at [463, 314] on p "Processing" at bounding box center [459, 315] width 78 height 41
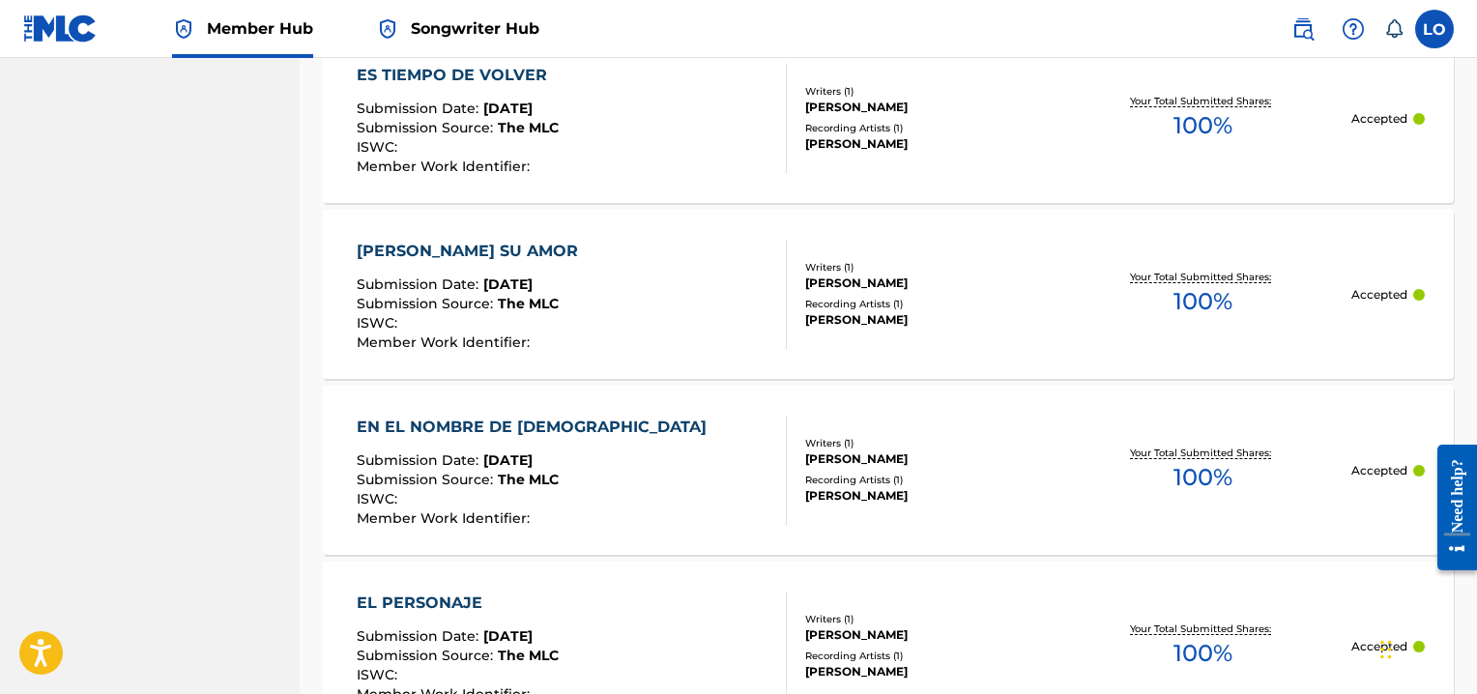
scroll to position [1118, 0]
drag, startPoint x: 1478, startPoint y: 183, endPoint x: 52, endPoint y: 100, distance: 1427.8
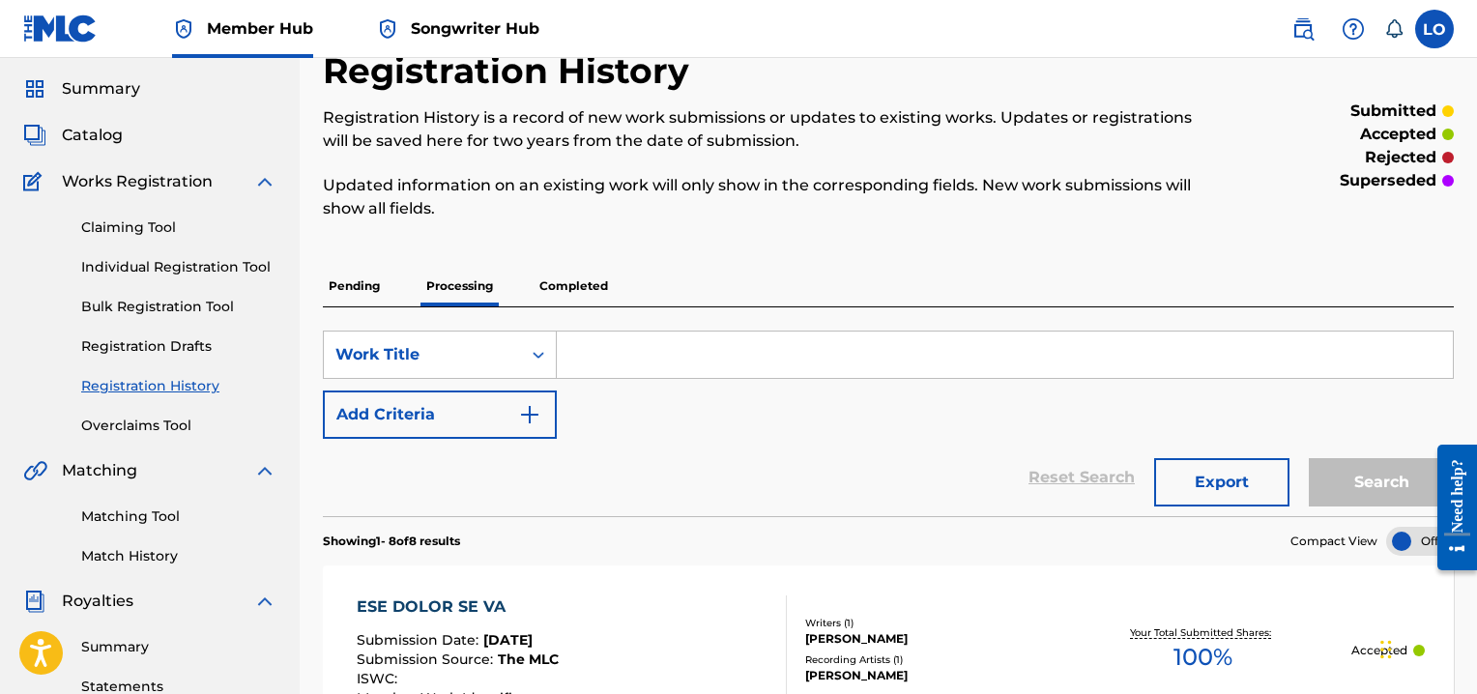
scroll to position [22, 0]
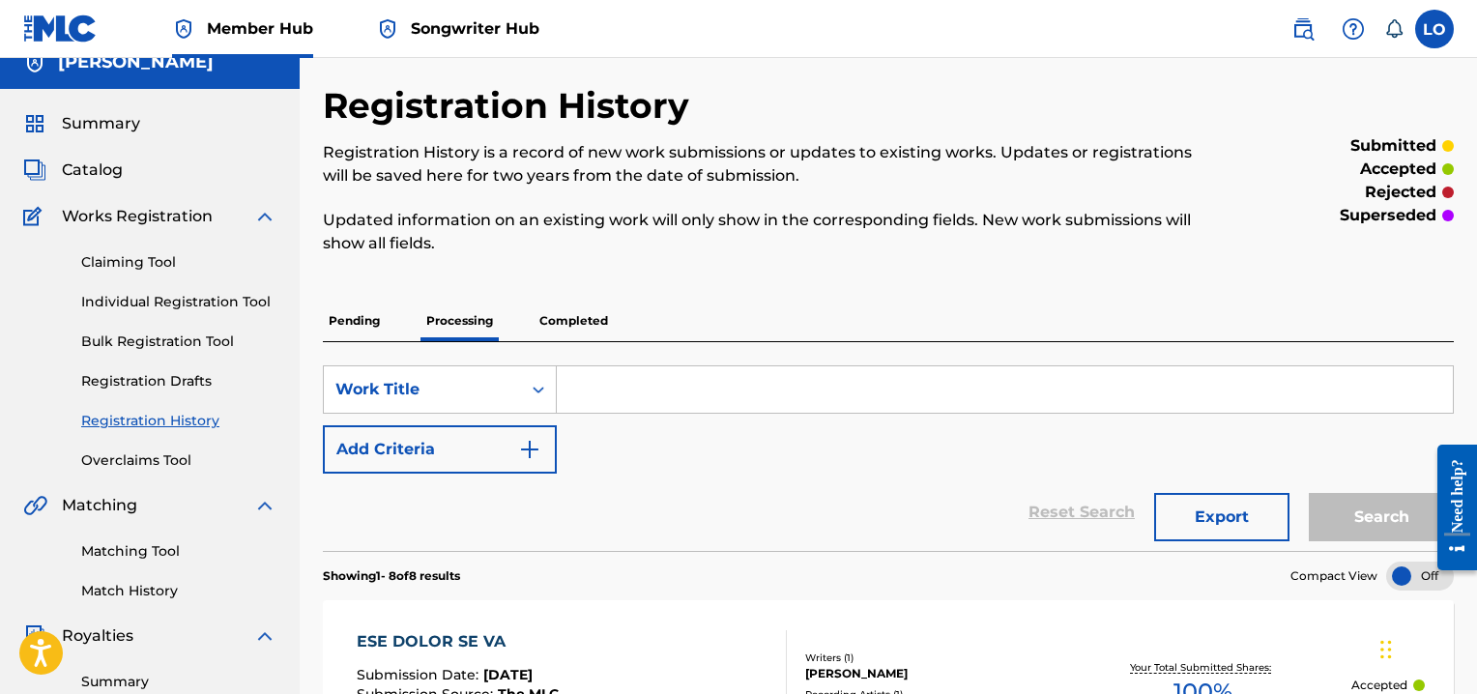
click at [581, 317] on p "Completed" at bounding box center [573, 321] width 80 height 41
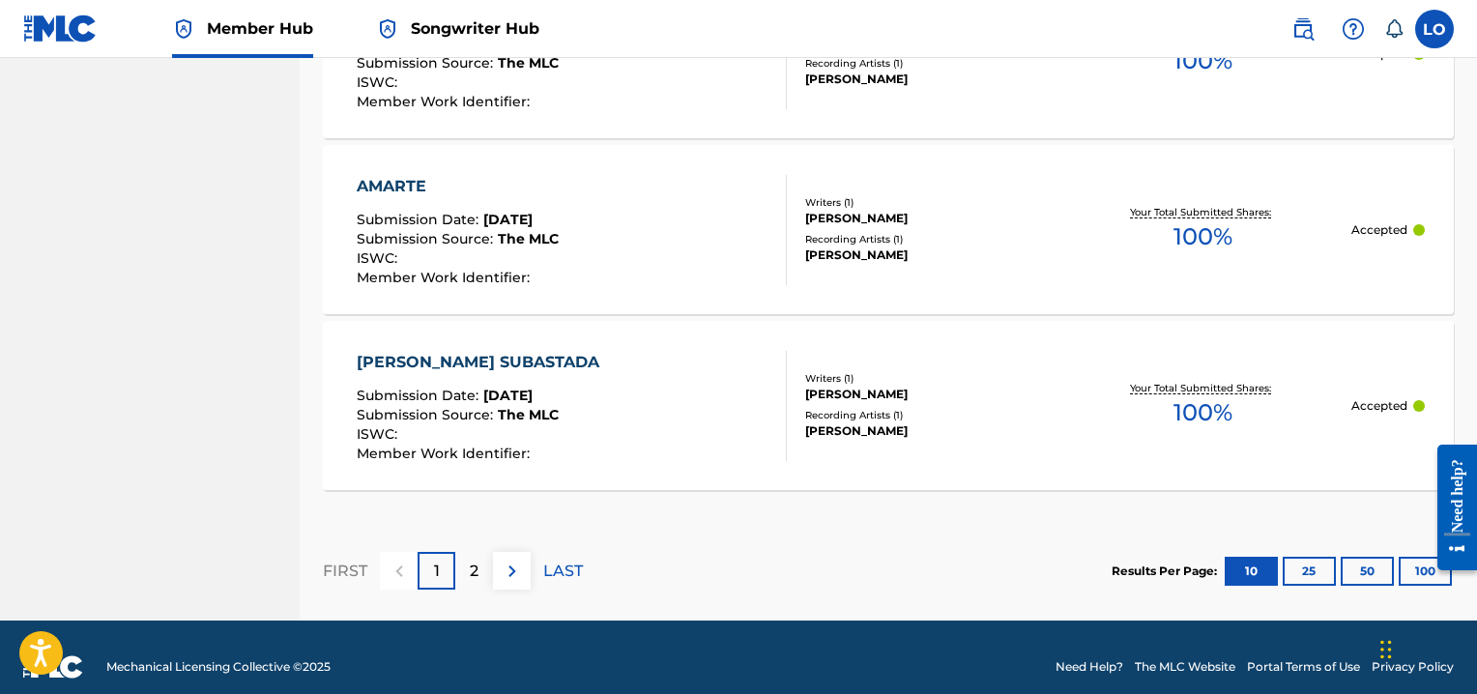
scroll to position [1982, 0]
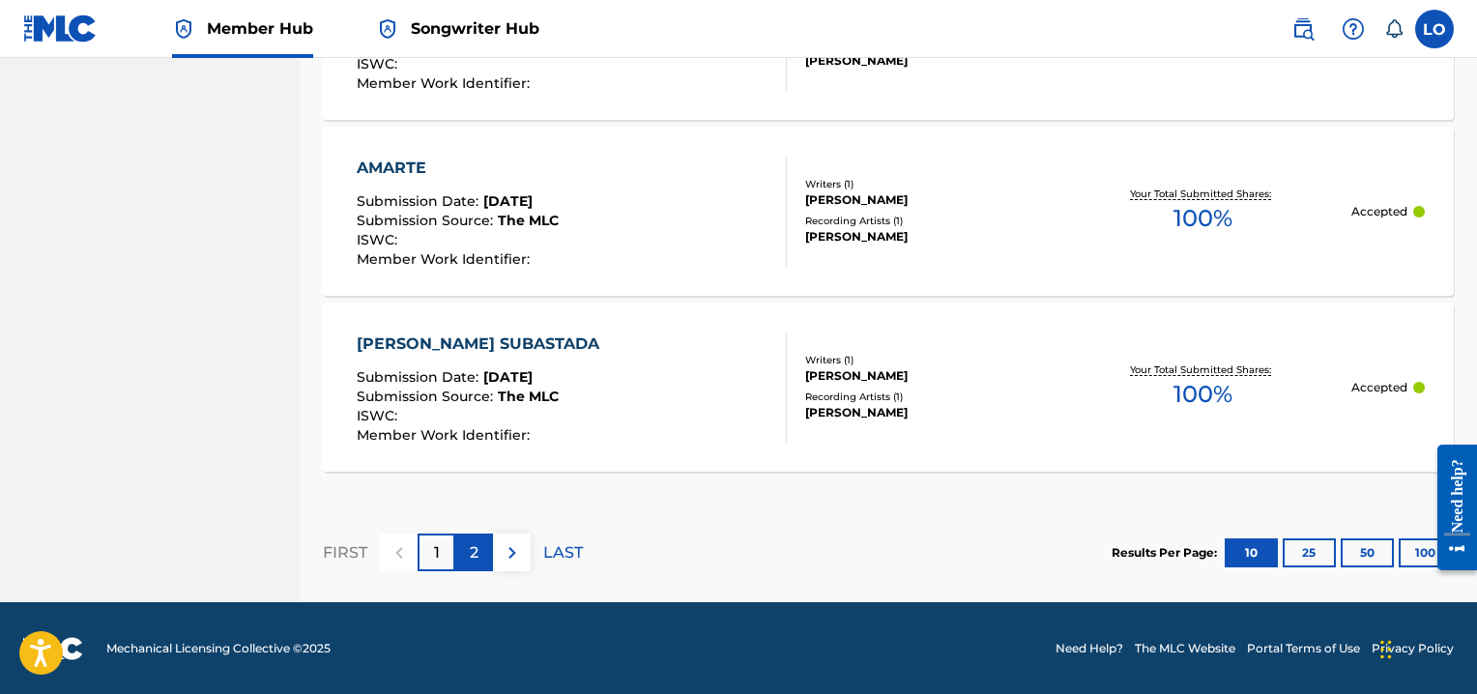
click at [475, 557] on p "2" at bounding box center [474, 552] width 9 height 23
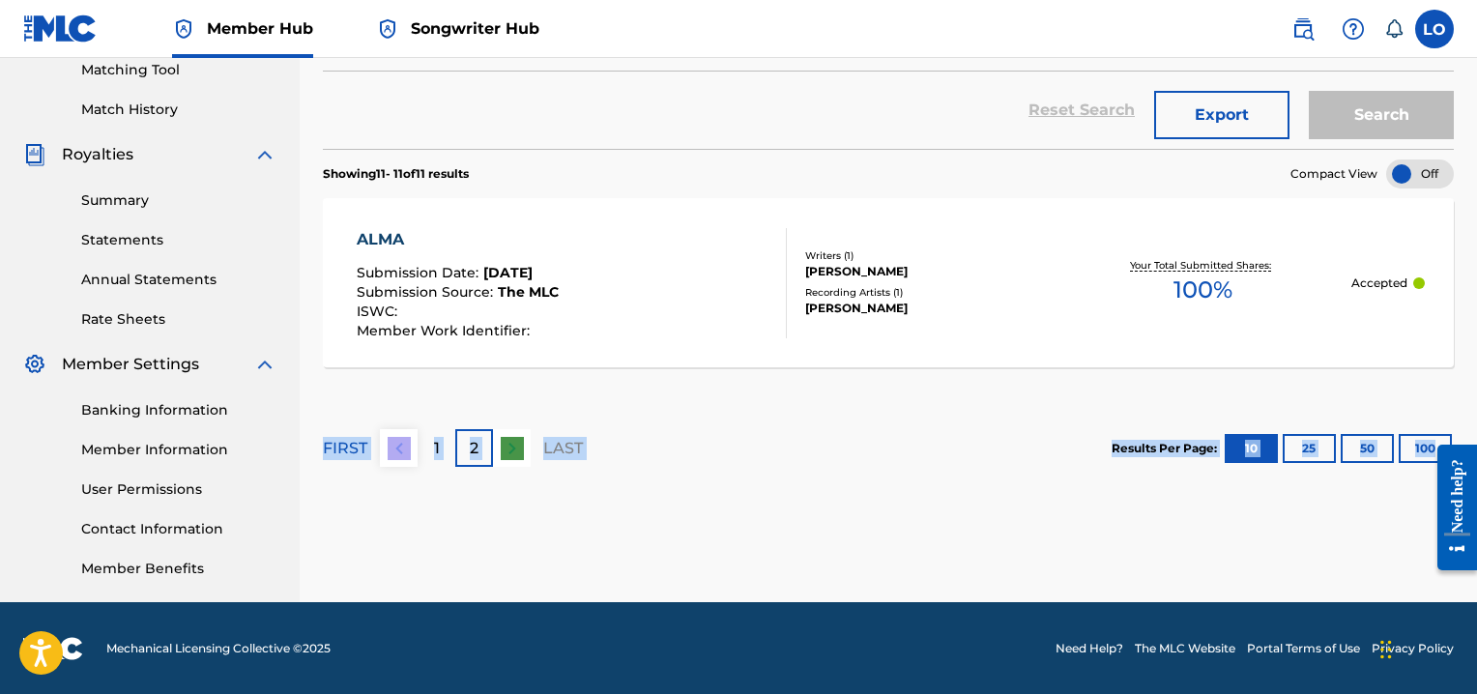
drag, startPoint x: 1476, startPoint y: 369, endPoint x: 1480, endPoint y: 272, distance: 97.7
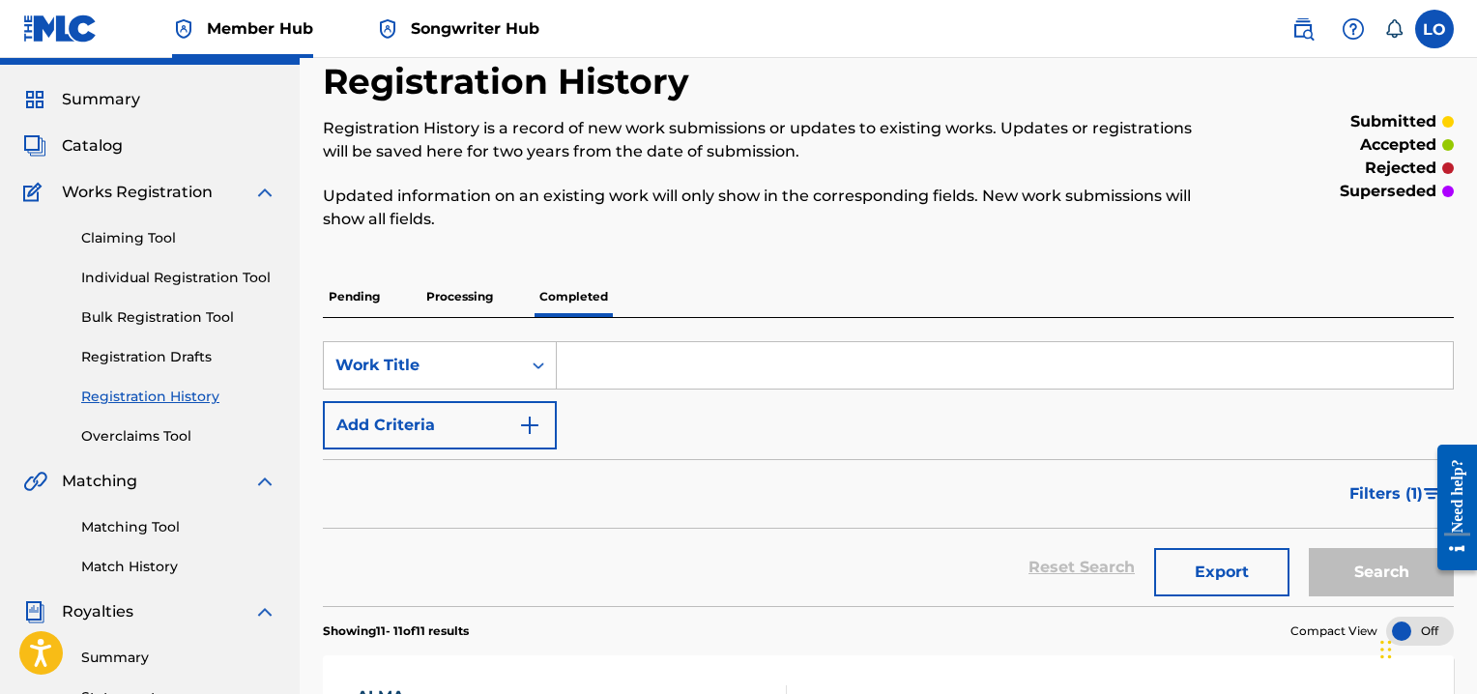
scroll to position [43, 0]
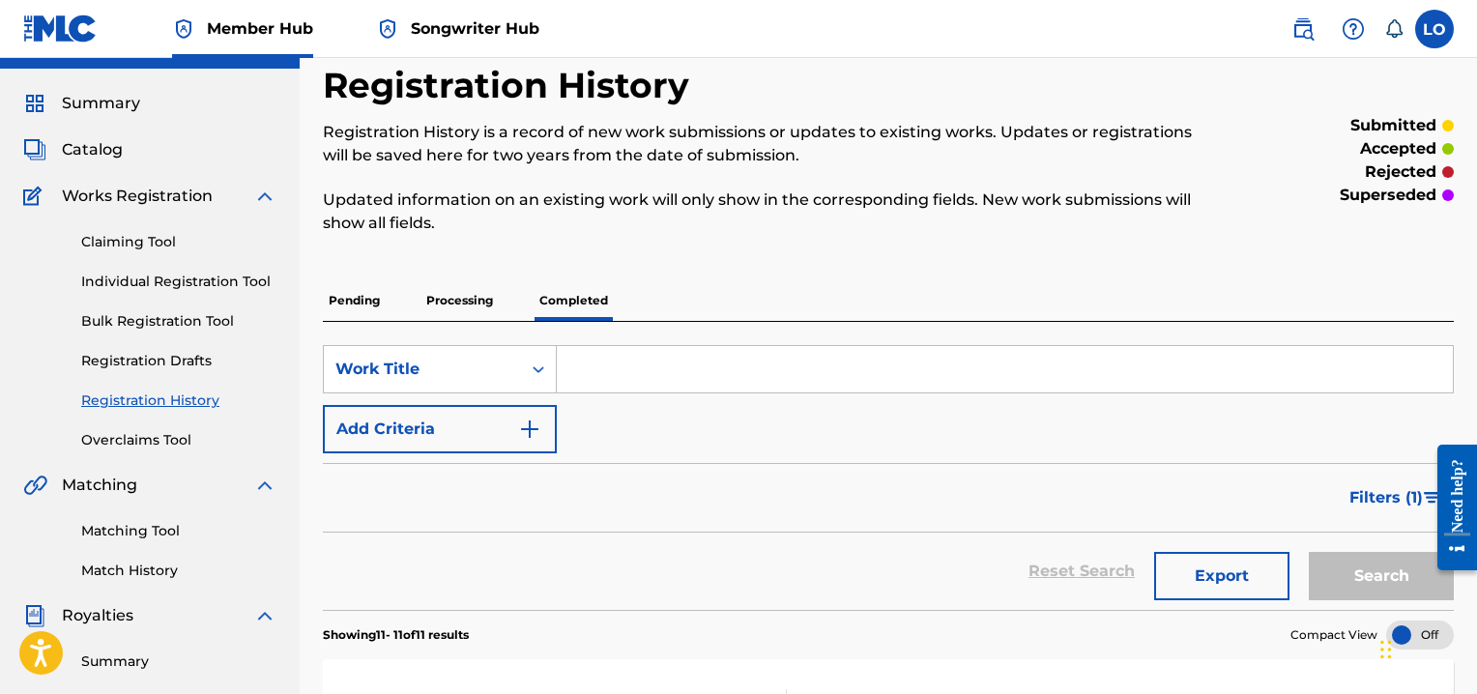
click at [455, 301] on p "Processing" at bounding box center [459, 300] width 78 height 41
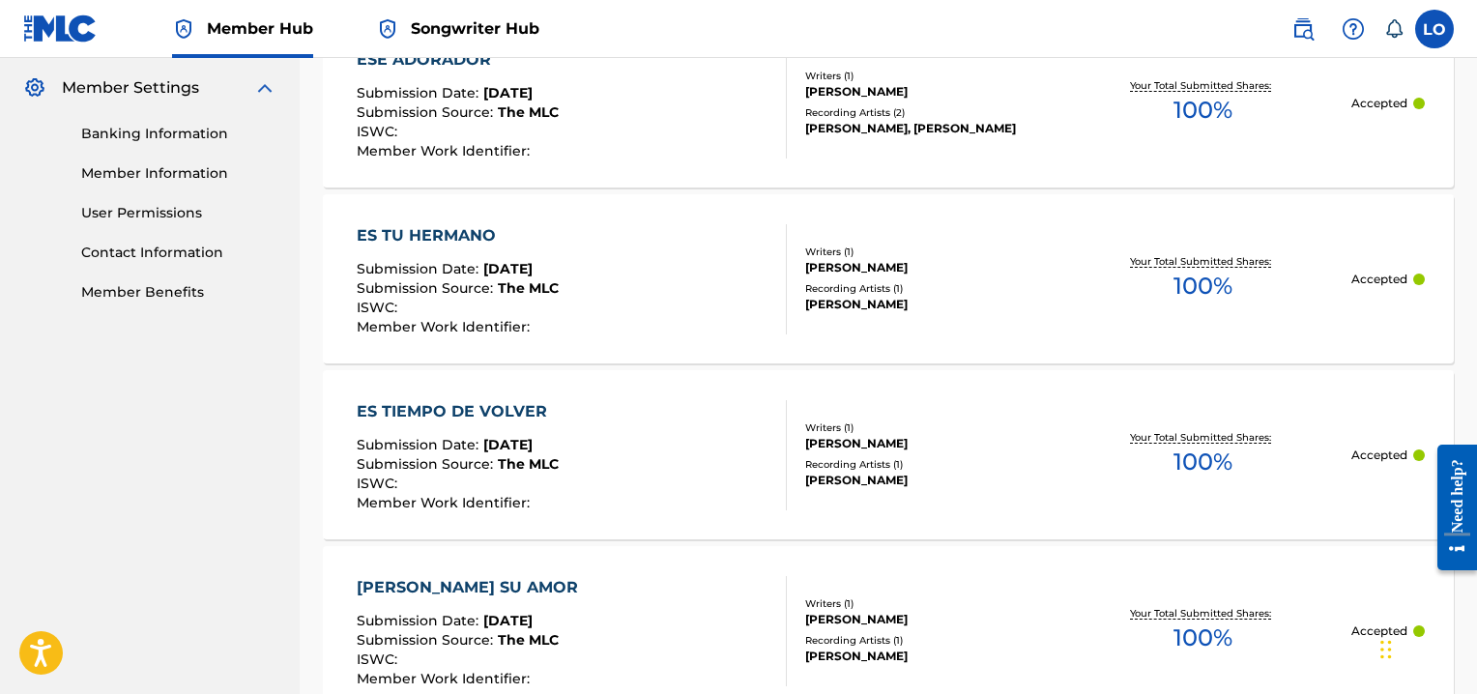
scroll to position [788, 0]
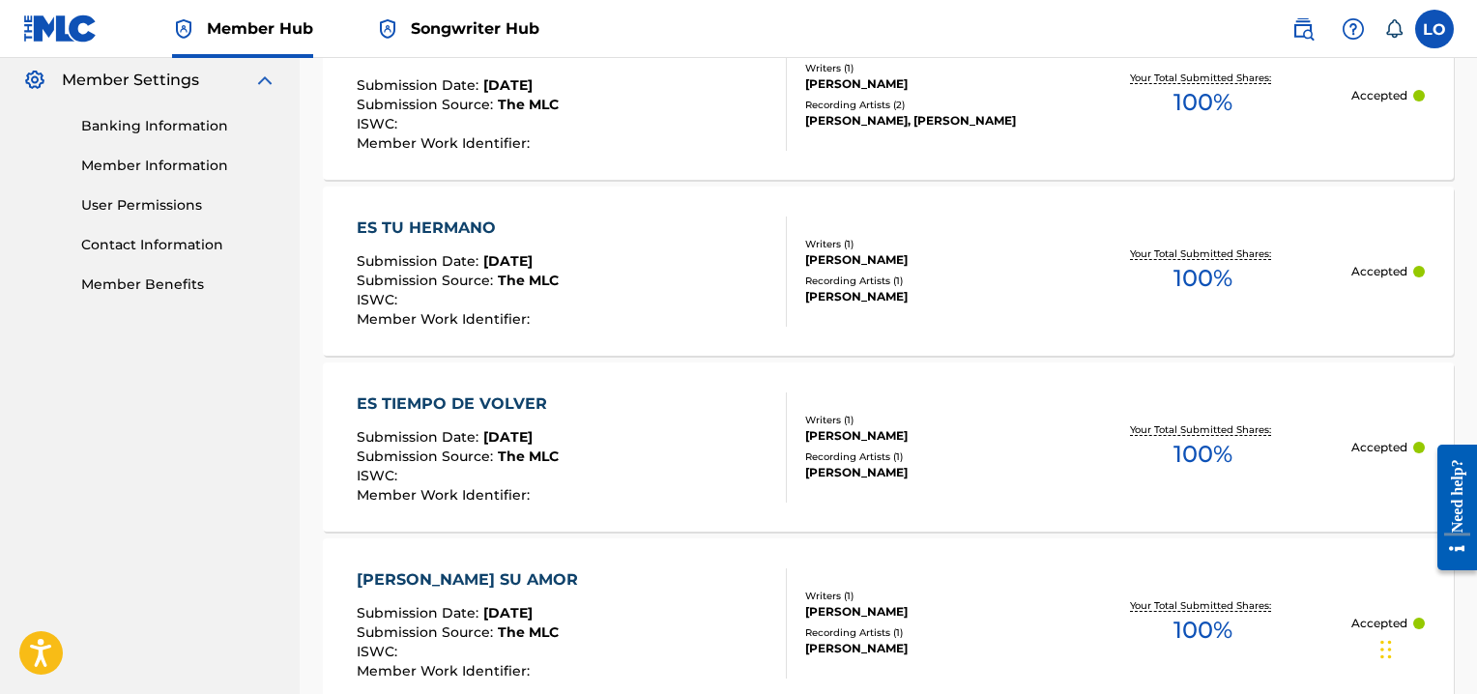
drag, startPoint x: 1476, startPoint y: 263, endPoint x: 1476, endPoint y: 190, distance: 72.5
click at [1476, 190] on div "Registration History Registration History is a record of new work submissions o…" at bounding box center [888, 338] width 1177 height 2038
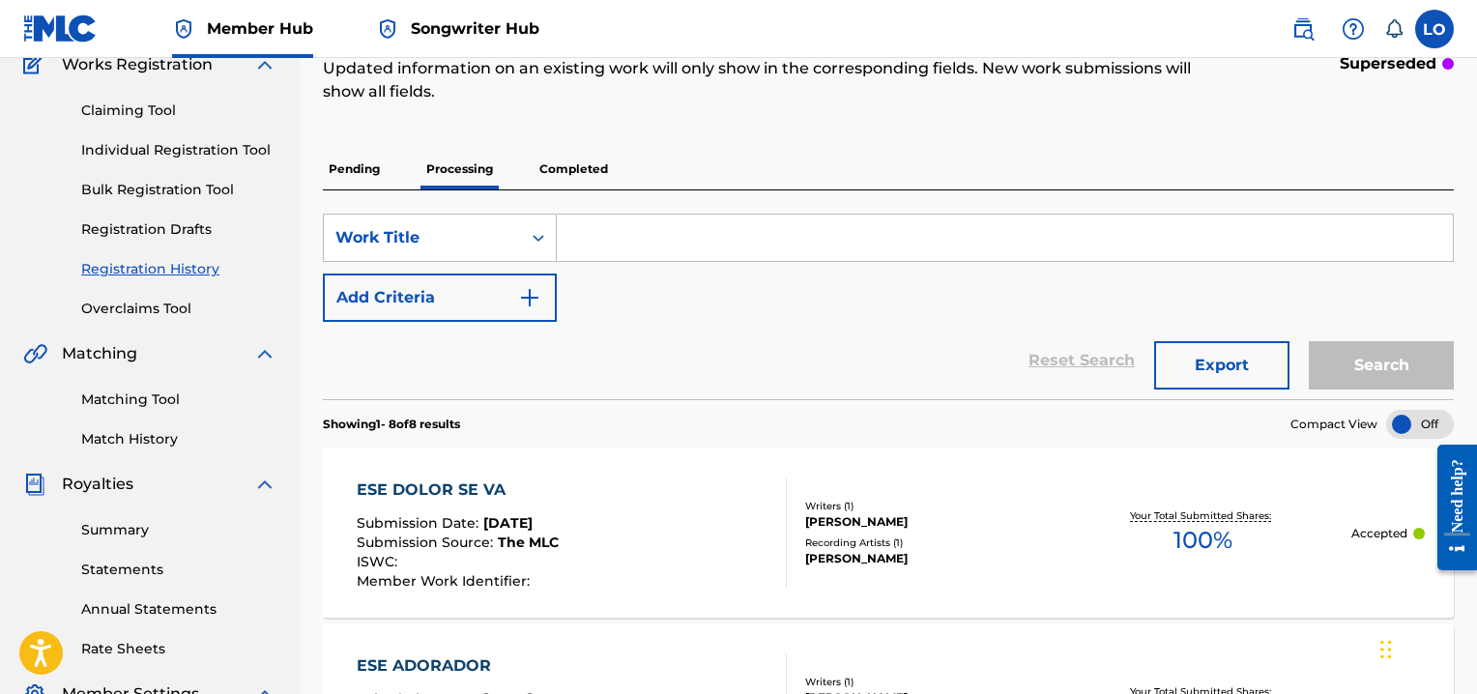
scroll to position [0, 0]
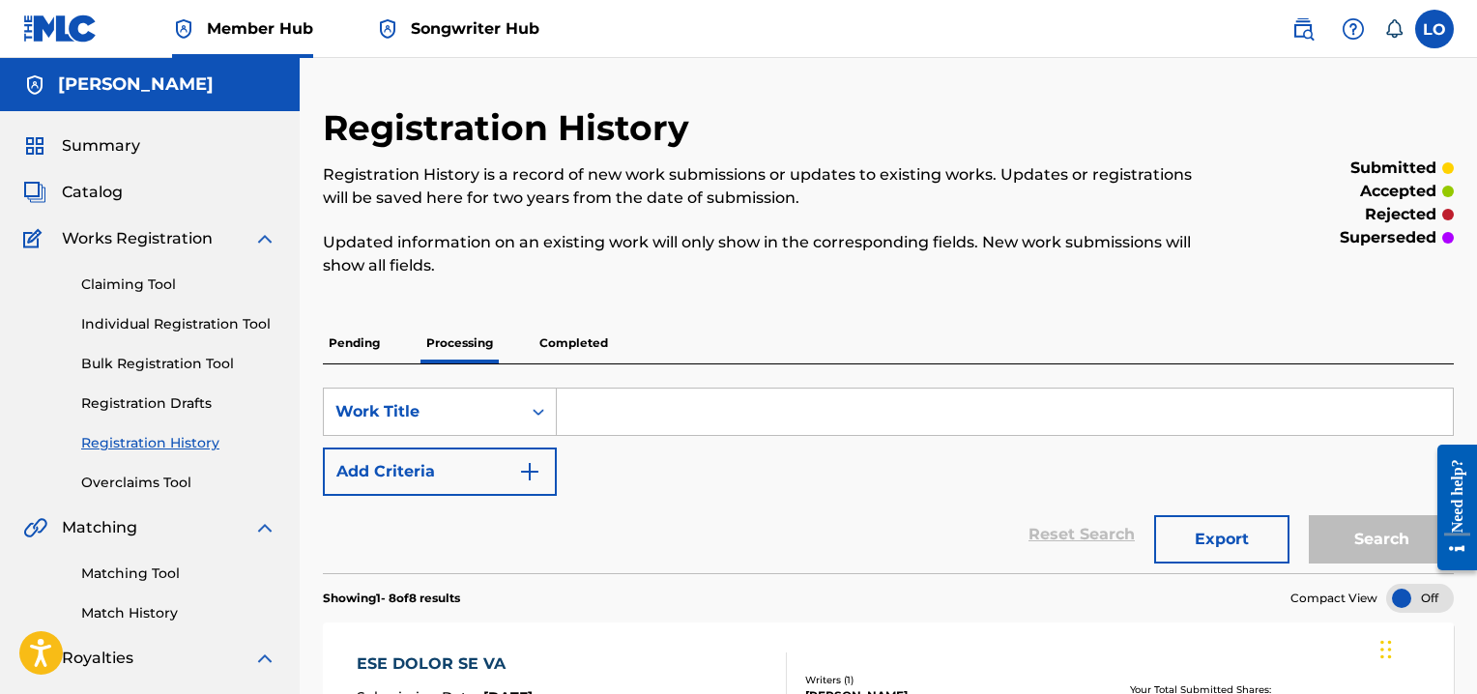
click at [348, 344] on p "Pending" at bounding box center [354, 343] width 63 height 41
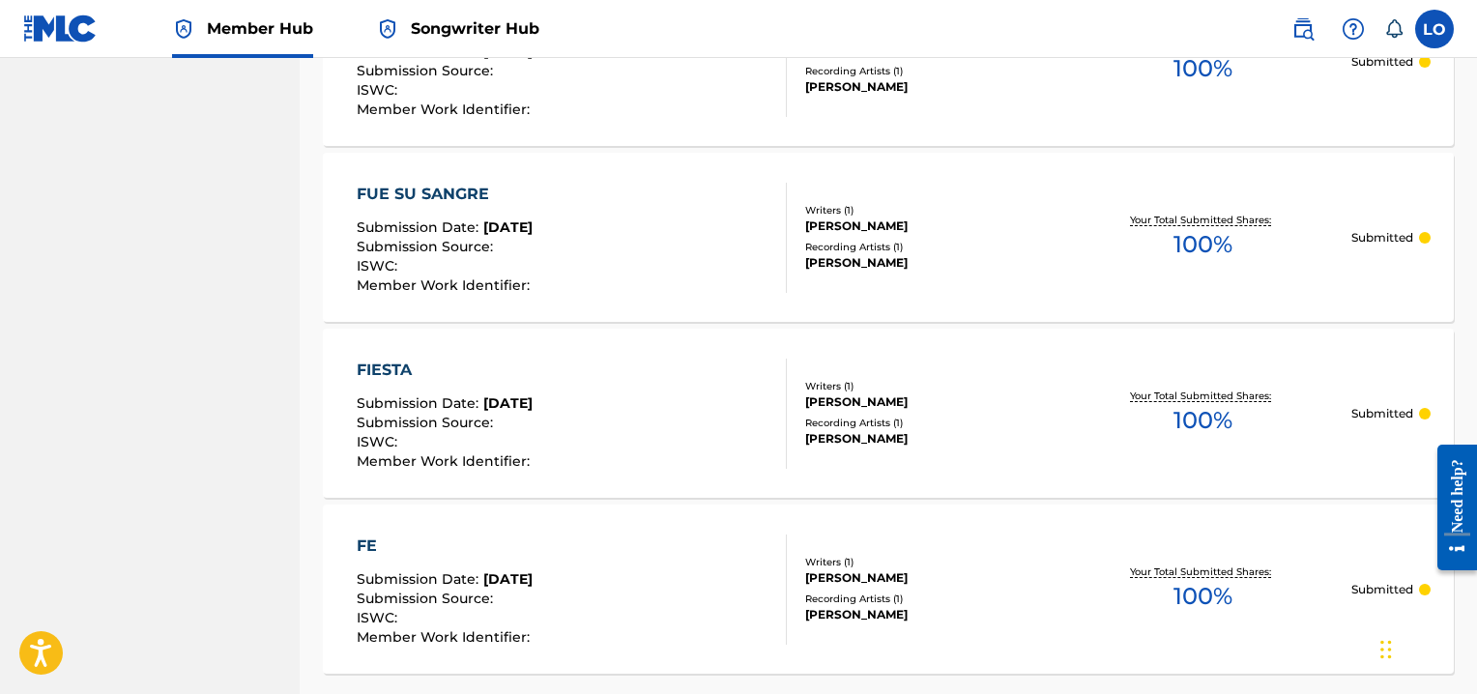
scroll to position [1903, 0]
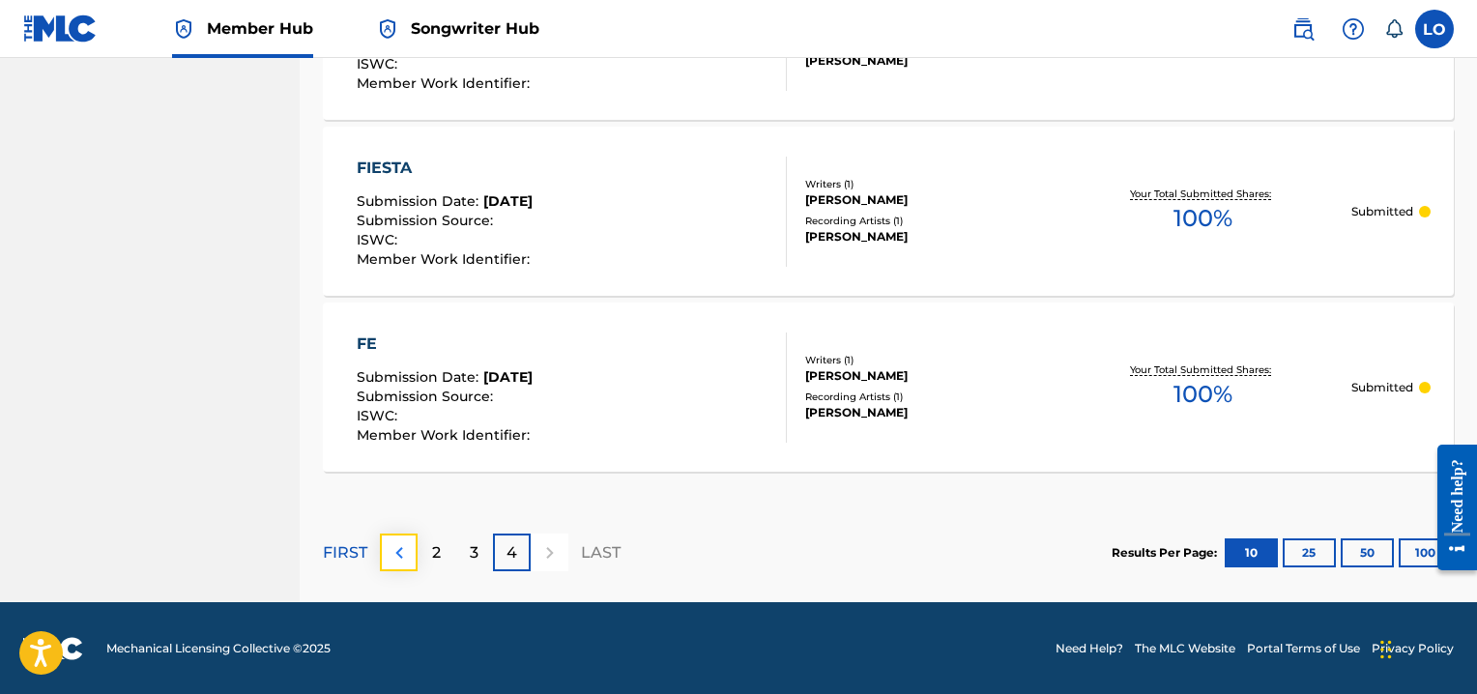
click at [394, 555] on img at bounding box center [399, 552] width 23 height 23
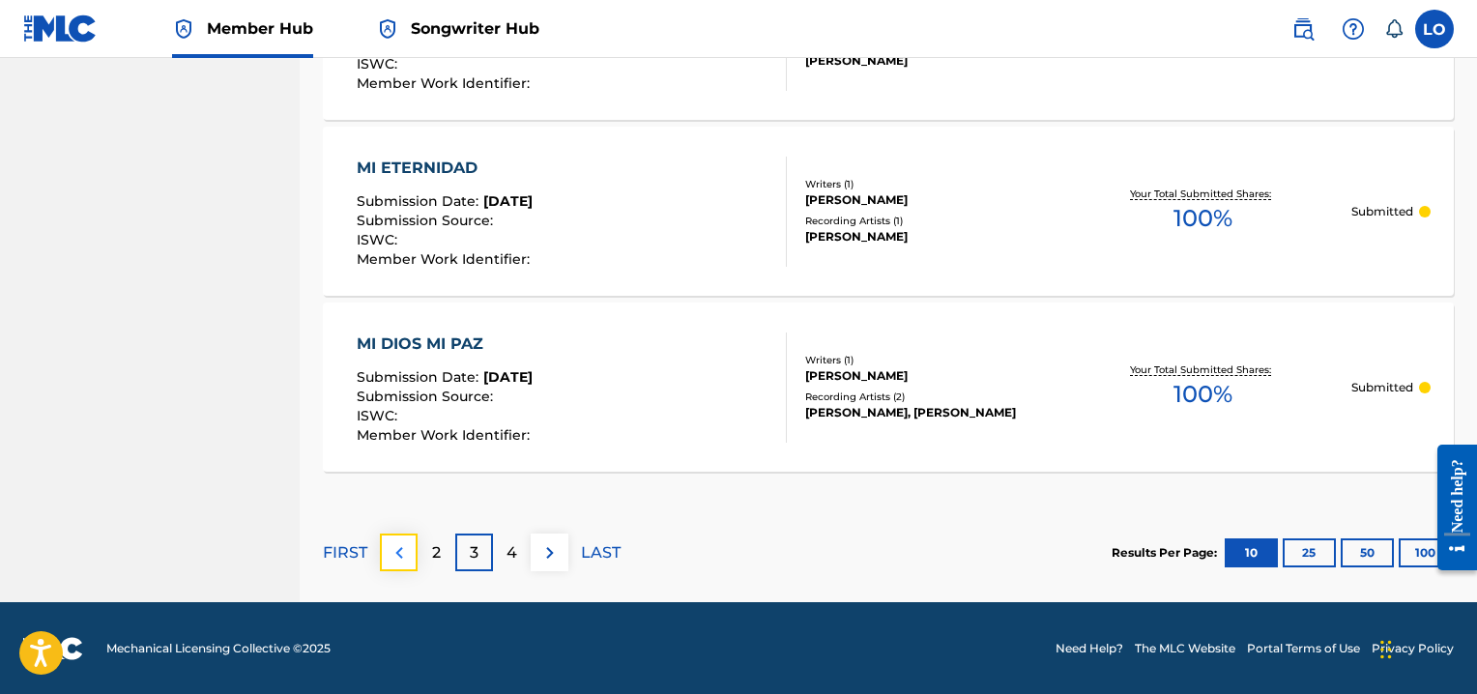
click at [410, 548] on button at bounding box center [399, 552] width 38 height 38
click at [432, 551] on div "1" at bounding box center [436, 552] width 38 height 38
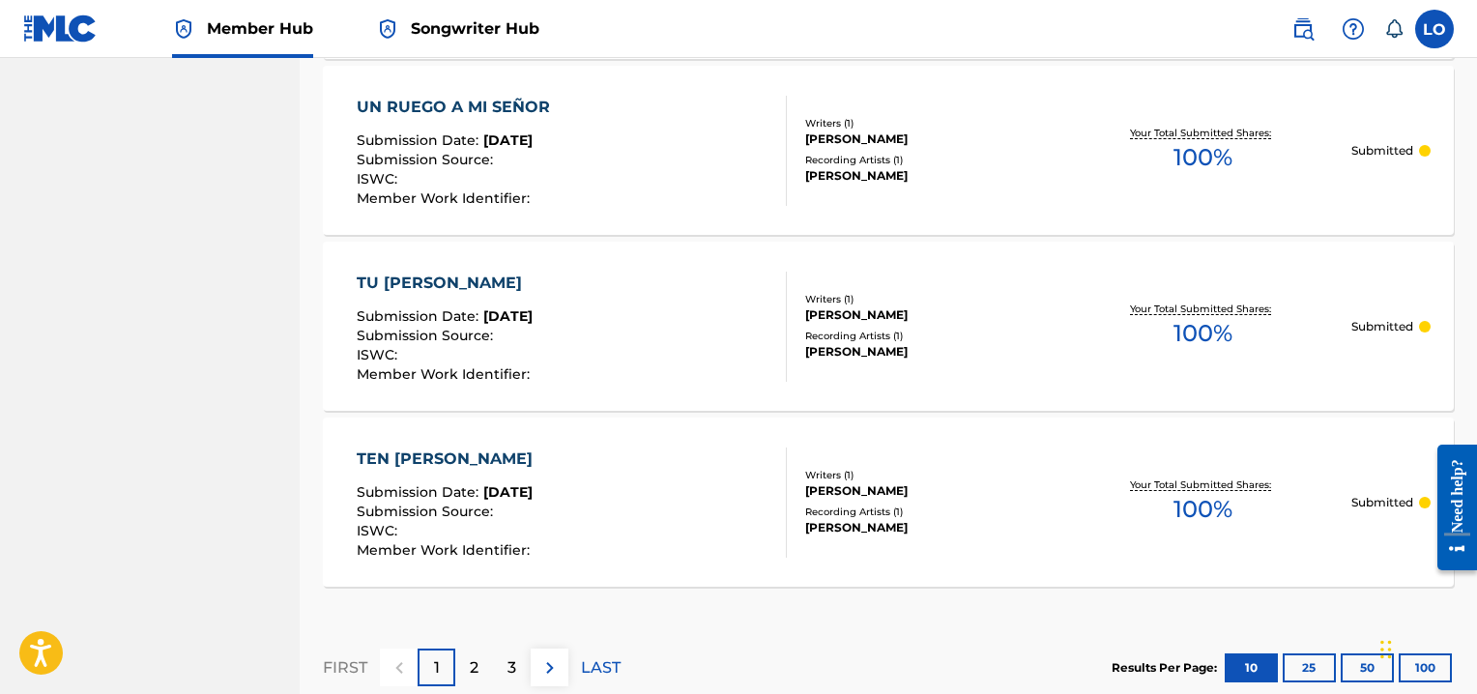
scroll to position [1856, 0]
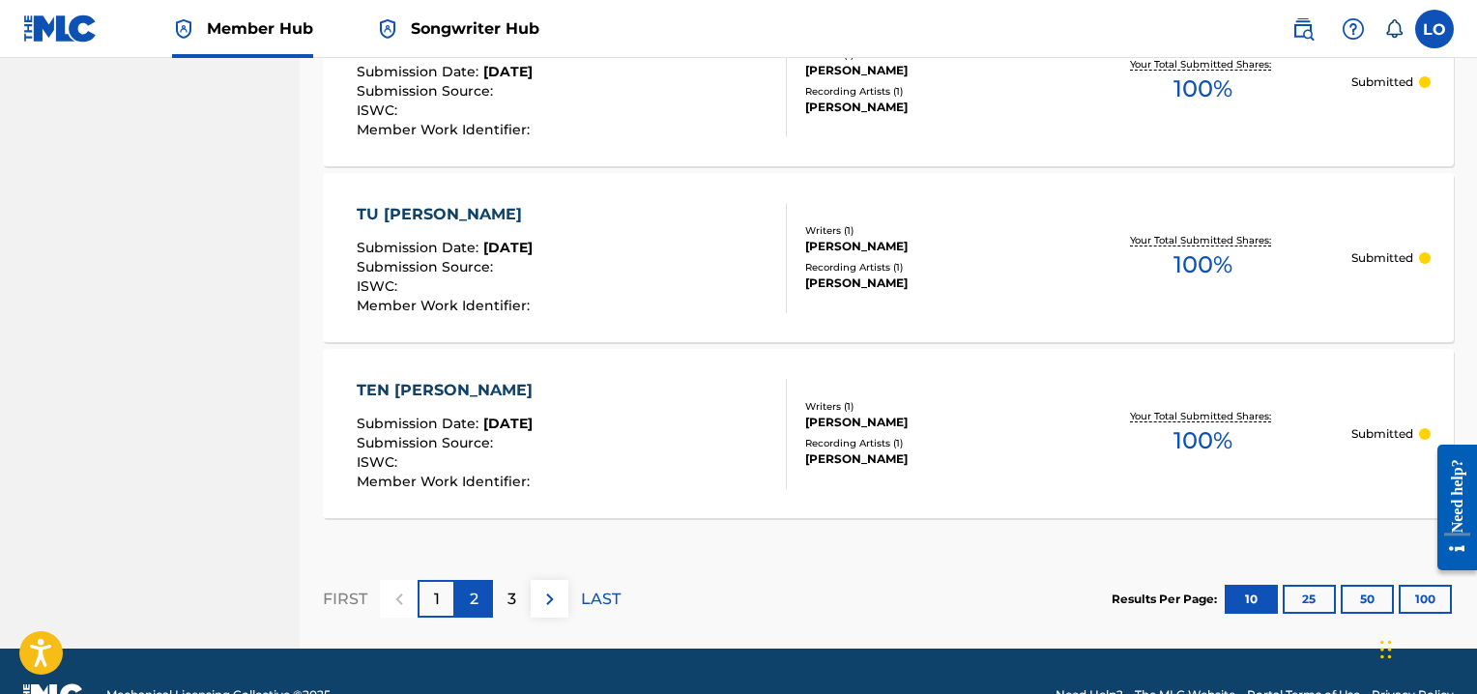
click at [481, 601] on div "2" at bounding box center [474, 599] width 38 height 38
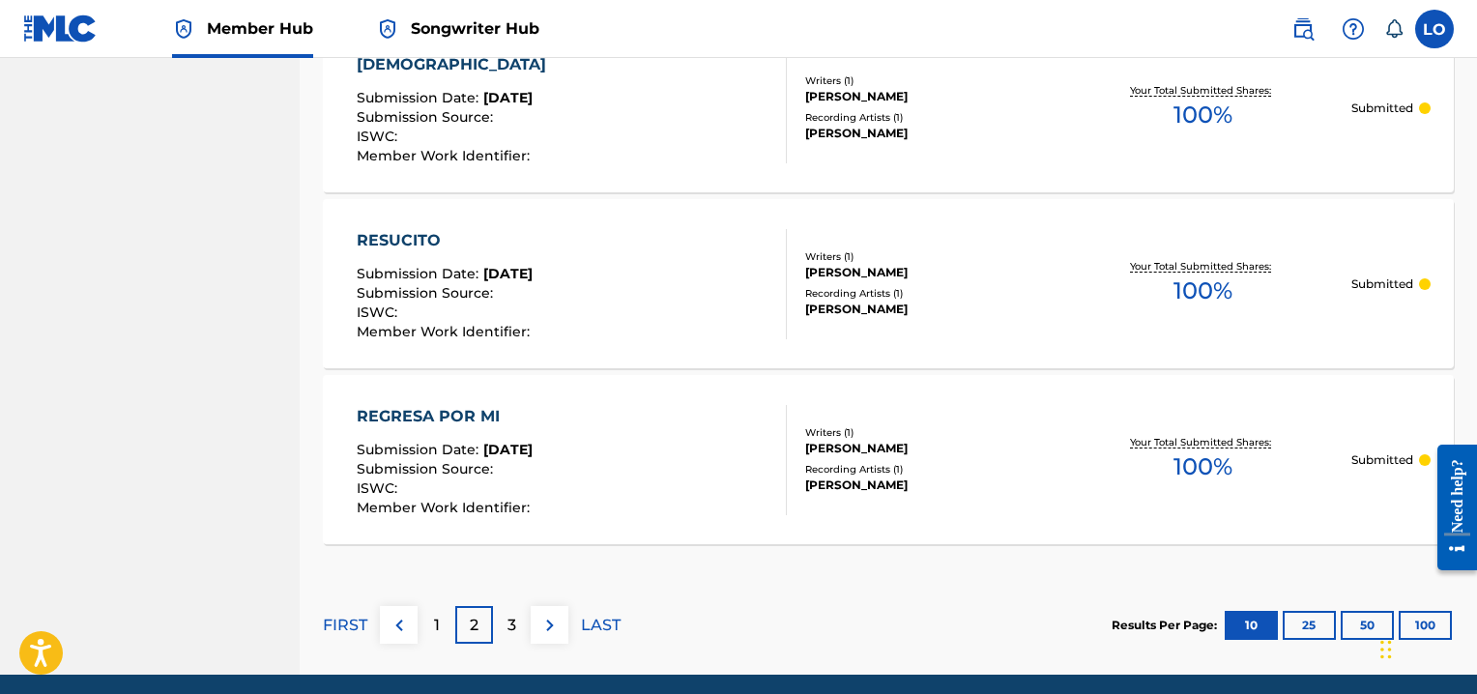
scroll to position [1842, 0]
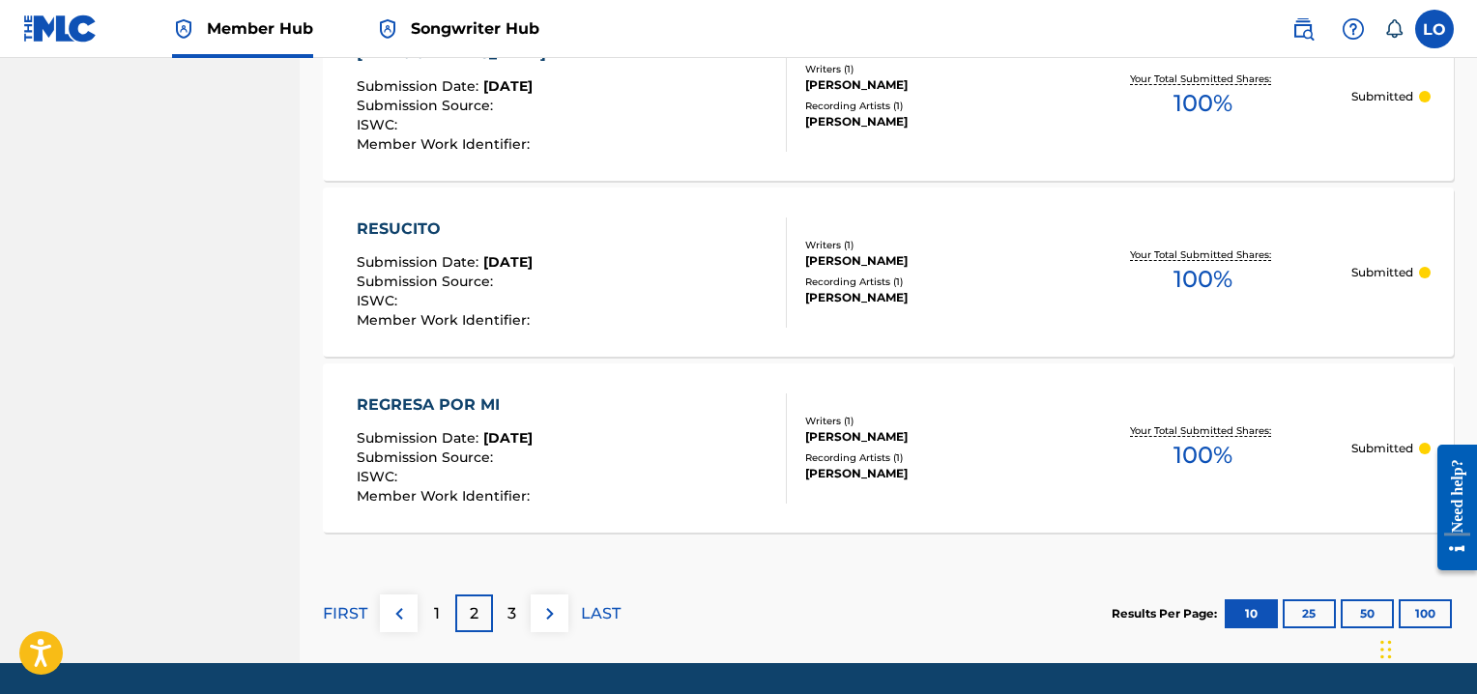
drag, startPoint x: 1478, startPoint y: 488, endPoint x: 52, endPoint y: 102, distance: 1476.6
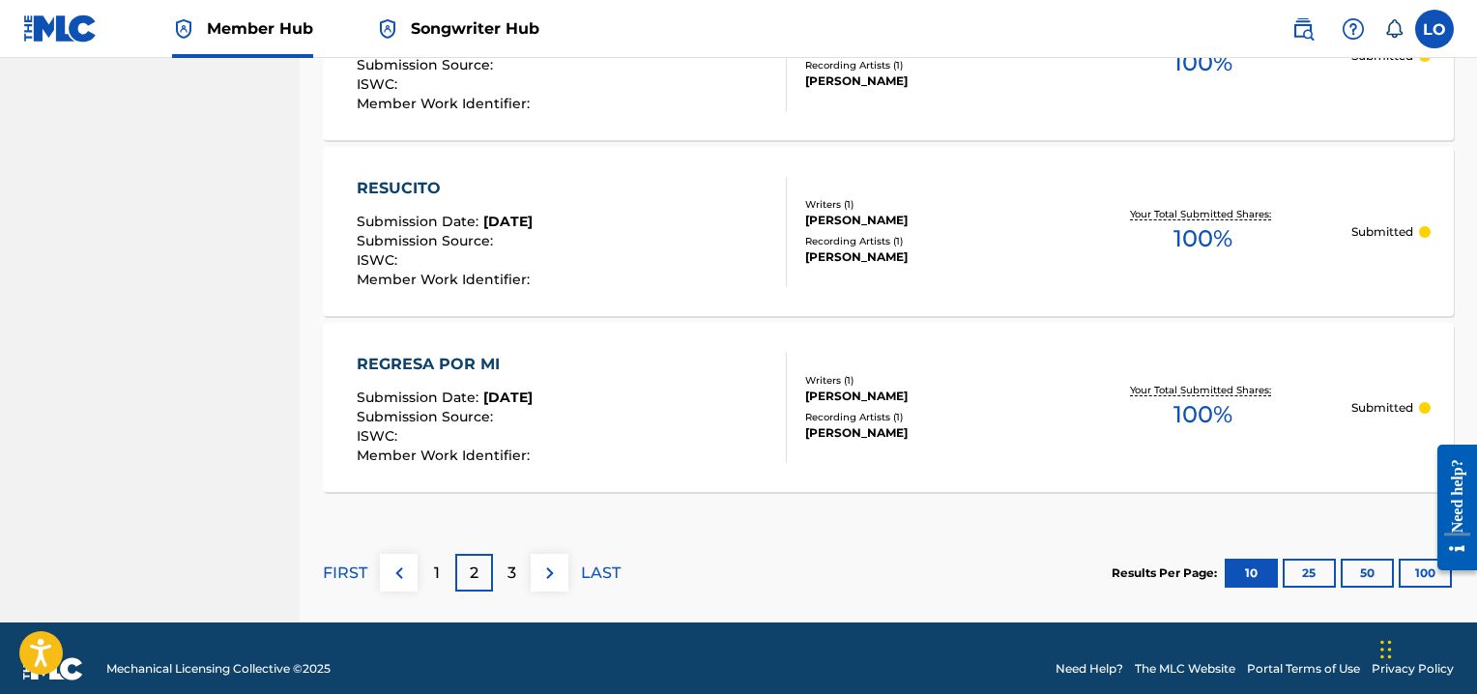
scroll to position [1900, 0]
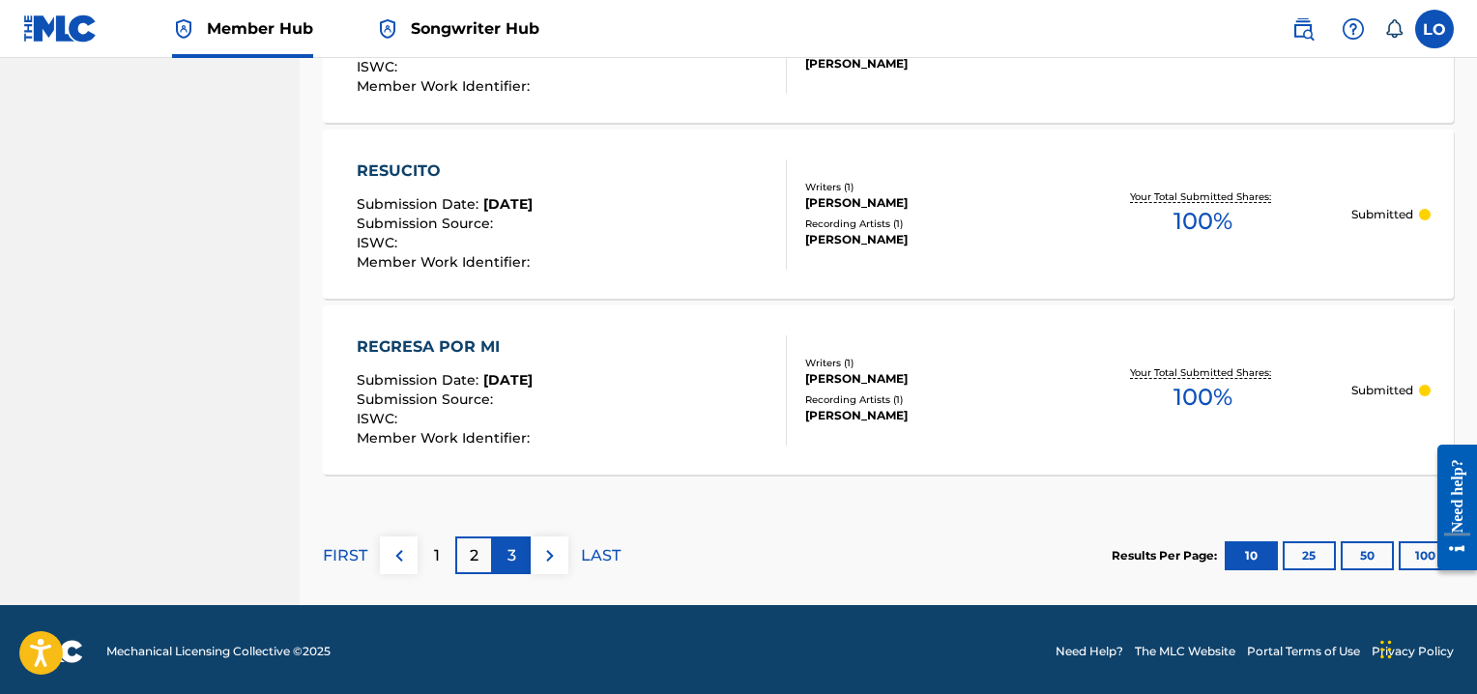
click at [515, 552] on p "3" at bounding box center [511, 555] width 9 height 23
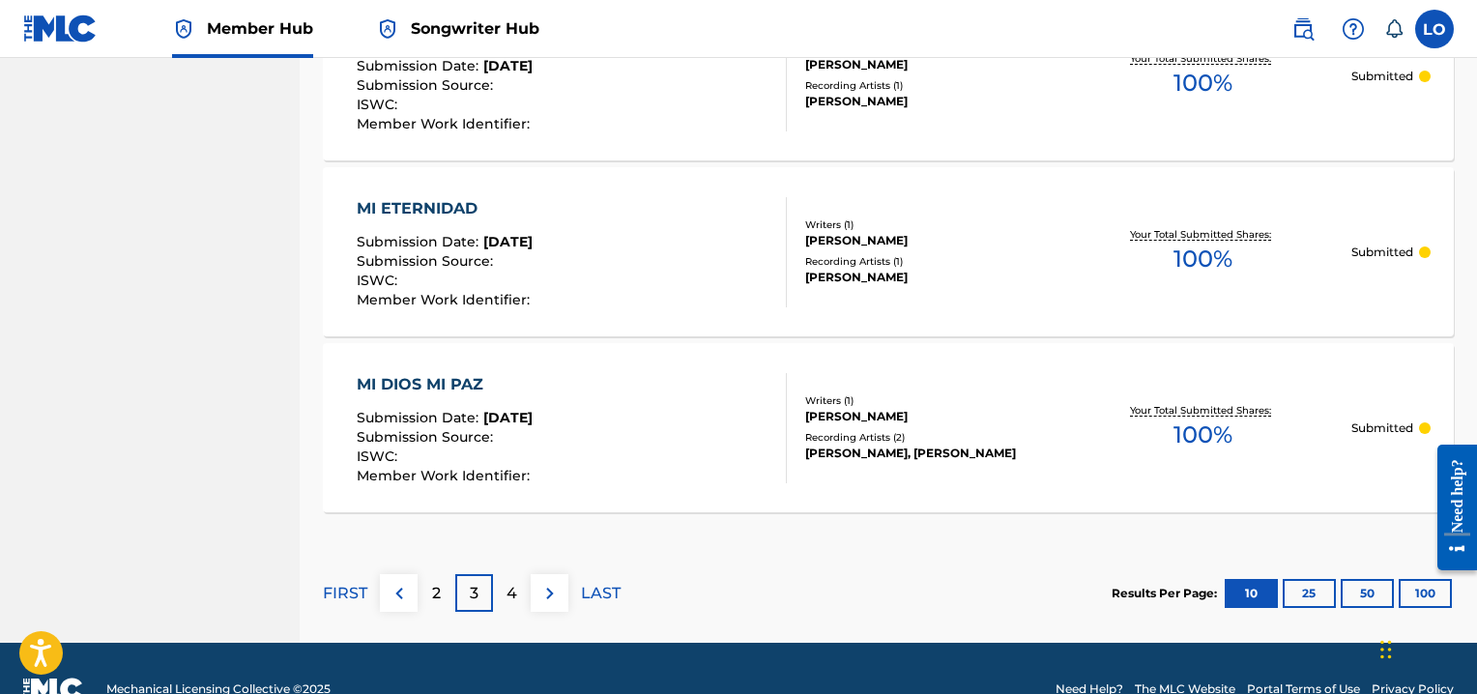
scroll to position [1903, 0]
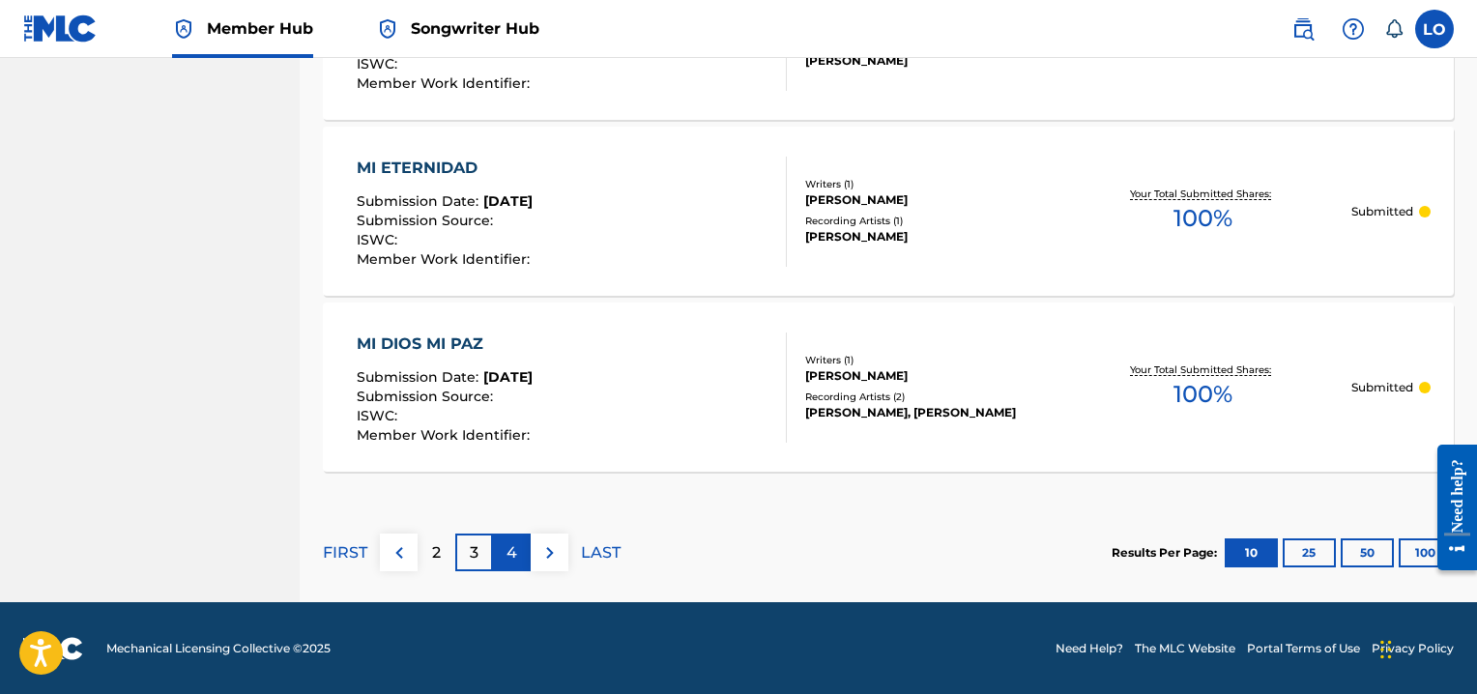
click at [509, 550] on p "4" at bounding box center [511, 552] width 11 height 23
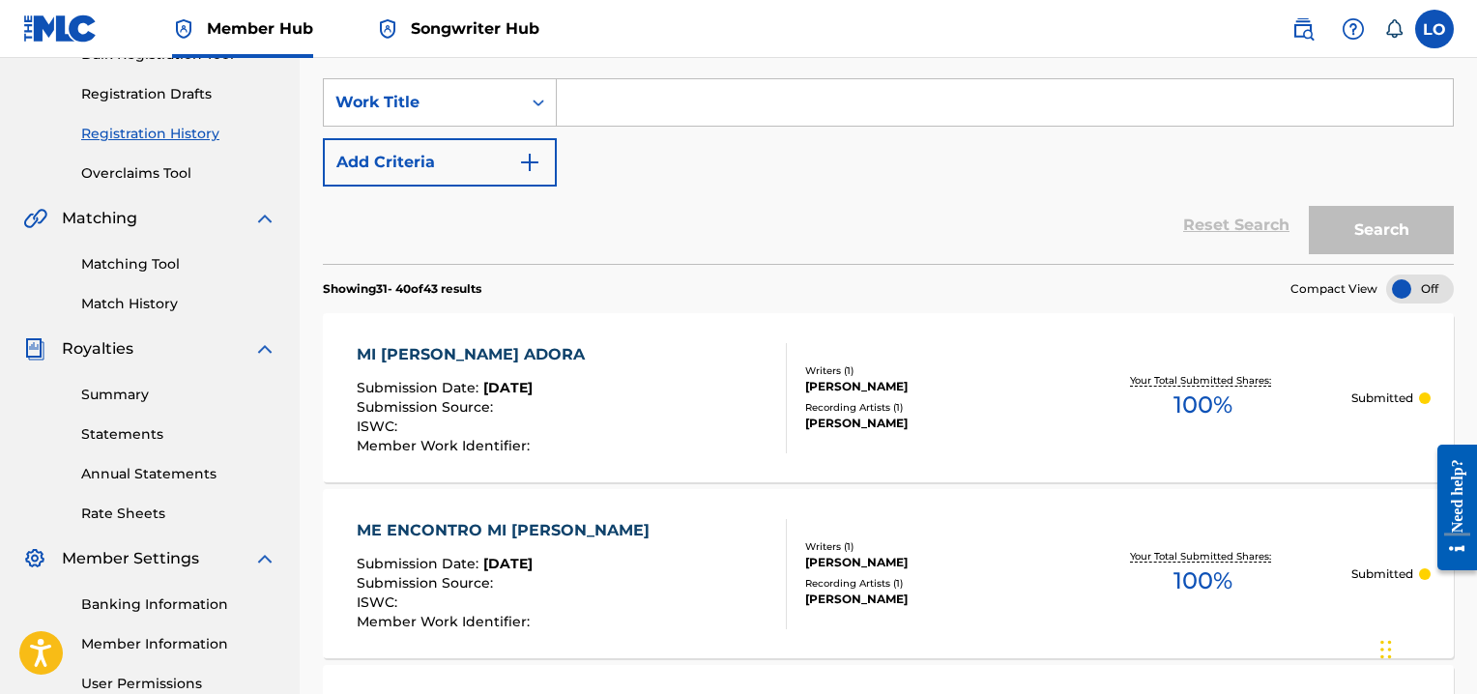
scroll to position [295, 0]
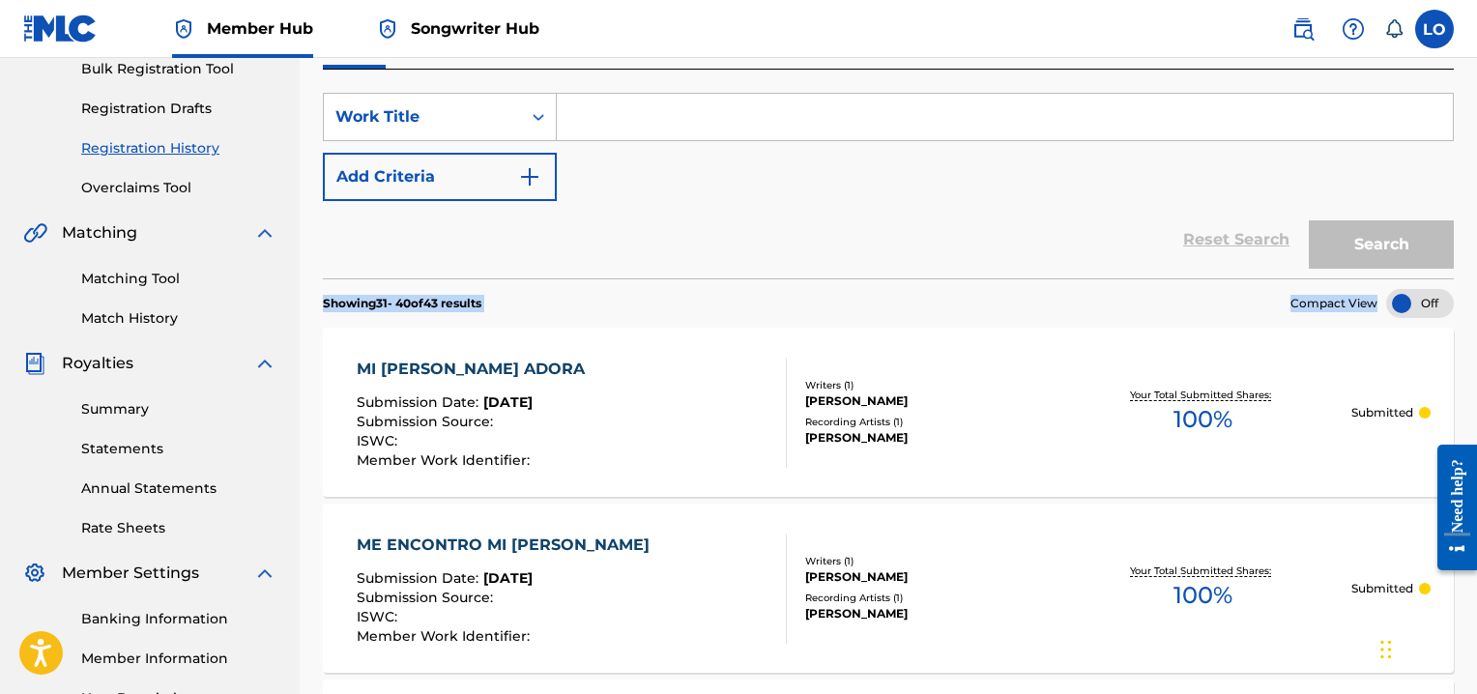
drag, startPoint x: 1475, startPoint y: 201, endPoint x: 1473, endPoint y: 277, distance: 76.4
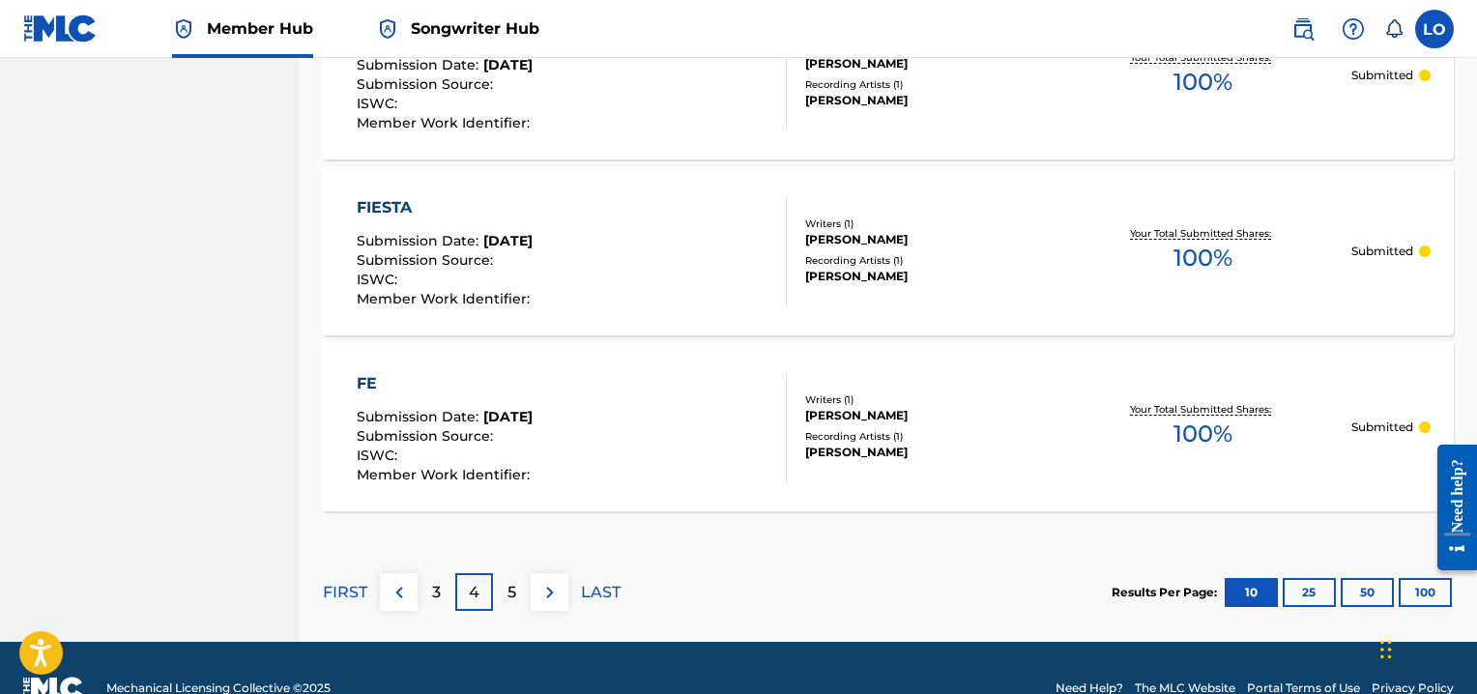
scroll to position [1865, 0]
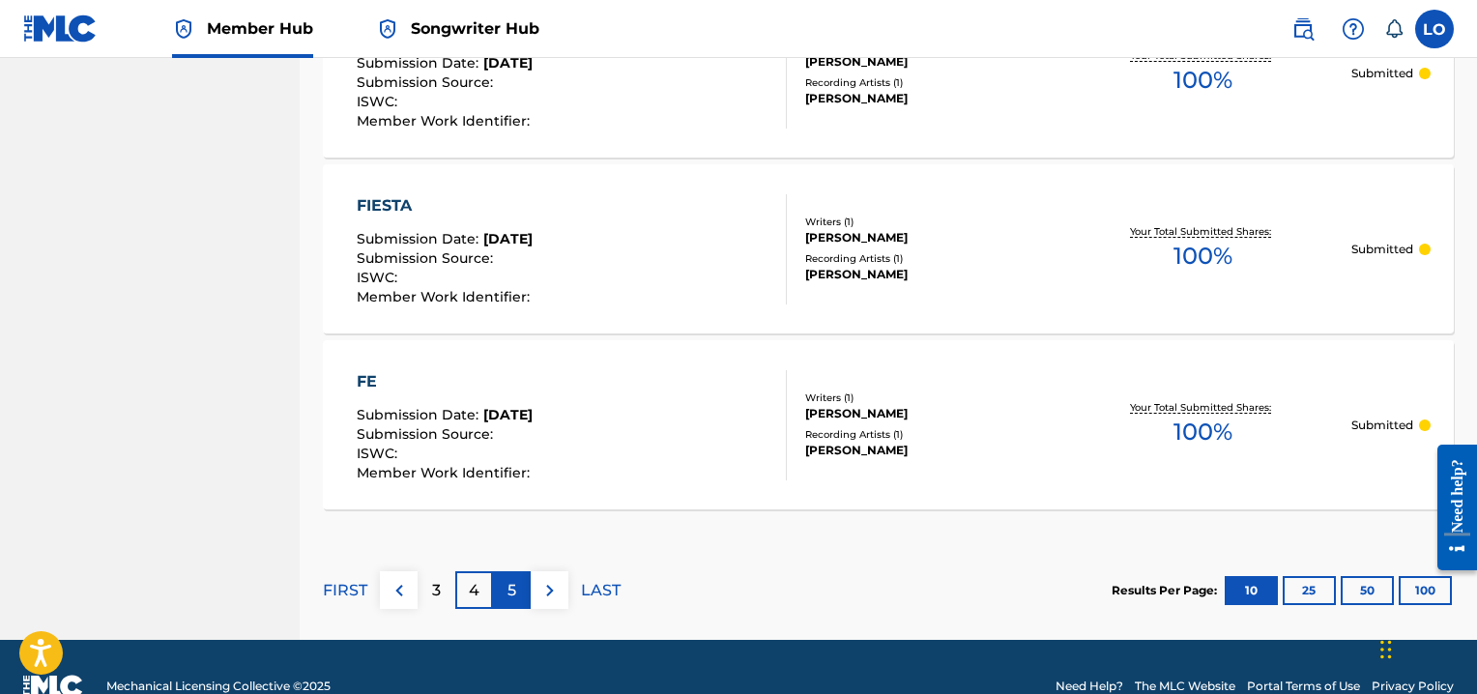
click at [509, 596] on p "5" at bounding box center [511, 590] width 9 height 23
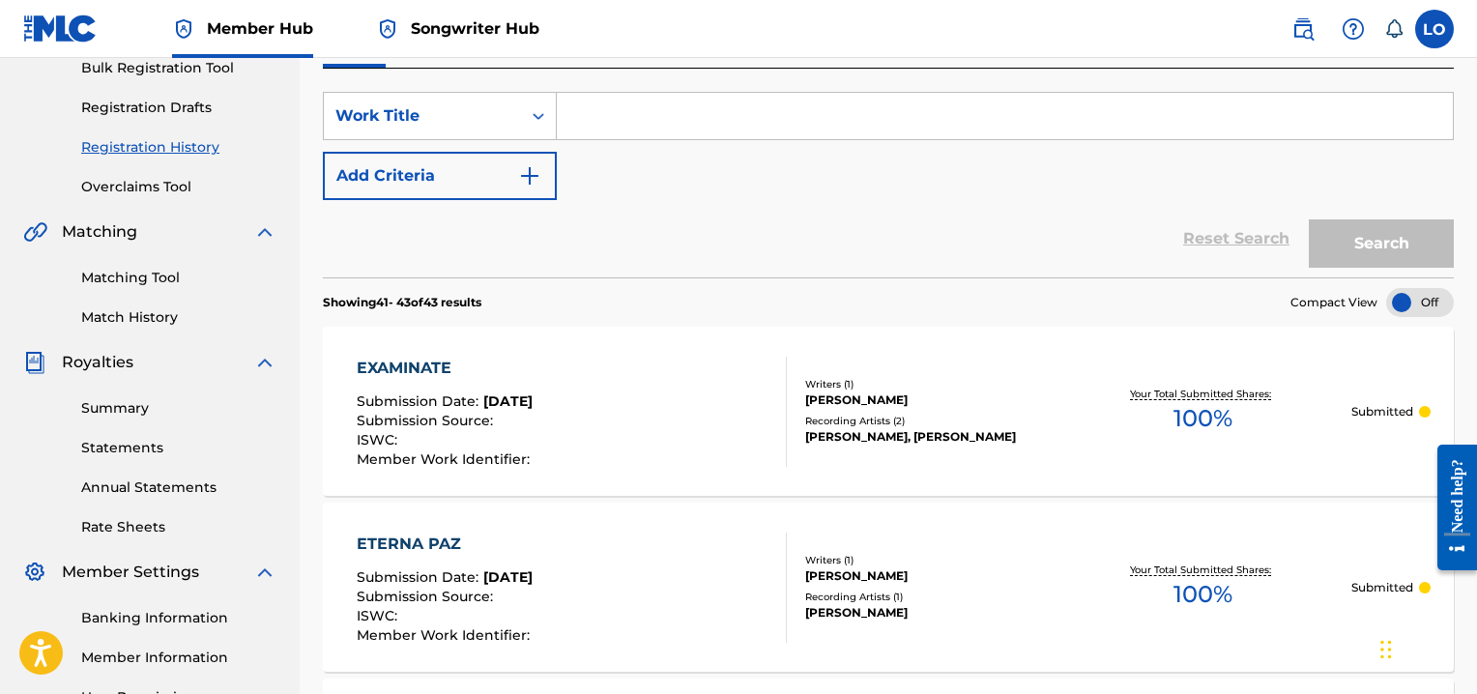
scroll to position [316, 0]
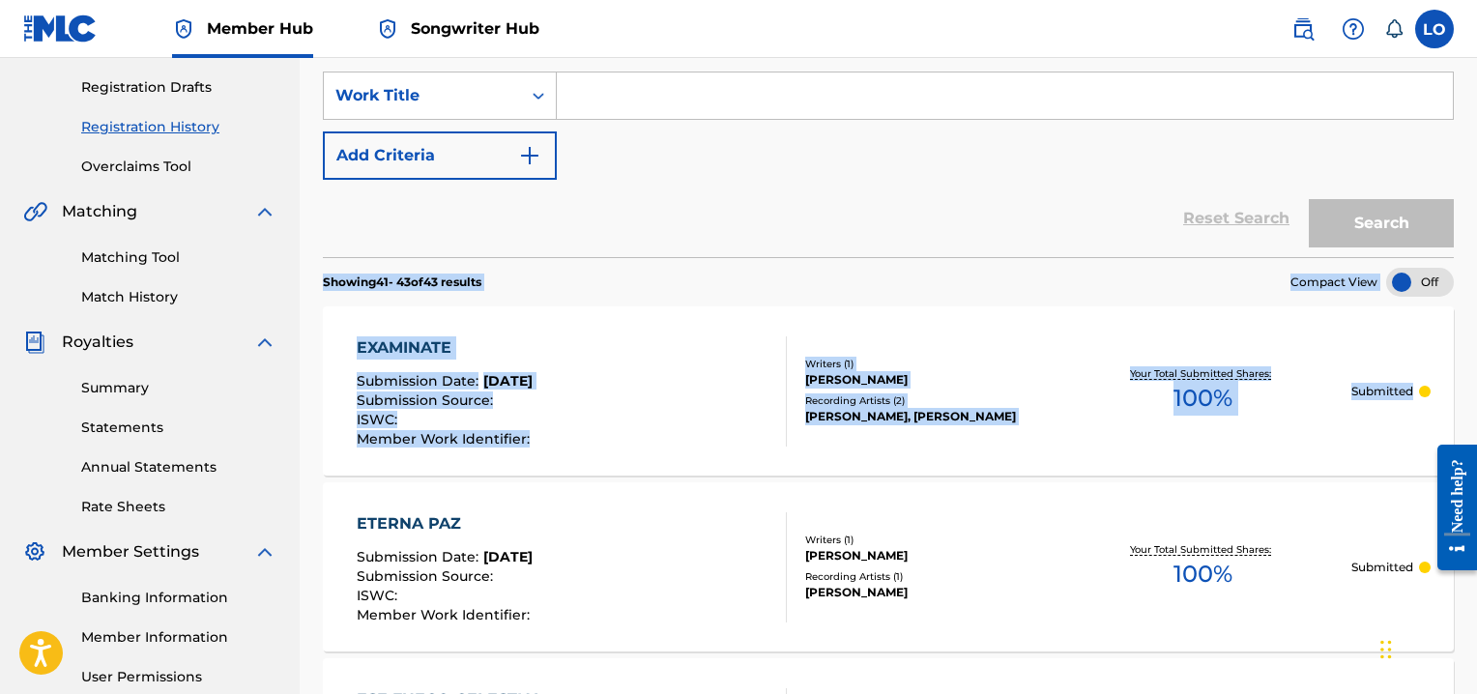
drag, startPoint x: 1475, startPoint y: 211, endPoint x: 1477, endPoint y: 308, distance: 97.6
click at [1476, 308] on html "Accessibility Screen-Reader Guide, Feedback, and Issue Reporting | New window C…" at bounding box center [738, 31] width 1477 height 694
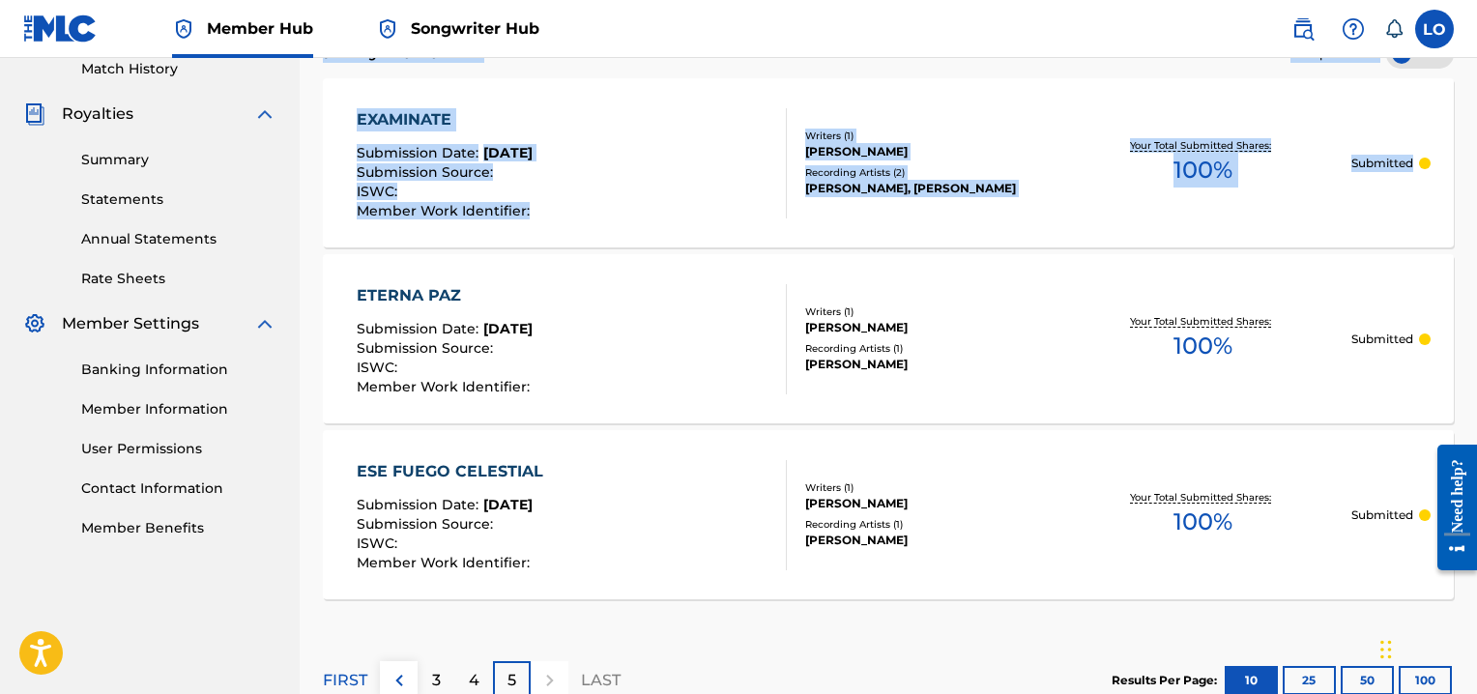
scroll to position [559, 0]
